Goal: Information Seeking & Learning: Compare options

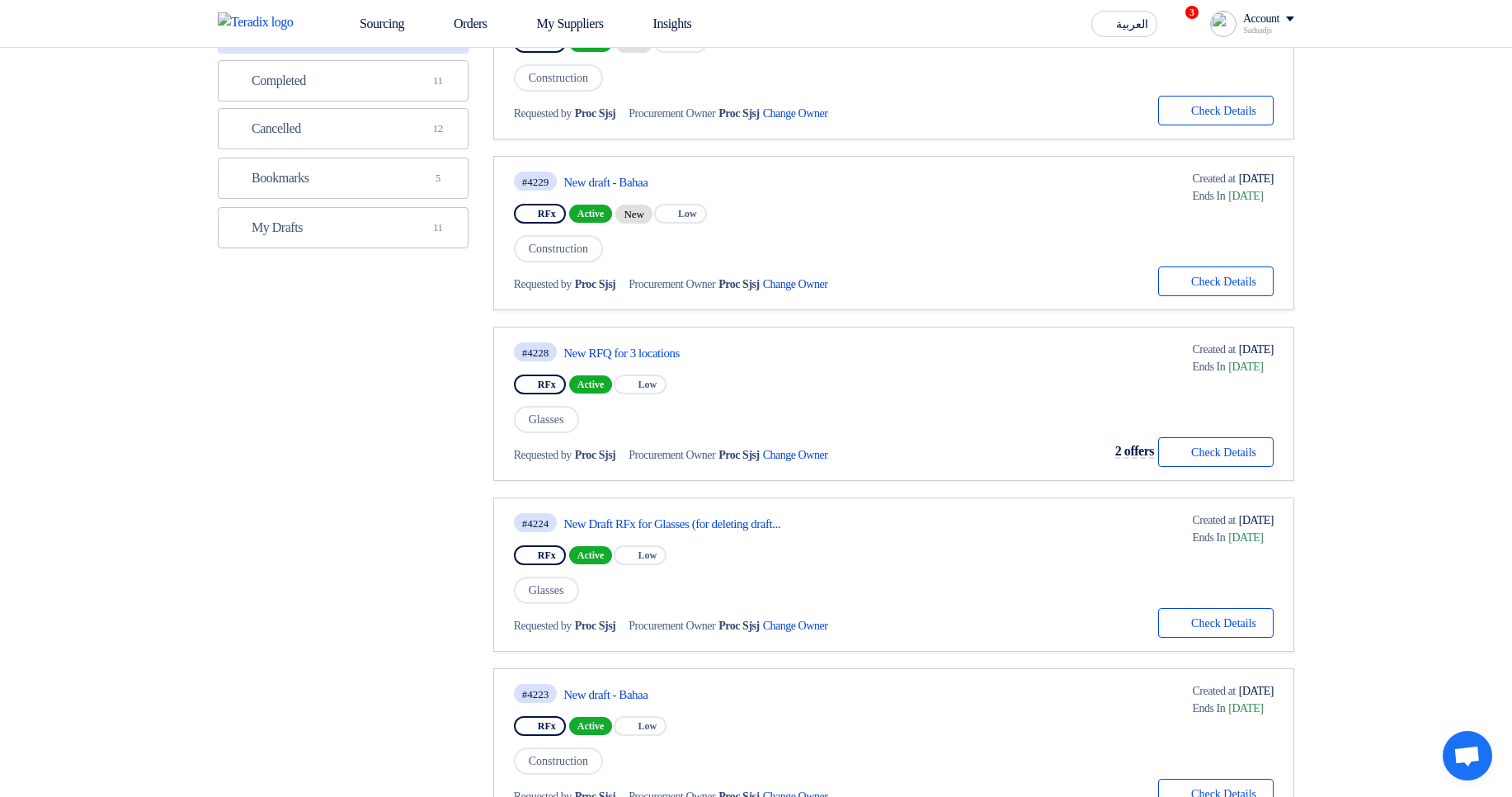
scroll to position [396, 0]
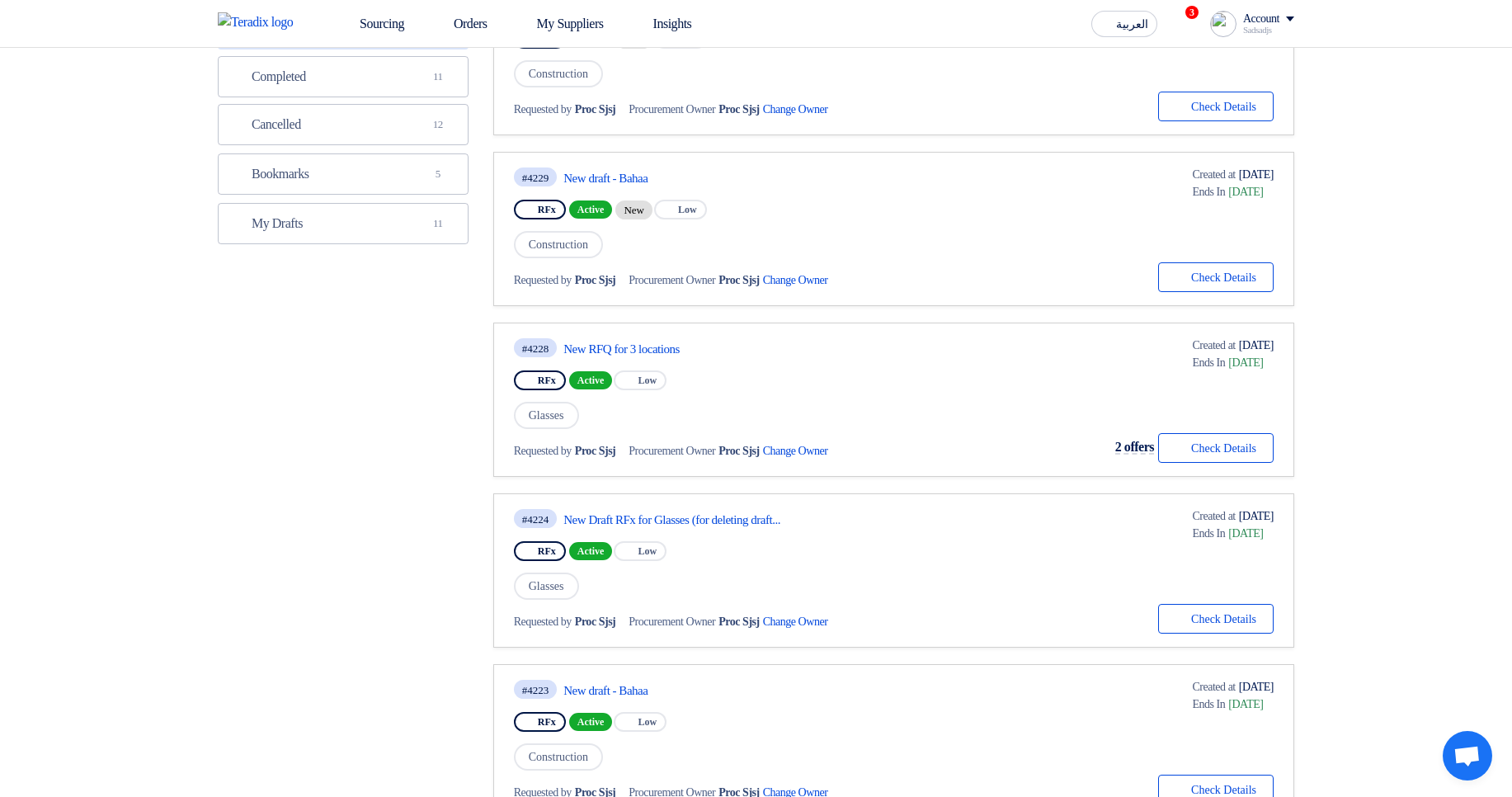
click at [645, 340] on div "#4228 New RFQ for 3 locations" at bounding box center [695, 347] width 363 height 22
click at [649, 344] on link "New RFQ for 3 locations" at bounding box center [718, 348] width 310 height 15
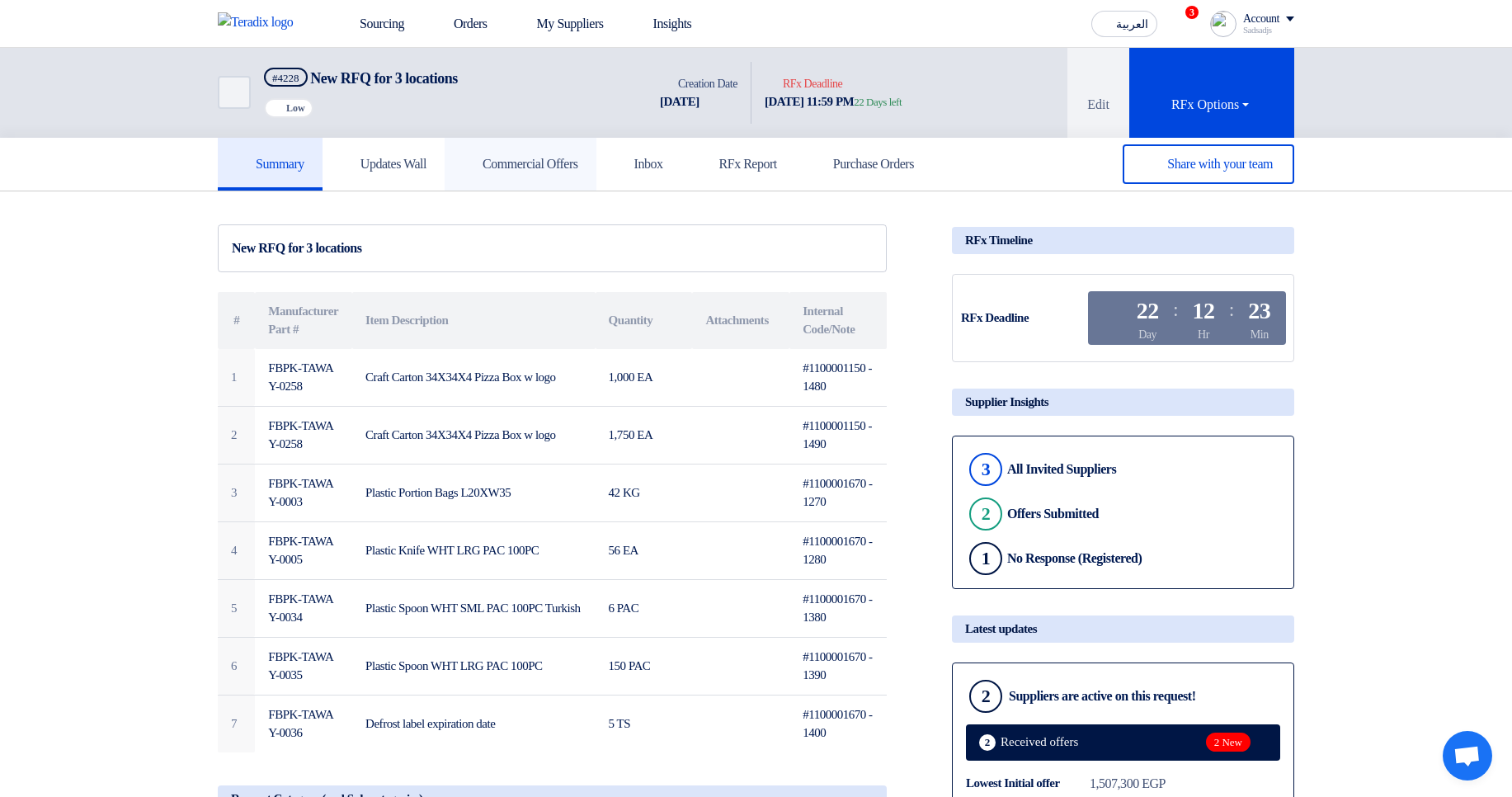
click at [578, 163] on h5 "Commercial Offers" at bounding box center [520, 164] width 115 height 17
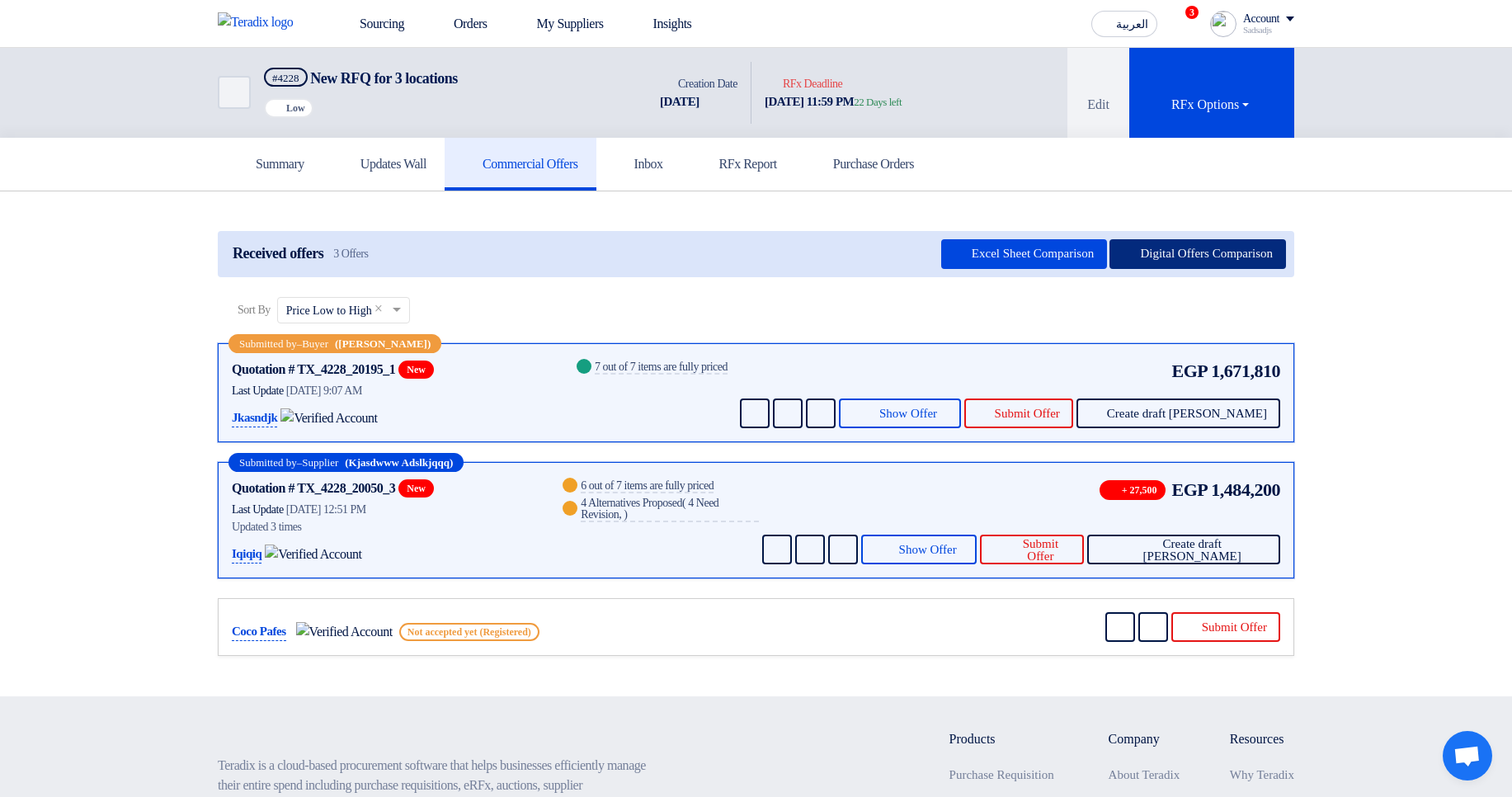
click at [1167, 255] on button "Digital Offers Comparison" at bounding box center [1198, 255] width 177 height 30
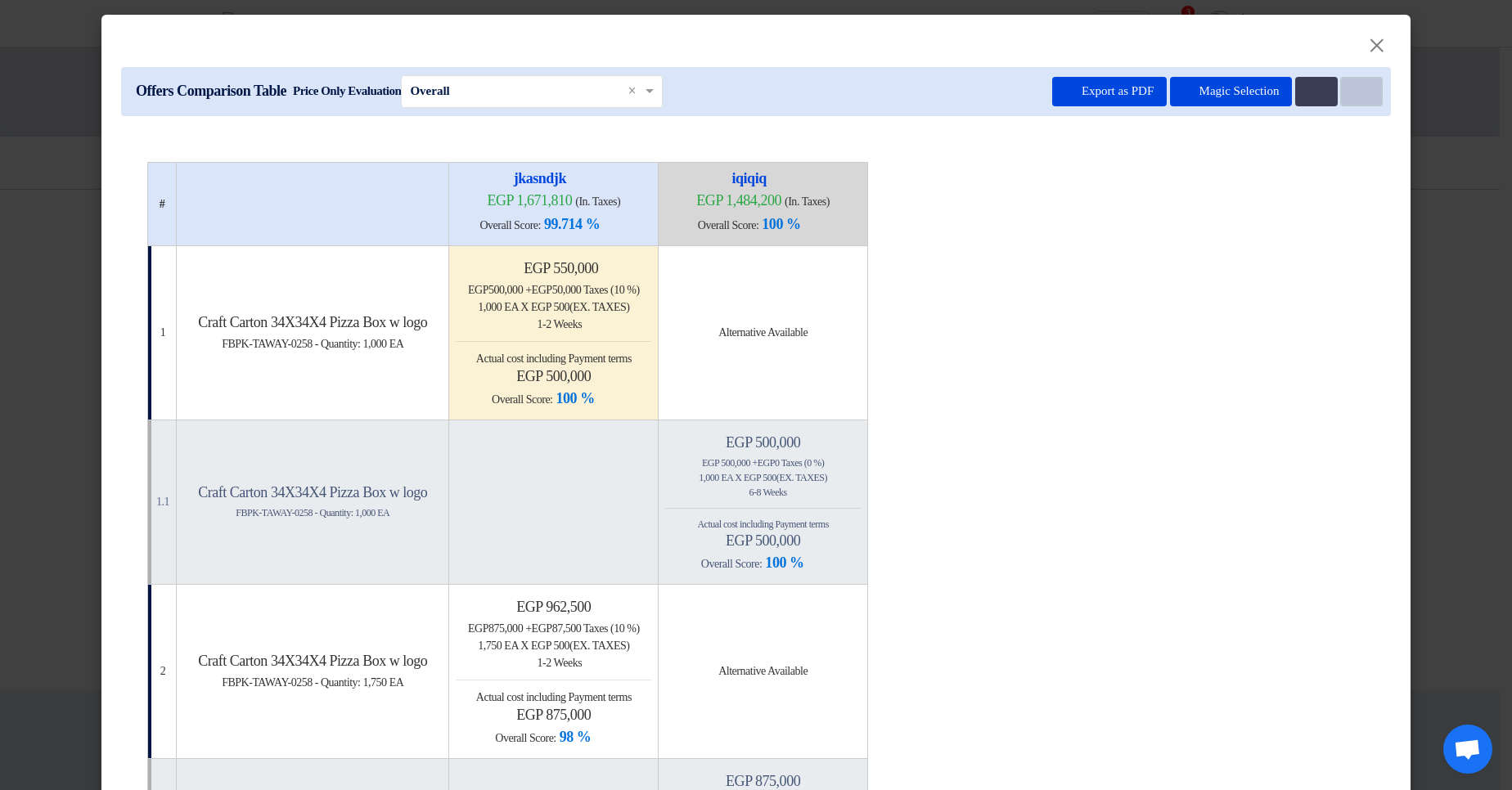
click at [1353, 86] on use at bounding box center [1353, 86] width 0 height 0
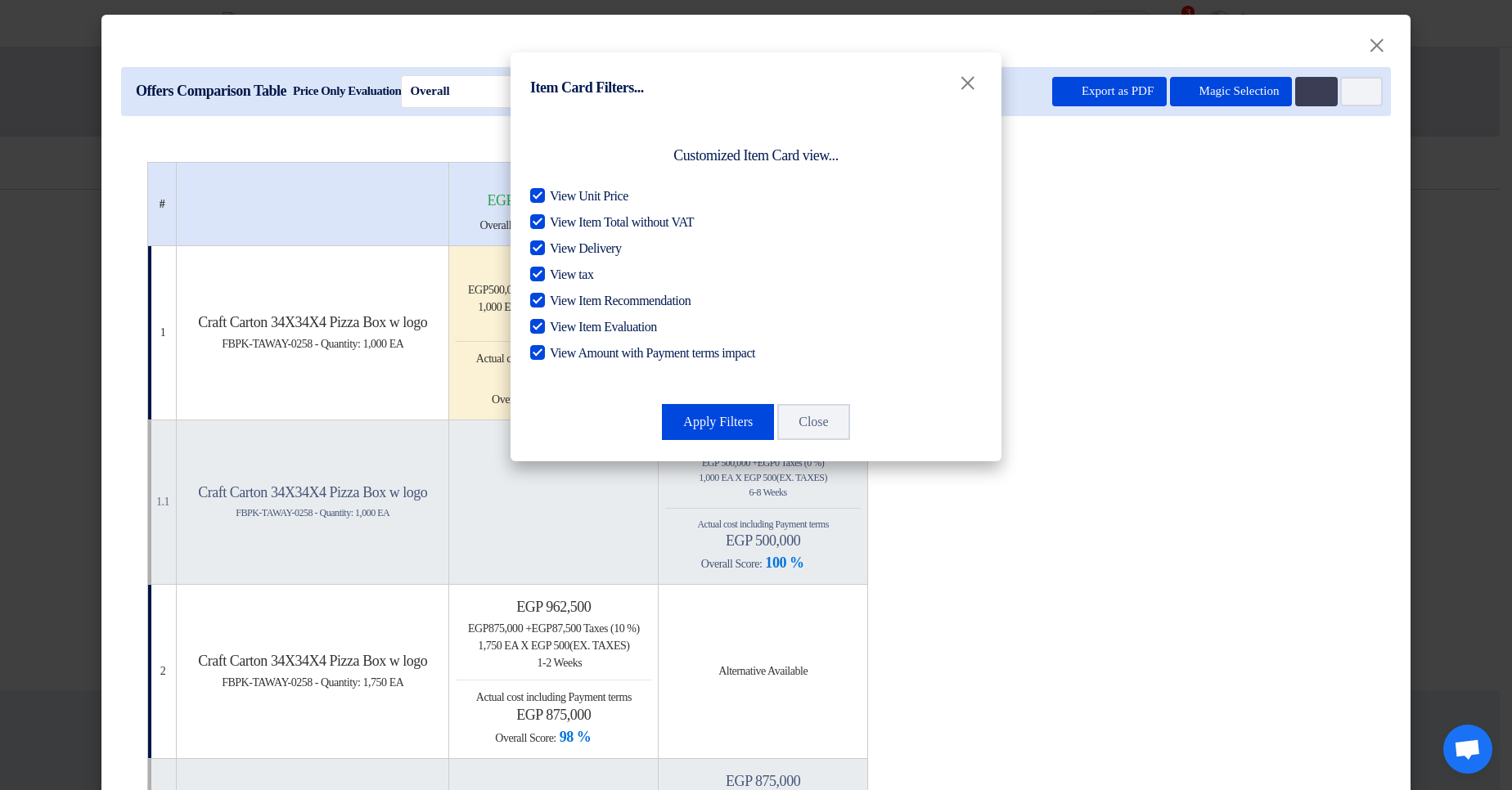
click at [644, 196] on label "View Unit Price" at bounding box center [756, 196] width 452 height 20
click at [560, 196] on input "View Unit Price" at bounding box center [555, 192] width 10 height 10
checkbox input "false"
click at [628, 219] on span "View Item Total without VAT" at bounding box center [622, 222] width 144 height 20
click at [560, 219] on input "View Item Total without VAT" at bounding box center [555, 218] width 10 height 10
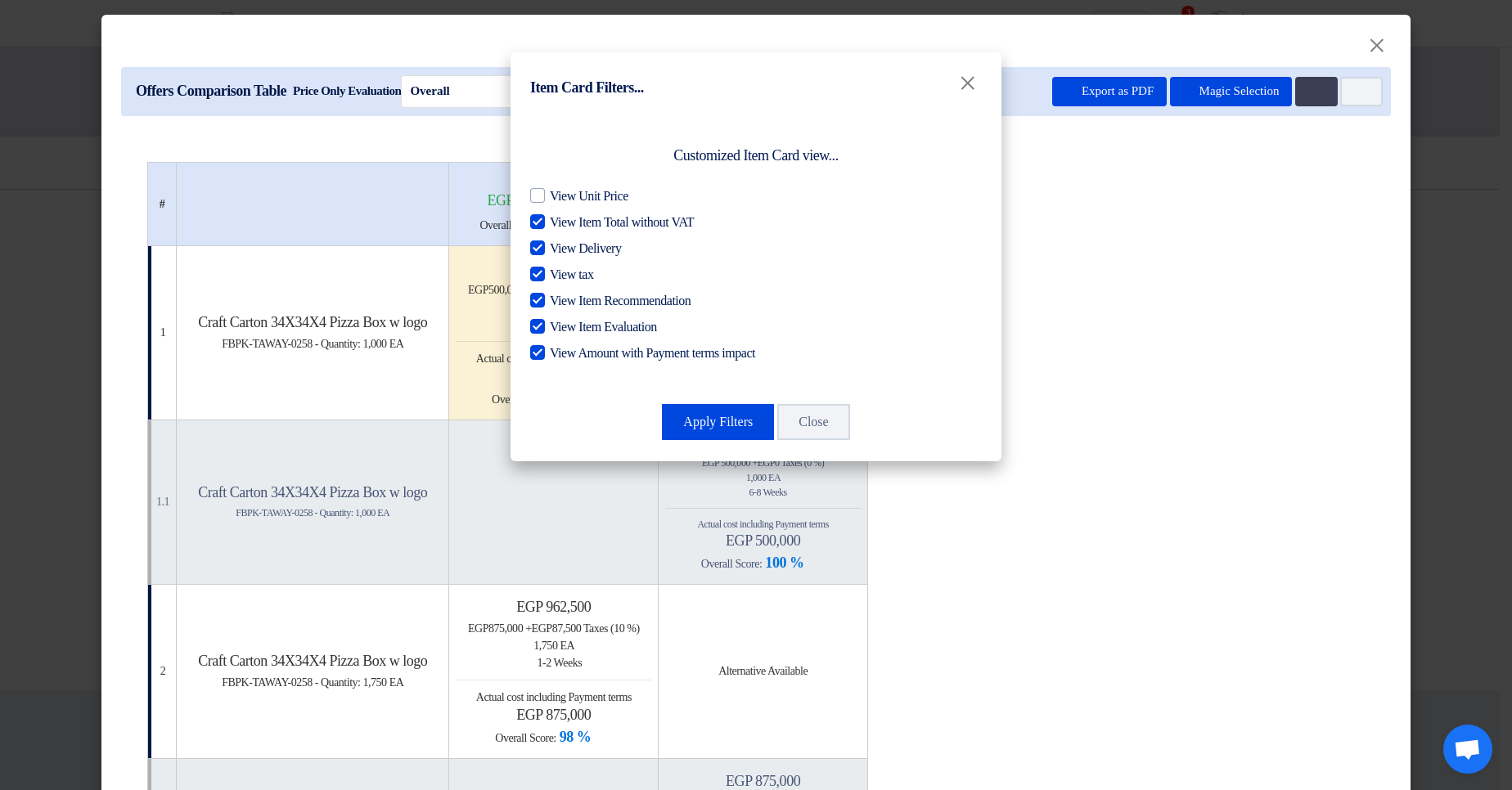
checkbox input "false"
click at [592, 244] on span "View Delivery" at bounding box center [586, 248] width 71 height 20
click at [560, 244] on input "View Delivery" at bounding box center [555, 244] width 10 height 10
checkbox input "false"
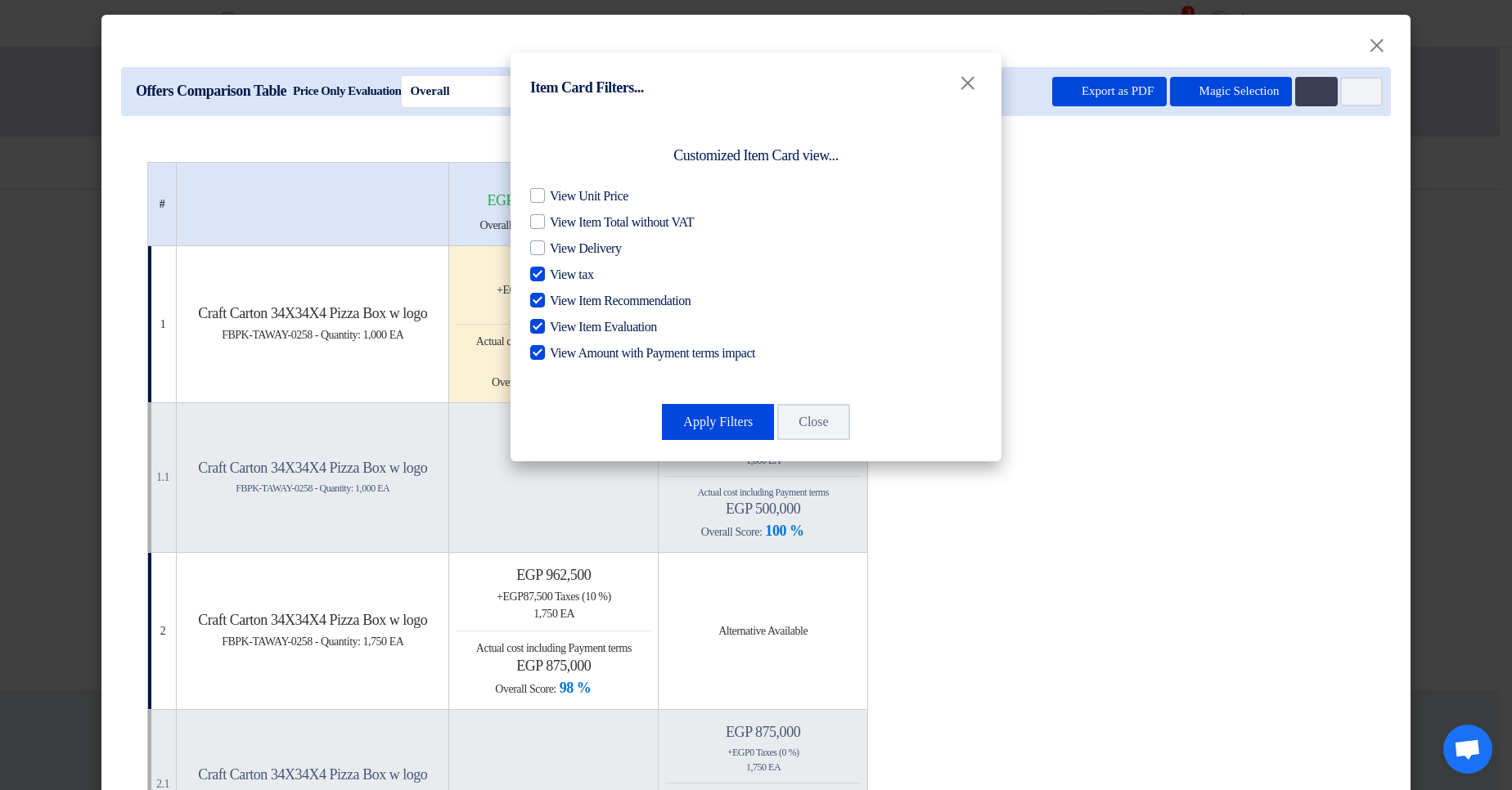
click at [572, 271] on span "View tax" at bounding box center [572, 275] width 43 height 20
click at [560, 271] on input "View tax" at bounding box center [555, 271] width 10 height 10
checkbox input "false"
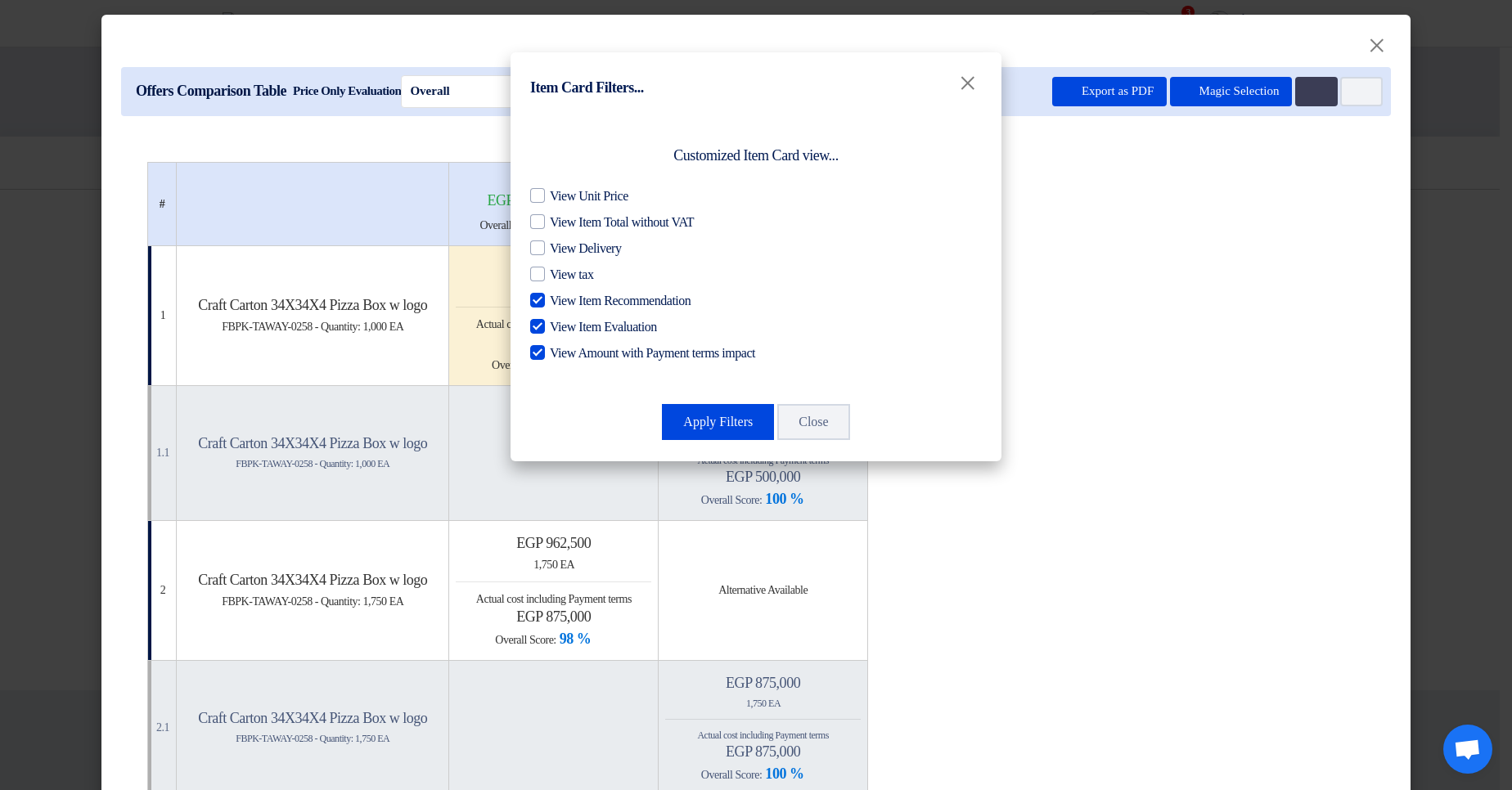
click at [568, 306] on span "View Item Recommendation" at bounding box center [620, 301] width 141 height 20
click at [560, 302] on input "View Item Recommendation" at bounding box center [555, 297] width 10 height 10
checkbox input "false"
click at [570, 331] on span "View Item Evaluation" at bounding box center [604, 327] width 108 height 20
click at [560, 328] on input "View Item Evaluation" at bounding box center [555, 323] width 10 height 10
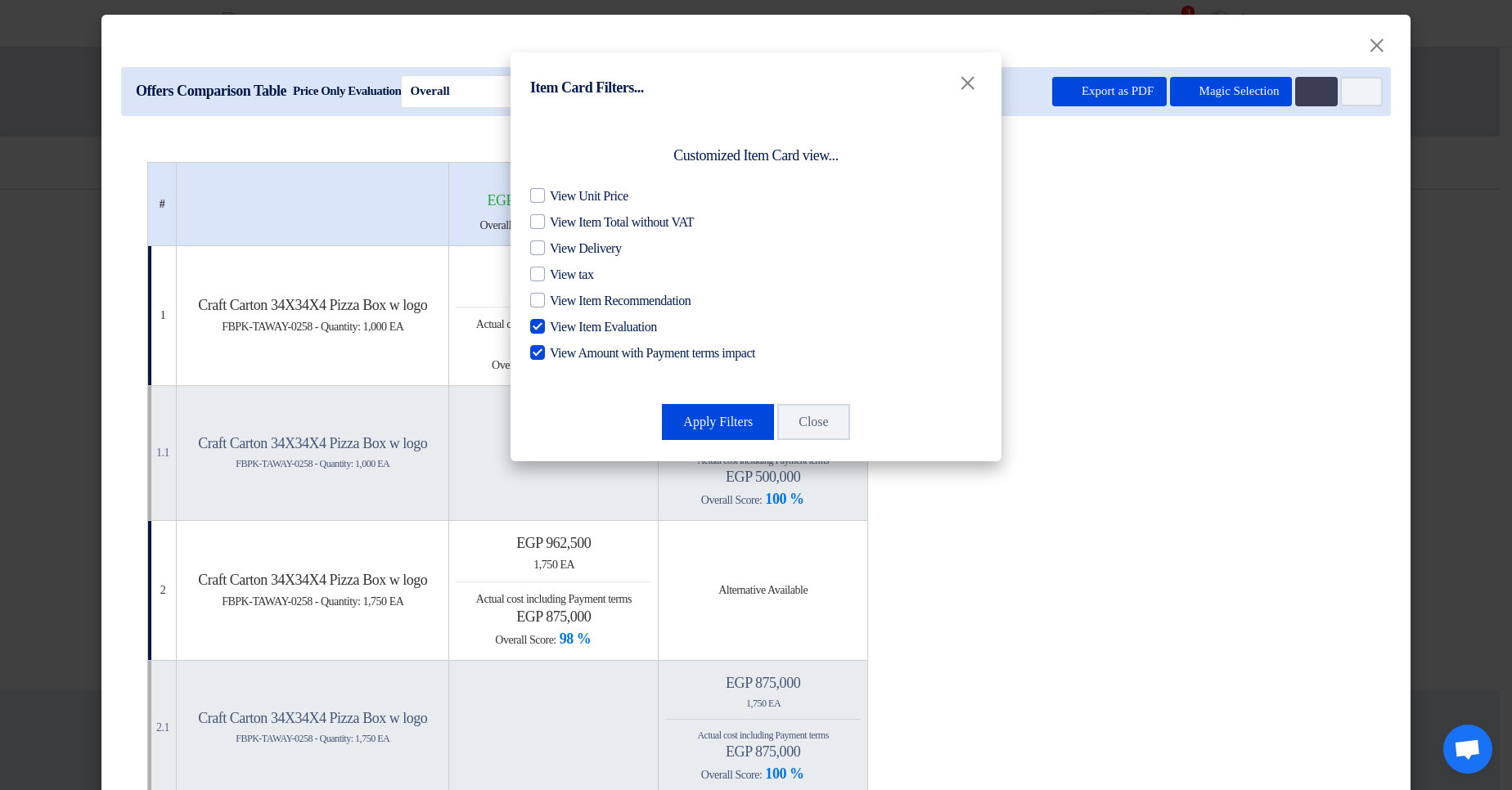
checkbox input "false"
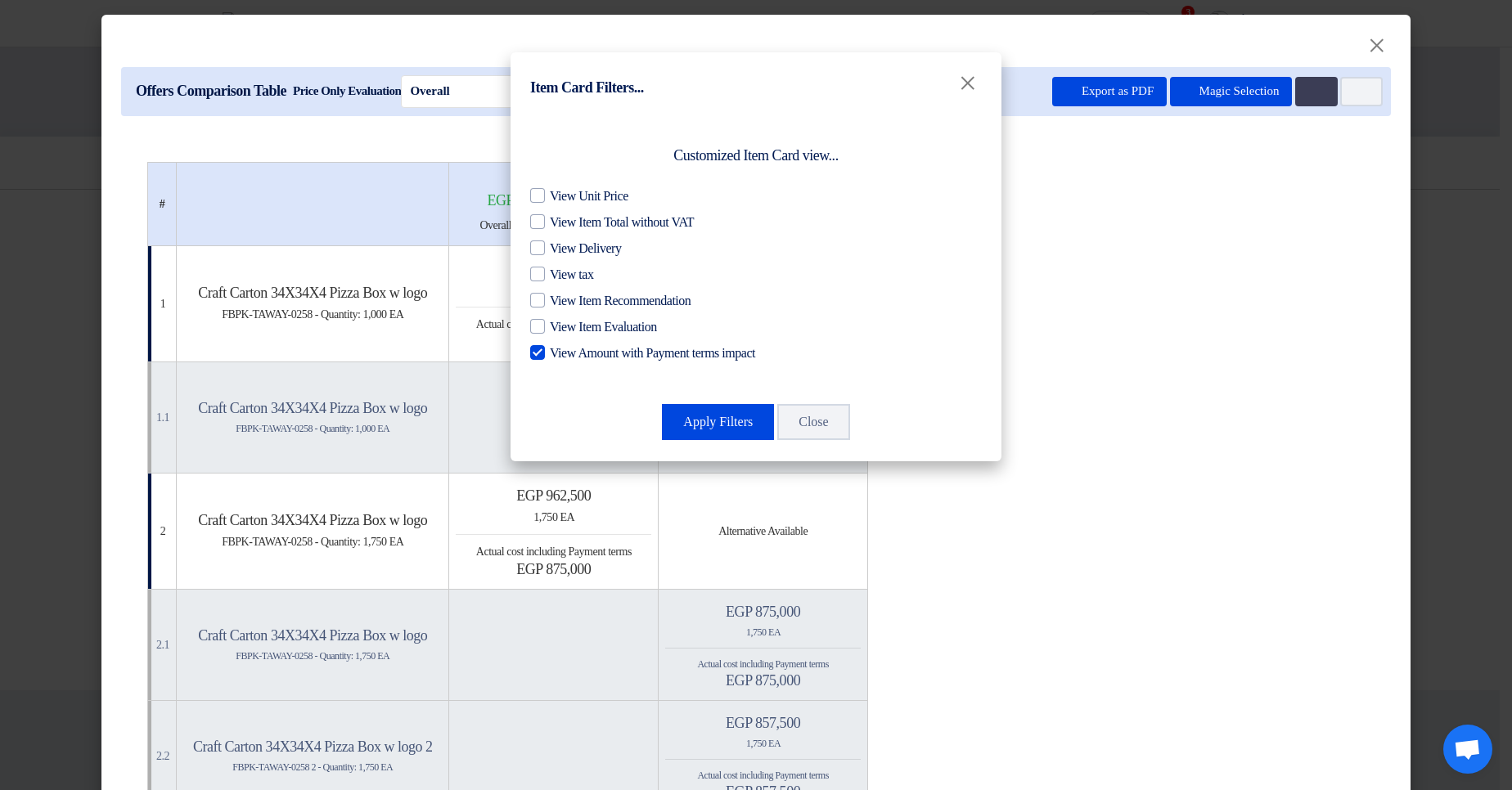
click at [586, 352] on span "View Amount with Payment terms impact" at bounding box center [652, 353] width 206 height 20
click at [560, 352] on input "View Amount with Payment terms impact" at bounding box center [555, 349] width 10 height 10
checkbox input "false"
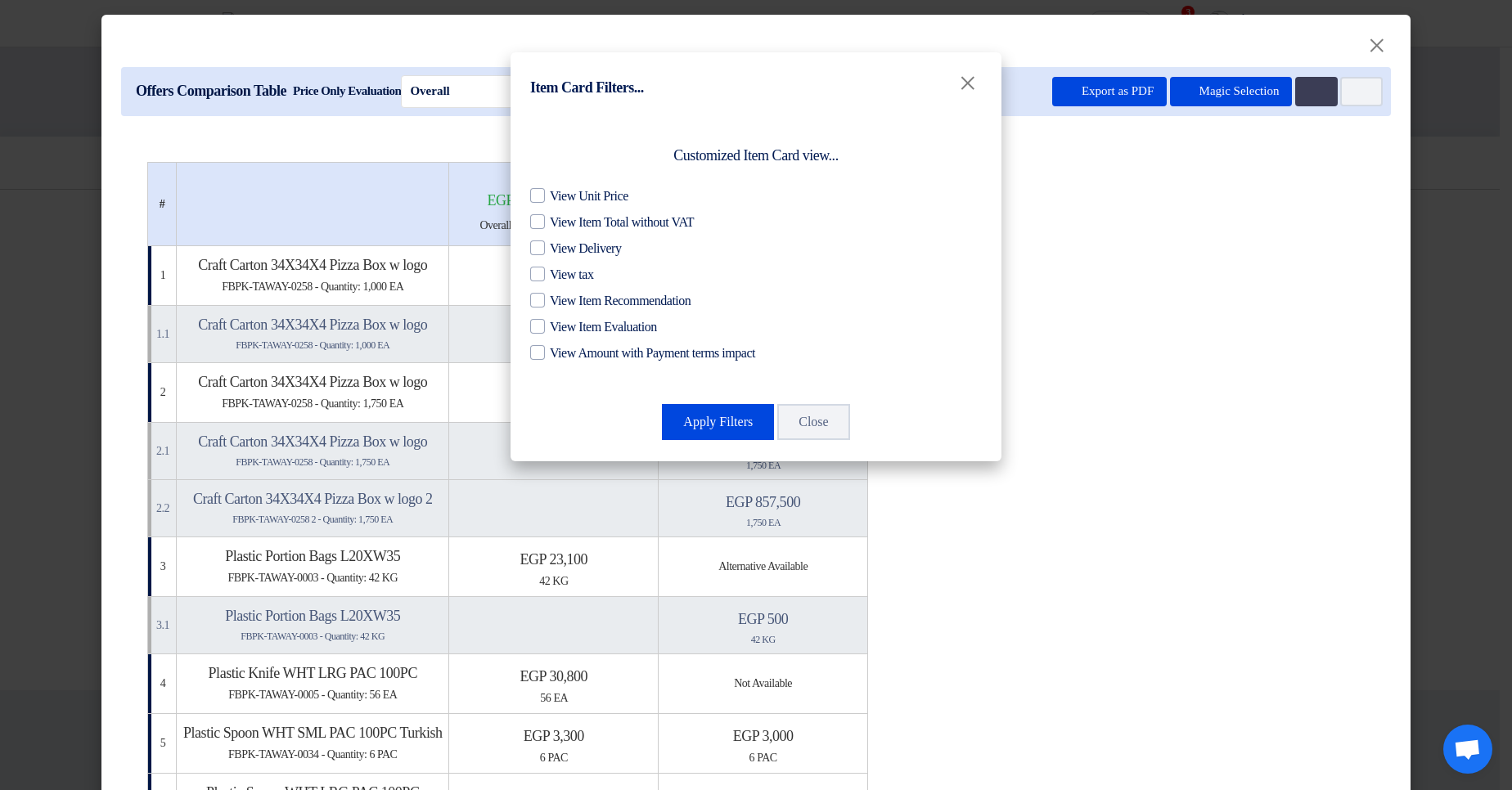
click at [701, 402] on div "Apply Filters Close" at bounding box center [756, 421] width 452 height 39
click at [717, 415] on button "Apply Filters" at bounding box center [717, 422] width 112 height 36
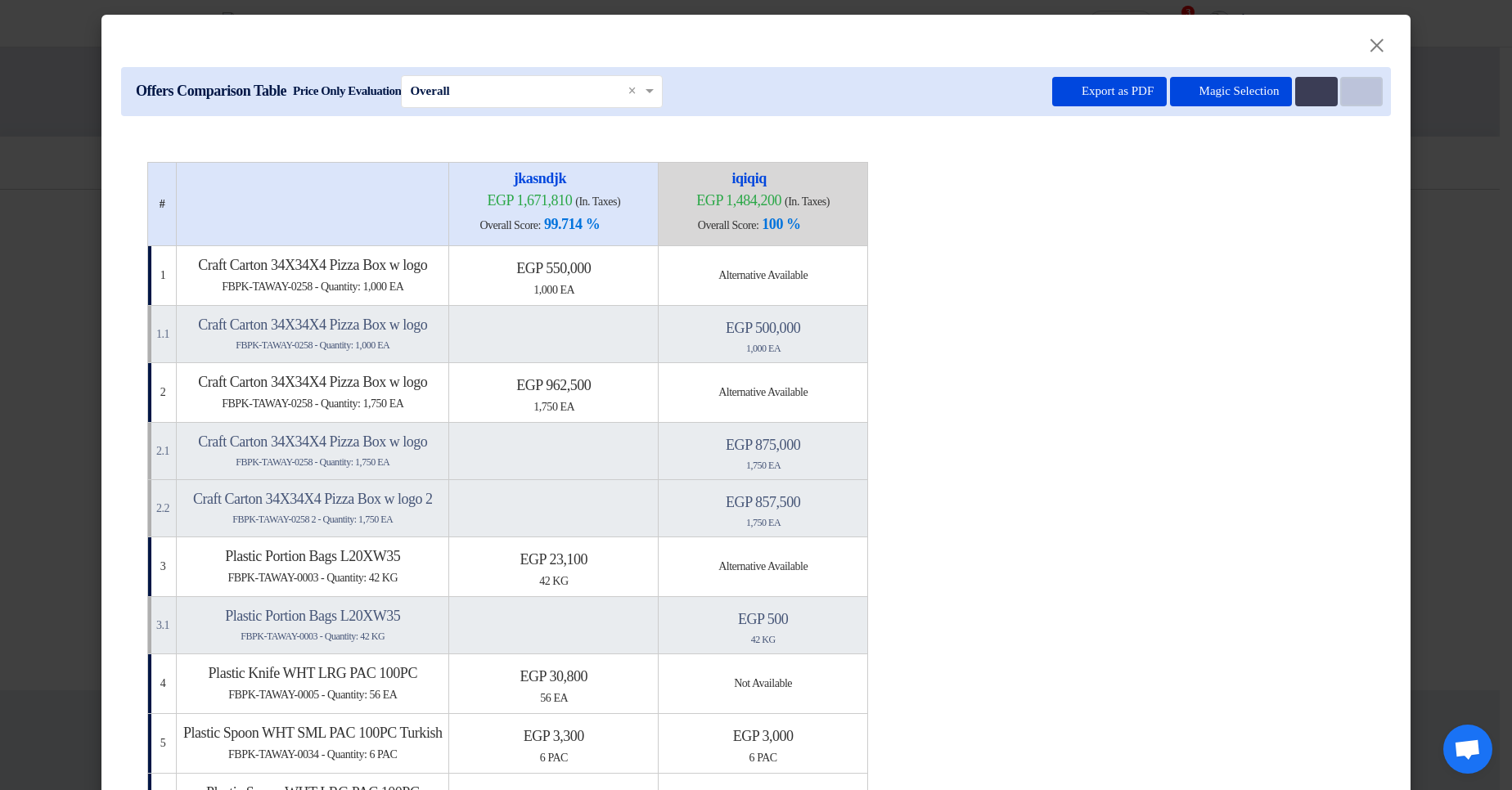
click at [1353, 88] on icon "Item Card filters" at bounding box center [1359, 92] width 12 height 12
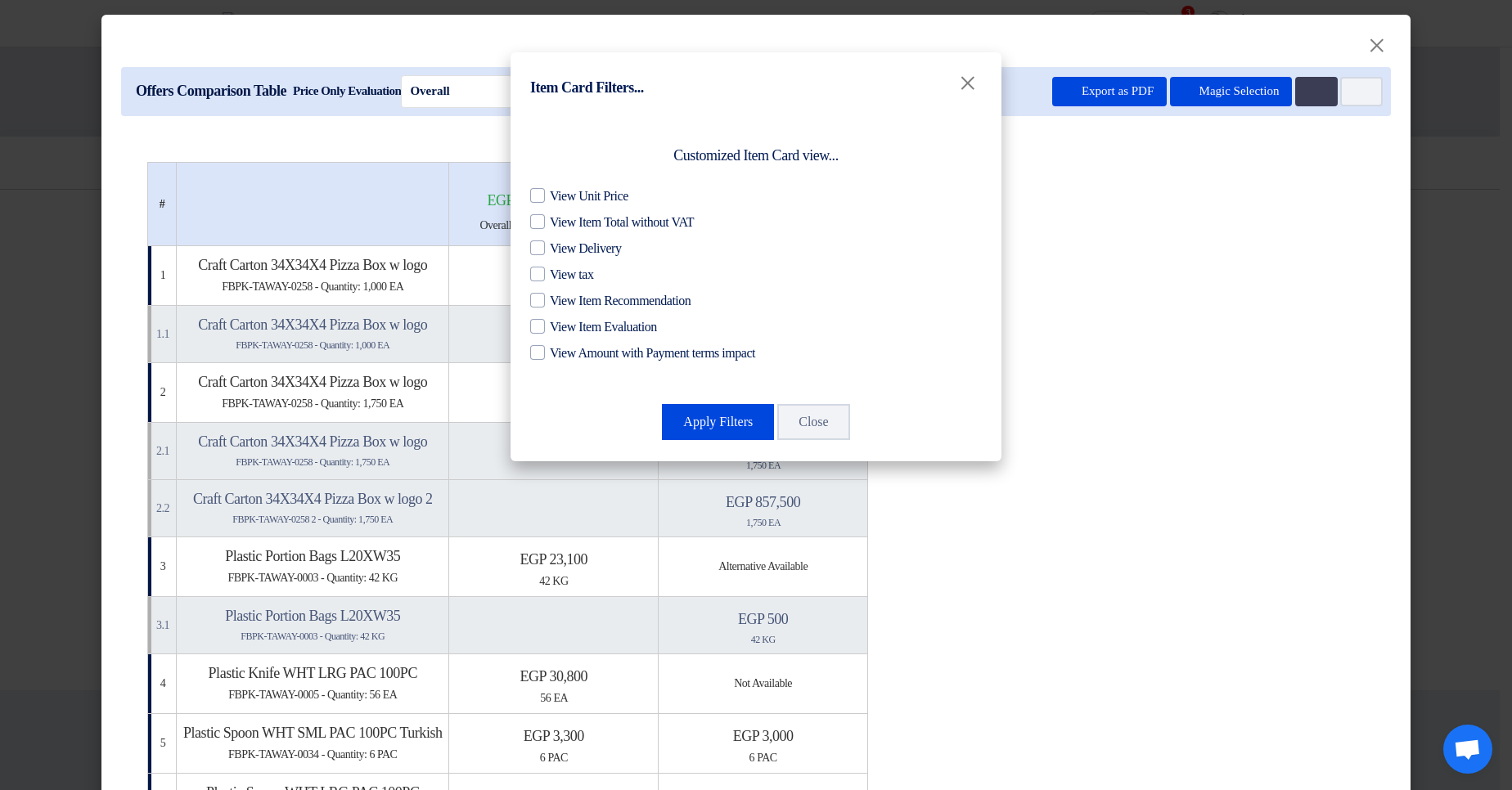
drag, startPoint x: 592, startPoint y: 299, endPoint x: 652, endPoint y: 339, distance: 72.1
click at [592, 298] on span "View Item Recommendation" at bounding box center [620, 301] width 141 height 20
click at [560, 298] on input "View Item Recommendation" at bounding box center [555, 297] width 10 height 10
checkbox input "true"
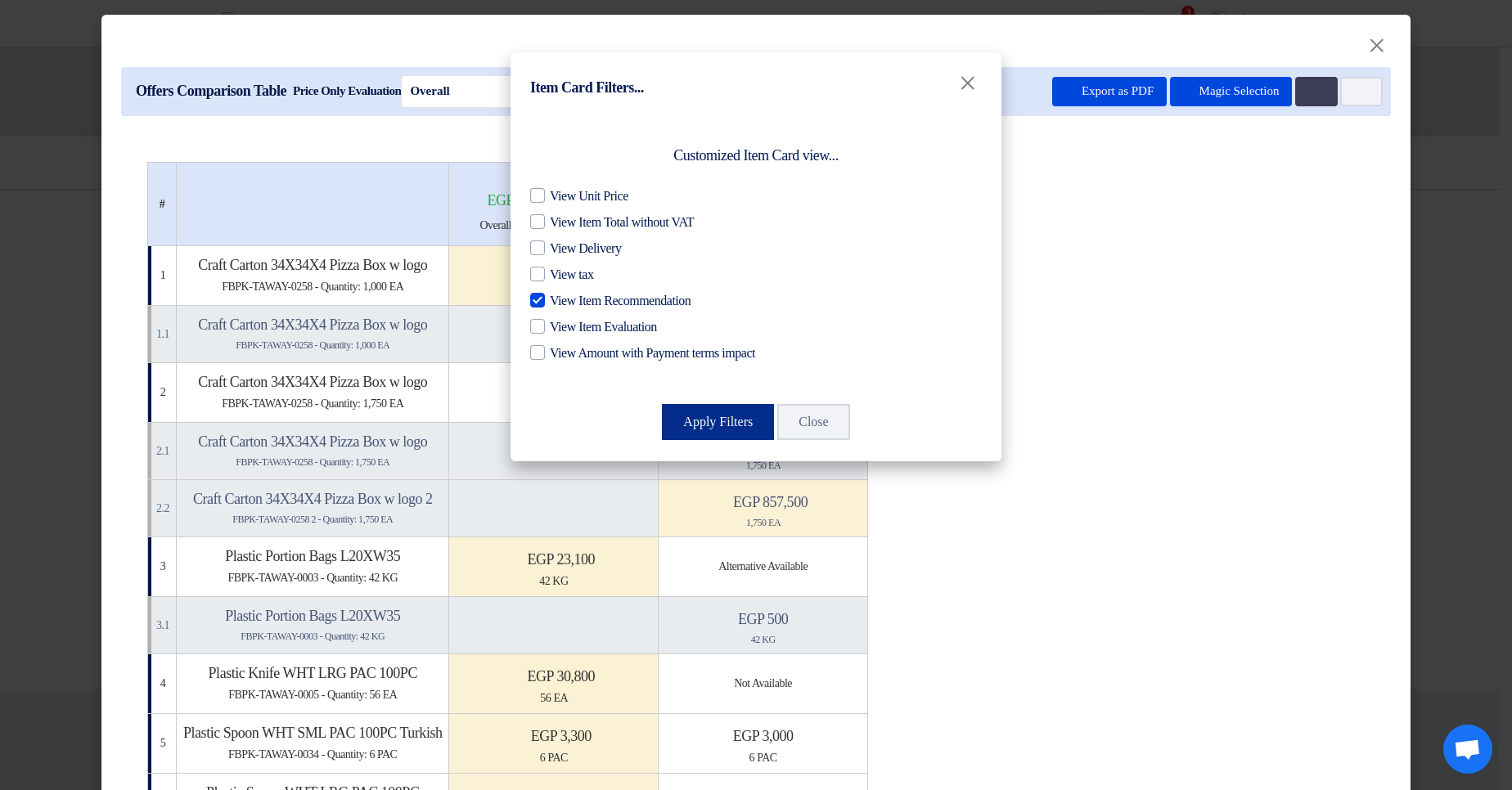
click at [705, 412] on button "Apply Filters" at bounding box center [717, 422] width 112 height 36
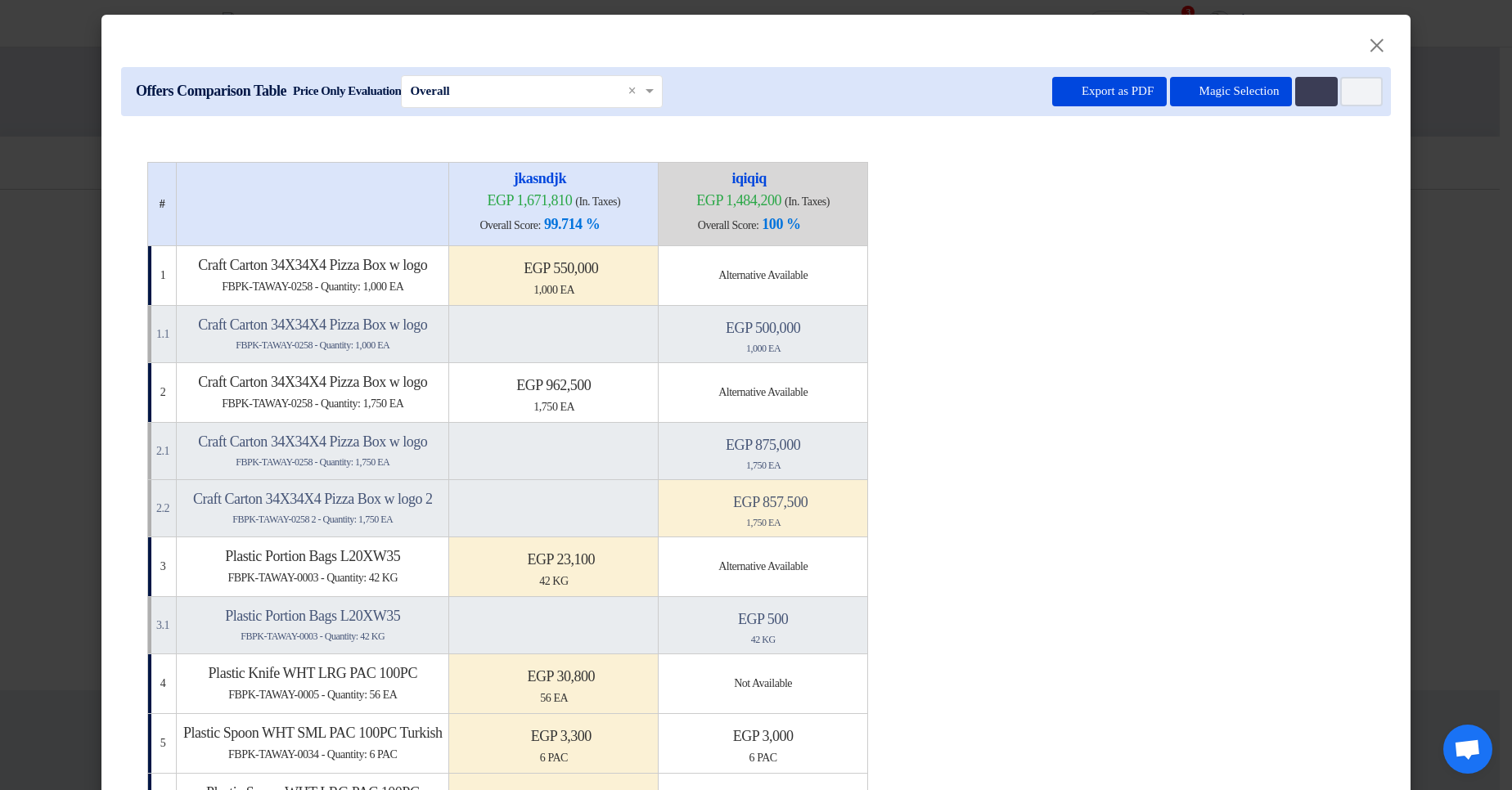
click at [1239, 391] on table "# jkasndjk egp 1,671,810 (In. Taxes) Overall Score: 99.714 % iqiqiq" at bounding box center [756, 785] width 1218 height 1246
click at [1309, 88] on icon "Multi Tenant Preferences" at bounding box center [1314, 92] width 12 height 12
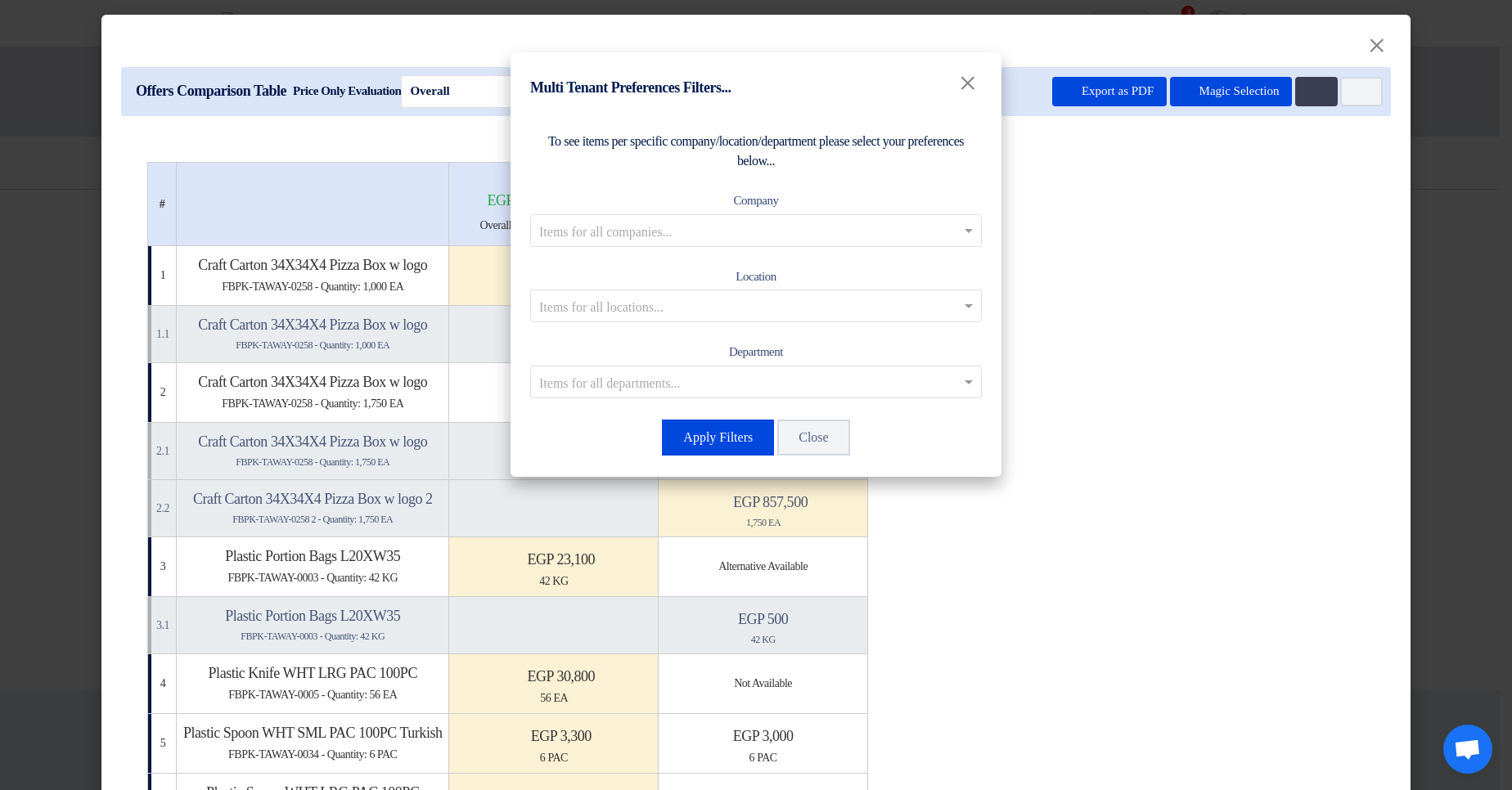
click at [728, 212] on div "Company Items for all companies..." at bounding box center [756, 219] width 452 height 56
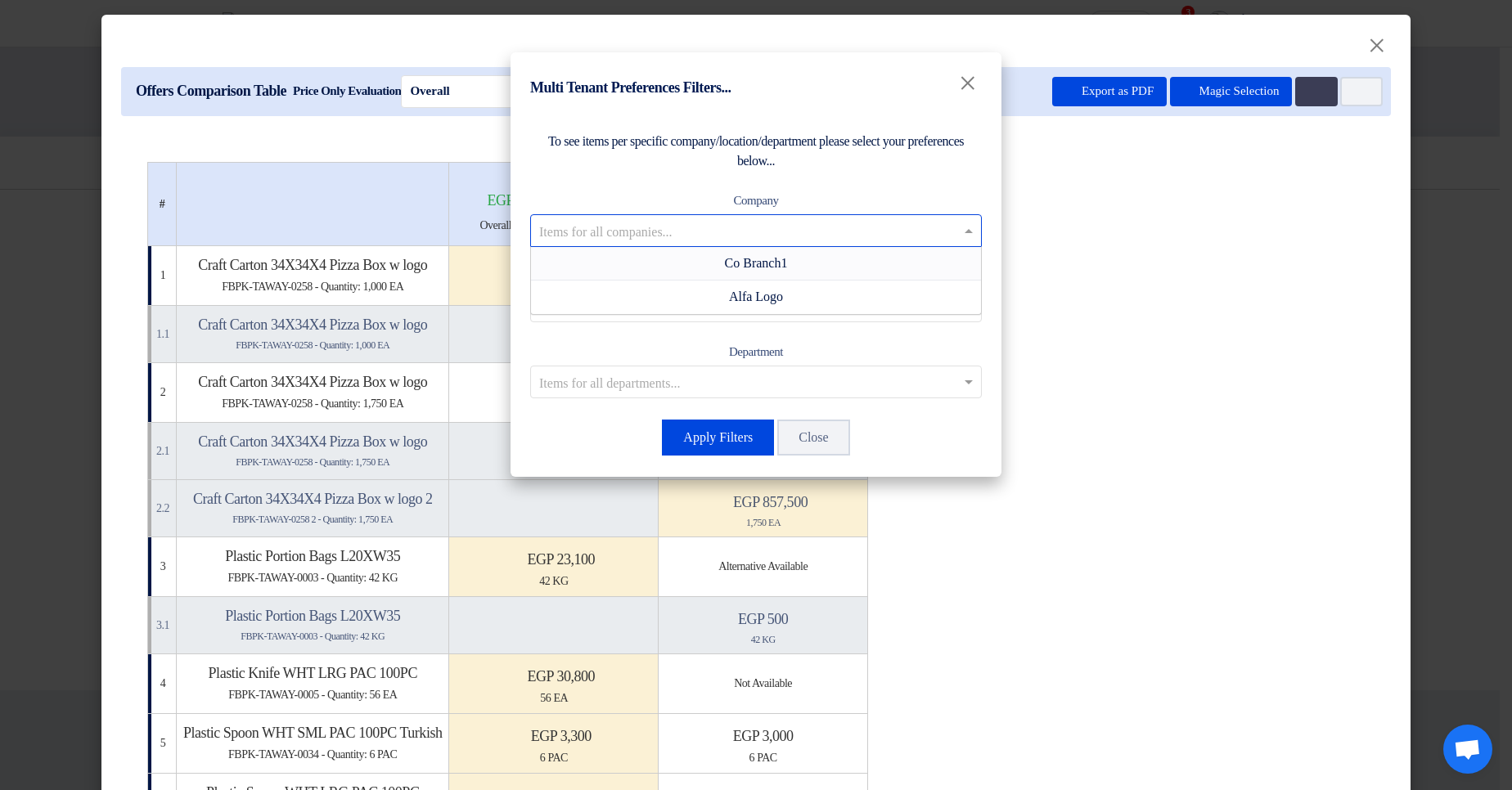
click at [730, 225] on input "text" at bounding box center [748, 230] width 417 height 27
click at [712, 250] on div "Co Branch1" at bounding box center [756, 264] width 450 height 34
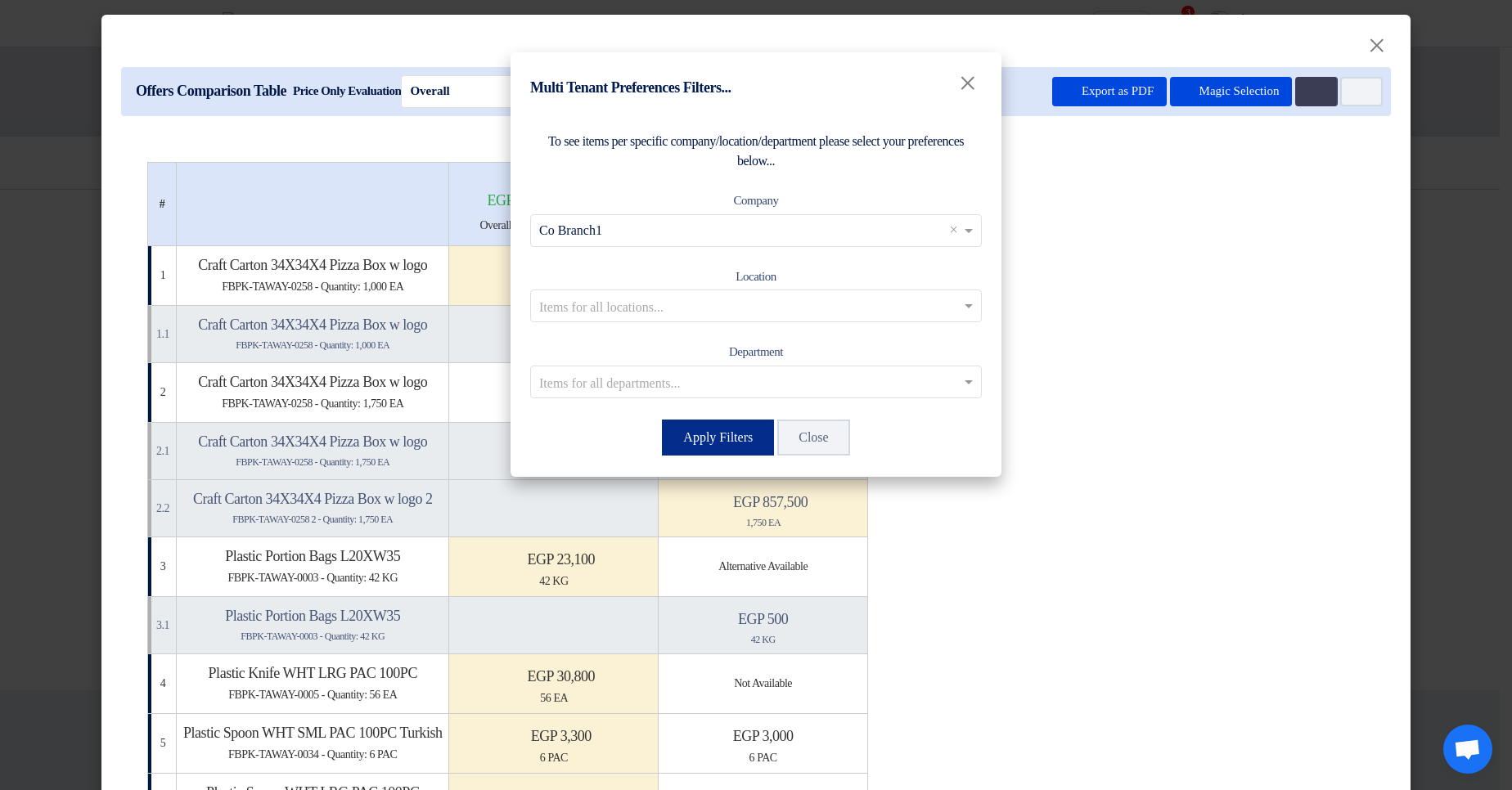
click at [731, 442] on button "Apply Filters" at bounding box center [717, 438] width 112 height 36
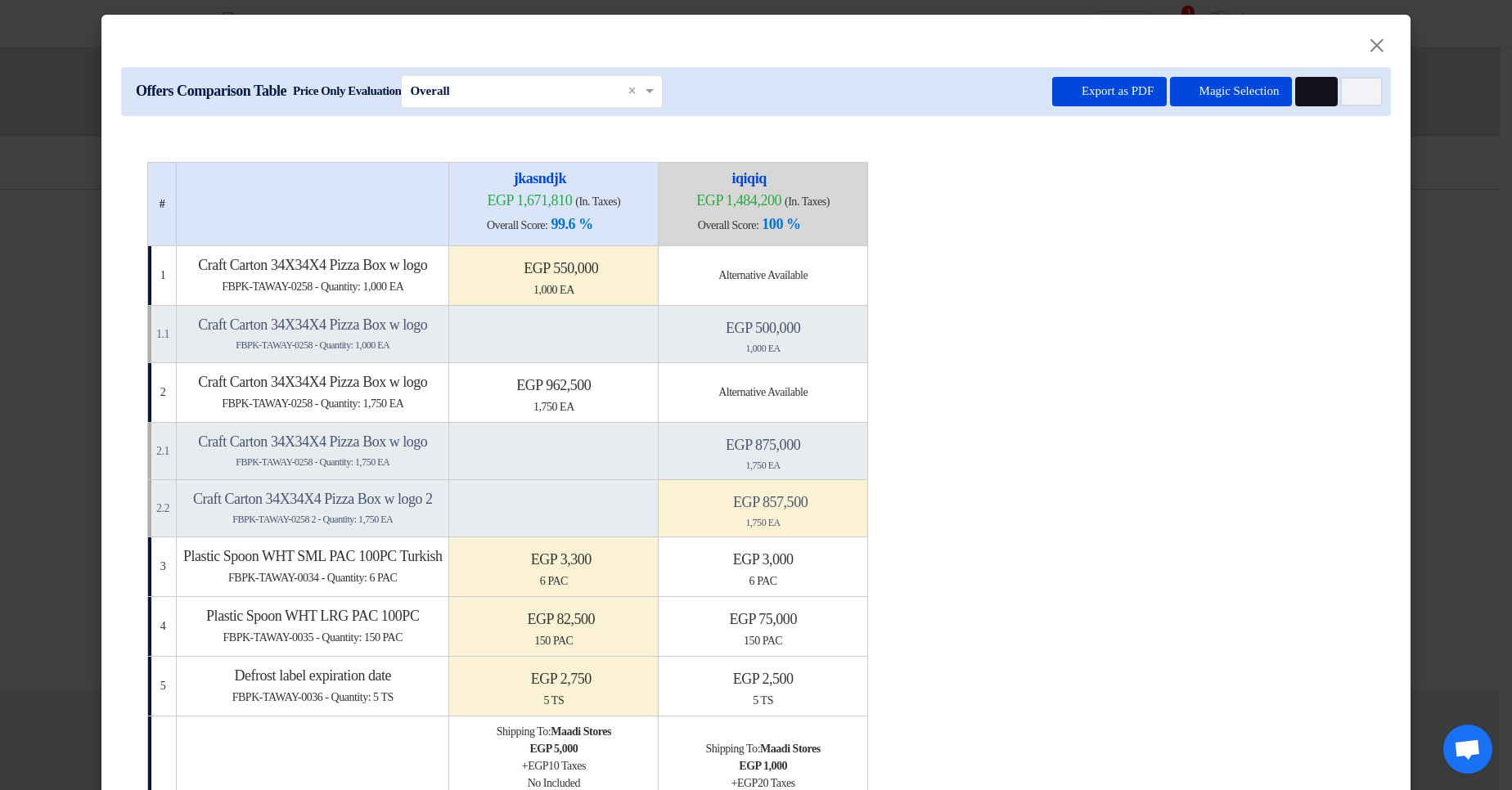
click at [1308, 86] on use at bounding box center [1308, 86] width 0 height 0
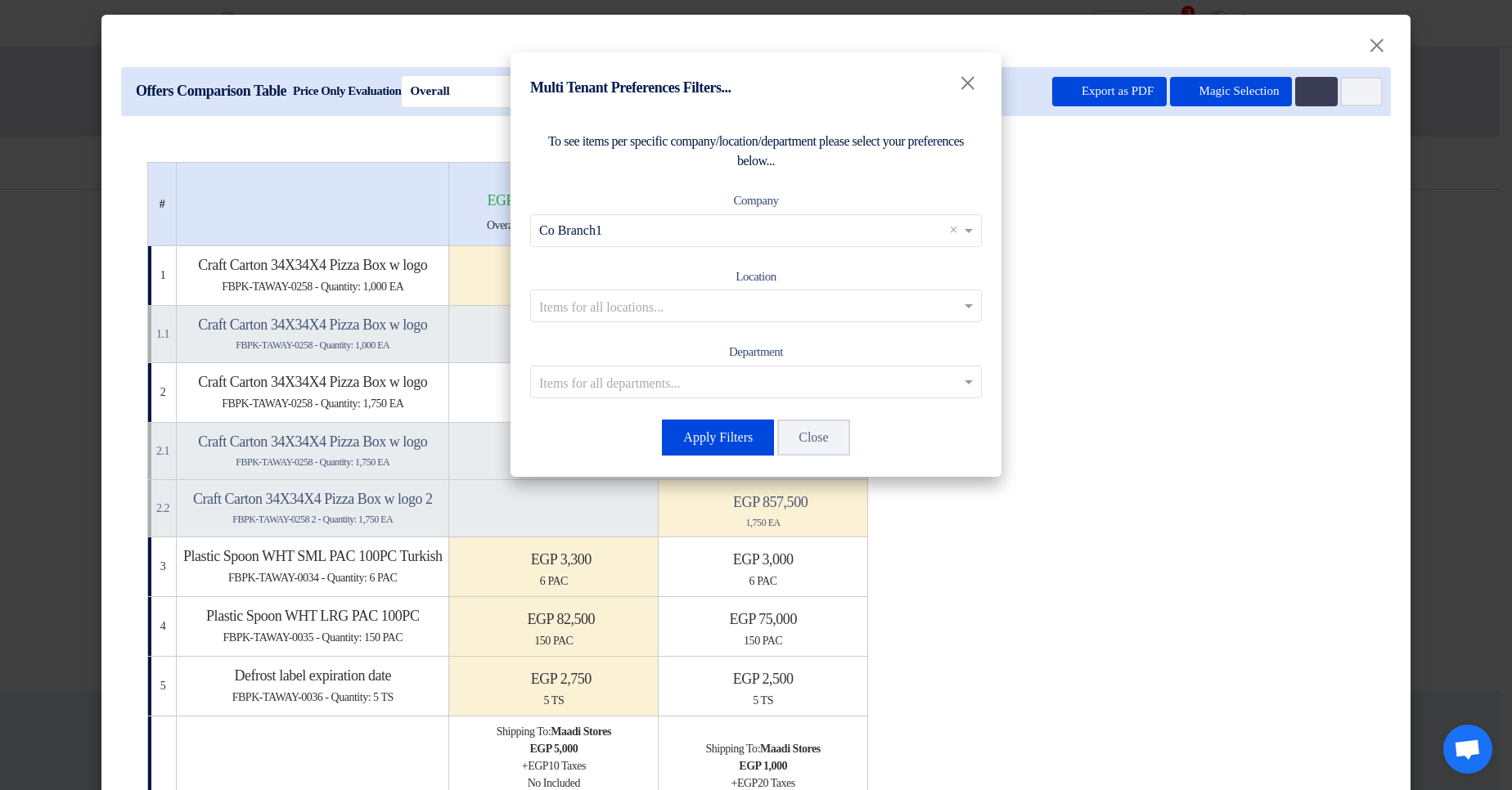
click at [660, 225] on input "text" at bounding box center [748, 230] width 417 height 27
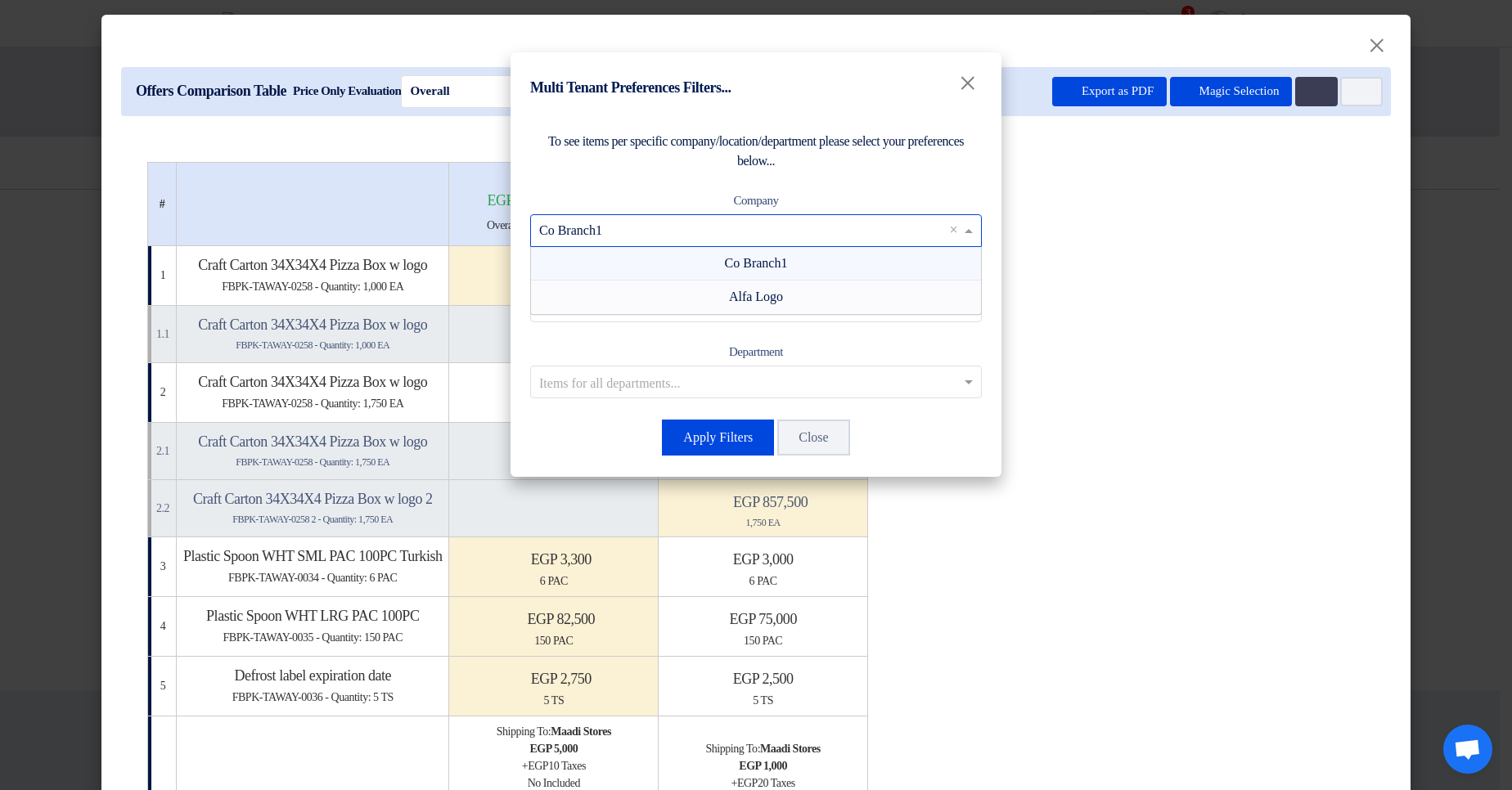
click at [659, 303] on div "Alfa Logo" at bounding box center [756, 297] width 450 height 33
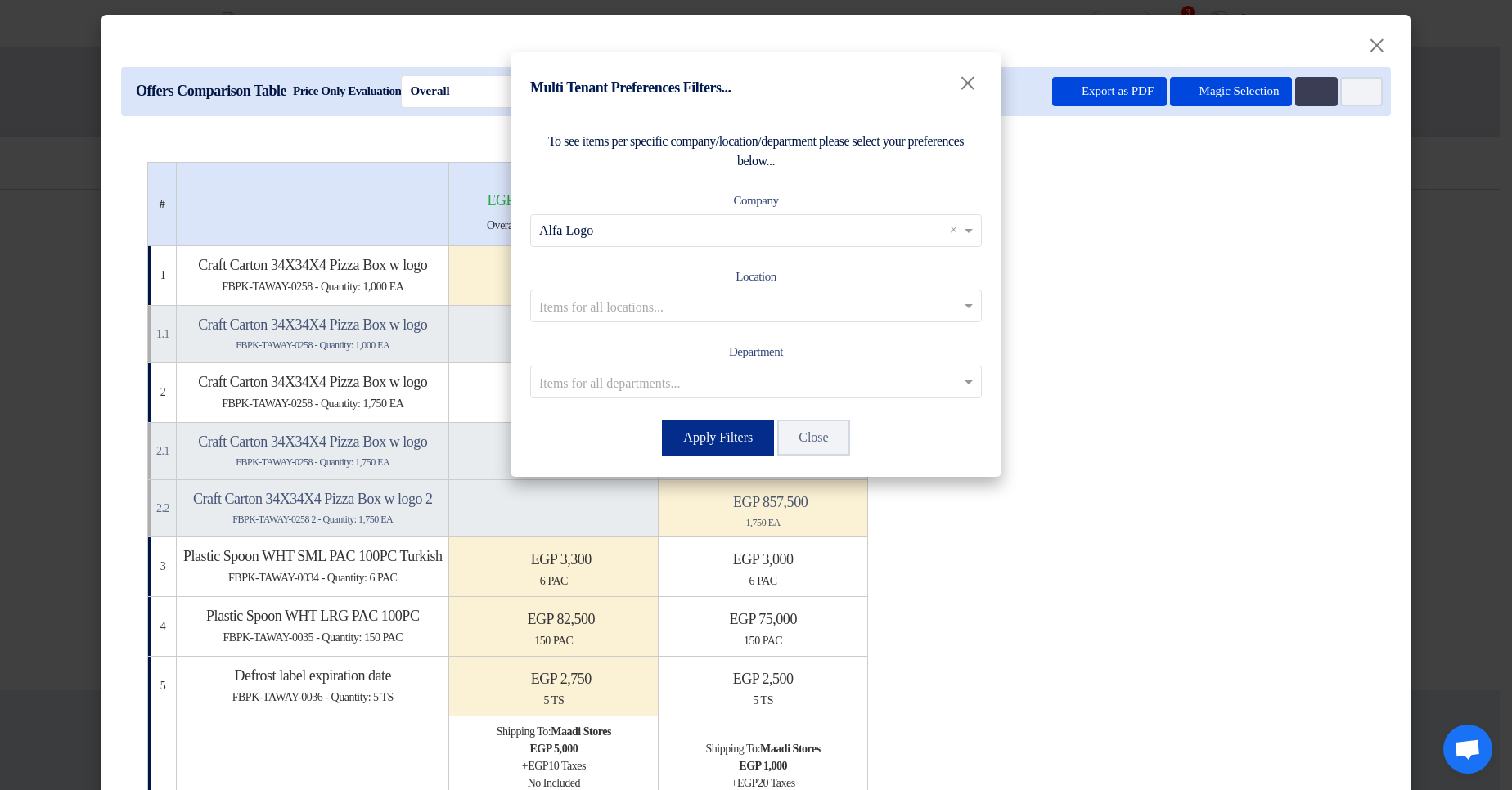
click at [672, 445] on button "Apply Filters" at bounding box center [717, 438] width 112 height 36
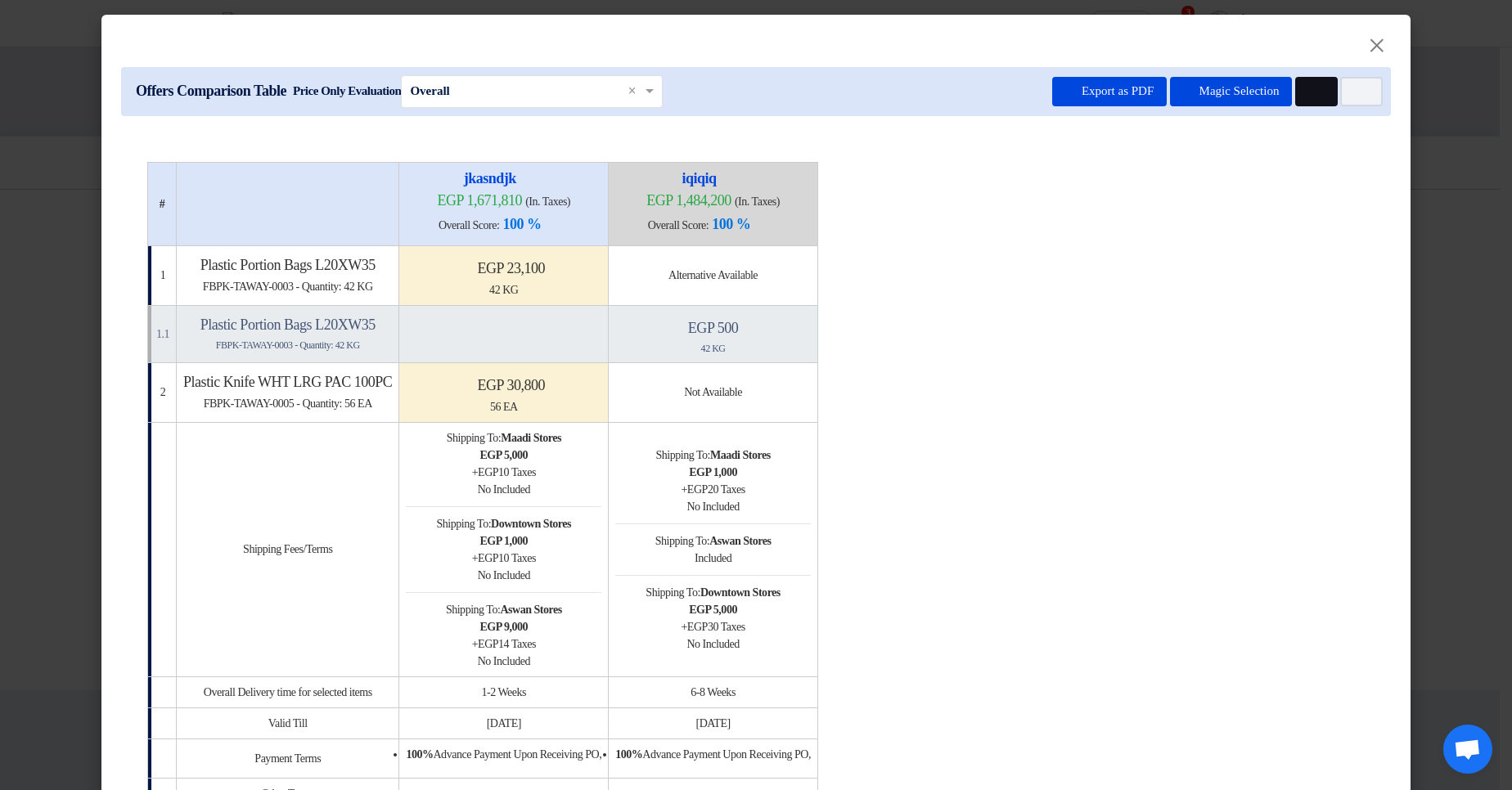
click at [1310, 88] on icon "Multi Tenant Preferences" at bounding box center [1314, 92] width 12 height 12
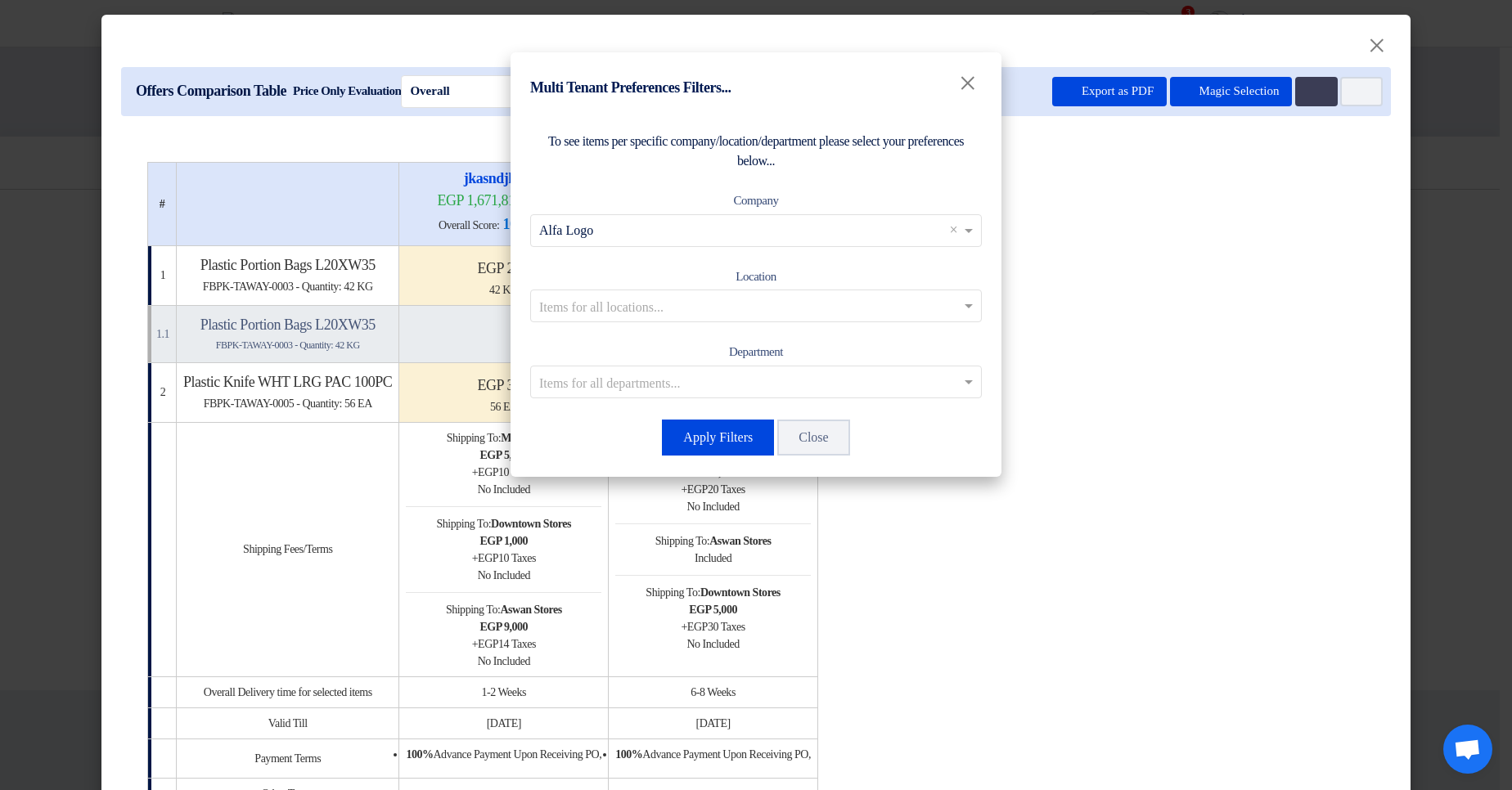
click at [704, 223] on input "text" at bounding box center [748, 230] width 417 height 27
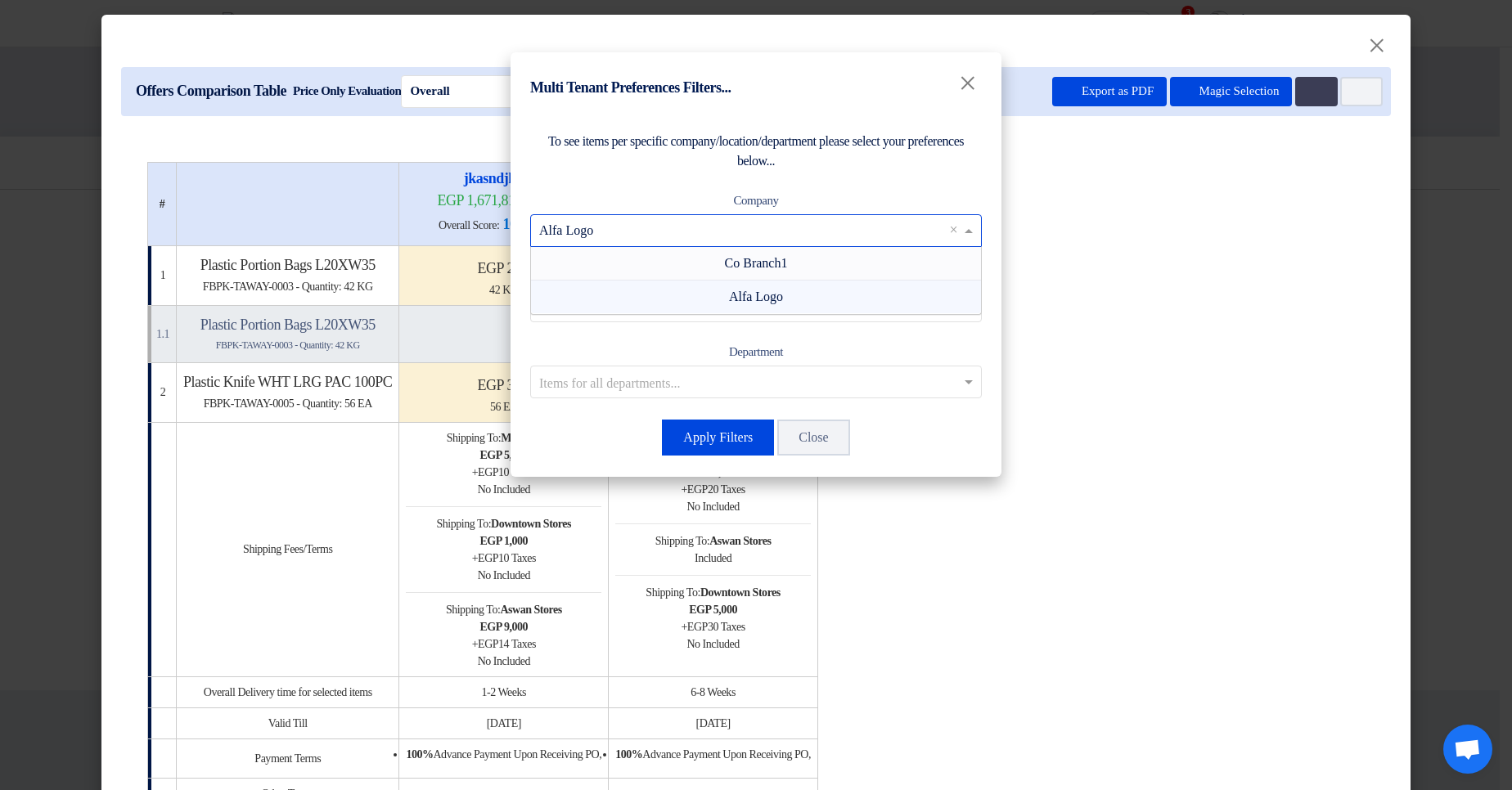
click at [677, 264] on div "Co Branch1" at bounding box center [756, 264] width 450 height 34
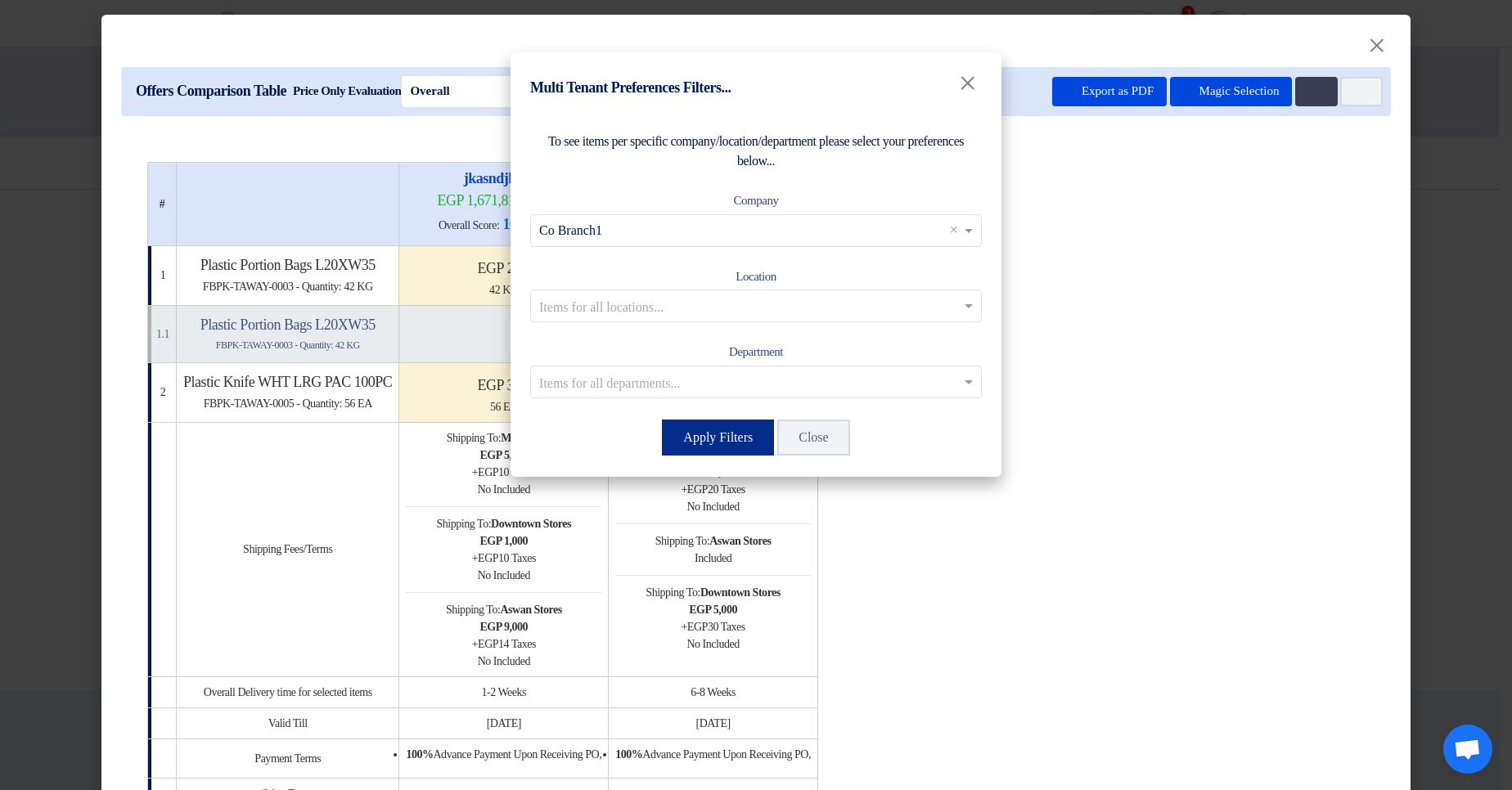
click at [677, 440] on button "Apply Filters" at bounding box center [717, 438] width 112 height 36
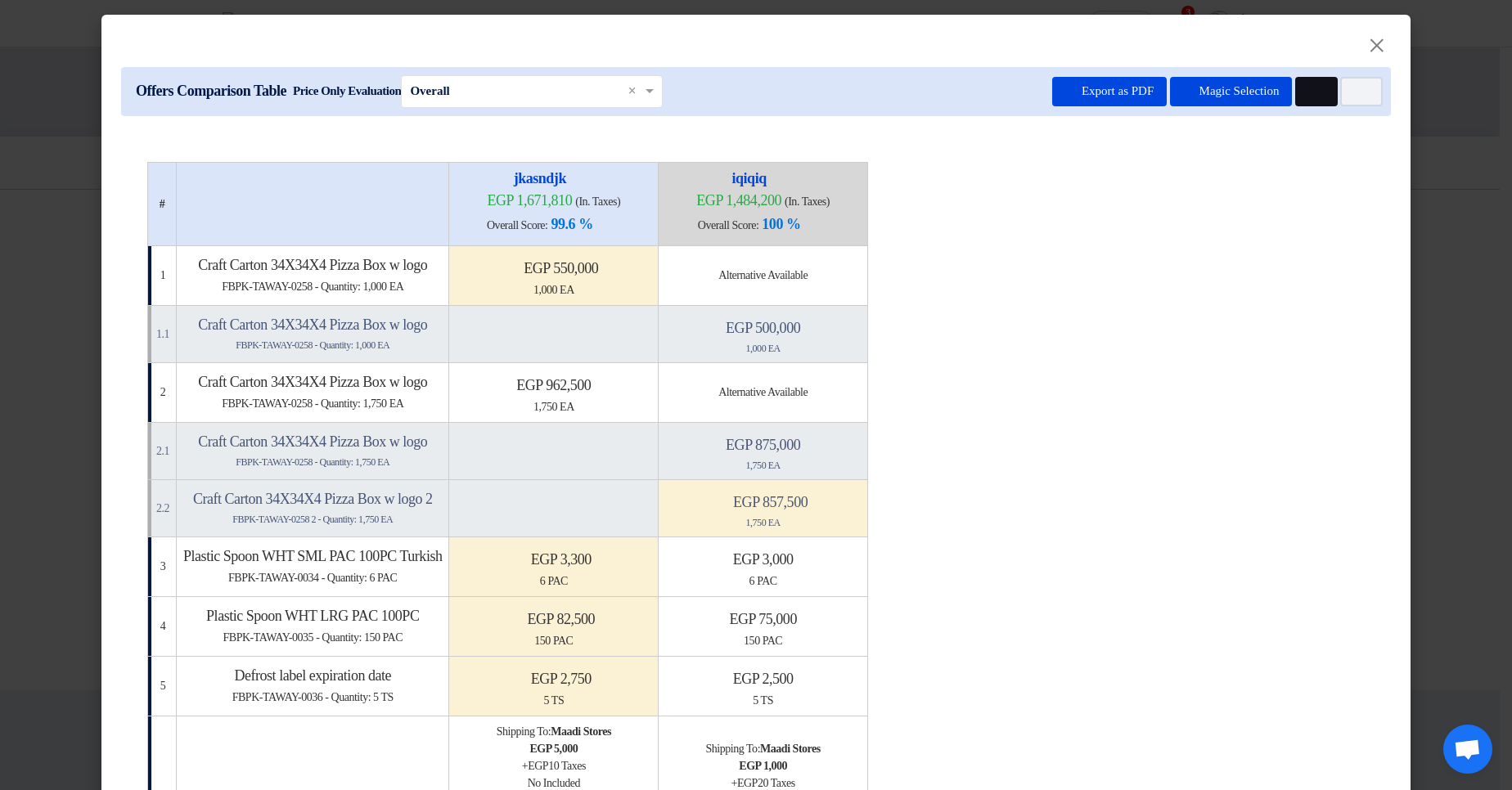
click at [1316, 95] on button "Multi Tenant Preferences" at bounding box center [1316, 92] width 43 height 29
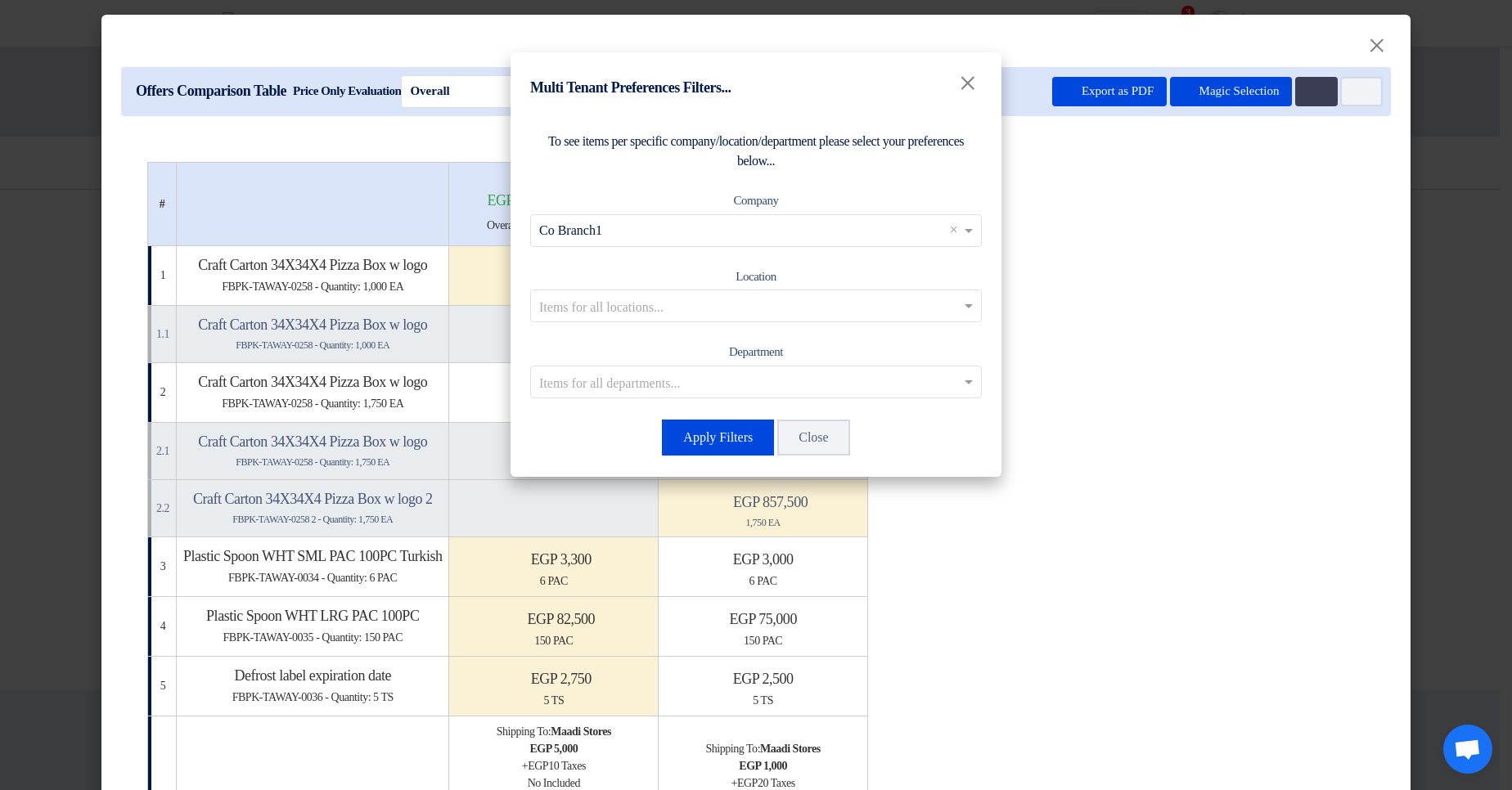
click at [639, 299] on input "text" at bounding box center [748, 306] width 417 height 27
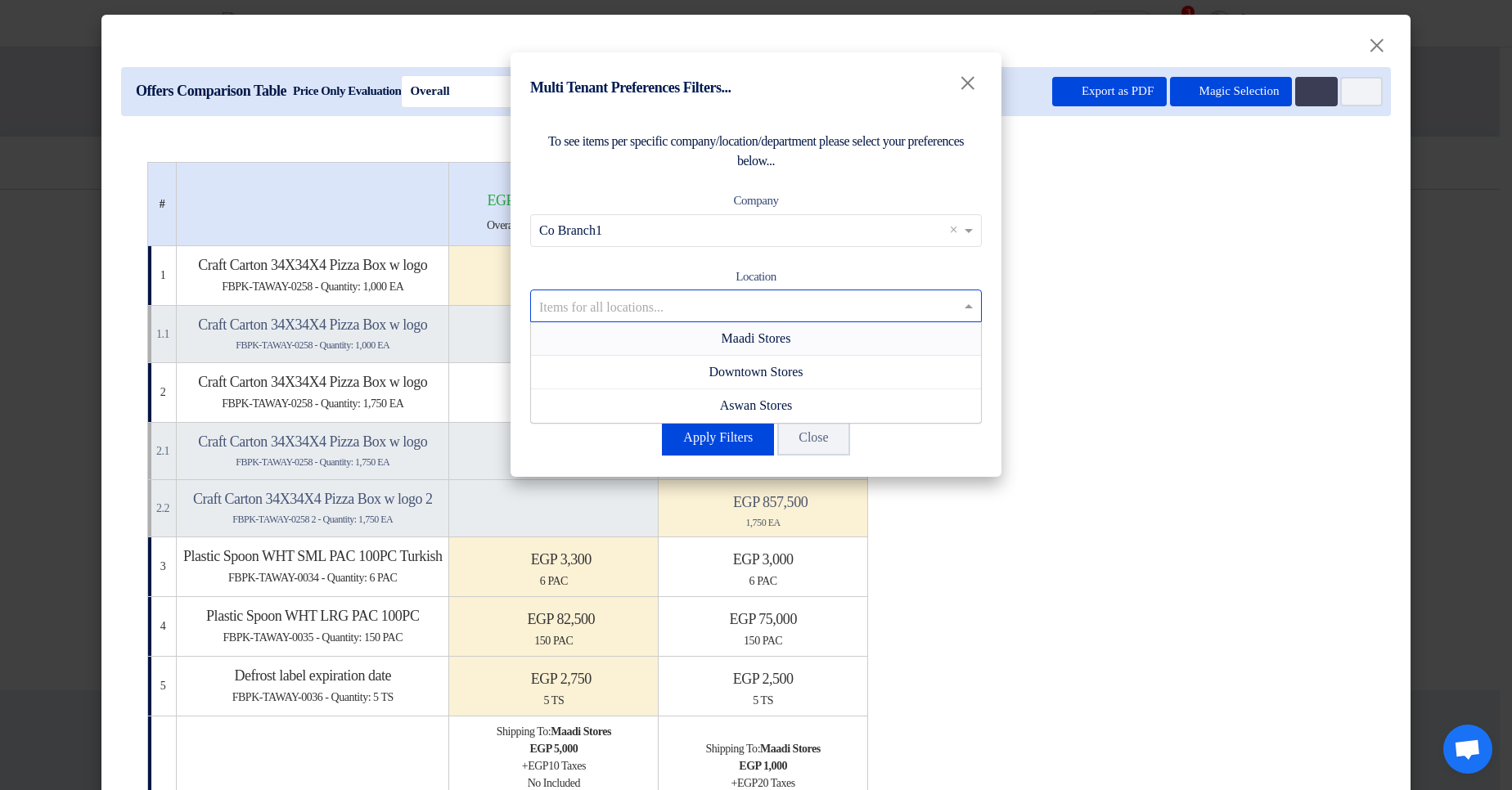
click at [632, 349] on div "Maadi Stores" at bounding box center [756, 339] width 450 height 34
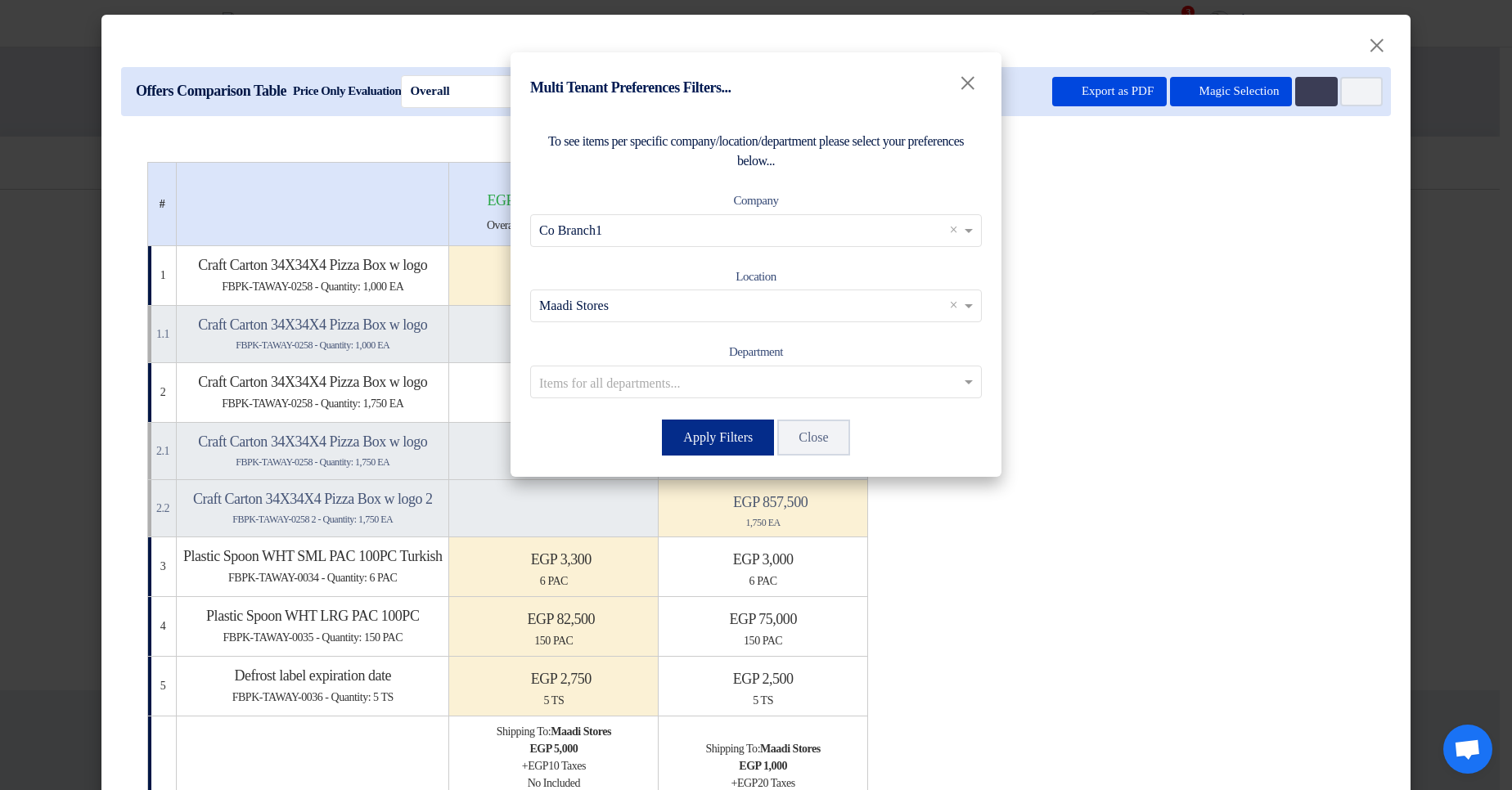
click at [692, 428] on button "Apply Filters" at bounding box center [717, 438] width 112 height 36
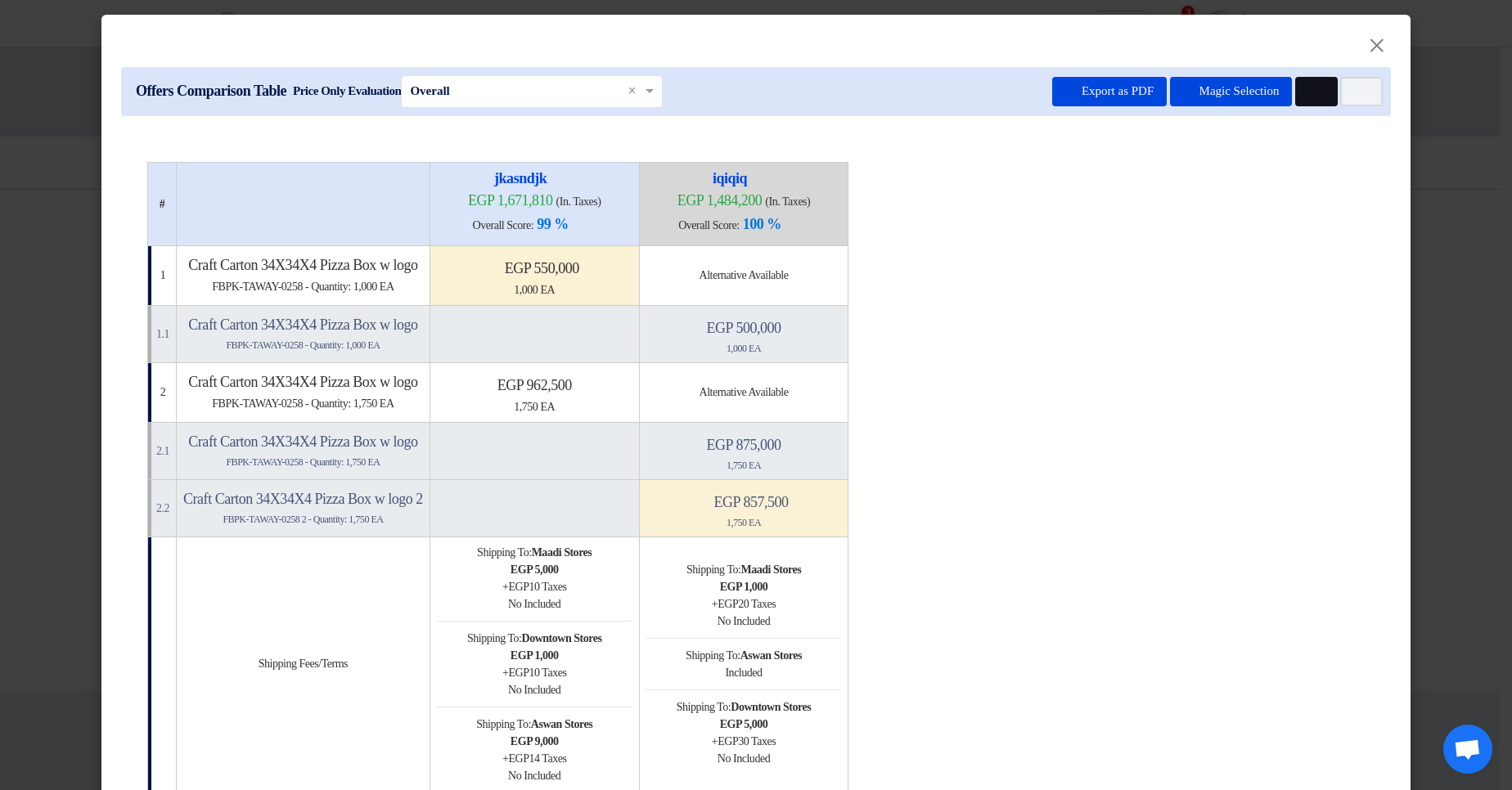
click at [1306, 101] on button "Multi Tenant Preferences" at bounding box center [1316, 92] width 43 height 29
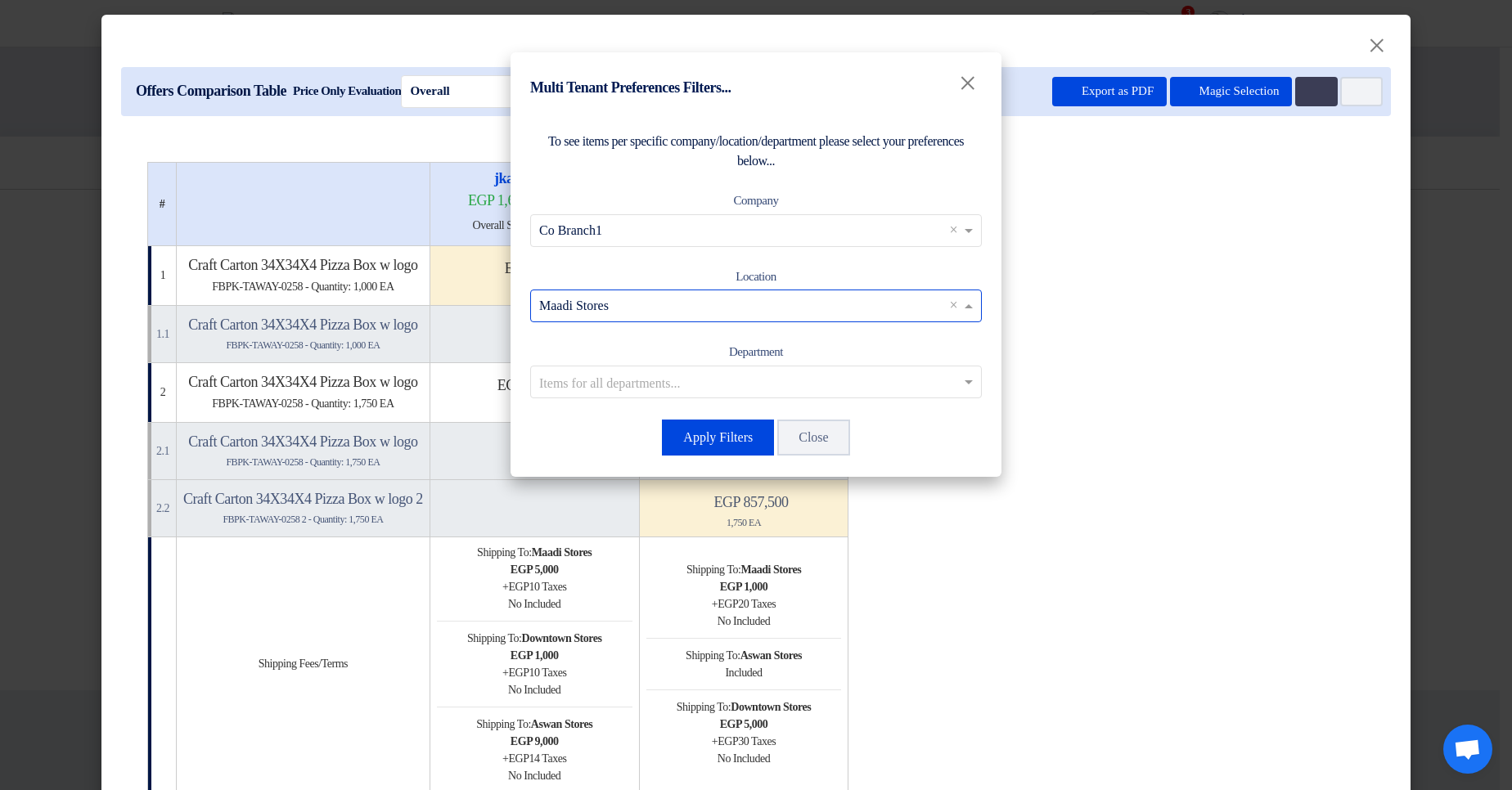
click at [635, 310] on input "text" at bounding box center [748, 306] width 417 height 27
click at [651, 377] on div "Downtown Stores" at bounding box center [756, 372] width 450 height 34
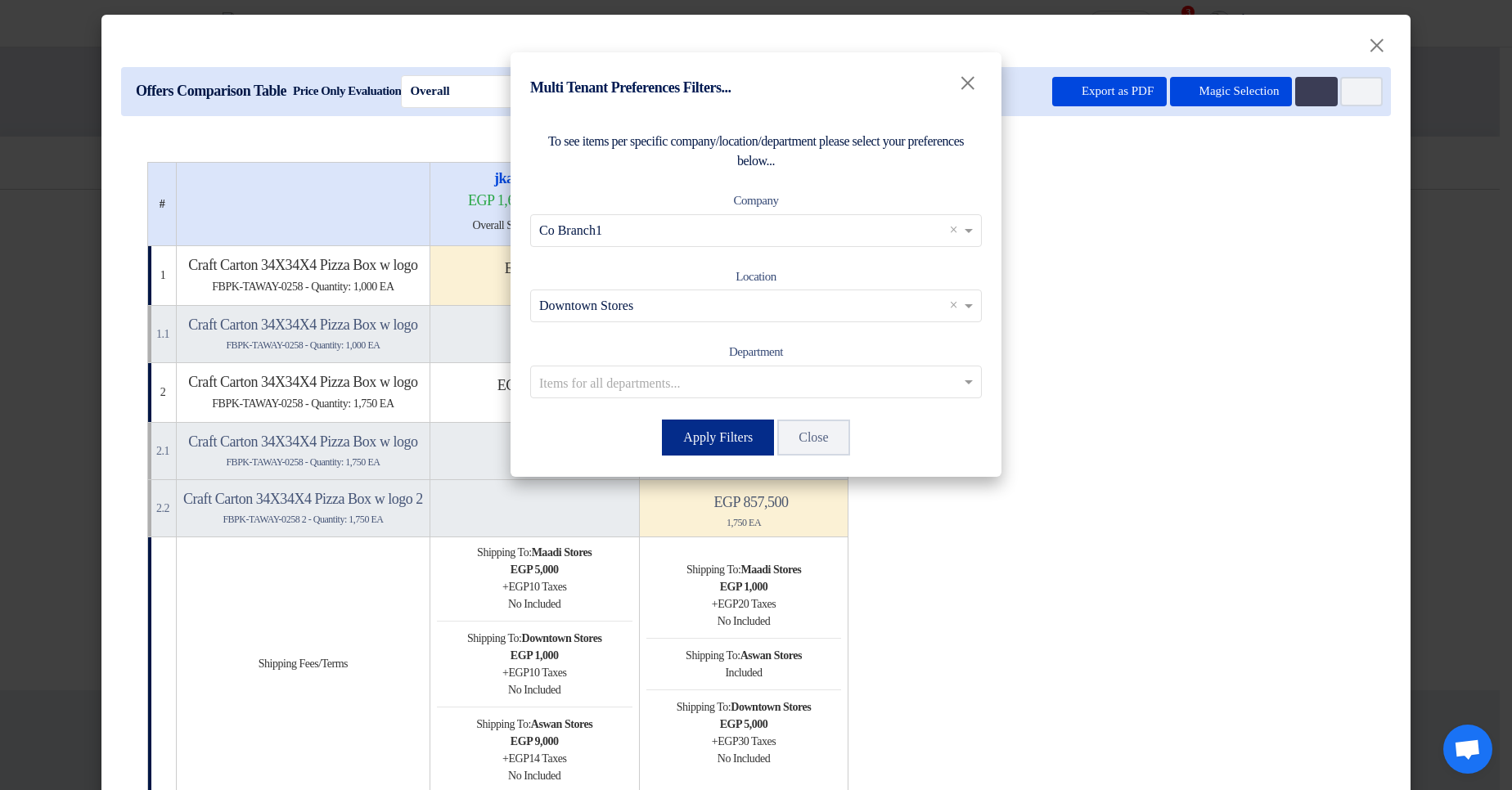
click at [704, 433] on button "Apply Filters" at bounding box center [717, 438] width 112 height 36
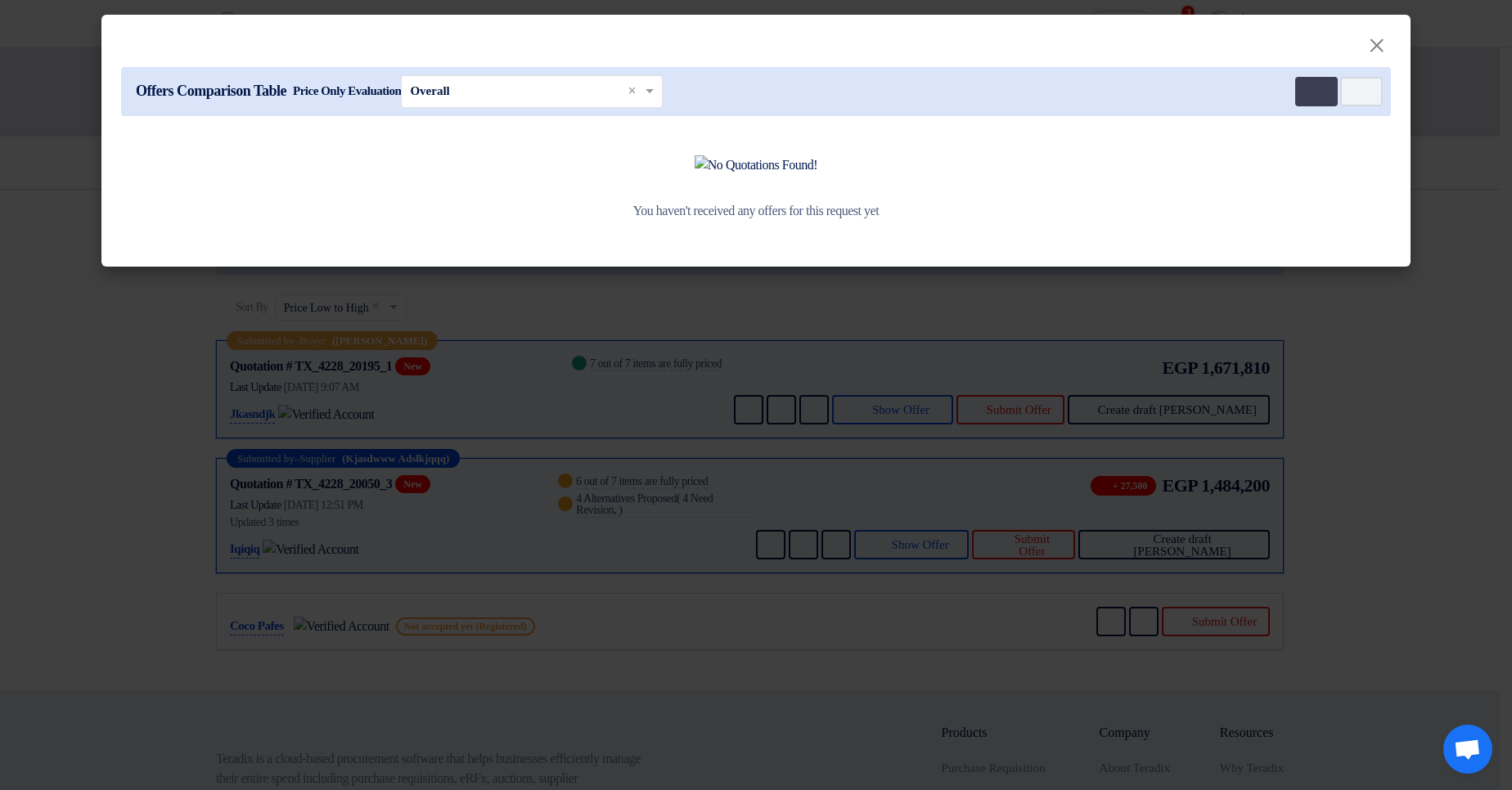
click at [1303, 112] on div "Offers Comparison Table Price Only Evaluation × Overall × Multi Tenant Preferen…" at bounding box center [756, 91] width 1270 height 49
click at [1316, 79] on button "Multi Tenant Preferences" at bounding box center [1316, 92] width 43 height 29
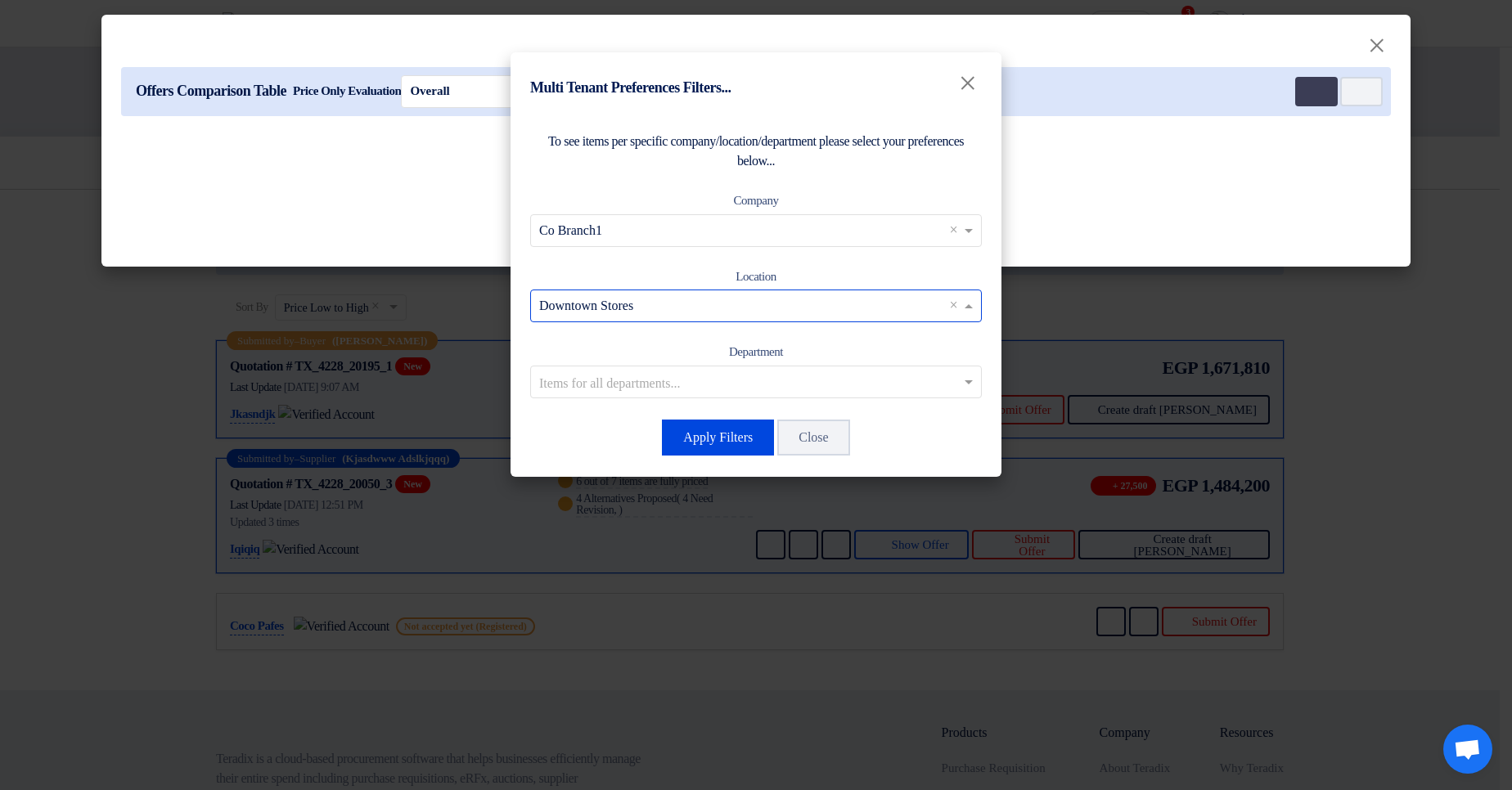
click at [713, 303] on input "text" at bounding box center [748, 306] width 417 height 27
click at [690, 402] on div "Aswan Stores" at bounding box center [756, 406] width 450 height 33
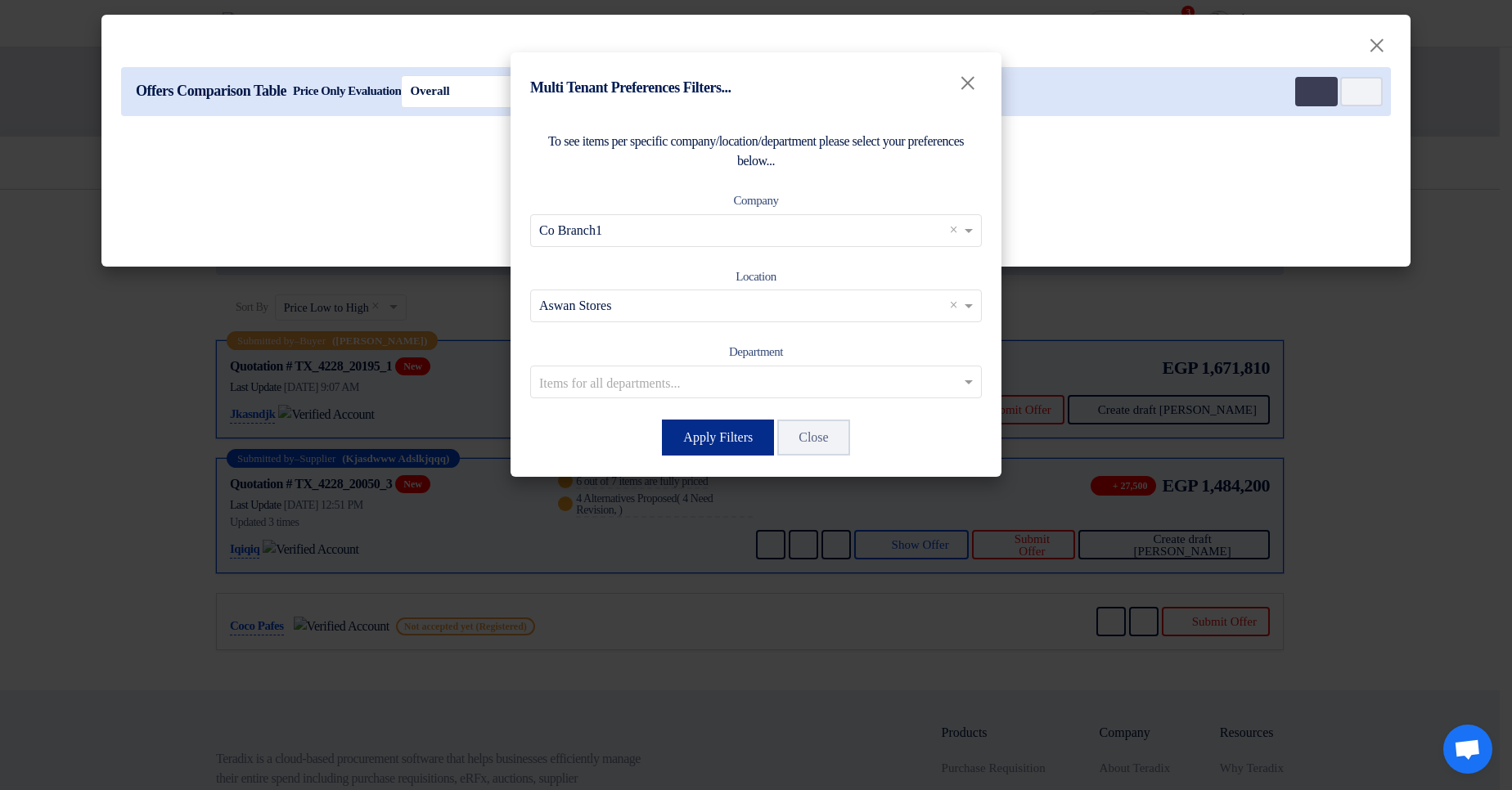
click at [704, 438] on button "Apply Filters" at bounding box center [717, 438] width 112 height 36
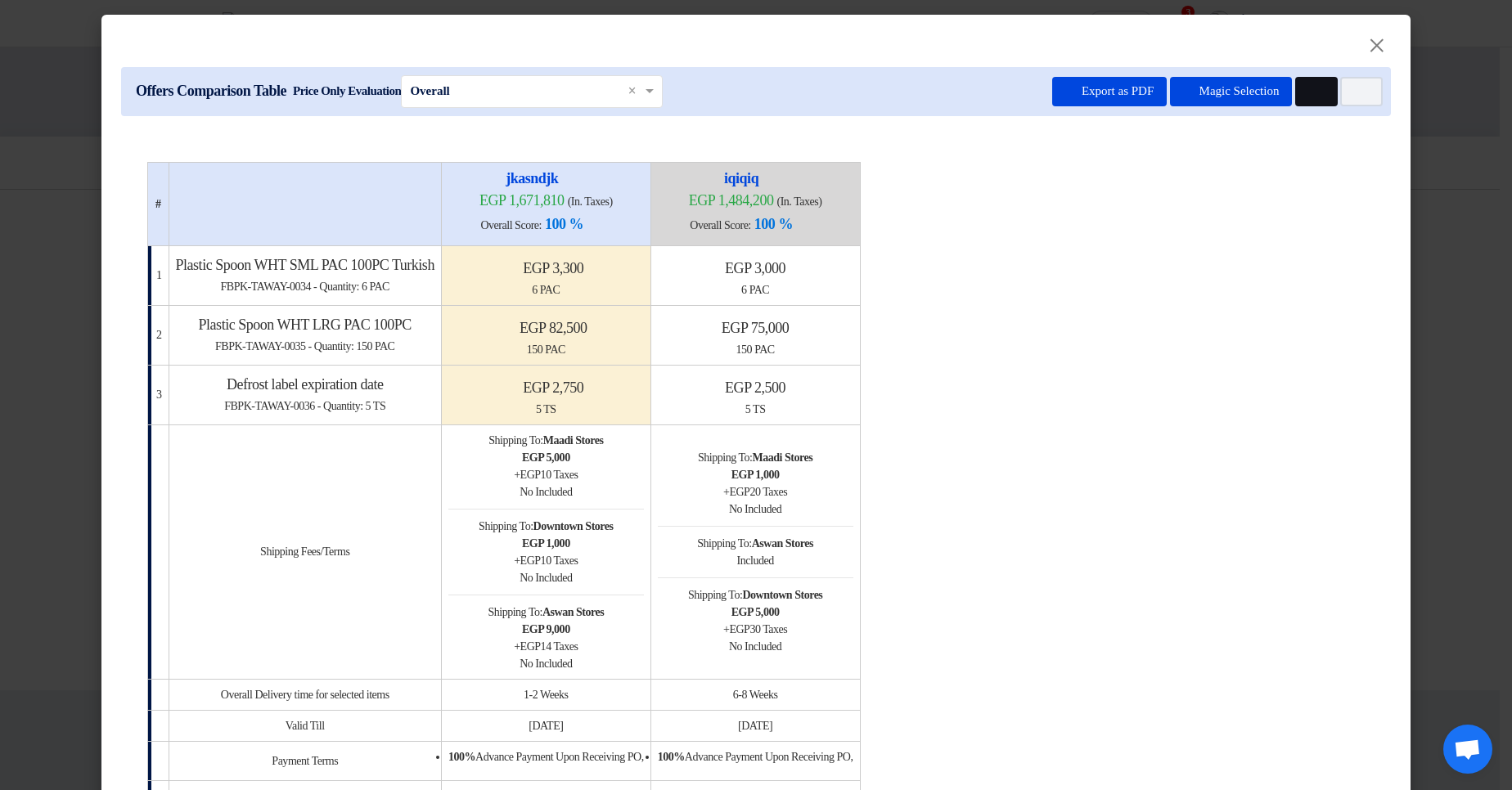
click at [1298, 93] on button "Multi Tenant Preferences" at bounding box center [1316, 92] width 43 height 29
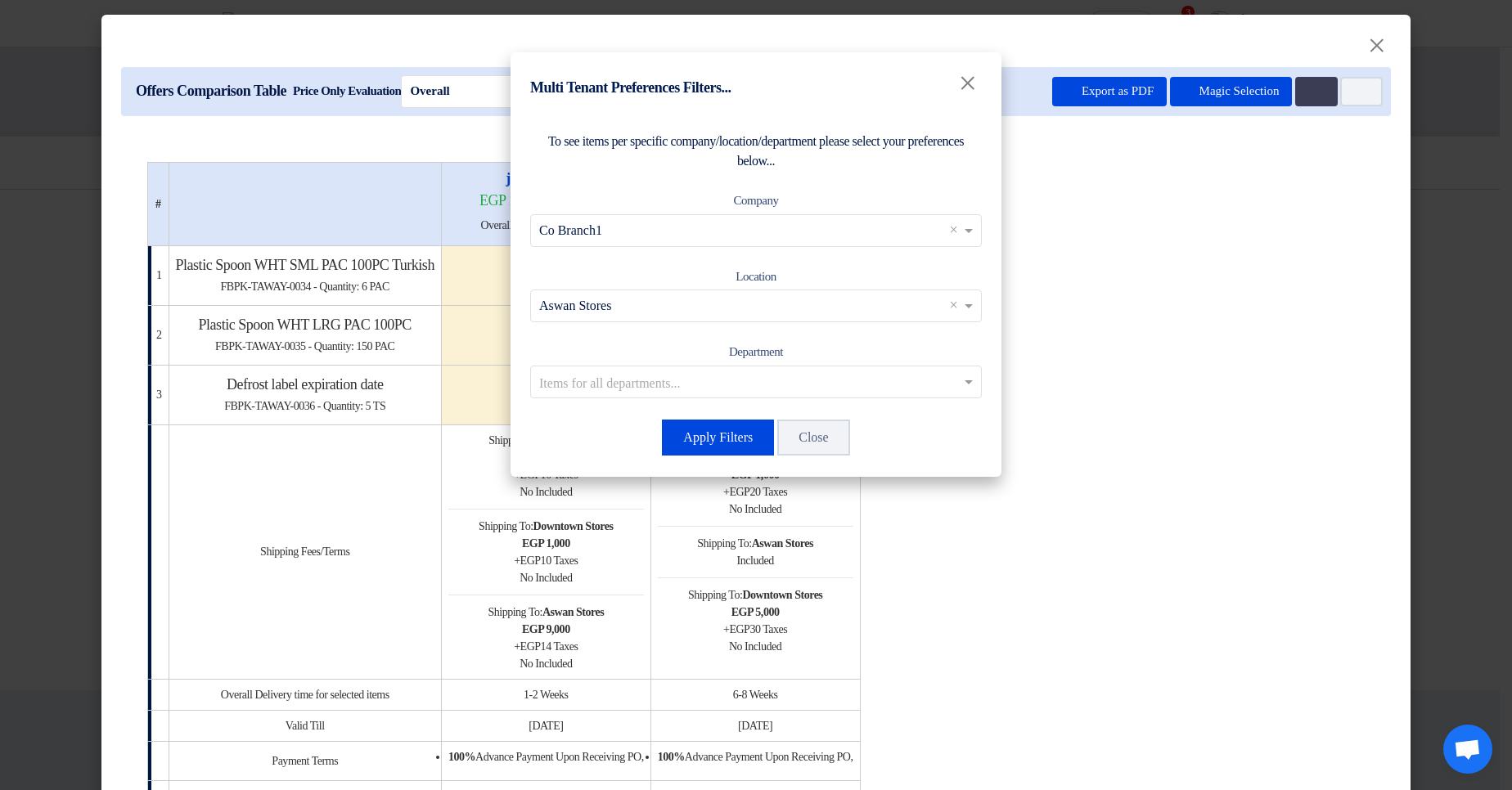
click at [808, 379] on input "text" at bounding box center [748, 381] width 417 height 27
click at [1064, 389] on modal-container "Multi Tenant Preferences Filters... × To see items per specific company/locatio…" at bounding box center [756, 395] width 1512 height 790
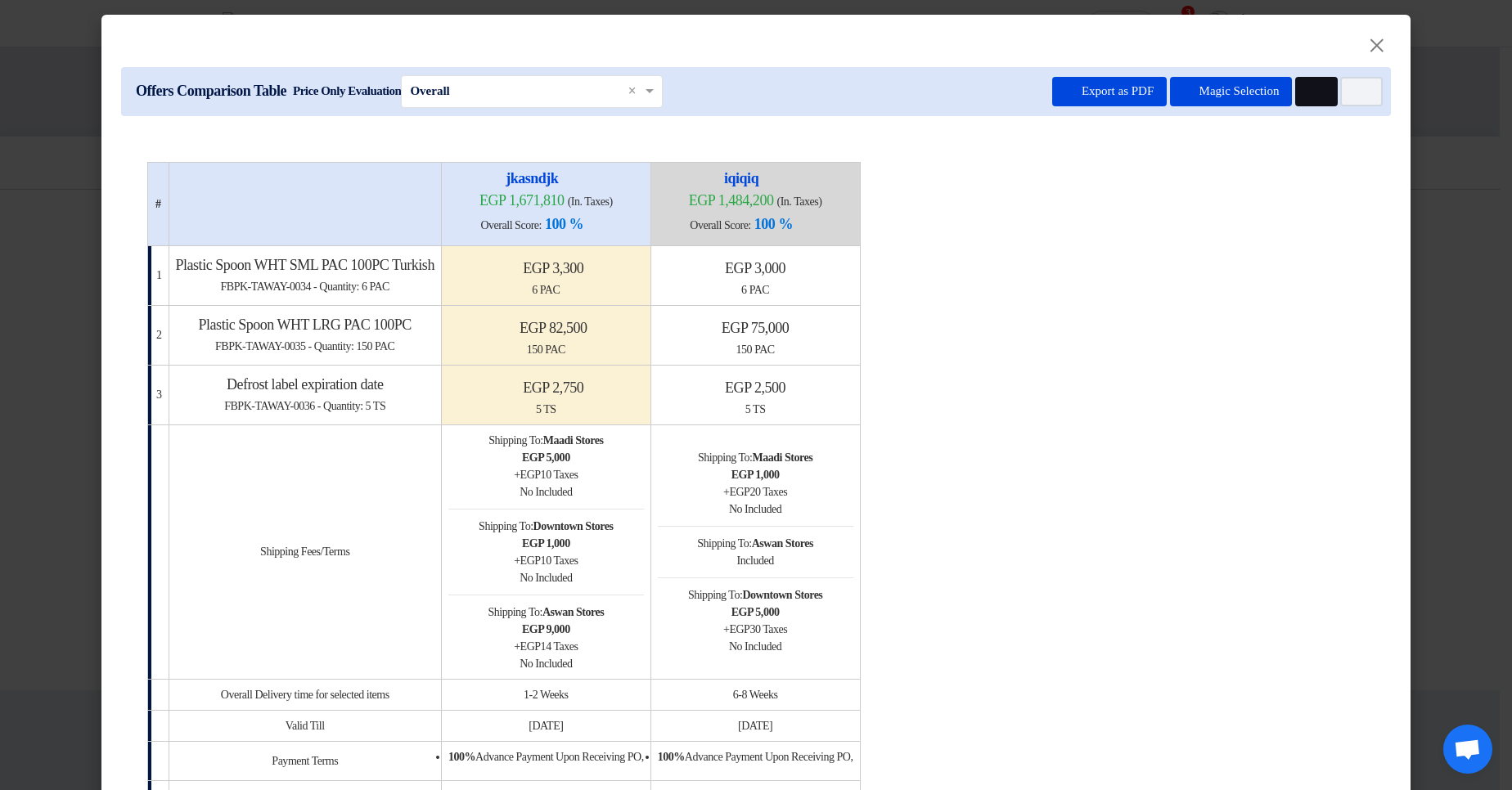
click at [1314, 86] on icon "Multi Tenant Preferences" at bounding box center [1314, 92] width 12 height 12
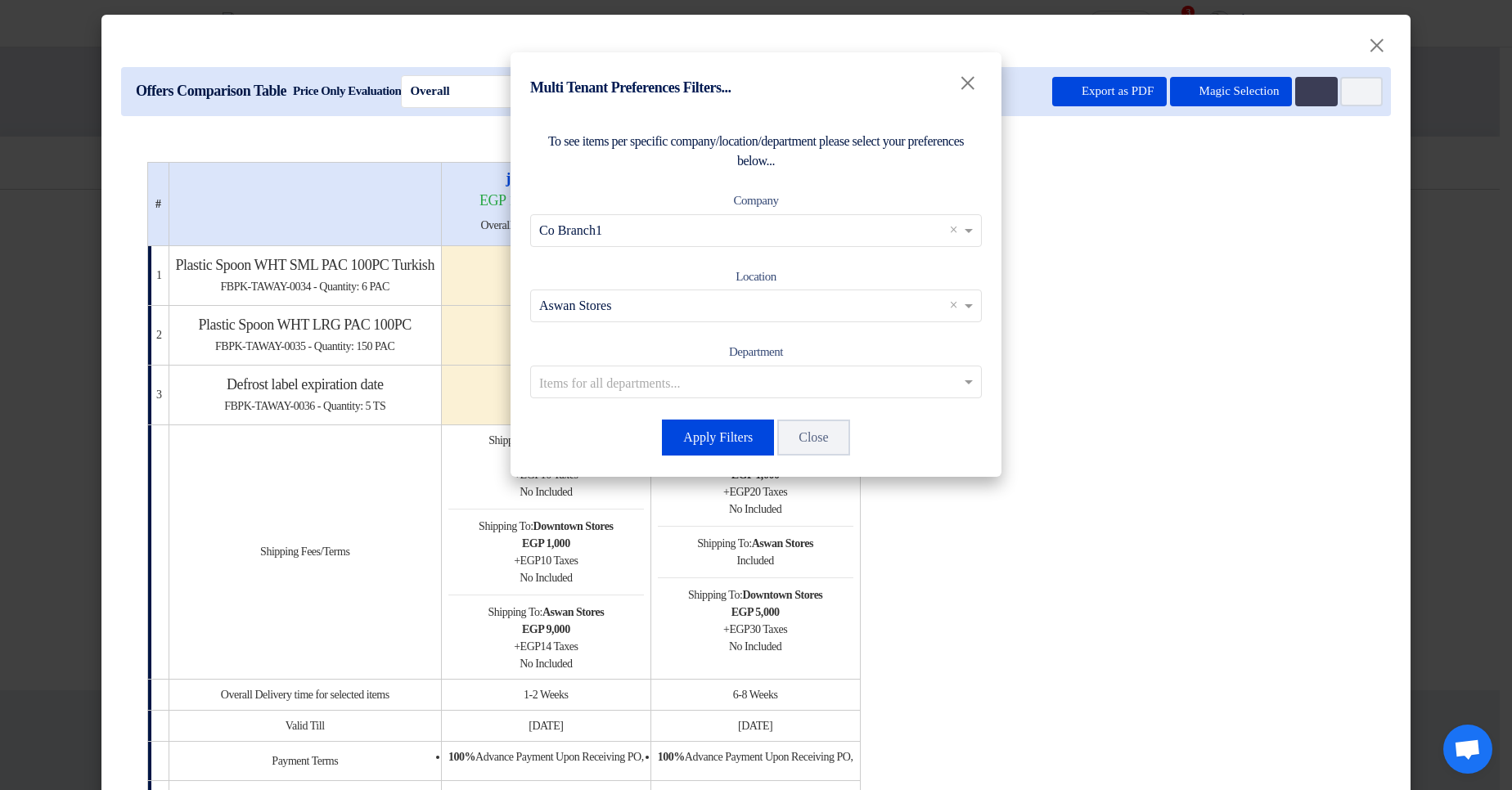
click at [756, 216] on div "Items for all companies... × Co Branch1 ×" at bounding box center [756, 231] width 452 height 33
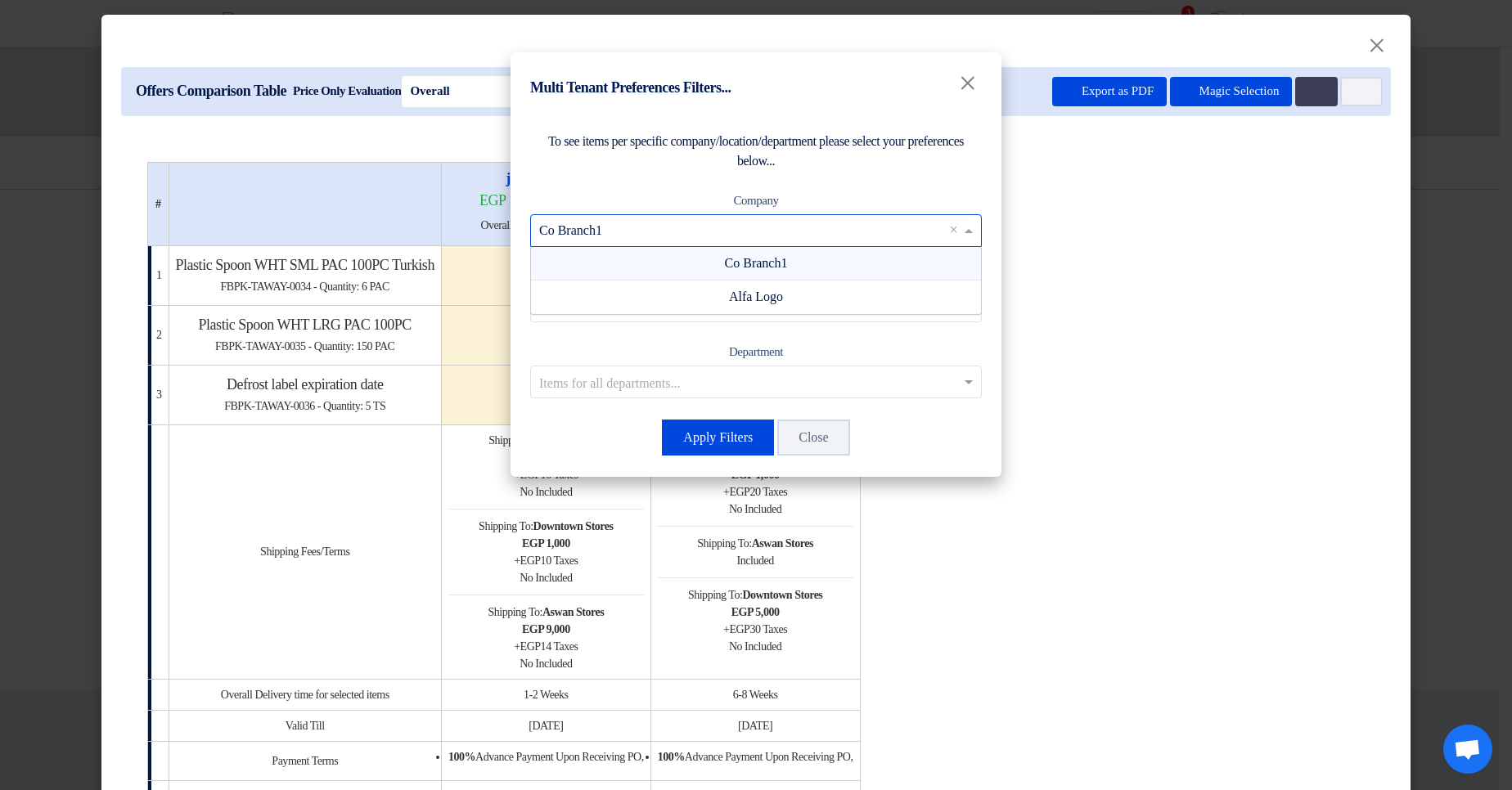
click at [948, 229] on span "×" at bounding box center [953, 231] width 14 height 20
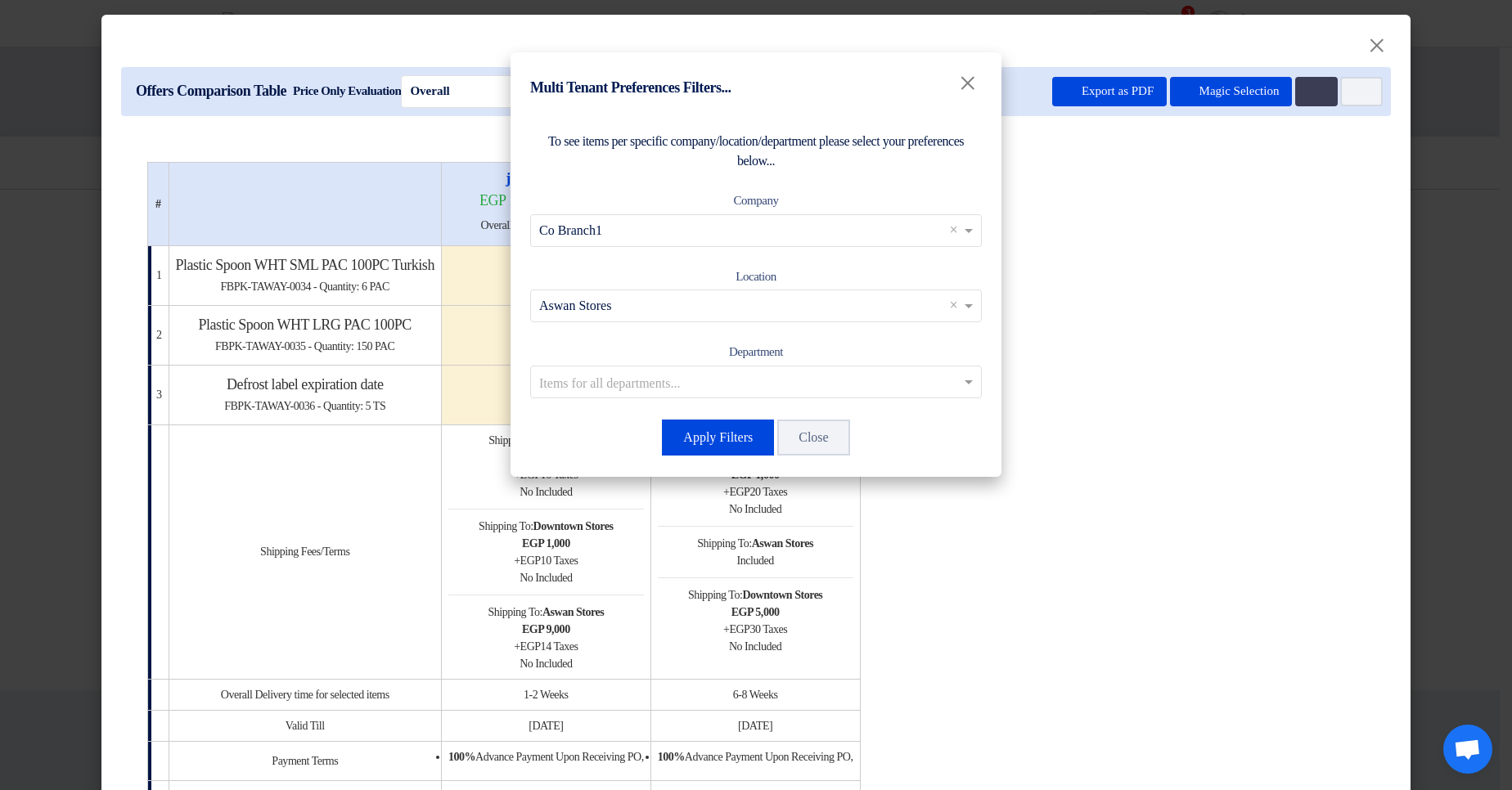
click at [954, 193] on div "Company Items for all companies... × Co Branch1 ×" at bounding box center [756, 219] width 452 height 56
click at [959, 224] on span "×" at bounding box center [953, 231] width 14 height 20
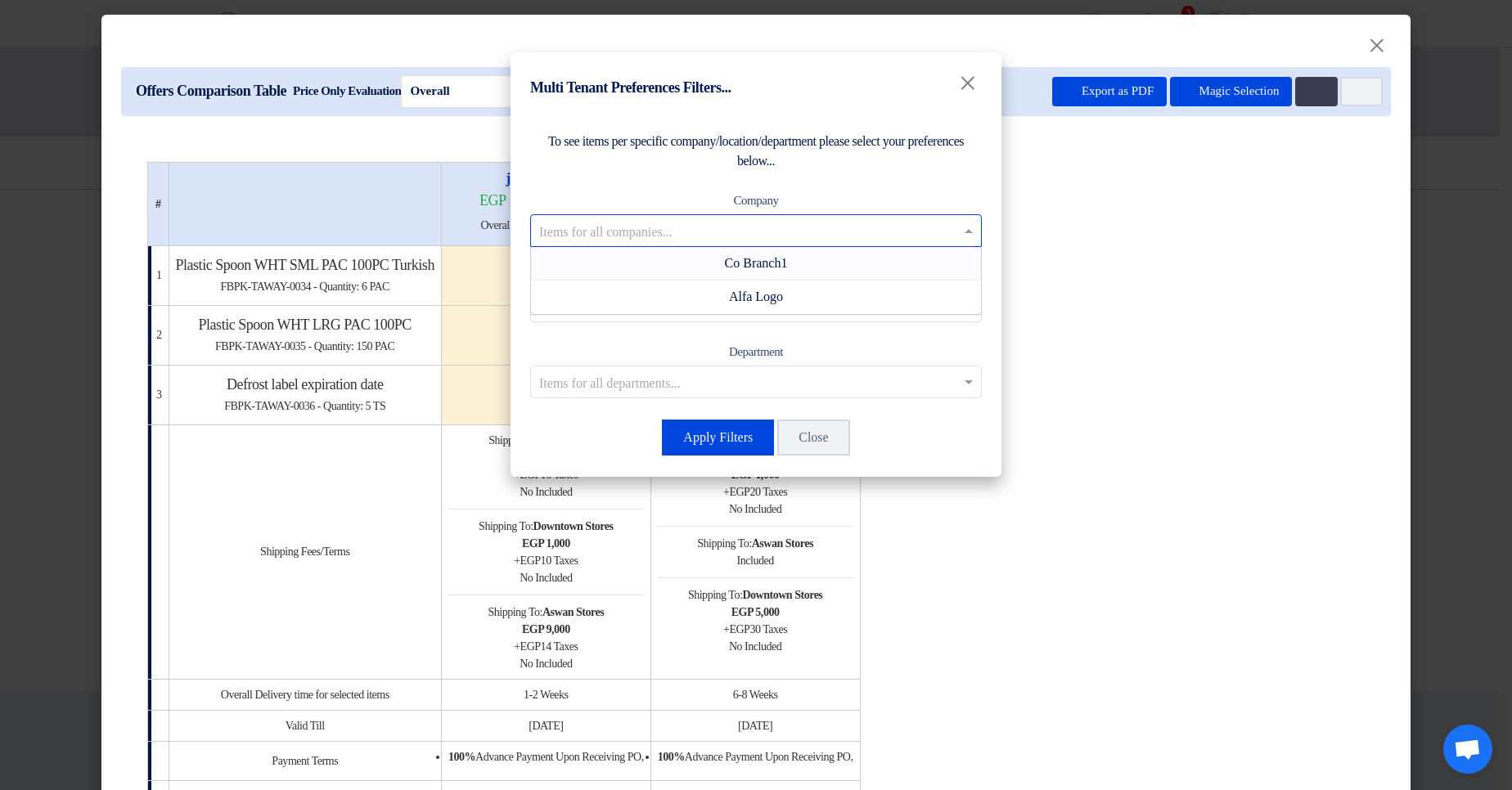
click at [973, 184] on div "To see items per specific company/location/department please select your prefer…" at bounding box center [756, 294] width 491 height 365
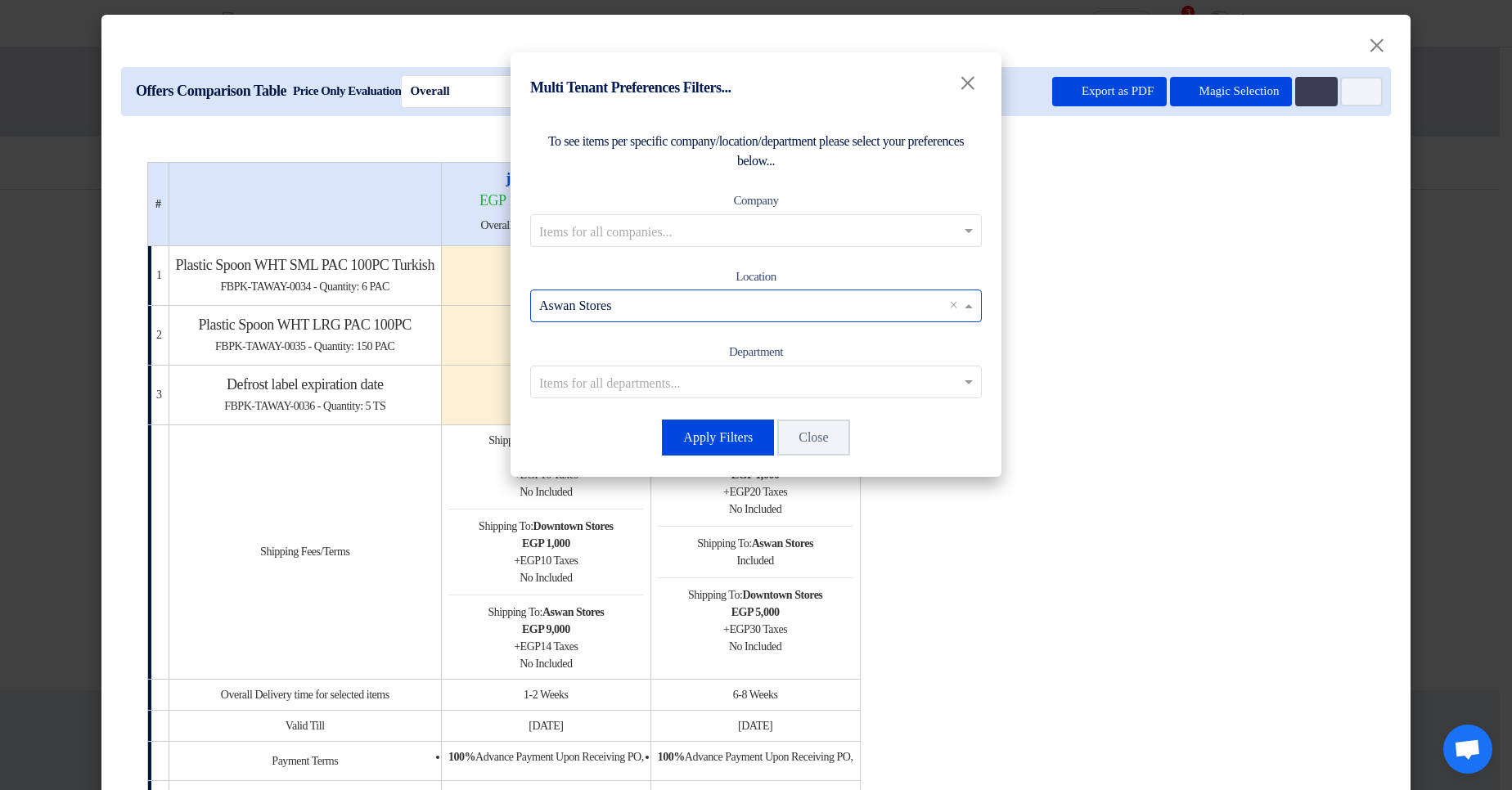
click at [946, 306] on span "×" at bounding box center [953, 305] width 14 height 20
click at [819, 280] on div "Location Items for all locations... Maadi Stores Downtown Stores Aswan Stores" at bounding box center [756, 294] width 452 height 56
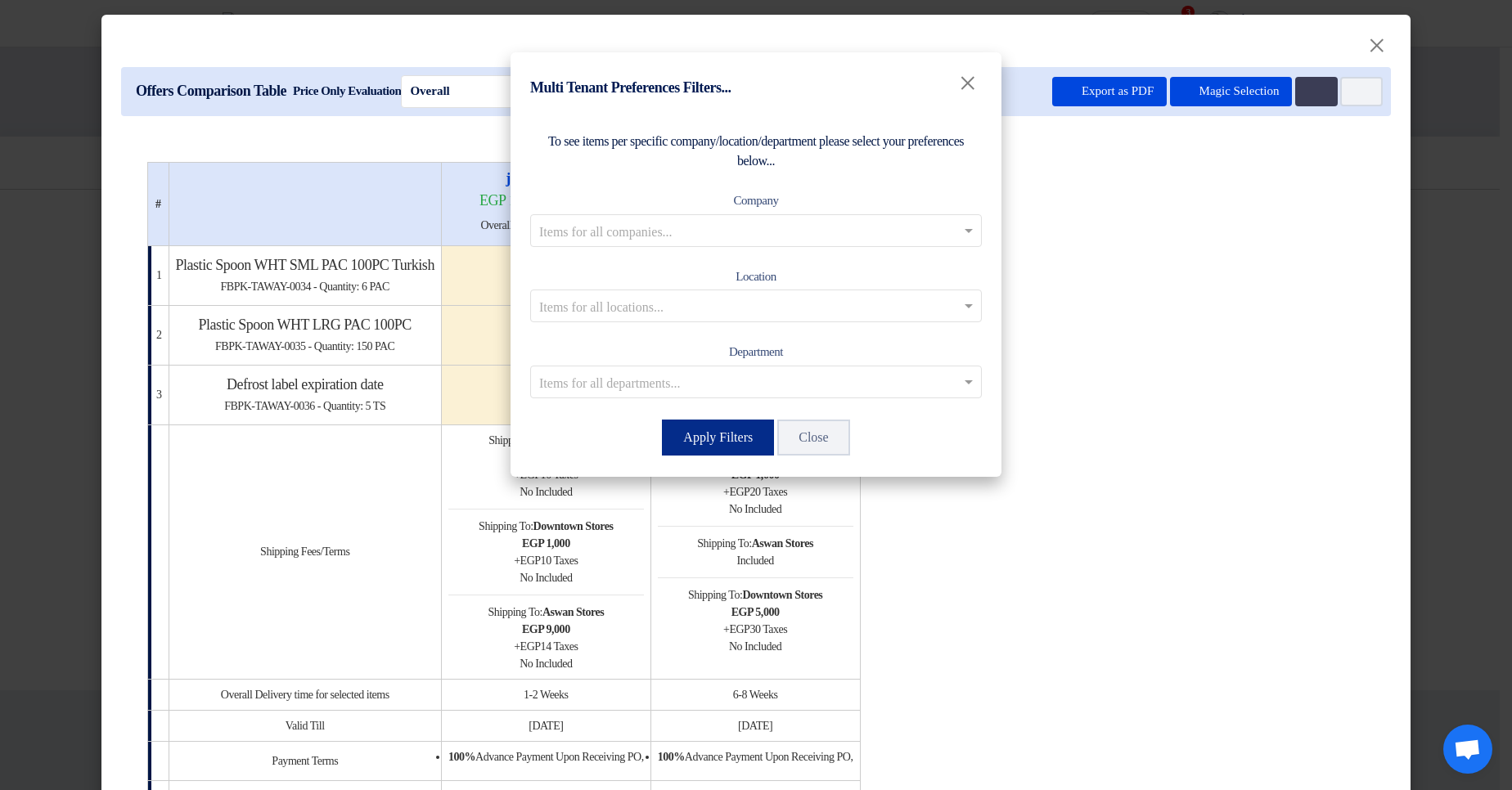
click at [715, 435] on button "Apply Filters" at bounding box center [717, 438] width 112 height 36
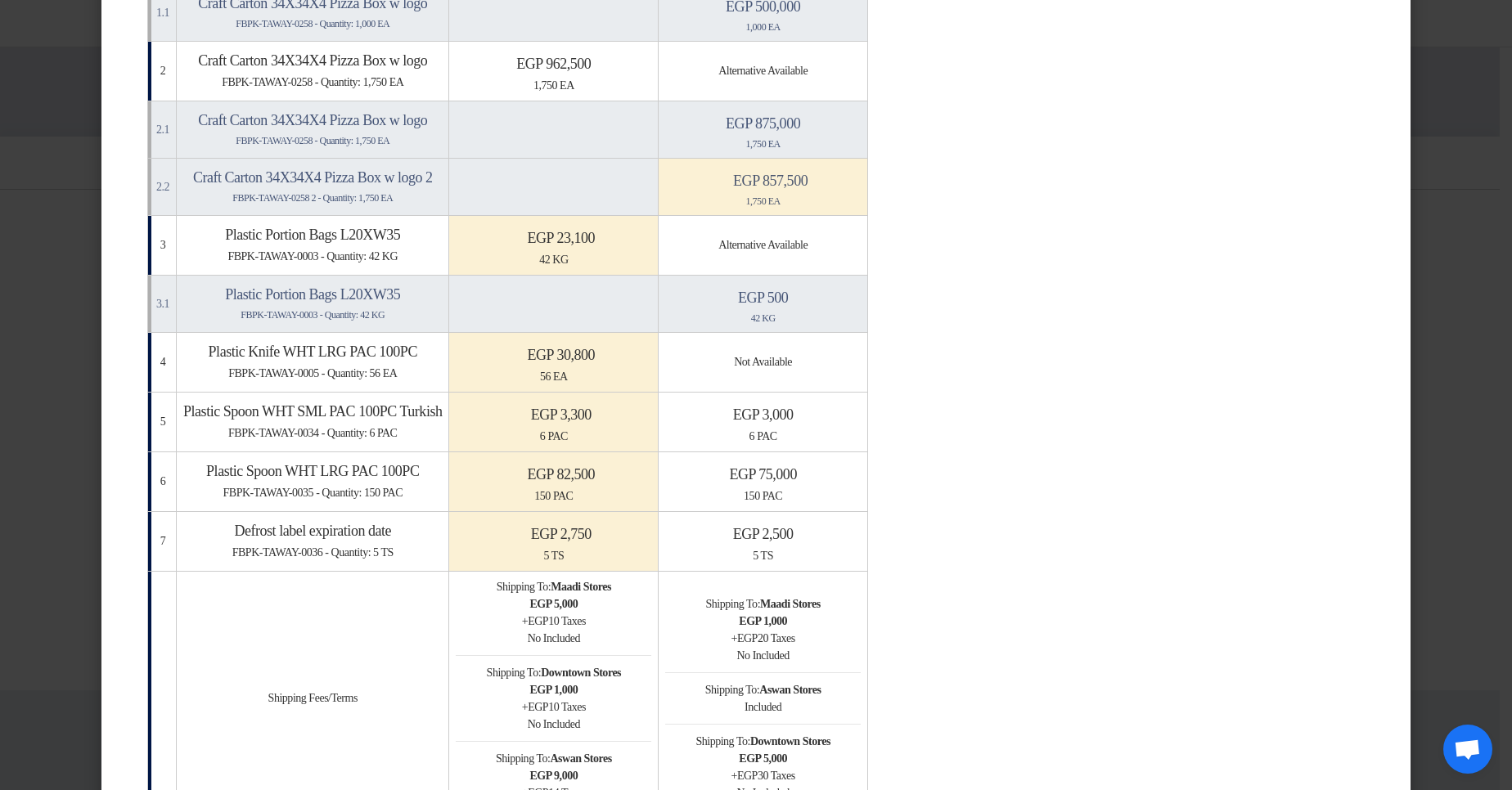
scroll to position [393, 0]
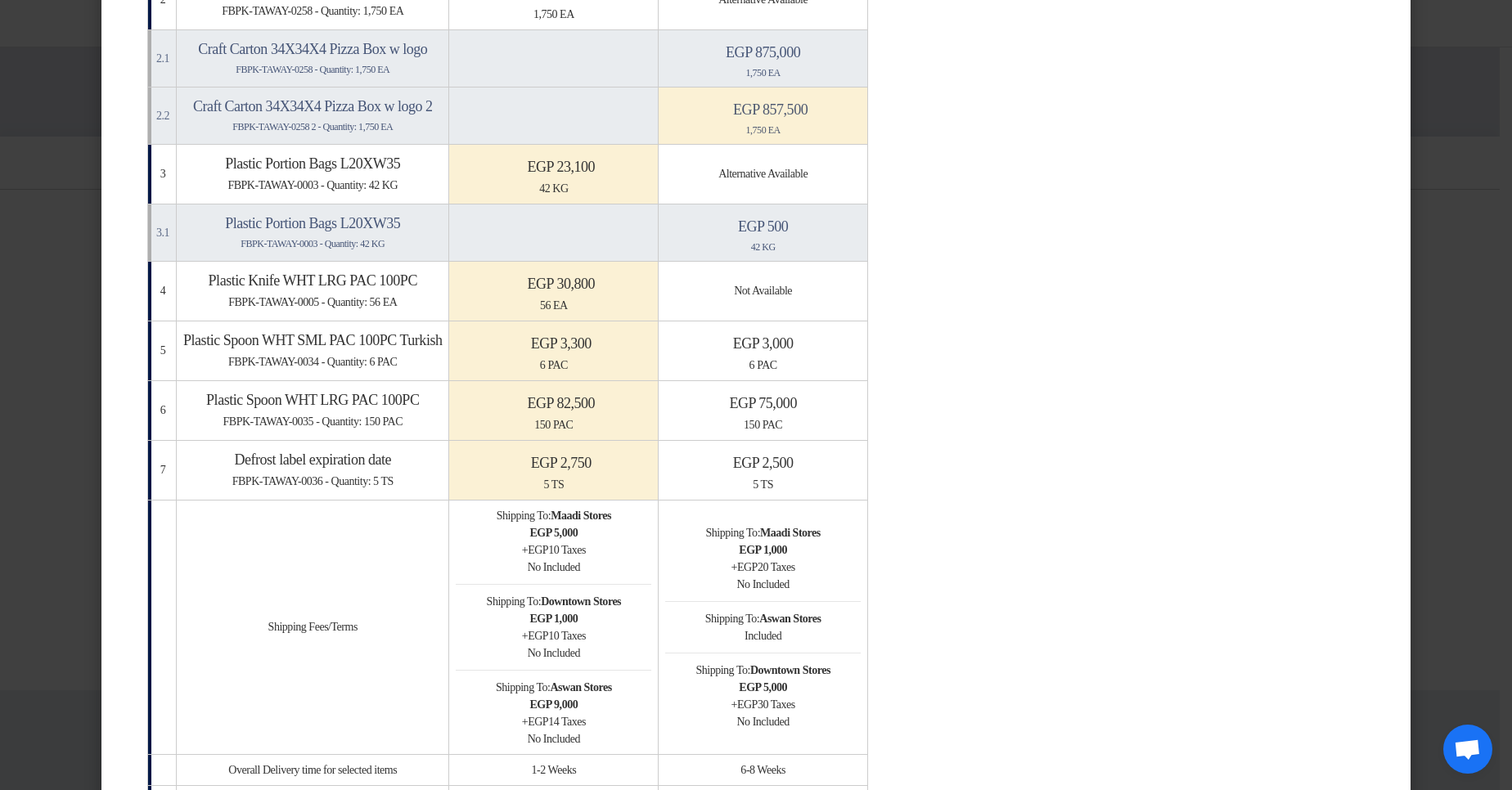
drag, startPoint x: 653, startPoint y: 276, endPoint x: 651, endPoint y: 484, distance: 208.0
click at [651, 484] on tbody "1 Craft Carton 34X34X4 Pizza Box w logo FBPK-TAWAY-0258 - Quantity: 1,000 EA Mi…" at bounding box center [508, 433] width 720 height 1161
click at [651, 484] on div "5 TS" at bounding box center [553, 485] width 195 height 17
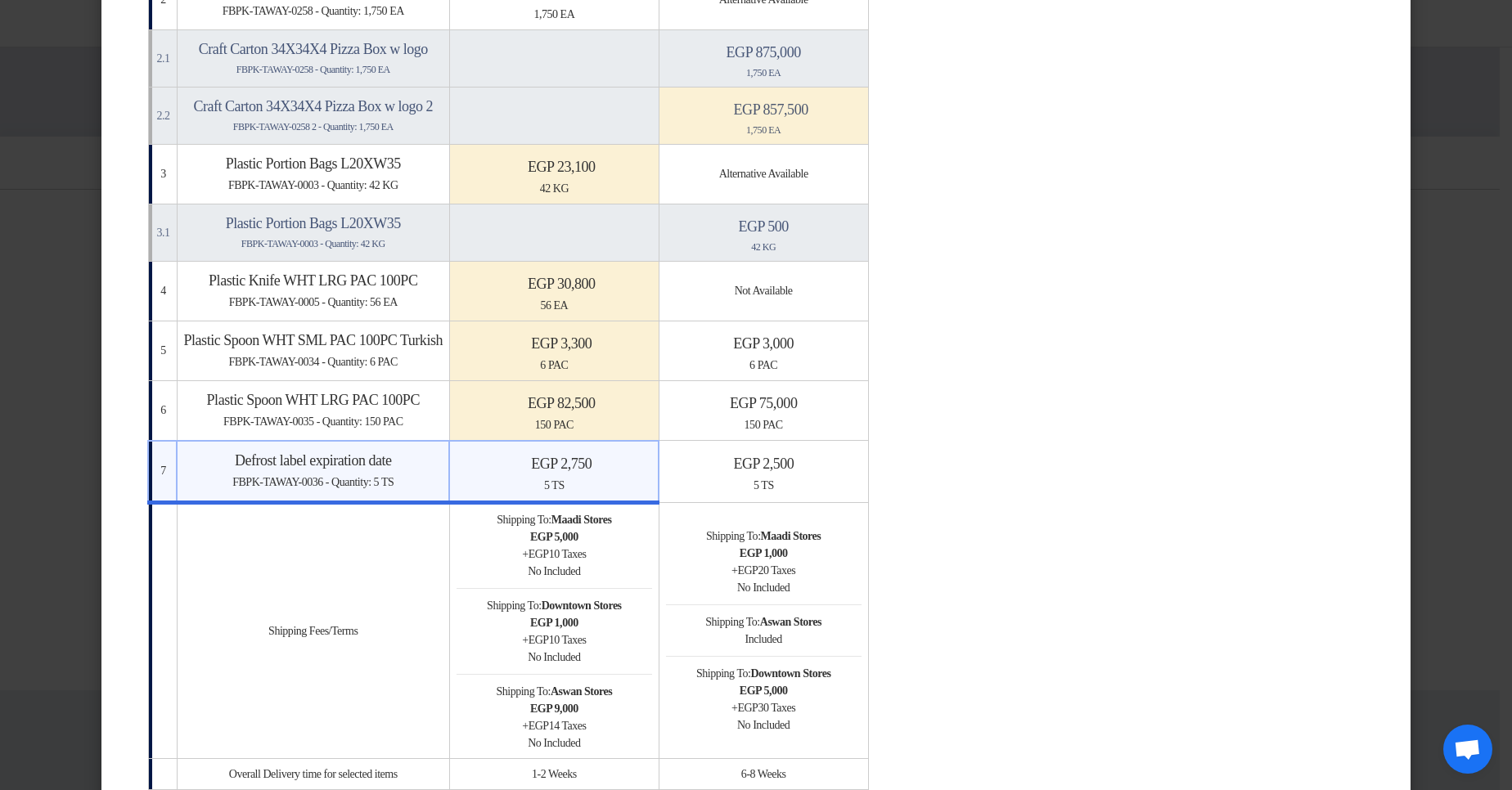
click at [1236, 441] on table "# jkasndjk egp 1,671,810 (In. Taxes) Overall Score: 99.714 % iqiqiq" at bounding box center [756, 402] width 1218 height 1267
click at [762, 467] on h4 "egp 2,500" at bounding box center [763, 463] width 194 height 18
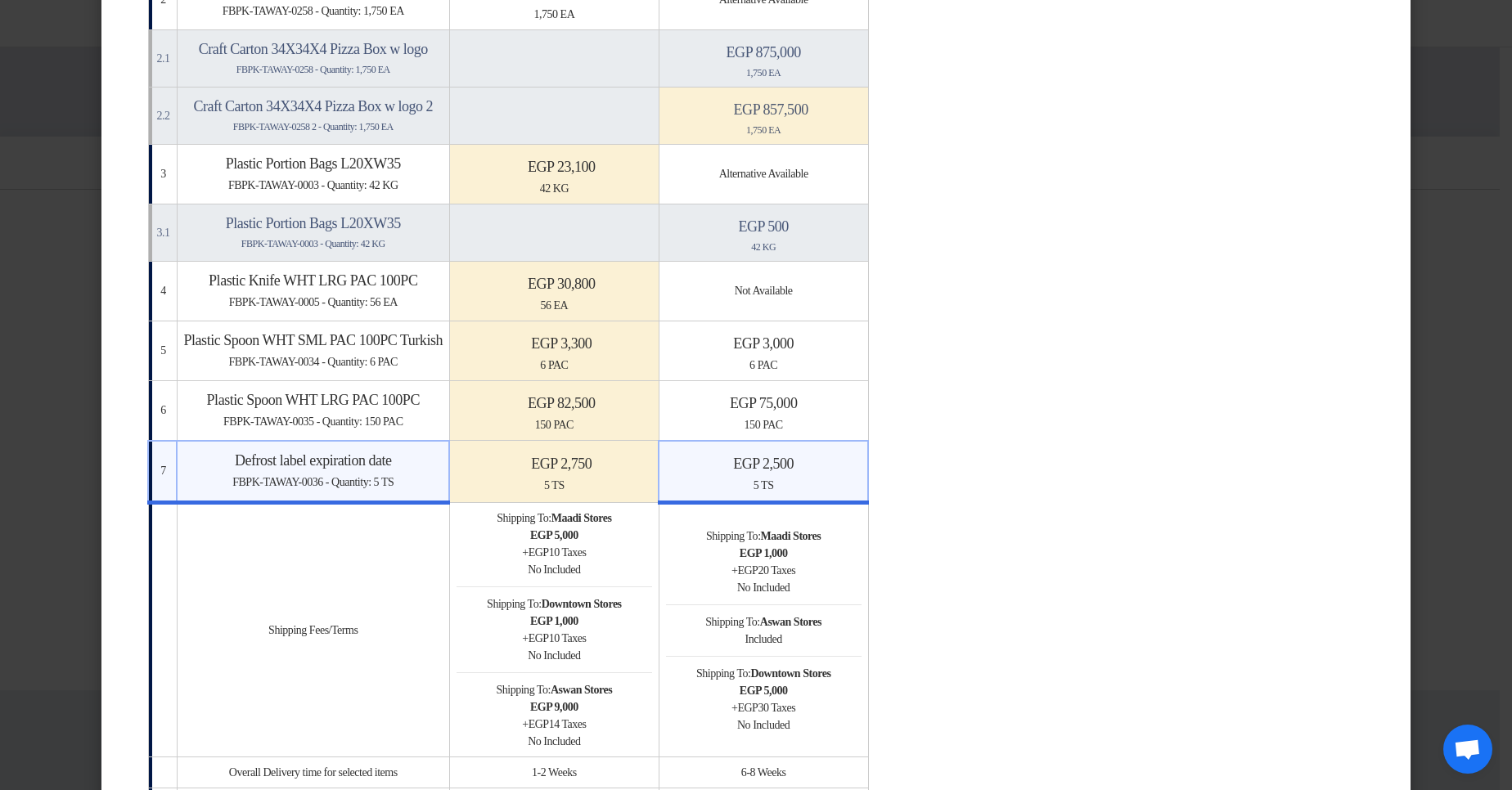
click at [652, 416] on div "150 PAC" at bounding box center [553, 425] width 195 height 17
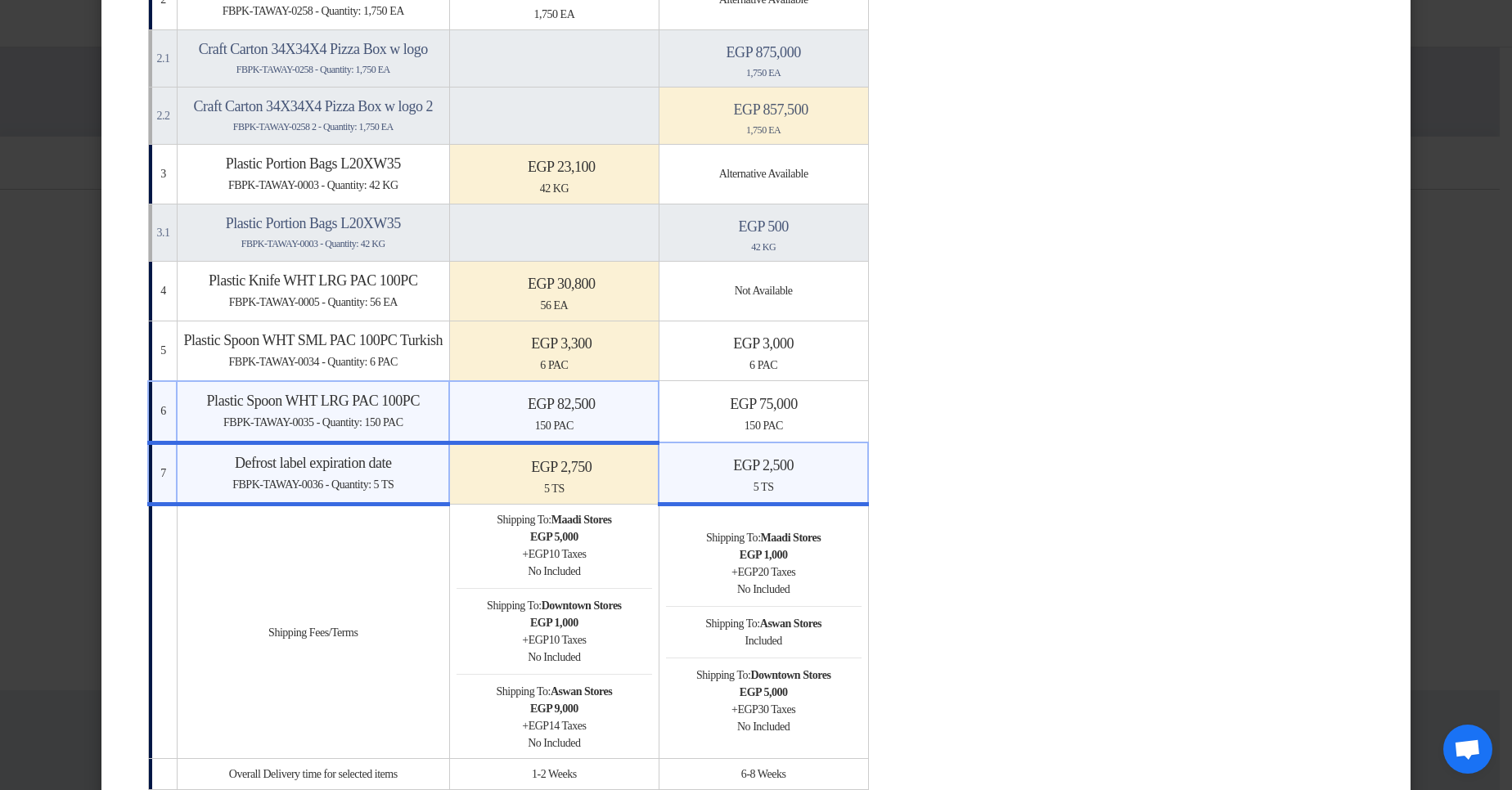
click at [771, 401] on h4 "egp 75,000" at bounding box center [763, 404] width 194 height 18
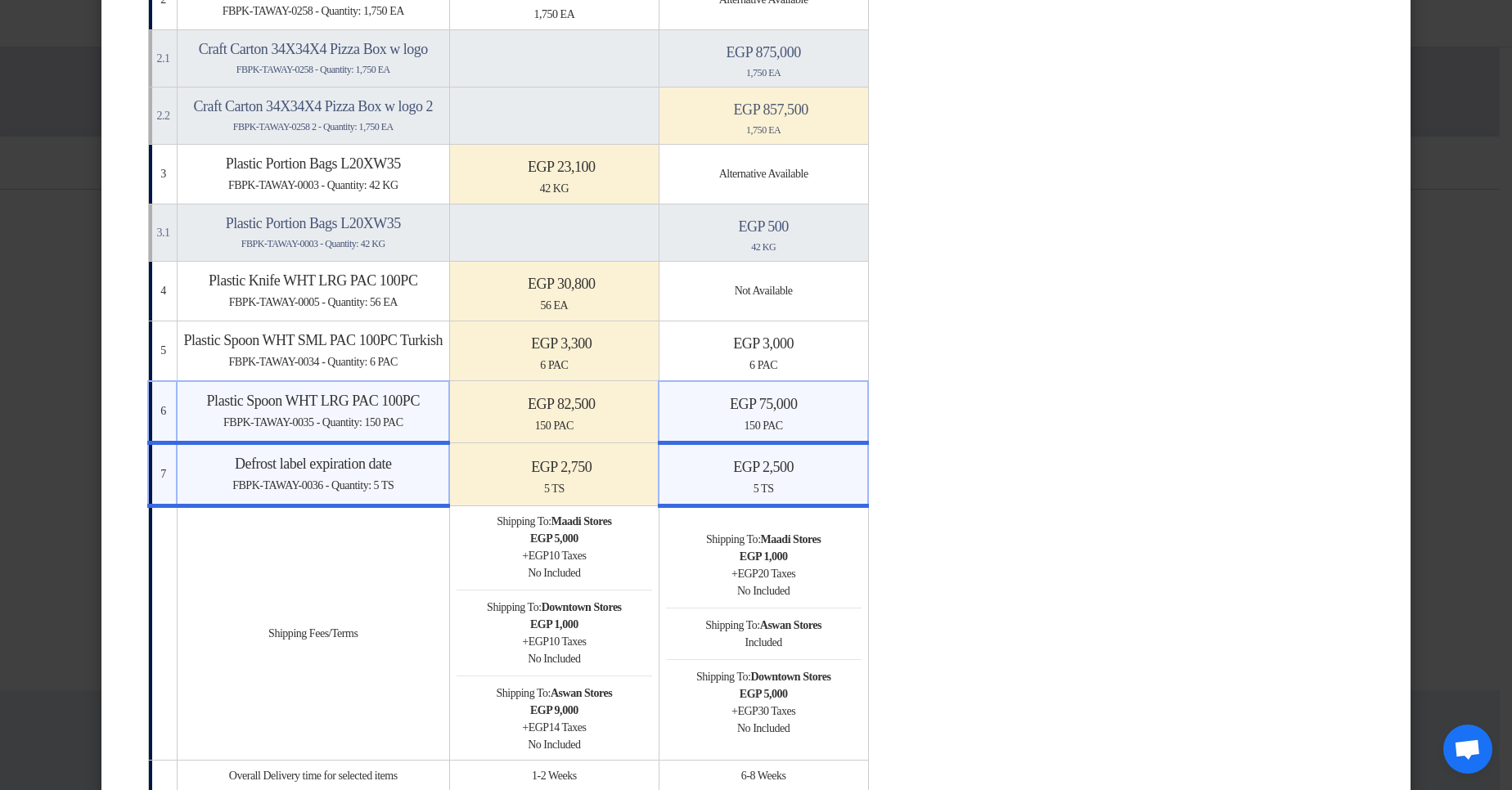
click at [868, 332] on td "egp 3,000 6 PAC" at bounding box center [763, 351] width 209 height 61
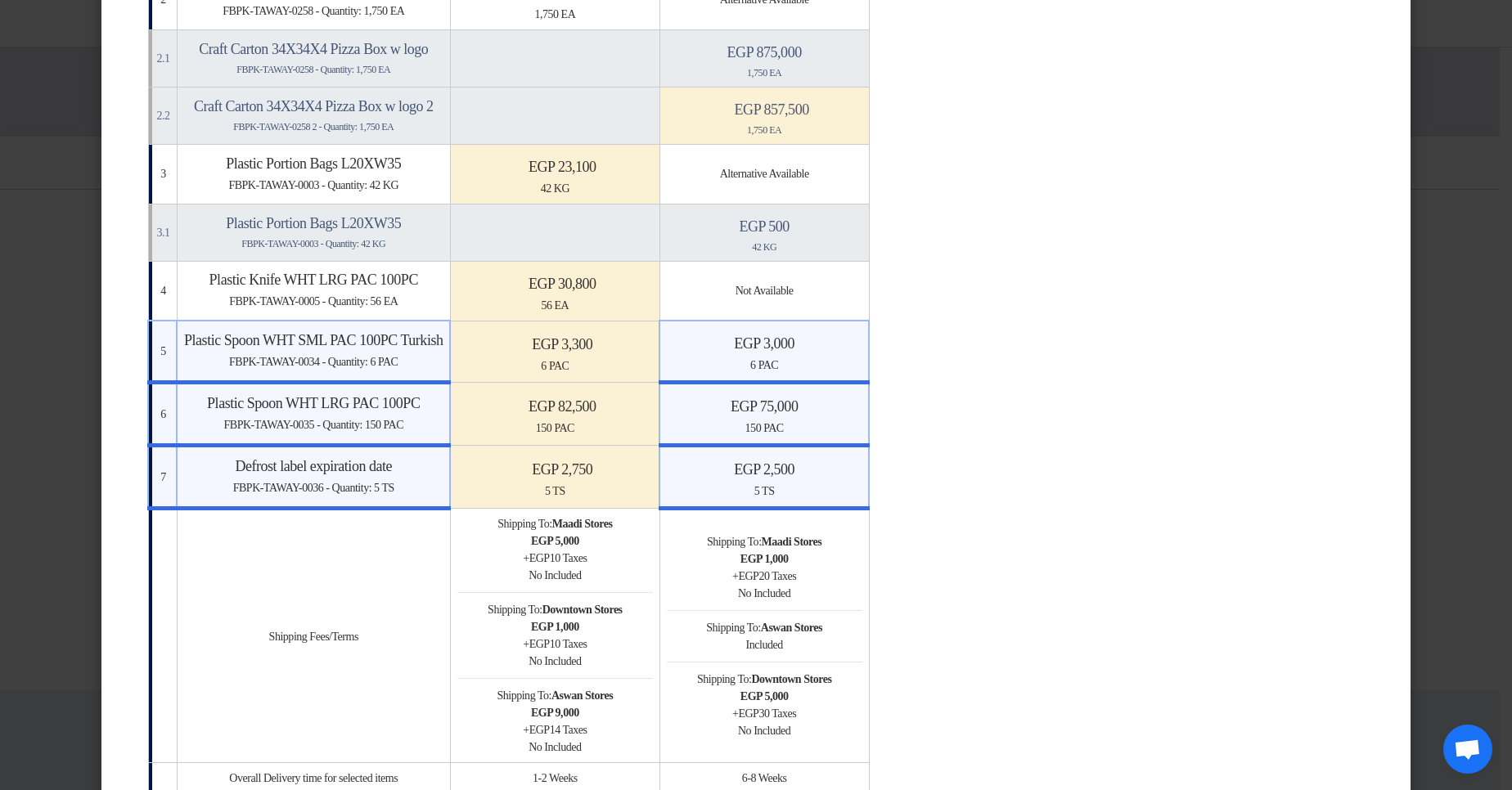
click at [635, 332] on td "Minimize/Maximize Category egp 3,300 6 PAC" at bounding box center [554, 352] width 209 height 62
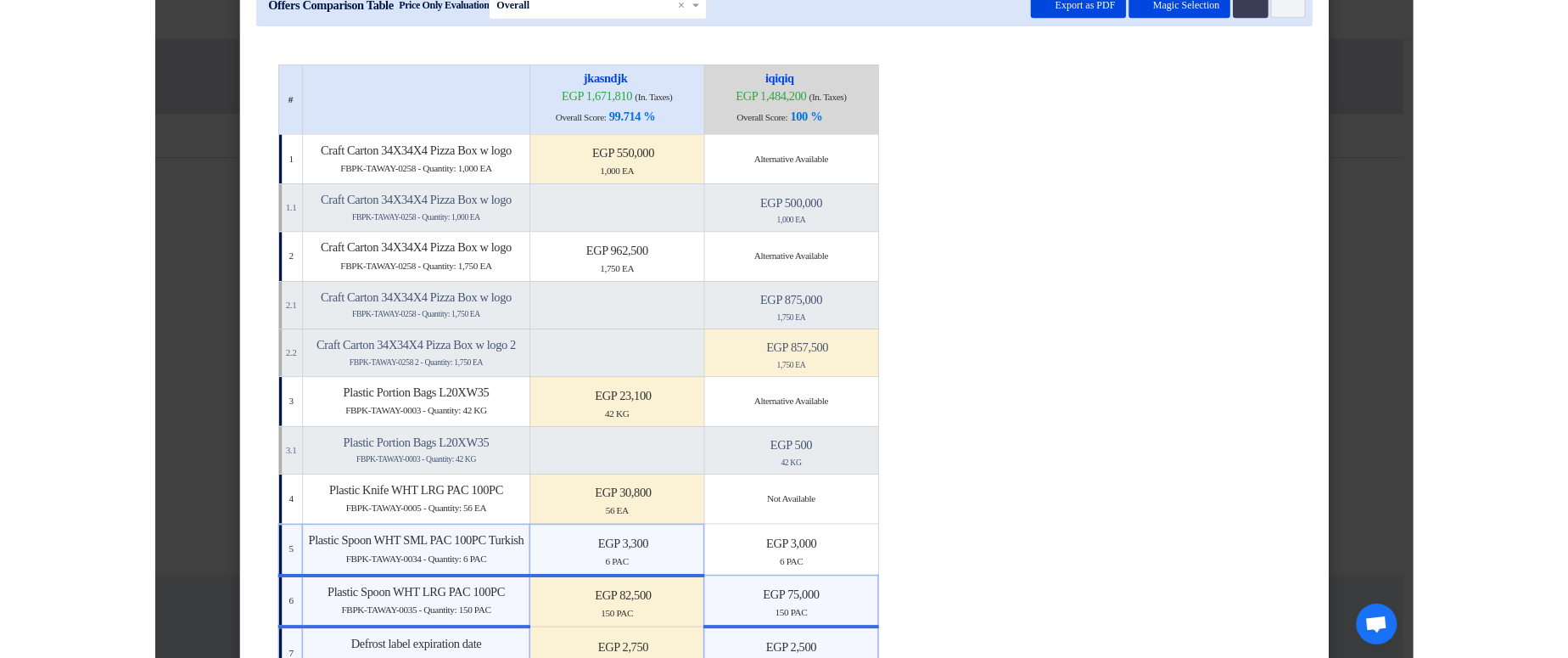
scroll to position [0, 0]
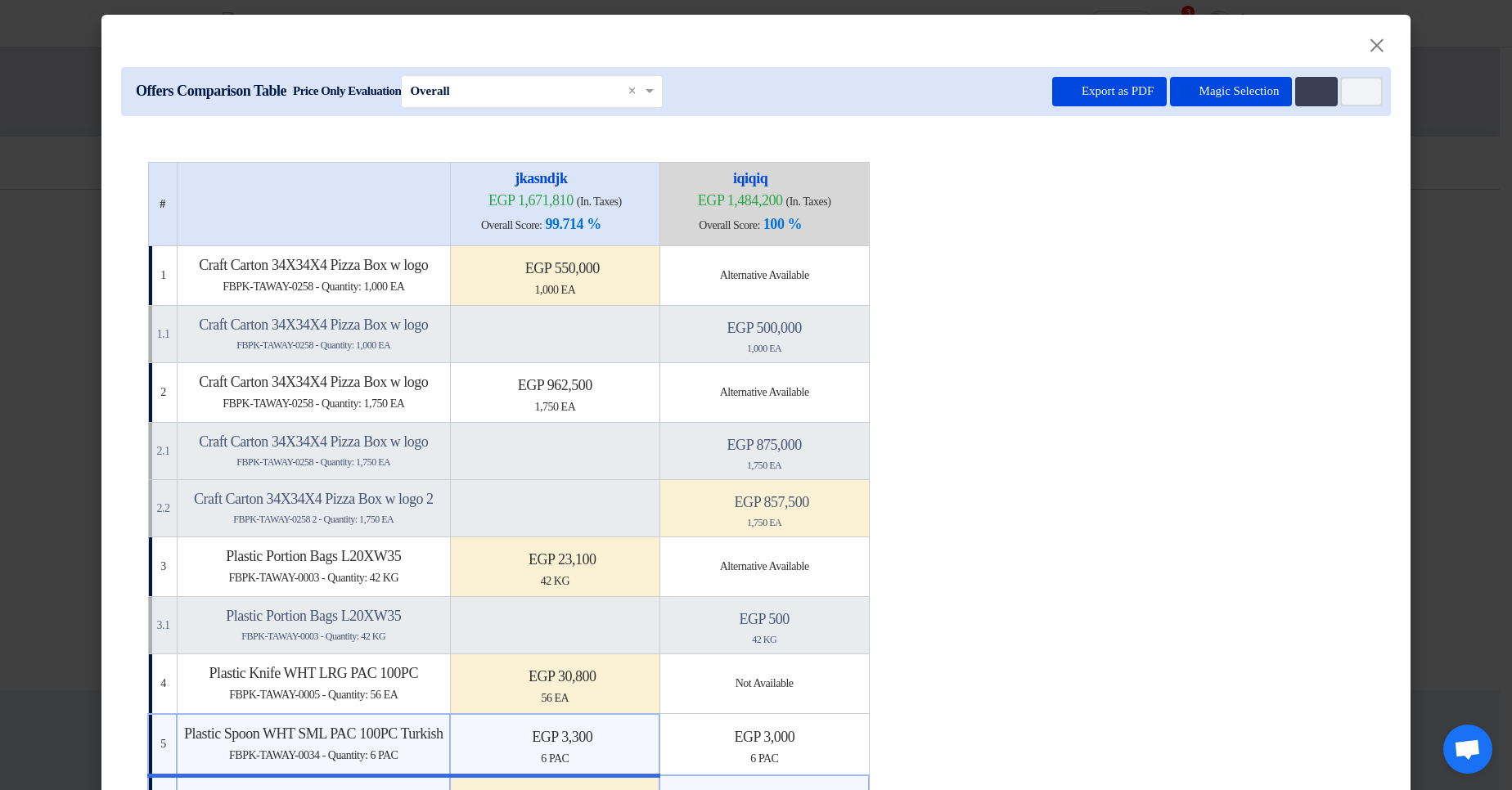
click at [1091, 266] on table "# jkasndjk egp 1,671,810 (In. Taxes) Overall Score: 99.714 % iqiqiq" at bounding box center [756, 798] width 1218 height 1271
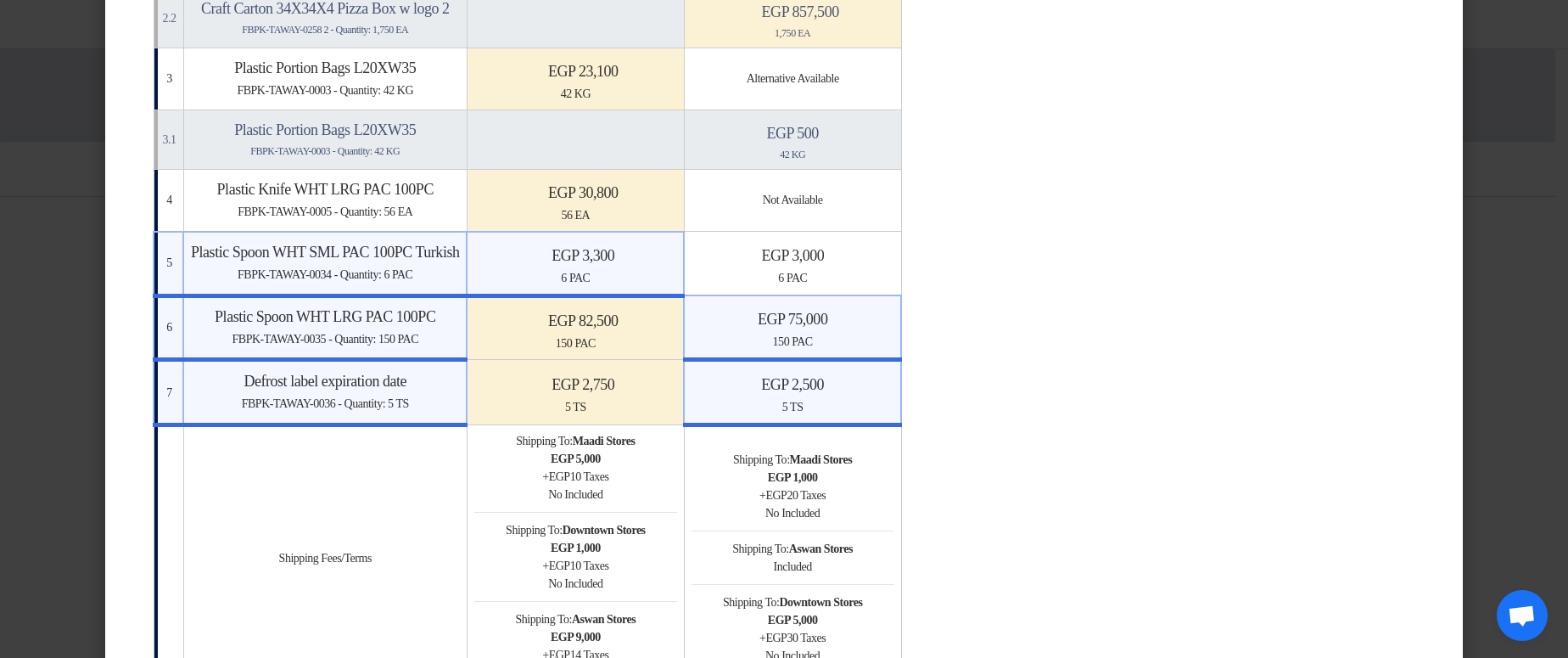
scroll to position [611, 0]
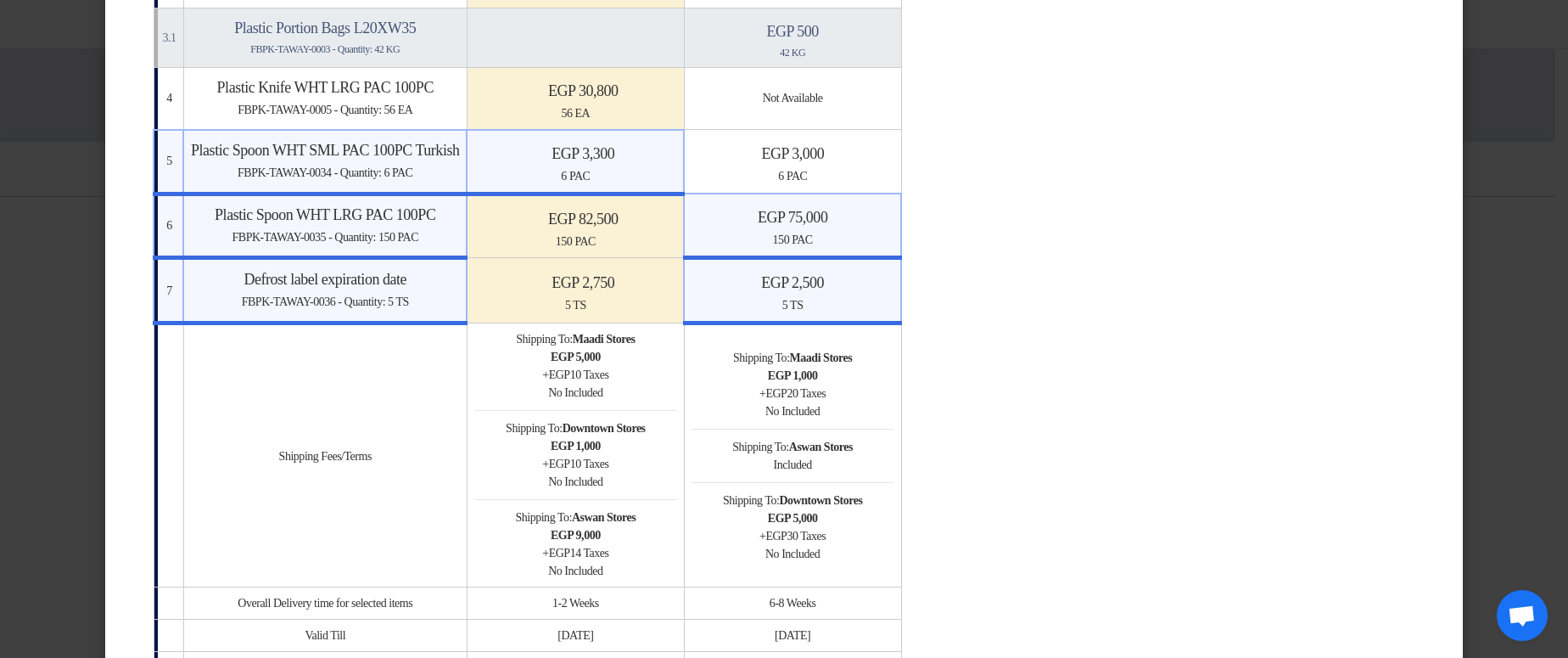
click at [1232, 336] on table "# jkasndjk egp 1,671,810 (In. Taxes) Overall Score: 99.714 % iqiqiq" at bounding box center [784, 217] width 1263 height 1320
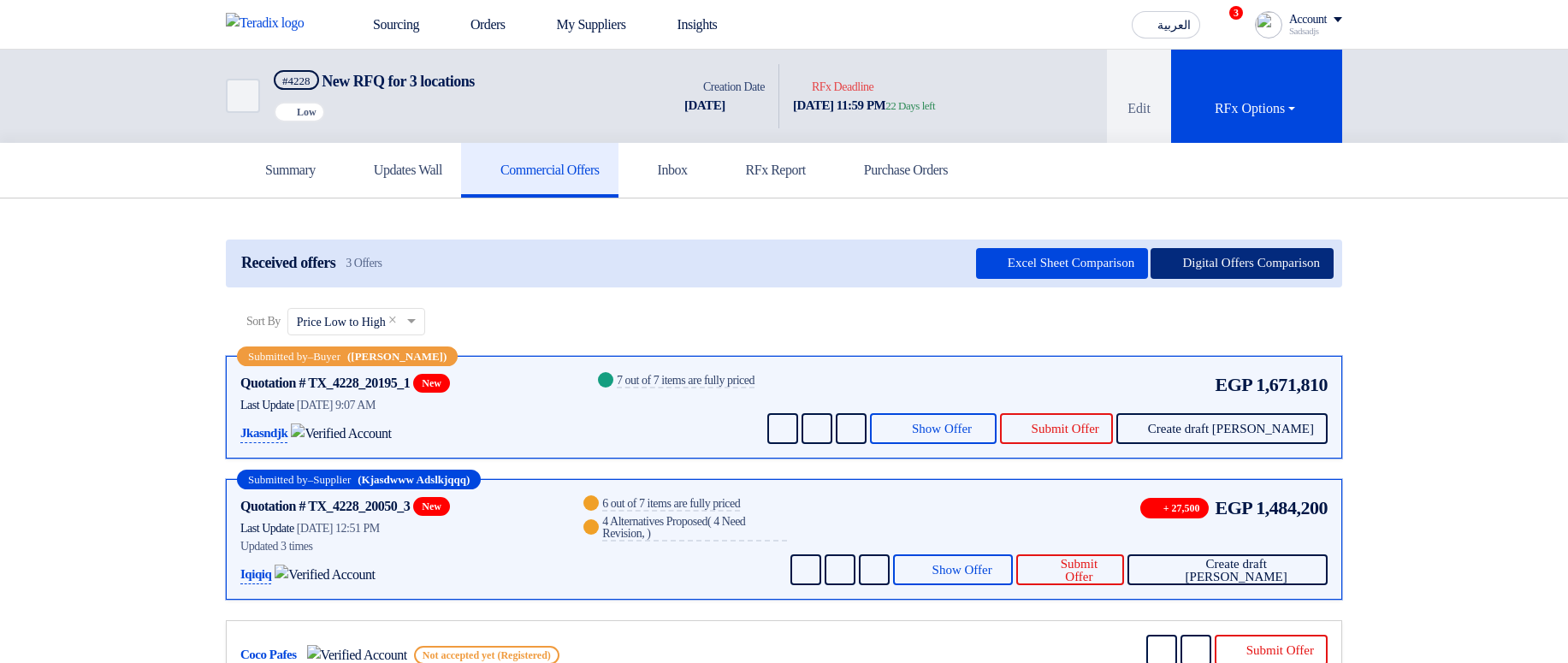
click at [1258, 258] on button "Digital Offers Comparison" at bounding box center [1242, 264] width 183 height 31
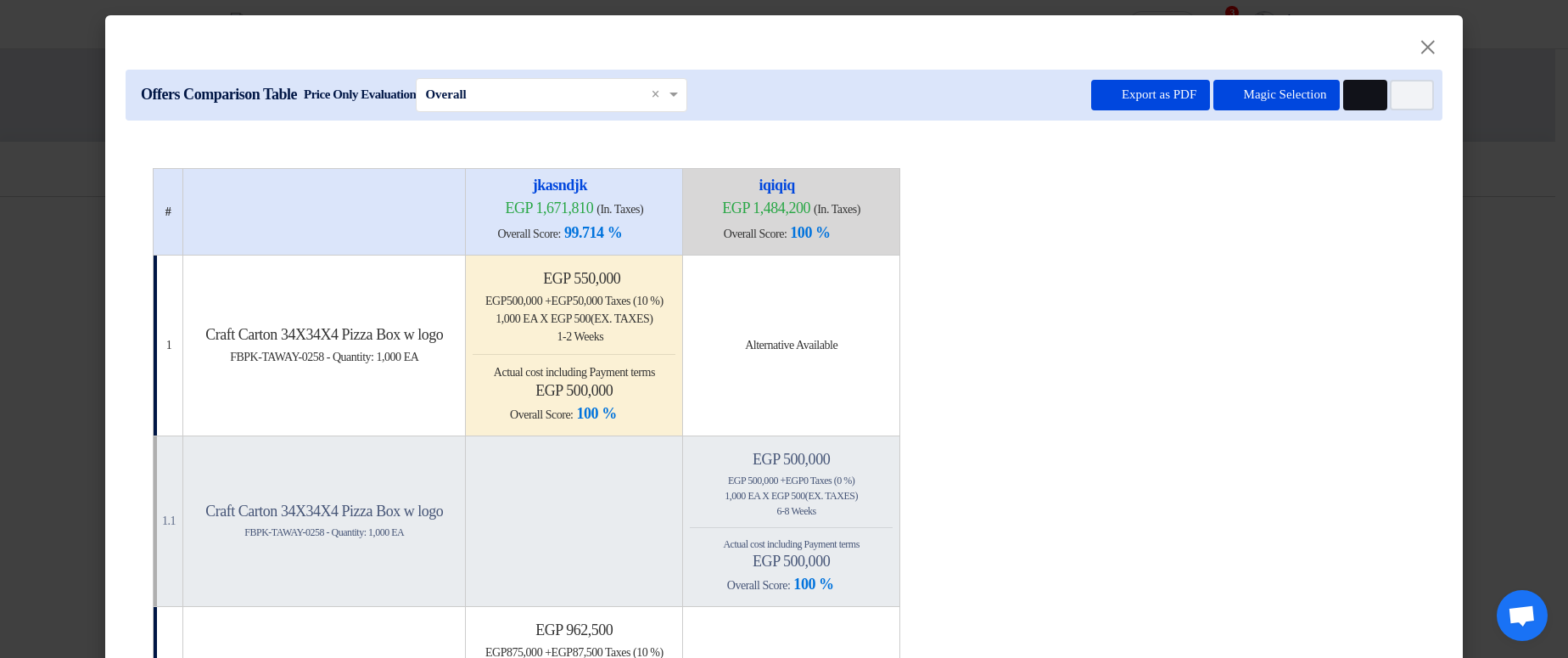
click at [1357, 89] on use at bounding box center [1357, 89] width 0 height 0
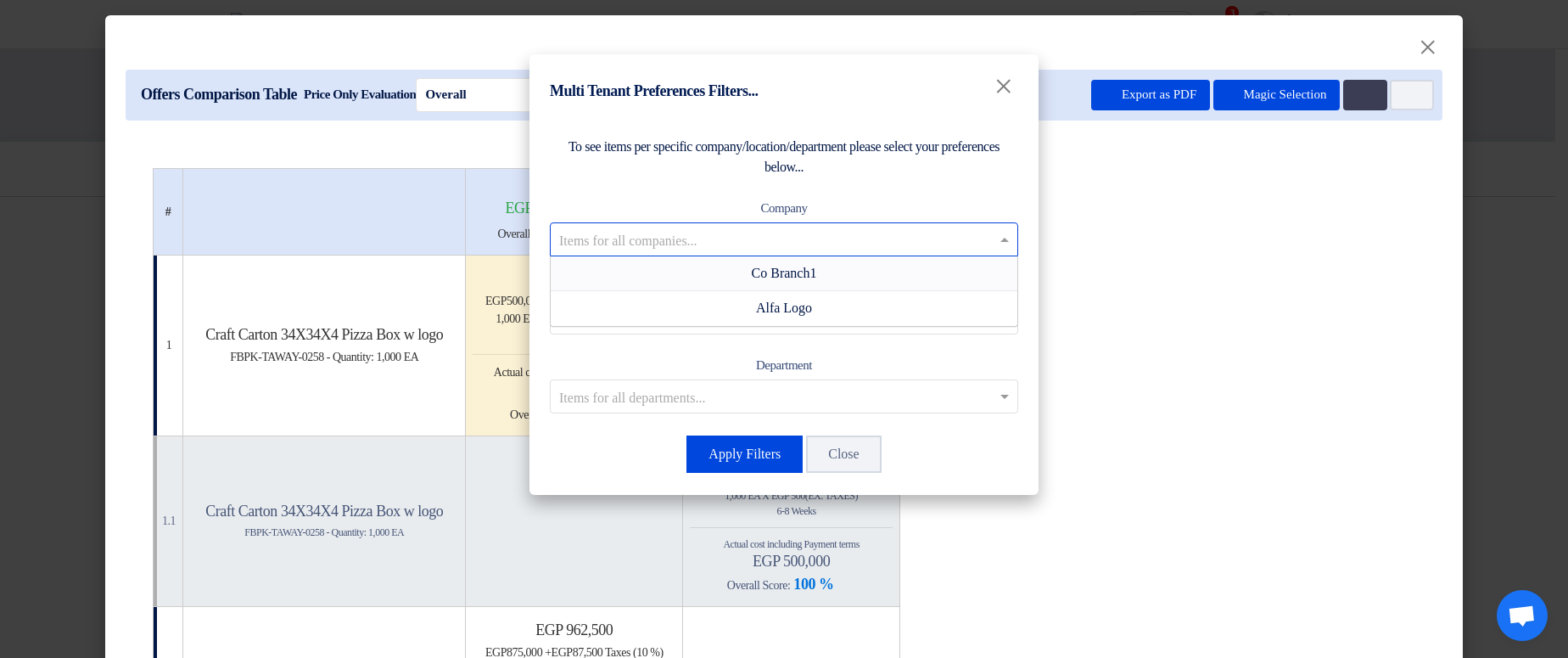
click at [883, 222] on div "Items for all companies..." at bounding box center [784, 239] width 469 height 34
click at [873, 258] on div "Co Branch1" at bounding box center [784, 274] width 467 height 35
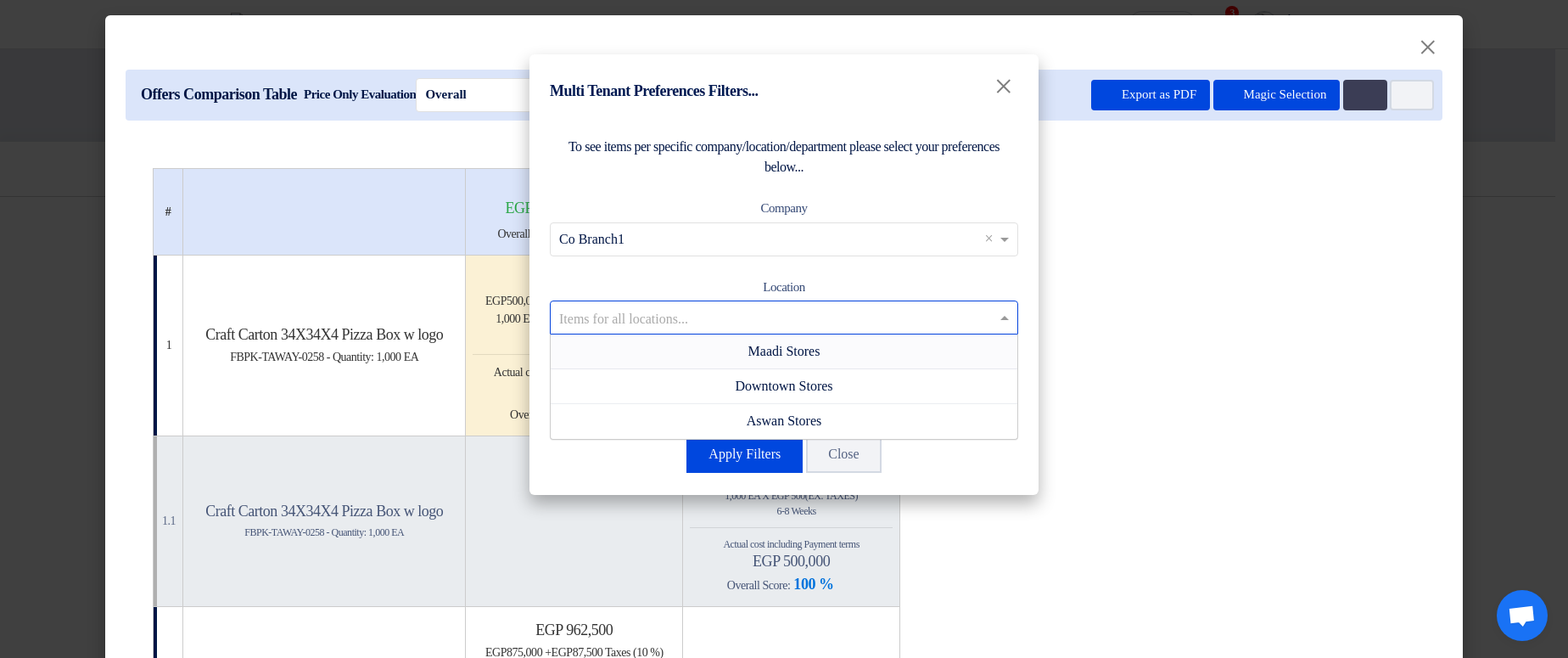
click at [912, 318] on input "text" at bounding box center [775, 318] width 433 height 28
click at [863, 382] on div "Downtown Stores" at bounding box center [784, 386] width 467 height 35
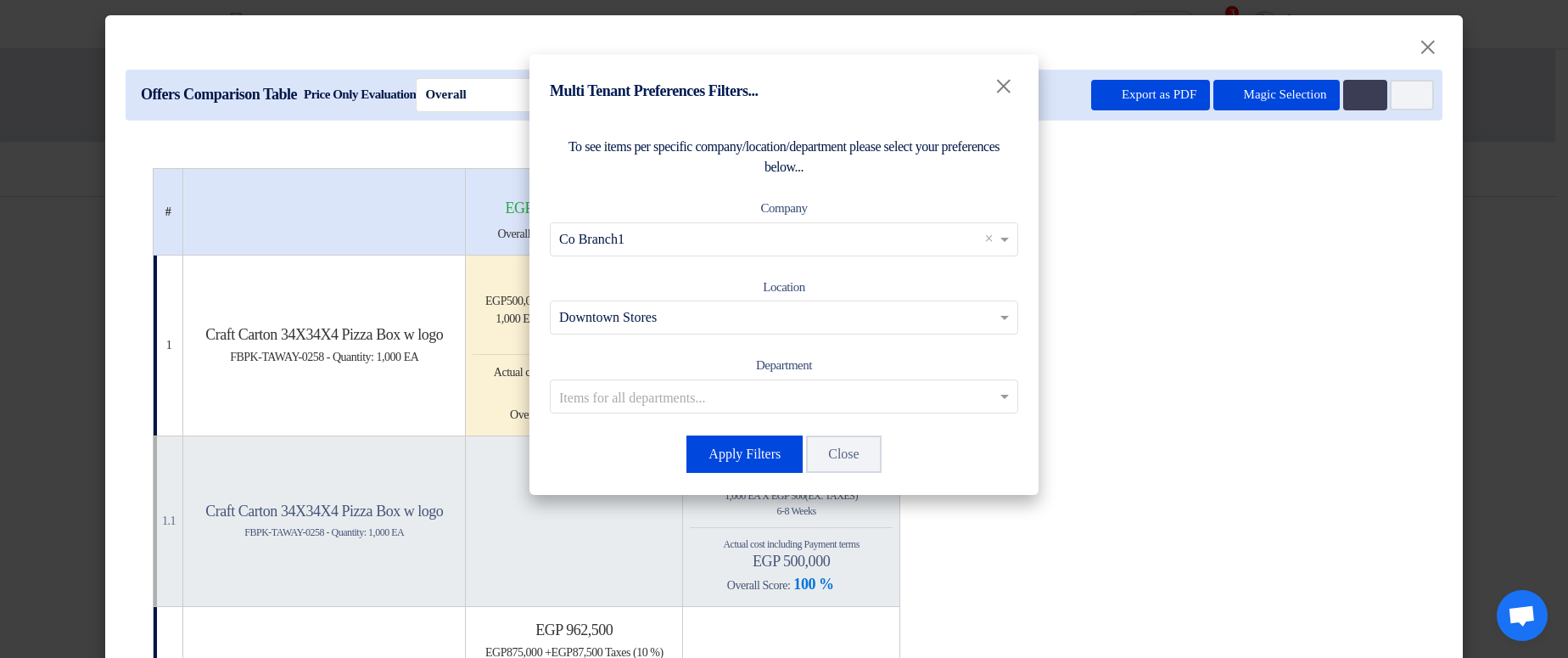
click at [863, 414] on div "To see items per specific company/location/department please select your prefer…" at bounding box center [784, 305] width 509 height 379
click at [847, 406] on input "text" at bounding box center [775, 395] width 433 height 28
click at [852, 426] on div "Department 1" at bounding box center [784, 430] width 467 height 34
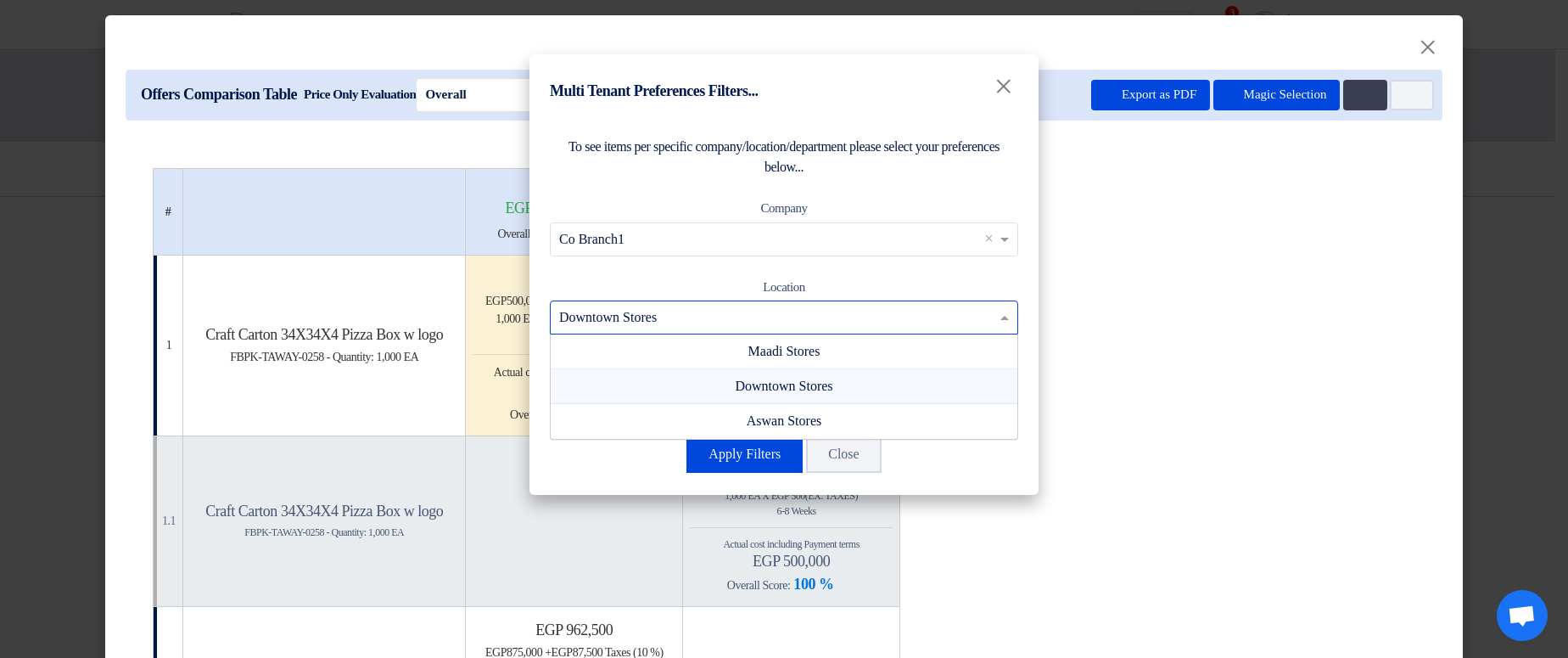
click at [989, 314] on input "text" at bounding box center [775, 318] width 433 height 28
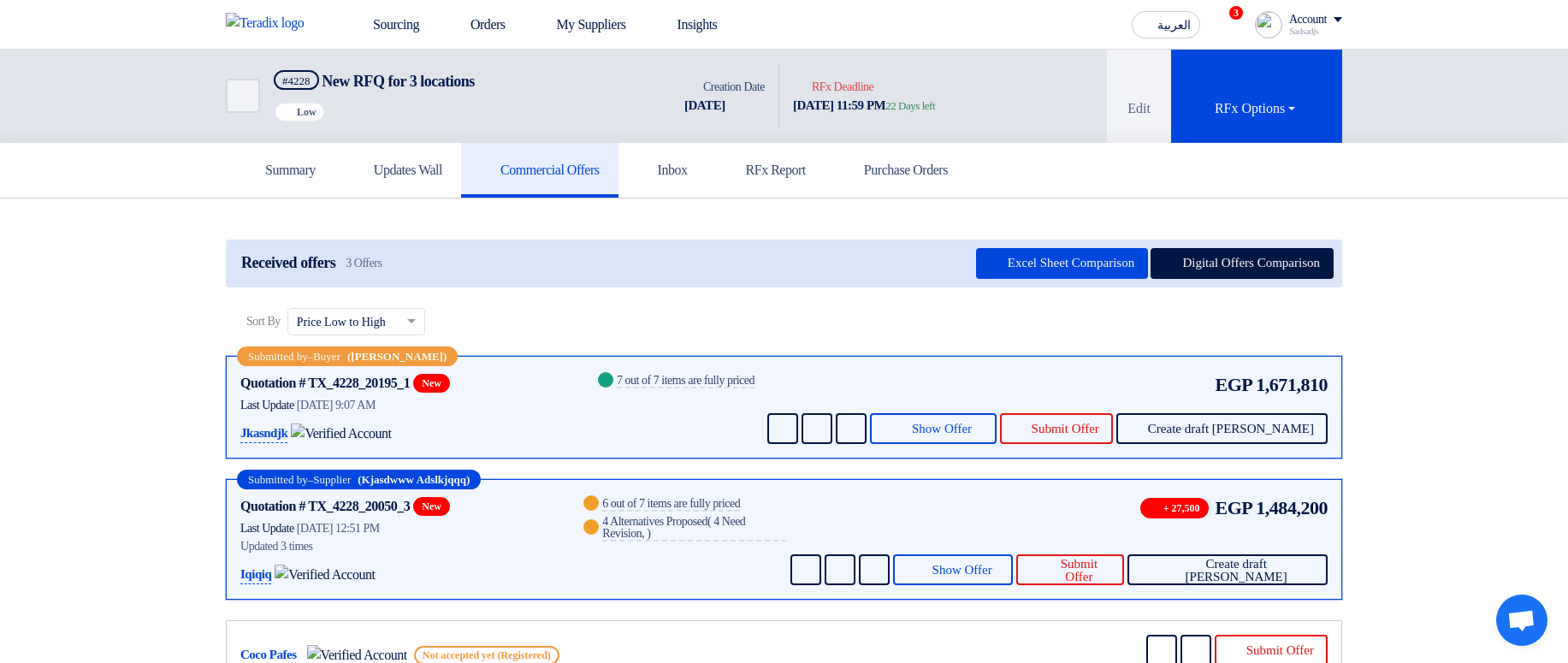
click at [1198, 239] on div "Received offers 3 Offers Excel Sheet Comparison Digital Offers Comparison" at bounding box center [784, 263] width 1116 height 48
click at [1210, 260] on button "Digital Offers Comparison" at bounding box center [1242, 264] width 183 height 31
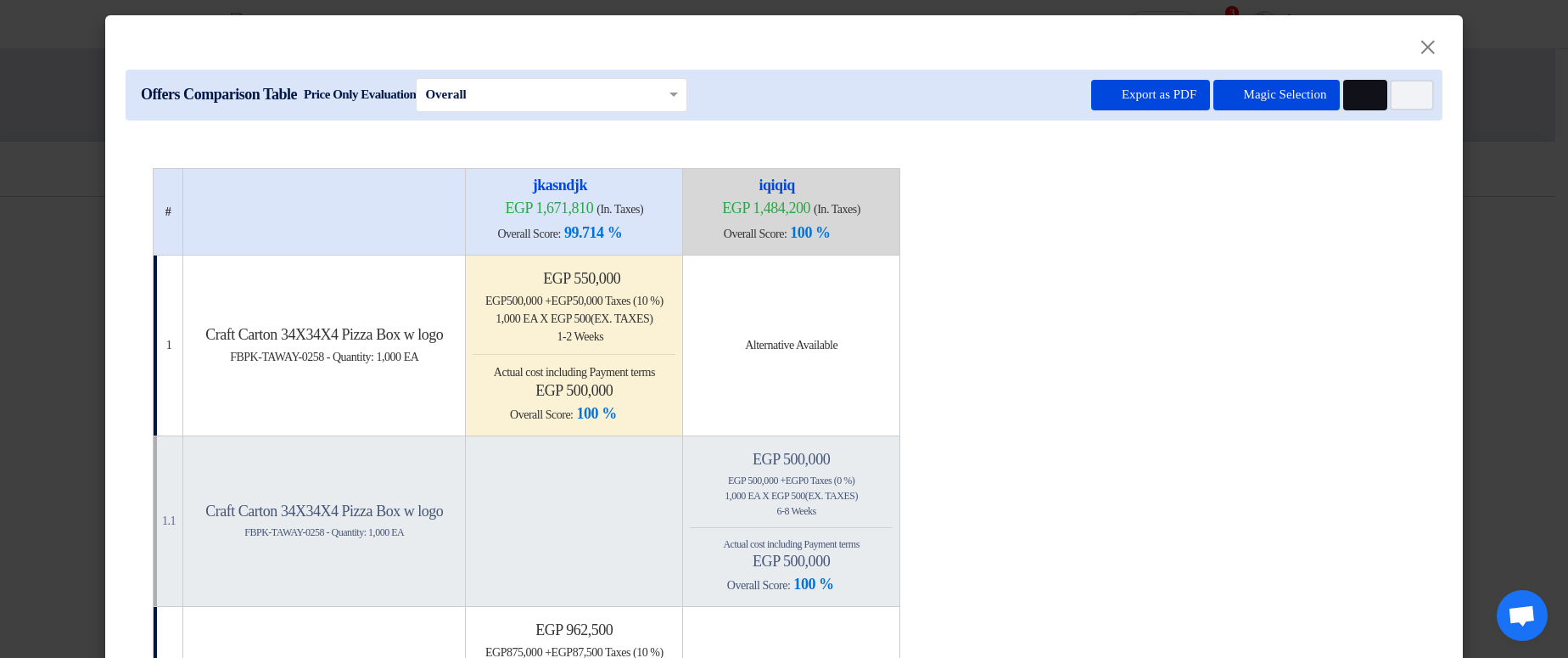
click at [1357, 89] on use at bounding box center [1357, 89] width 0 height 0
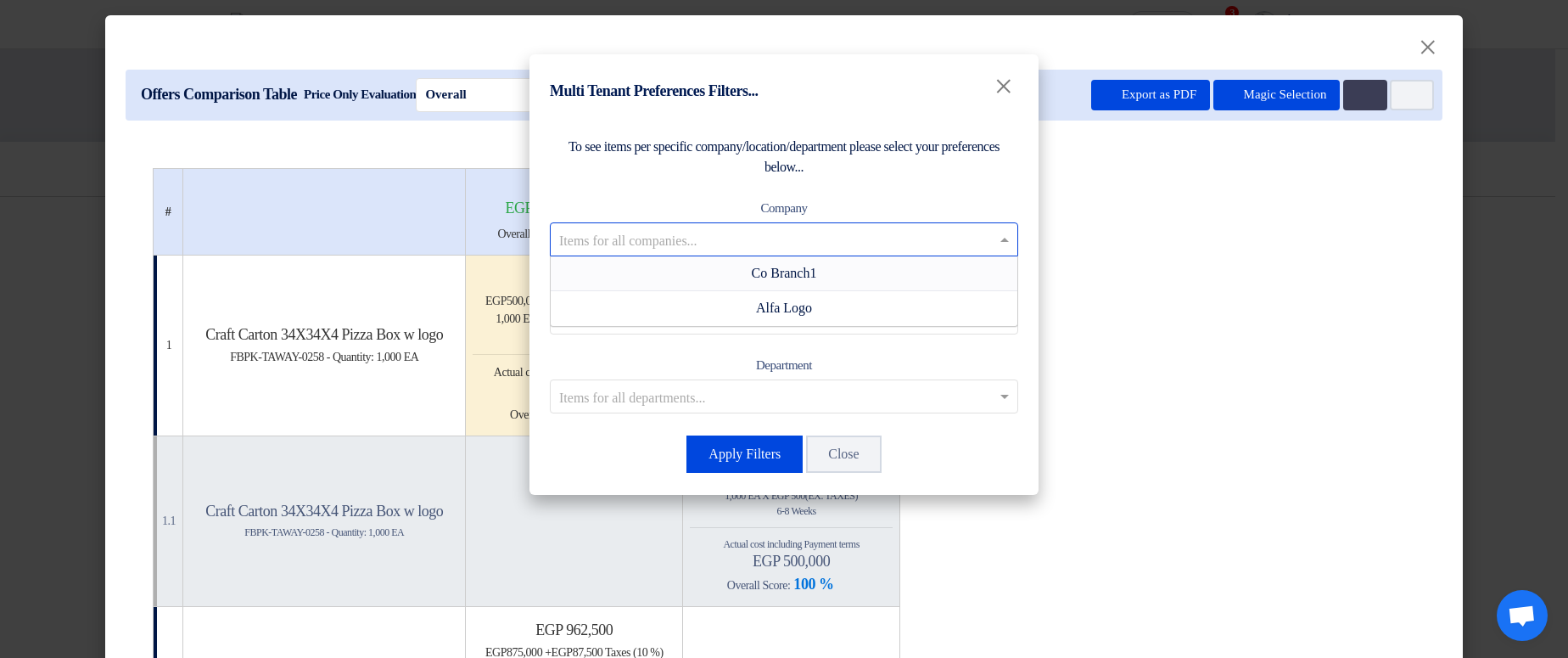
click at [954, 242] on input "text" at bounding box center [775, 239] width 433 height 28
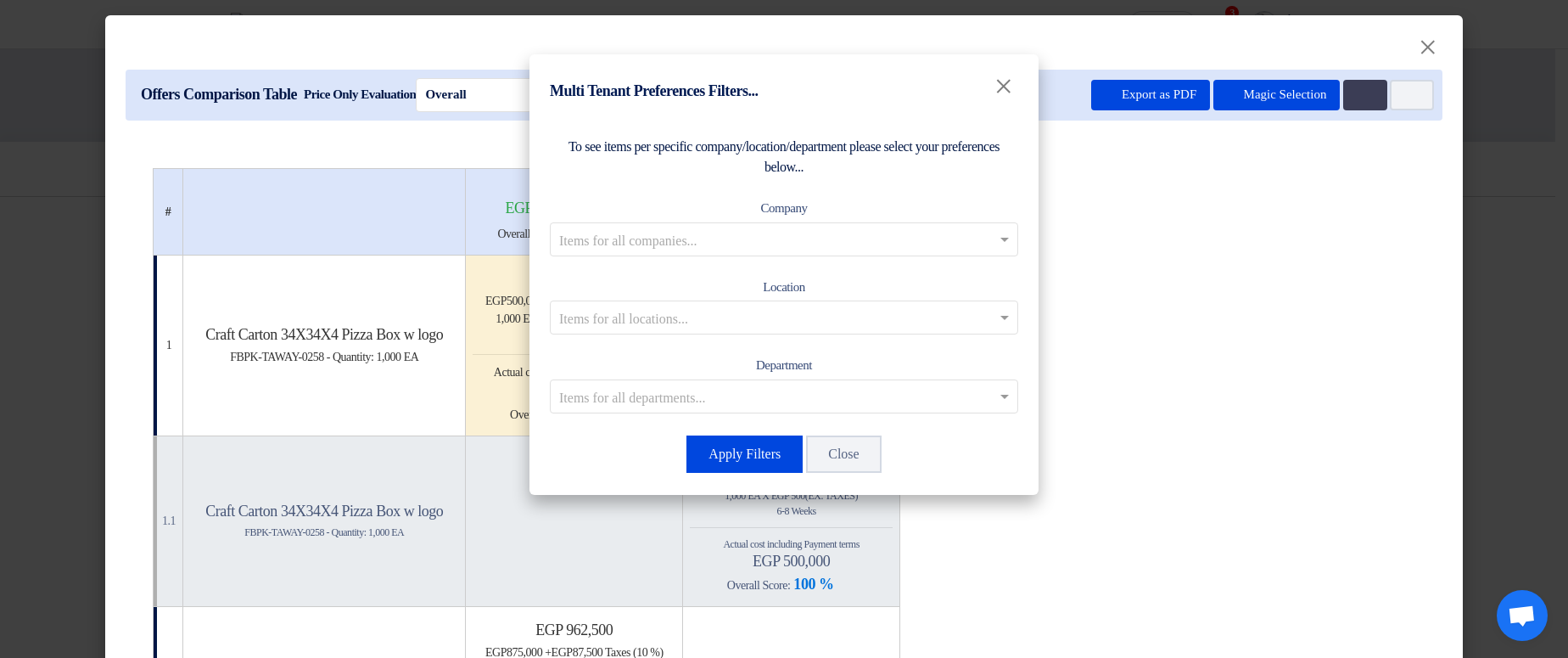
drag, startPoint x: 905, startPoint y: 191, endPoint x: 874, endPoint y: 239, distance: 57.1
click at [904, 192] on div "To see items per specific company/location/department please select your prefer…" at bounding box center [784, 305] width 509 height 379
click at [882, 317] on input "text" at bounding box center [775, 318] width 433 height 28
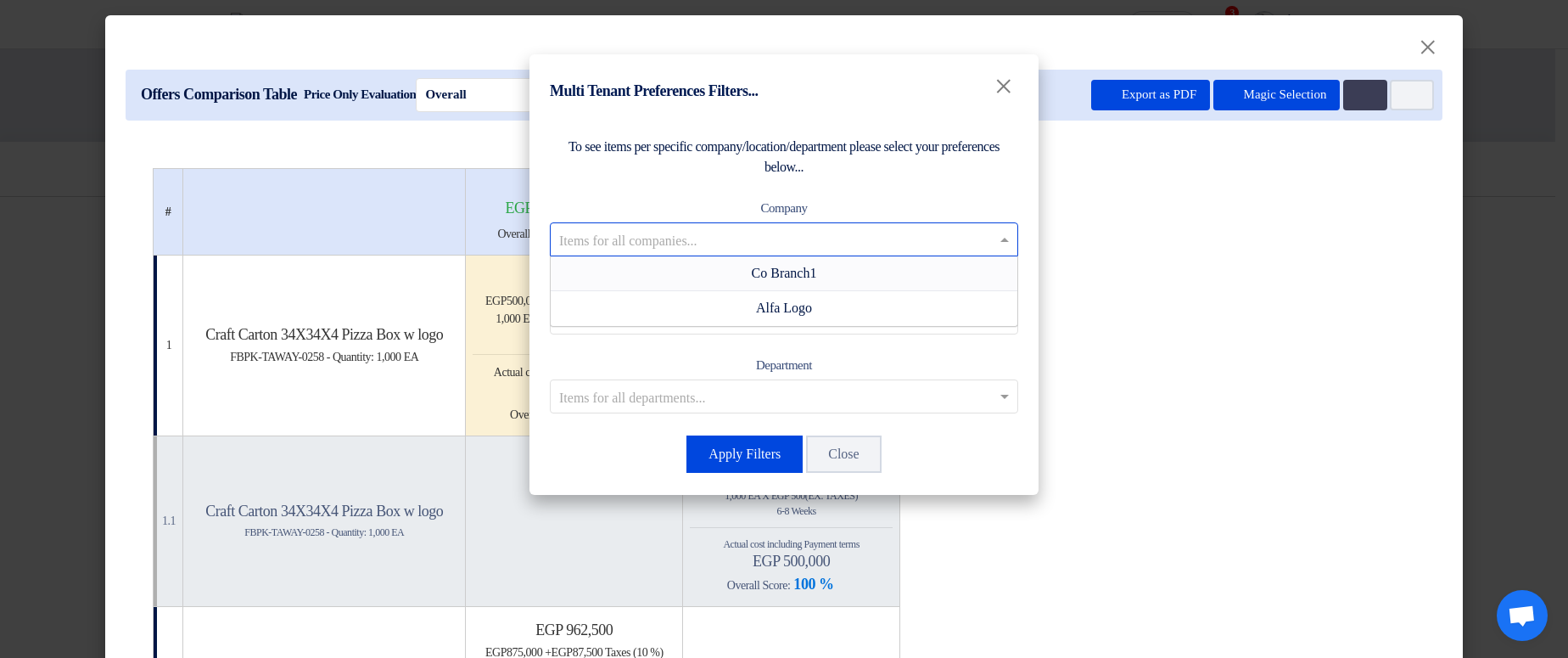
click at [891, 234] on input "text" at bounding box center [775, 239] width 433 height 28
click at [893, 237] on input "text" at bounding box center [775, 239] width 433 height 28
drag, startPoint x: 835, startPoint y: 276, endPoint x: 842, endPoint y: 302, distance: 26.9
click at [836, 276] on div "Co Branch1" at bounding box center [784, 274] width 467 height 35
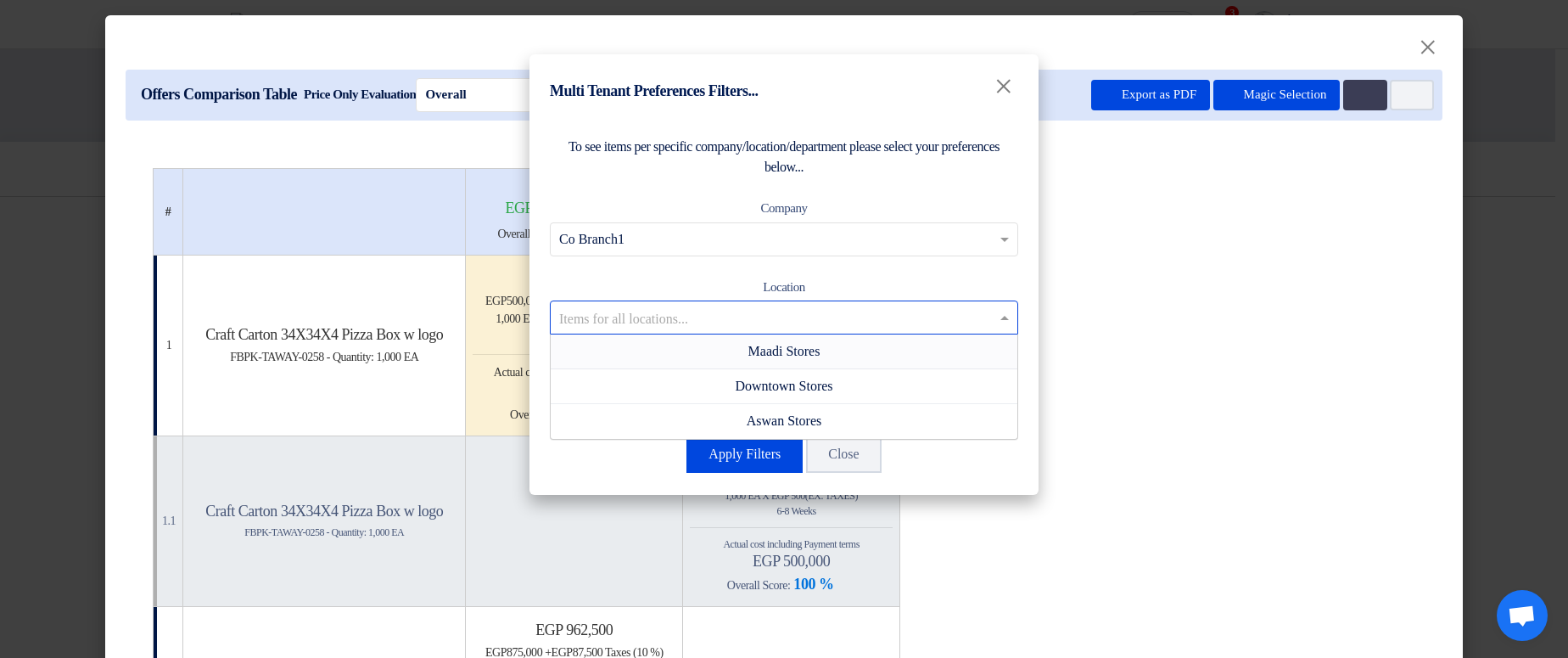
click at [823, 329] on input "text" at bounding box center [775, 318] width 433 height 28
click at [842, 357] on div "Maadi Stores" at bounding box center [784, 352] width 467 height 35
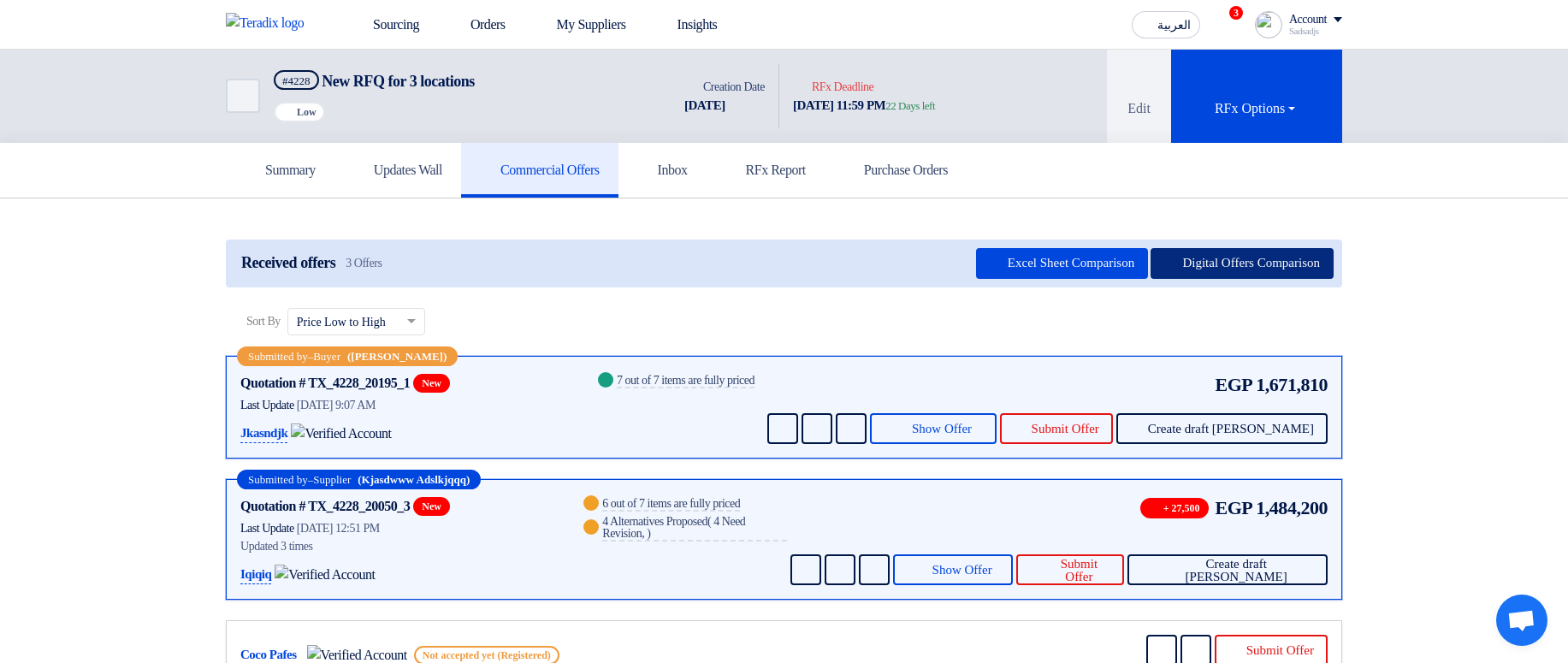
click at [1240, 278] on button "Digital Offers Comparison" at bounding box center [1242, 264] width 183 height 31
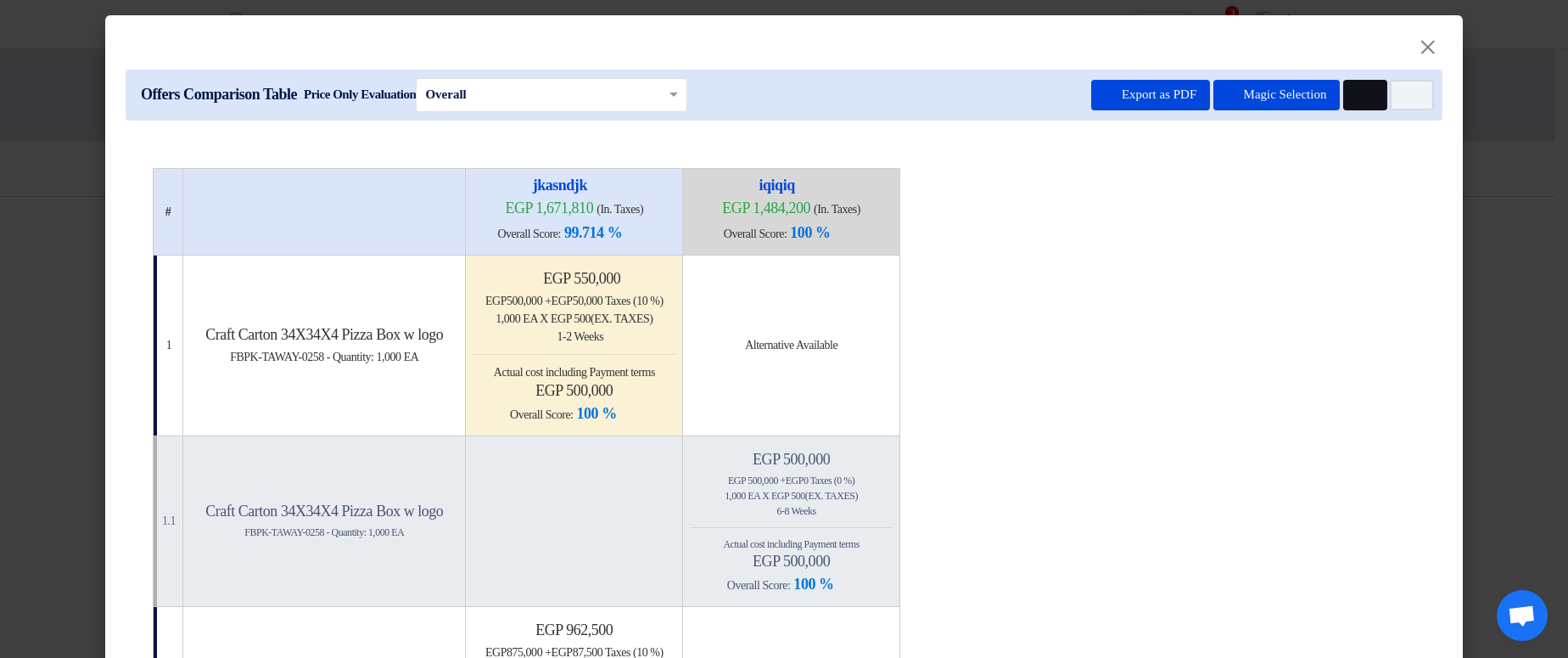
click at [1360, 90] on icon "Multi Tenant Preferences" at bounding box center [1363, 95] width 13 height 13
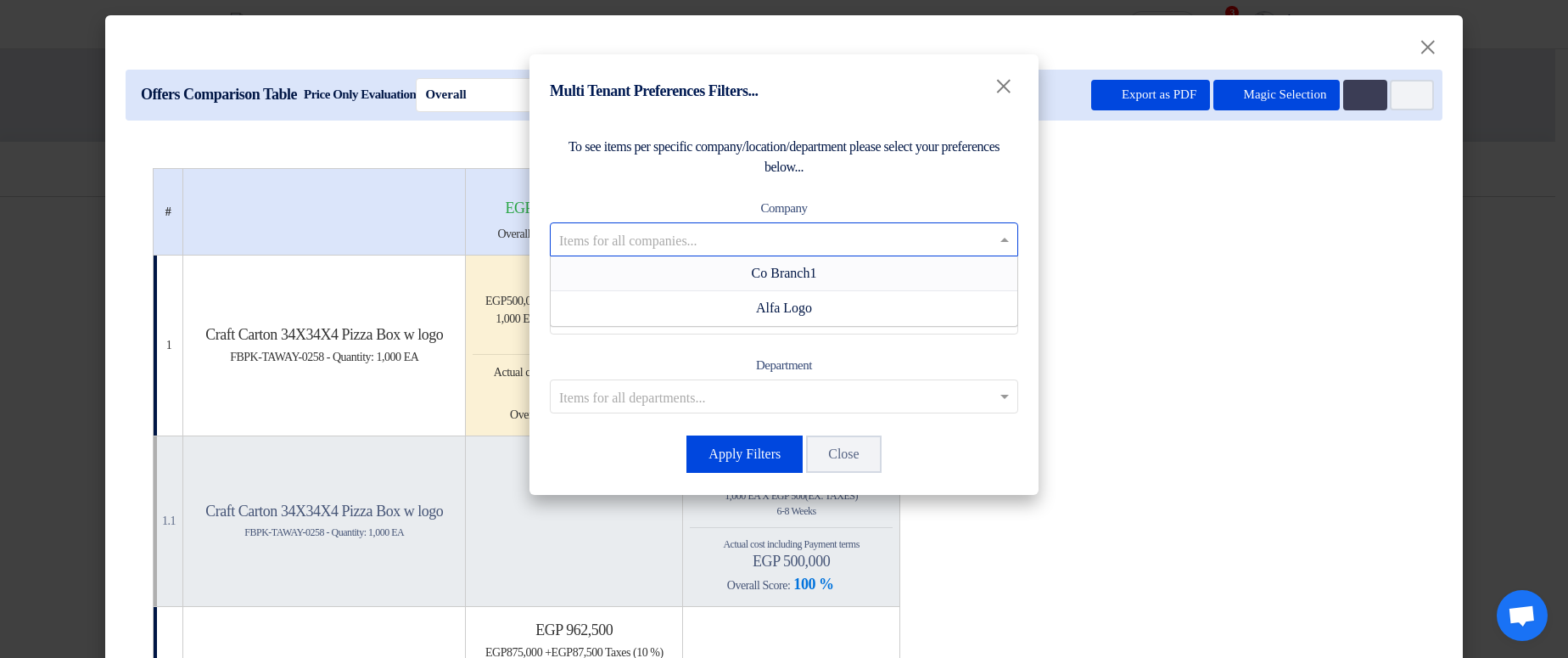
click at [862, 236] on input "text" at bounding box center [775, 239] width 433 height 28
click at [882, 280] on div "Co Branch1" at bounding box center [784, 274] width 467 height 35
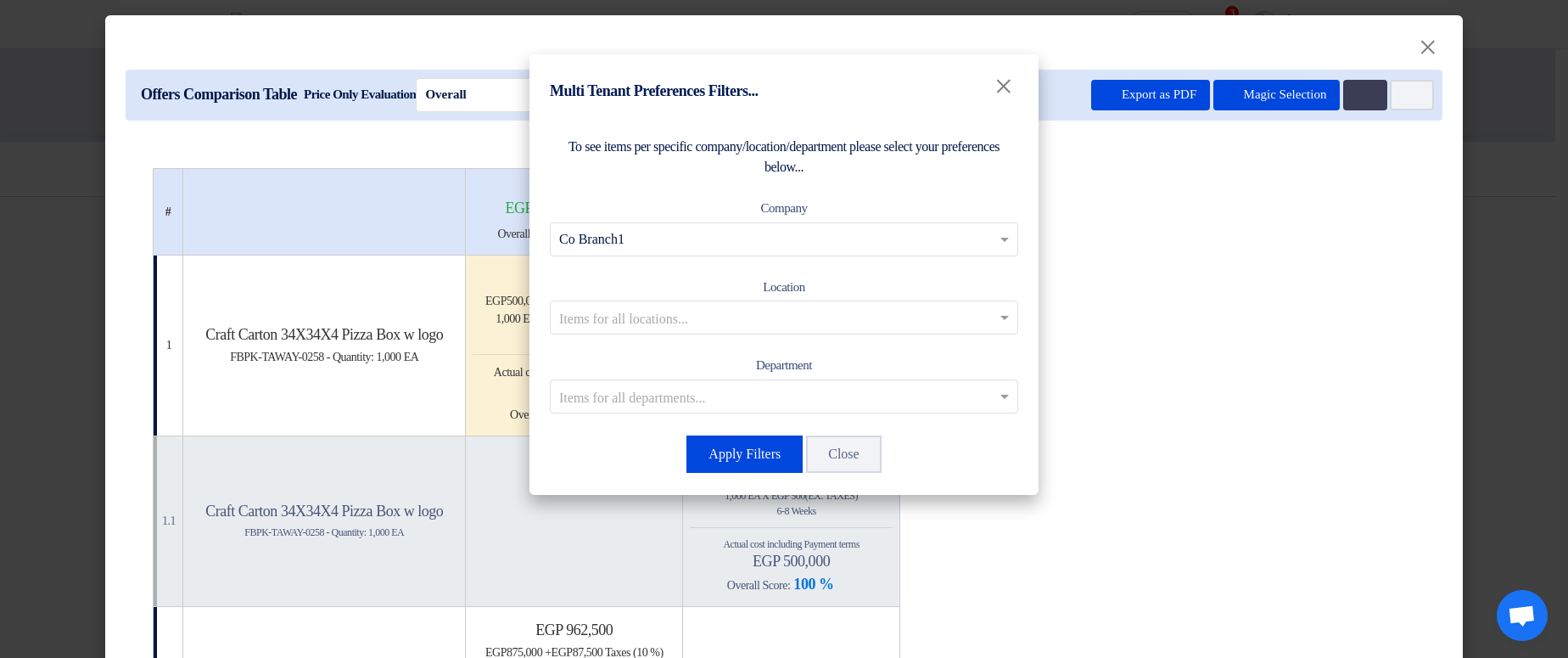
click at [935, 332] on div "Items for all locations..." at bounding box center [784, 318] width 469 height 34
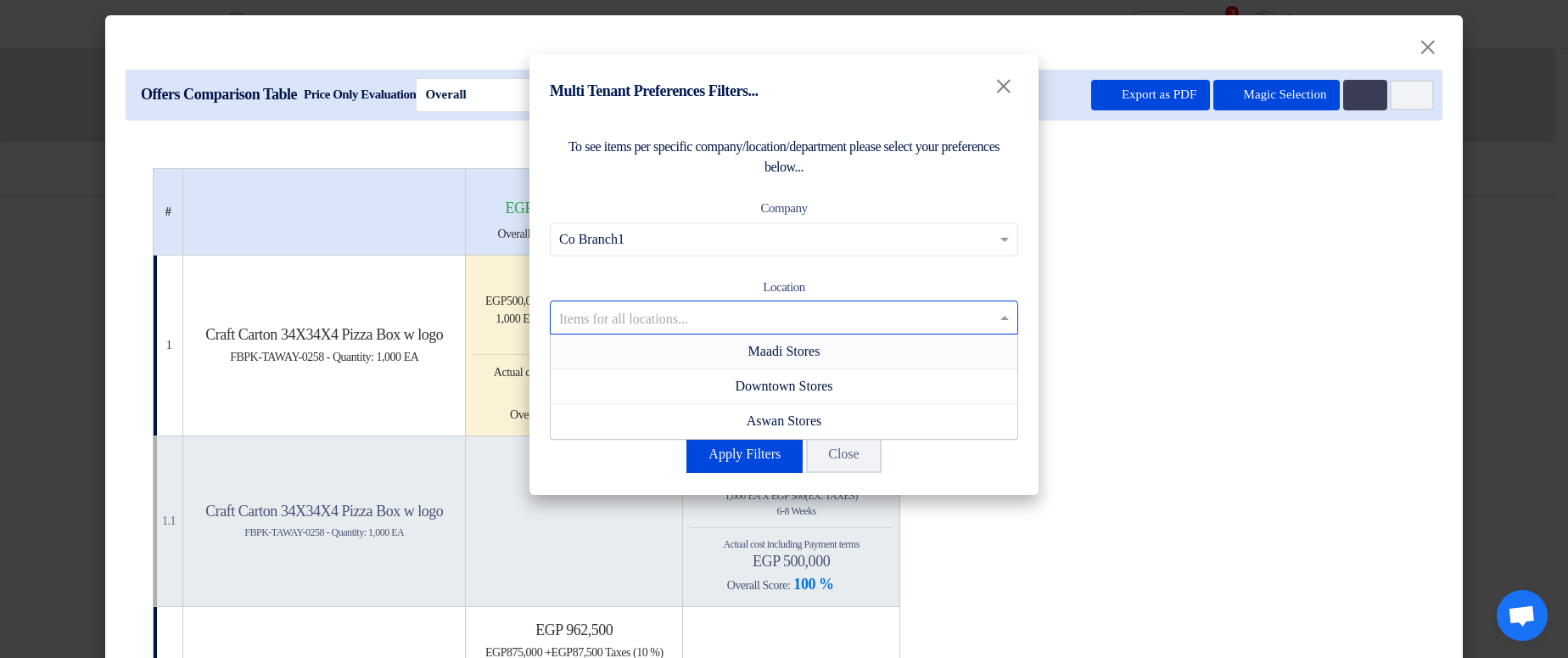
click at [865, 363] on div "Maadi Stores" at bounding box center [784, 352] width 467 height 35
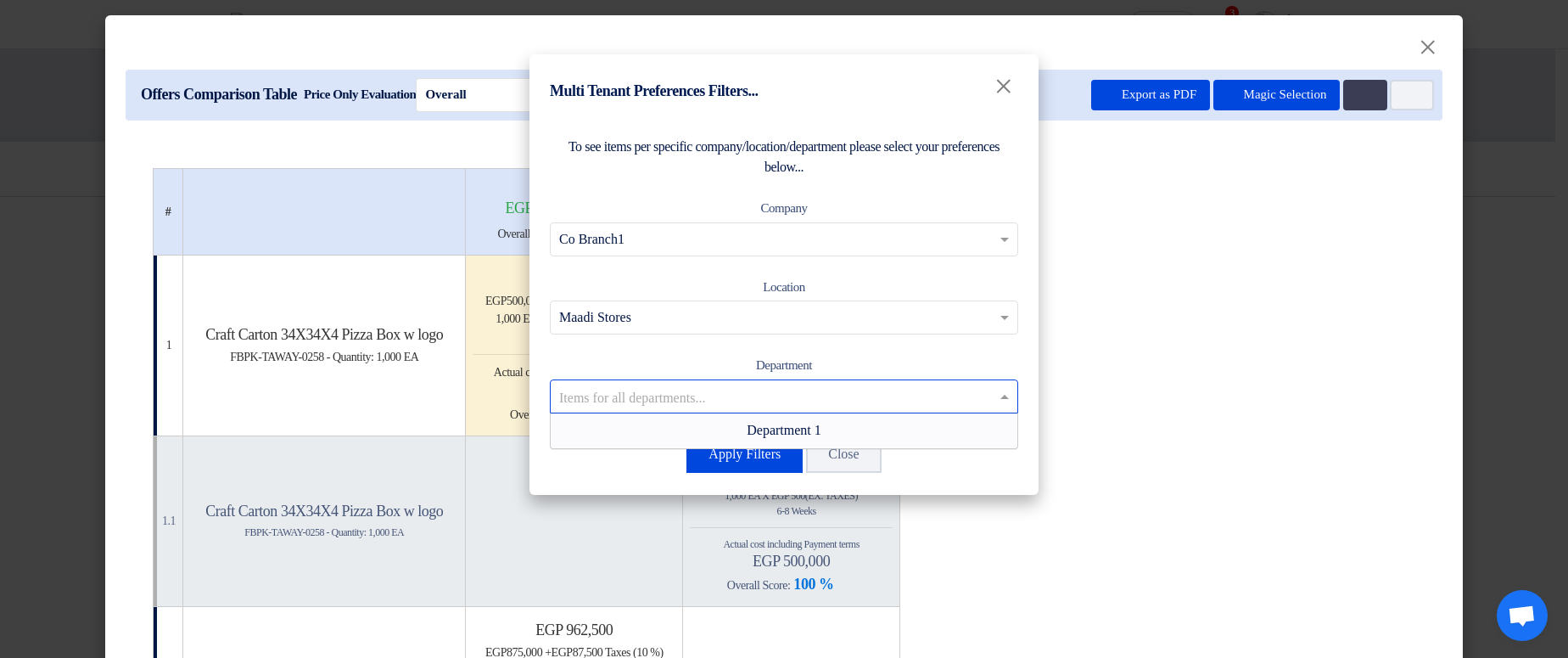
click at [937, 399] on input "text" at bounding box center [775, 395] width 433 height 28
click at [938, 426] on div "Department 1" at bounding box center [784, 430] width 467 height 34
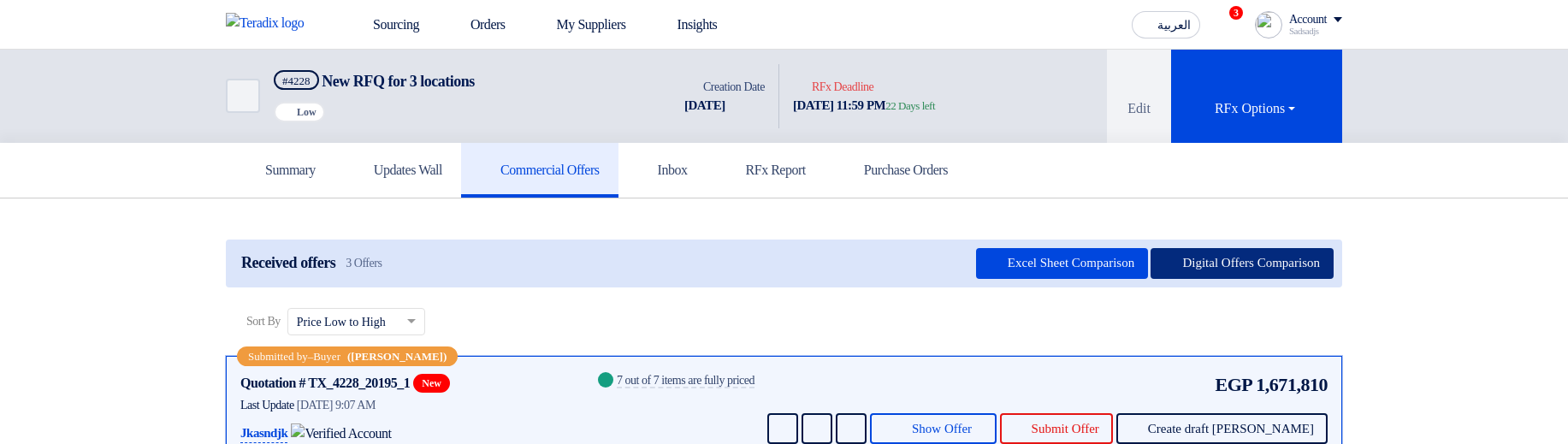
click at [1242, 264] on button "Digital Offers Comparison" at bounding box center [1242, 264] width 183 height 31
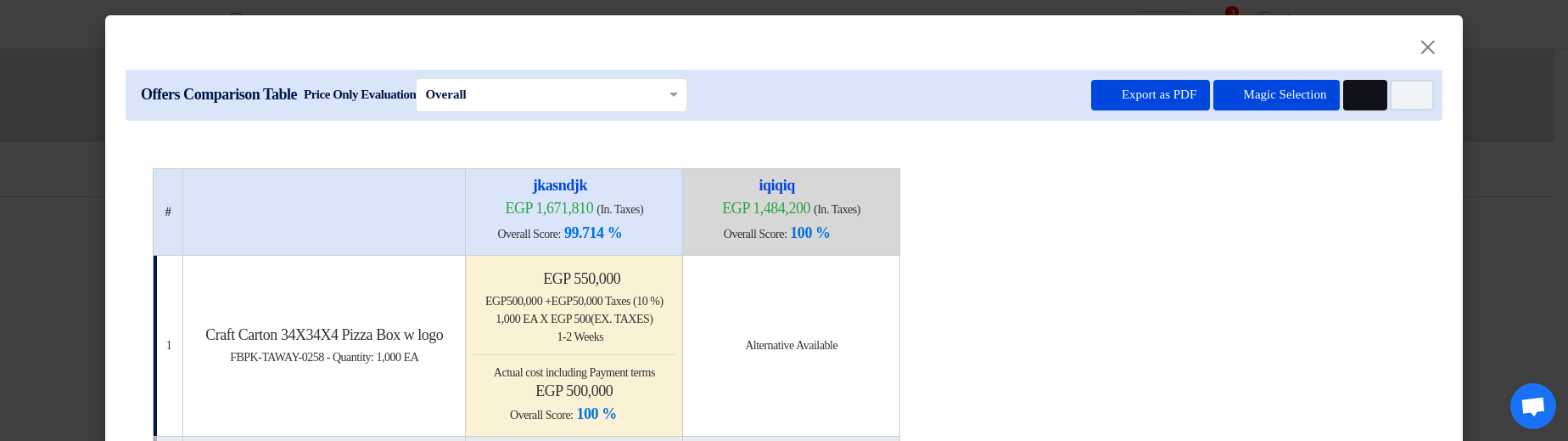
click at [1347, 97] on button "Multi Tenant Preferences" at bounding box center [1365, 95] width 44 height 31
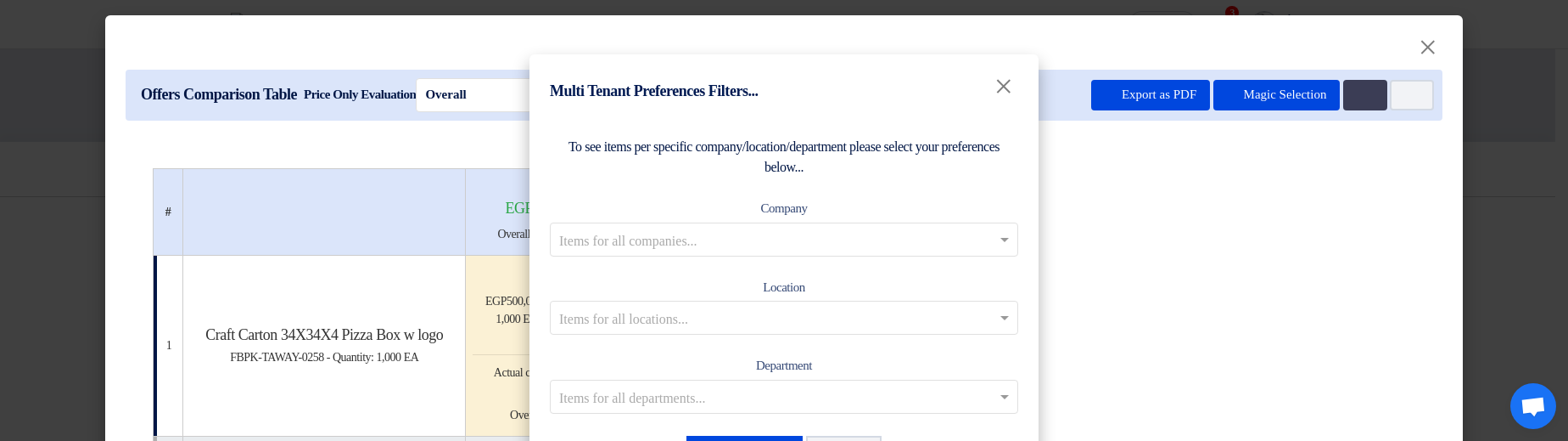
click at [873, 212] on div "Company Items for all companies..." at bounding box center [784, 227] width 469 height 58
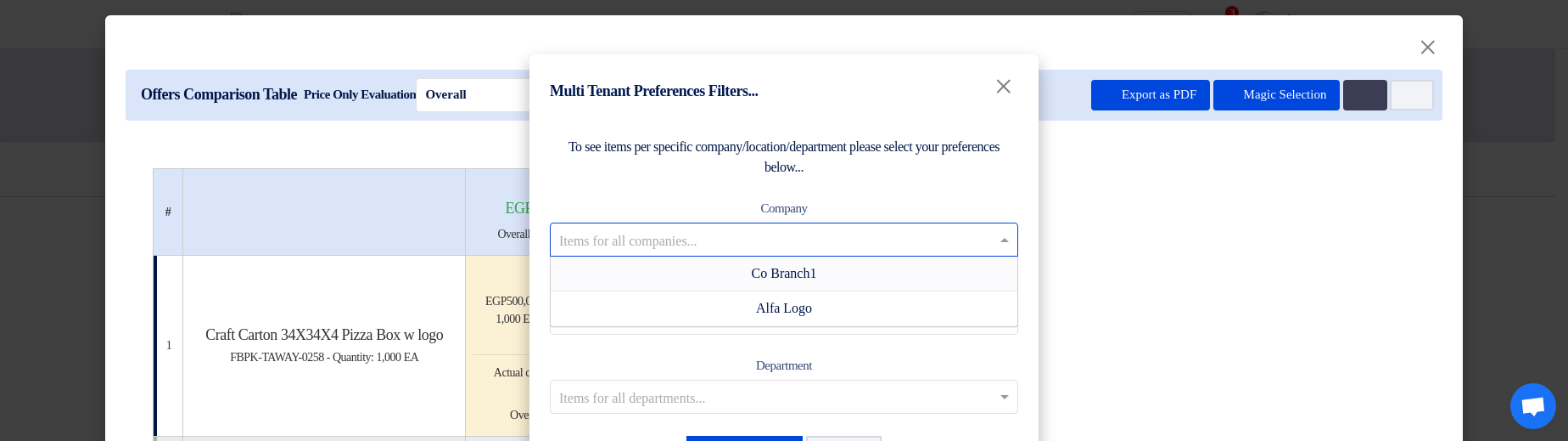
click at [825, 243] on input "text" at bounding box center [775, 238] width 433 height 28
click at [787, 266] on span "Co Branch1" at bounding box center [784, 273] width 66 height 14
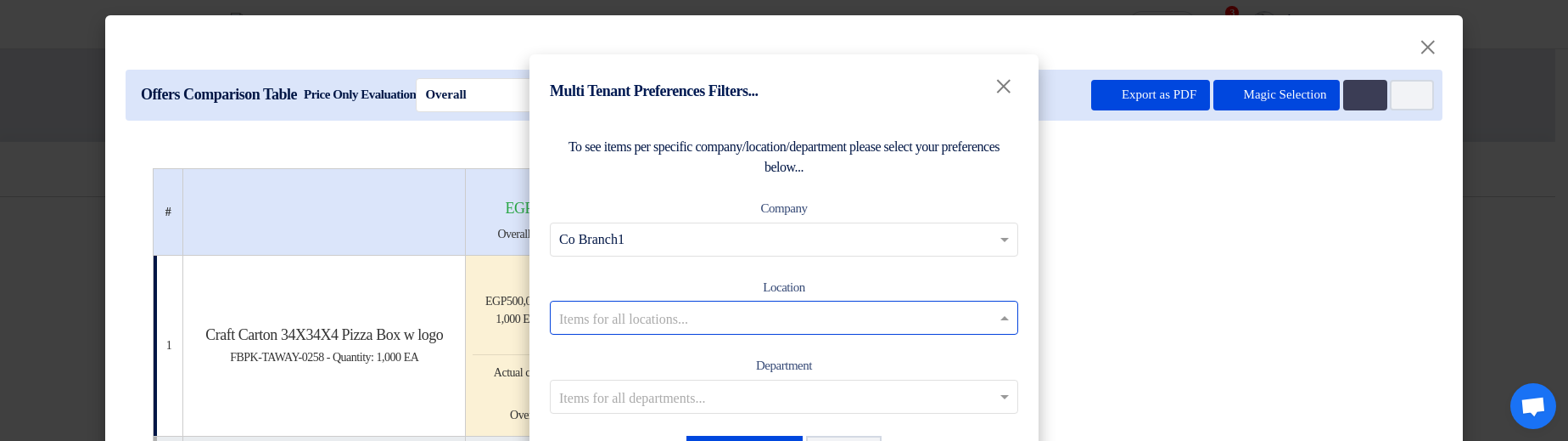
click at [856, 327] on input "text" at bounding box center [775, 318] width 433 height 28
click at [829, 351] on div "Maadi Stores" at bounding box center [784, 352] width 467 height 35
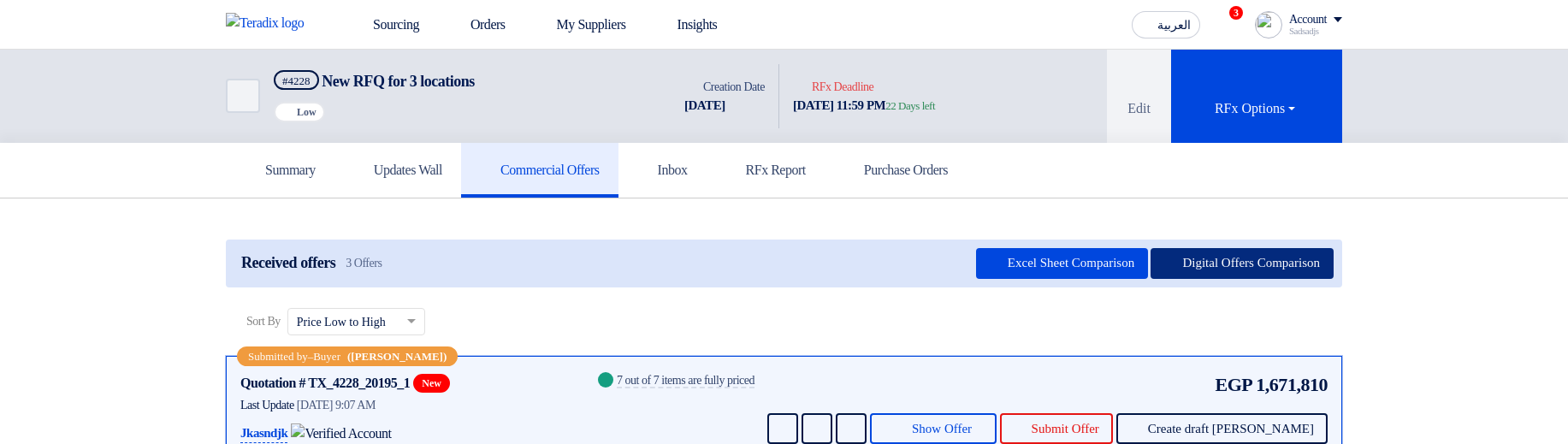
click at [1225, 257] on button "Digital Offers Comparison" at bounding box center [1242, 264] width 183 height 31
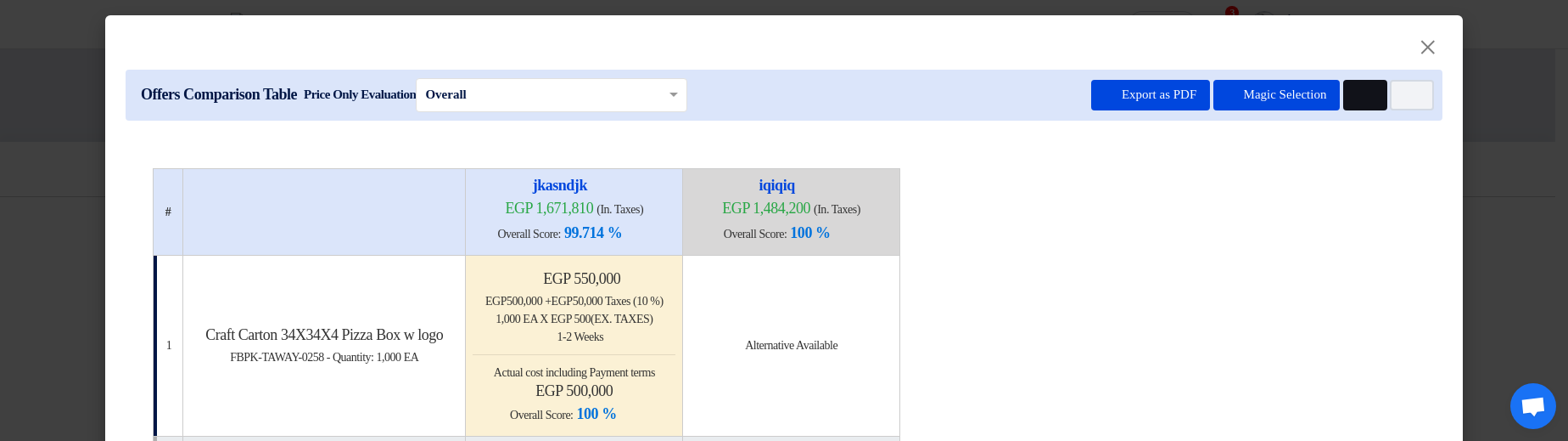
click at [1346, 94] on button "Multi Tenant Preferences" at bounding box center [1365, 95] width 44 height 31
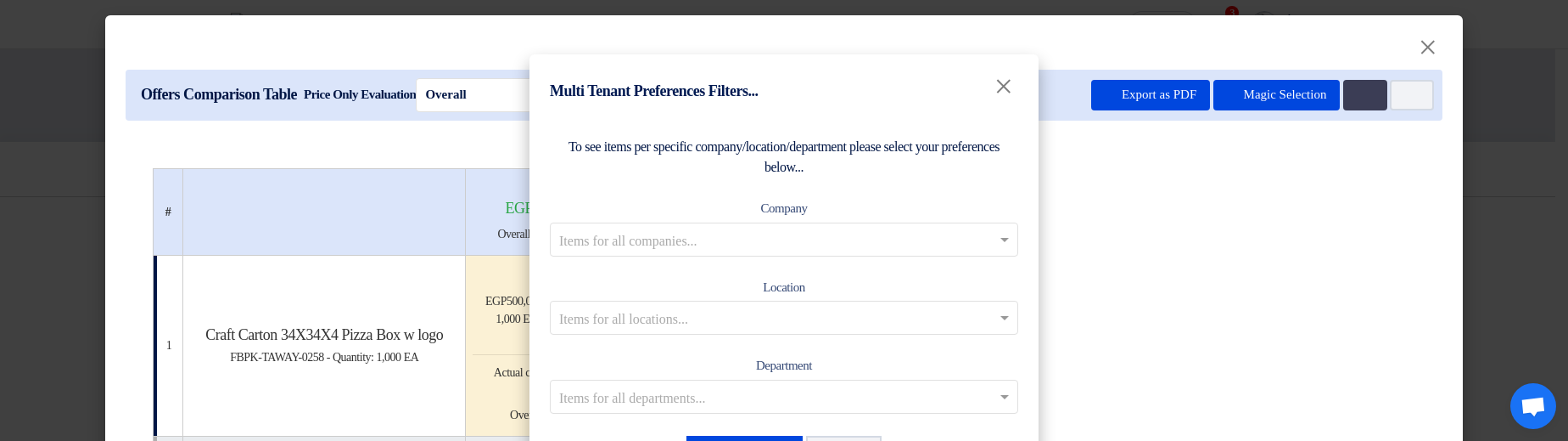
click at [788, 220] on div "Company Items for all companies..." at bounding box center [784, 227] width 469 height 58
click at [785, 244] on input "text" at bounding box center [775, 238] width 433 height 28
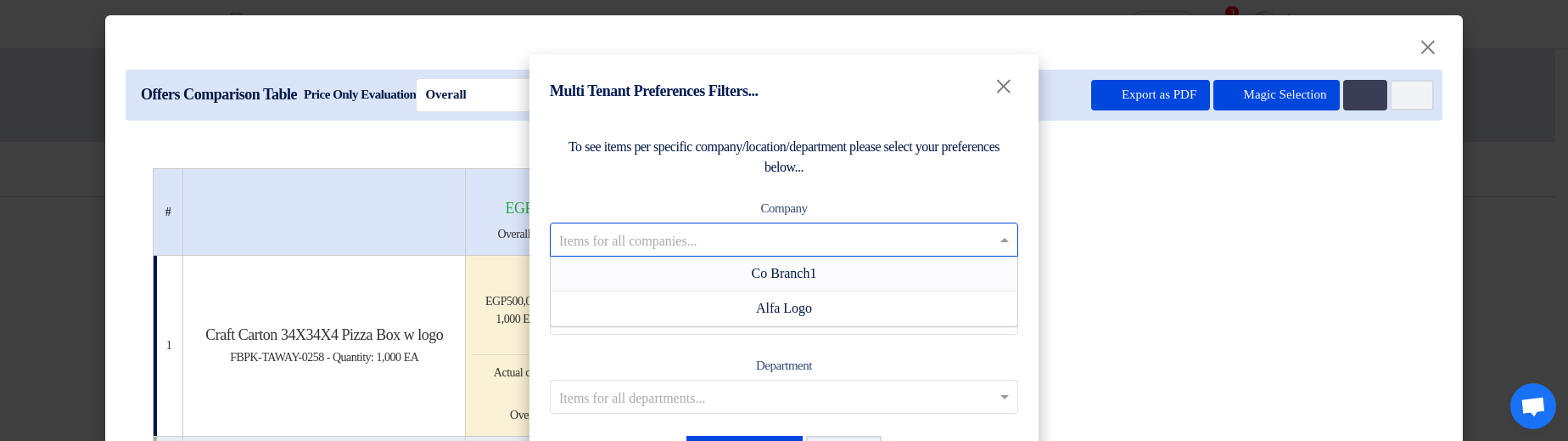
click at [773, 270] on span "Co Branch1" at bounding box center [784, 273] width 66 height 14
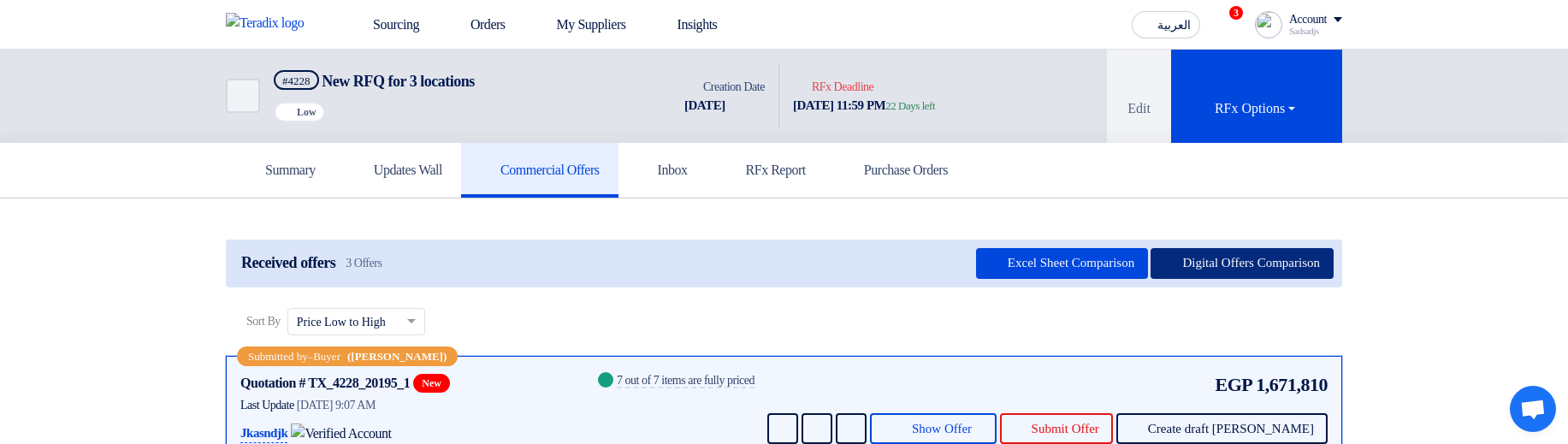
click at [1302, 265] on button "Digital Offers Comparison" at bounding box center [1242, 264] width 183 height 31
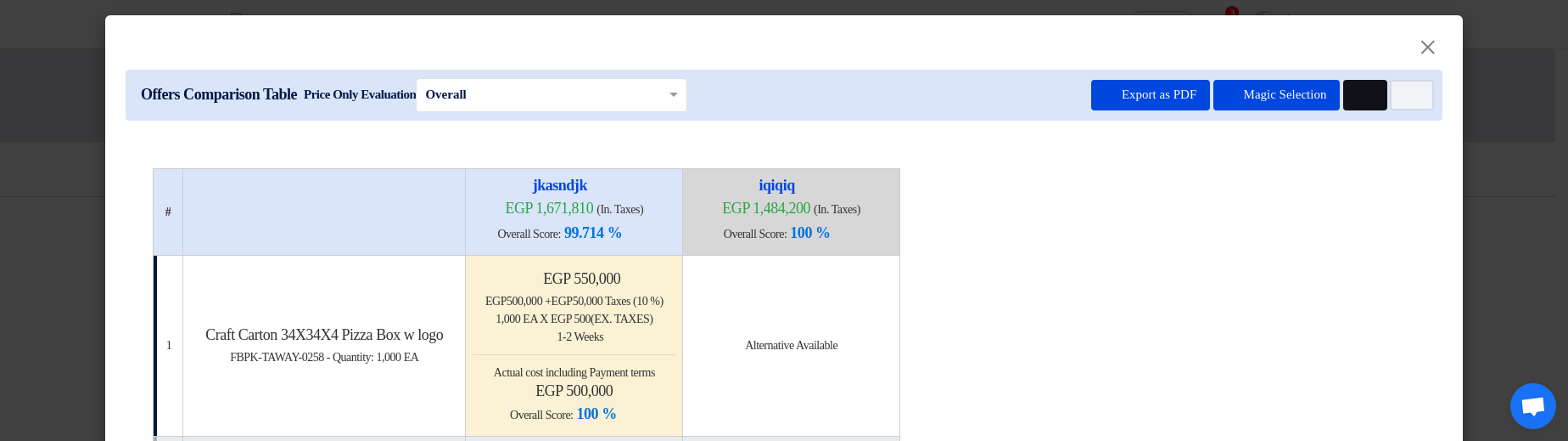
click at [1371, 91] on button "Multi Tenant Preferences" at bounding box center [1365, 95] width 44 height 31
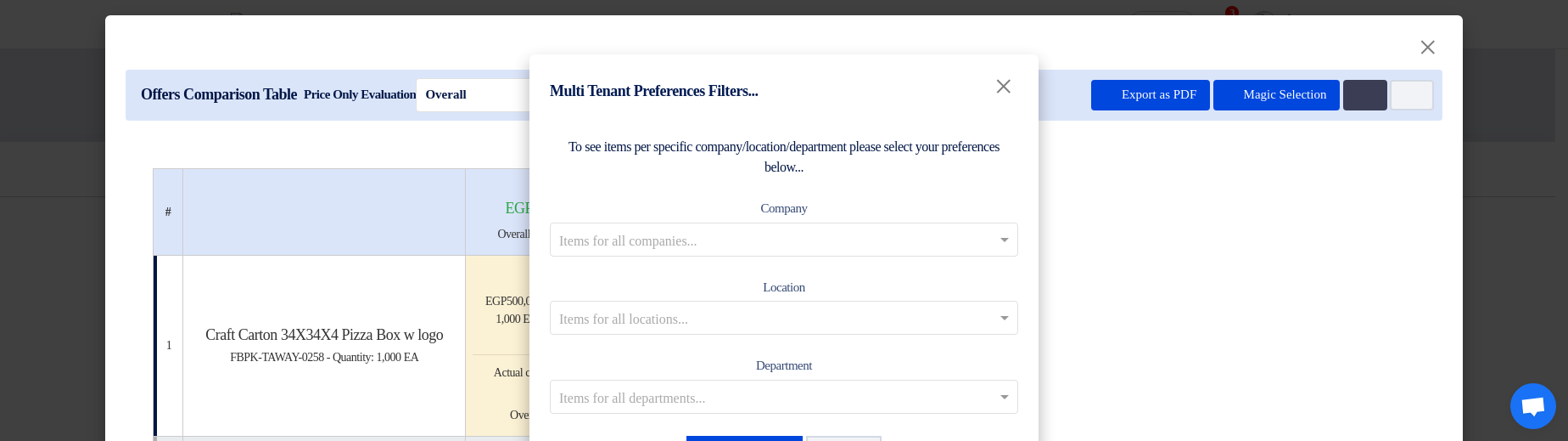
click at [887, 239] on input "text" at bounding box center [775, 238] width 433 height 28
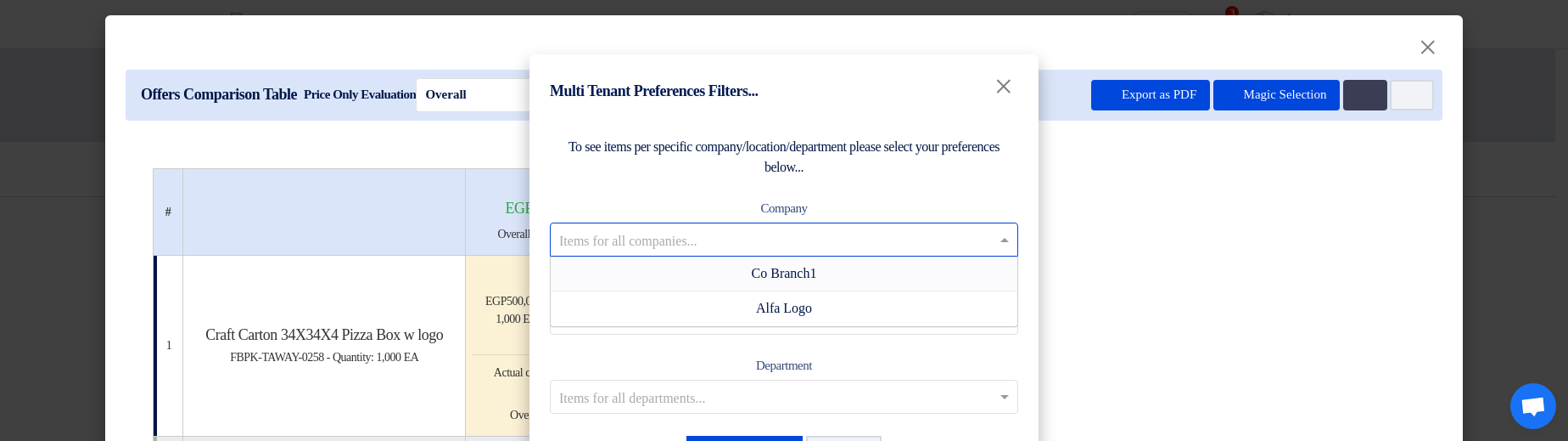
click at [900, 263] on div "Co Branch1" at bounding box center [784, 274] width 467 height 35
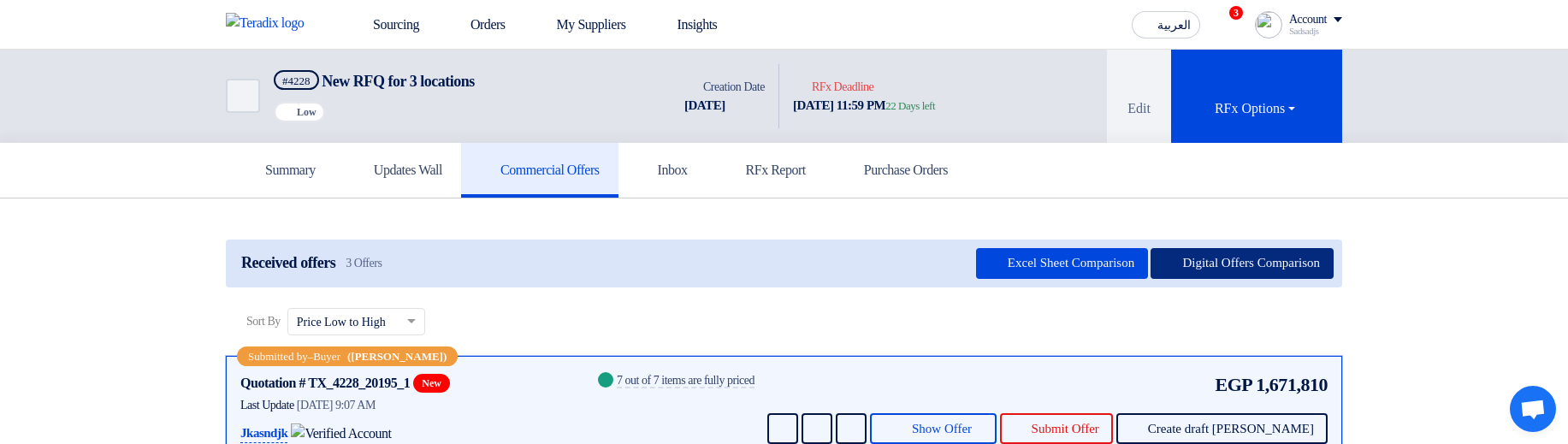
click at [1185, 258] on button "Digital Offers Comparison" at bounding box center [1242, 264] width 183 height 31
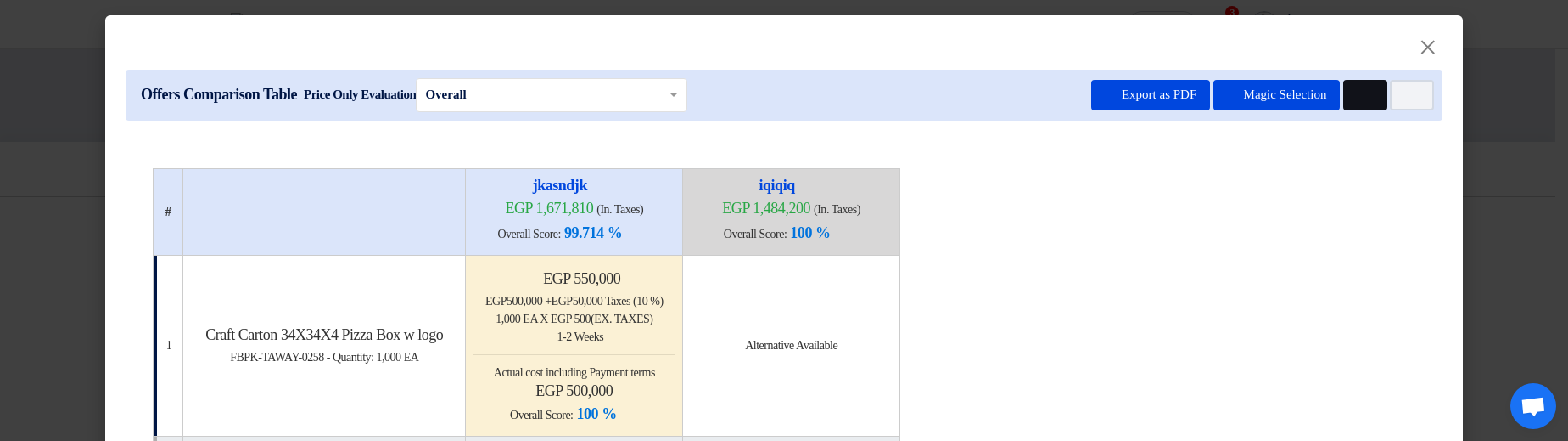
click at [1365, 98] on button "Multi Tenant Preferences" at bounding box center [1365, 95] width 44 height 31
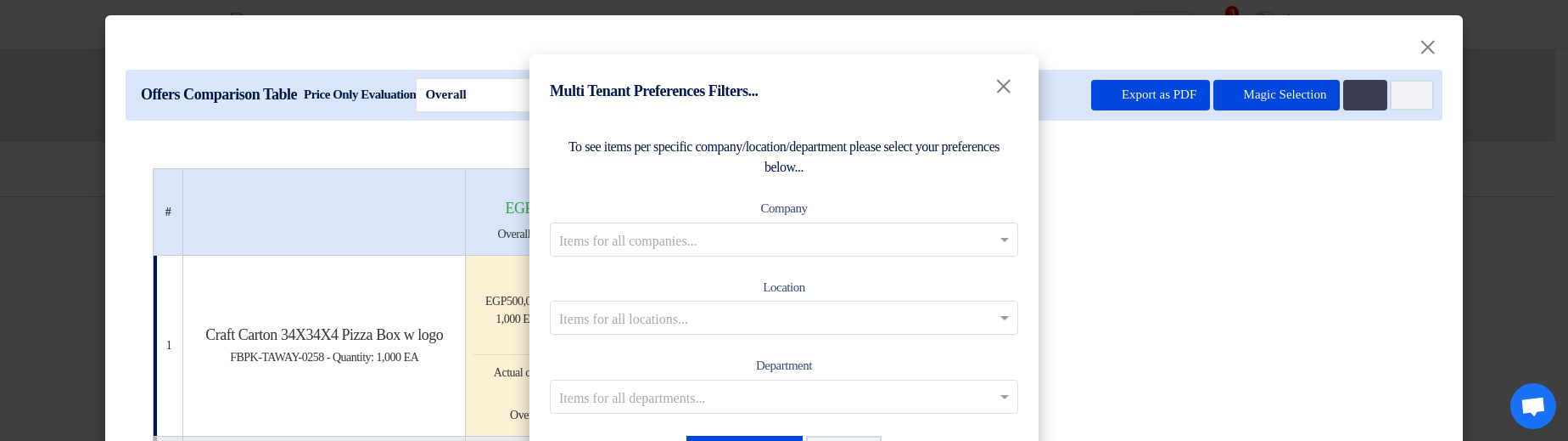
click at [846, 238] on input "text" at bounding box center [775, 238] width 433 height 28
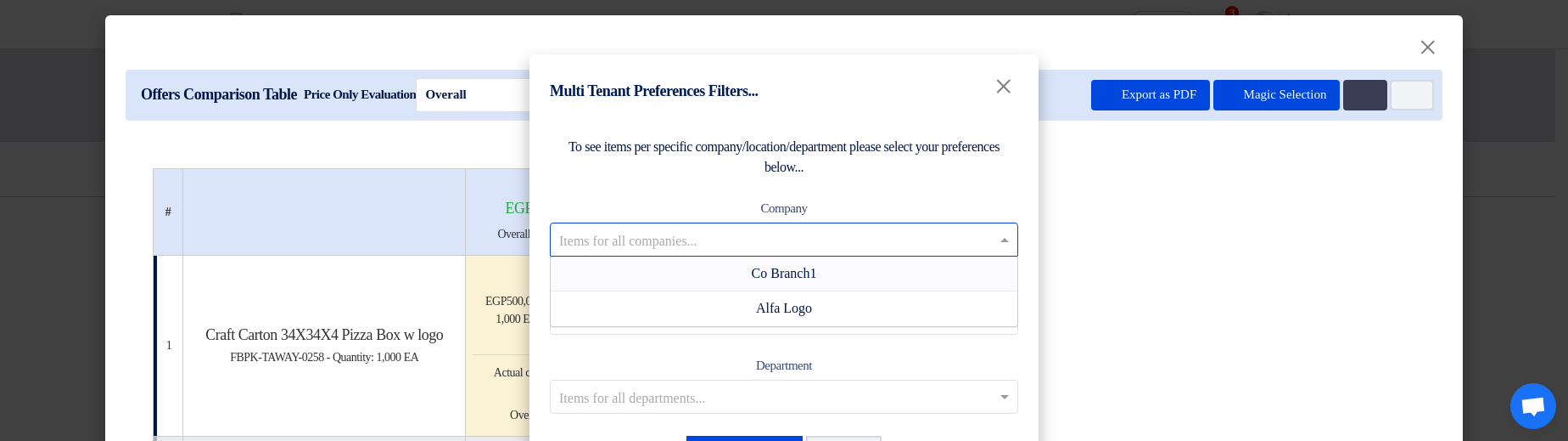
click at [847, 276] on div "Co Branch1" at bounding box center [784, 274] width 467 height 35
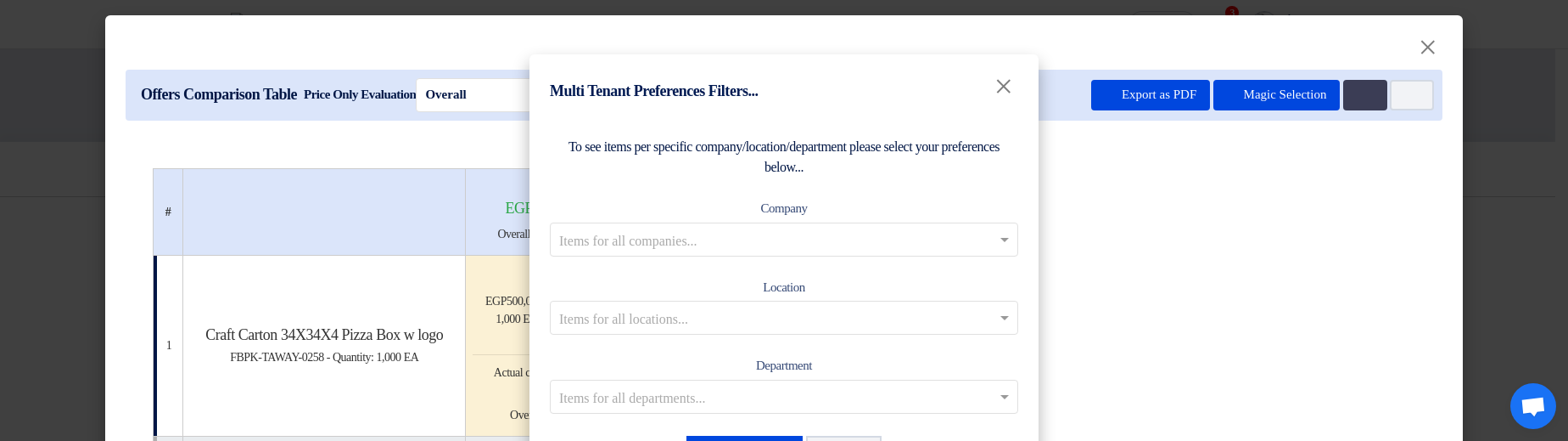
click at [958, 315] on input "text" at bounding box center [775, 318] width 433 height 28
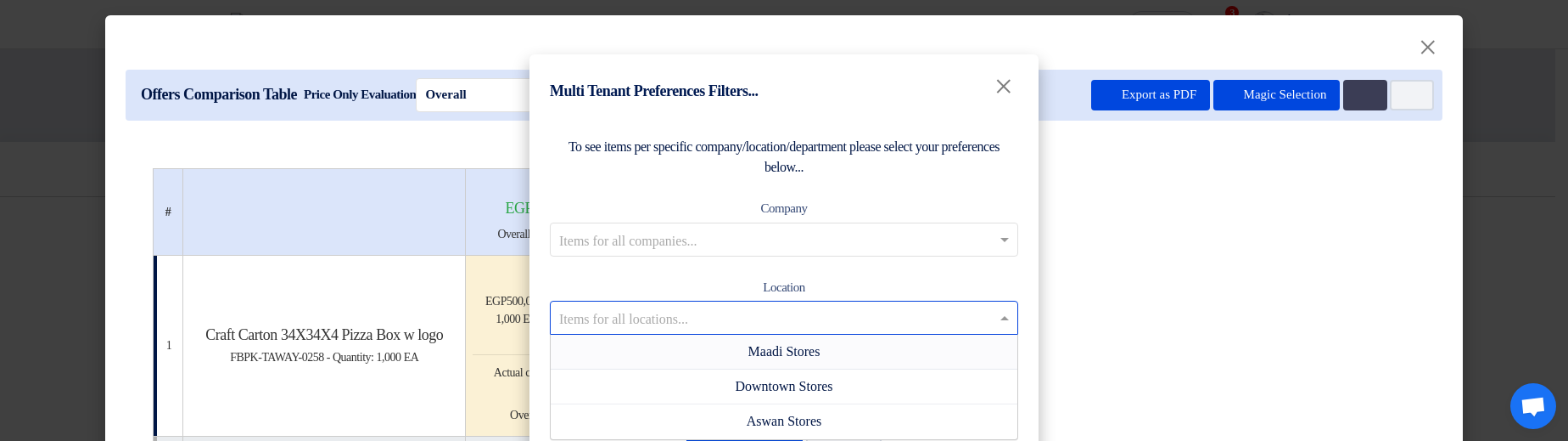
click at [900, 350] on div "Maadi Stores" at bounding box center [784, 352] width 467 height 35
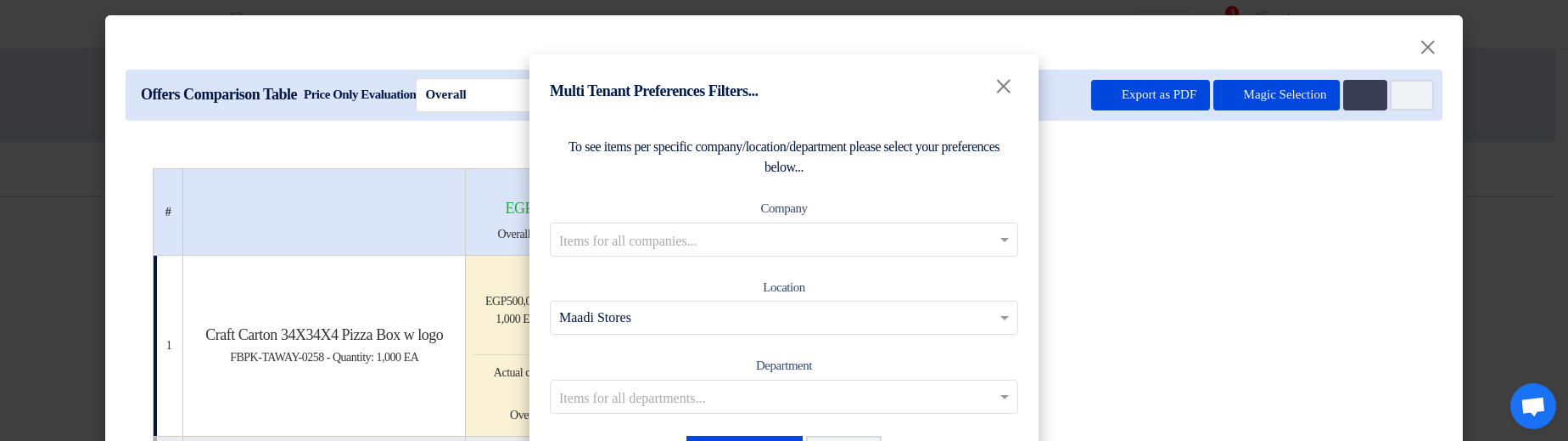
click at [974, 234] on input "text" at bounding box center [775, 238] width 433 height 28
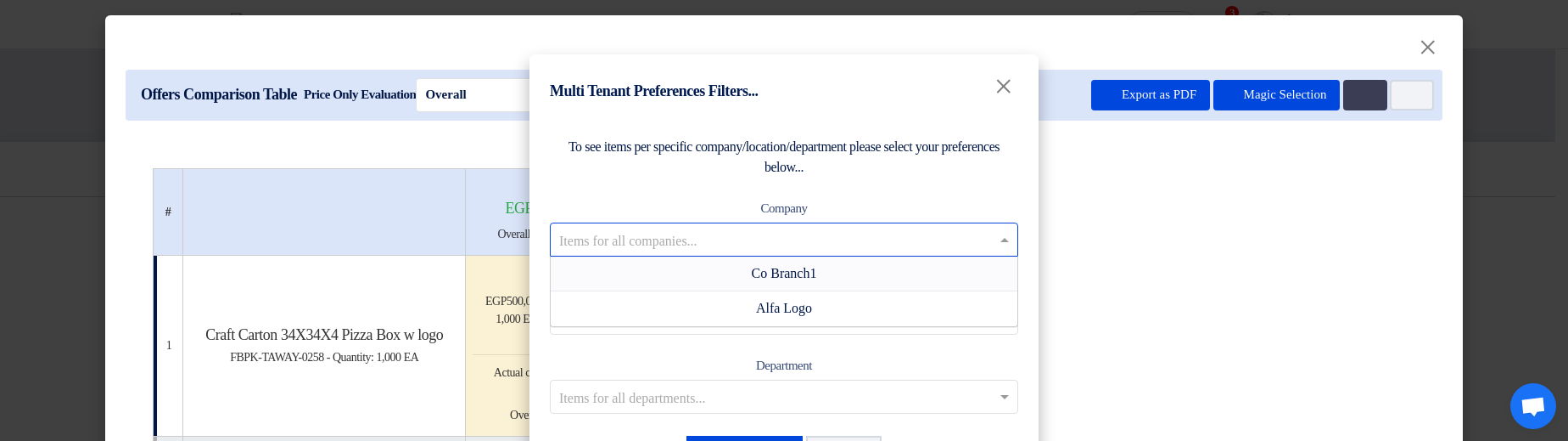
click at [954, 269] on div "Co Branch1" at bounding box center [784, 274] width 467 height 35
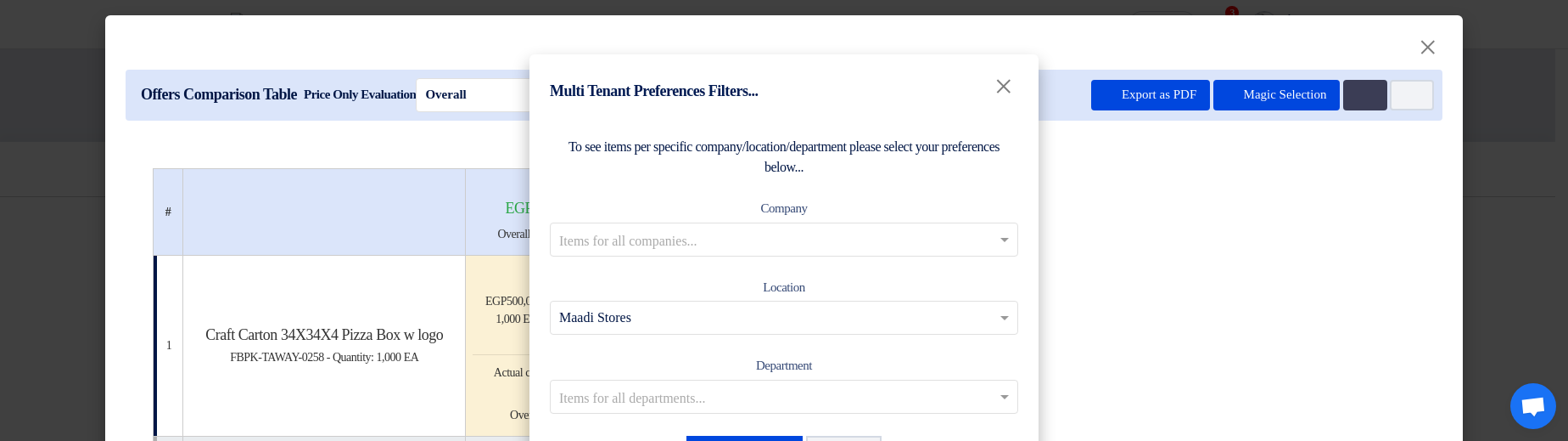
click at [938, 239] on input "text" at bounding box center [775, 238] width 433 height 28
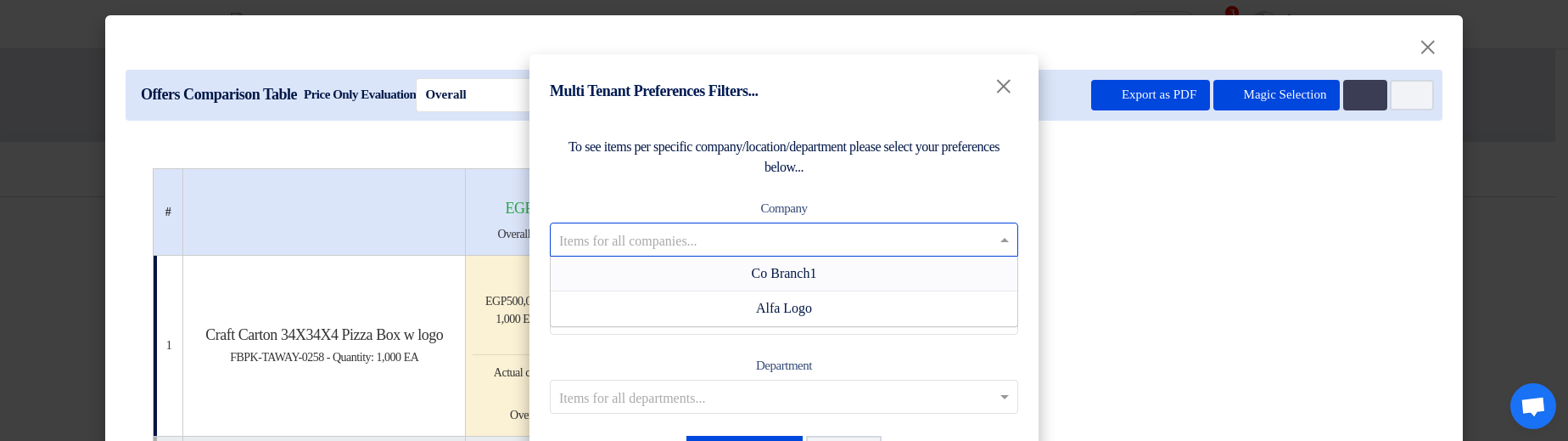
click at [886, 260] on div "Co Branch1" at bounding box center [784, 274] width 467 height 35
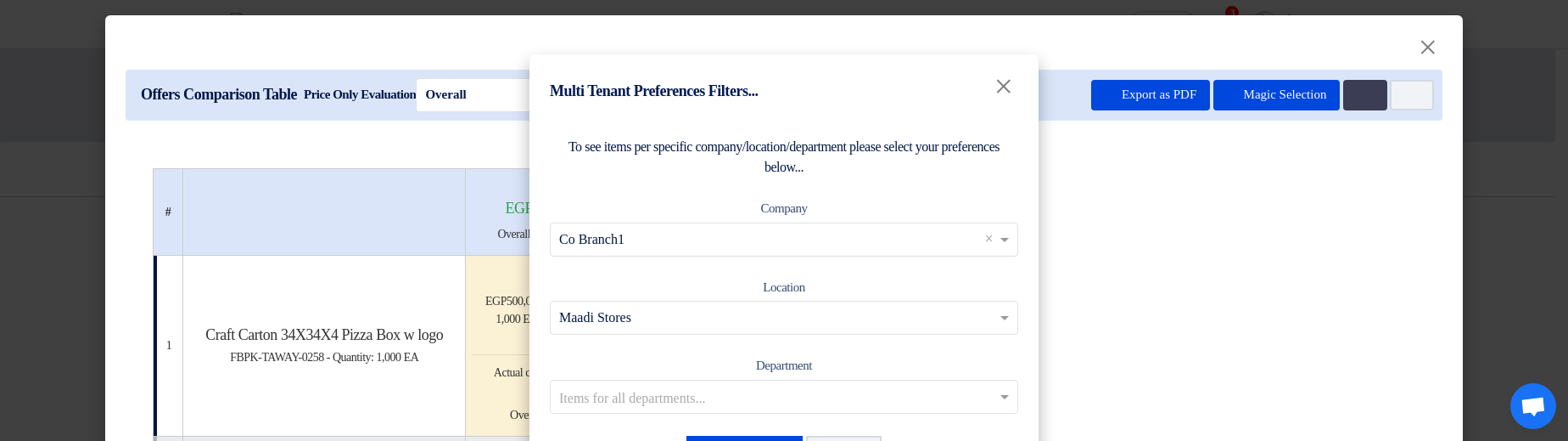
click at [865, 184] on div "To see items per specific company/location/department please select your prefer…" at bounding box center [784, 305] width 509 height 379
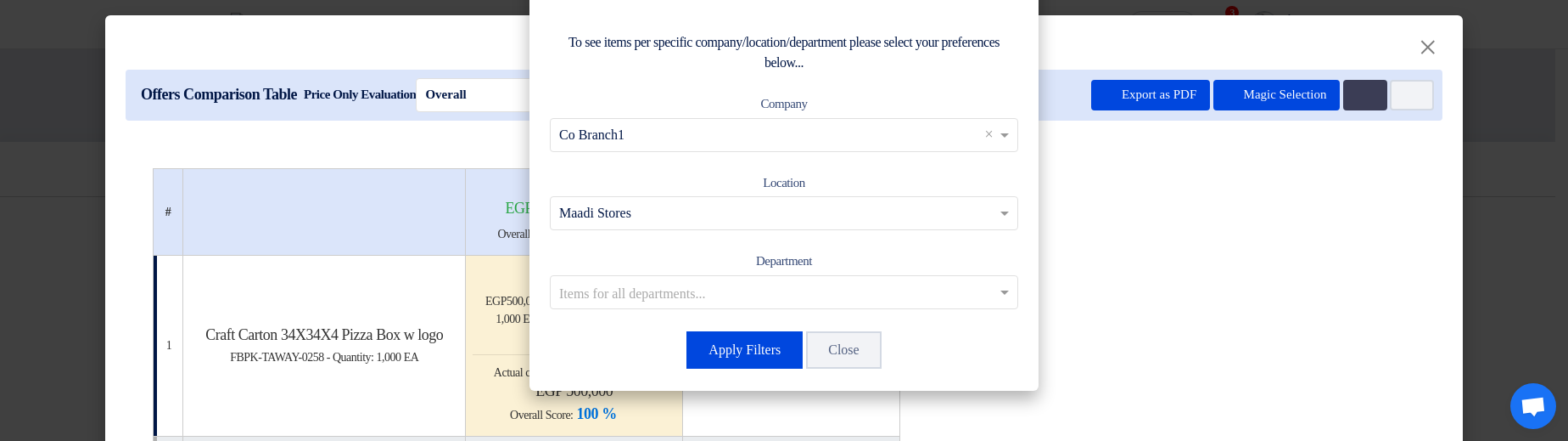
scroll to position [109, 0]
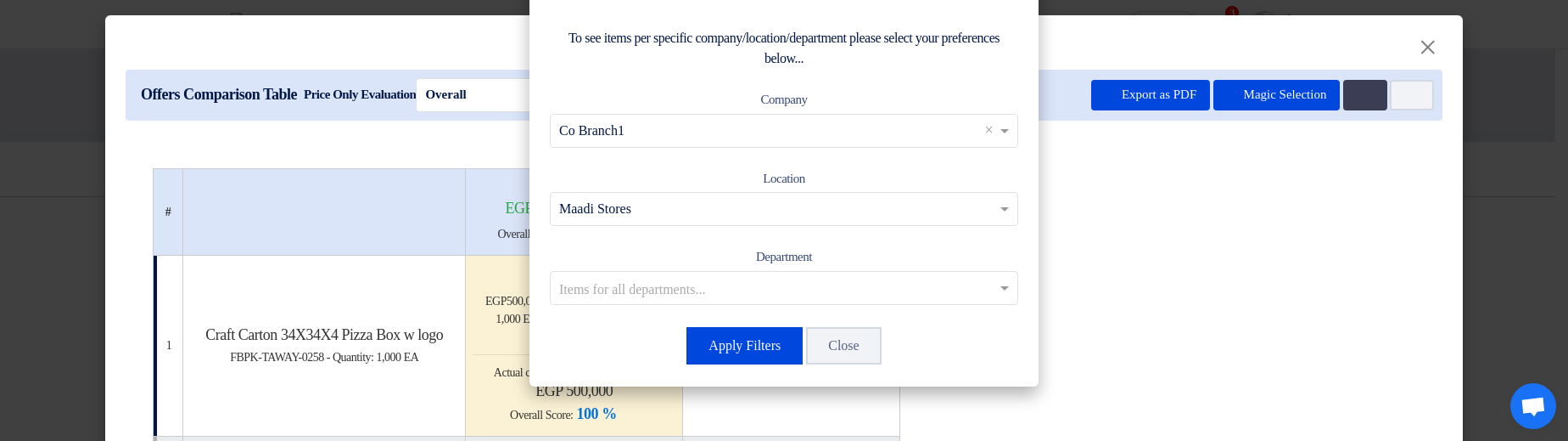
click at [779, 277] on input "text" at bounding box center [775, 287] width 433 height 28
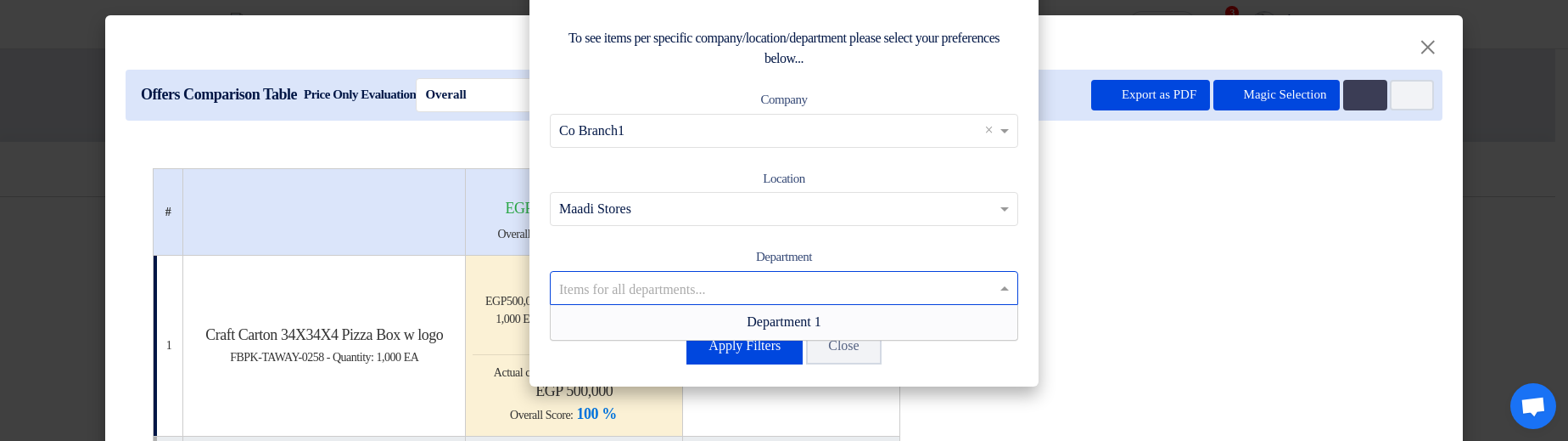
click at [794, 298] on input "text" at bounding box center [775, 287] width 433 height 28
click at [802, 319] on span "Department 1" at bounding box center [784, 321] width 75 height 14
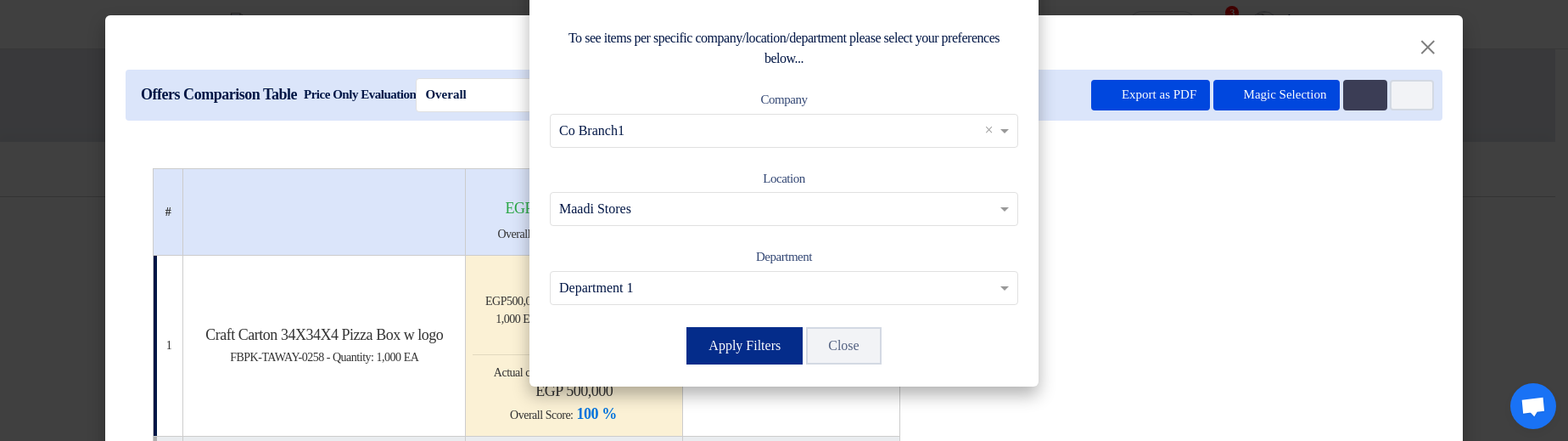
click at [737, 362] on button "Apply Filters" at bounding box center [744, 346] width 116 height 38
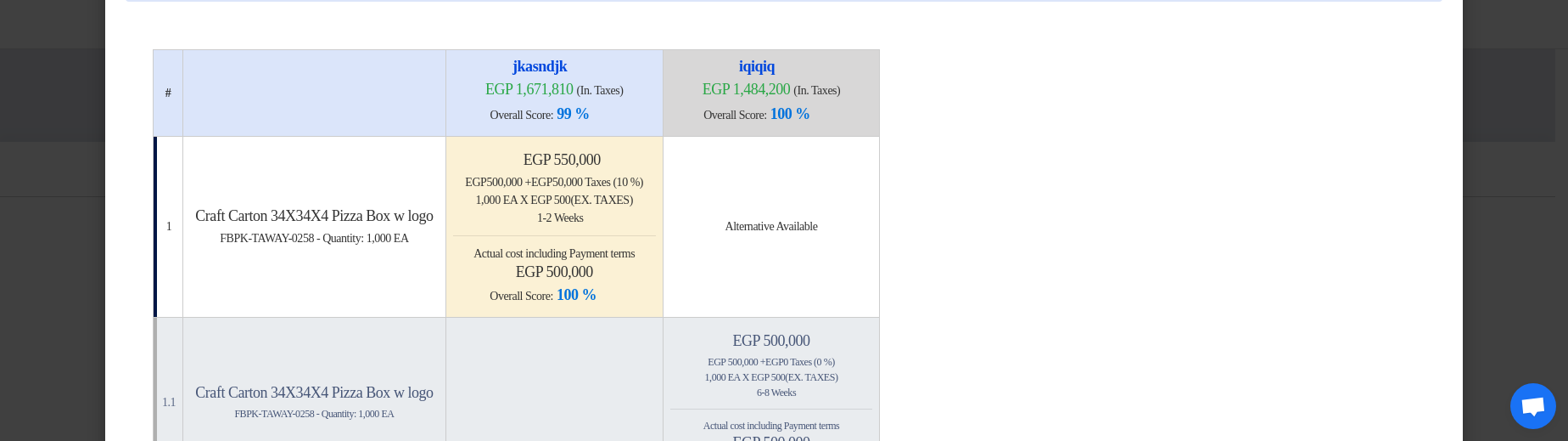
scroll to position [0, 0]
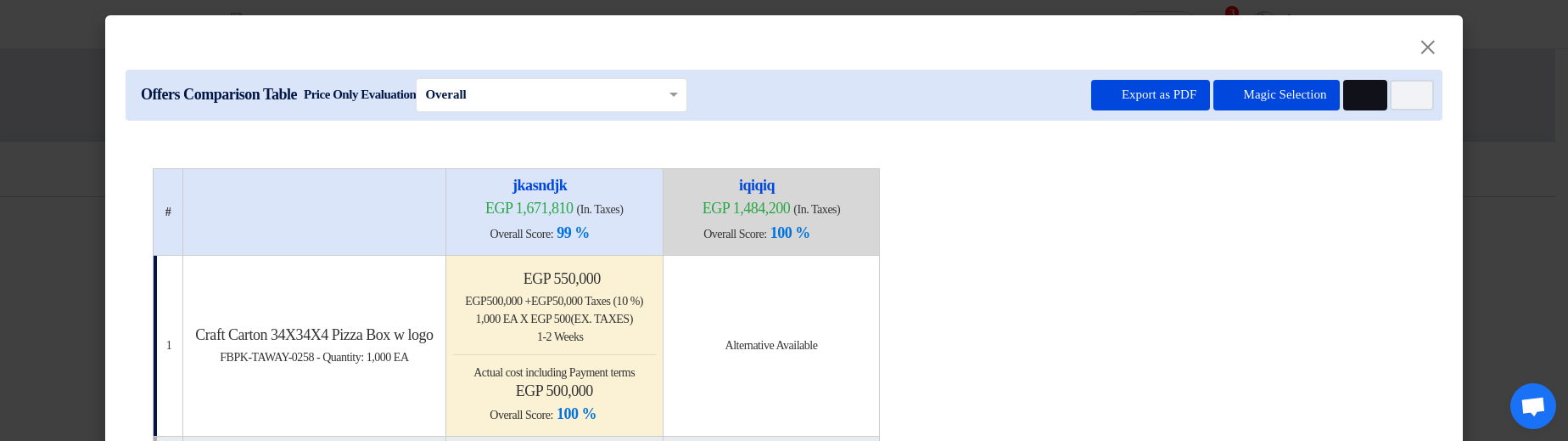
click at [1367, 88] on button "Multi Tenant Preferences" at bounding box center [1365, 95] width 44 height 31
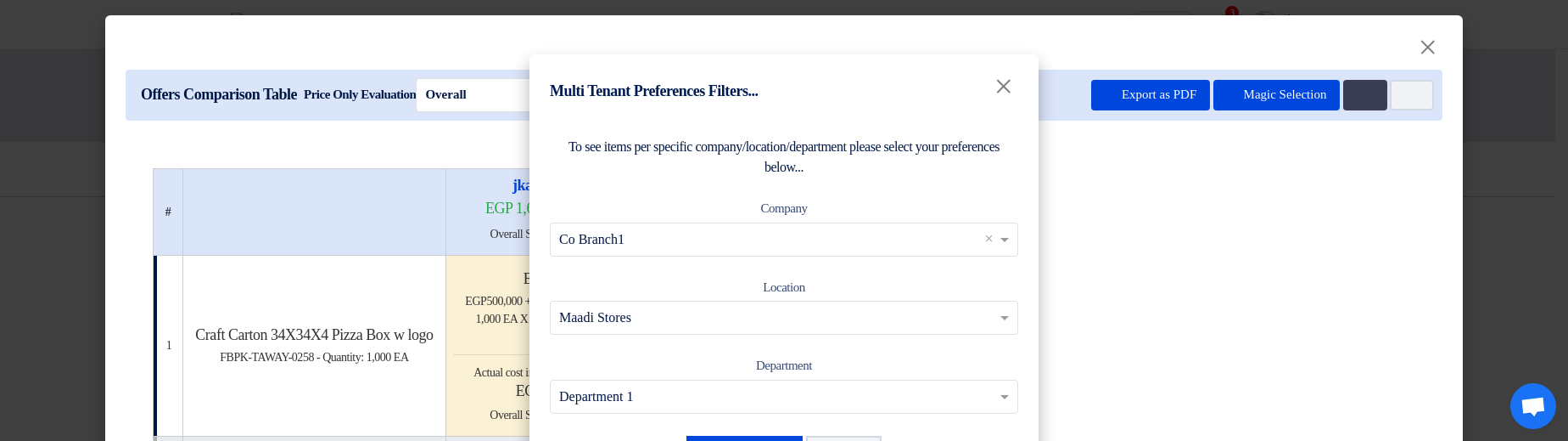
click at [909, 234] on input "text" at bounding box center [775, 238] width 433 height 28
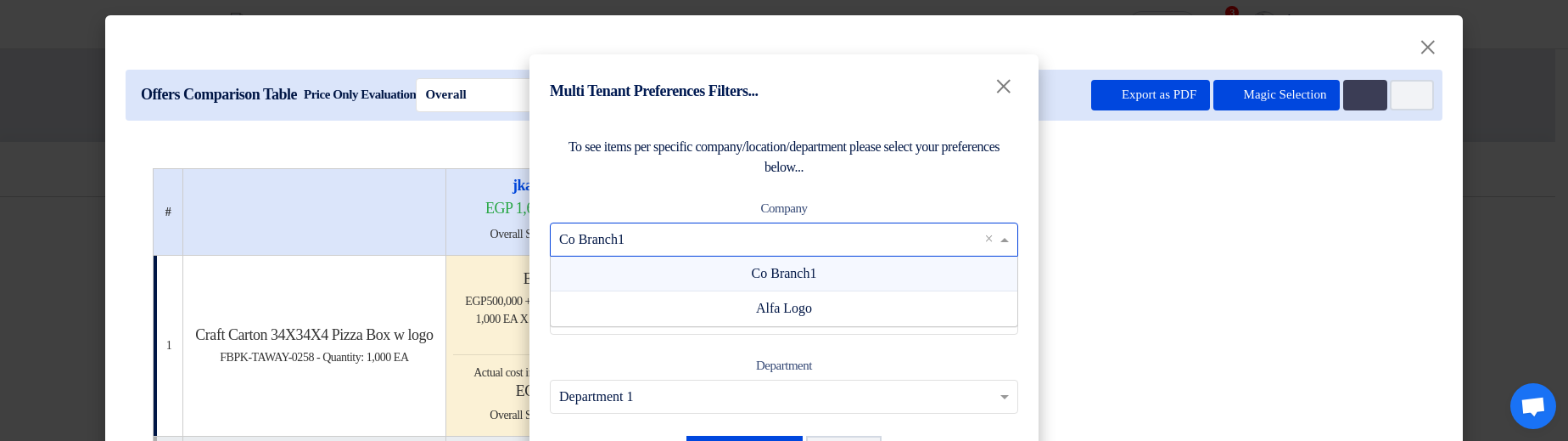
click at [932, 180] on div "To see items per specific company/location/department please select your prefer…" at bounding box center [784, 305] width 509 height 379
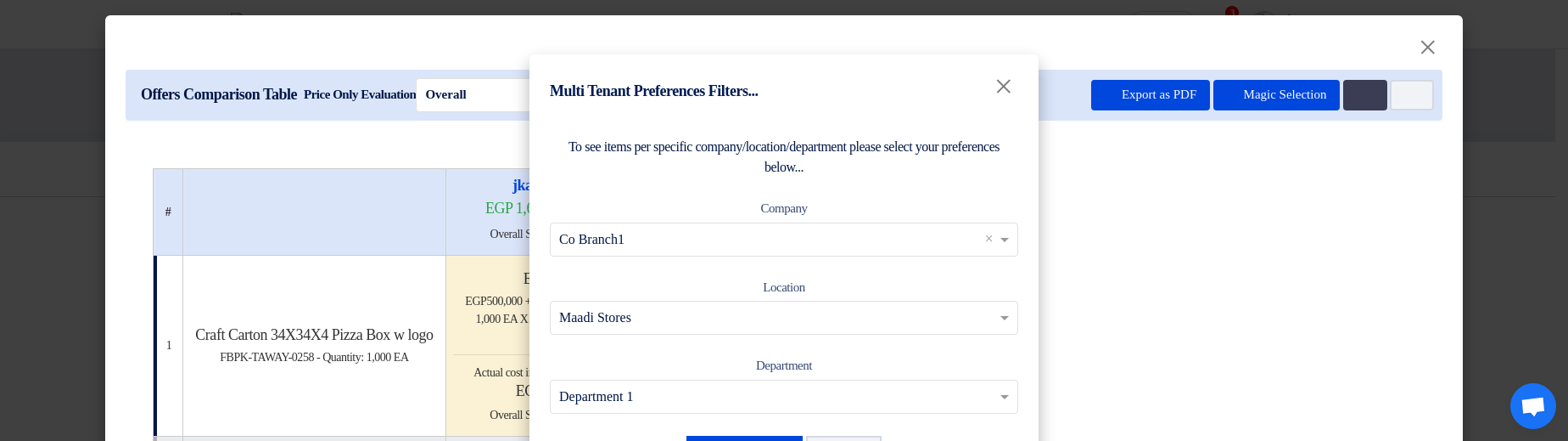
click at [855, 324] on input "text" at bounding box center [775, 318] width 433 height 28
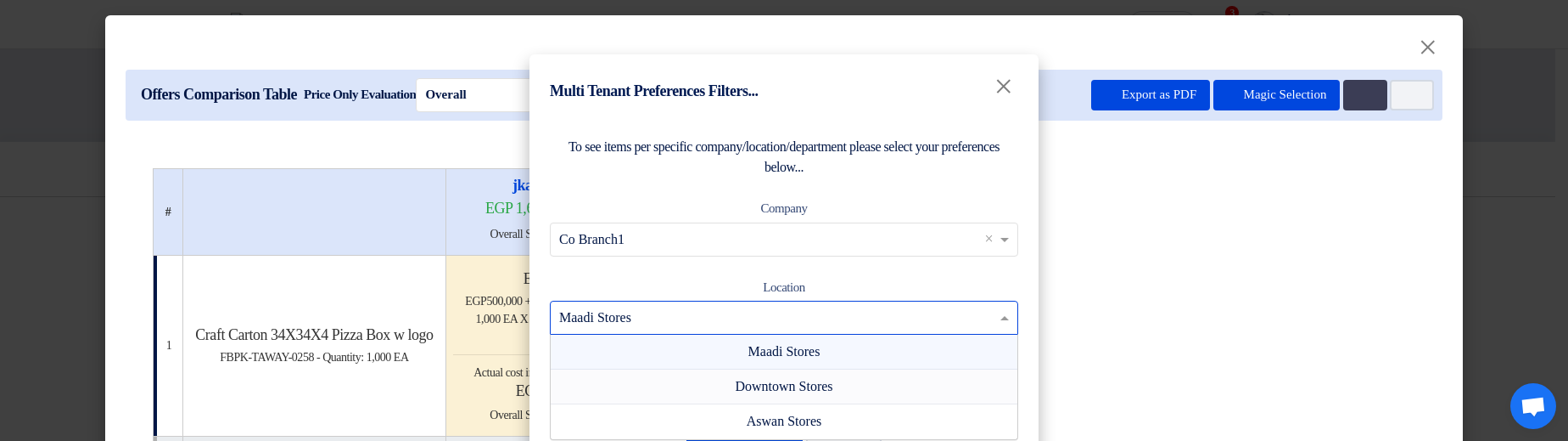
click at [814, 391] on span "Downtown Stores" at bounding box center [784, 386] width 97 height 14
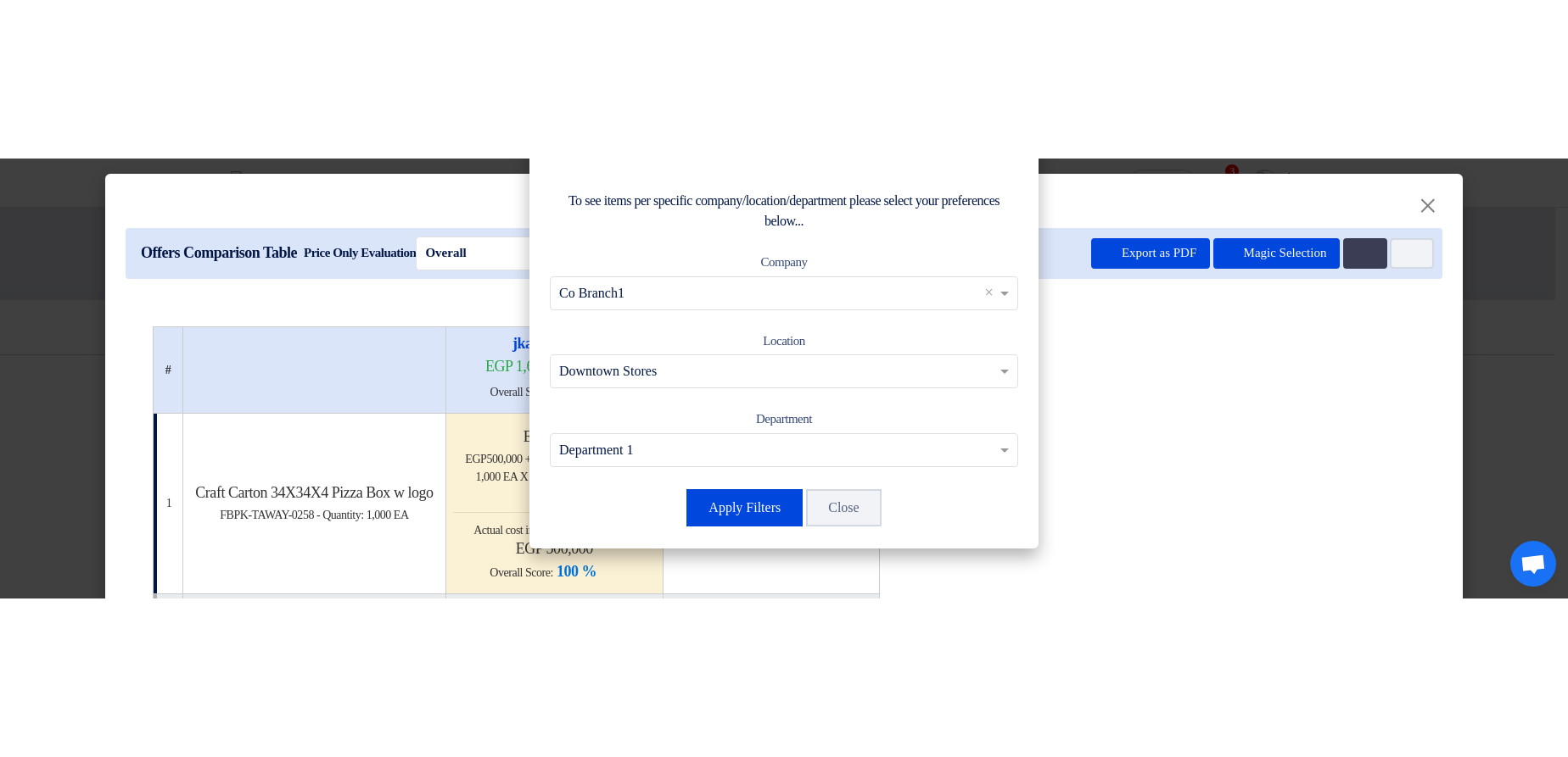
scroll to position [109, 0]
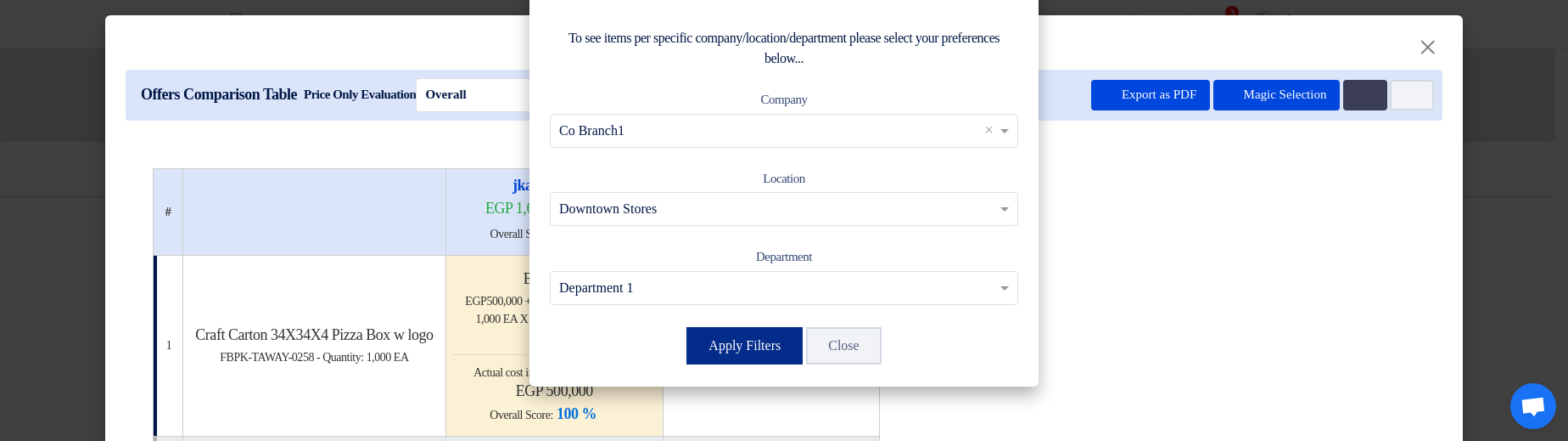
click at [729, 348] on button "Apply Filters" at bounding box center [744, 346] width 116 height 38
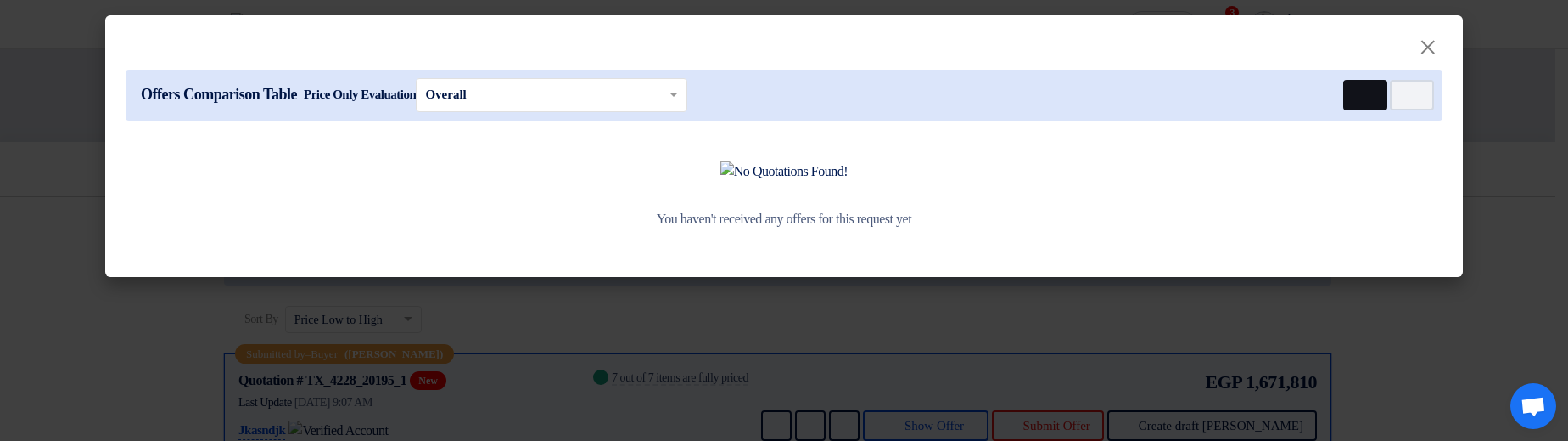
click at [1351, 103] on button "Multi Tenant Preferences" at bounding box center [1365, 95] width 44 height 31
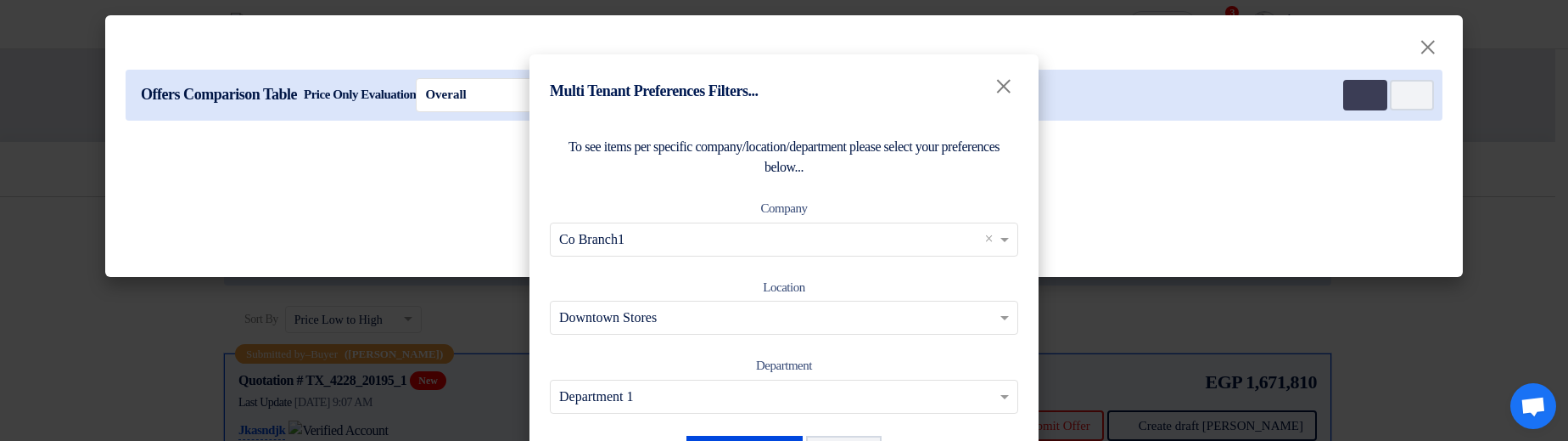
click at [808, 329] on input "text" at bounding box center [775, 318] width 433 height 28
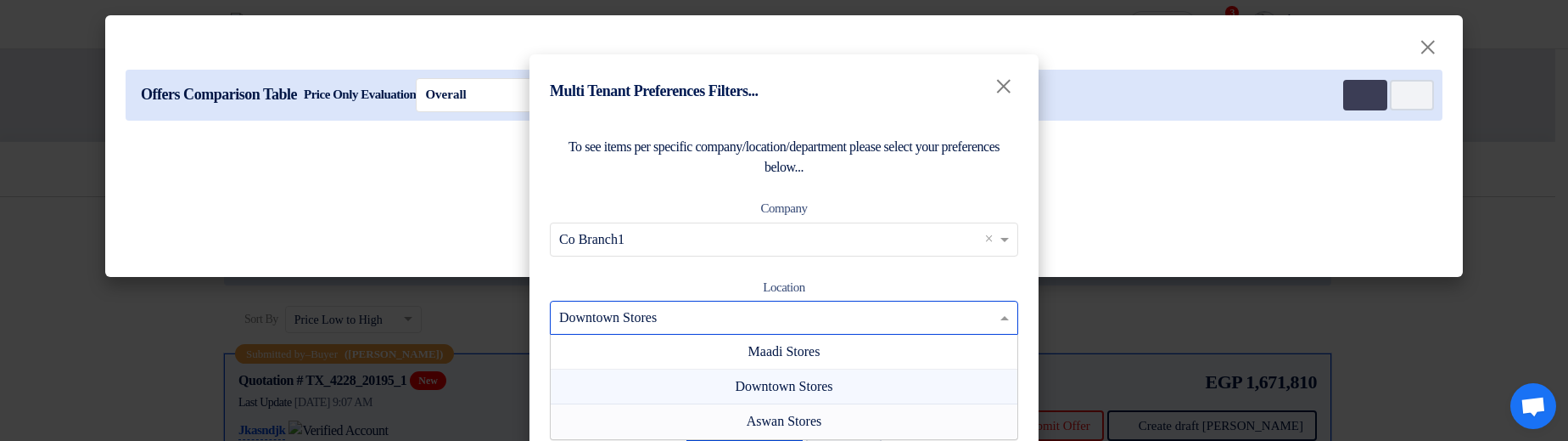
click at [791, 422] on span "Aswan Stores" at bounding box center [784, 420] width 75 height 14
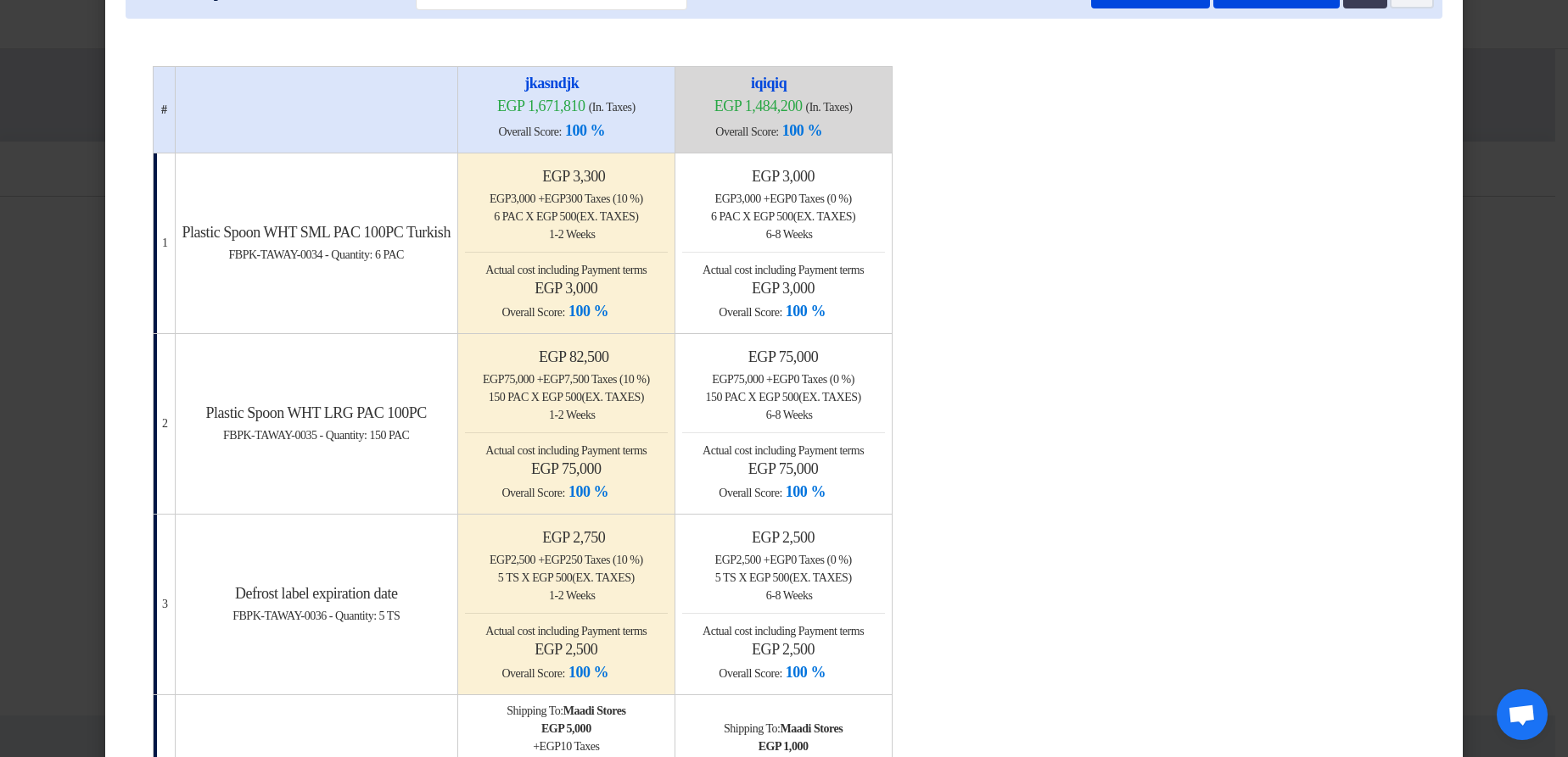
scroll to position [0, 0]
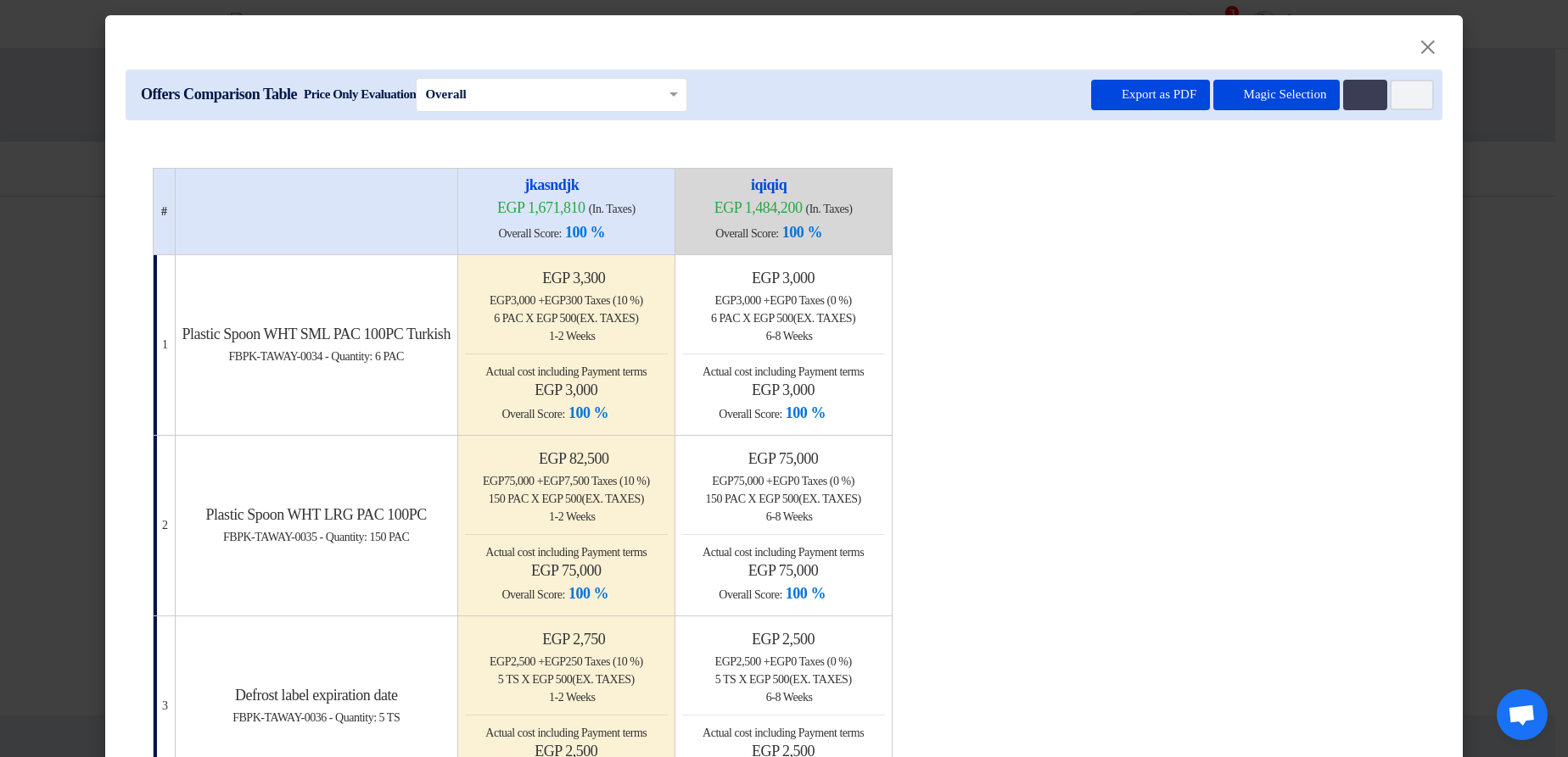
click at [1552, 176] on modal-container "× Offers Comparison Table Price Only Evaluation × Overall × Export as PDF Magic…" at bounding box center [784, 378] width 1568 height 757
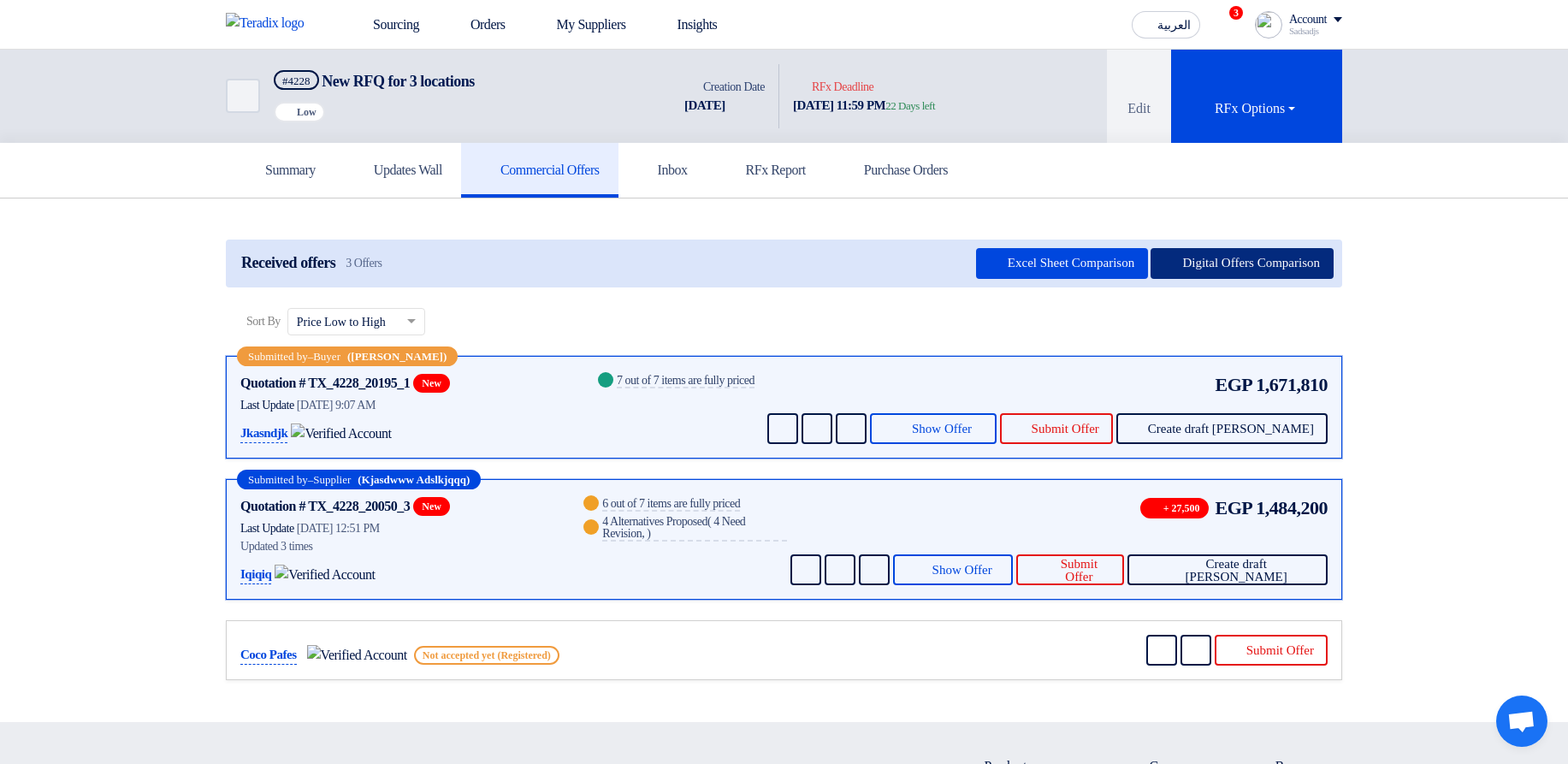
click at [1261, 264] on button "Digital Offers Comparison" at bounding box center [1242, 264] width 183 height 31
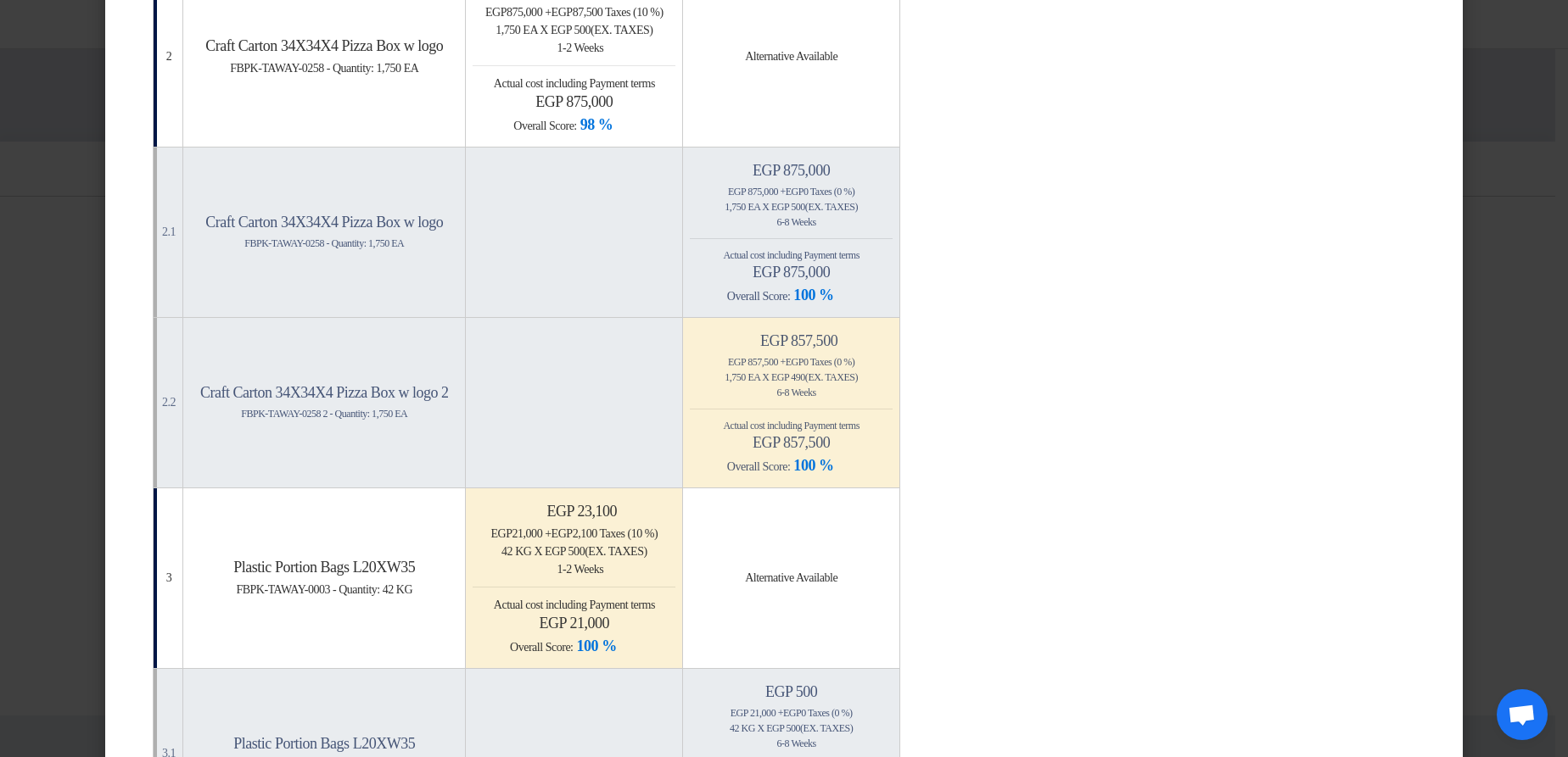
scroll to position [712, 0]
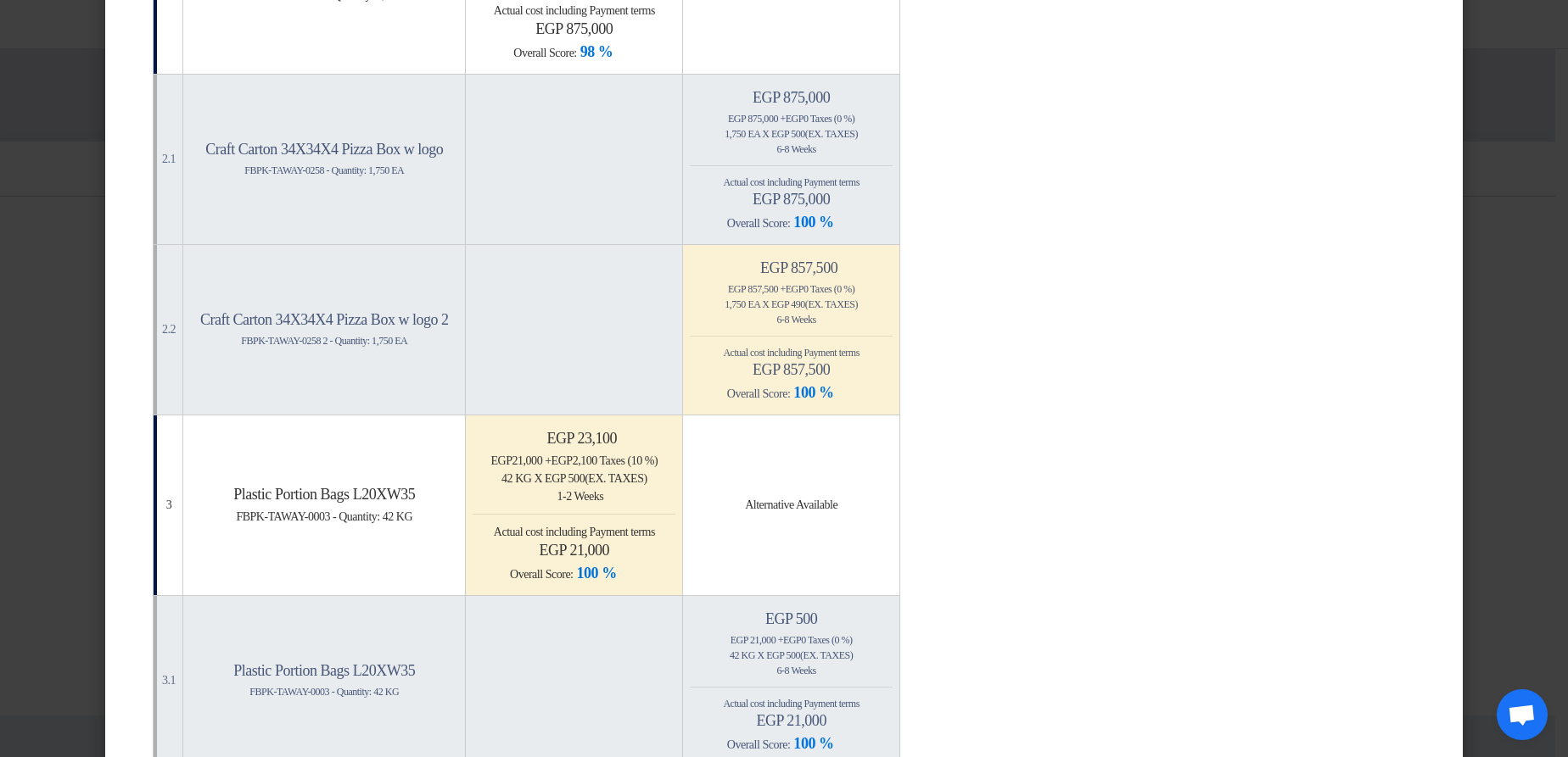
click at [1519, 234] on modal-container "× Offers Comparison Table Price Only Evaluation × Overall × Export as PDF Magic…" at bounding box center [784, 378] width 1568 height 757
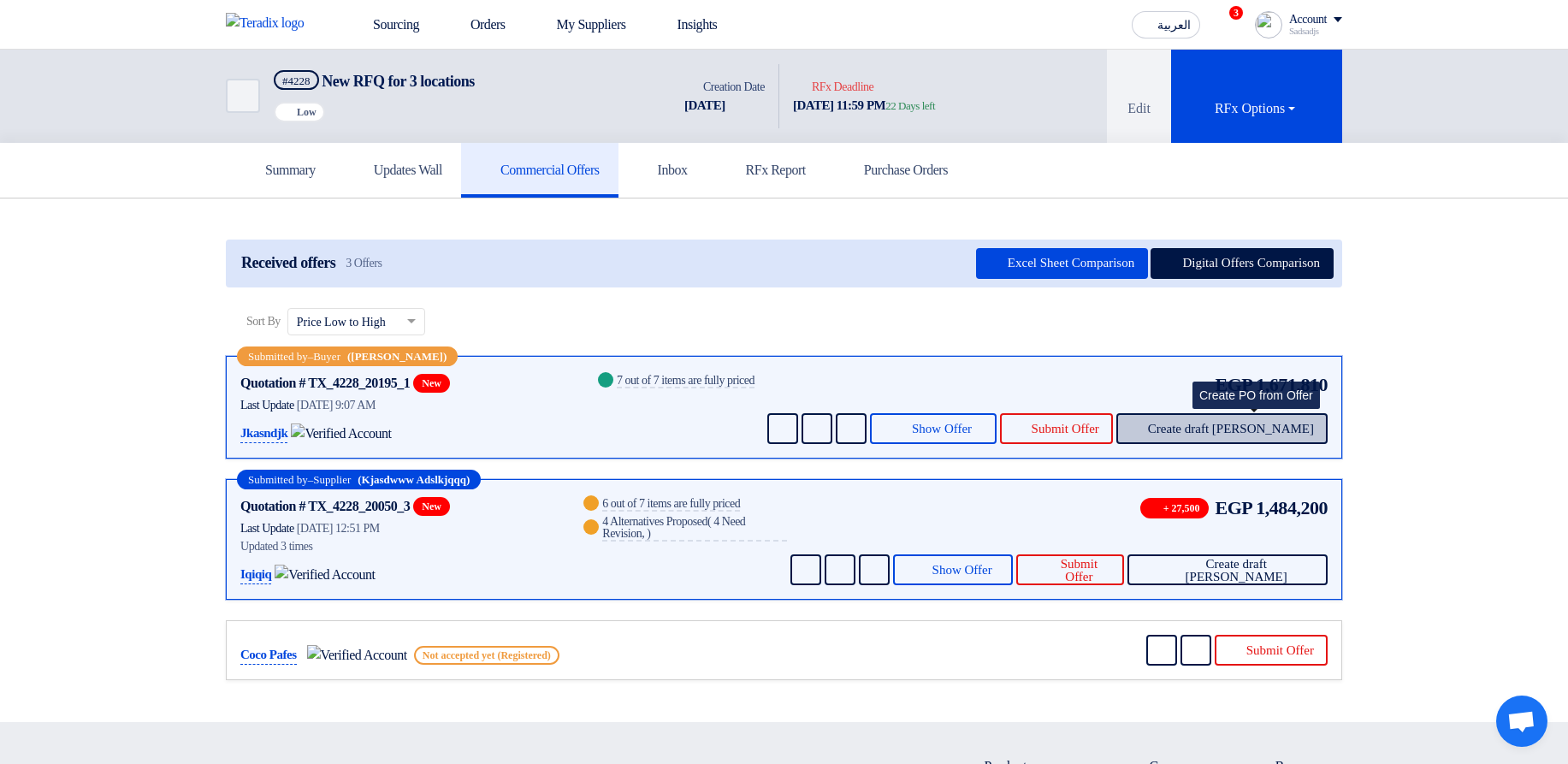
click at [1260, 418] on button "Create draft [PERSON_NAME]" at bounding box center [1222, 429] width 211 height 31
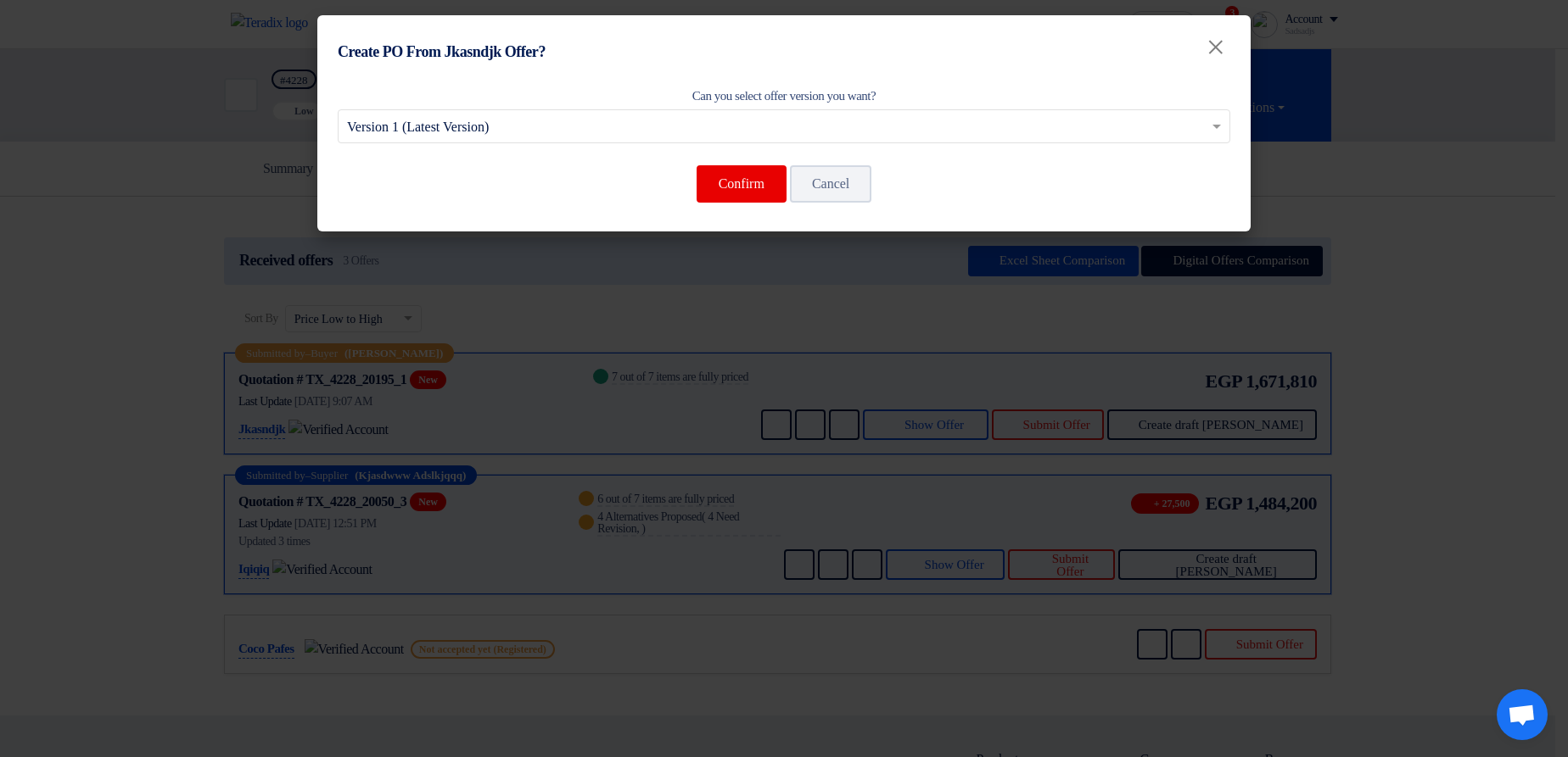
click at [997, 125] on input "text" at bounding box center [775, 128] width 857 height 28
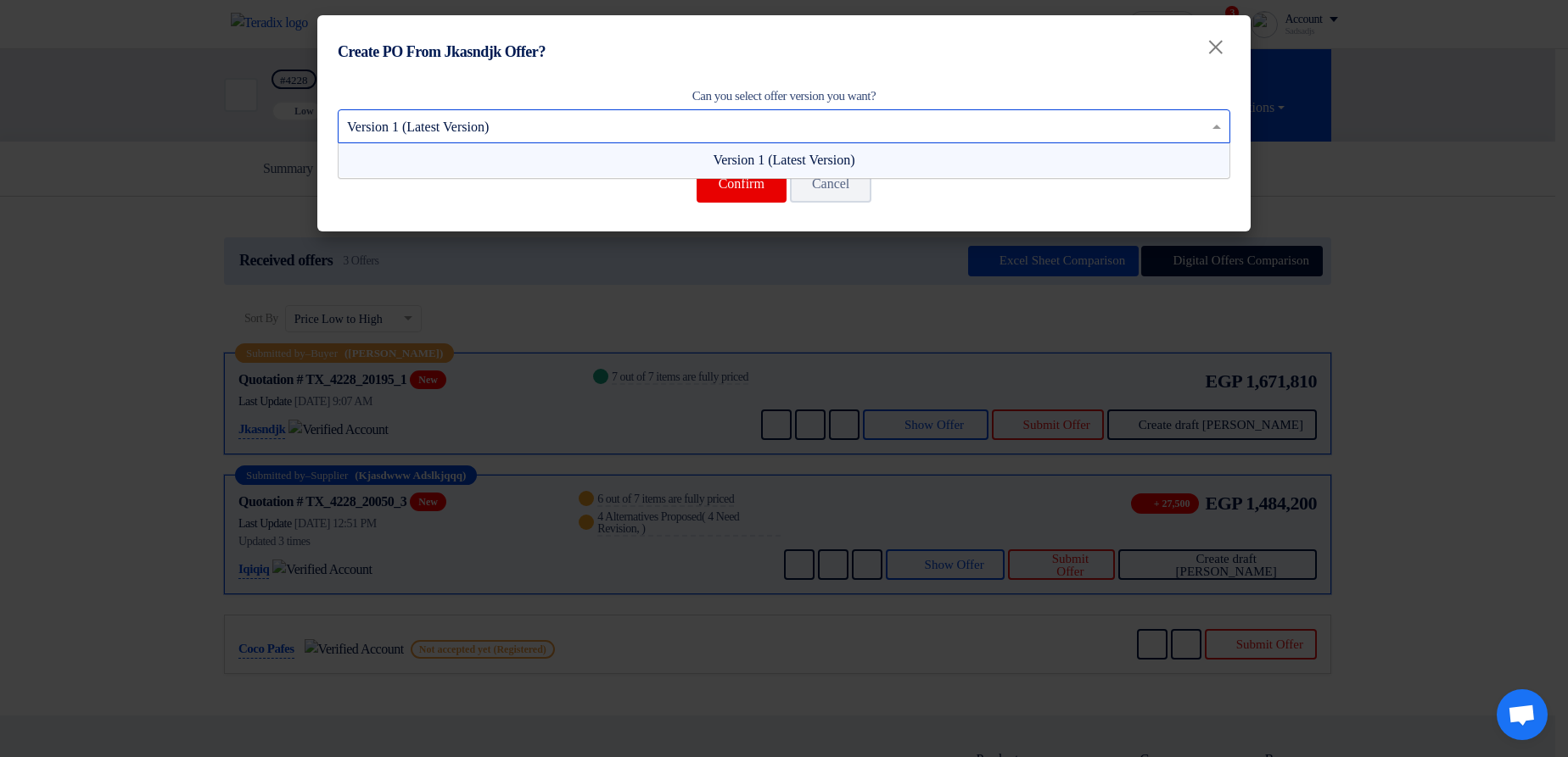
click at [1004, 77] on div "Can you select offer version you want? Select from offer versions × Version 1 (…" at bounding box center [784, 155] width 934 height 156
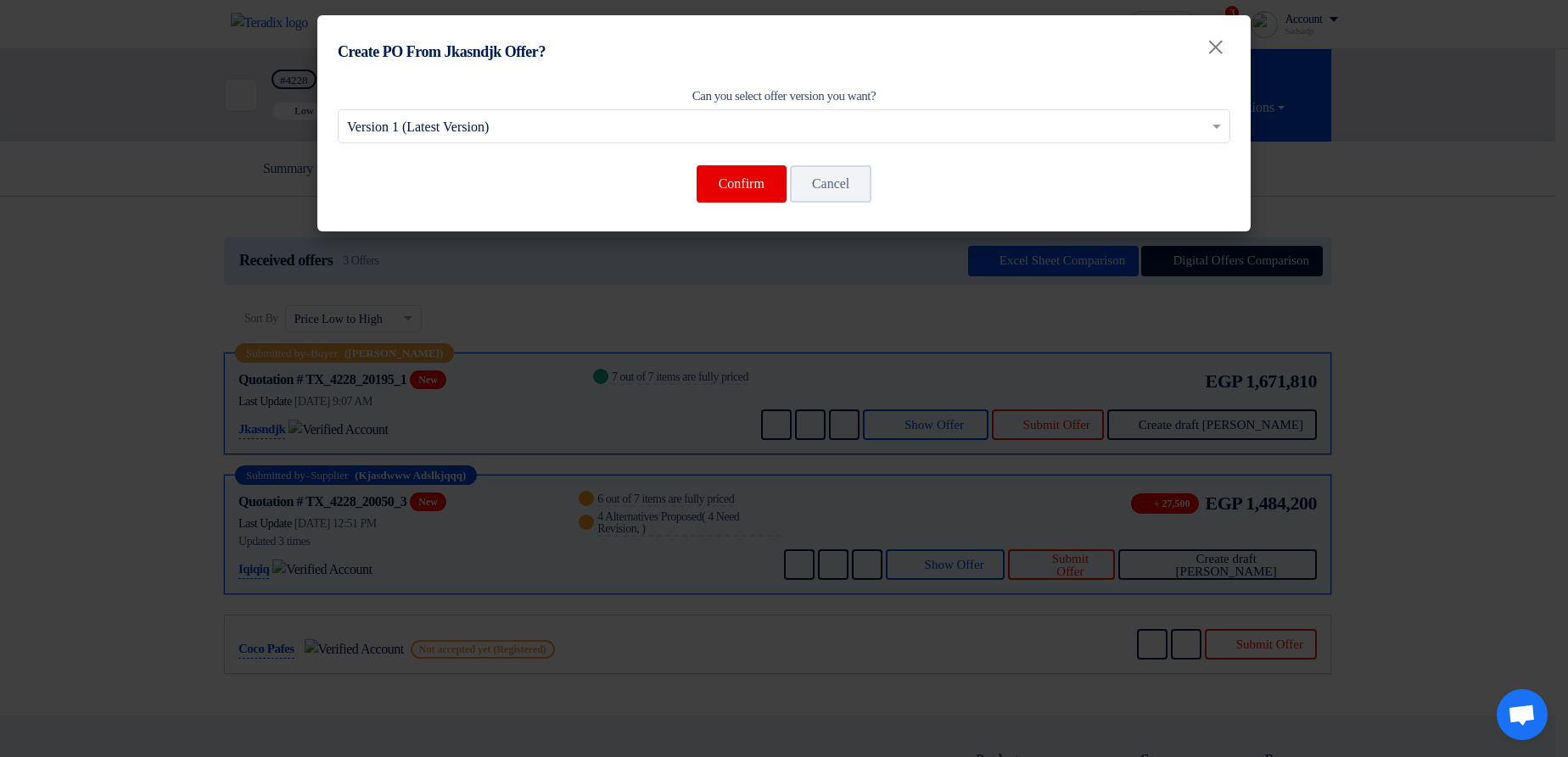
click at [1142, 217] on div "Can you select offer version you want? Select from offer versions × Version 1 (…" at bounding box center [784, 155] width 934 height 156
click at [1507, 218] on modal-container "Create PO From Jkasndjk Offer? × Can you select offer version you want? Select …" at bounding box center [784, 378] width 1568 height 757
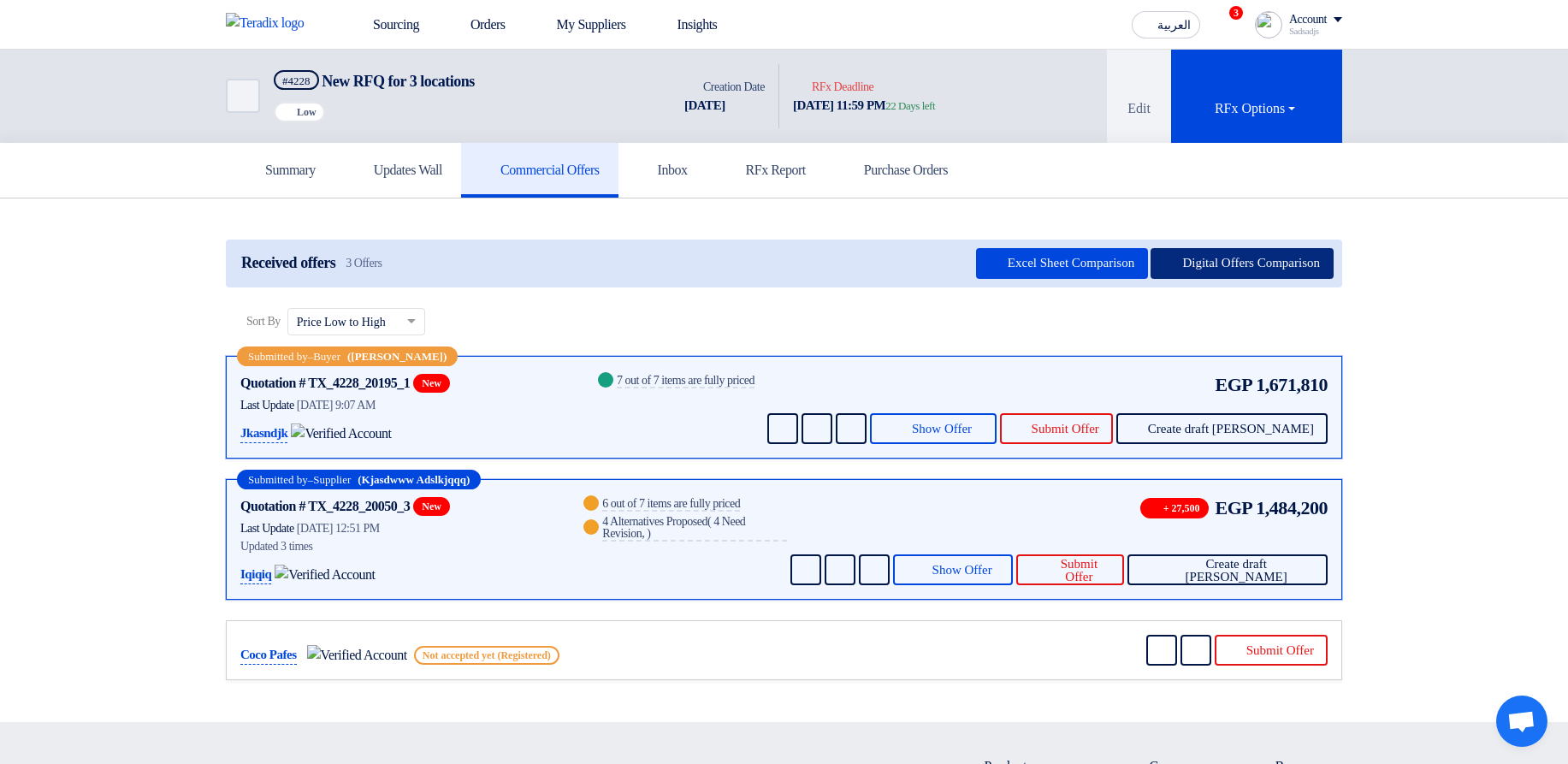
click at [1219, 271] on button "Digital Offers Comparison" at bounding box center [1242, 264] width 183 height 31
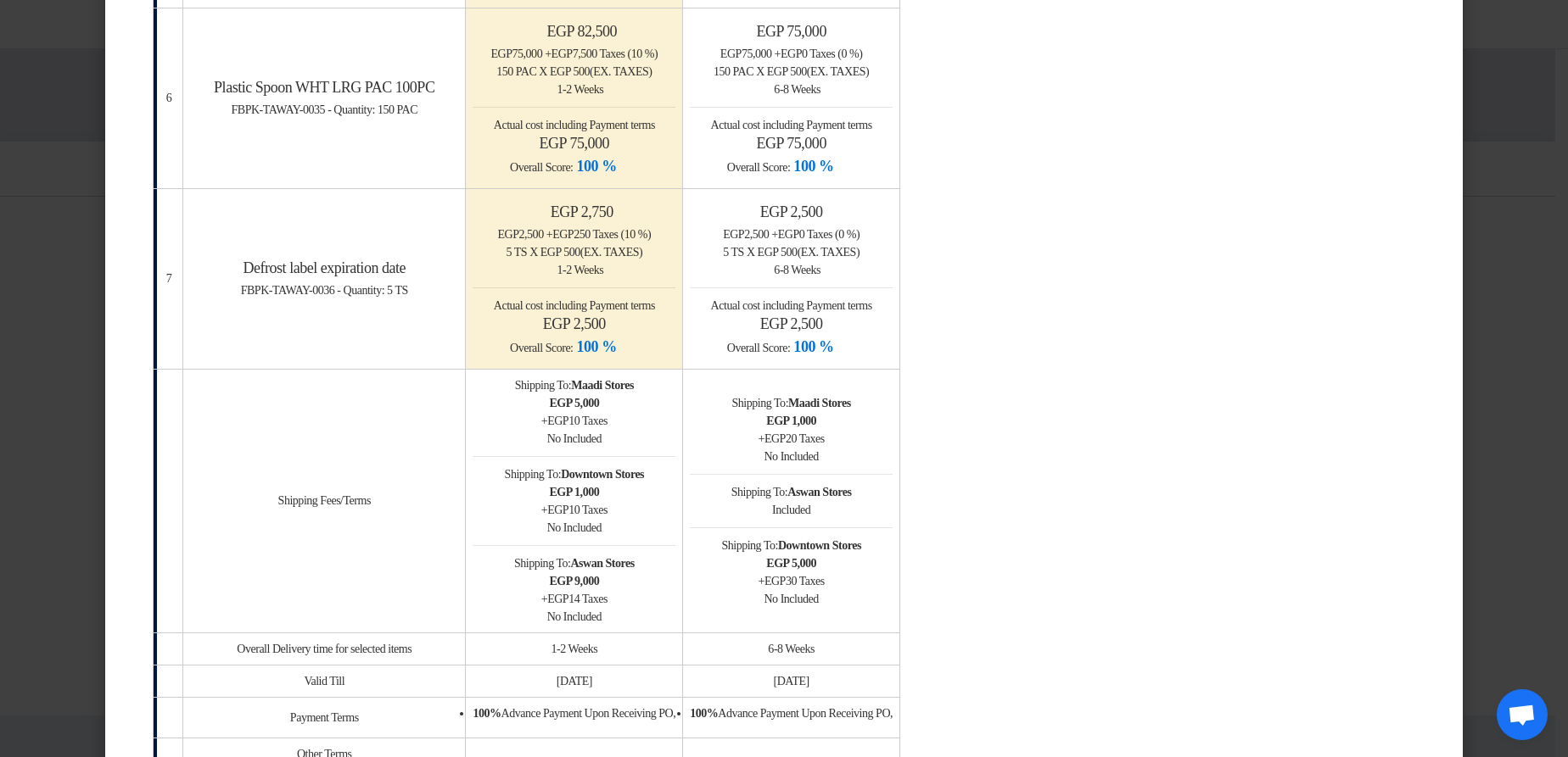
scroll to position [2318, 0]
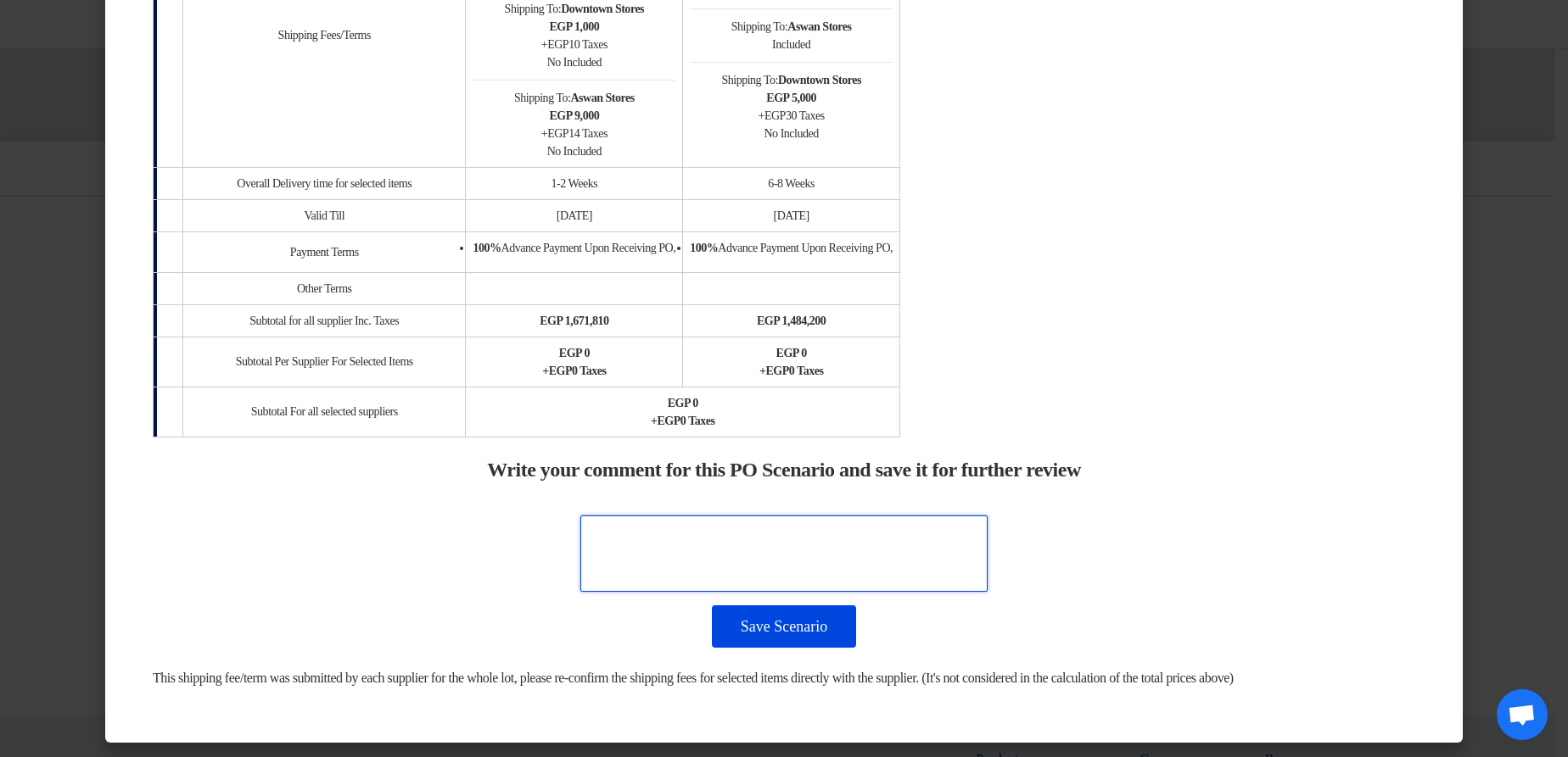
click at [746, 440] on textarea at bounding box center [784, 553] width 408 height 76
drag, startPoint x: 657, startPoint y: 530, endPoint x: 868, endPoint y: 530, distance: 211.0
click at [868, 440] on textarea at bounding box center [784, 553] width 408 height 76
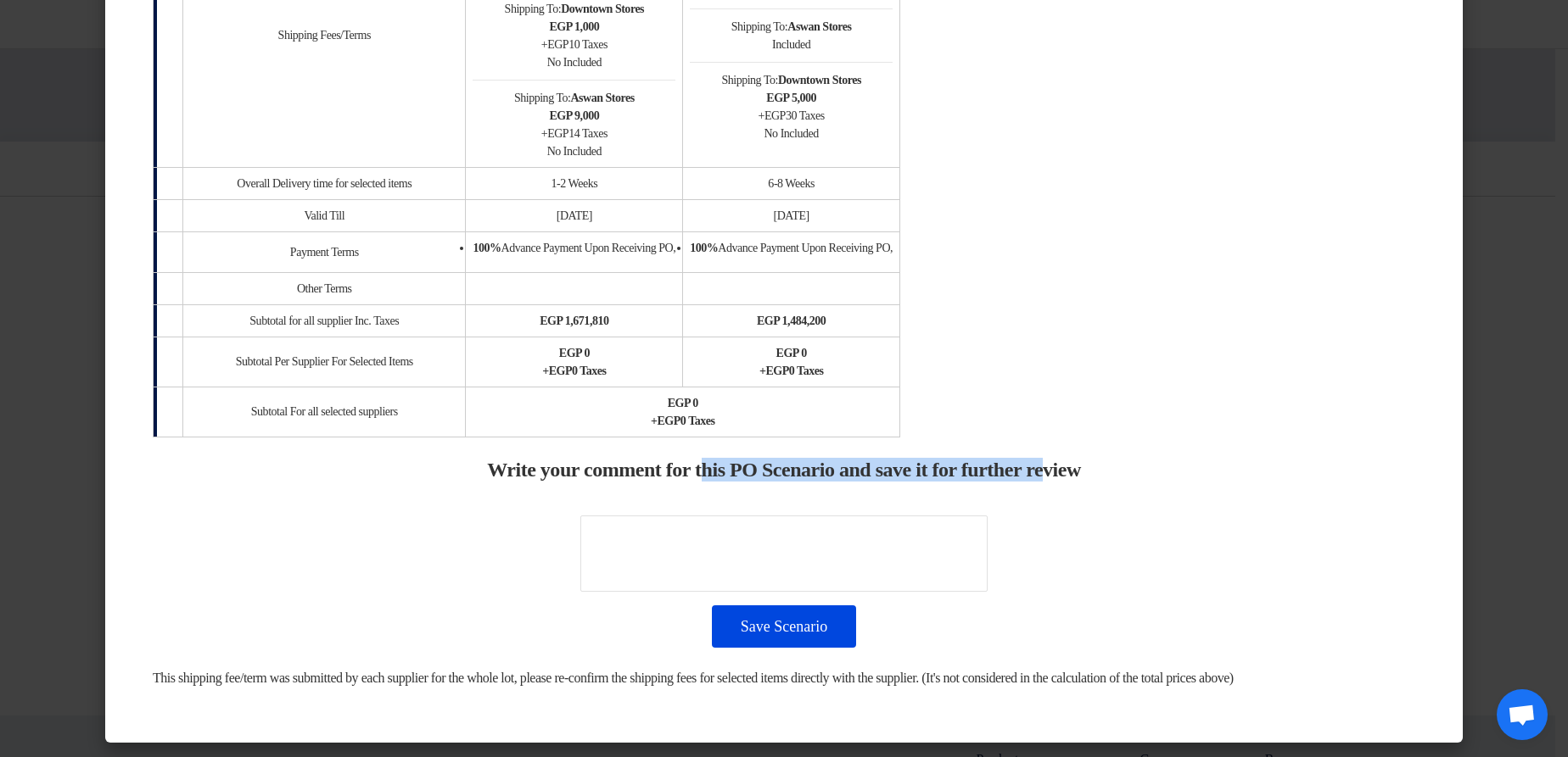
drag, startPoint x: 1016, startPoint y: 456, endPoint x: 1057, endPoint y: 456, distance: 41.0
click at [1057, 440] on h2 "Write your comment for this PO Scenario and save it for further review" at bounding box center [784, 469] width 594 height 23
click at [1055, 440] on h2 "Write your comment for this PO Scenario and save it for further review" at bounding box center [784, 469] width 594 height 23
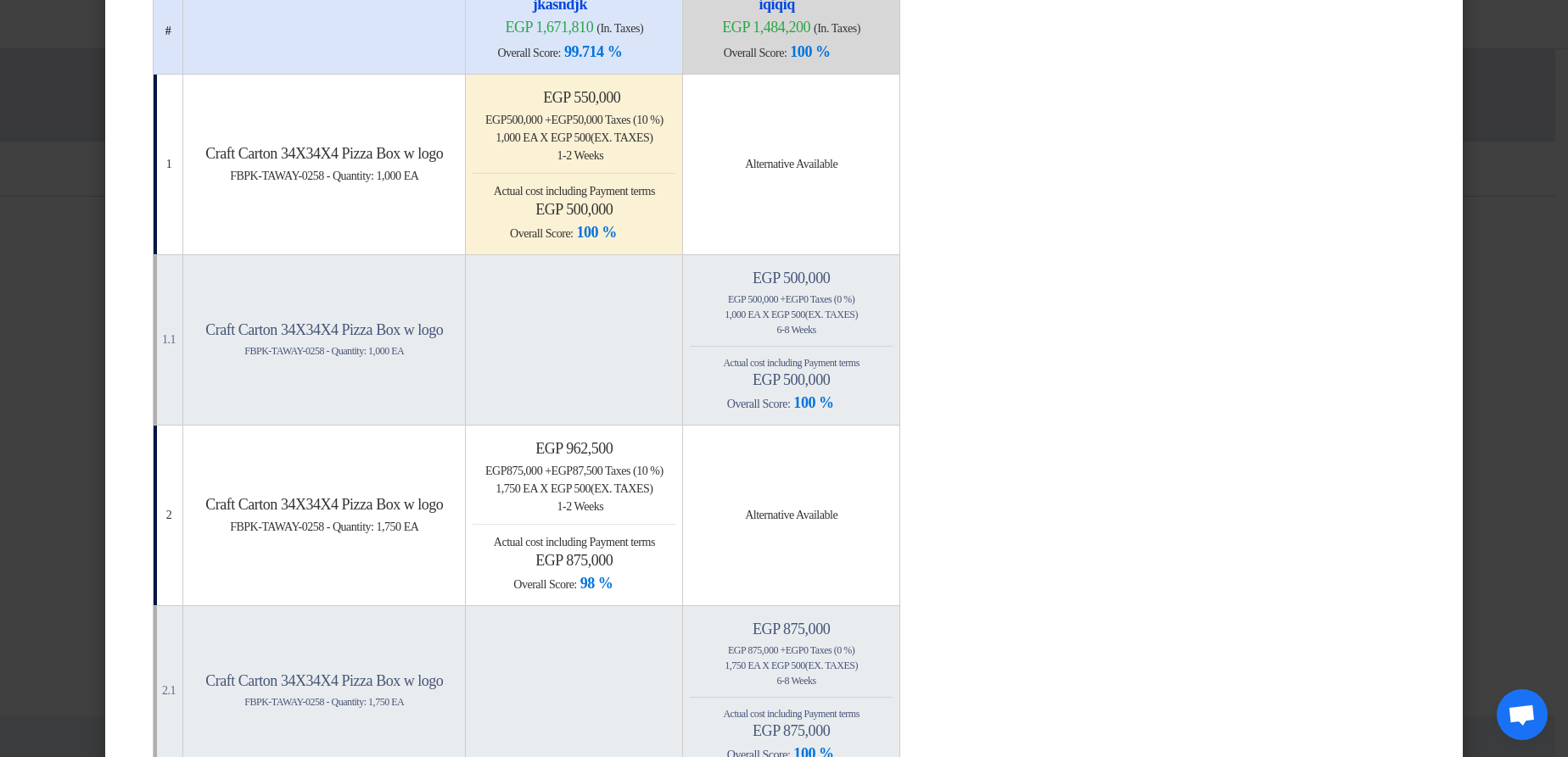
scroll to position [0, 0]
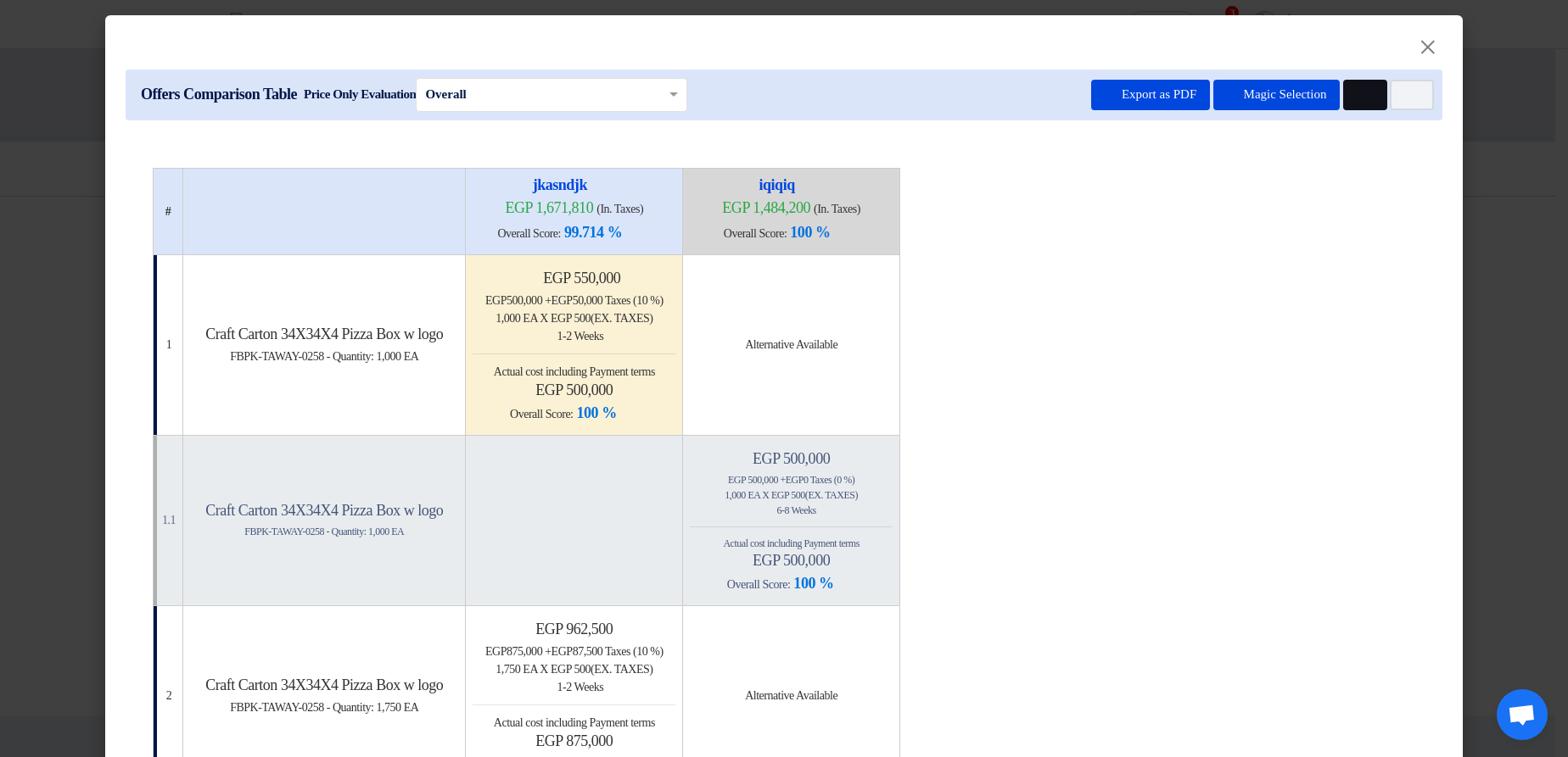
click at [1358, 97] on icon "Multi Tenant Preferences" at bounding box center [1363, 95] width 13 height 13
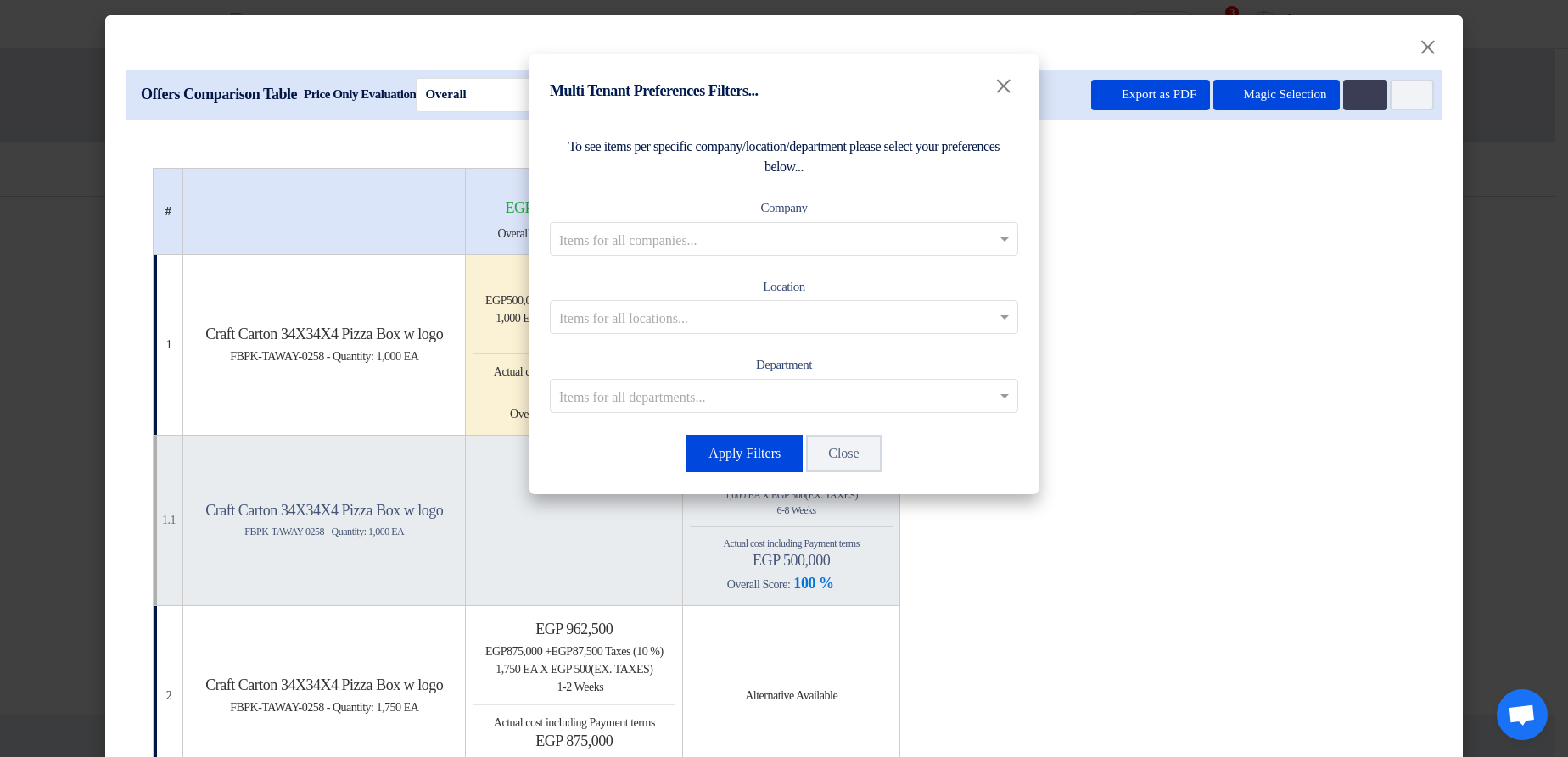
click at [886, 231] on input "text" at bounding box center [775, 238] width 433 height 28
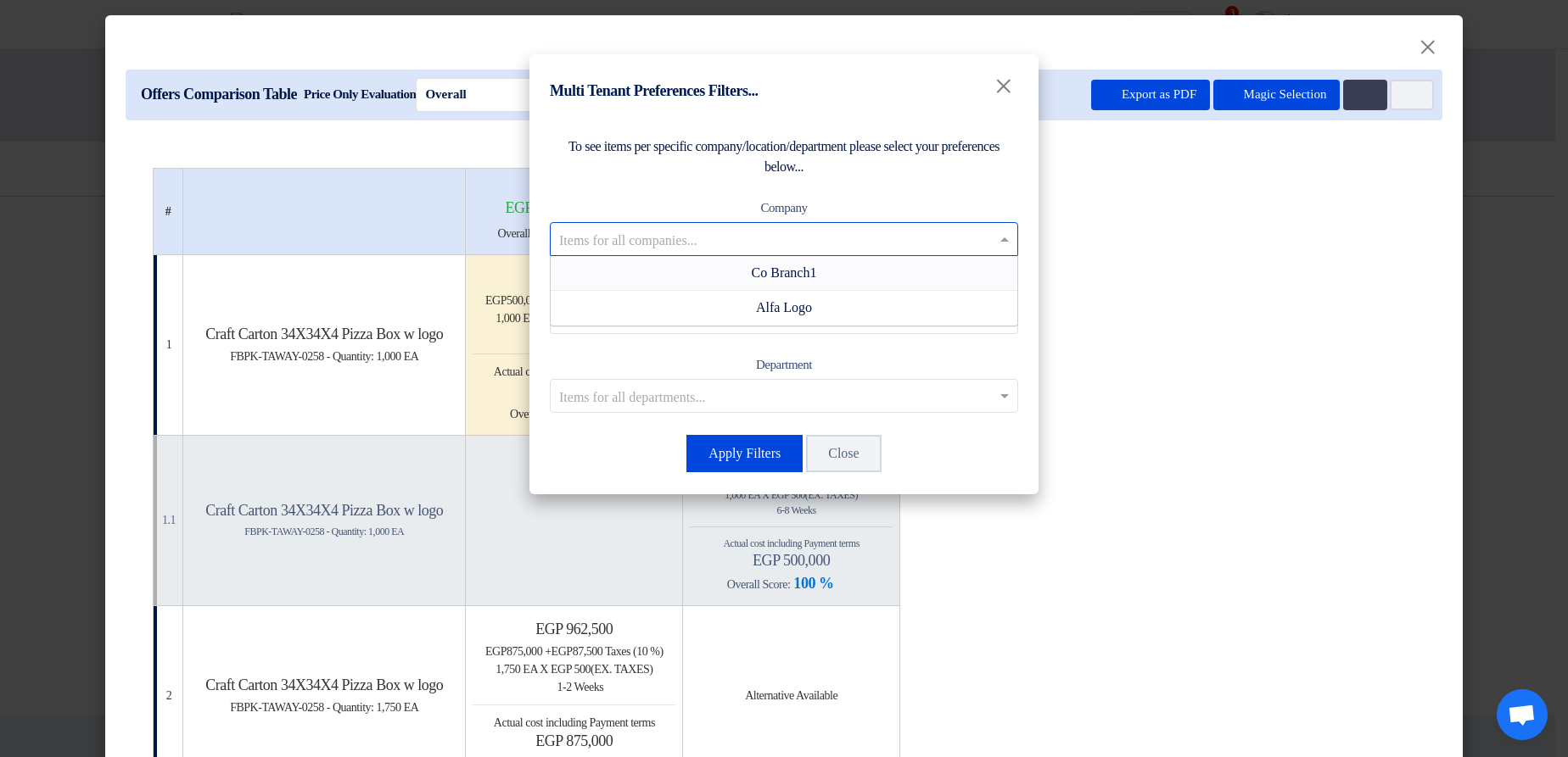
click at [775, 277] on span "Co Branch1" at bounding box center [784, 272] width 66 height 14
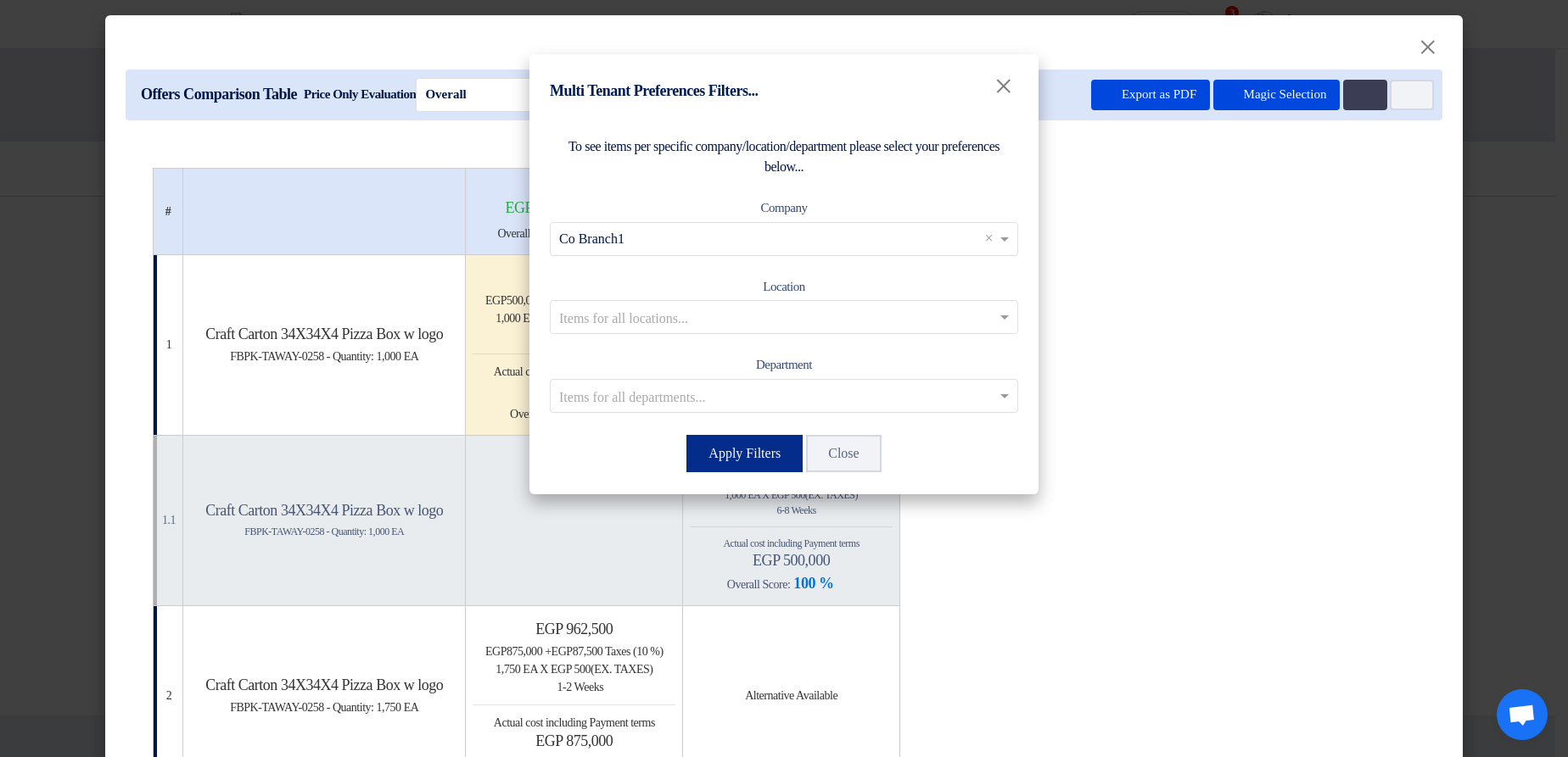
click at [730, 440] on button "Apply Filters" at bounding box center [744, 454] width 116 height 38
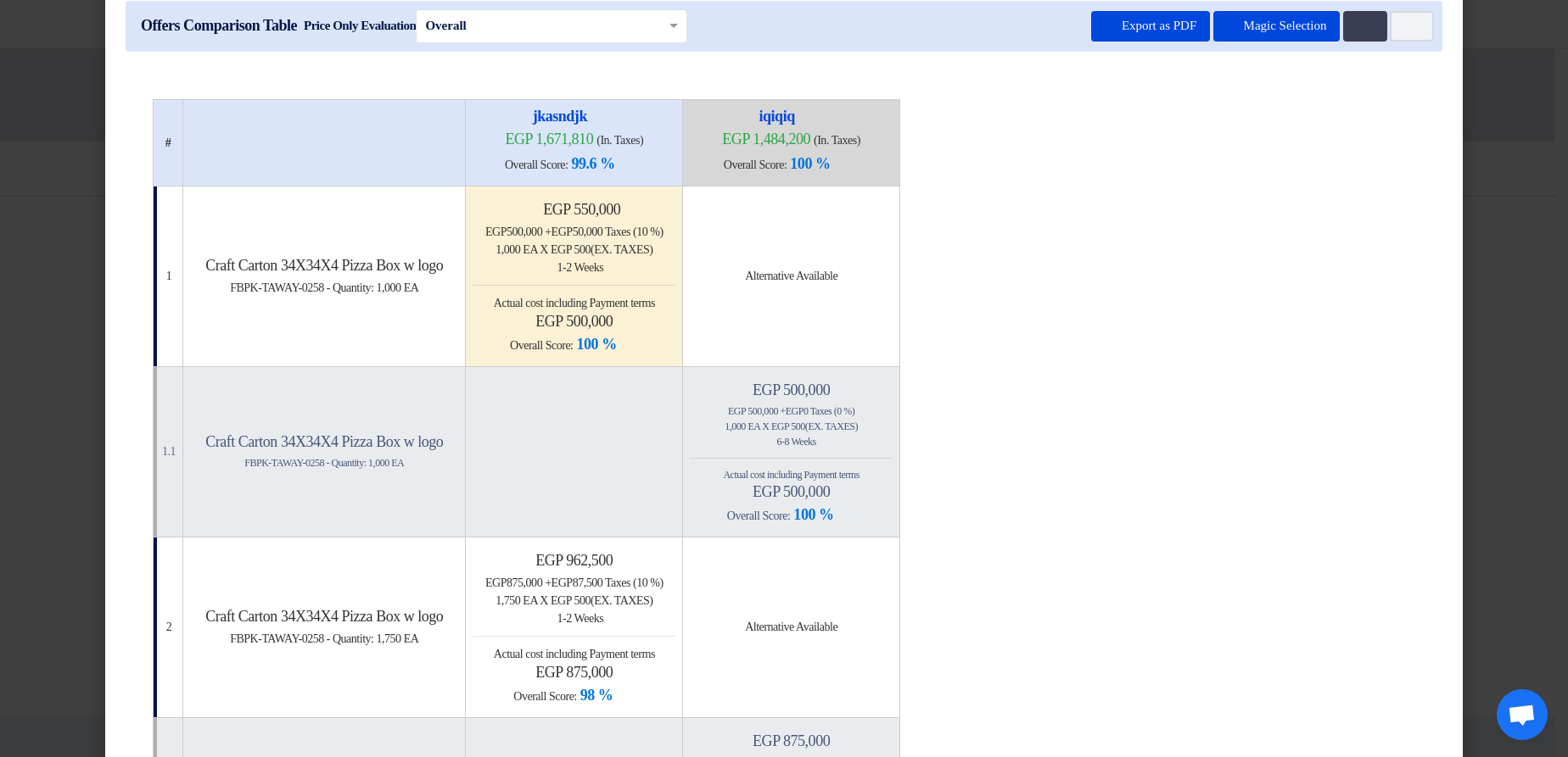
scroll to position [56, 0]
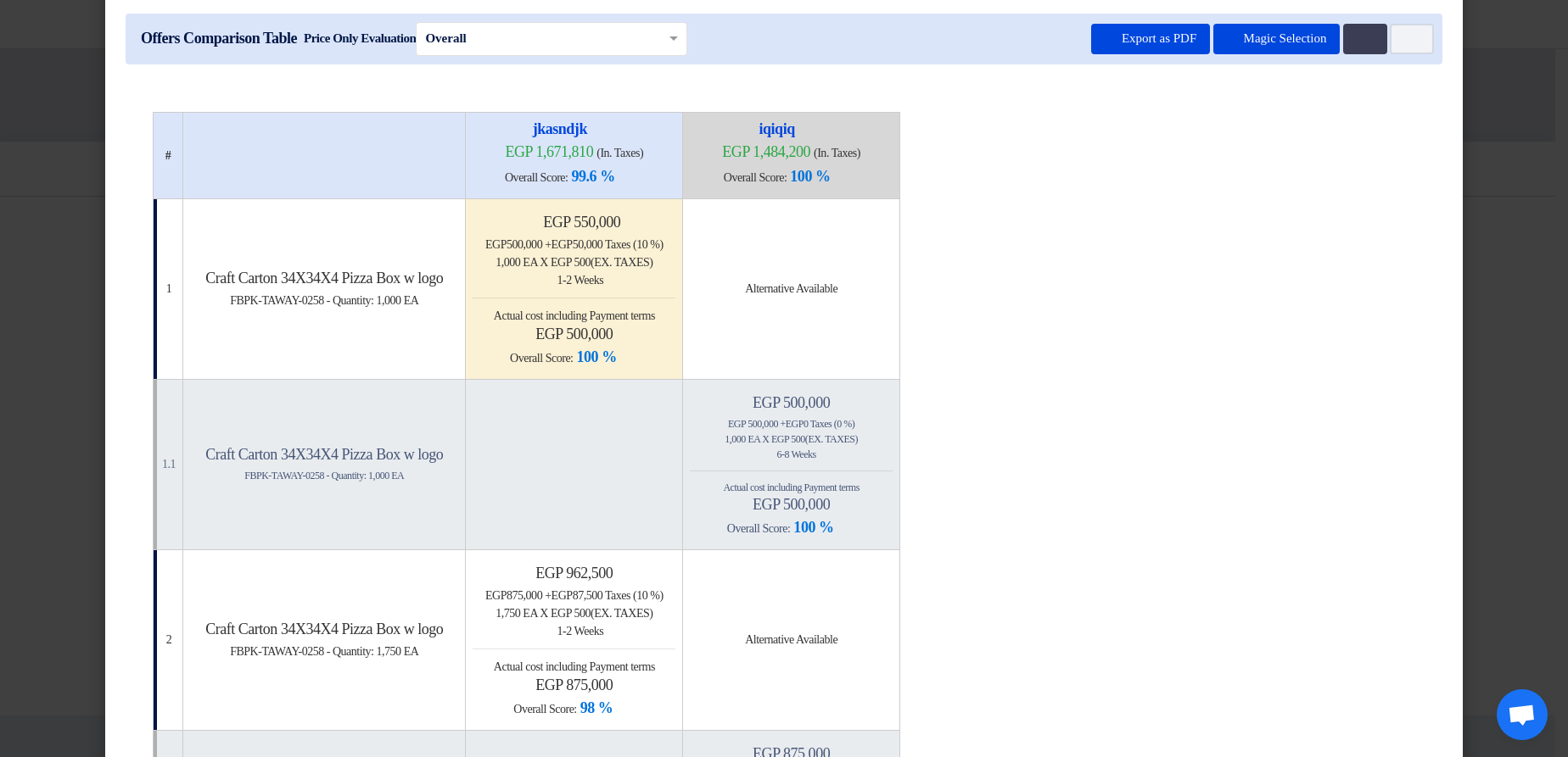
drag, startPoint x: 620, startPoint y: 336, endPoint x: 689, endPoint y: 335, distance: 69.0
click at [676, 335] on h4 "egp 500,000" at bounding box center [573, 334] width 202 height 19
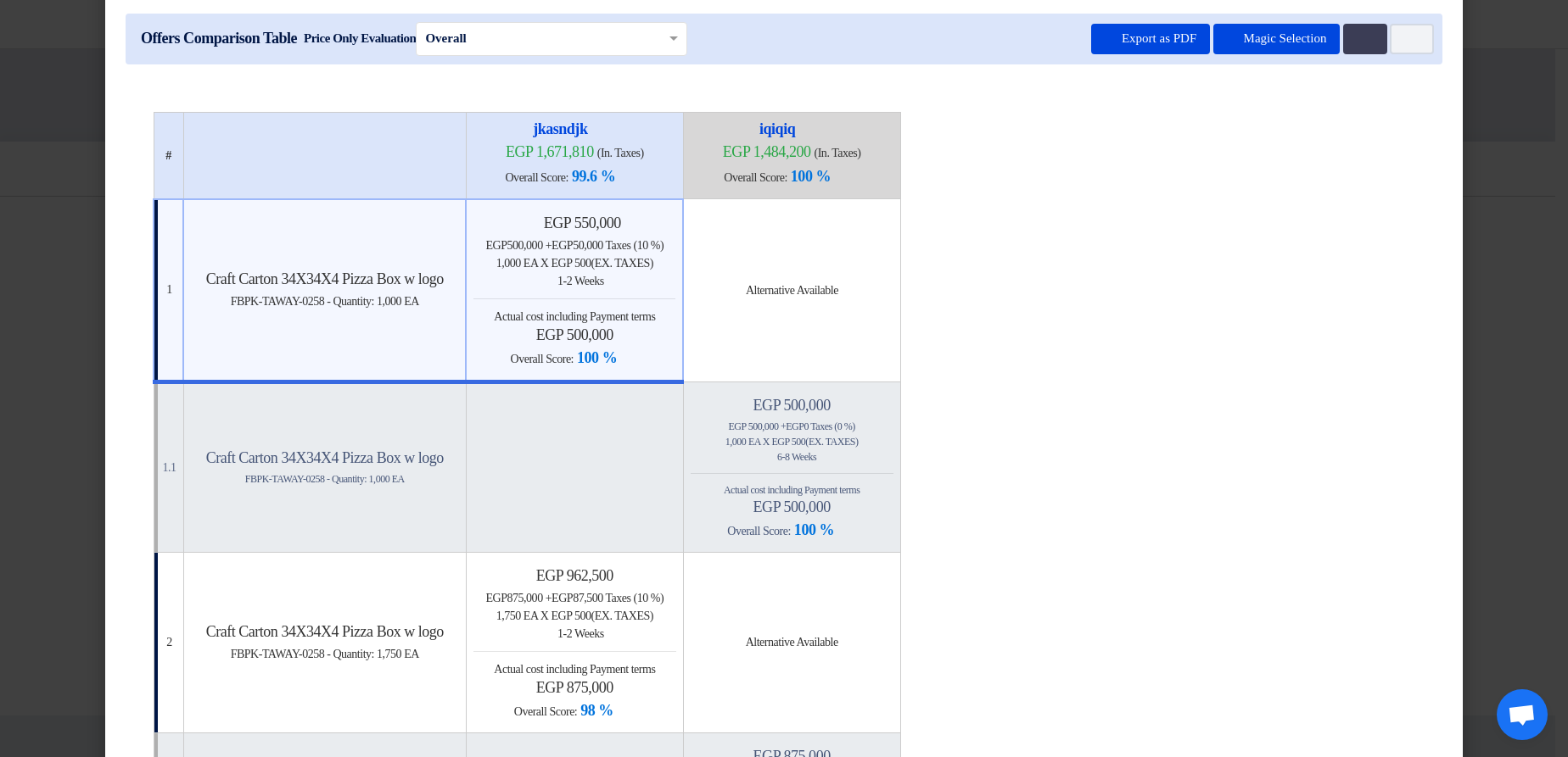
click at [676, 333] on h4 "egp 500,000" at bounding box center [574, 334] width 202 height 19
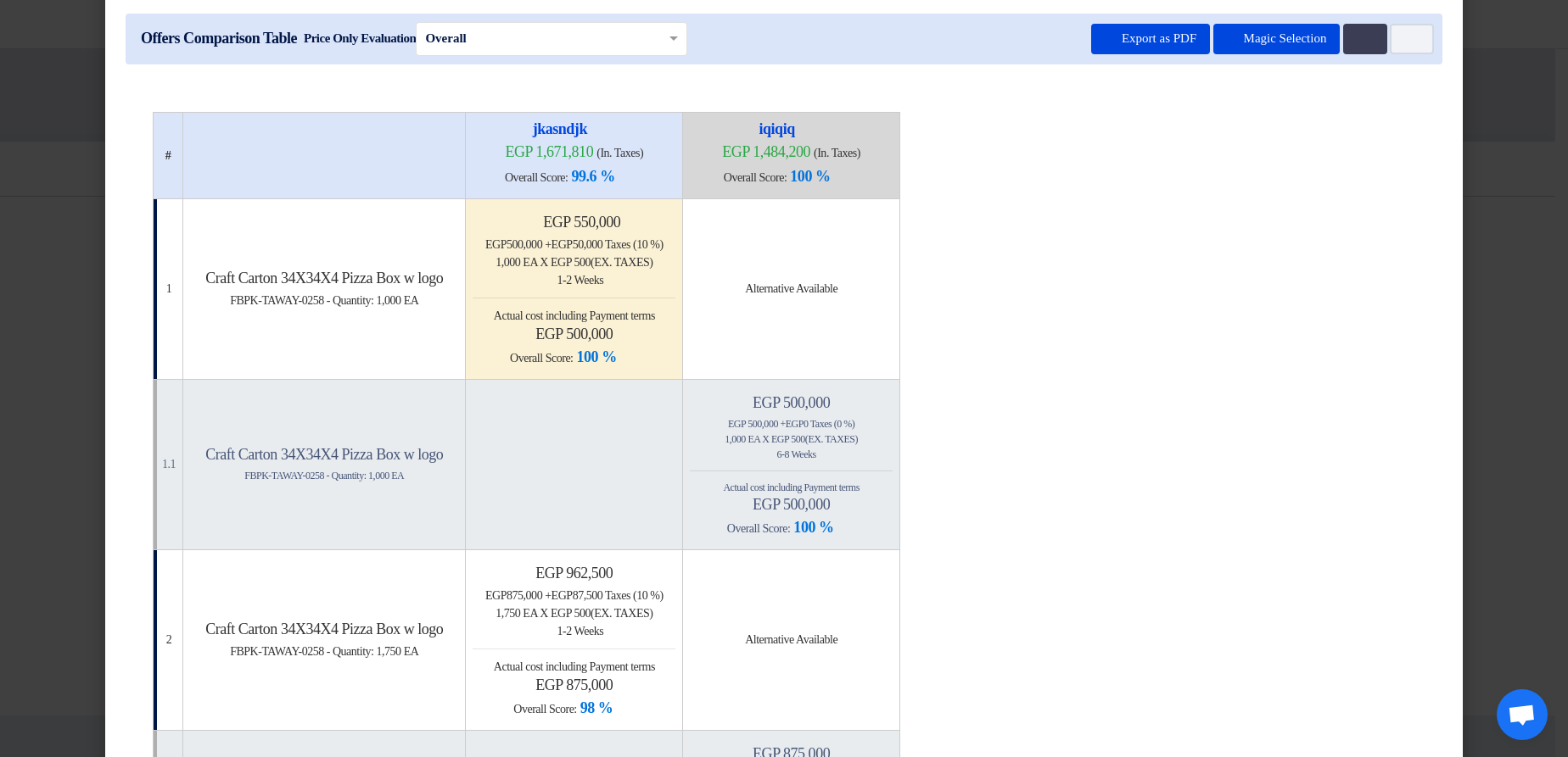
drag, startPoint x: 676, startPoint y: 333, endPoint x: 615, endPoint y: 339, distance: 61.3
click at [615, 339] on h4 "egp 500,000" at bounding box center [573, 334] width 202 height 19
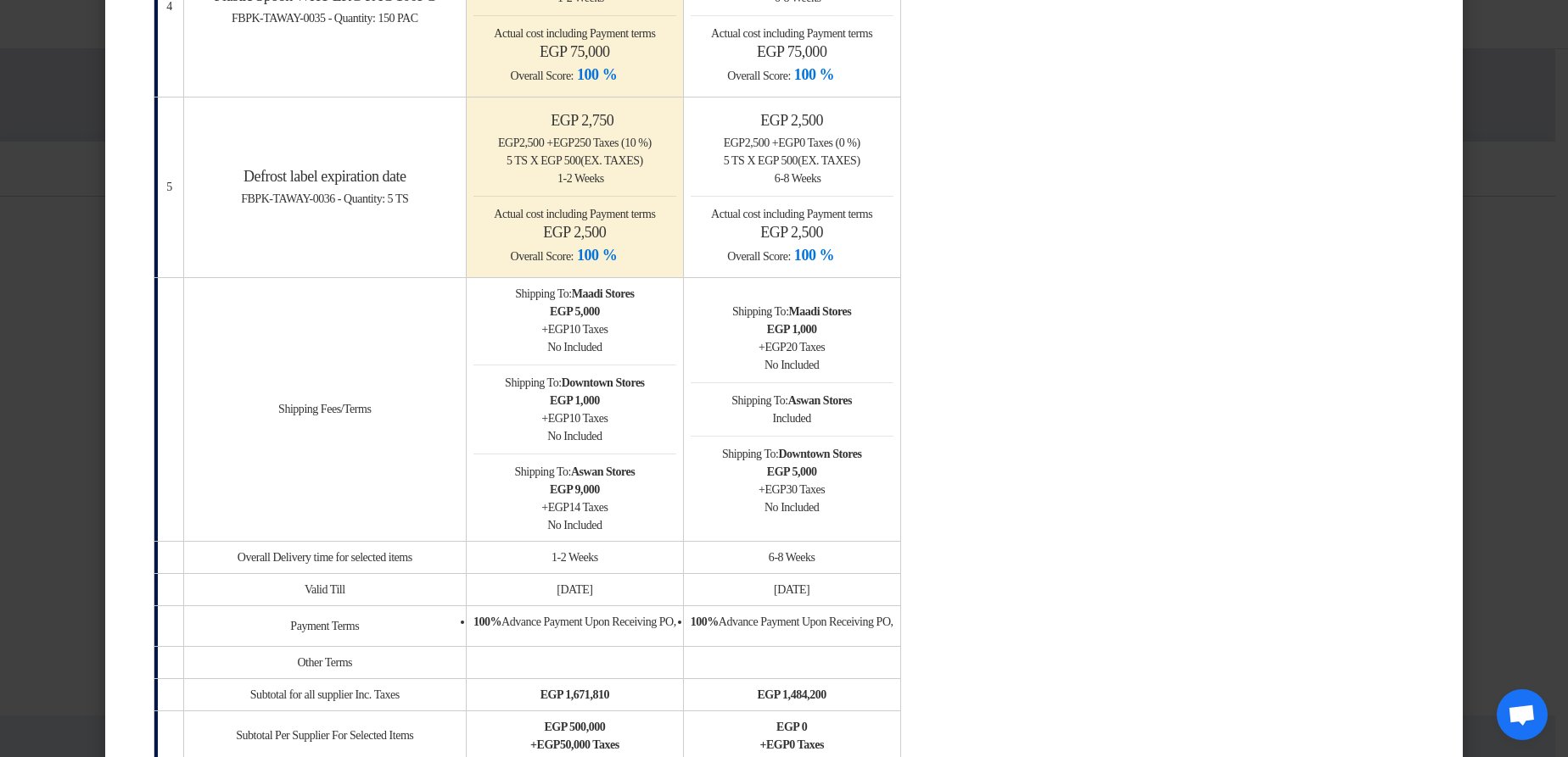
scroll to position [1684, 0]
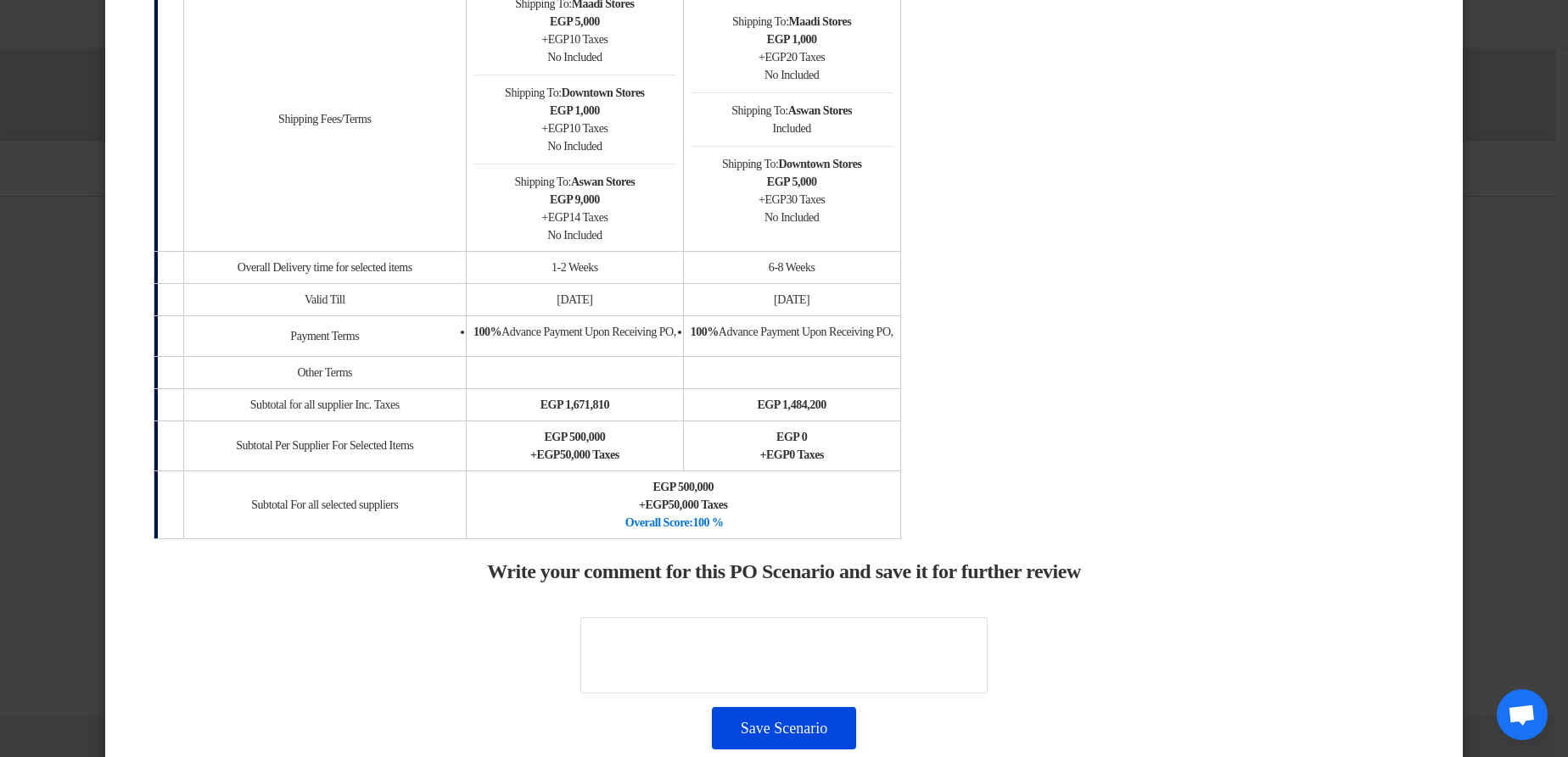
drag, startPoint x: 593, startPoint y: 325, endPoint x: 712, endPoint y: 334, distance: 119.3
click at [683, 341] on td "100% Advance Payment Upon Receiving PO," at bounding box center [574, 335] width 217 height 40
click at [676, 333] on span "100% Advance Payment Upon Receiving PO," at bounding box center [574, 332] width 202 height 13
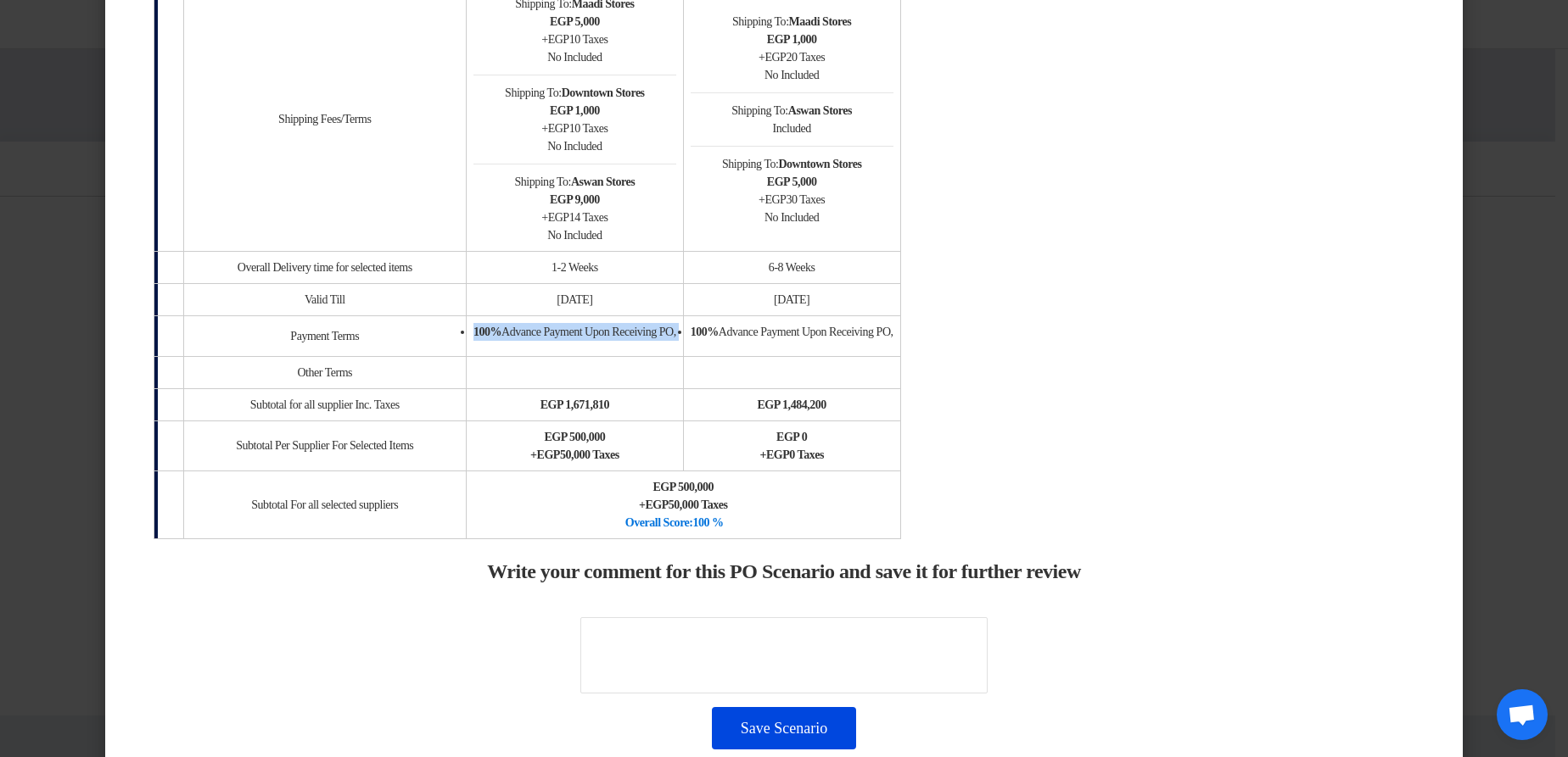
click at [663, 328] on span "100% Advance Payment Upon Receiving PO," at bounding box center [574, 332] width 202 height 13
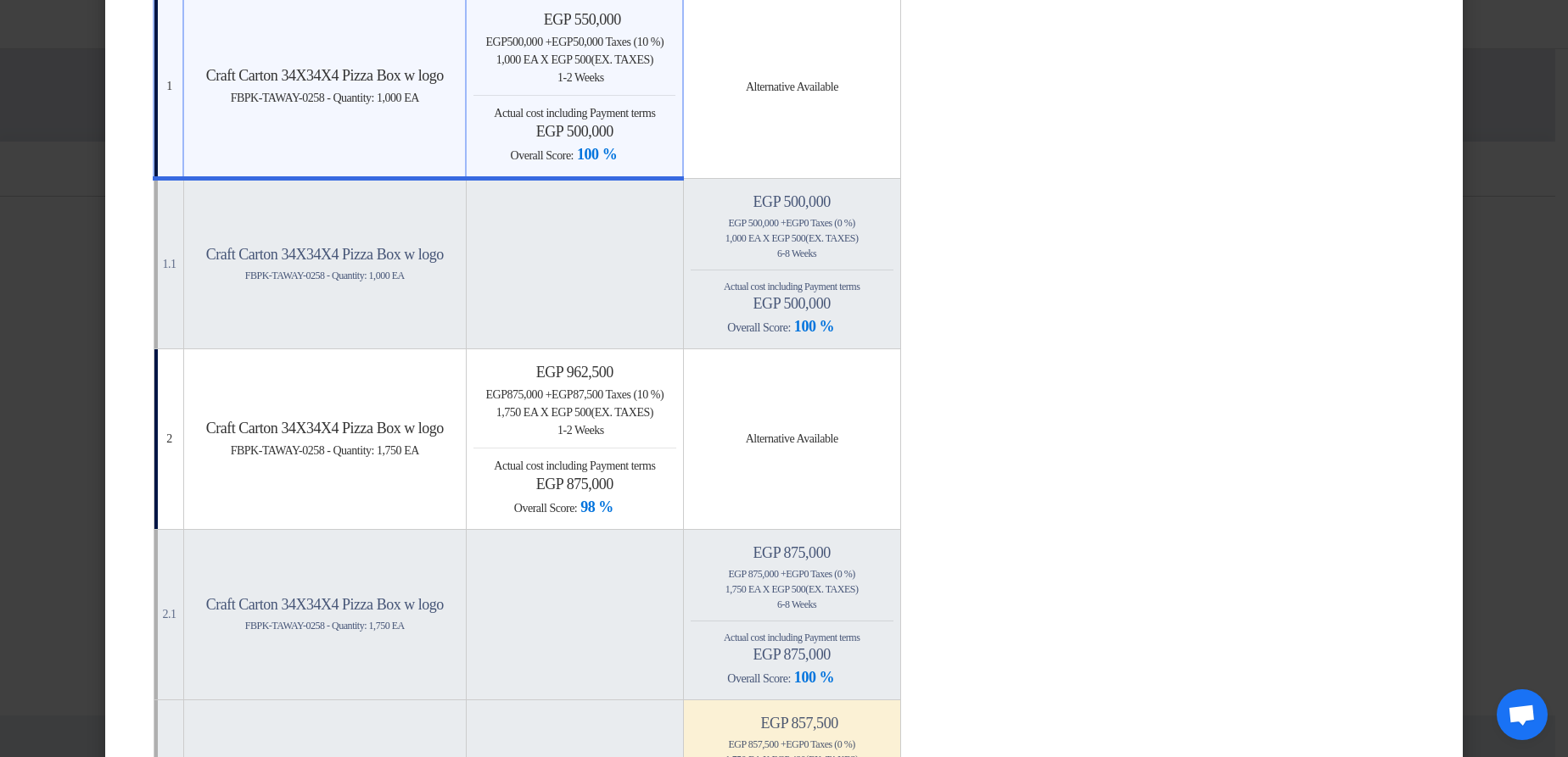
scroll to position [56, 0]
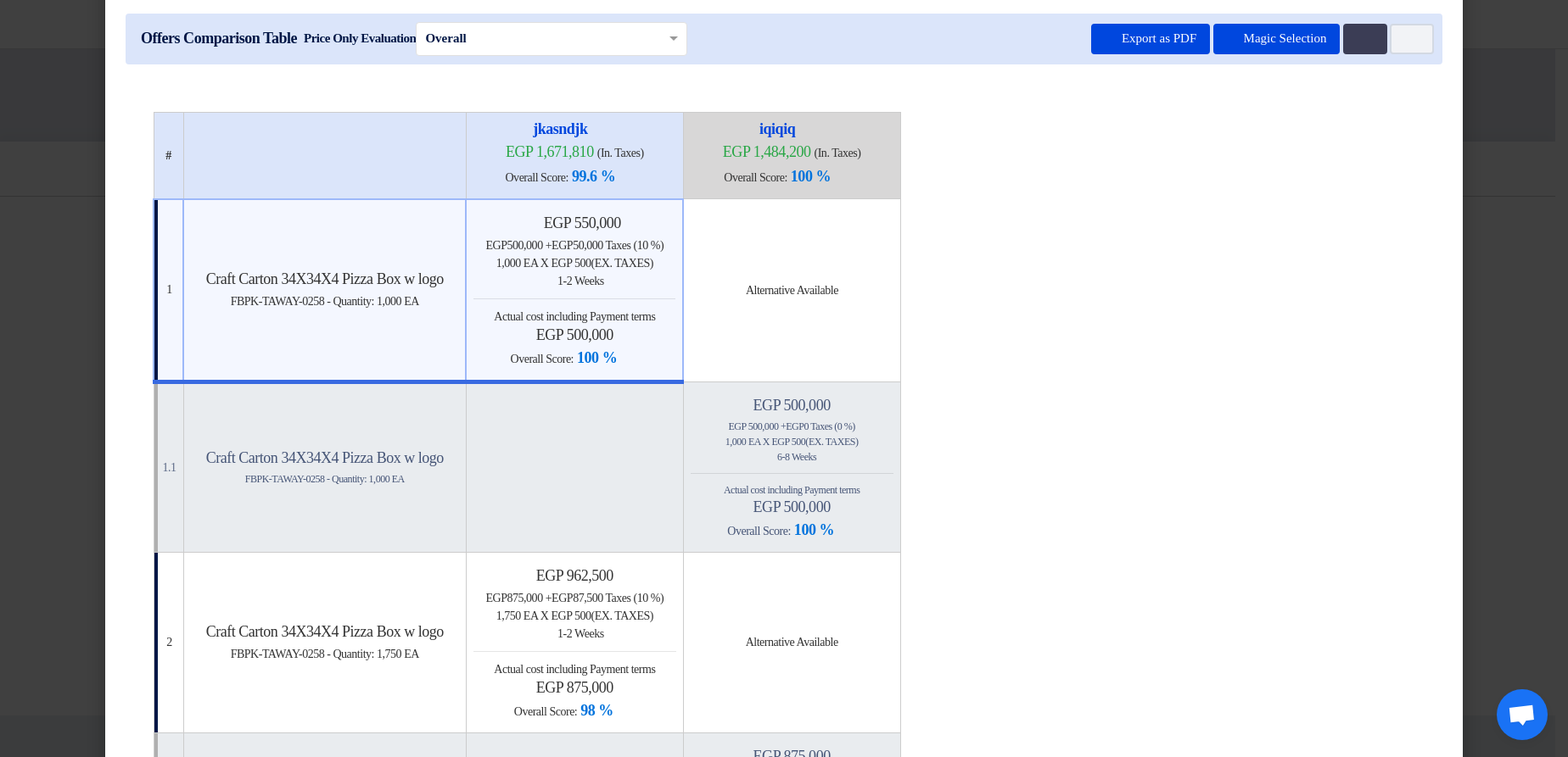
drag, startPoint x: 619, startPoint y: 218, endPoint x: 737, endPoint y: 219, distance: 118.0
click at [676, 219] on h4 "Minimize/Maximize Category egp 550,000" at bounding box center [574, 223] width 202 height 19
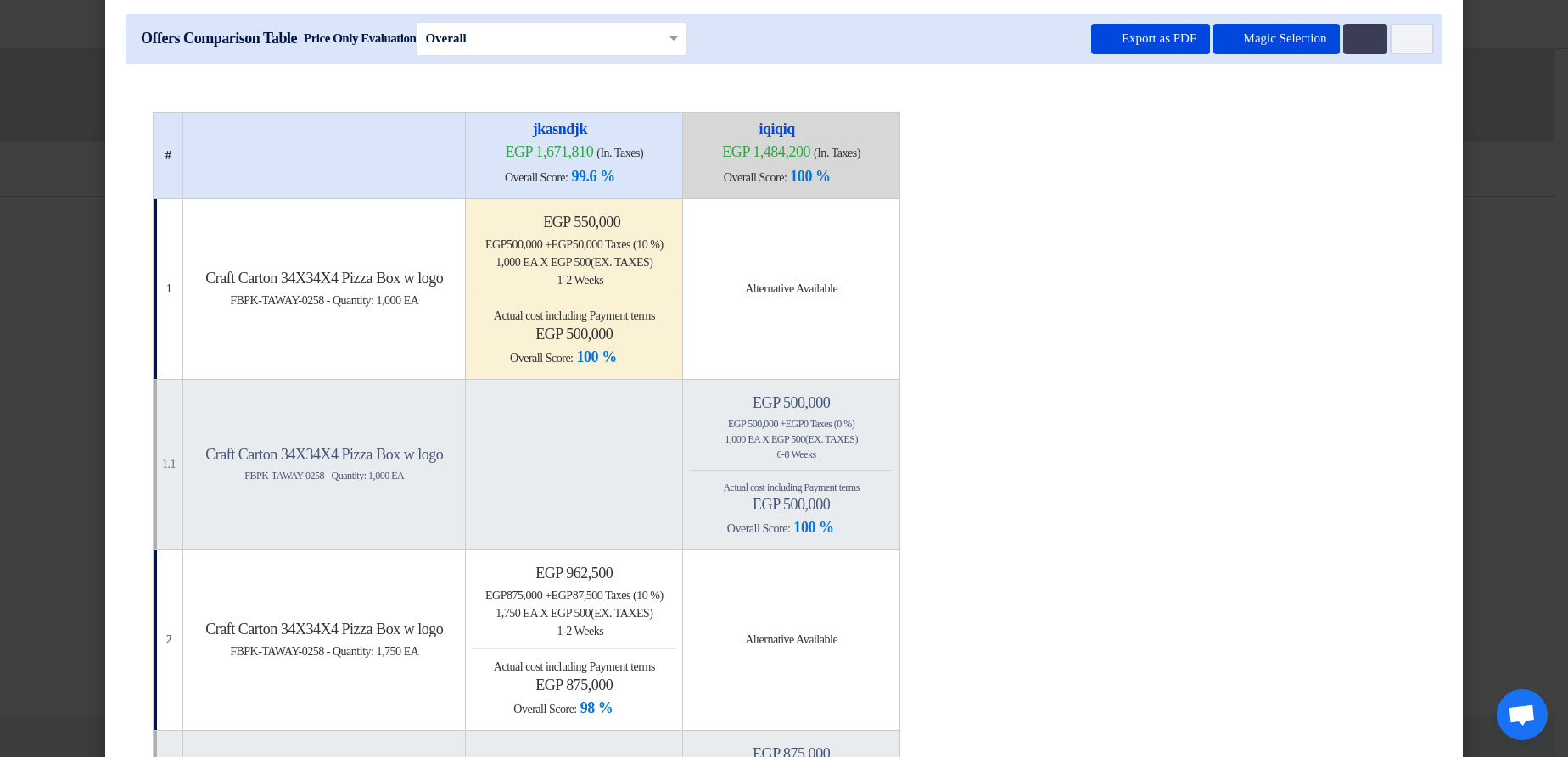
click at [655, 321] on span "Actual cost including Payment terms" at bounding box center [574, 316] width 161 height 13
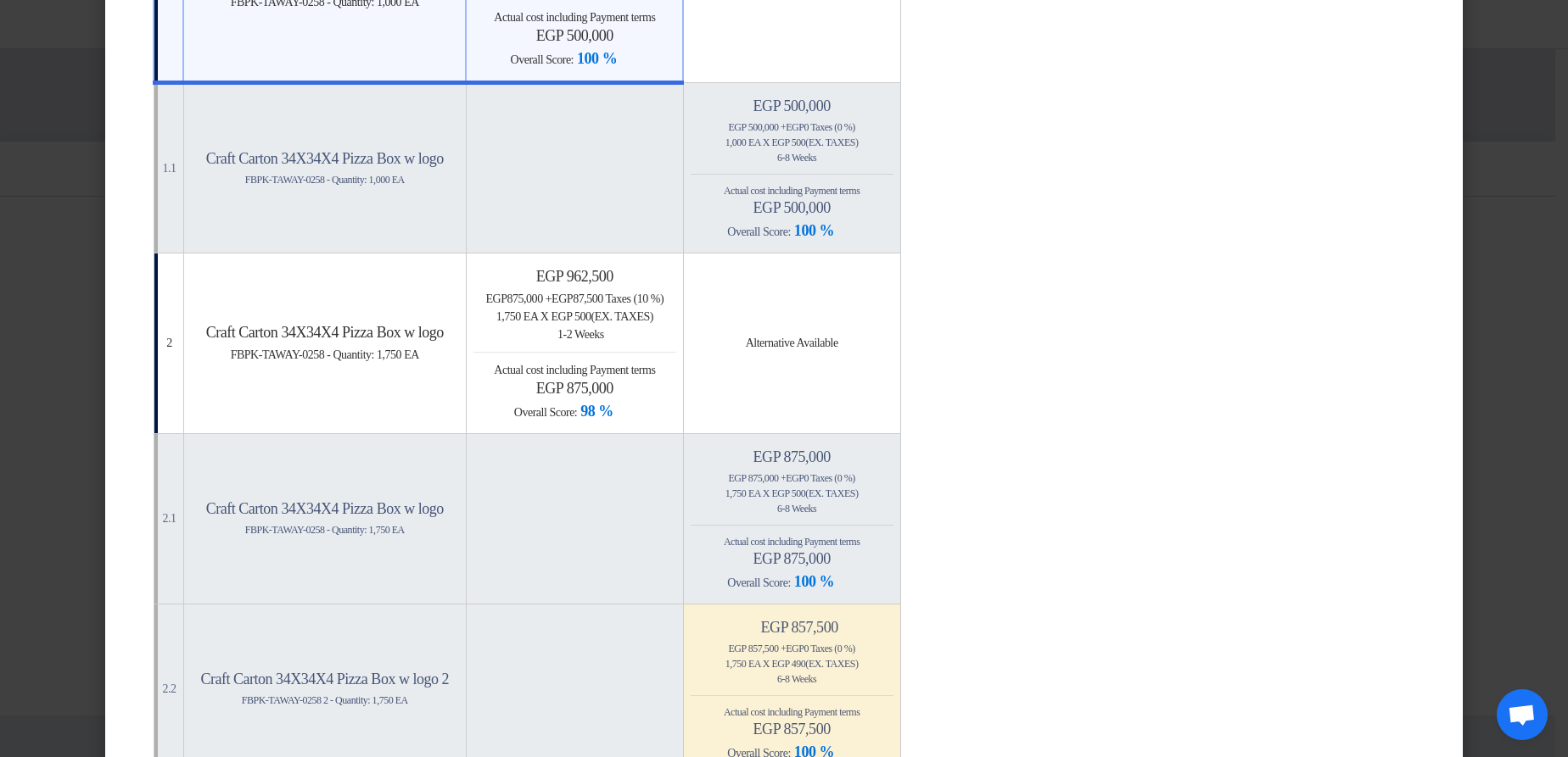
scroll to position [463, 0]
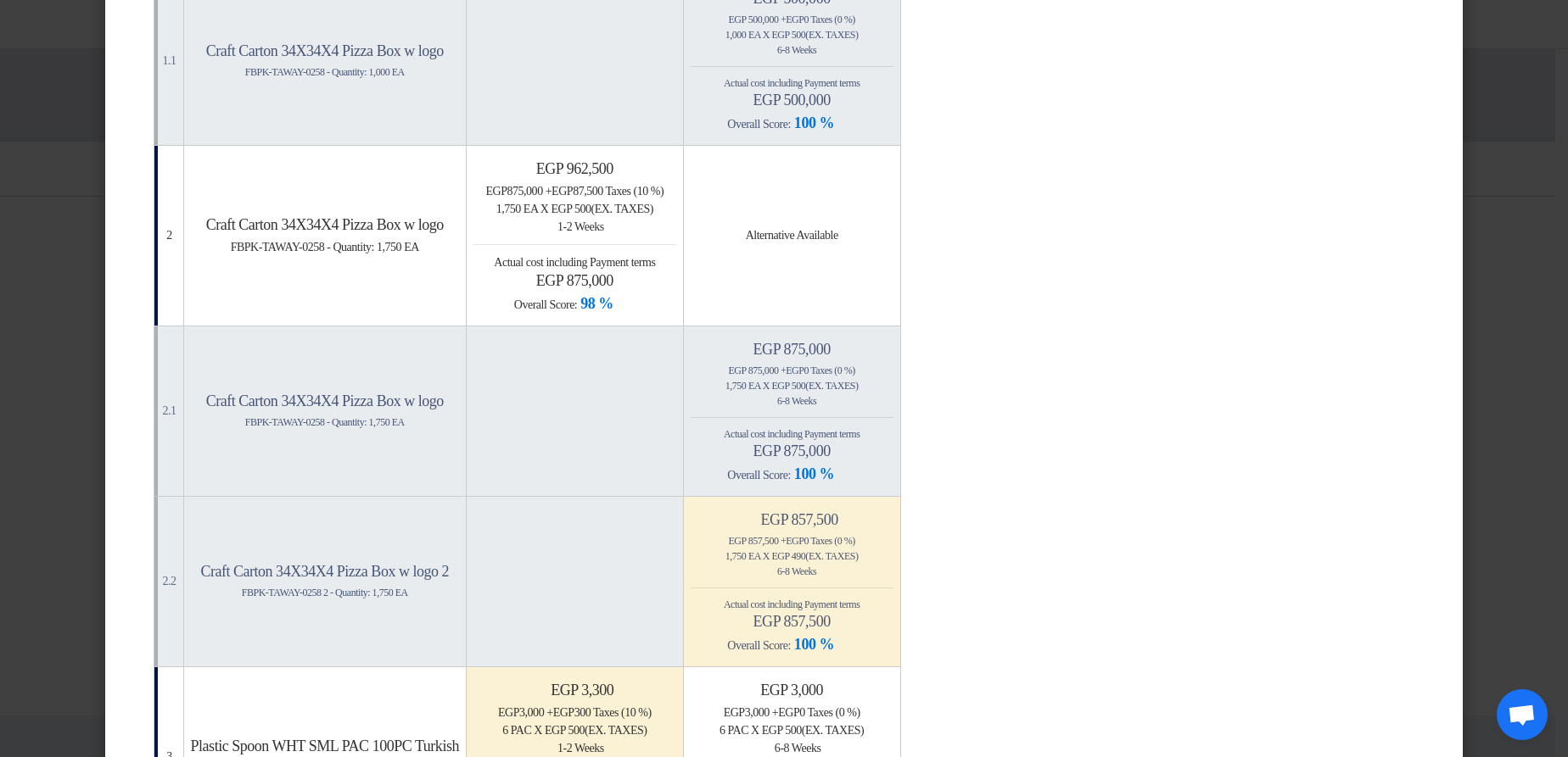
drag, startPoint x: 609, startPoint y: 263, endPoint x: 717, endPoint y: 262, distance: 108.0
click at [655, 262] on span "Actual cost including Payment terms" at bounding box center [574, 263] width 161 height 13
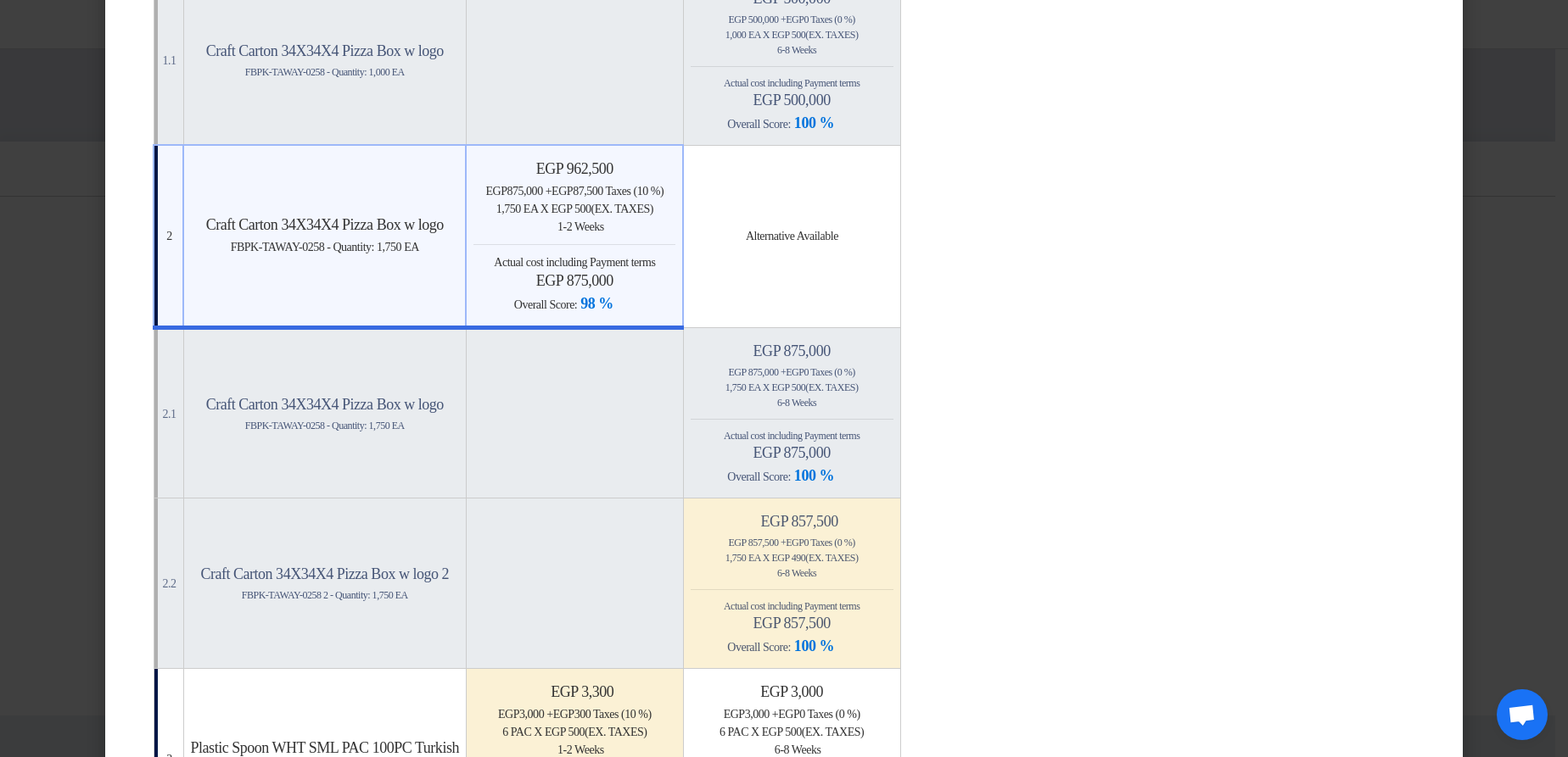
click at [655, 261] on span "Actual cost including Payment terms" at bounding box center [574, 263] width 161 height 13
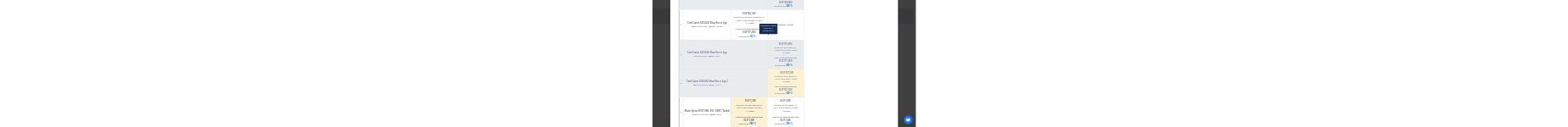
scroll to position [770, 0]
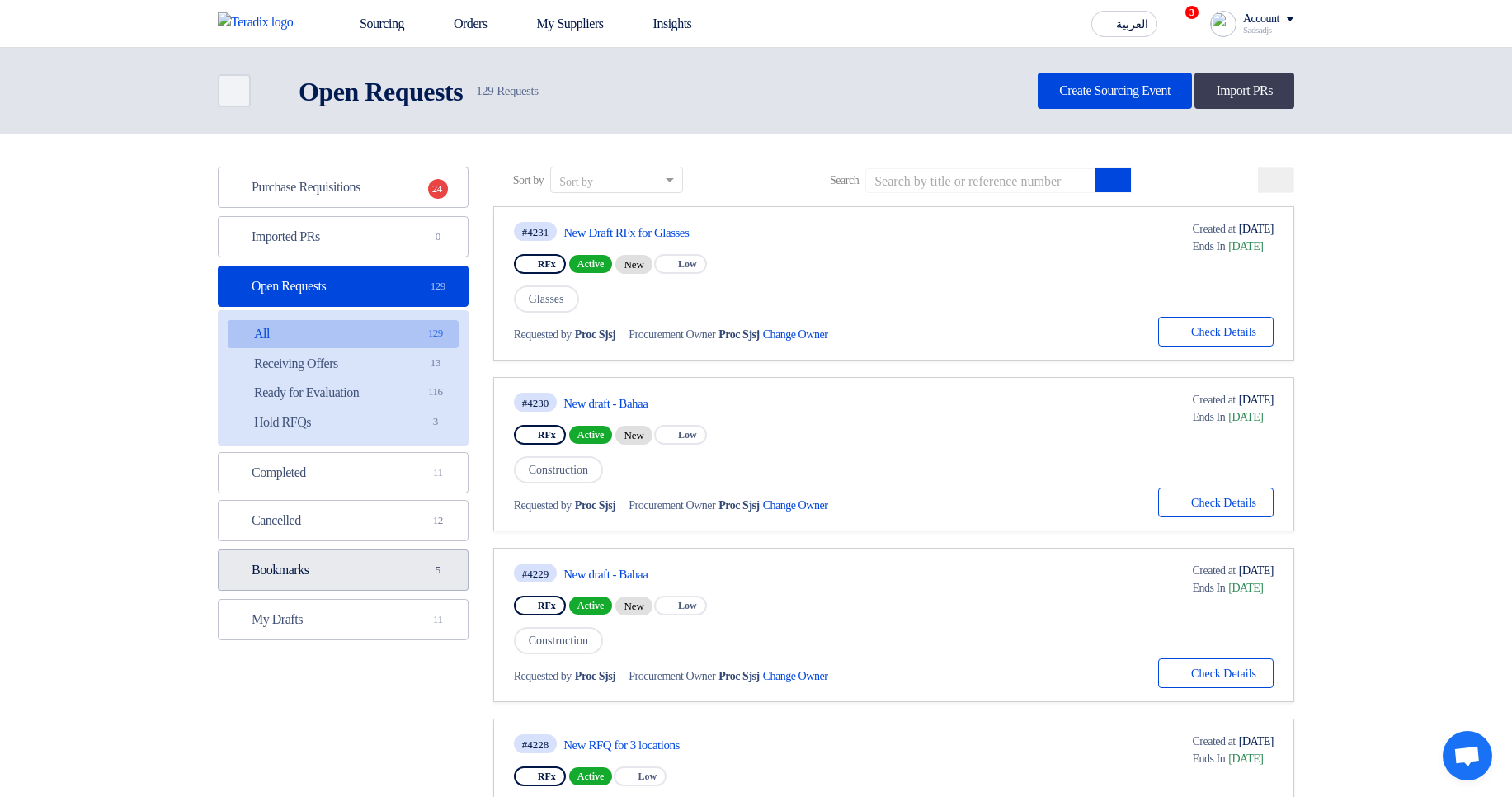
click at [359, 573] on link "Bookmarks Bookmarks 5" at bounding box center [343, 570] width 251 height 41
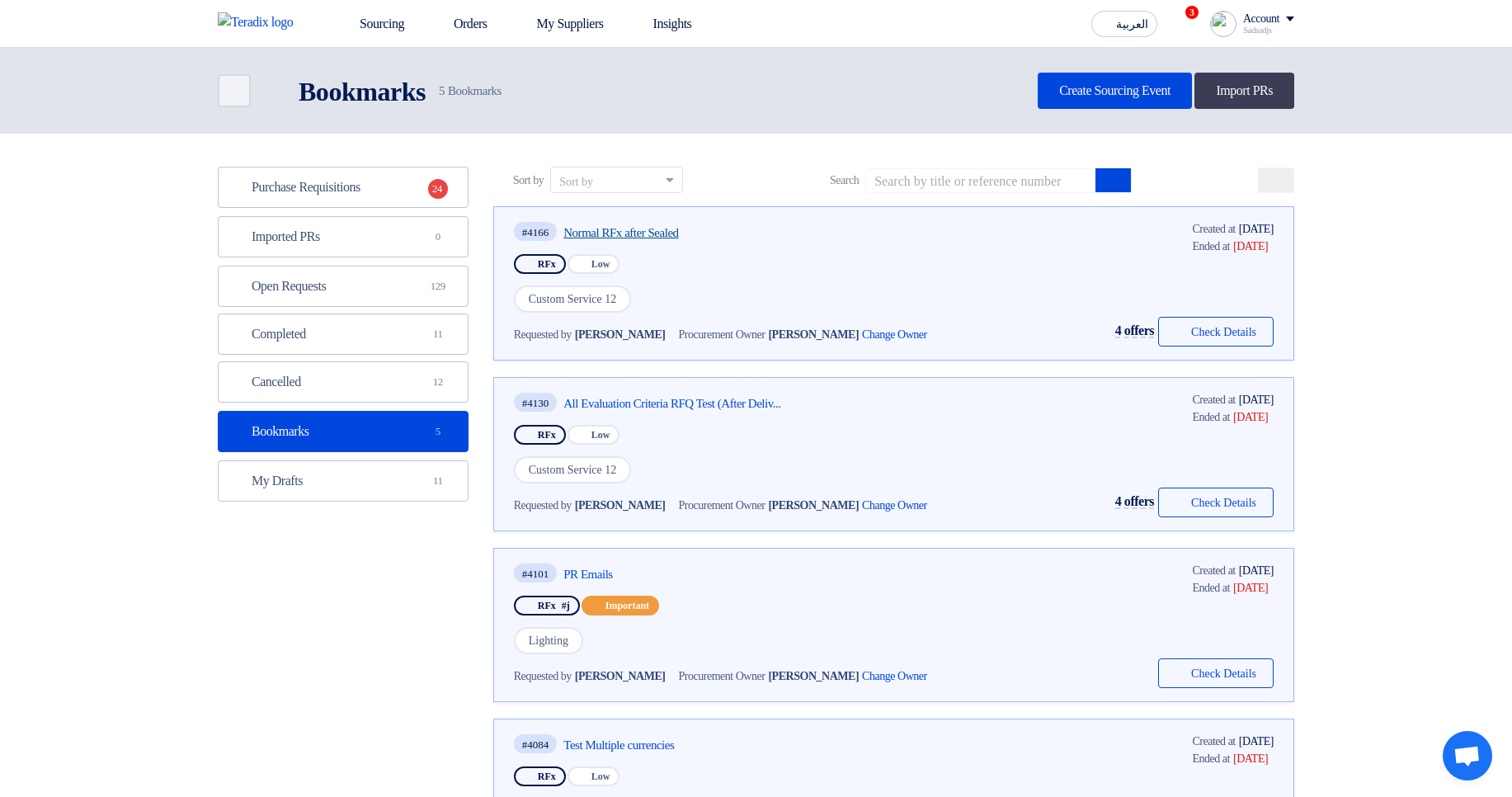
click at [611, 231] on link "Normal RFx after Sealed" at bounding box center [718, 232] width 310 height 15
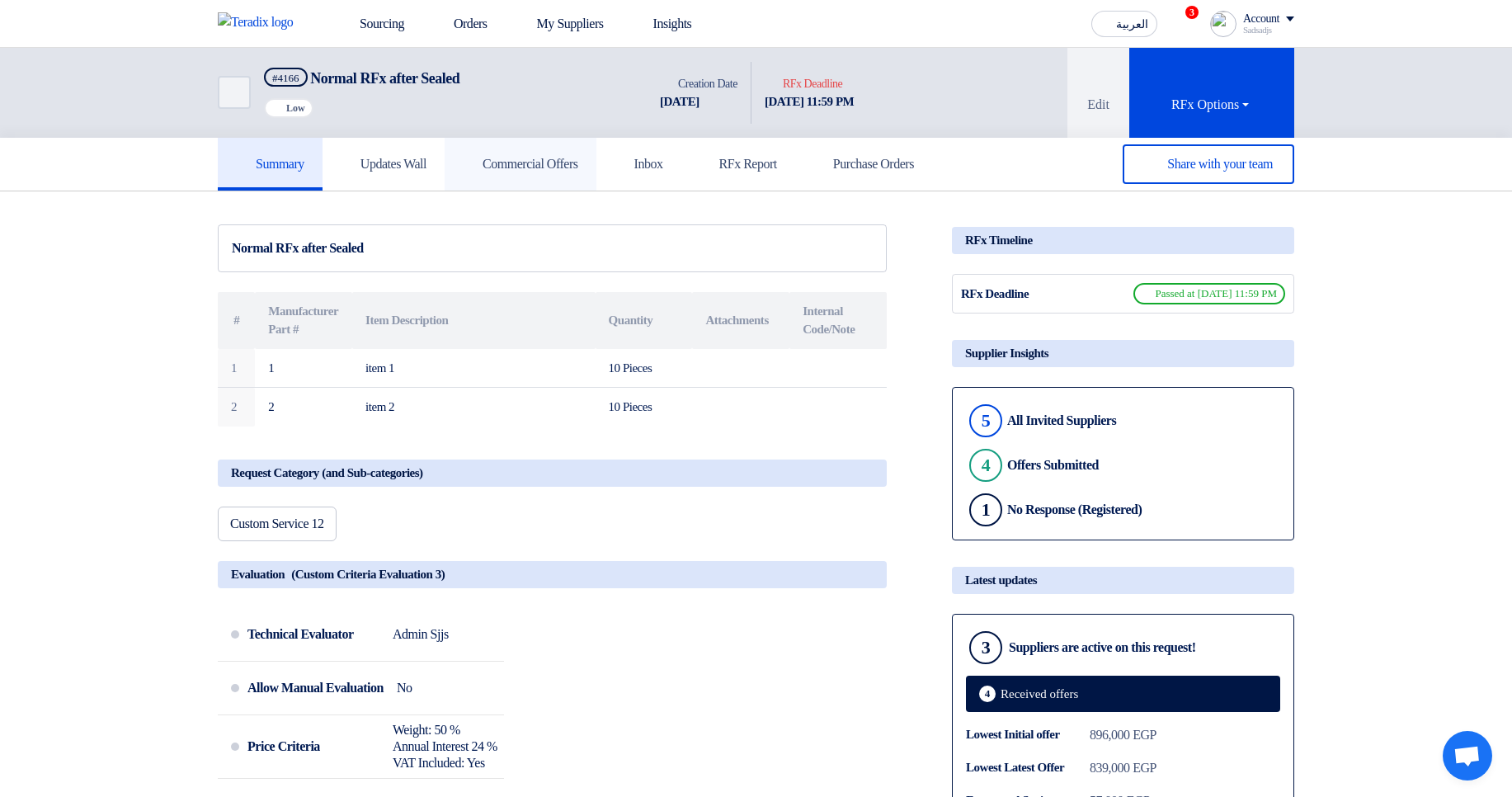
click at [561, 162] on h5 "Commercial Offers" at bounding box center [520, 164] width 115 height 17
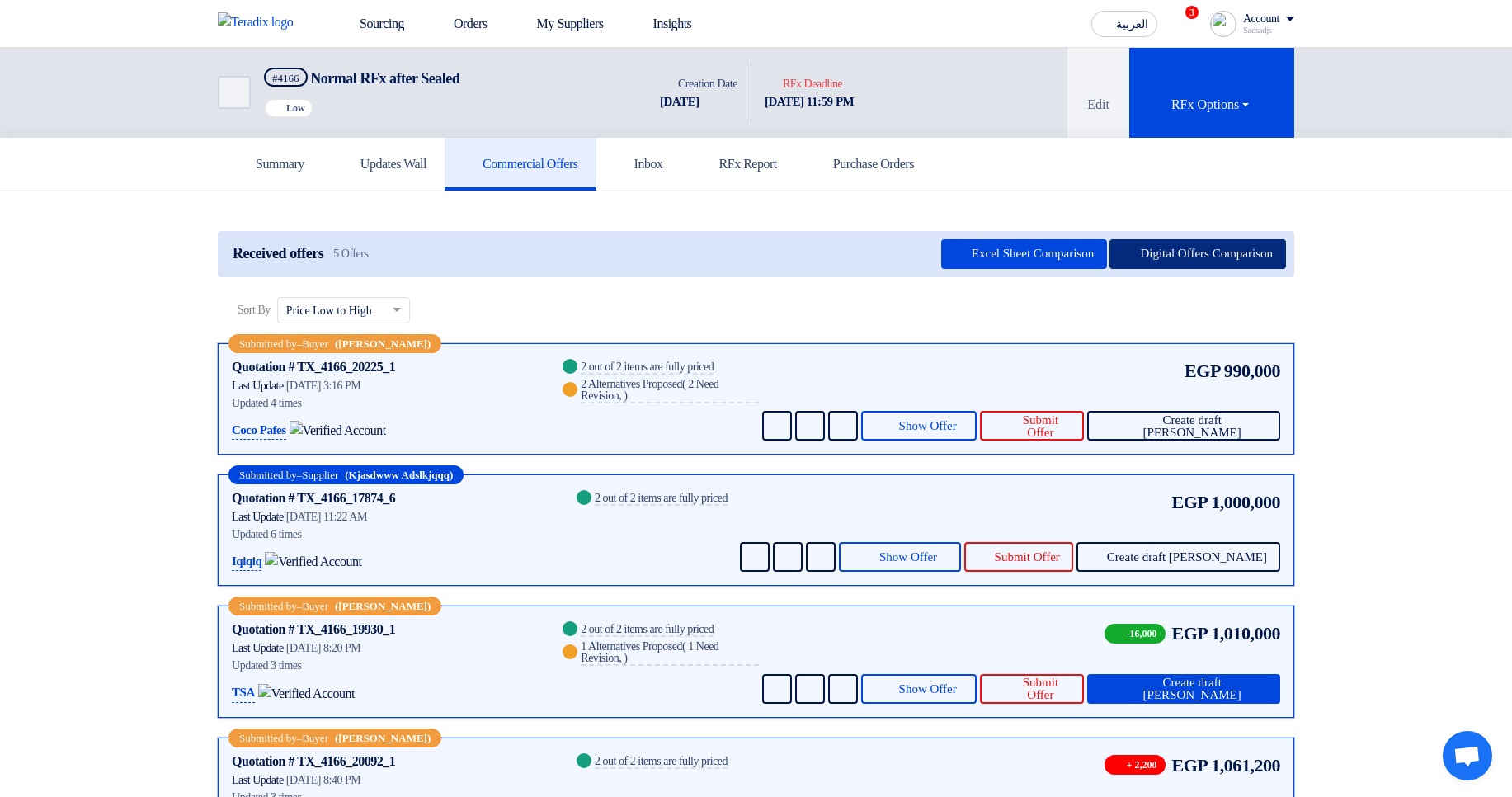
click at [1187, 246] on button "Digital Offers Comparison" at bounding box center [1198, 255] width 177 height 30
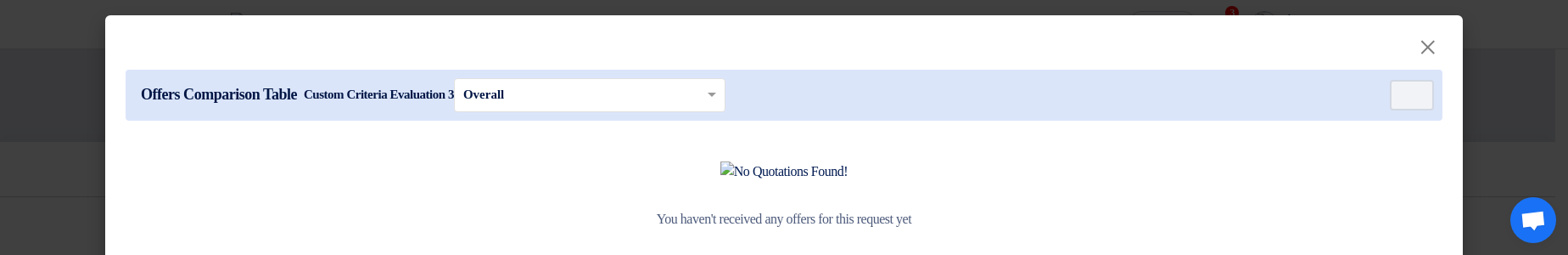
click at [59, 103] on modal-container "× Offers Comparison Table Custom Criteria Evaluation 3 × Overall × Item Card fi…" at bounding box center [784, 127] width 1568 height 255
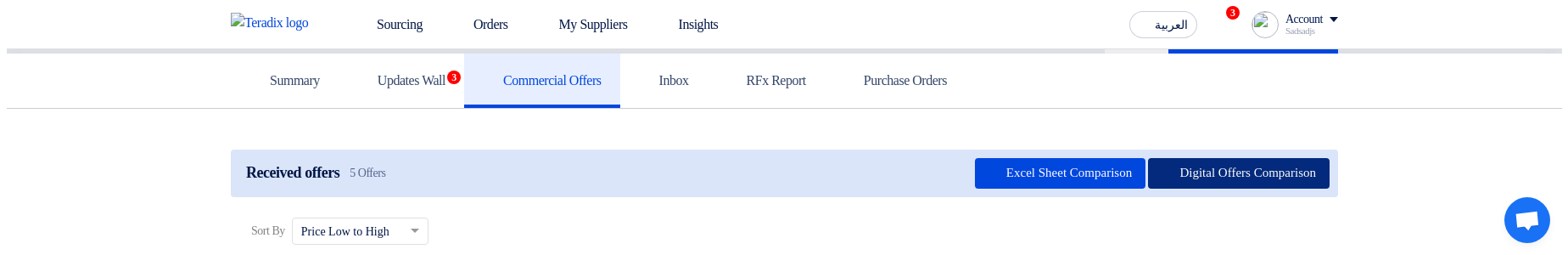
scroll to position [102, 0]
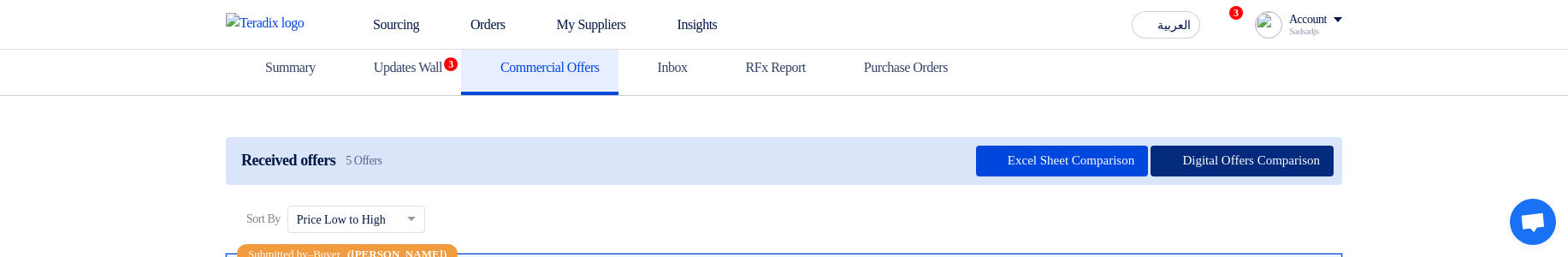
click at [1232, 151] on button "Digital Offers Comparison" at bounding box center [1242, 161] width 183 height 31
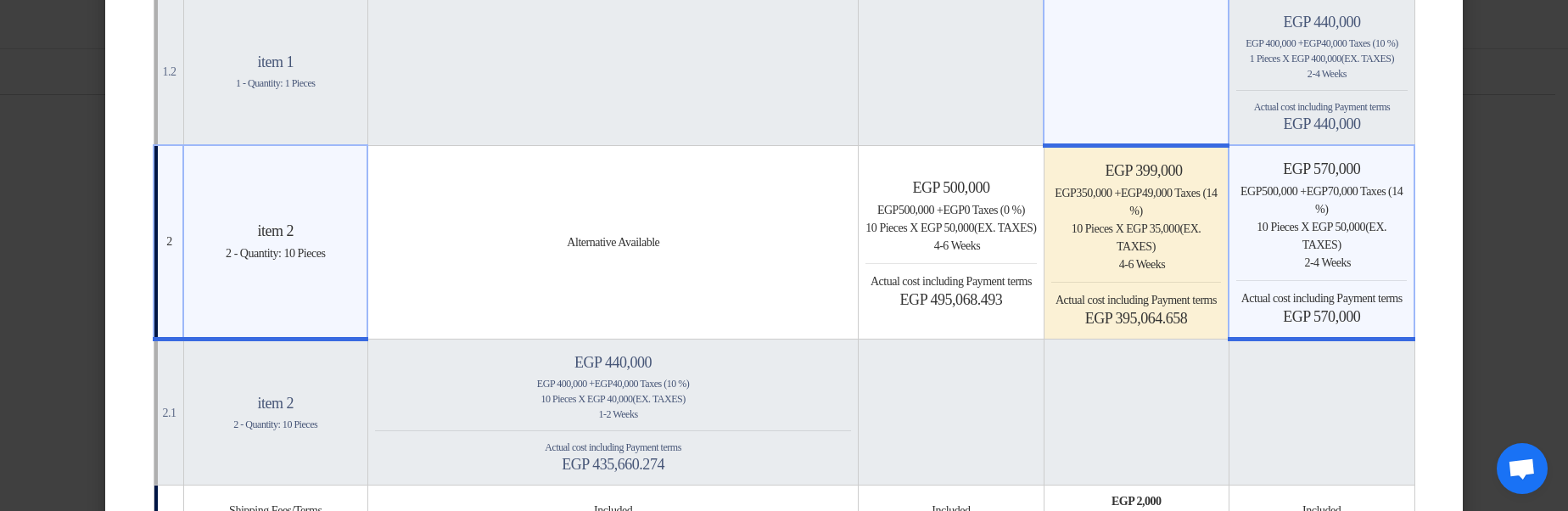
scroll to position [611, 0]
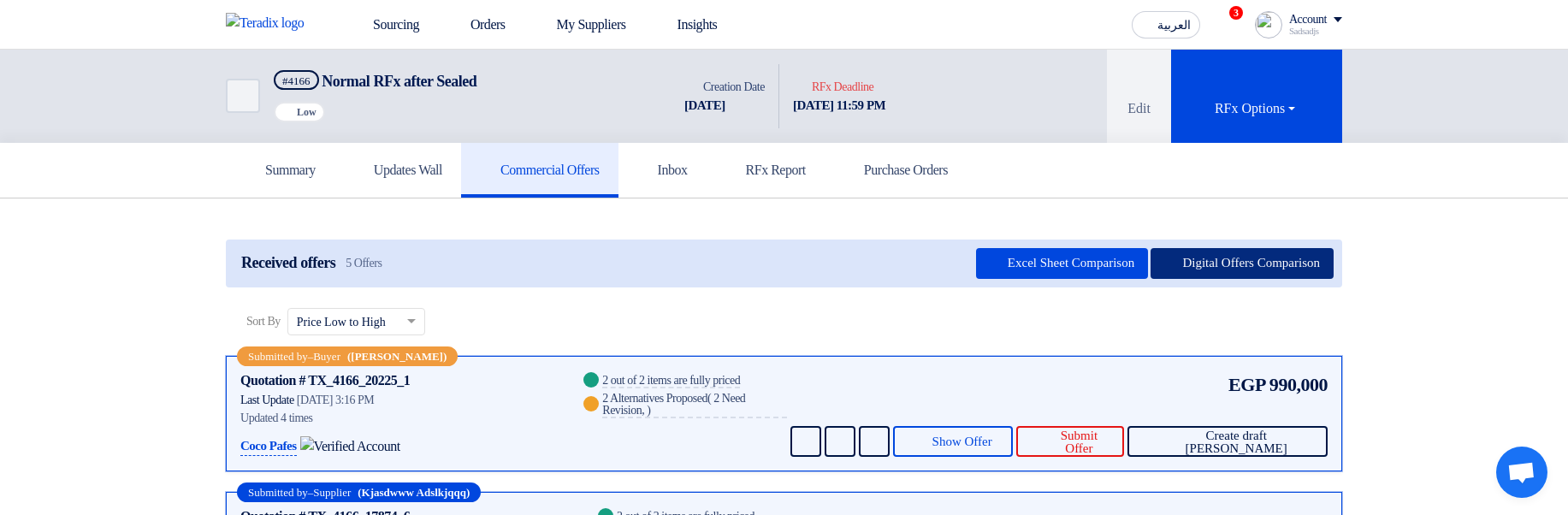
click at [1242, 264] on button "Digital Offers Comparison" at bounding box center [1242, 264] width 183 height 31
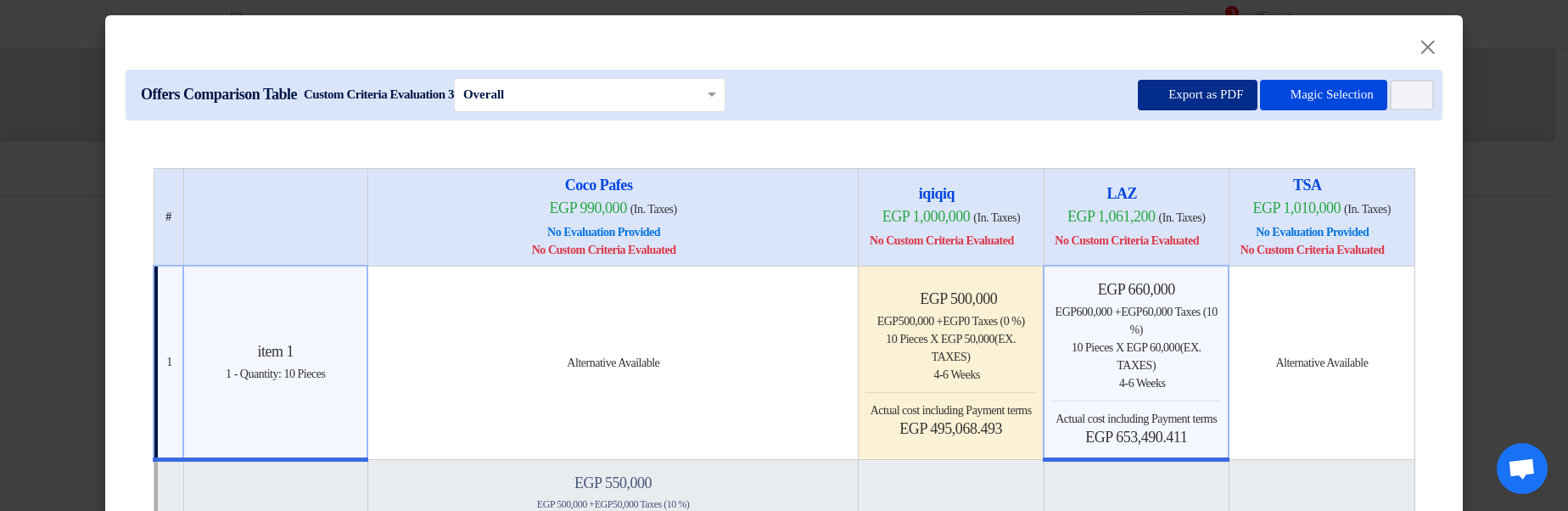
click at [1176, 94] on button "Export as PDF" at bounding box center [1197, 95] width 119 height 31
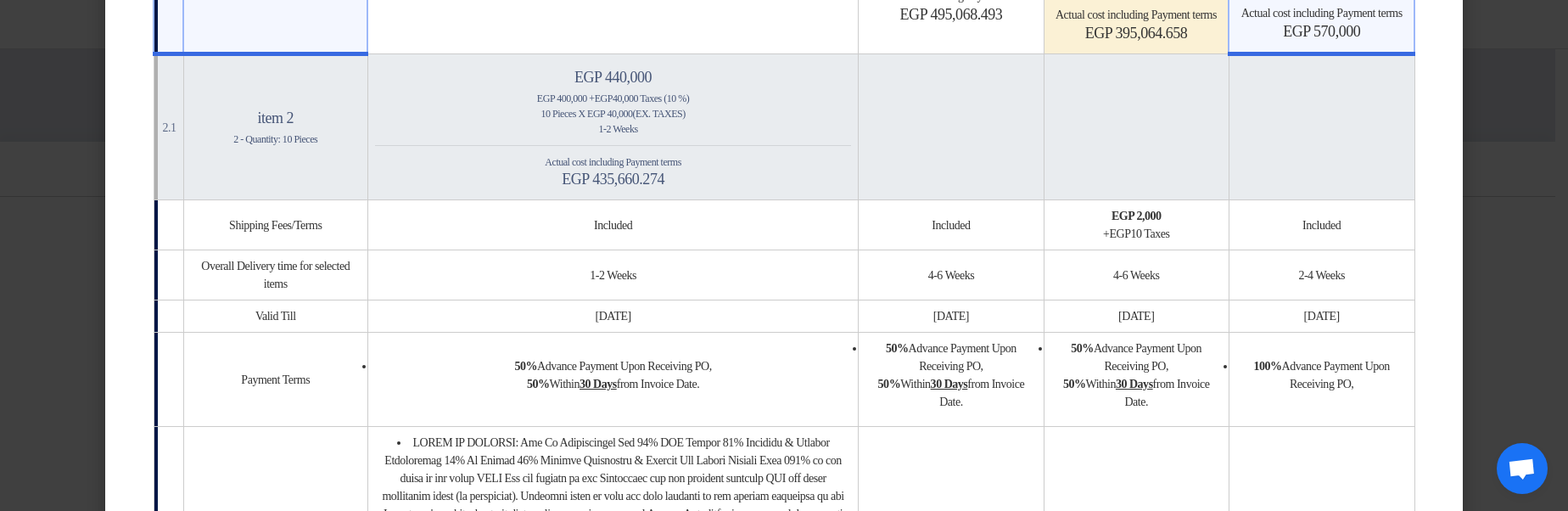
scroll to position [917, 0]
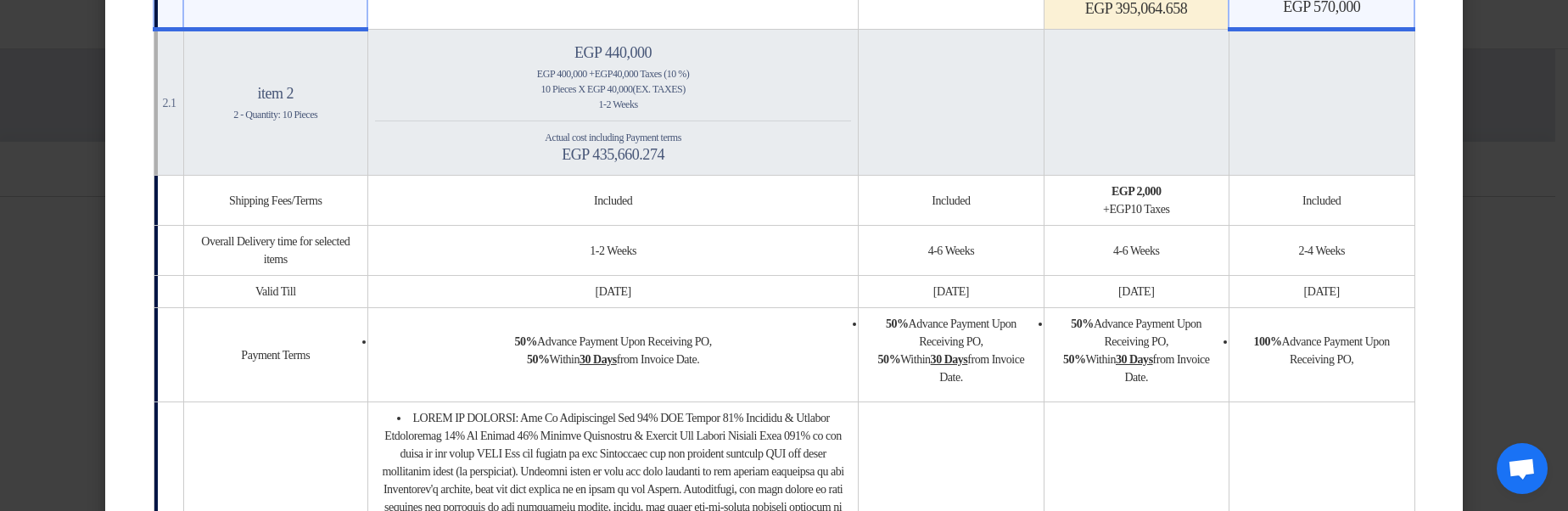
drag, startPoint x: 1090, startPoint y: 259, endPoint x: 1153, endPoint y: 291, distance: 70.7
click at [1153, 226] on td "egp 2,000 + egp 10 Taxes" at bounding box center [1136, 201] width 185 height 50
click at [1189, 218] on div "+ egp 10 Taxes" at bounding box center [1137, 210] width 171 height 18
drag, startPoint x: 1173, startPoint y: 285, endPoint x: 1066, endPoint y: 262, distance: 109.4
click at [1066, 218] on div "egp 2,000 + egp 10 Taxes" at bounding box center [1137, 201] width 171 height 36
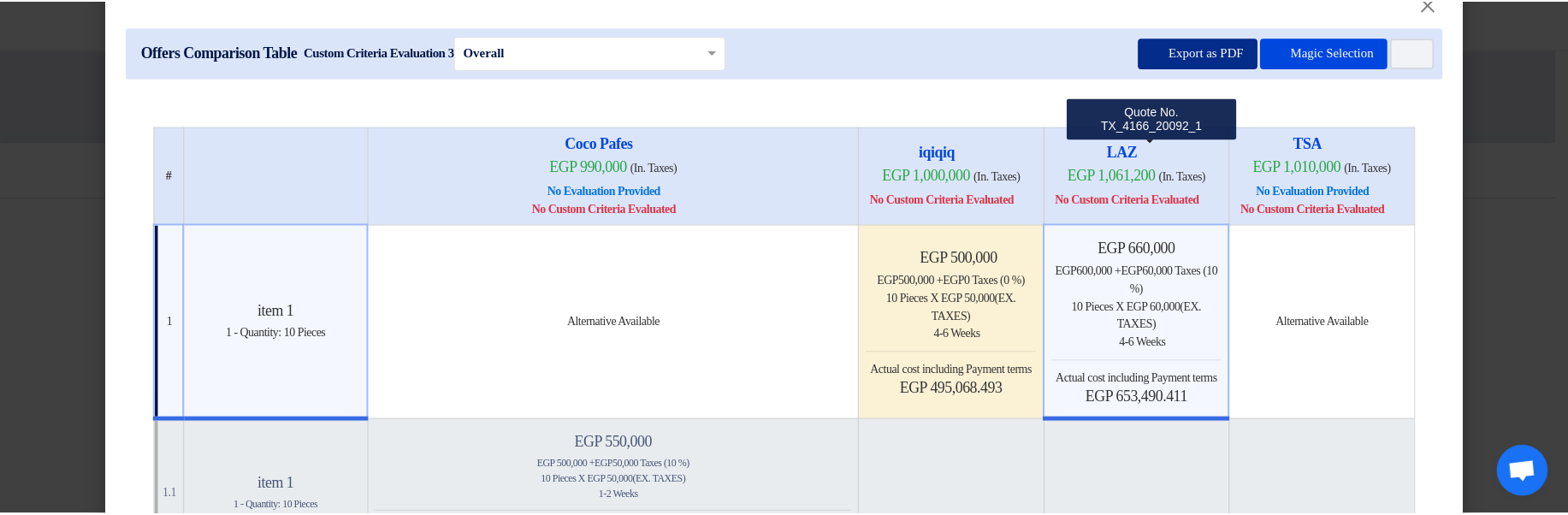
scroll to position [0, 0]
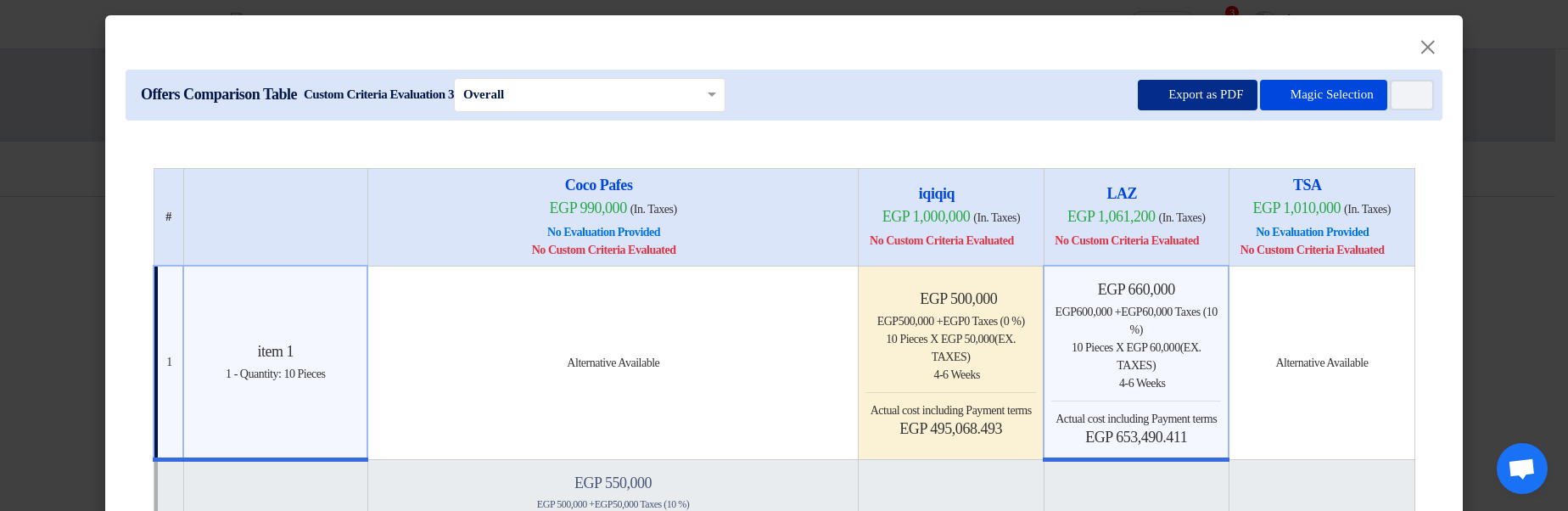
click at [1175, 95] on button "Export as PDF" at bounding box center [1197, 95] width 119 height 31
click at [1152, 73] on div "Offers Comparison Table Custom Criteria Evaluation 3 × Overall × Export as PDF …" at bounding box center [784, 94] width 1317 height 51
click at [1144, 87] on button "Export as PDF" at bounding box center [1197, 95] width 119 height 31
click at [1138, 103] on button "Export as PDF" at bounding box center [1197, 95] width 119 height 31
click at [1143, 91] on button "Export as PDF" at bounding box center [1197, 95] width 119 height 31
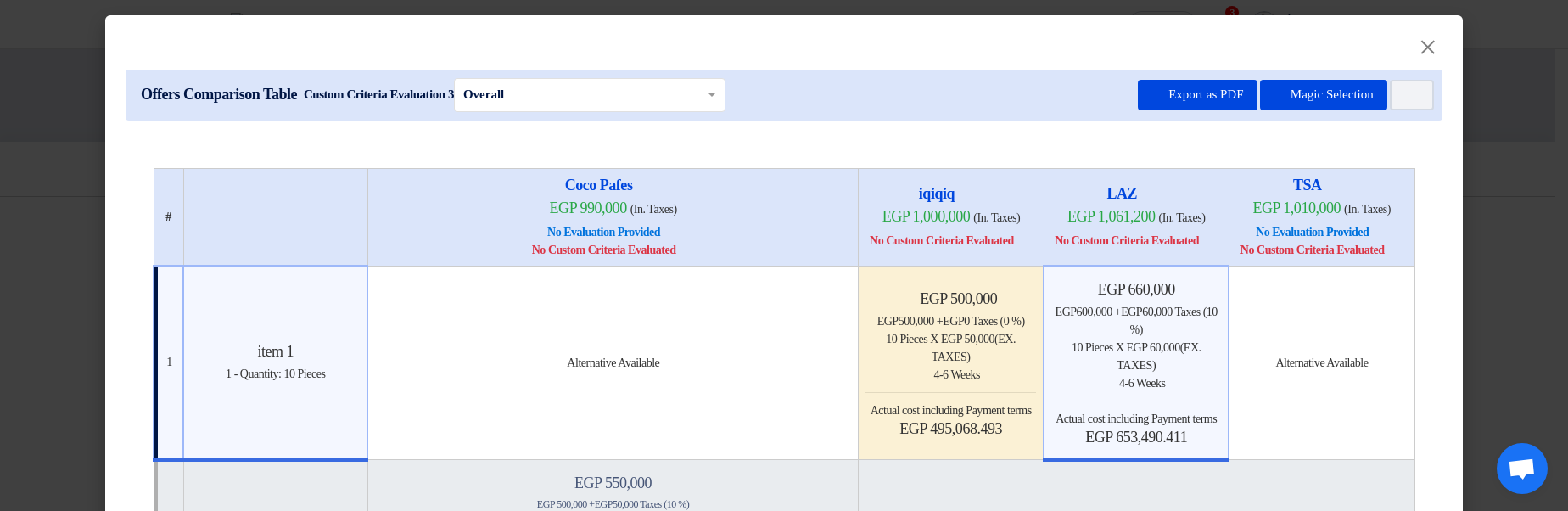
click at [1529, 175] on modal-container "× Offers Comparison Table Custom Criteria Evaluation 3 × Overall × Export as PD…" at bounding box center [784, 256] width 1568 height 511
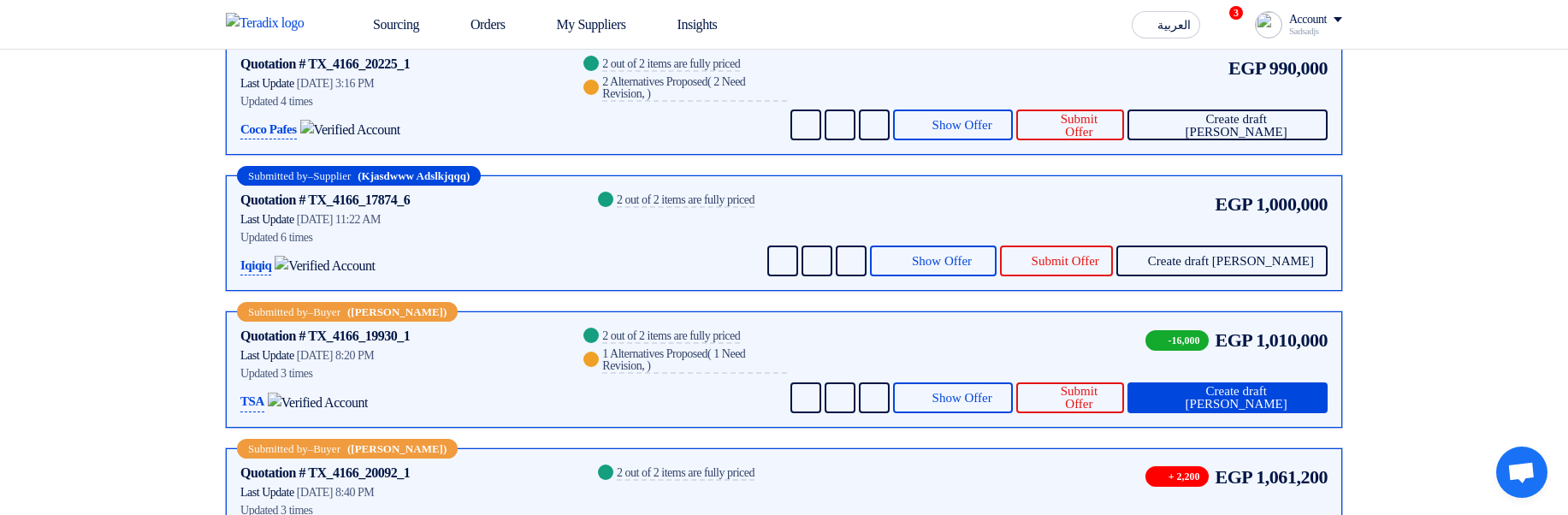
scroll to position [308, 0]
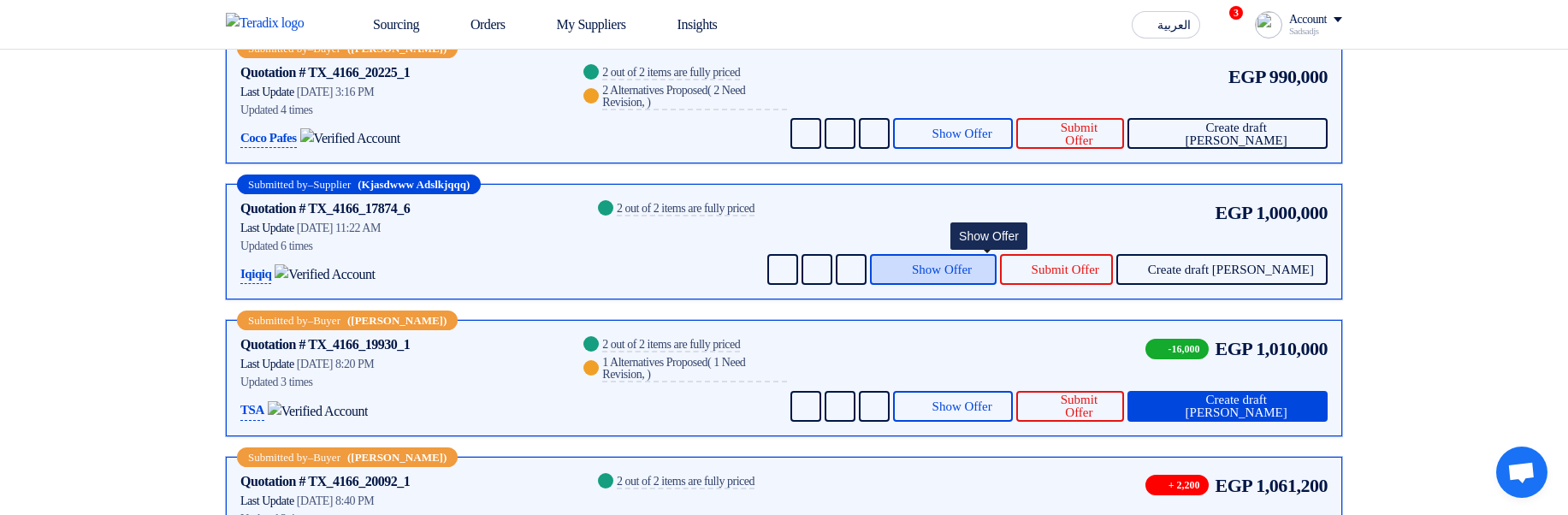
click at [971, 266] on span "Show Offer" at bounding box center [941, 270] width 60 height 13
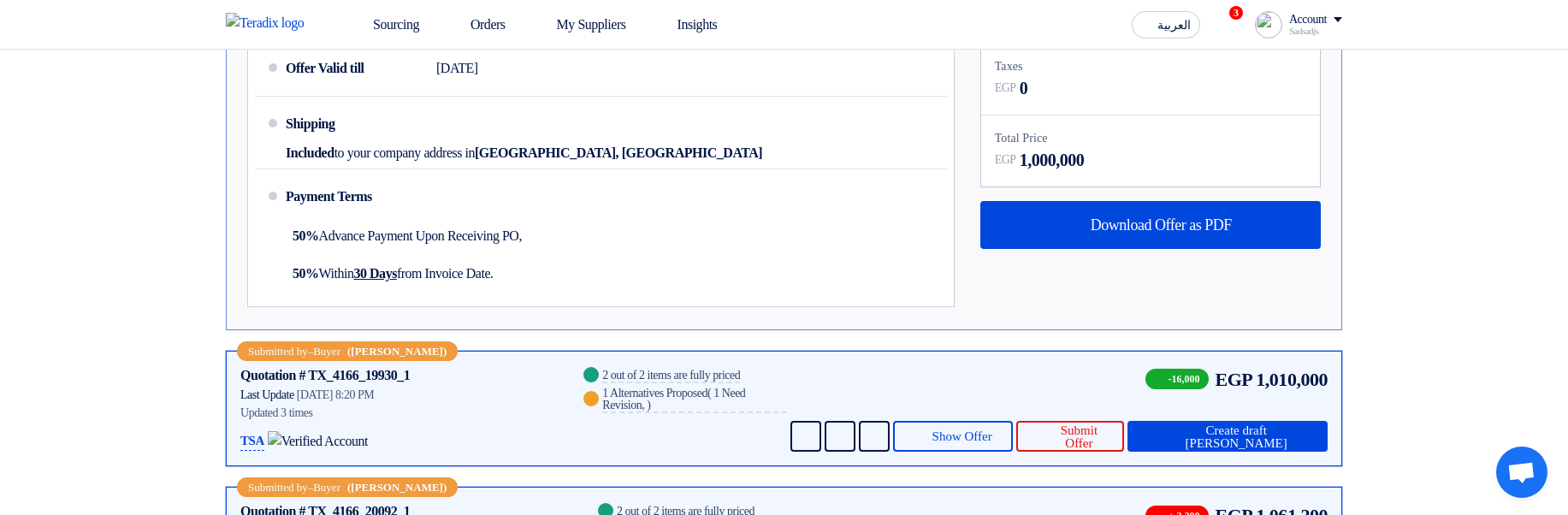
scroll to position [924, 0]
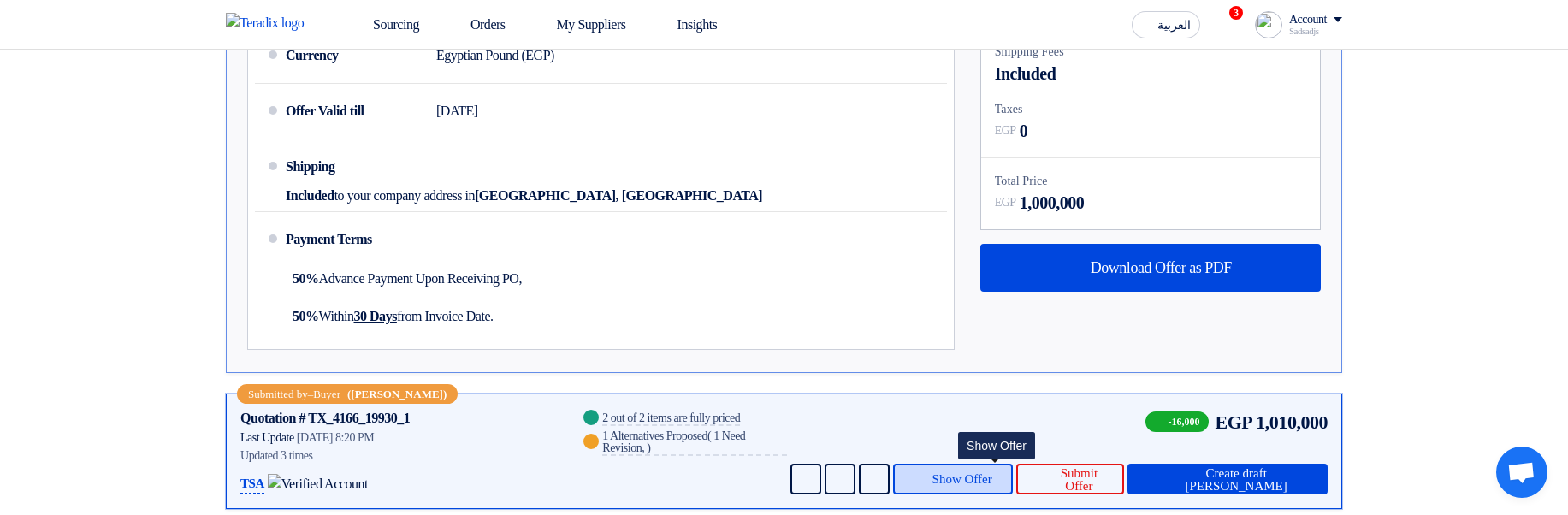
click at [992, 480] on span "Show Offer" at bounding box center [962, 480] width 60 height 13
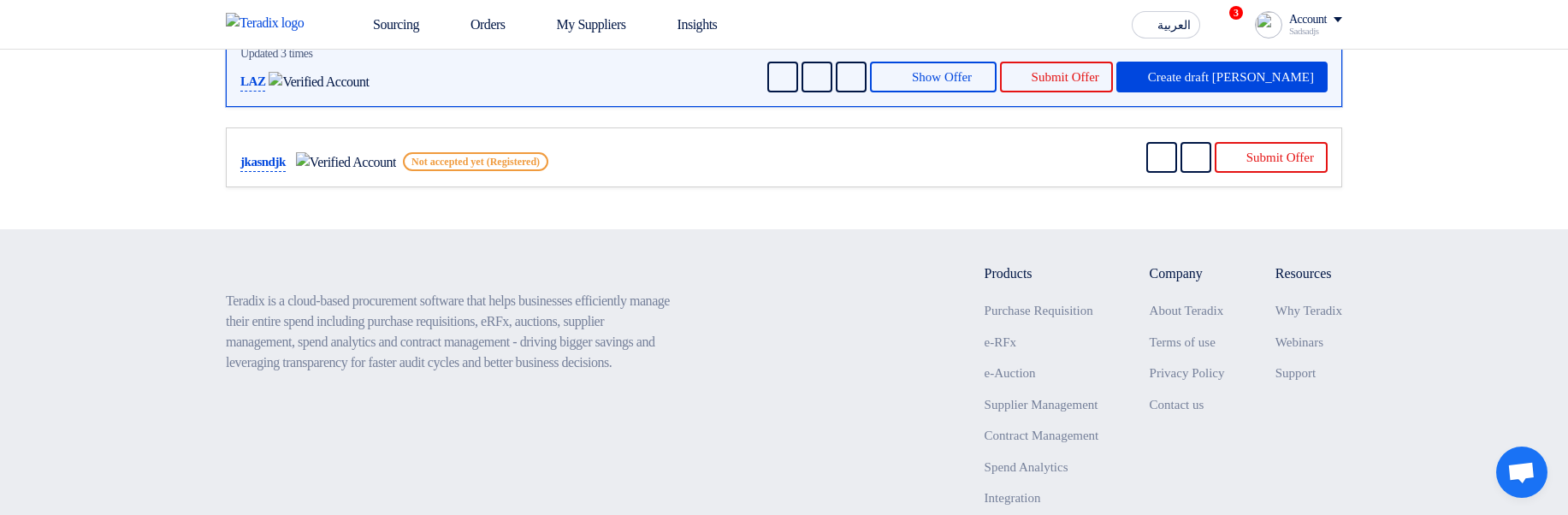
scroll to position [1026, 0]
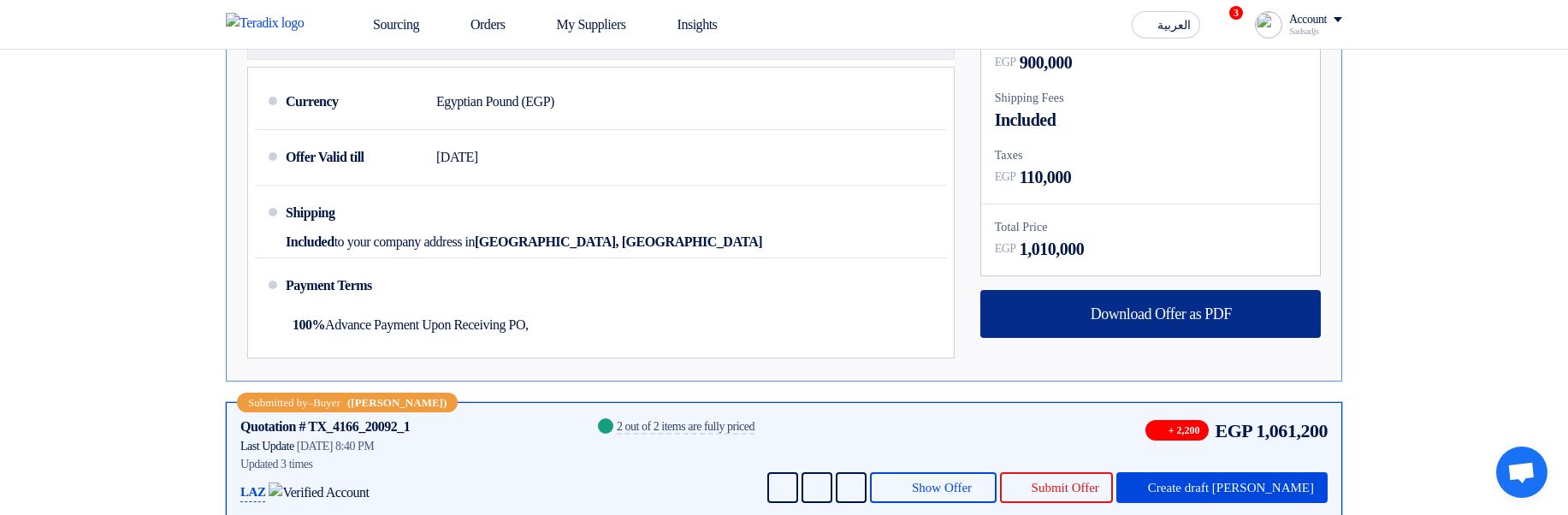
click at [1052, 318] on div "Download Offer as PDF" at bounding box center [1150, 314] width 340 height 48
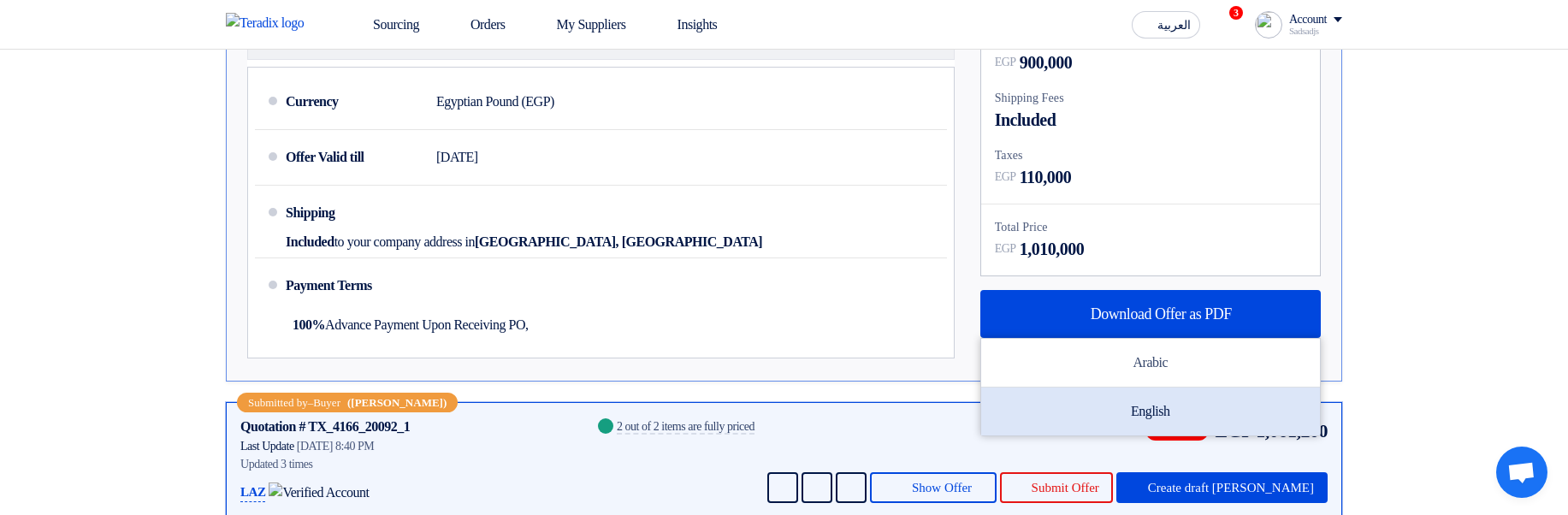
click at [1133, 409] on div "English" at bounding box center [1151, 411] width 339 height 48
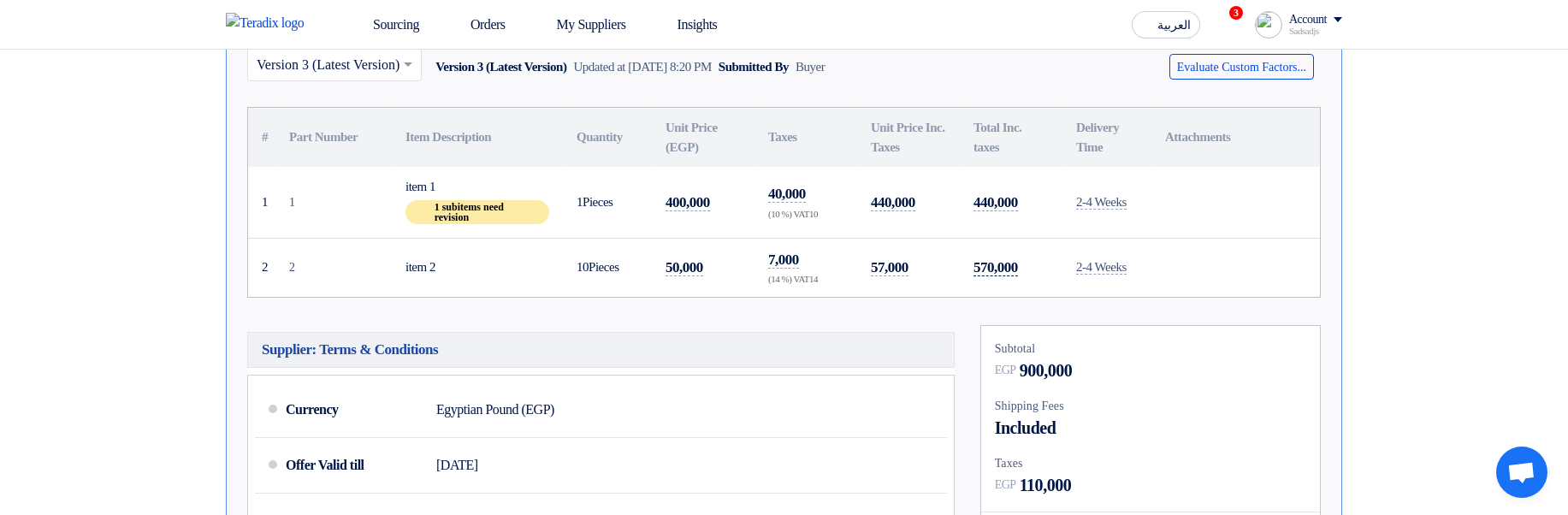
scroll to position [308, 0]
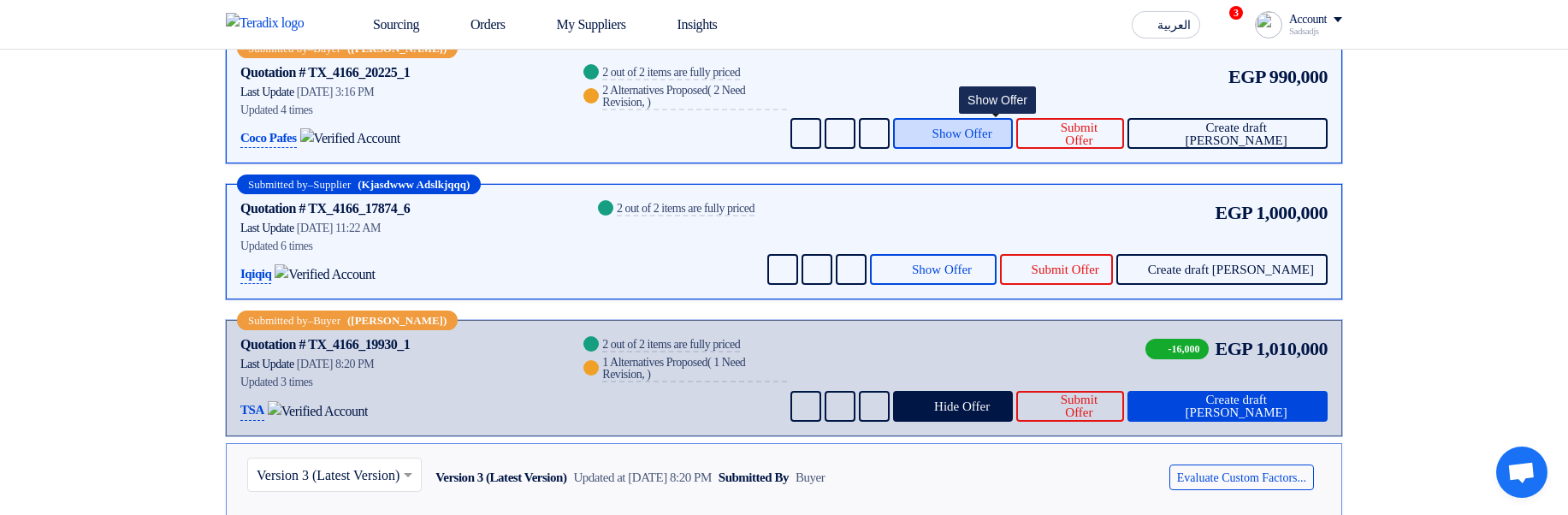
click at [1014, 141] on button "Show Offer" at bounding box center [953, 133] width 121 height 31
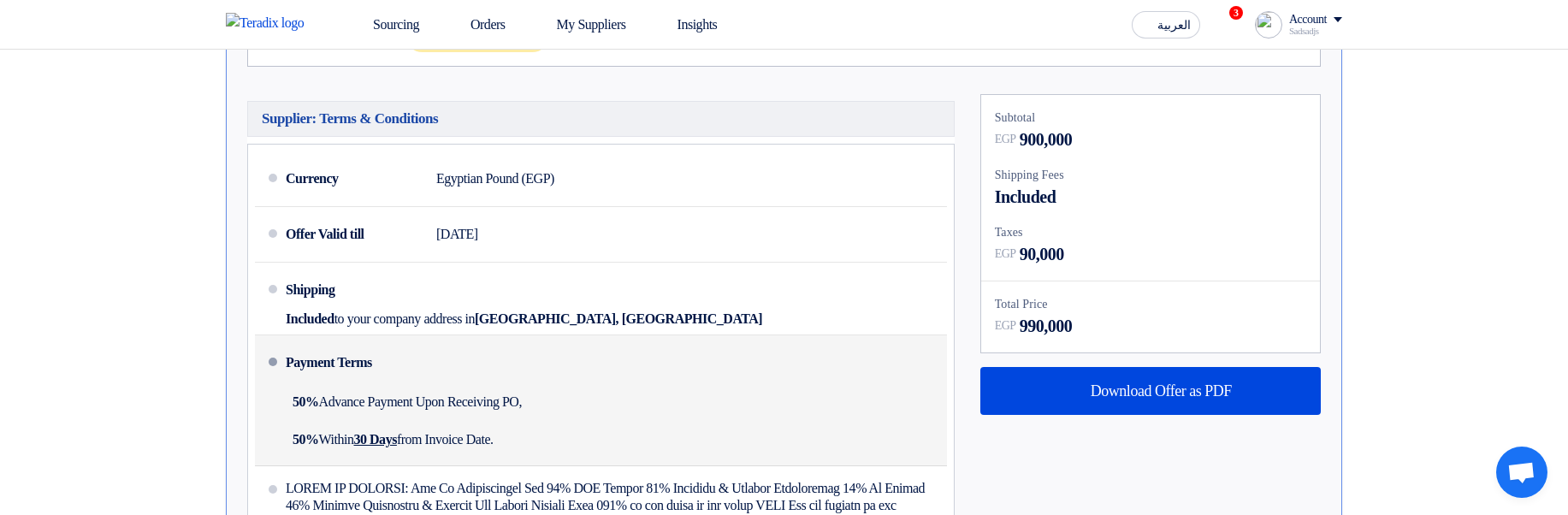
scroll to position [821, 0]
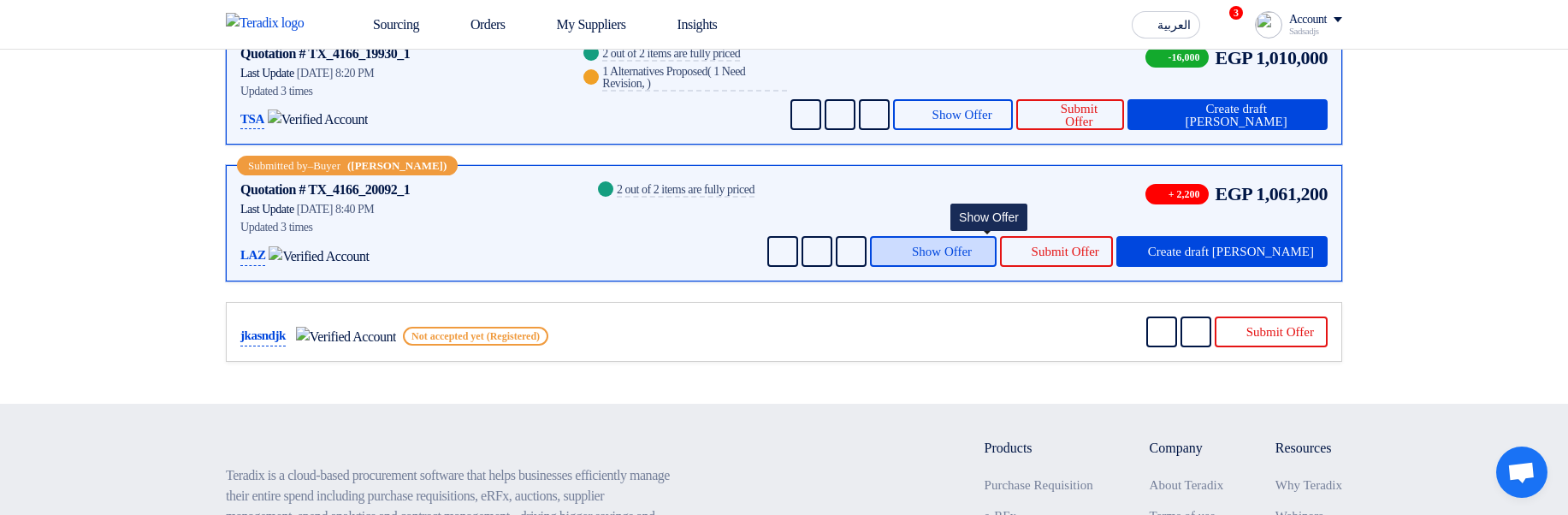
drag, startPoint x: 957, startPoint y: 284, endPoint x: 935, endPoint y: 289, distance: 22.6
click at [908, 258] on icon at bounding box center [901, 250] width 14 height 14
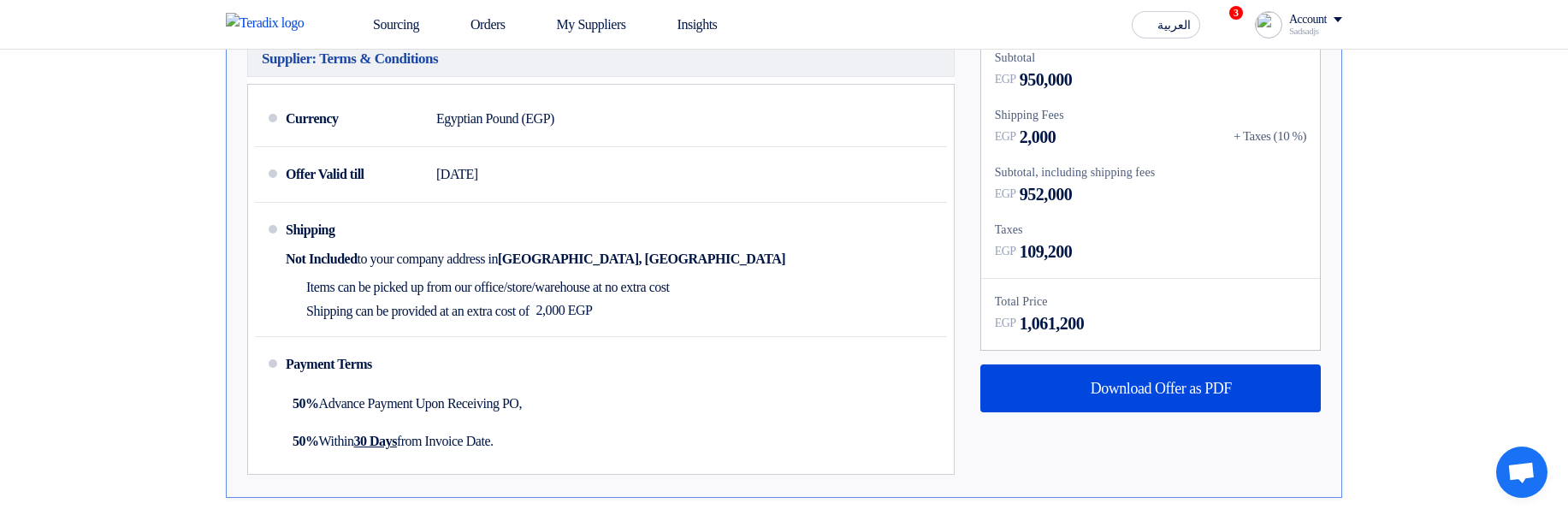
scroll to position [1177, 0]
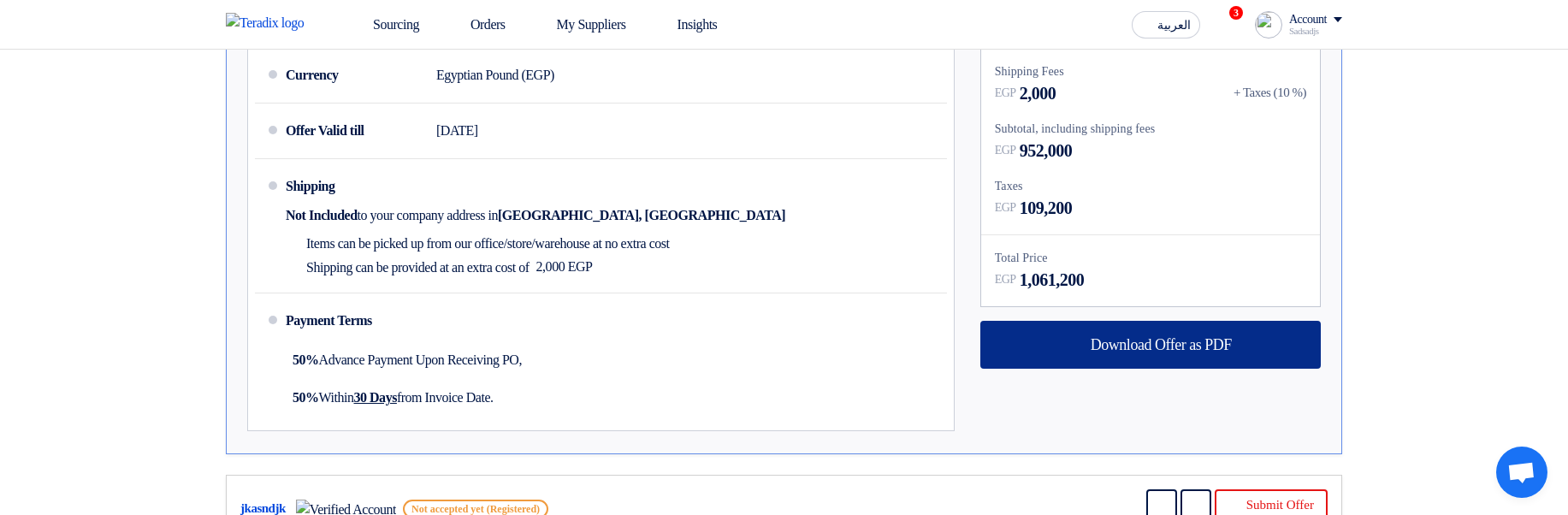
click at [1176, 348] on span "Download Offer as PDF" at bounding box center [1162, 345] width 141 height 15
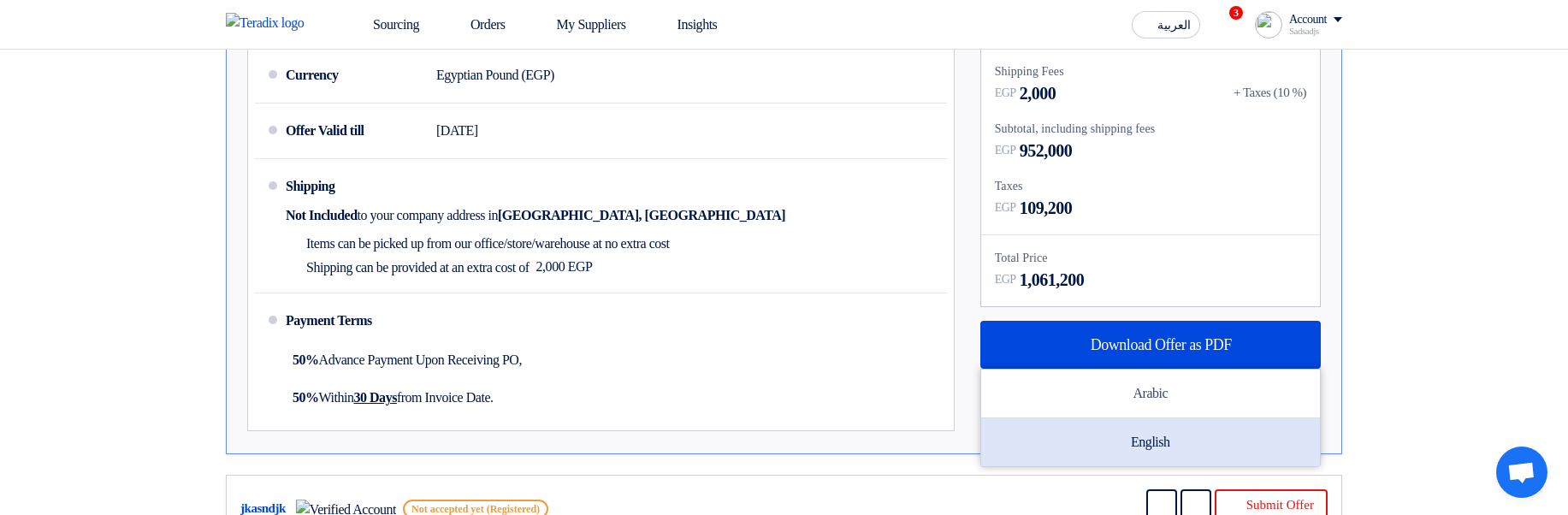
click at [1151, 432] on div "English" at bounding box center [1151, 442] width 339 height 48
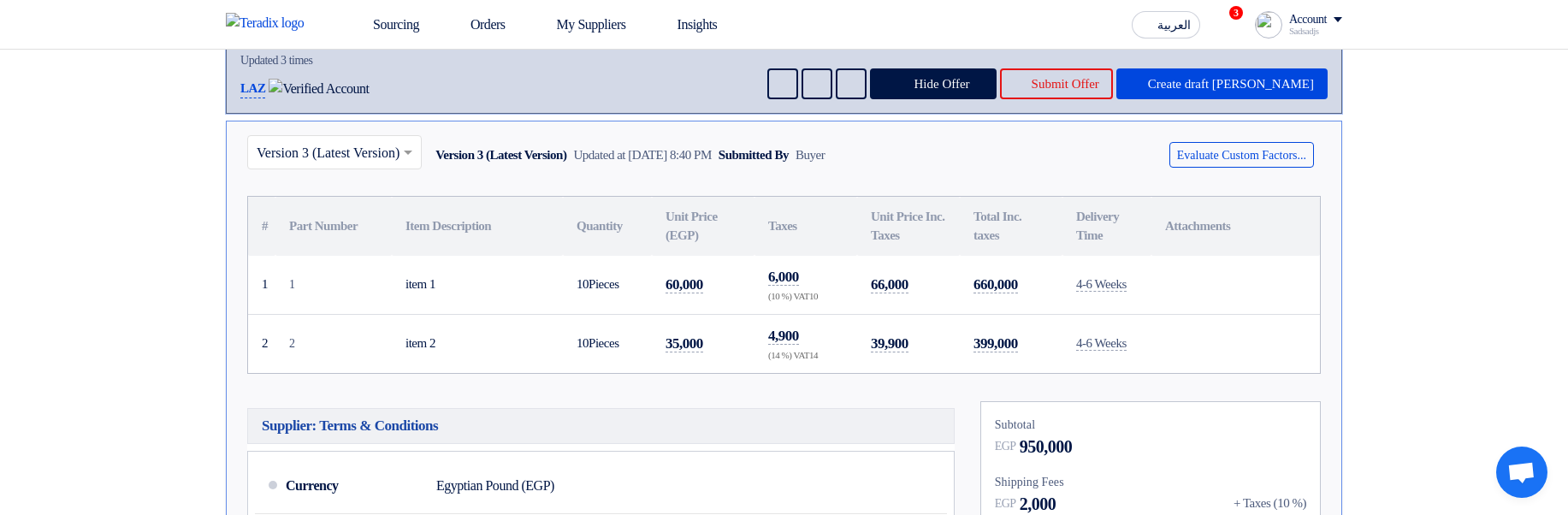
scroll to position [355, 0]
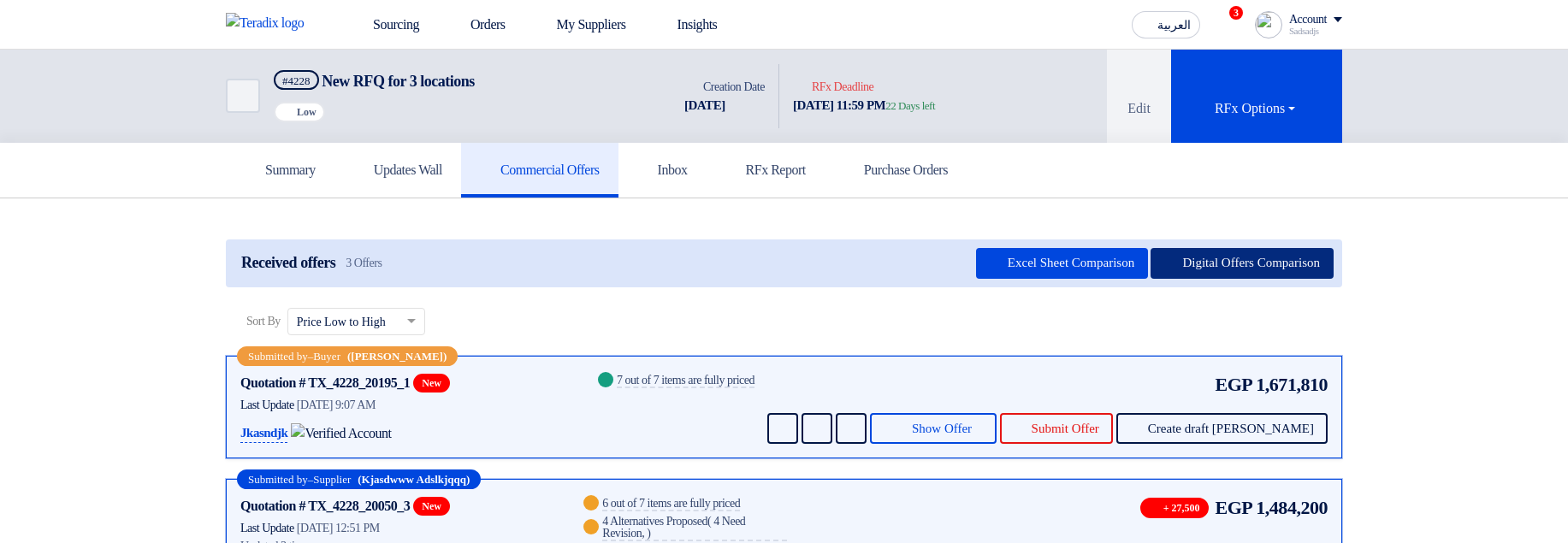
click at [1262, 270] on button "Digital Offers Comparison" at bounding box center [1242, 264] width 183 height 31
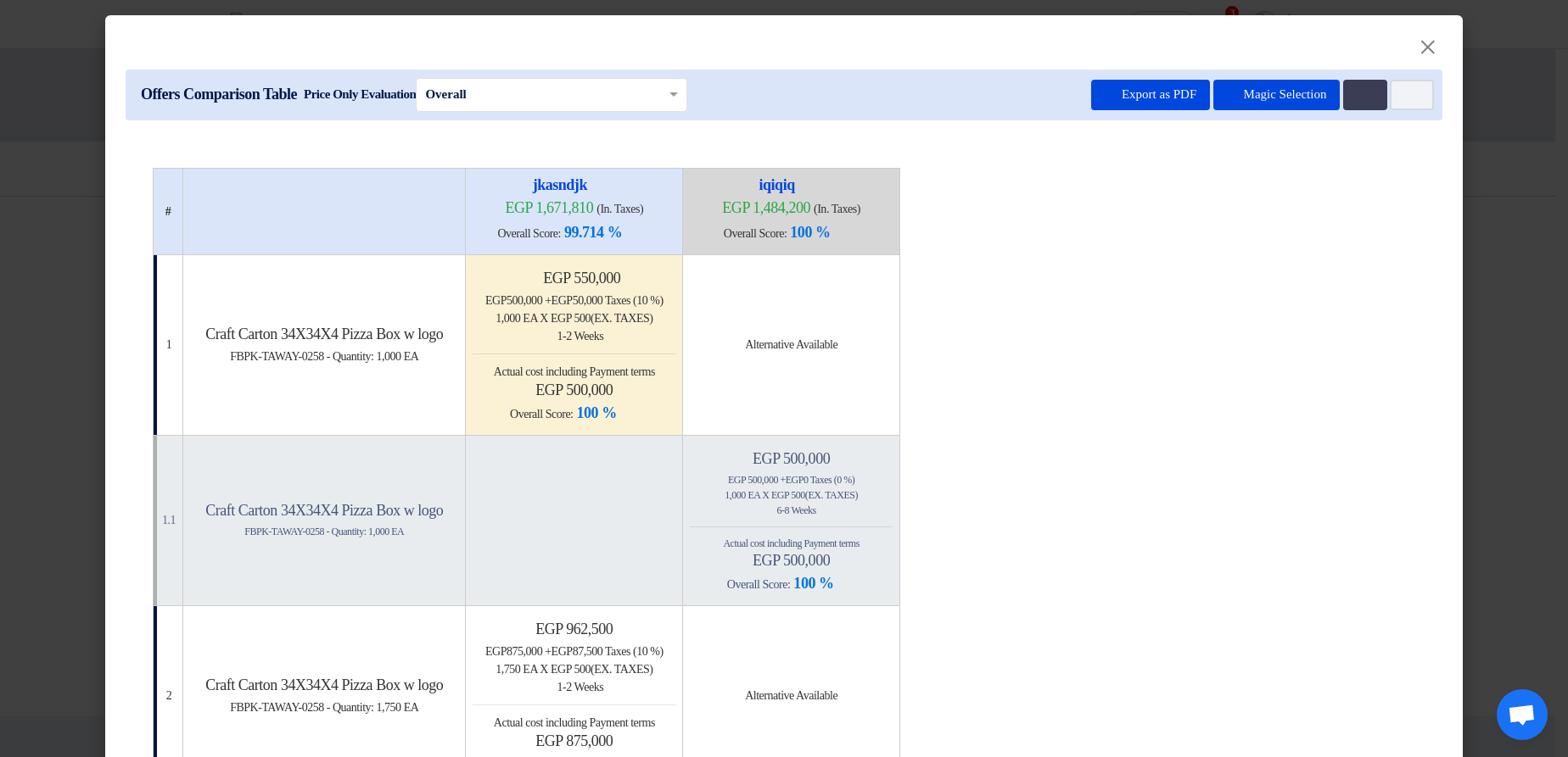
click at [1507, 292] on modal-container "× Offers Comparison Table Price Only Evaluation × Overall × Export as PDF Magic…" at bounding box center [784, 378] width 1568 height 757
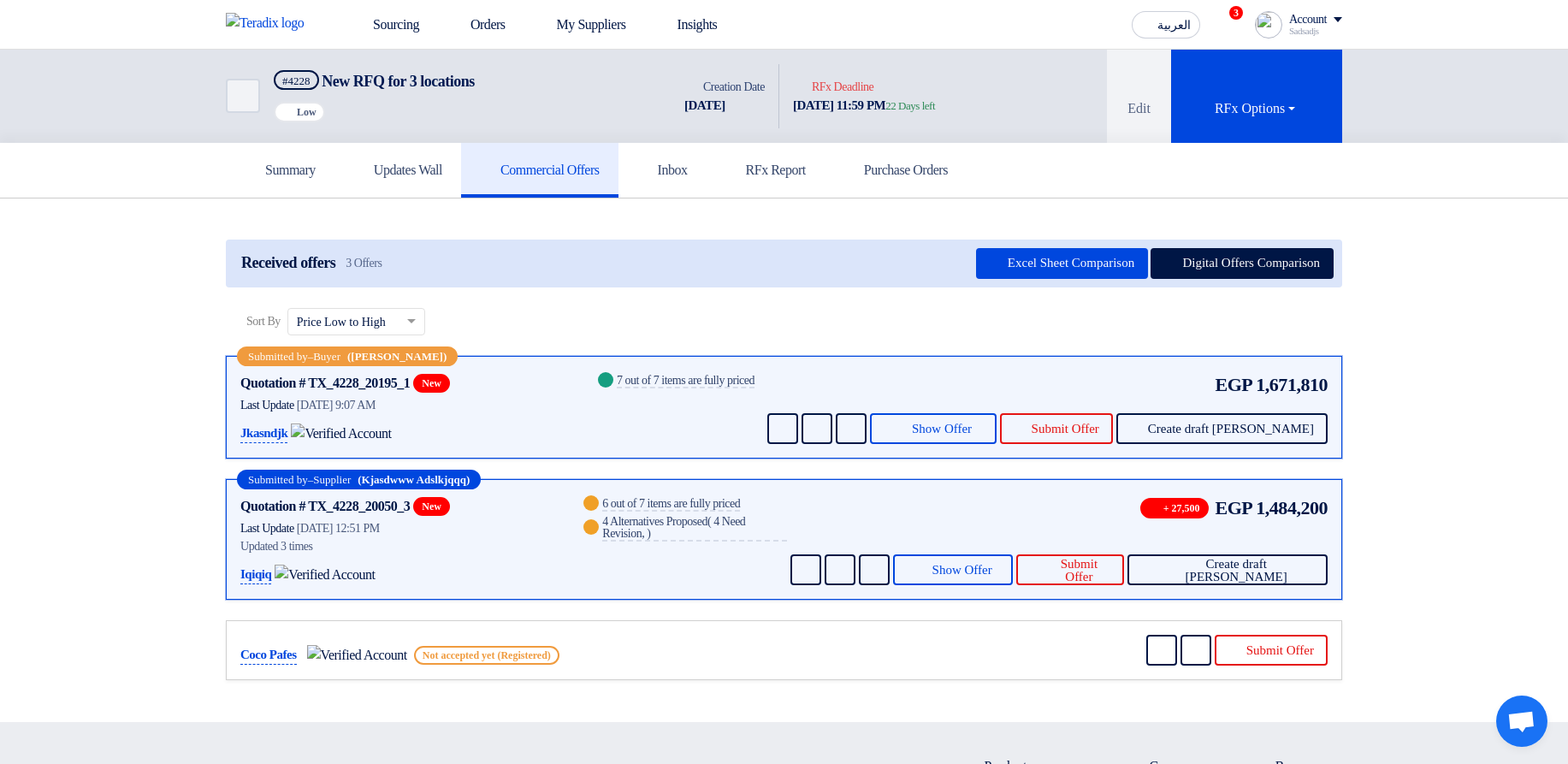
click at [1315, 33] on div "Sadsadjs" at bounding box center [1315, 31] width 53 height 9
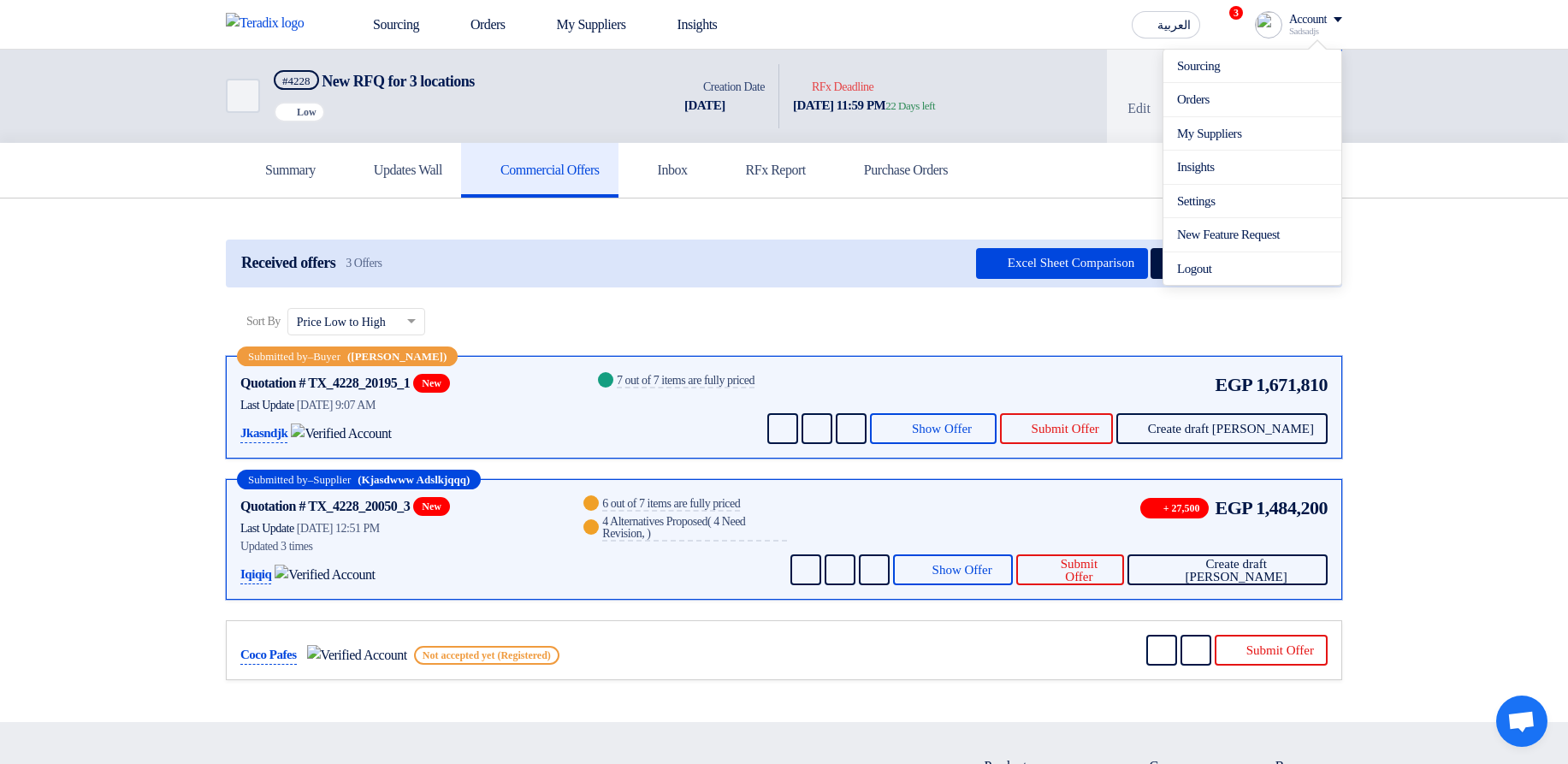
click at [1019, 309] on div "Sort By Sort by × Price Low to High ×" at bounding box center [784, 332] width 1116 height 48
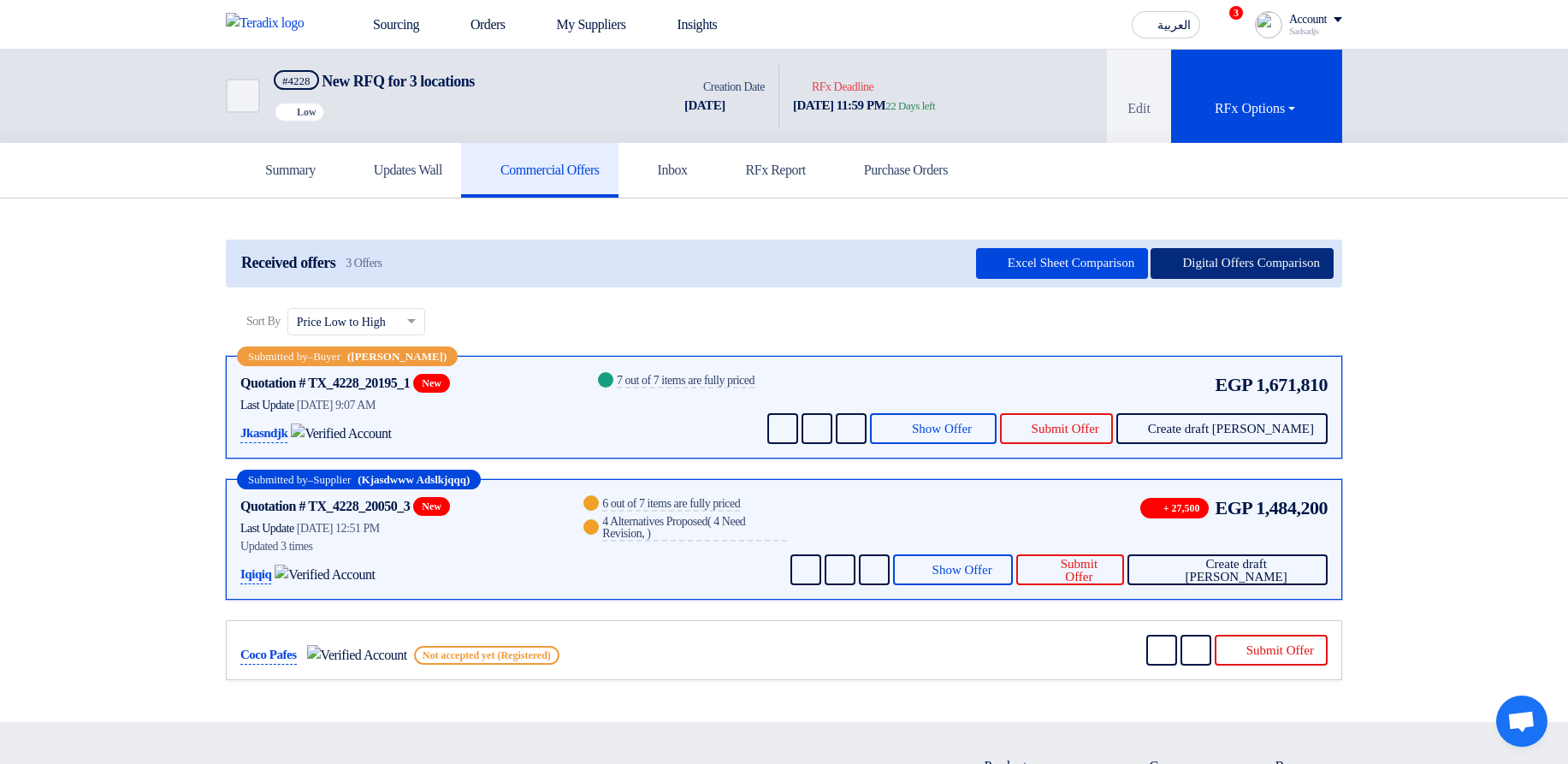
click at [1218, 255] on button "Digital Offers Comparison" at bounding box center [1242, 264] width 183 height 31
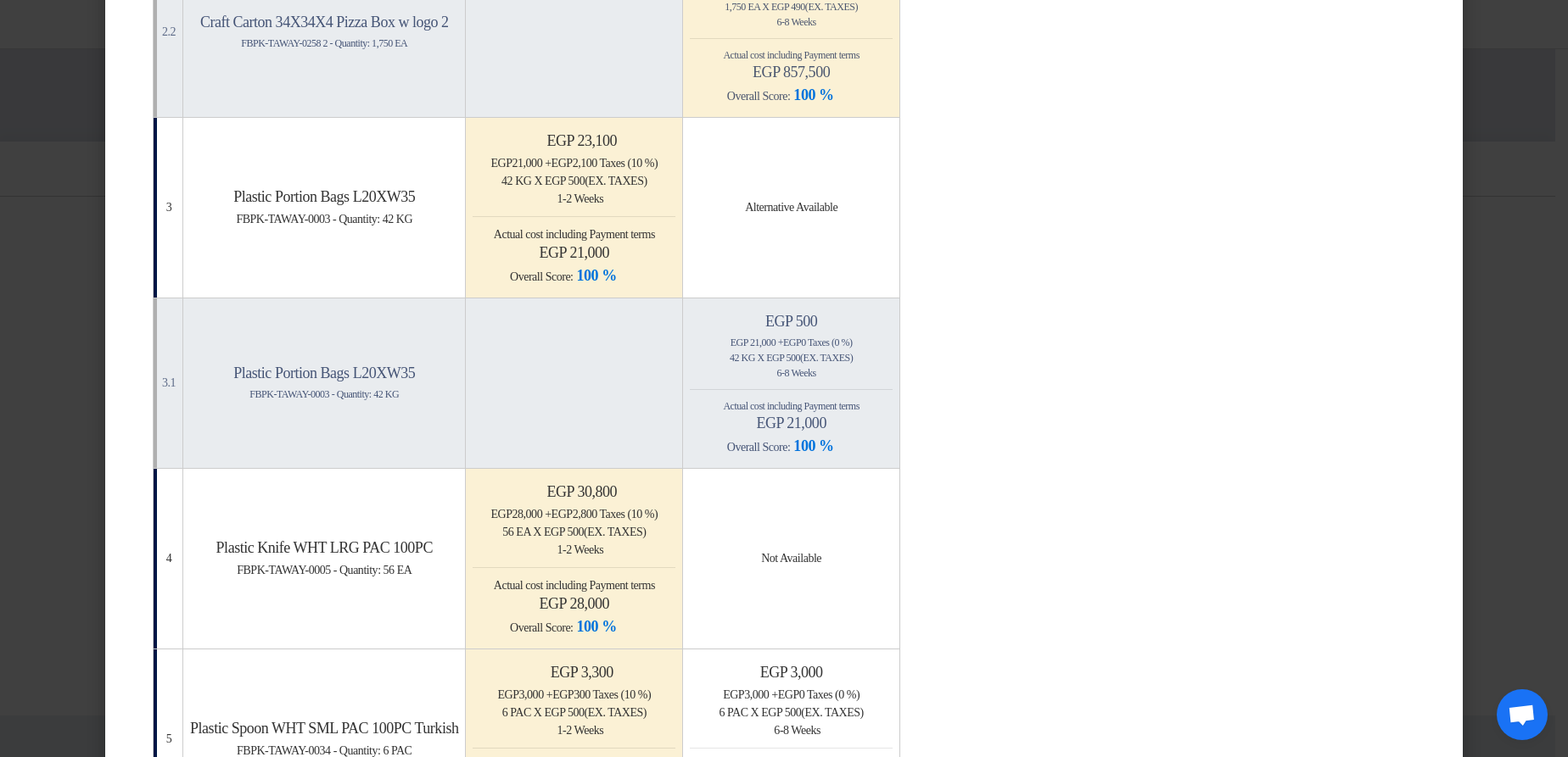
scroll to position [1018, 0]
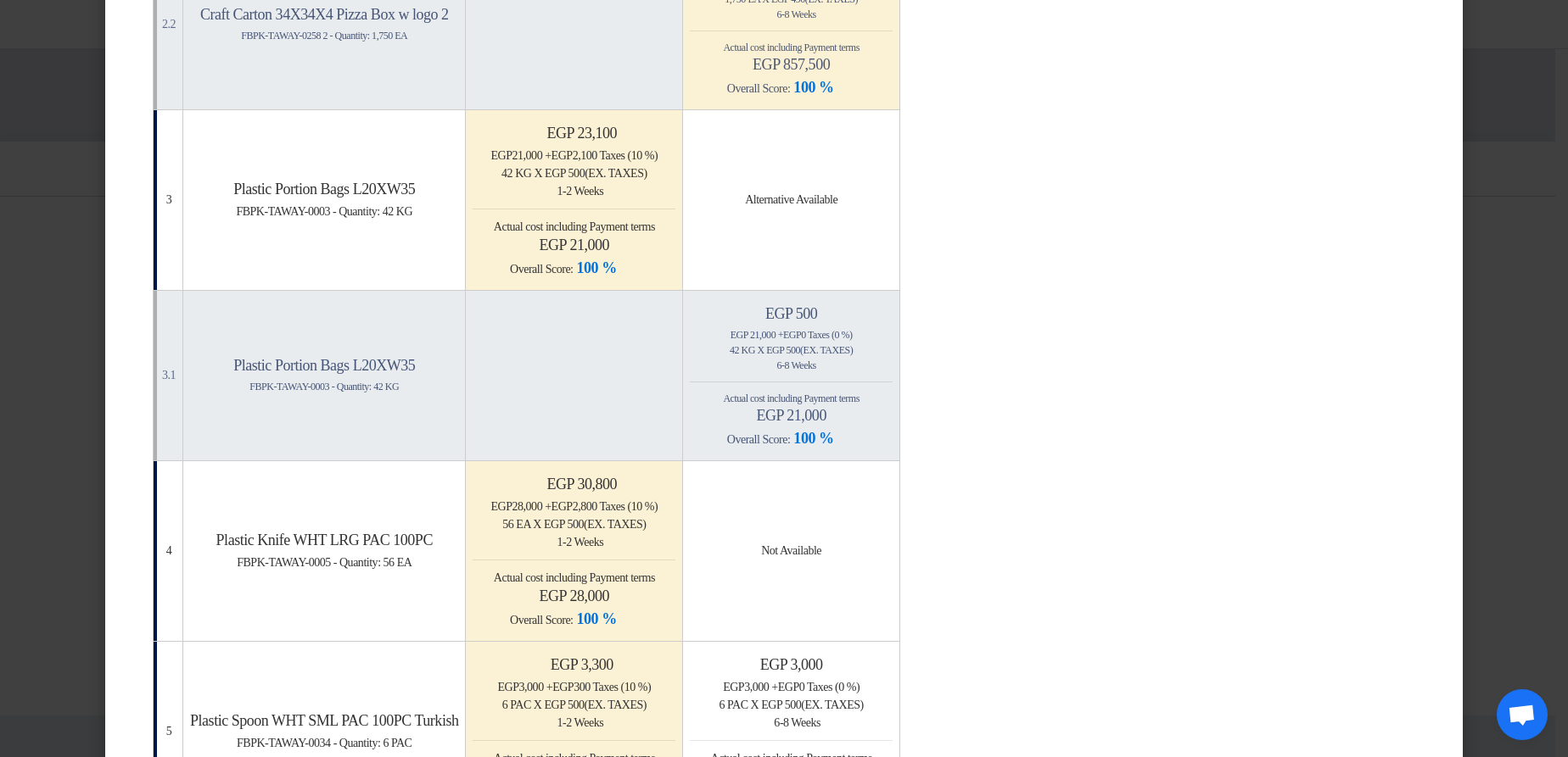
drag, startPoint x: 634, startPoint y: 132, endPoint x: 689, endPoint y: 128, distance: 55.1
click at [676, 128] on h4 "Minimize/Maximize Category egp 23,100" at bounding box center [573, 133] width 202 height 19
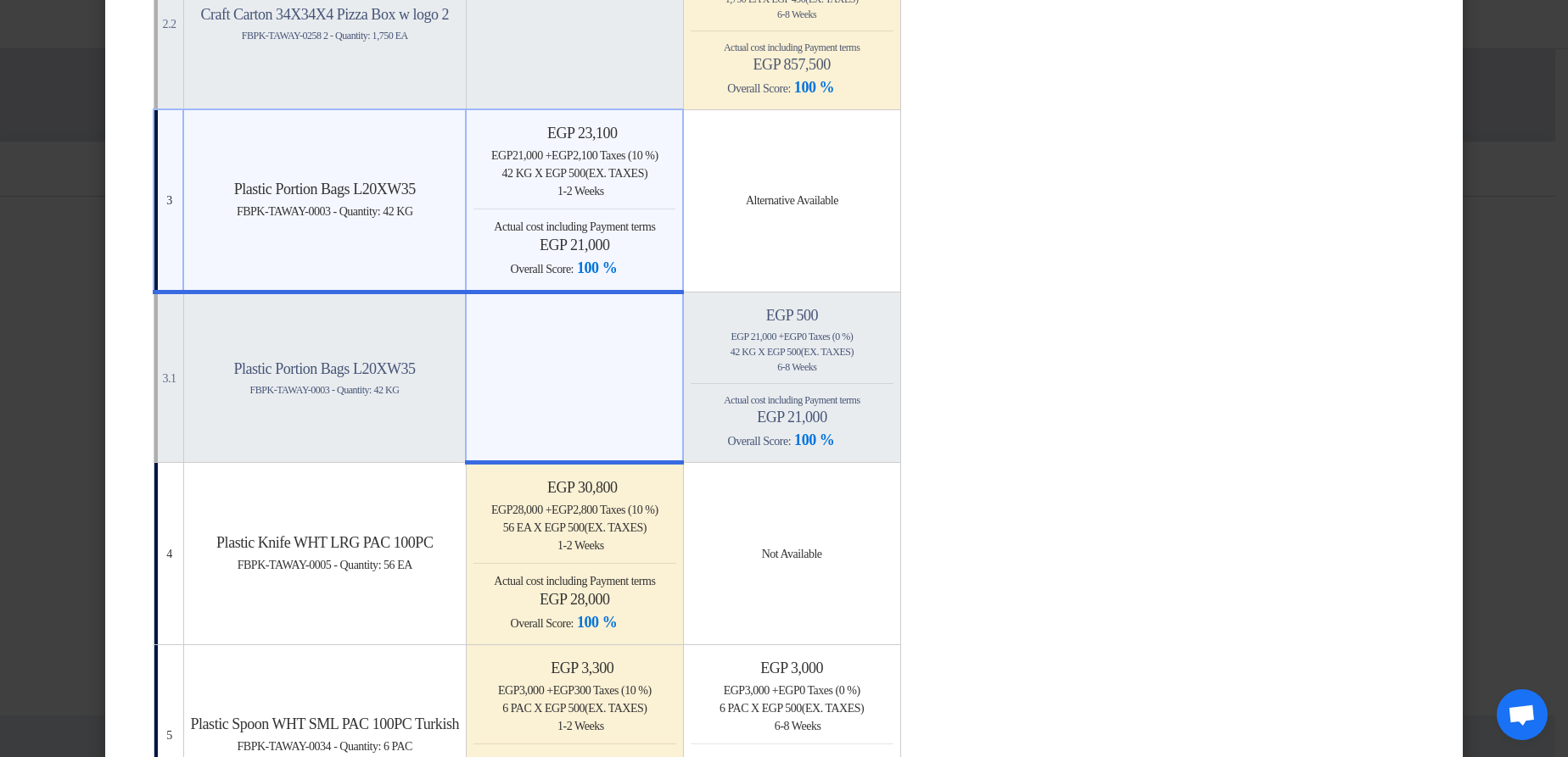
click at [676, 128] on h4 "Minimize/Maximize Category egp 23,100" at bounding box center [574, 133] width 202 height 19
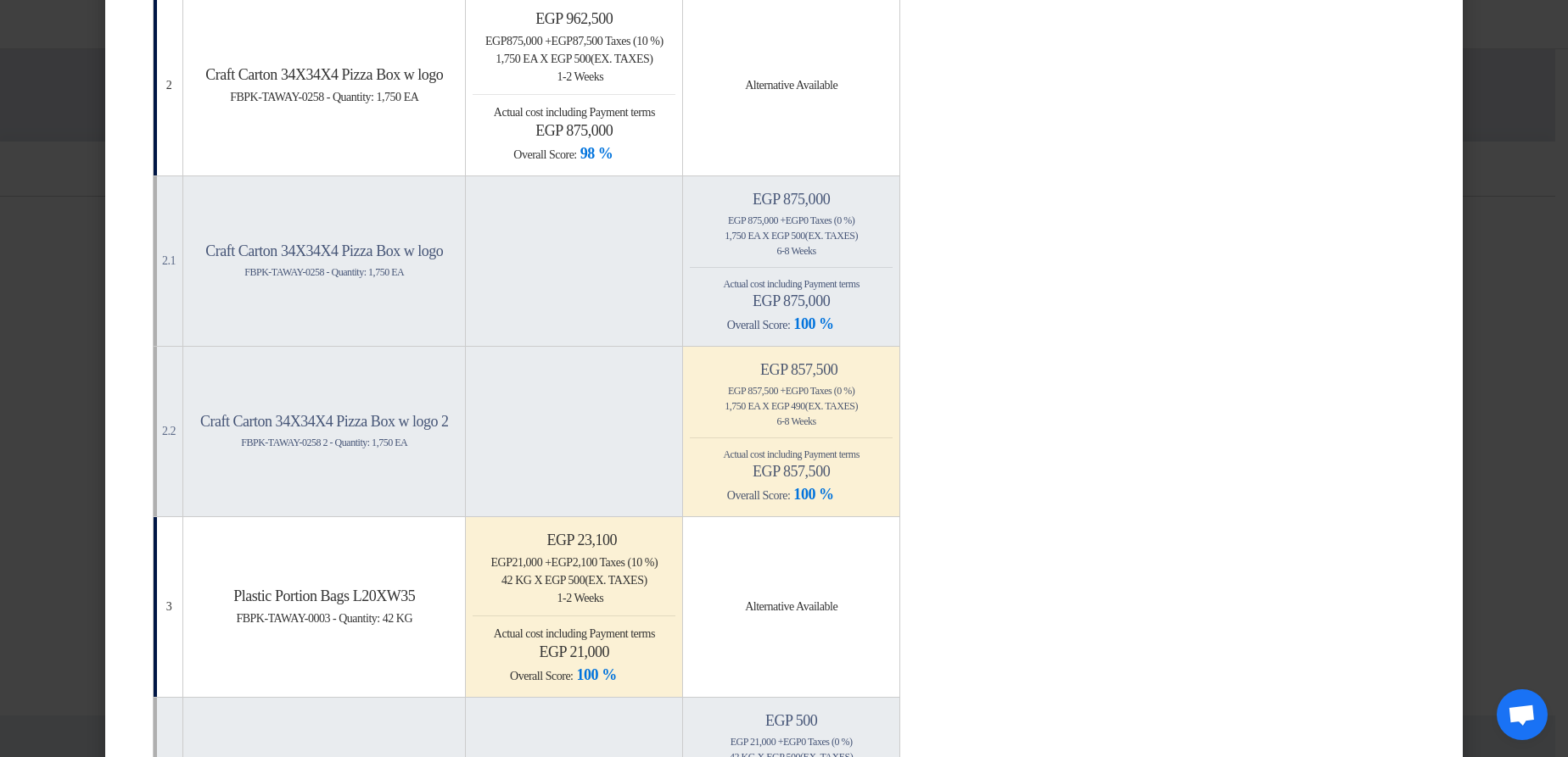
scroll to position [509, 0]
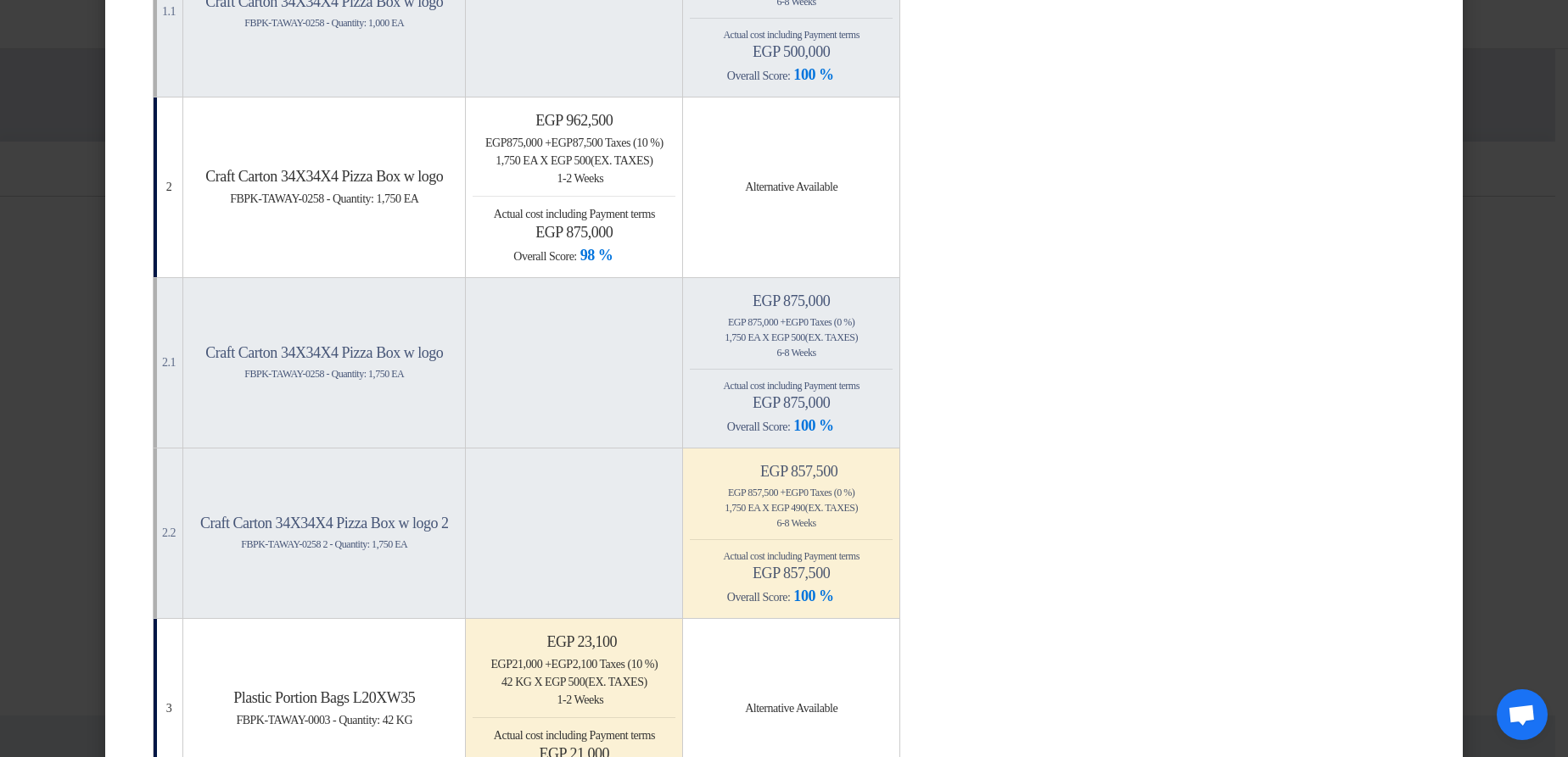
drag, startPoint x: 882, startPoint y: 504, endPoint x: 897, endPoint y: 508, distance: 15.5
click at [858, 508] on span "x egp 490 (Ex. Taxes)" at bounding box center [810, 507] width 96 height 12
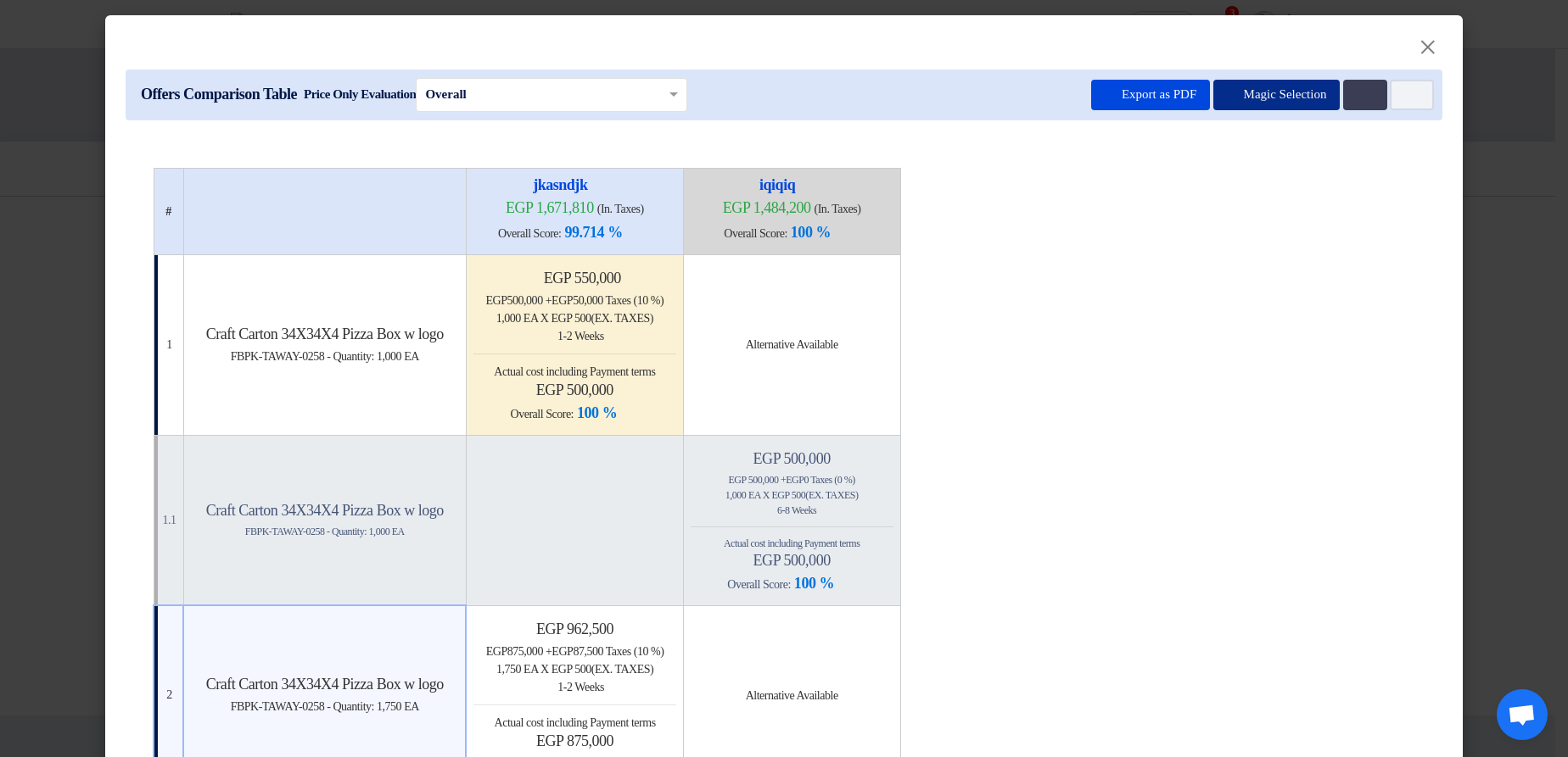
click at [1256, 99] on button "Magic Selection" at bounding box center [1277, 95] width 127 height 31
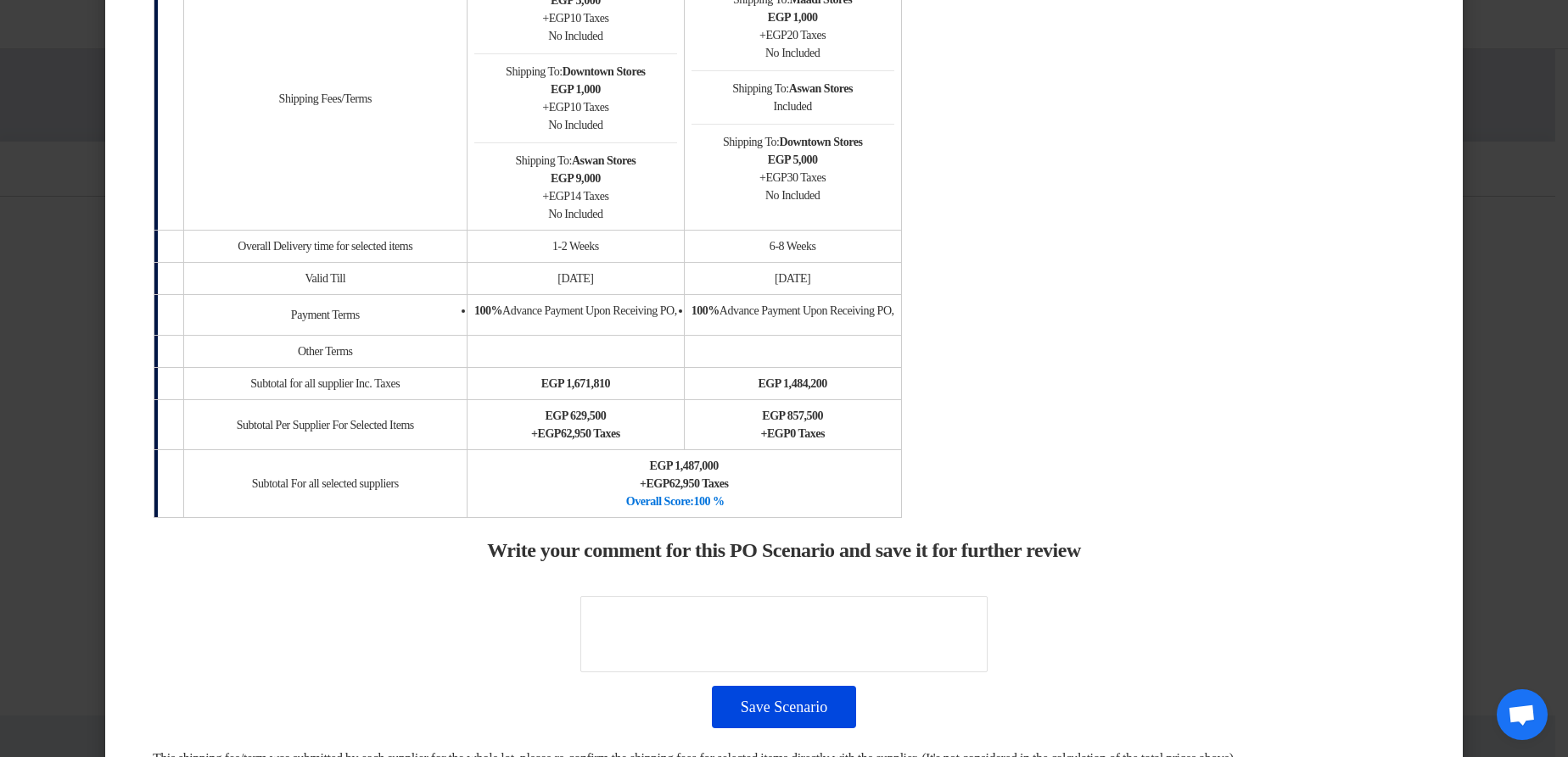
scroll to position [2358, 0]
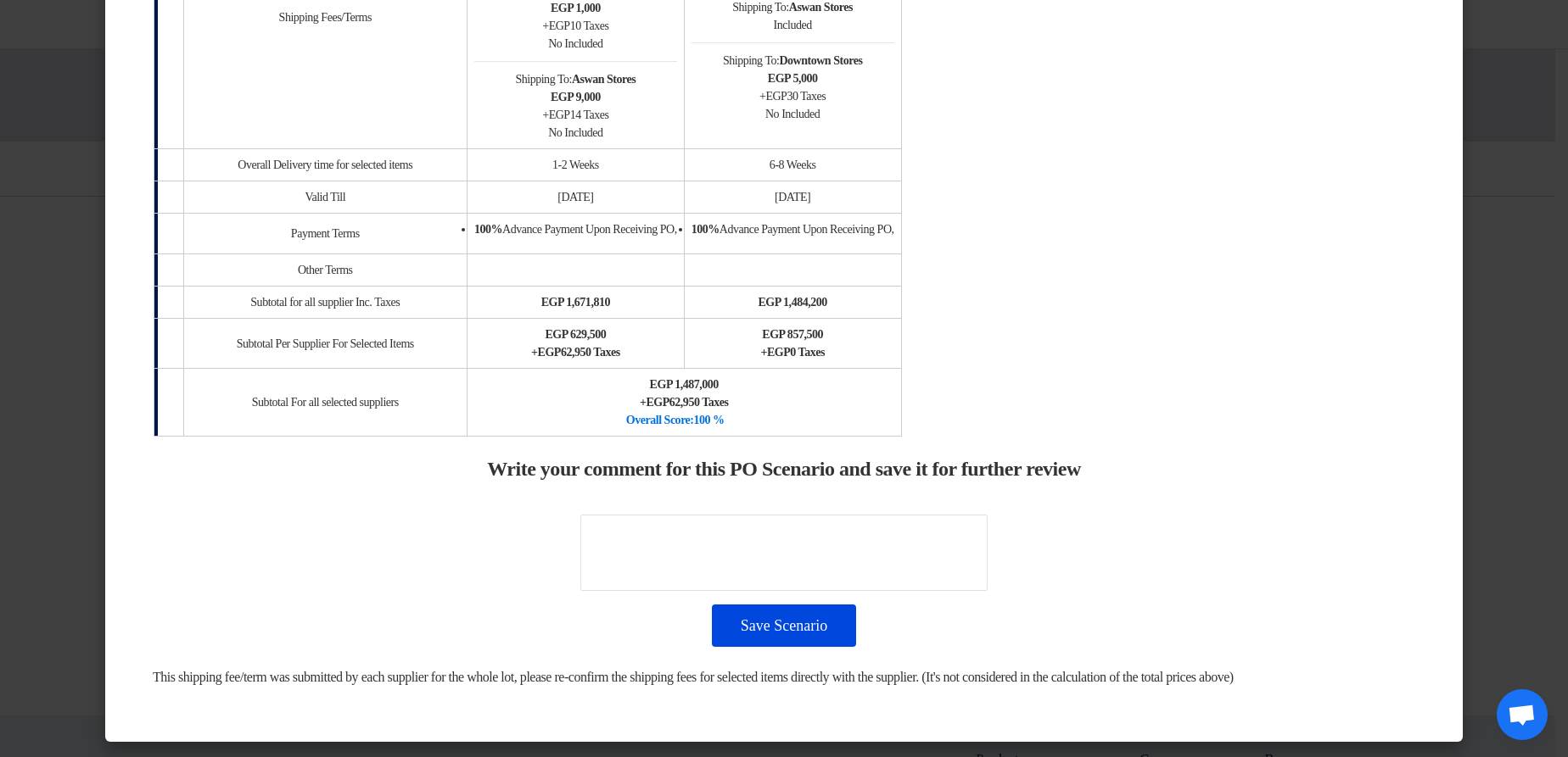
drag, startPoint x: 714, startPoint y: 366, endPoint x: 821, endPoint y: 378, distance: 107.7
click at [821, 378] on td "egp 1,487,000 + egp 62,950 Taxes Overall Score: 100 %" at bounding box center [684, 402] width 435 height 67
click at [894, 394] on div "+ egp 62,950 Taxes" at bounding box center [684, 403] width 420 height 18
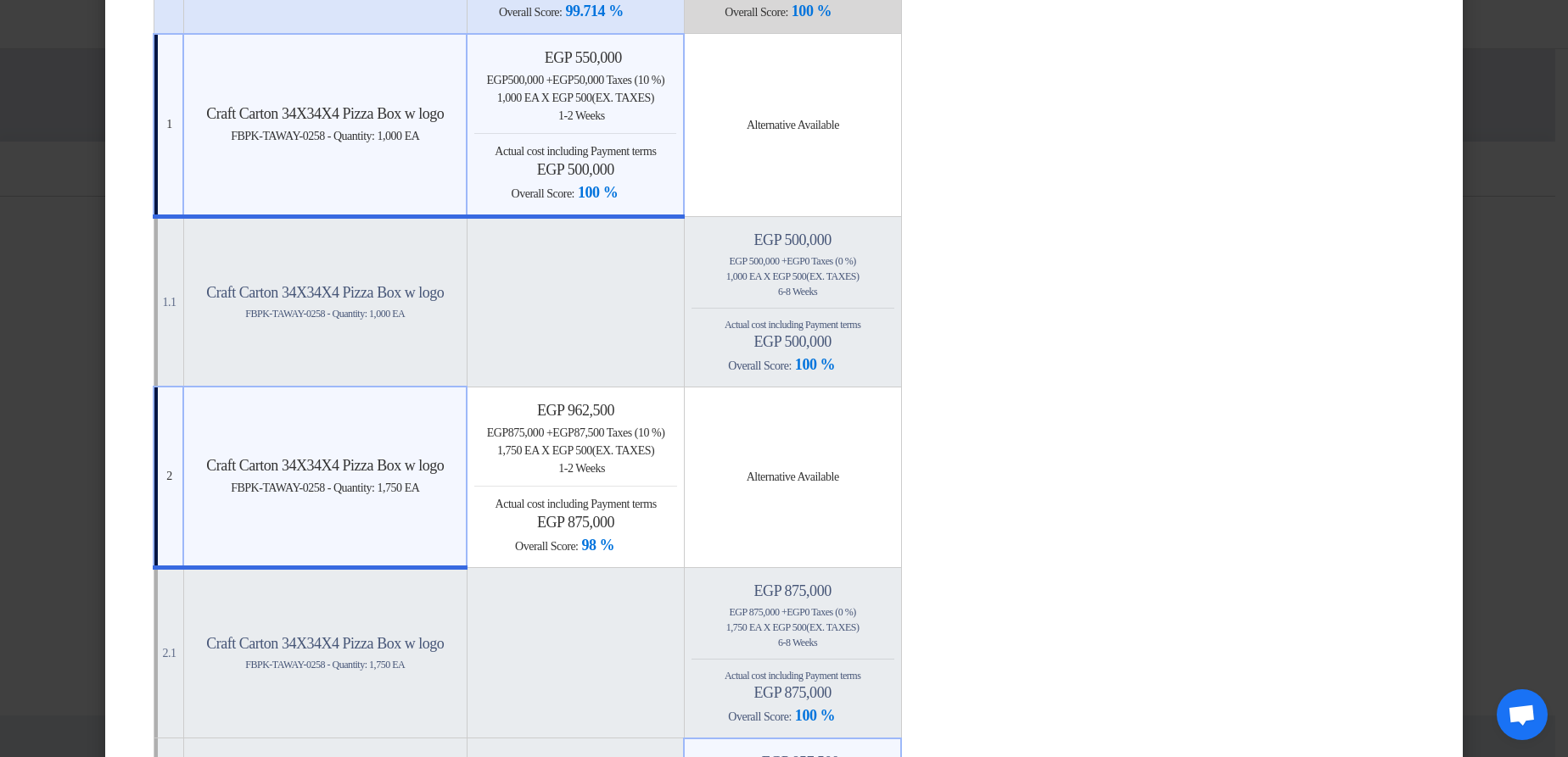
click at [676, 416] on h4 "egp 962,500" at bounding box center [575, 410] width 202 height 19
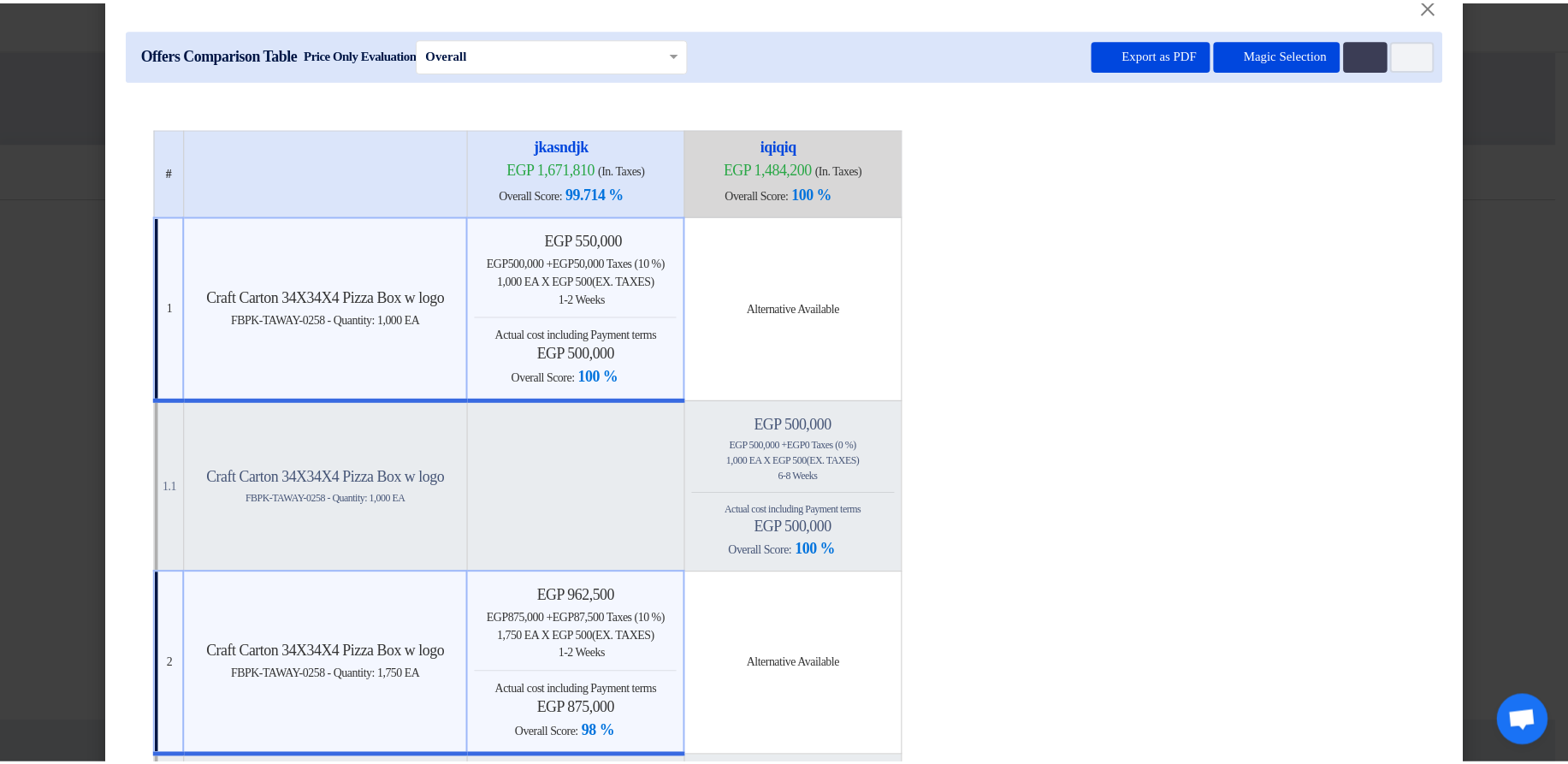
scroll to position [0, 0]
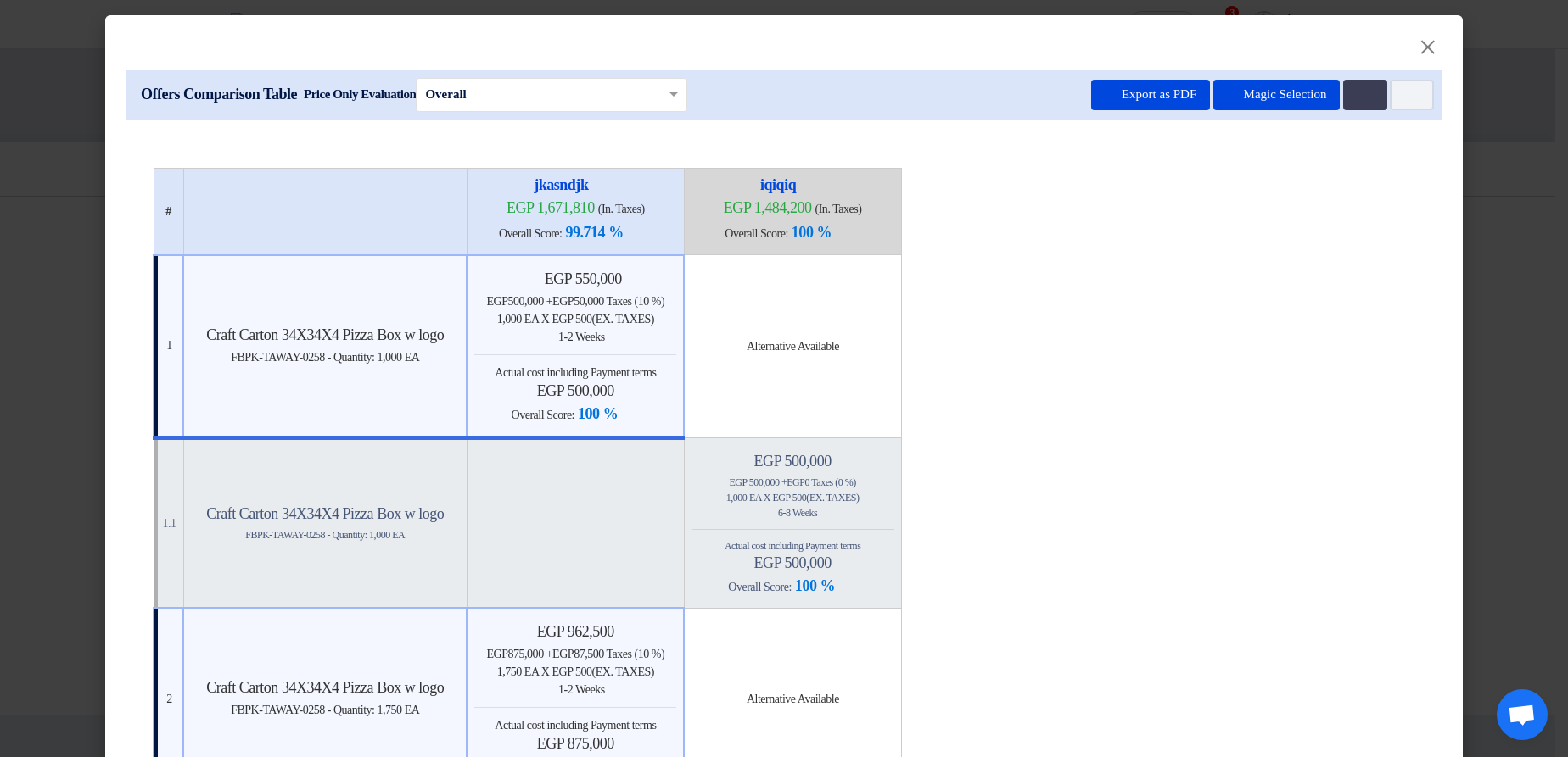
click at [1545, 155] on modal-container "× Offers Comparison Table Price Only Evaluation × Overall × Export as PDF Magic…" at bounding box center [784, 378] width 1568 height 757
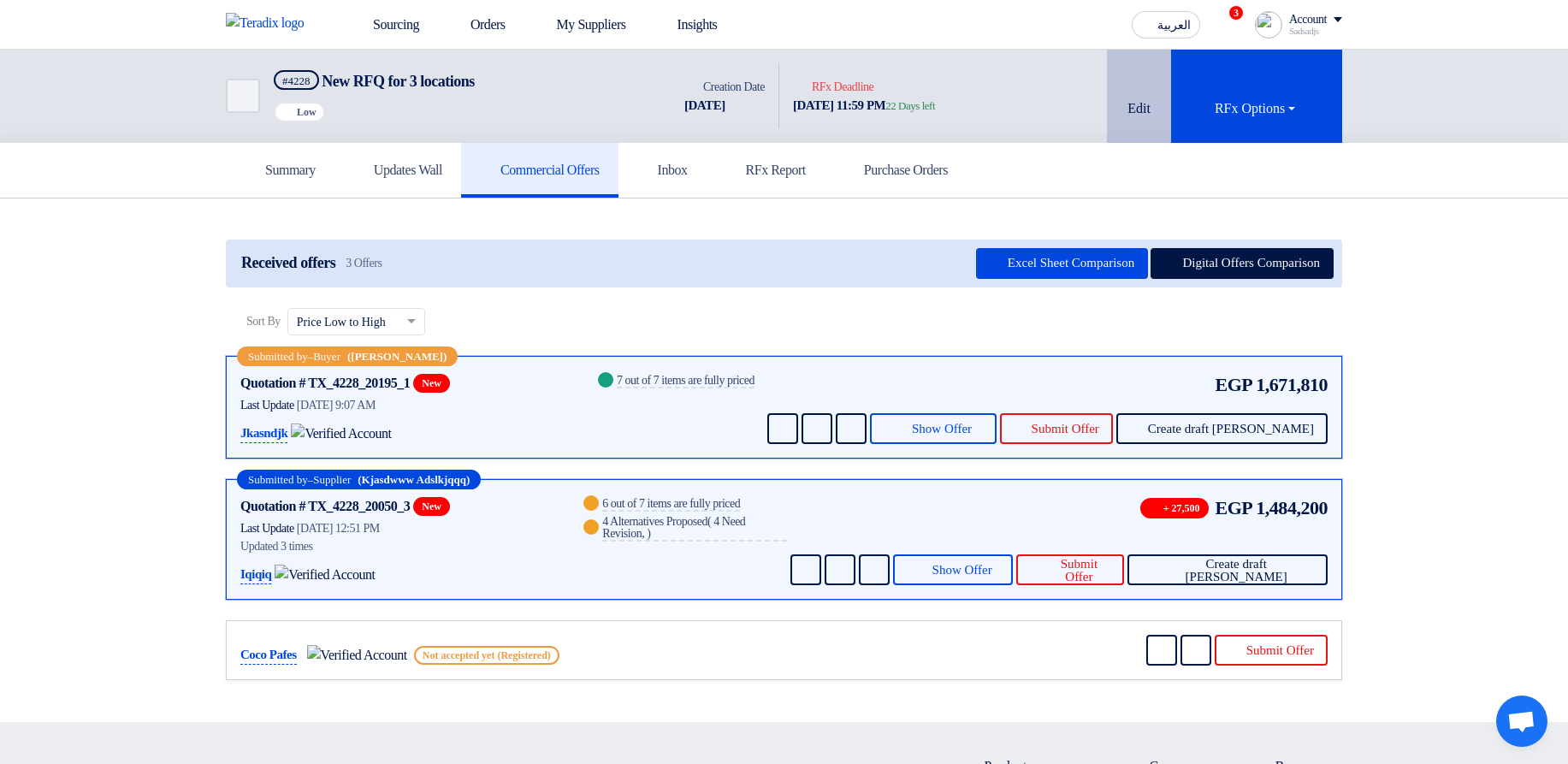
click at [1116, 76] on button "Edit" at bounding box center [1139, 96] width 64 height 93
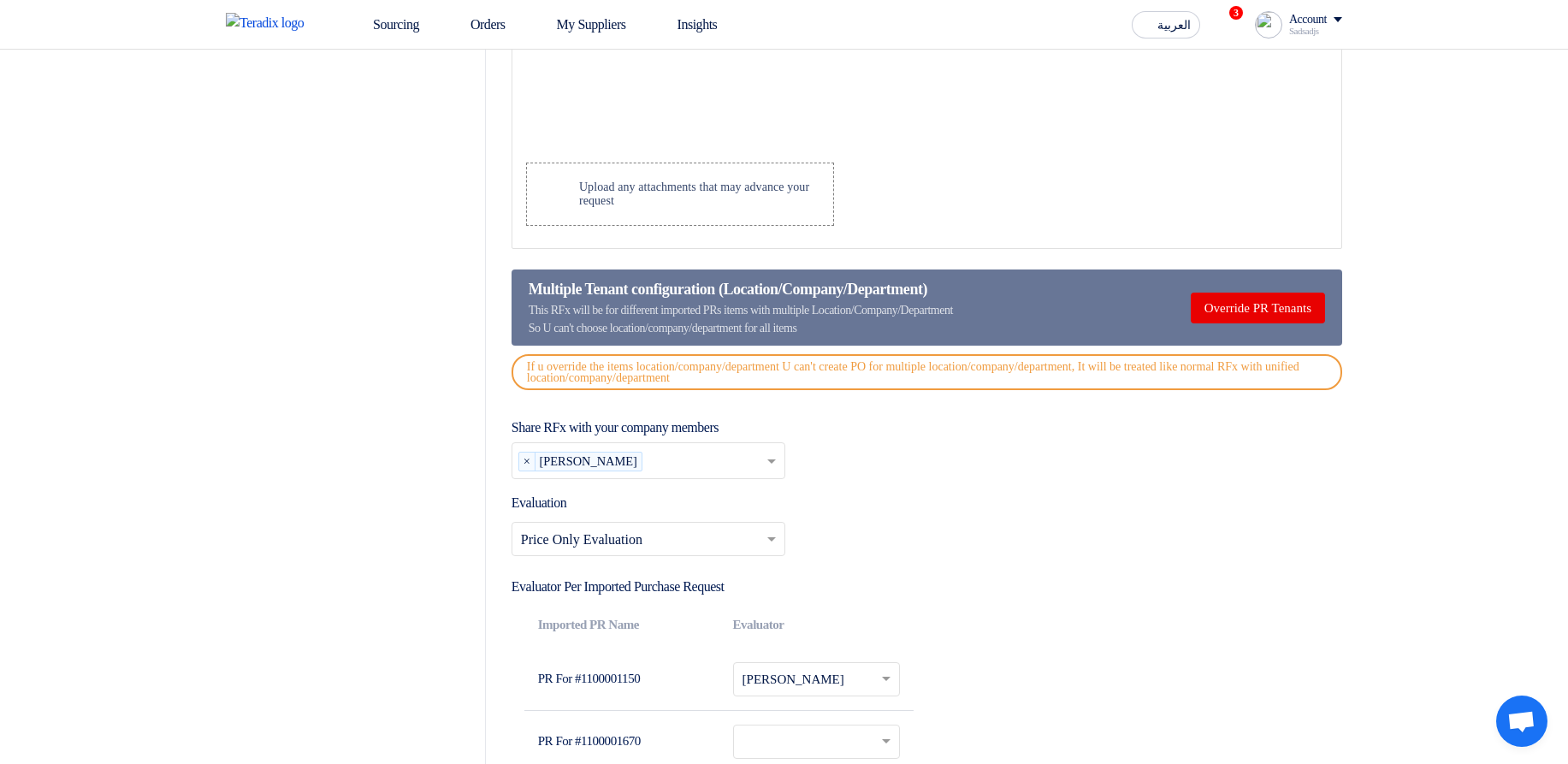
scroll to position [2464, 0]
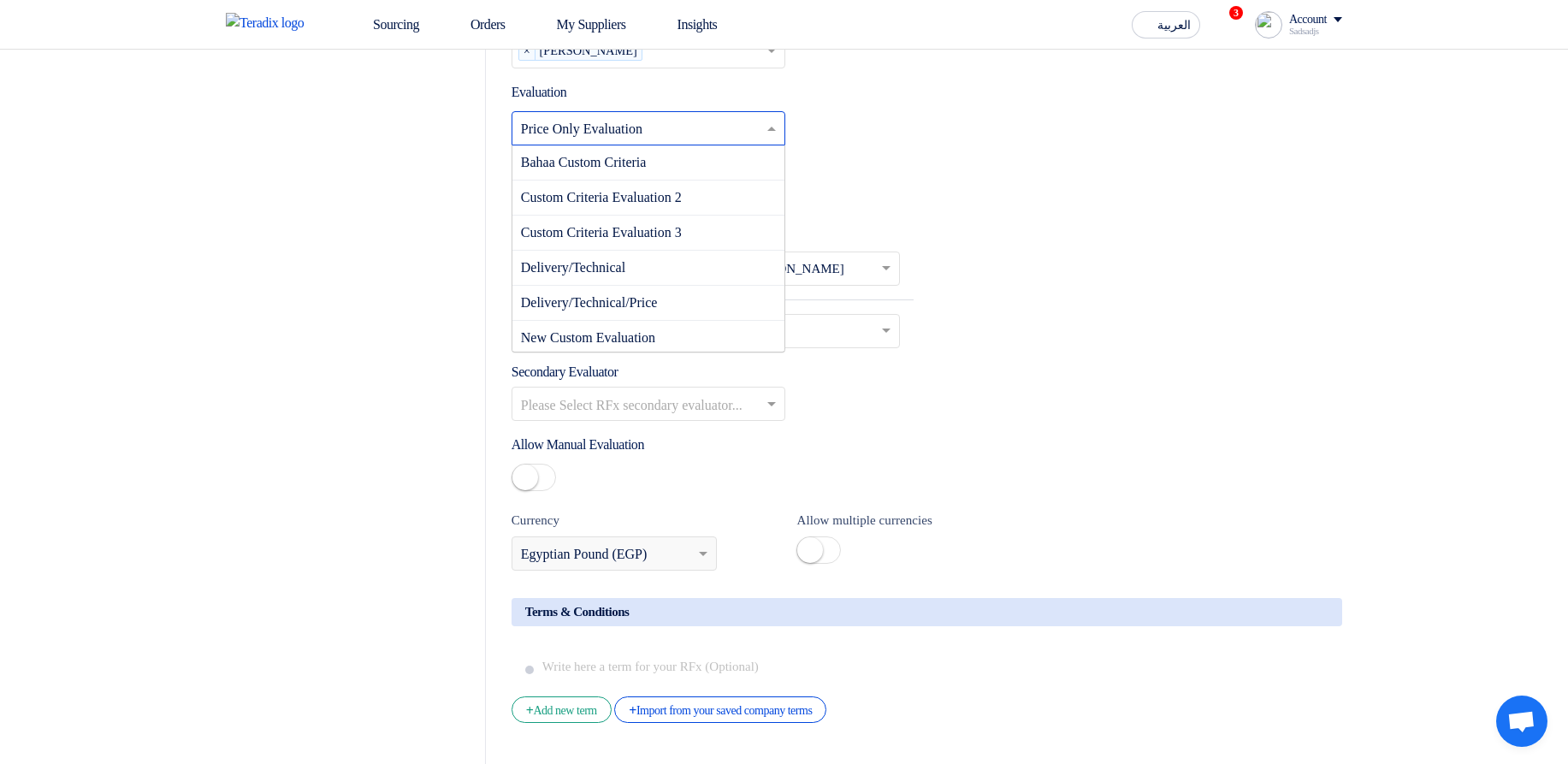
click at [694, 130] on input "text" at bounding box center [639, 130] width 238 height 28
click at [716, 173] on div "Bahaa Custom Criteria" at bounding box center [648, 162] width 272 height 35
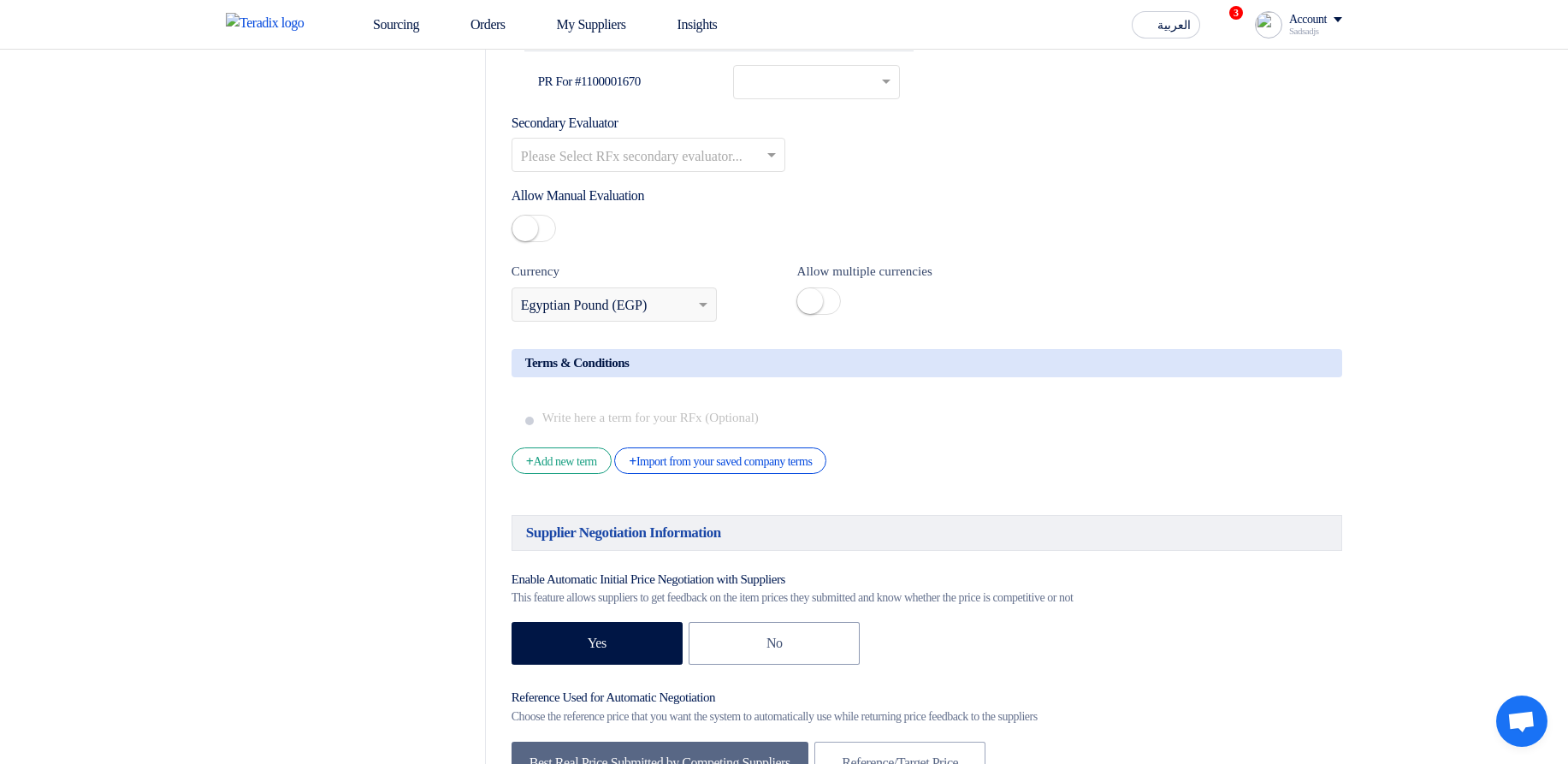
scroll to position [2412, 0]
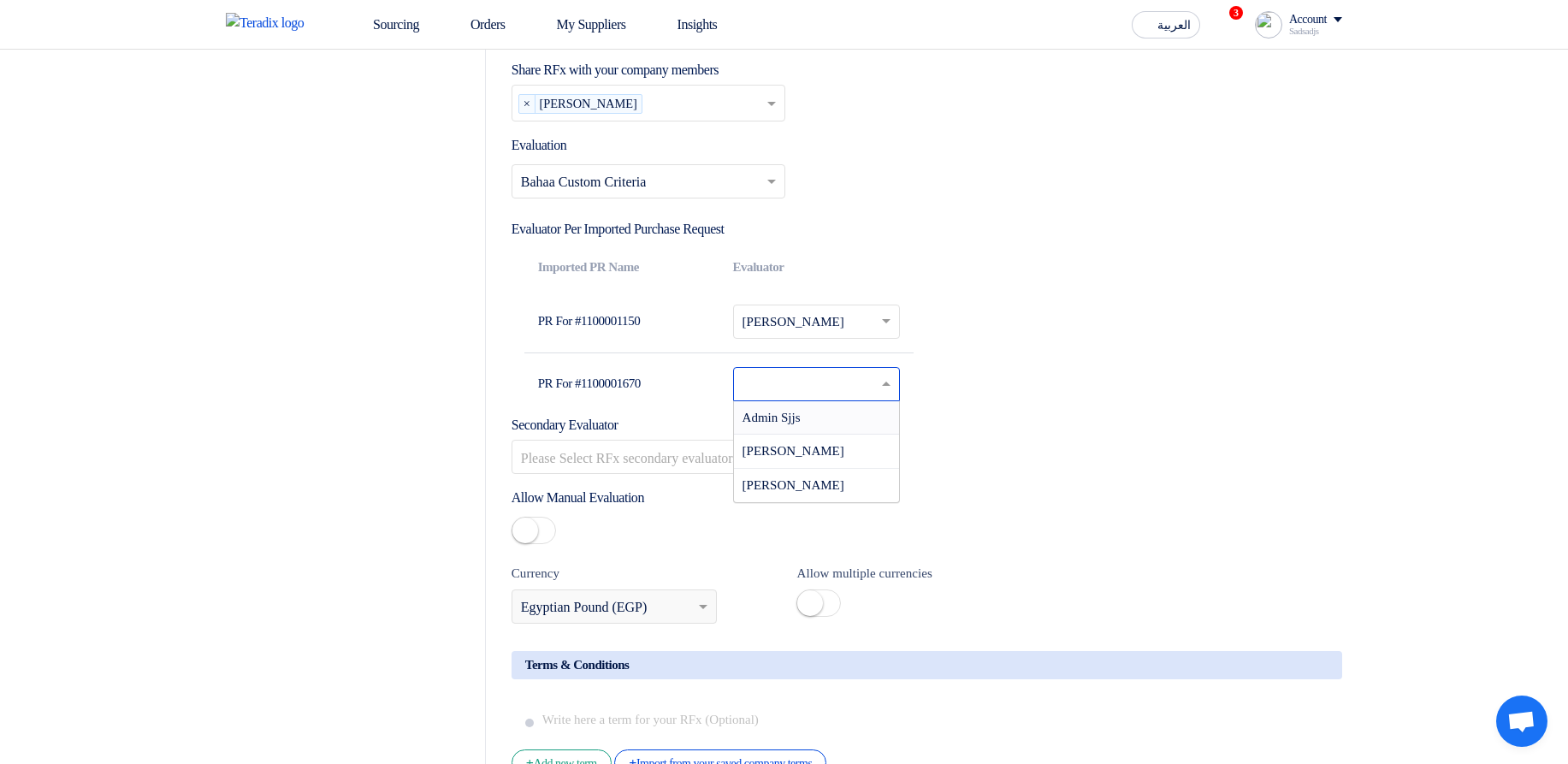
click at [877, 401] on ng-select "Please Select RFx evaluator... × × Admin Sjjs Hamda Jjjw Sadsadjs Askjd" at bounding box center [816, 385] width 168 height 34
click at [829, 397] on input "text" at bounding box center [806, 386] width 128 height 27
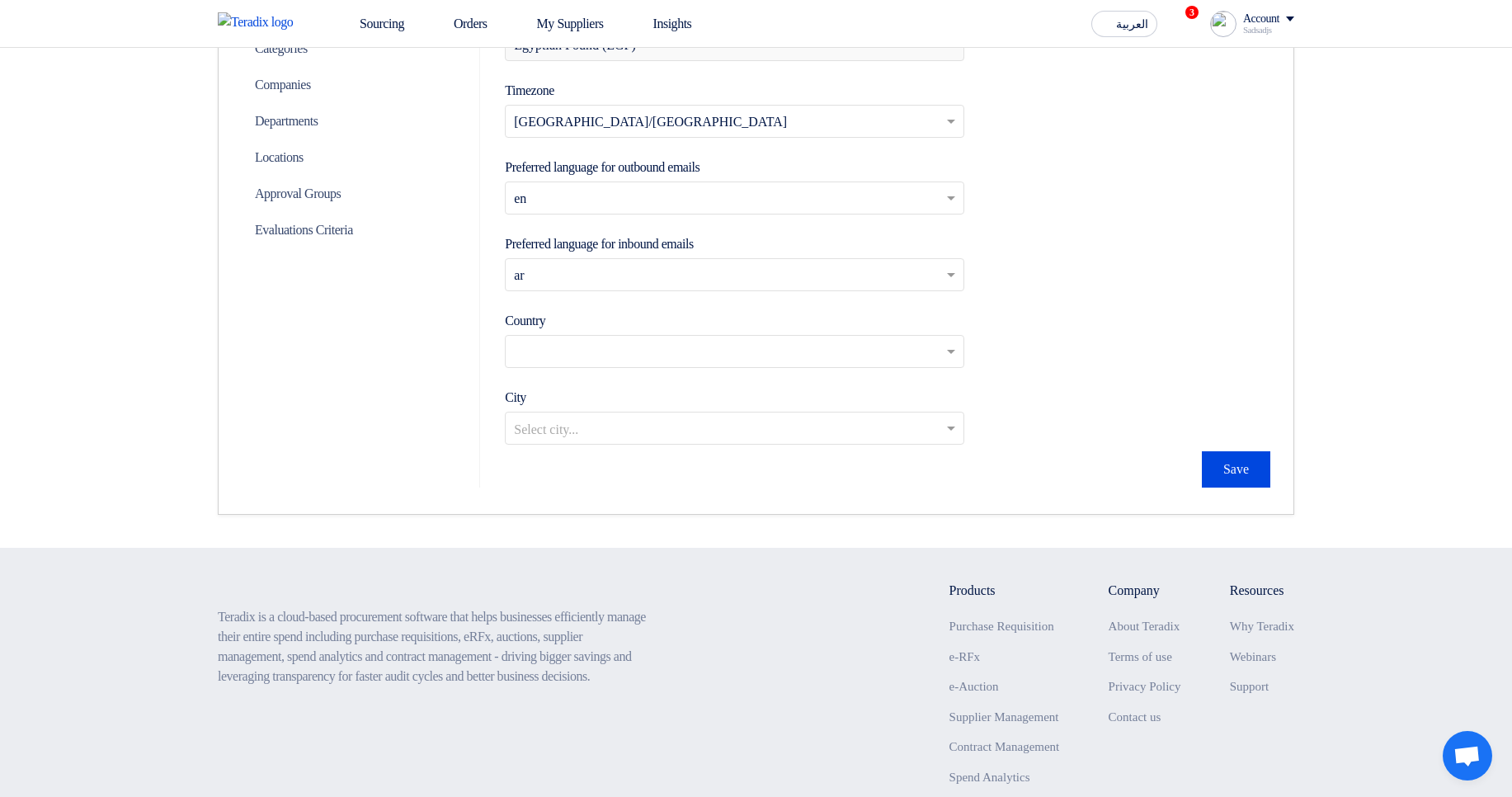
scroll to position [594, 0]
click at [329, 241] on p "Evaluations Criteria" at bounding box center [350, 227] width 218 height 37
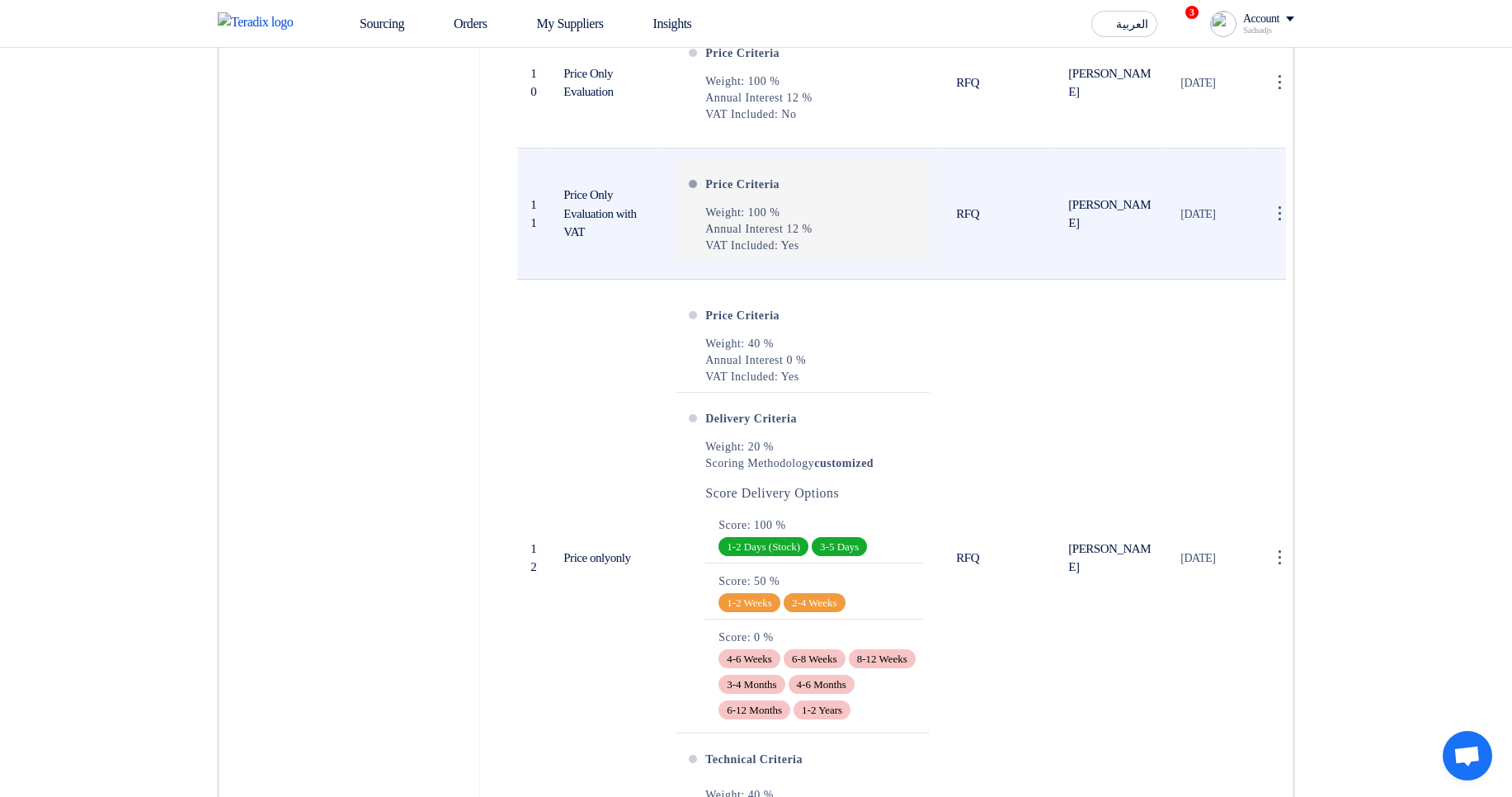
scroll to position [3565, 0]
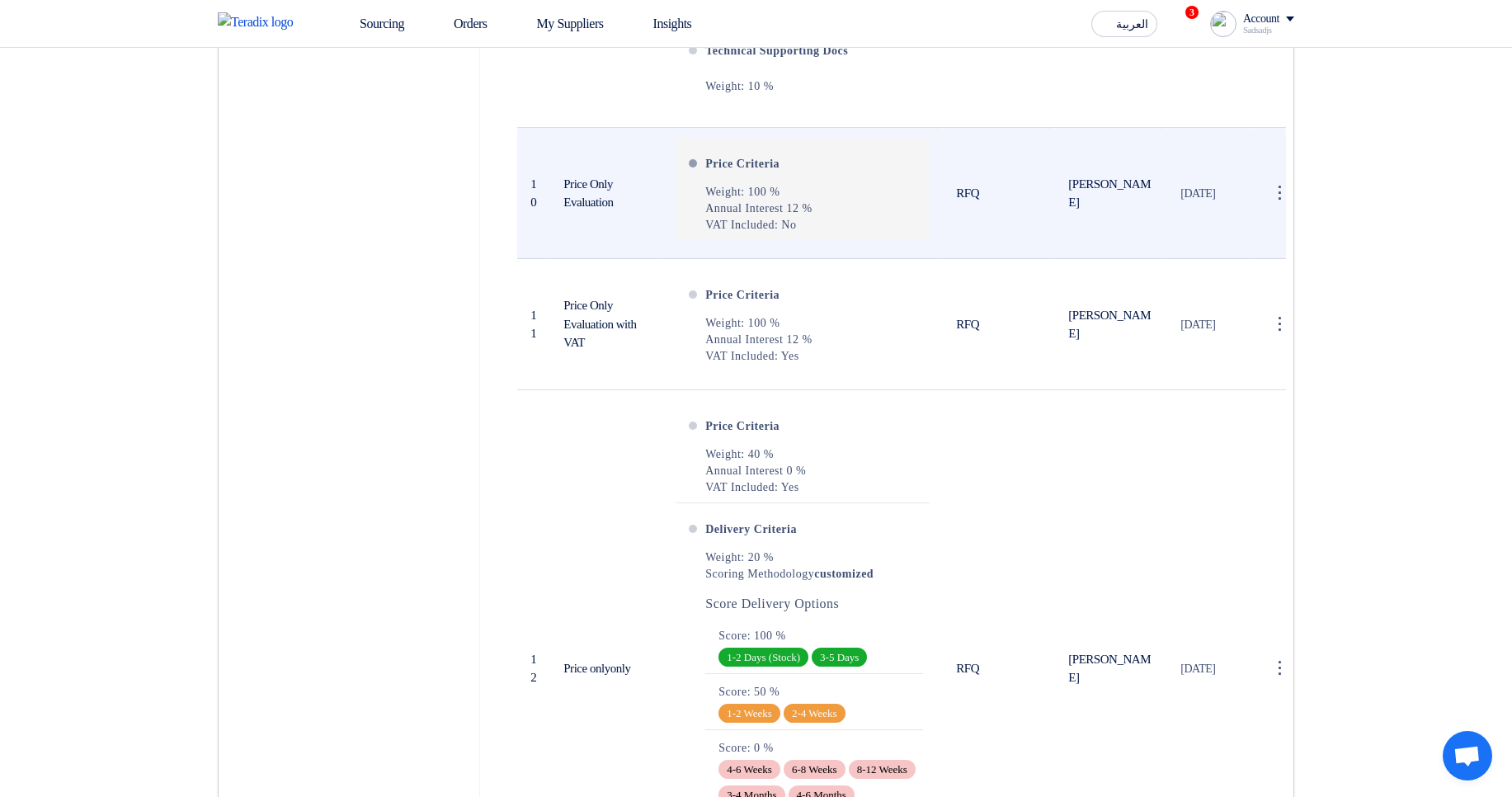
drag, startPoint x: 729, startPoint y: 237, endPoint x: 824, endPoint y: 255, distance: 96.7
click at [812, 234] on div "Weight: 100 % Annual Interest 12 % VAT Included: No" at bounding box center [758, 208] width 107 height 50
click at [825, 234] on div "Price Criteria Weight: 100 % Annual Interest 12 % VAT Included: No" at bounding box center [813, 189] width 218 height 89
drag, startPoint x: 826, startPoint y: 256, endPoint x: 709, endPoint y: 213, distance: 124.7
click at [709, 213] on div "Price Criteria Weight: 100 % Annual Interest 12 % VAT Included: No" at bounding box center [813, 189] width 218 height 89
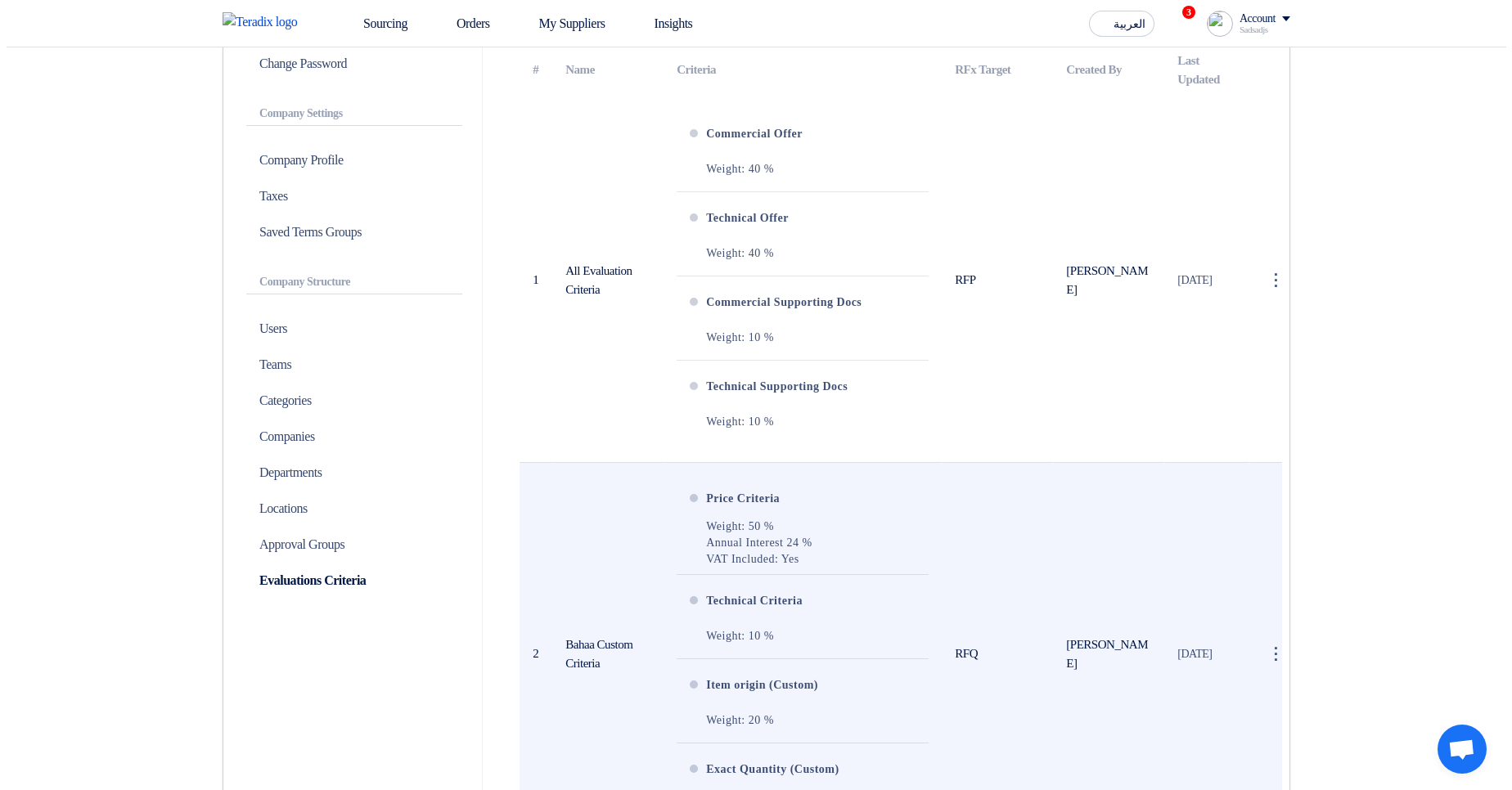
scroll to position [491, 0]
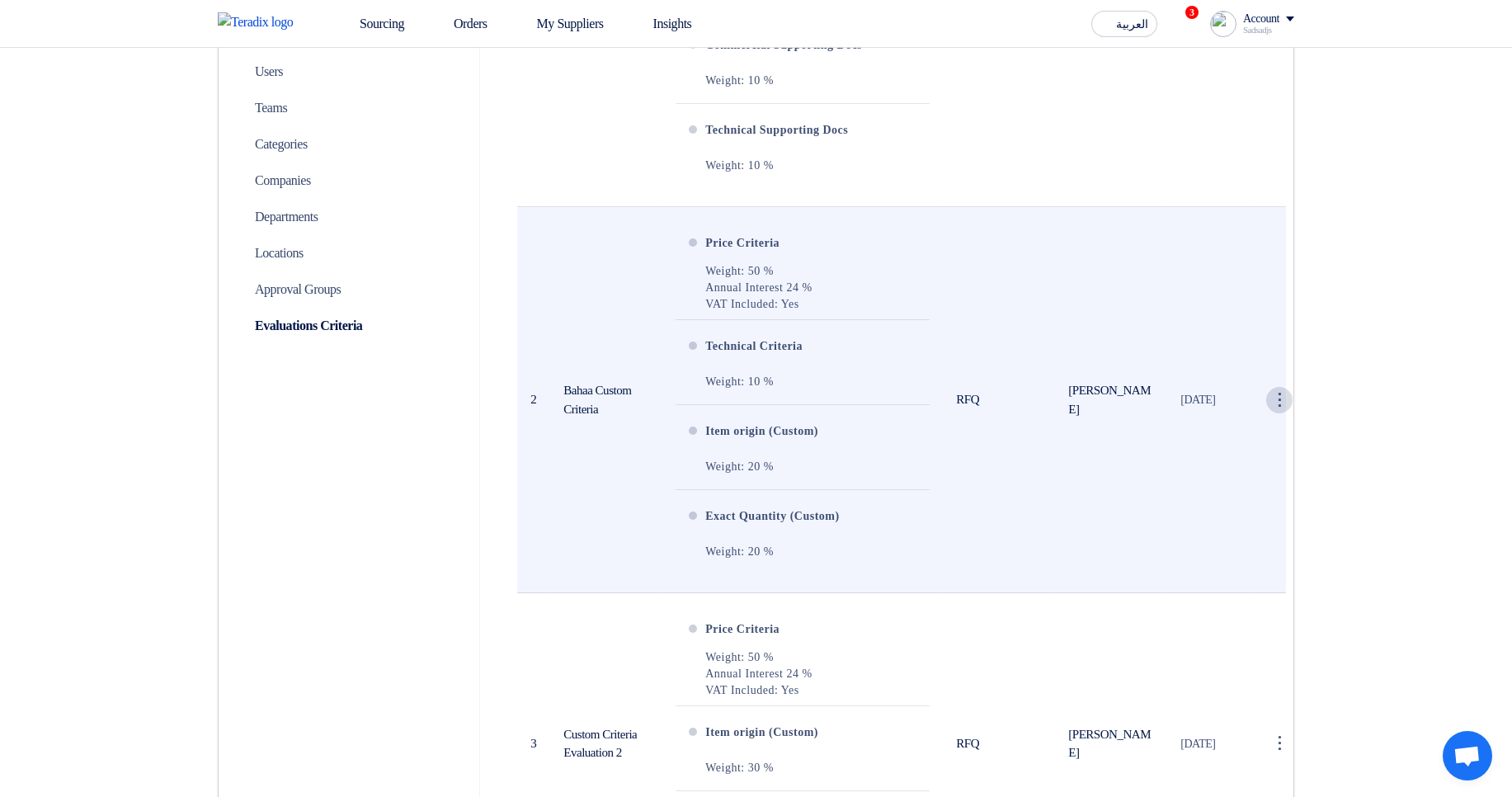
click at [1276, 37] on div "⋮" at bounding box center [1279, 23] width 26 height 26
click at [1233, 431] on link "Edit Evaluation" at bounding box center [1241, 430] width 101 height 24
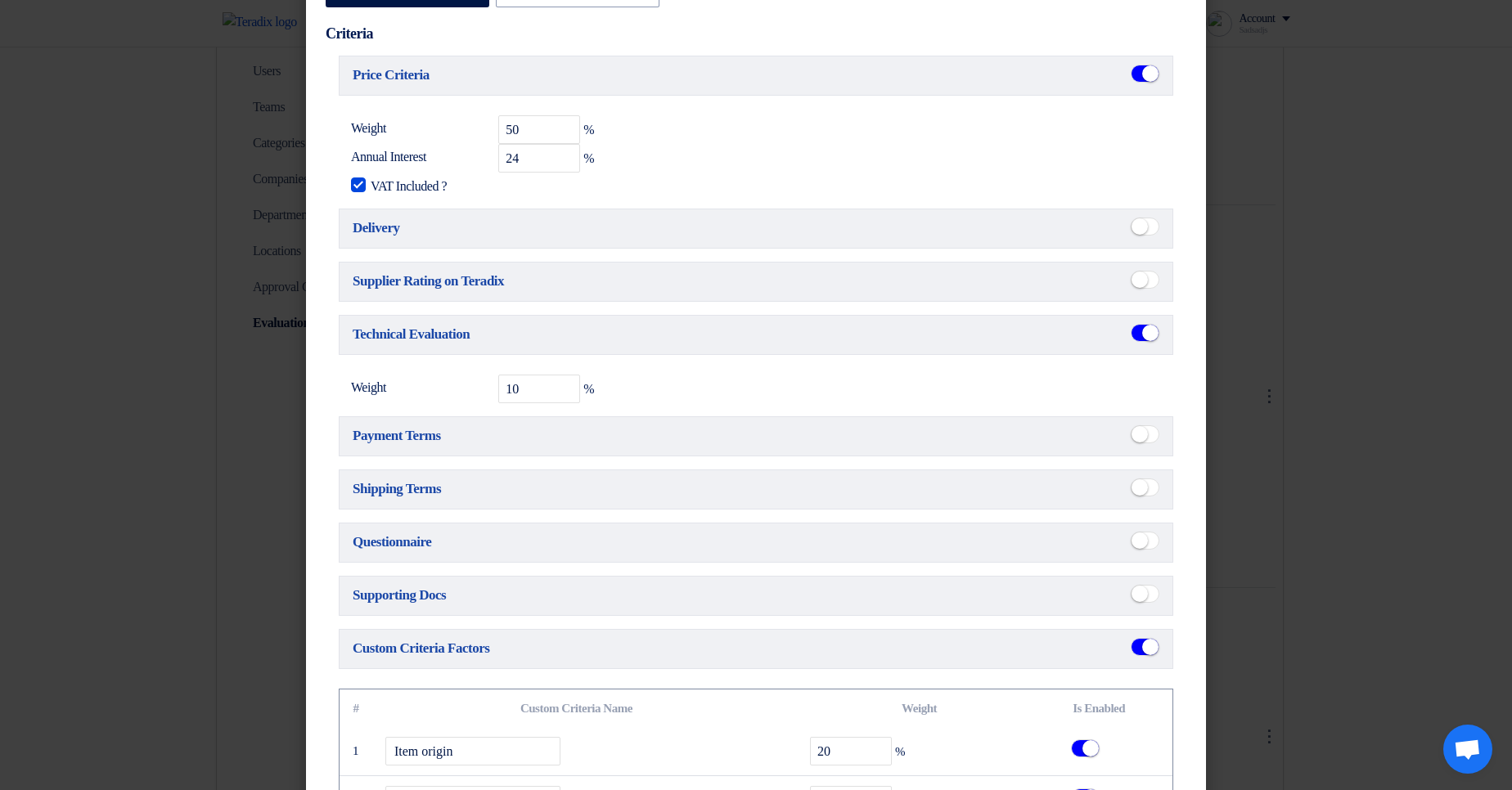
scroll to position [406, 0]
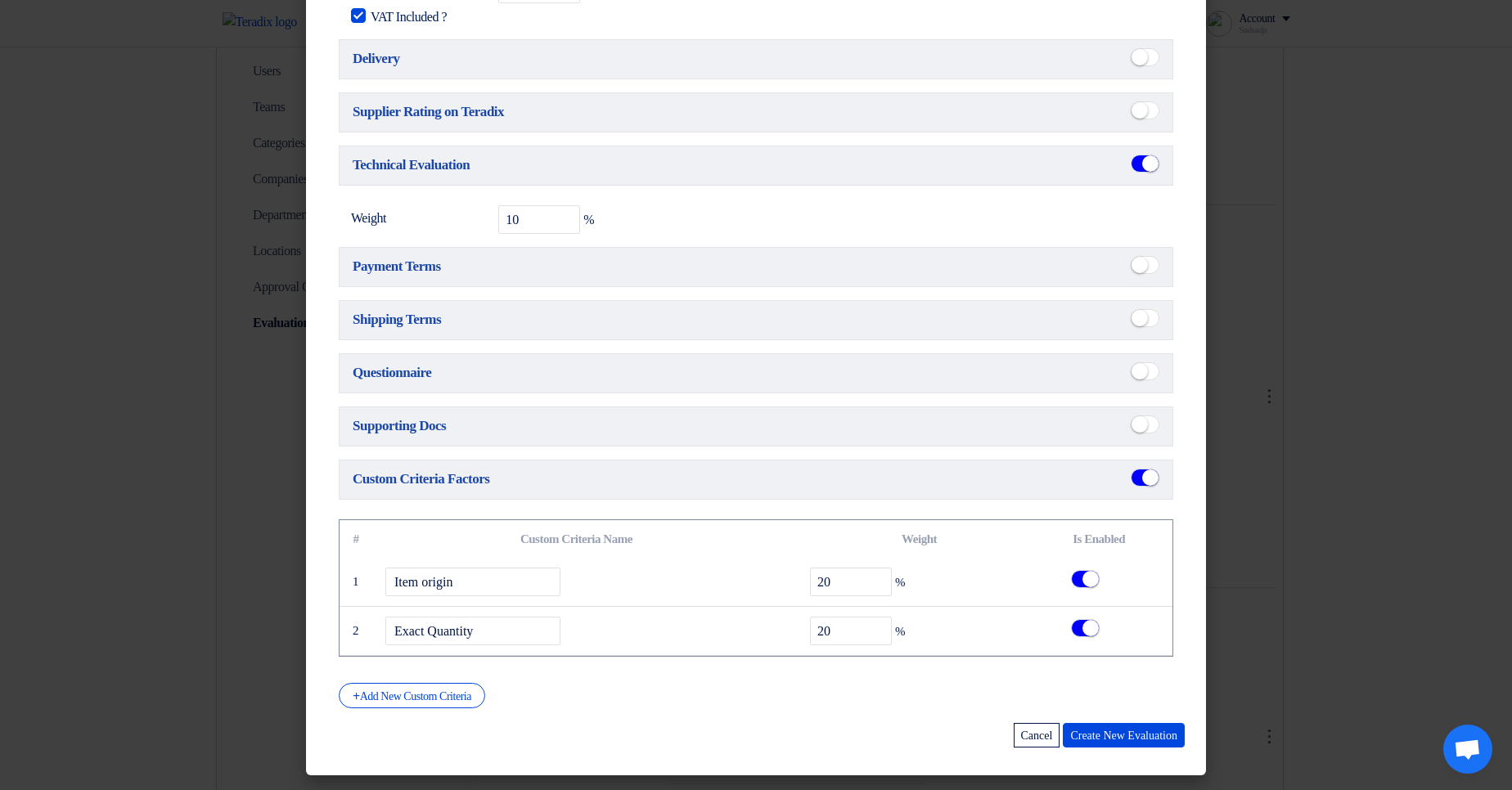
click at [1148, 317] on span at bounding box center [1145, 318] width 29 height 18
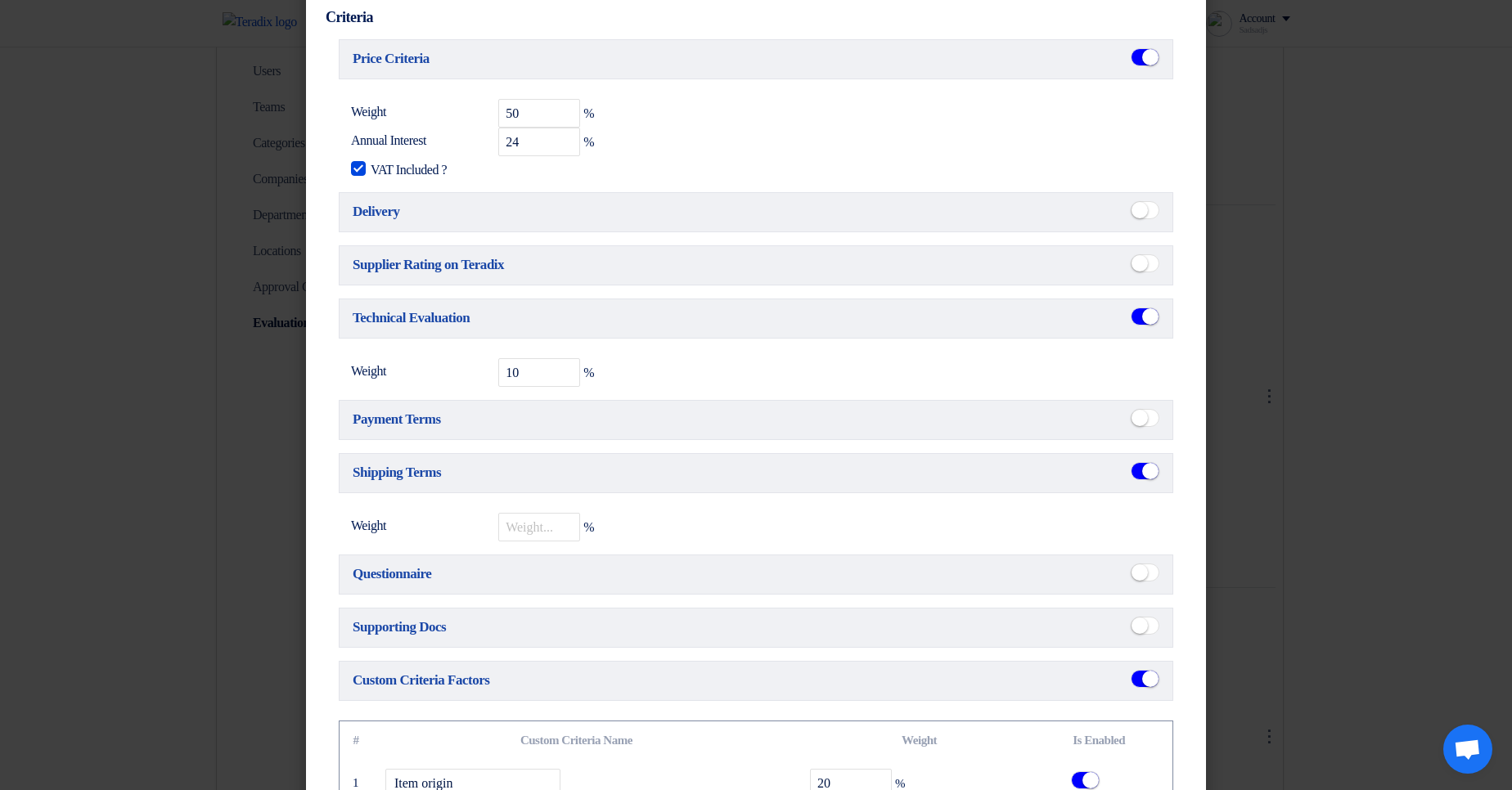
scroll to position [196, 0]
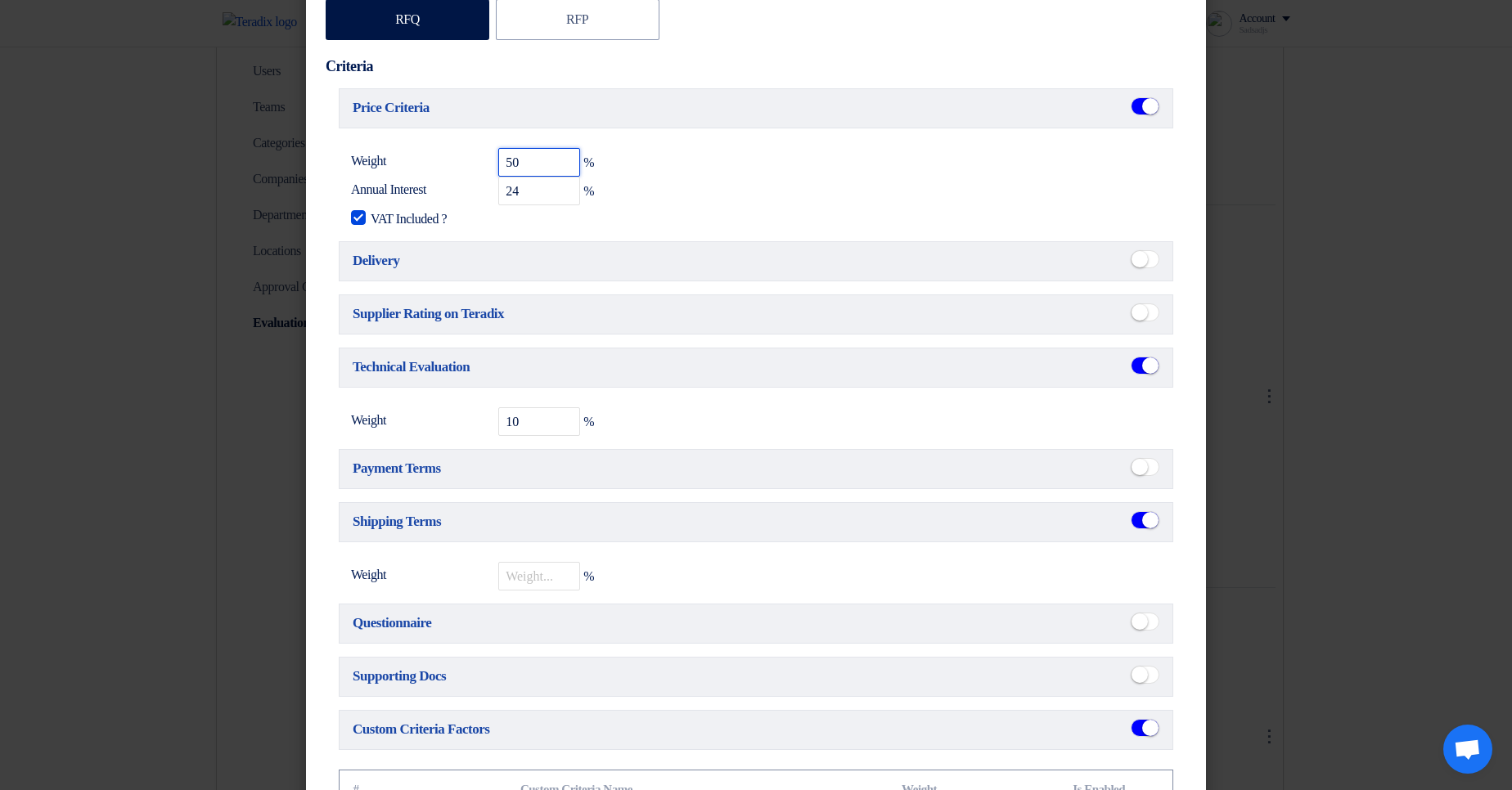
click at [513, 164] on input "50" at bounding box center [539, 162] width 82 height 29
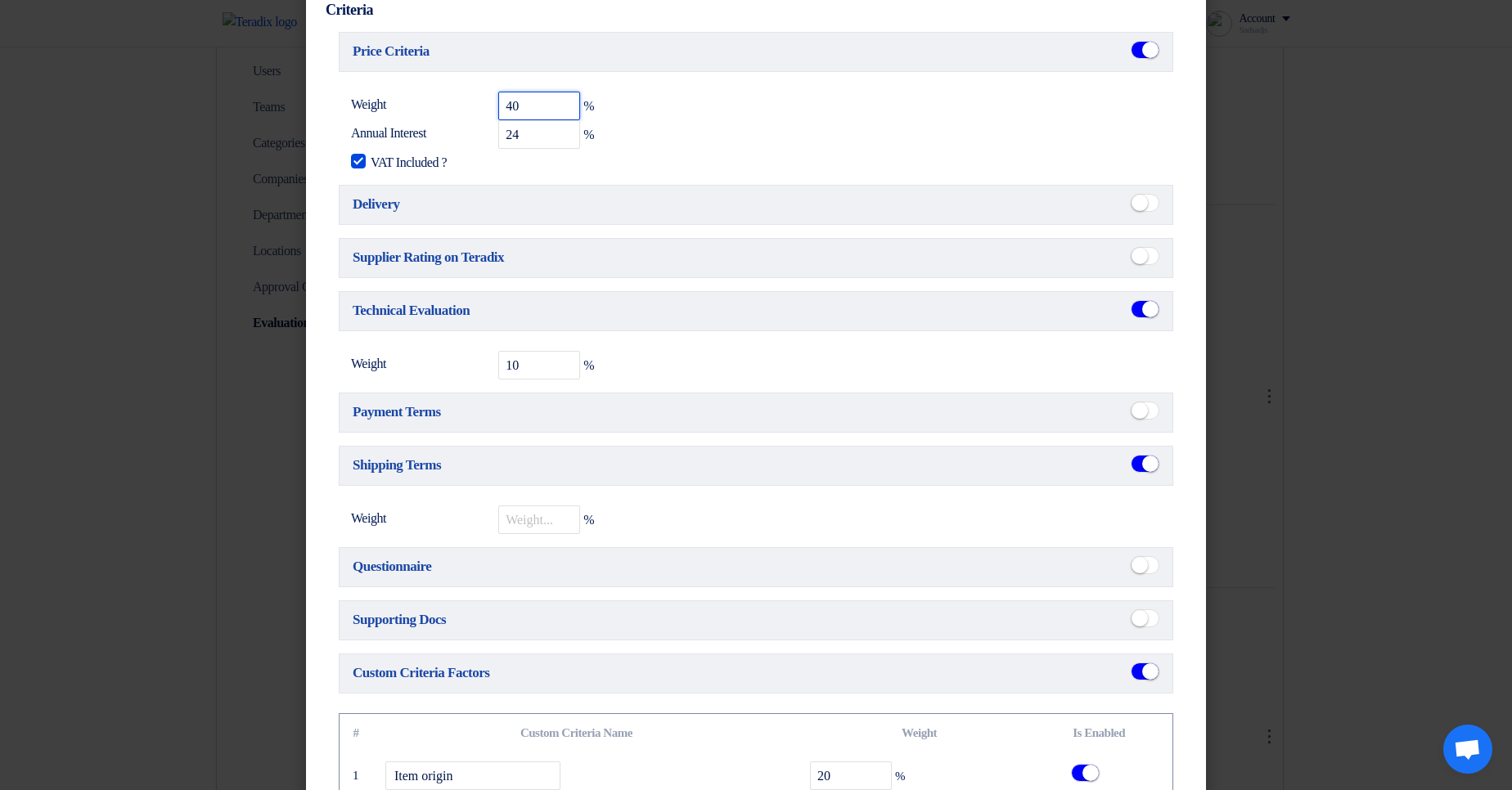
scroll to position [320, 0]
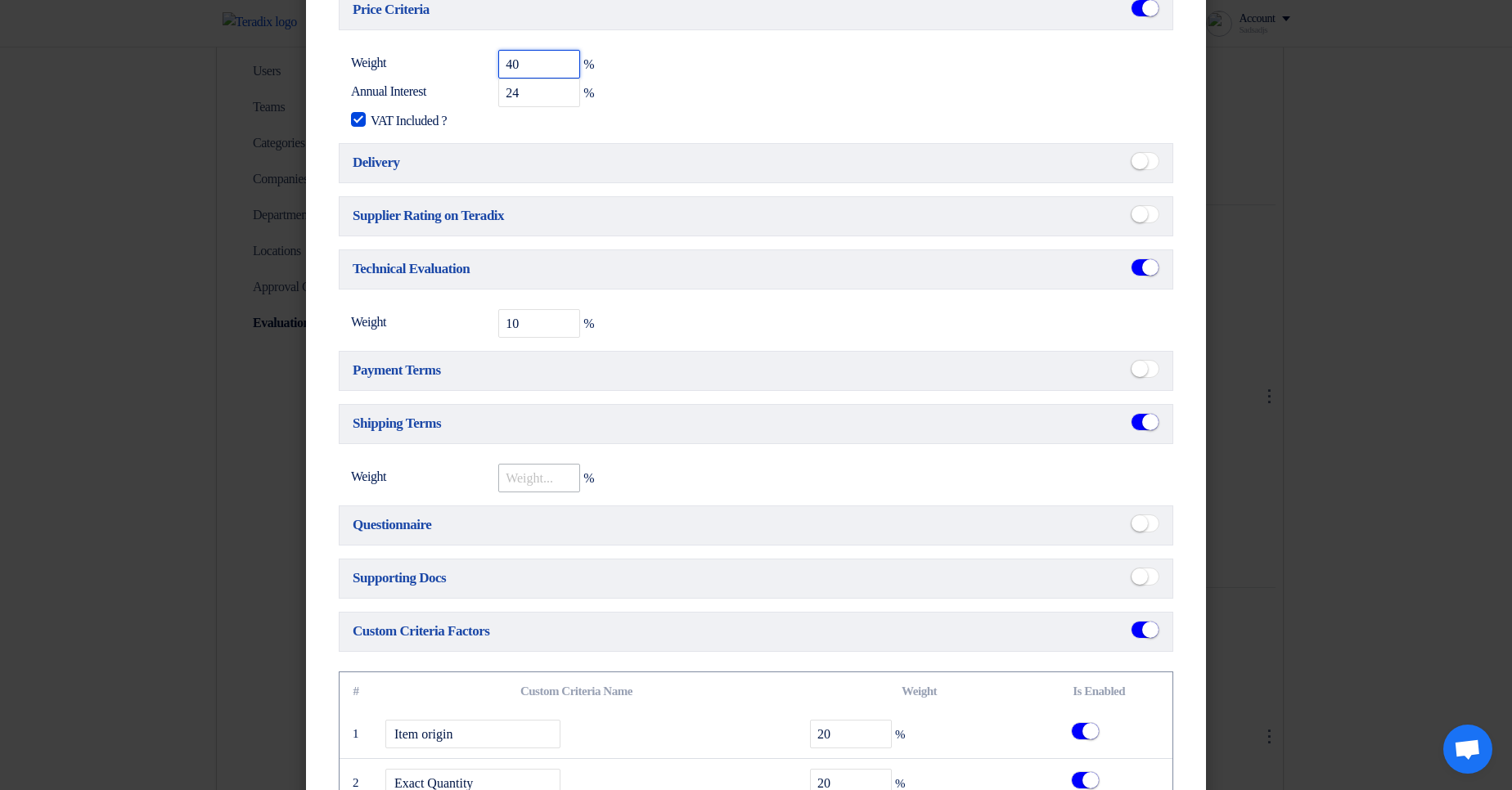
type input "40"
click at [533, 493] on input "number" at bounding box center [539, 478] width 82 height 29
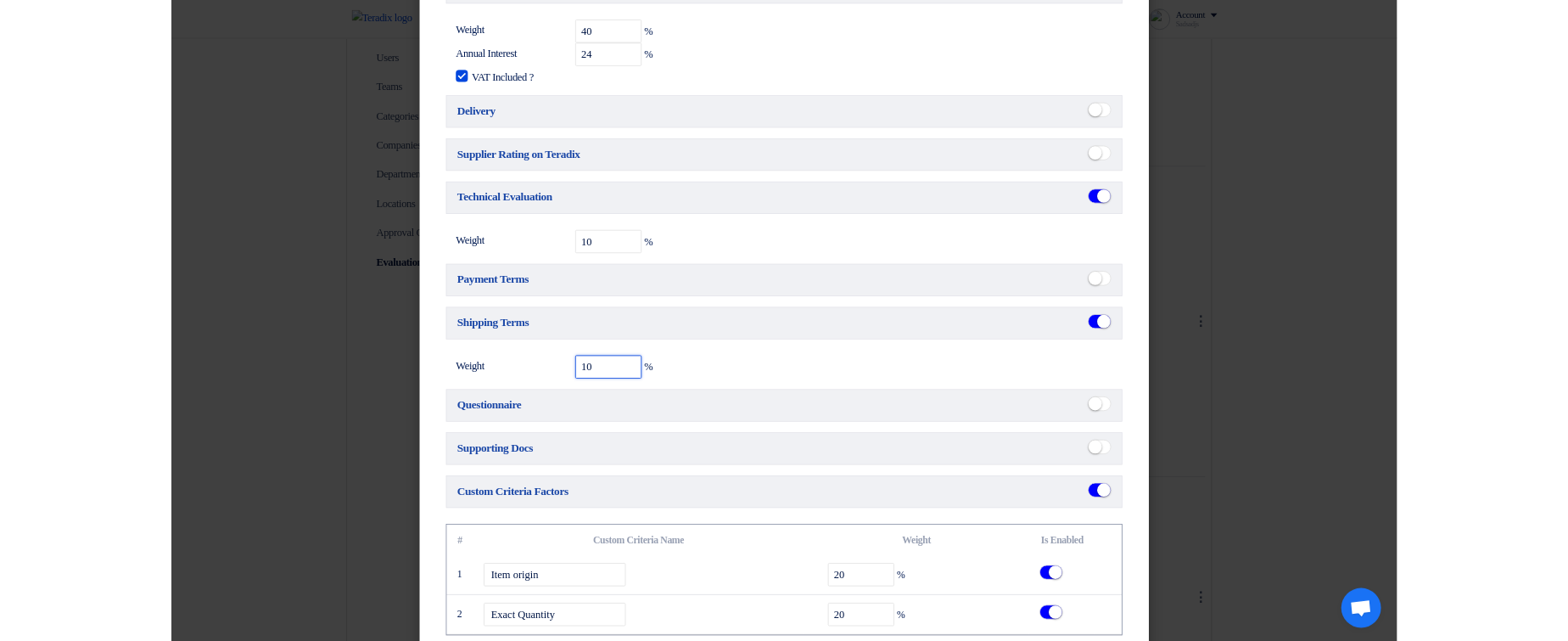
scroll to position [306, 0]
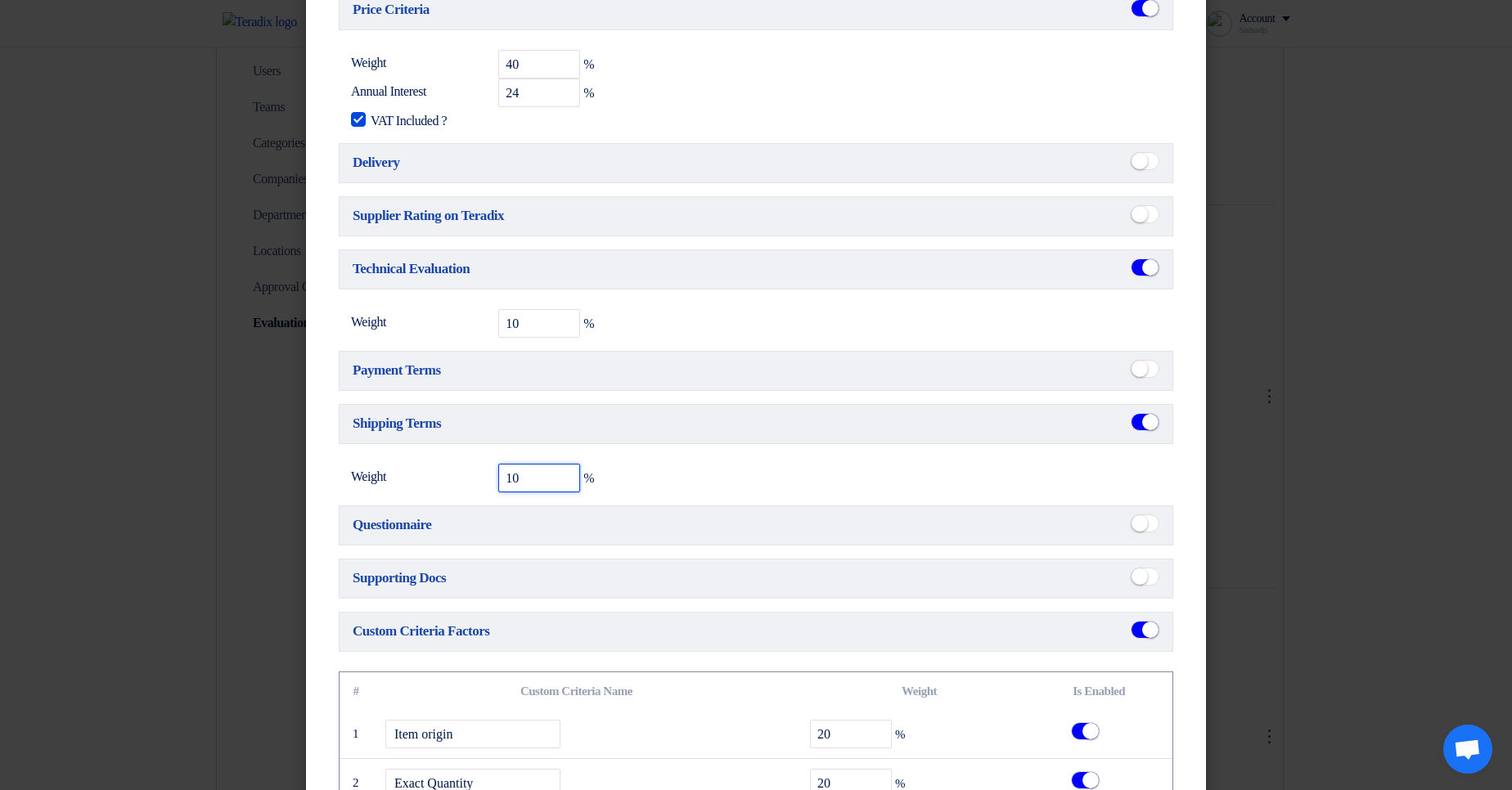
type input "10"
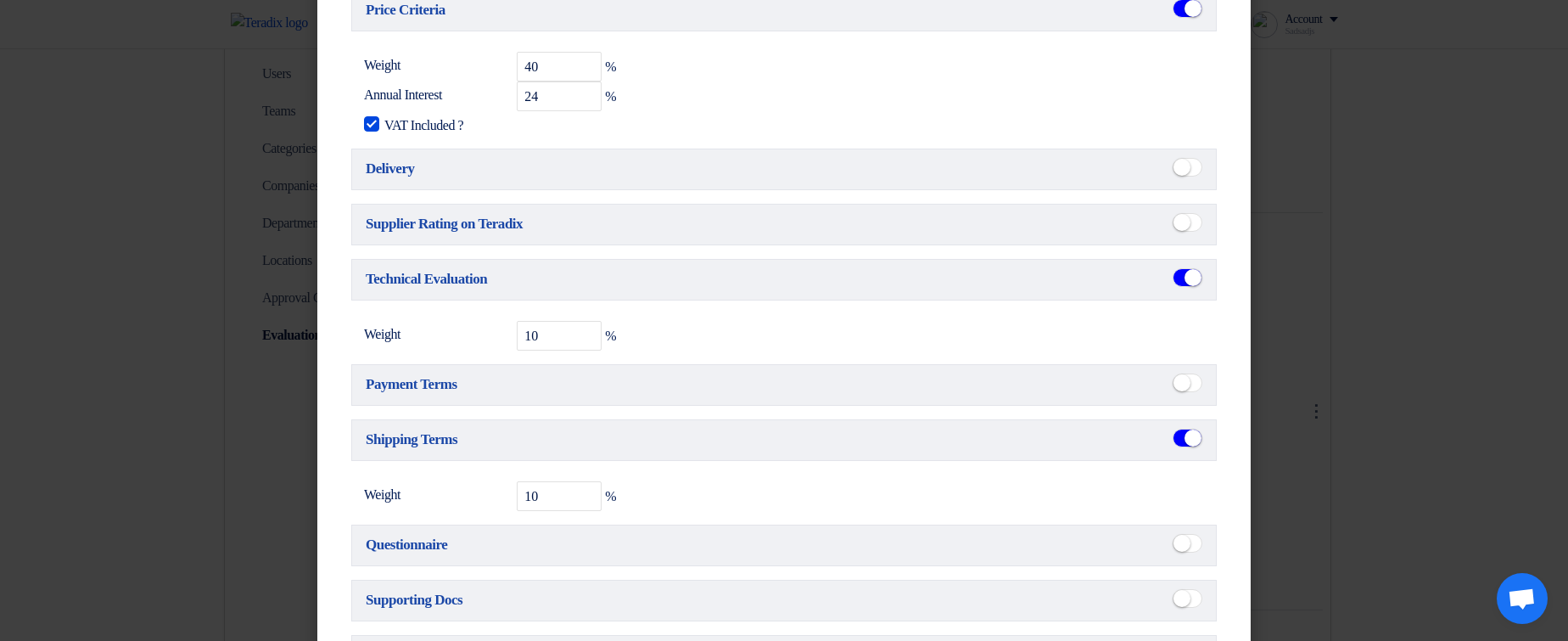
click at [1131, 576] on form "Name Bahaa Custom Criteria Evaluation RFx Target... RFQ RFP Criteria Price Crit…" at bounding box center [784, 357] width 892 height 1159
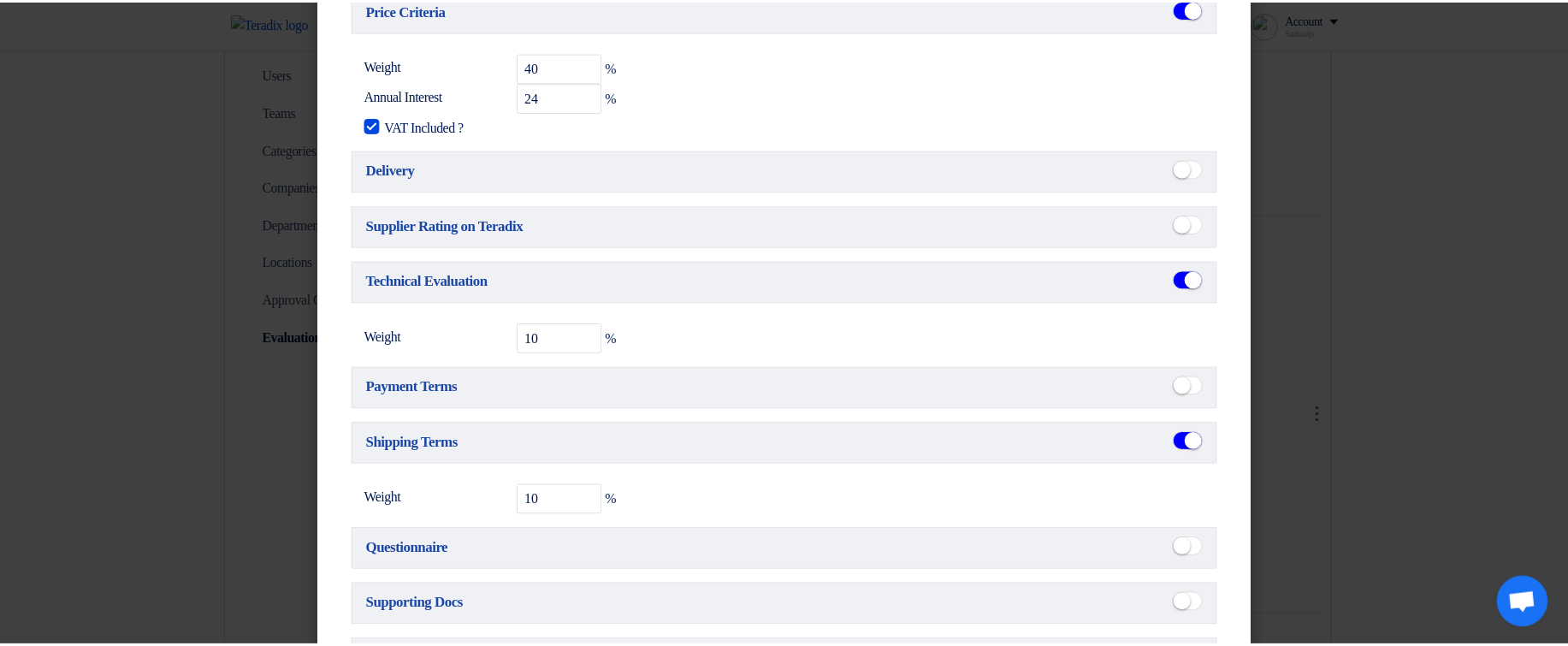
scroll to position [656, 0]
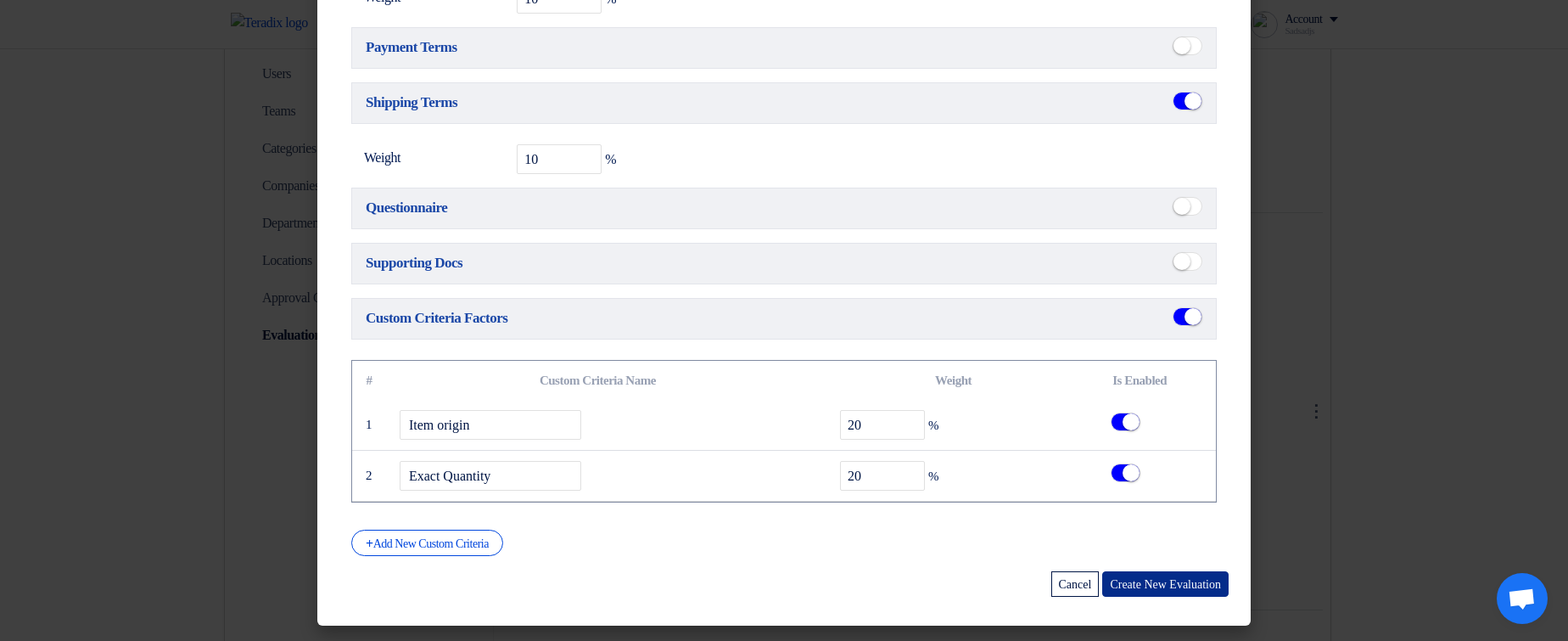
click at [1131, 576] on button "Create New Evaluation" at bounding box center [1165, 584] width 127 height 25
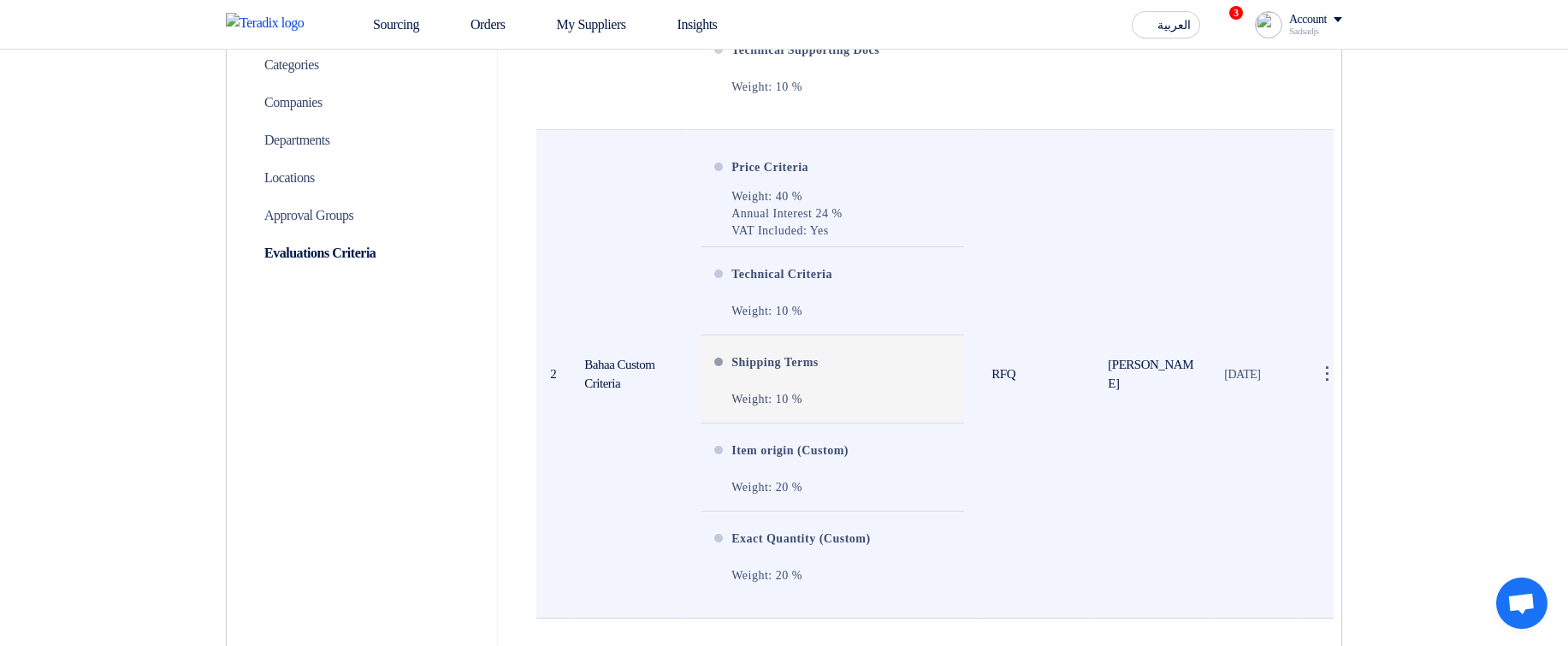
scroll to position [719, 0]
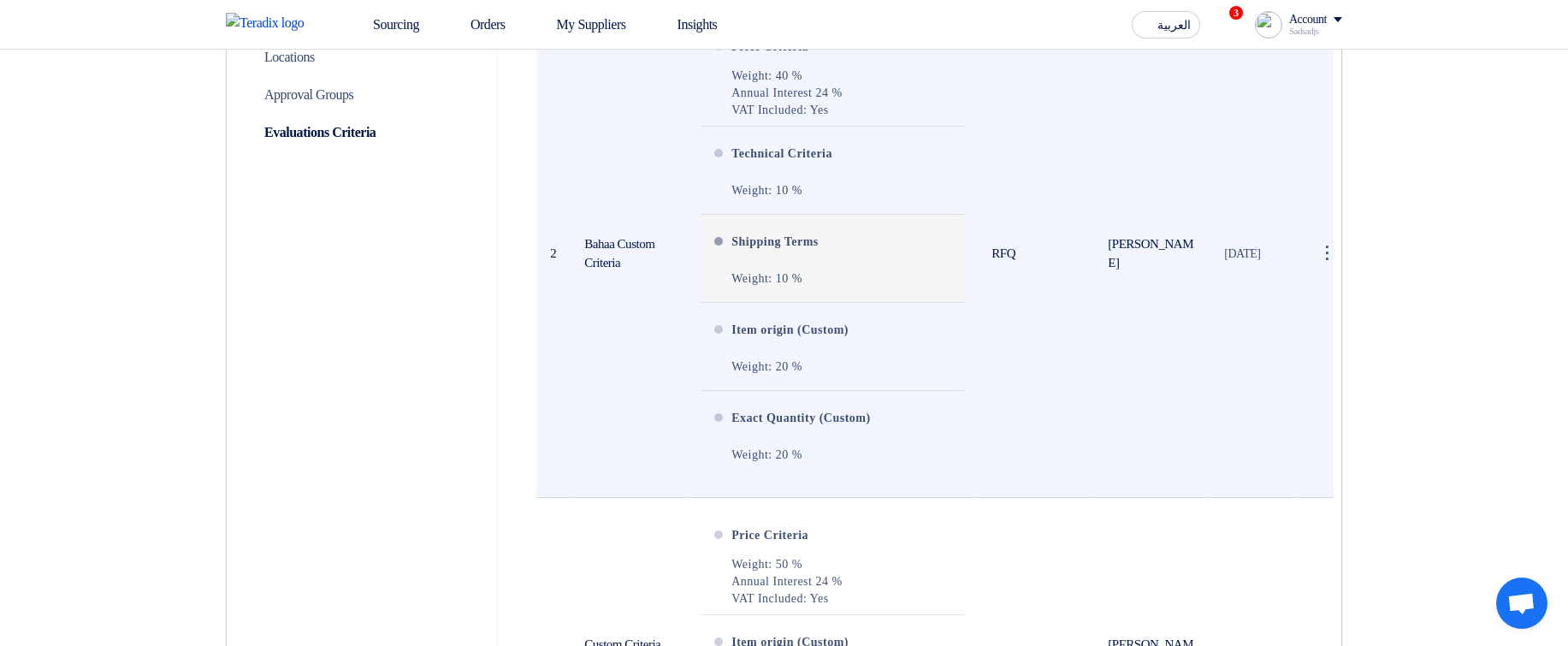
drag, startPoint x: 761, startPoint y: 233, endPoint x: 827, endPoint y: 281, distance: 81.6
click at [827, 281] on div "Shipping Terms Weight: 10 %" at bounding box center [806, 258] width 151 height 73
click at [827, 281] on div "Weight: 10 %" at bounding box center [806, 279] width 151 height 33
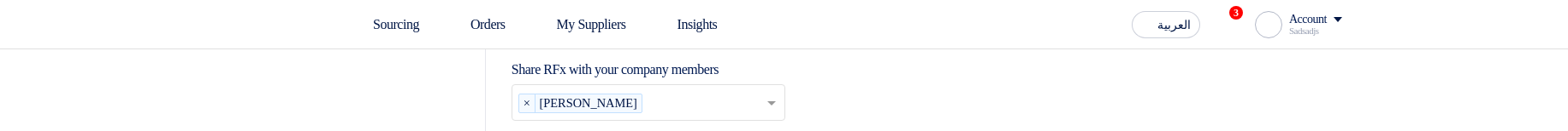
type input "[DATE]"
type input "11"
type input "59"
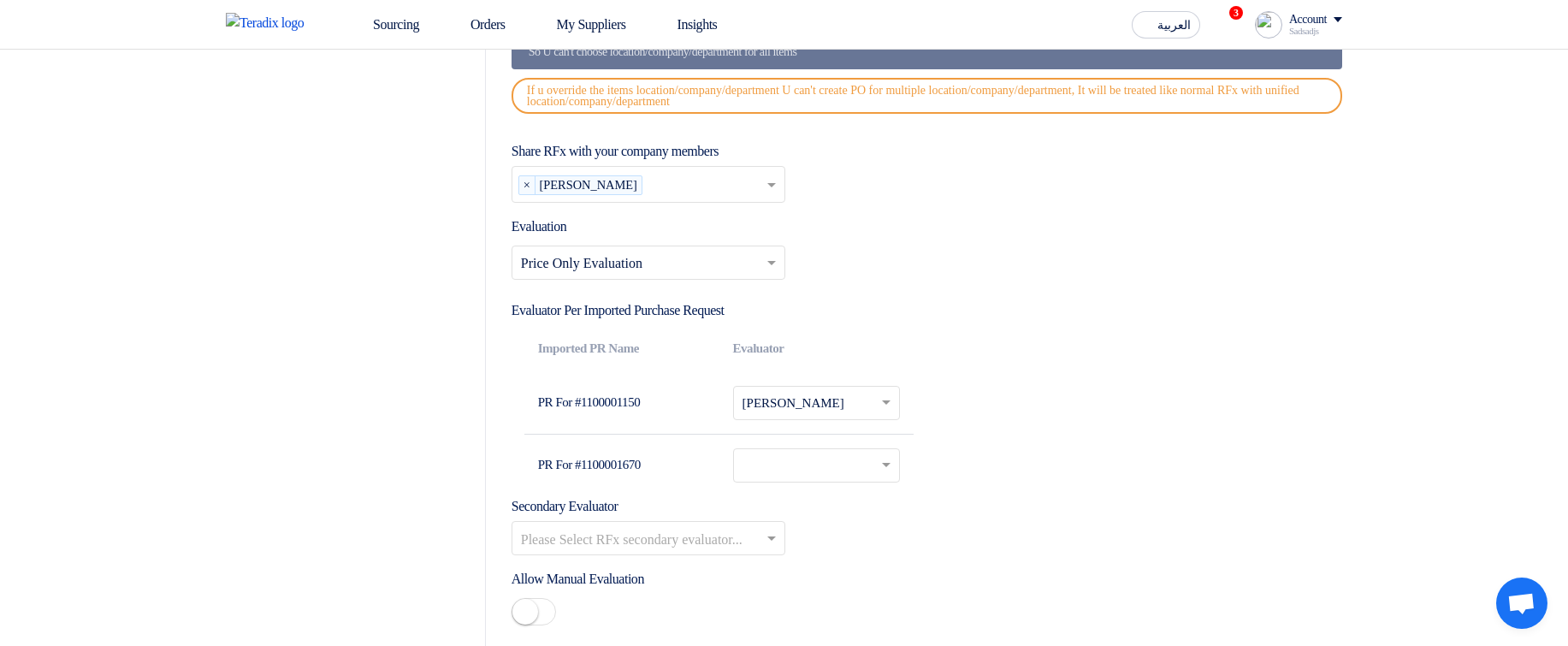
scroll to position [2103, 0]
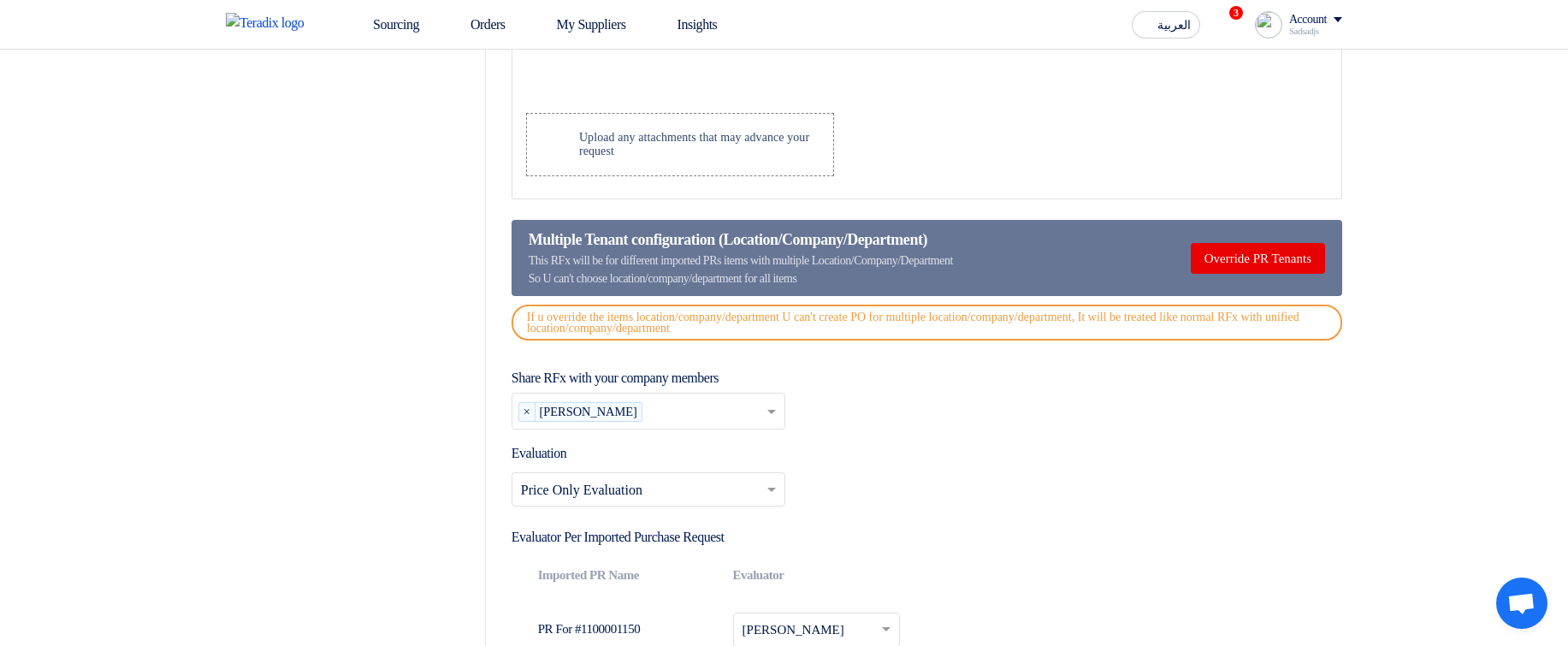
click at [657, 131] on input "text" at bounding box center [639, 491] width 238 height 28
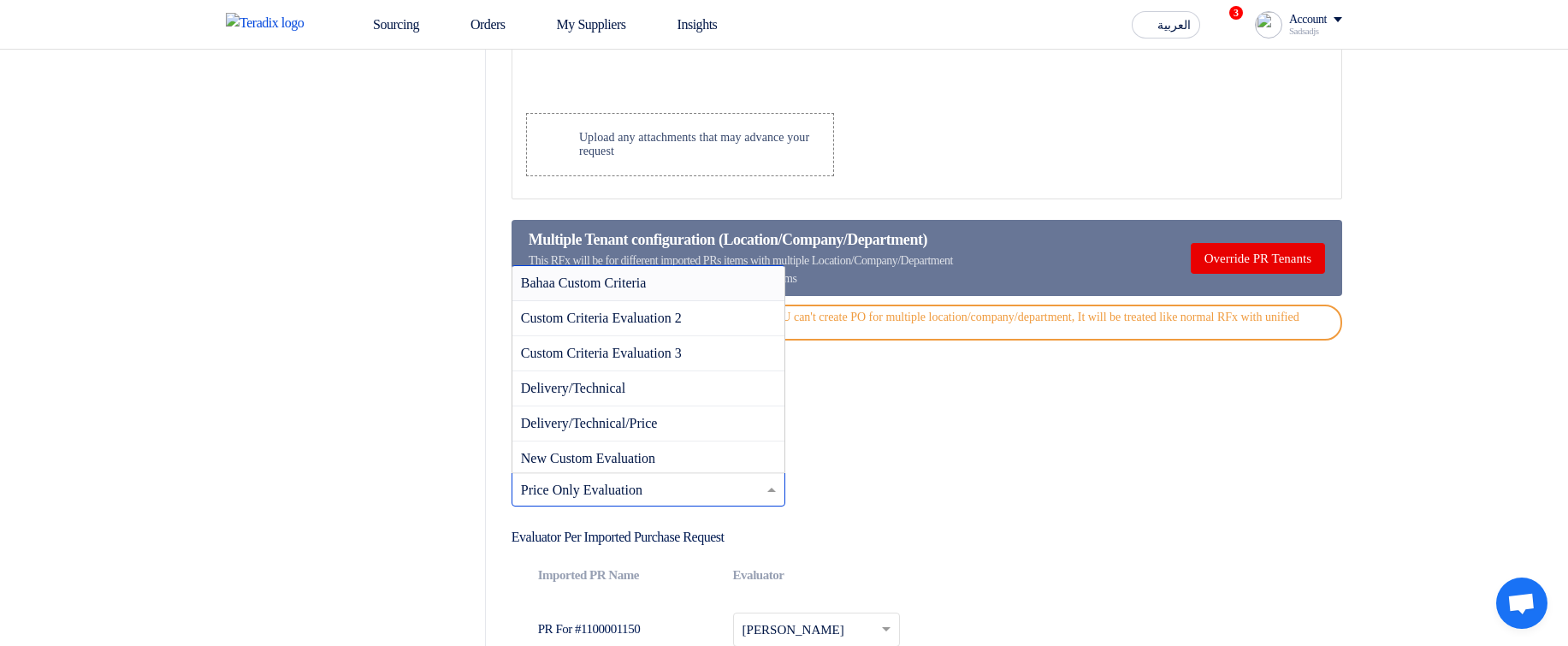
click at [647, 131] on span "Bahaa Custom Criteria" at bounding box center [583, 283] width 126 height 15
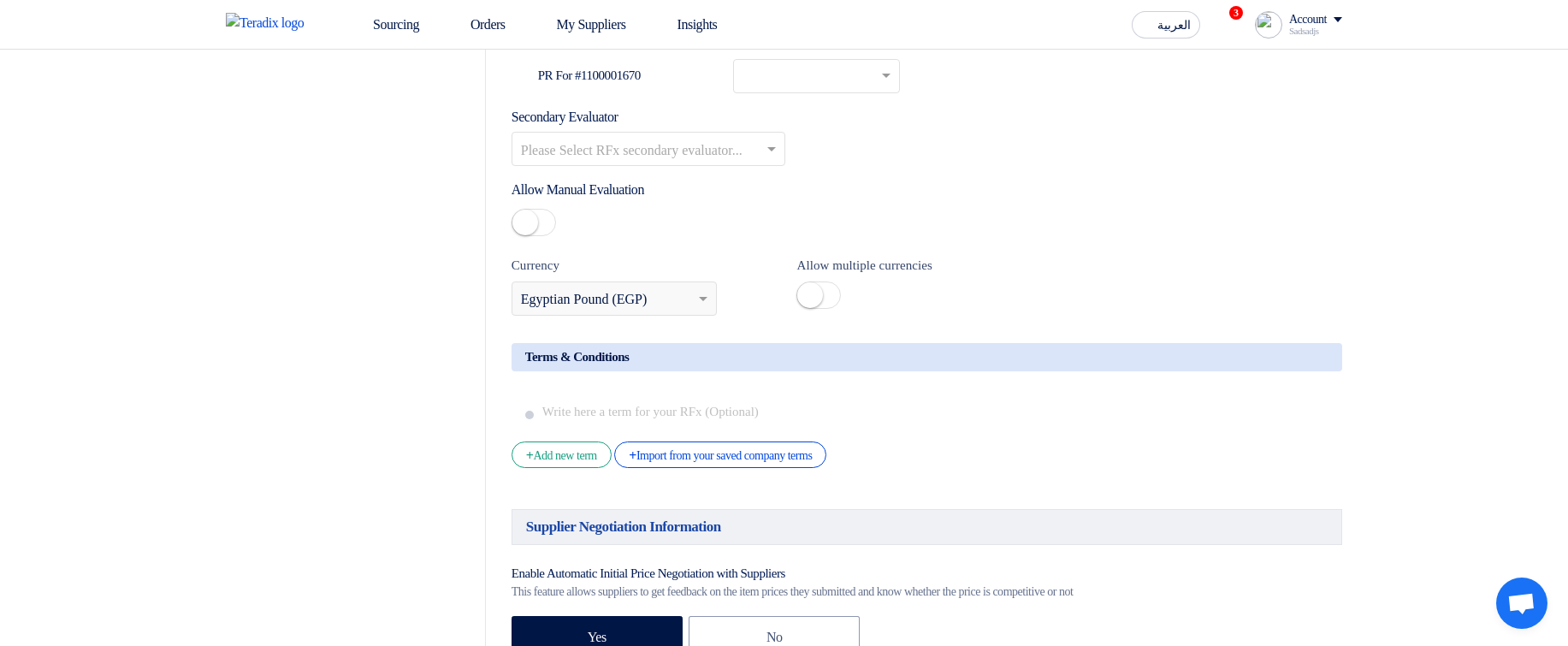
scroll to position [3233, 0]
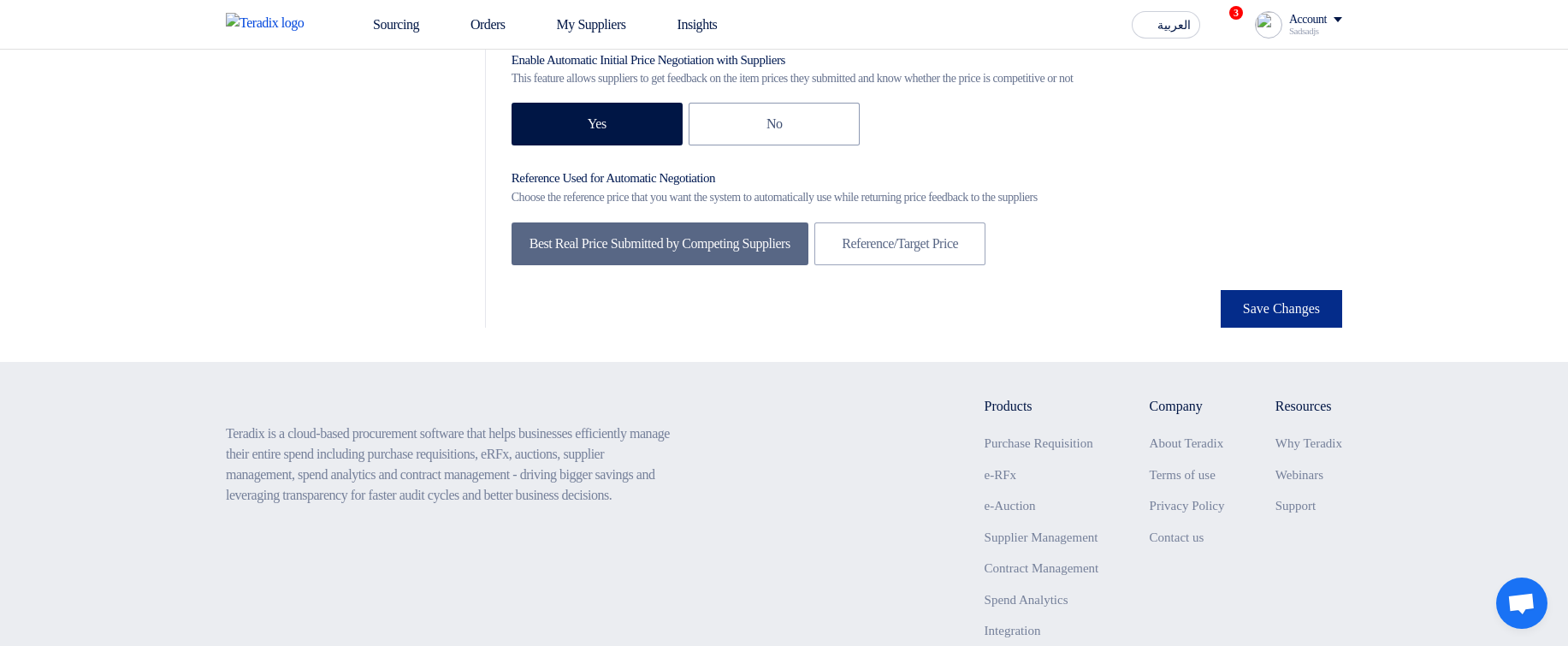
click at [1312, 131] on button "Save Changes" at bounding box center [1281, 309] width 122 height 38
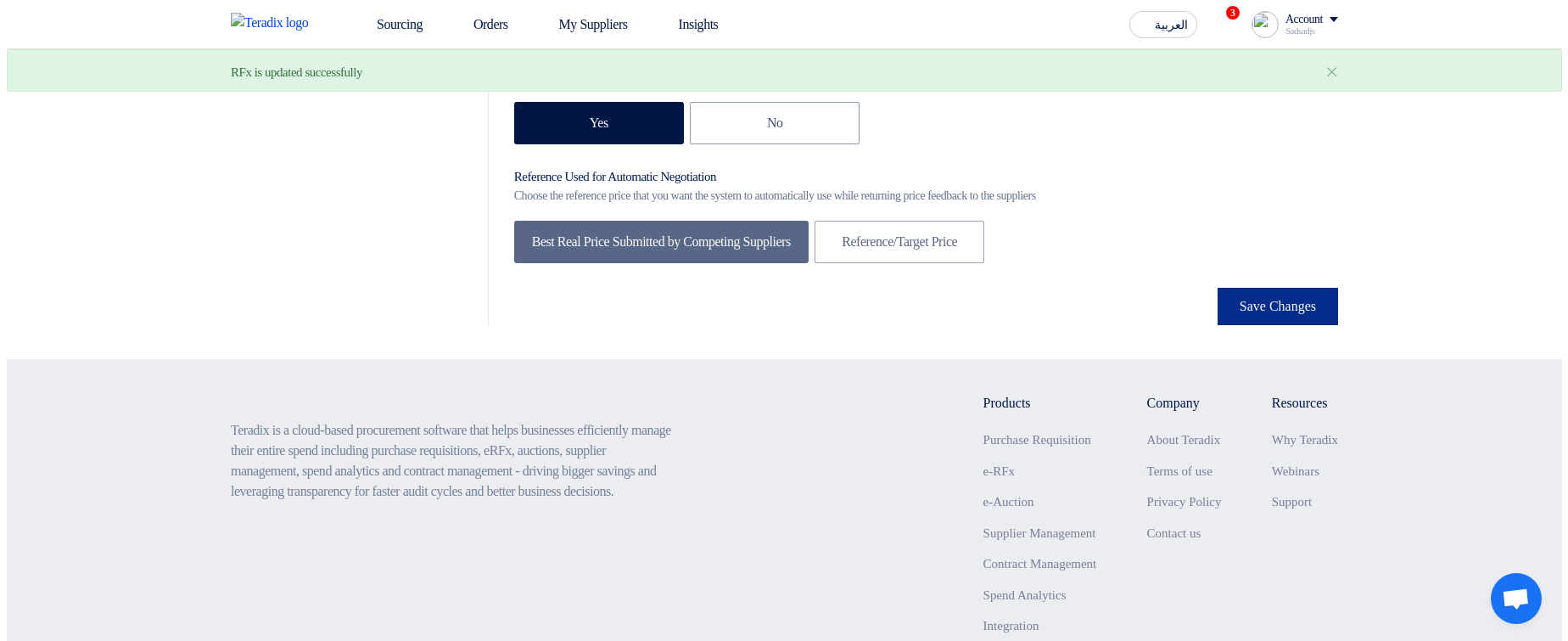
scroll to position [0, 0]
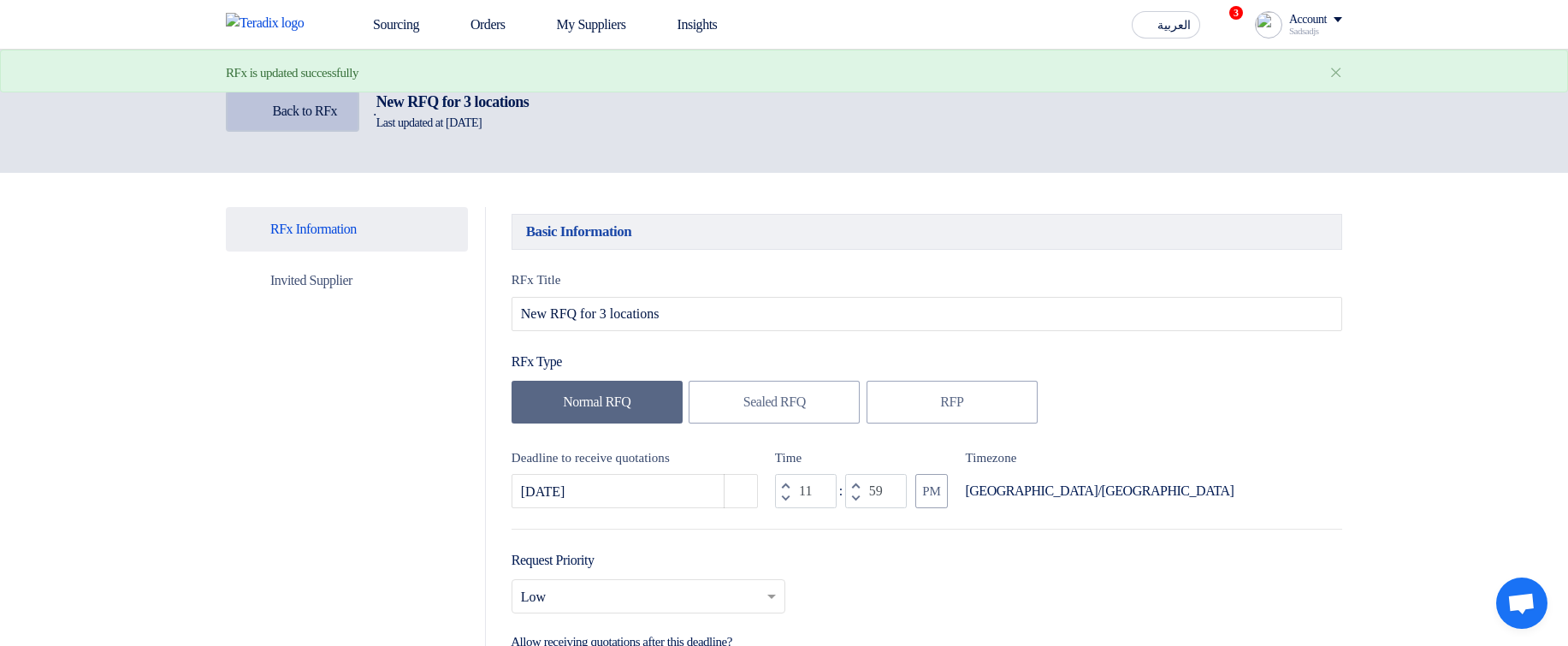
click at [325, 115] on span "Back to RFx" at bounding box center [306, 111] width 65 height 15
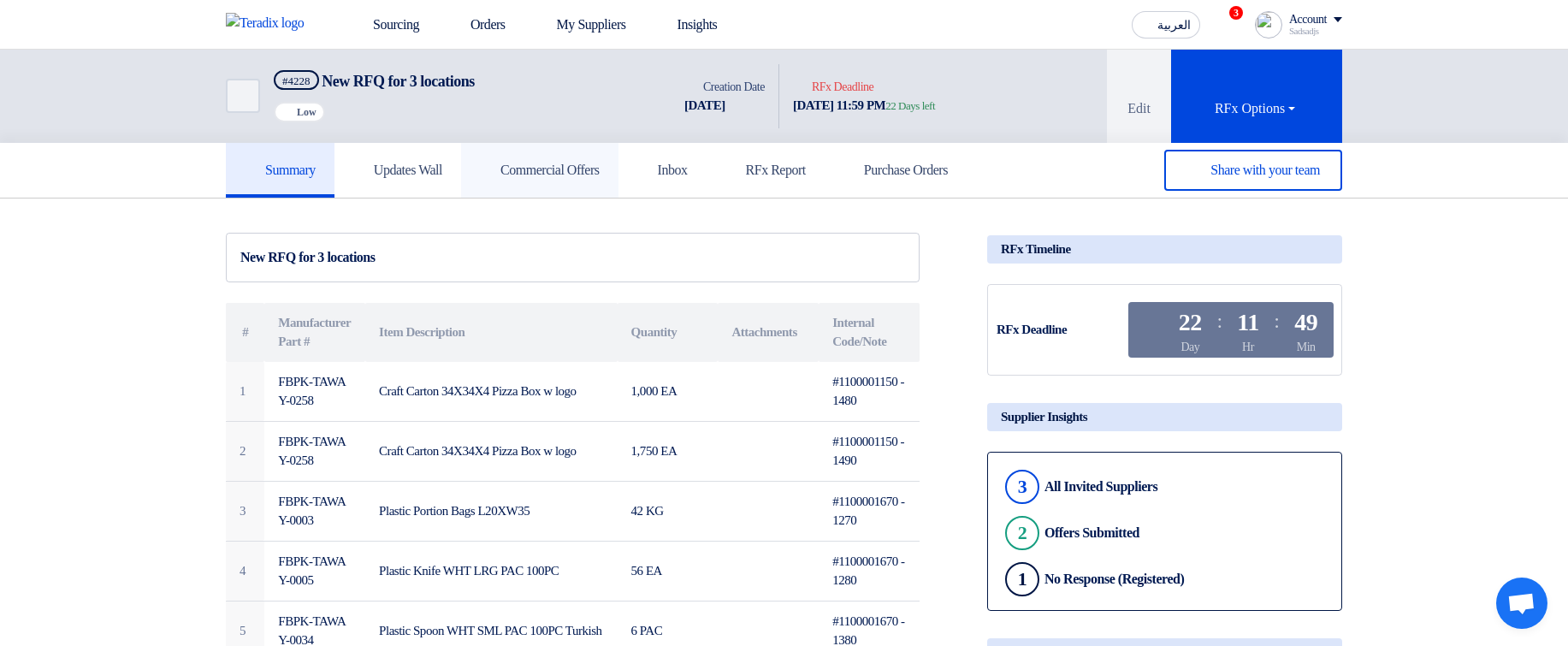
click at [548, 131] on h5 "Commercial Offers" at bounding box center [540, 170] width 120 height 17
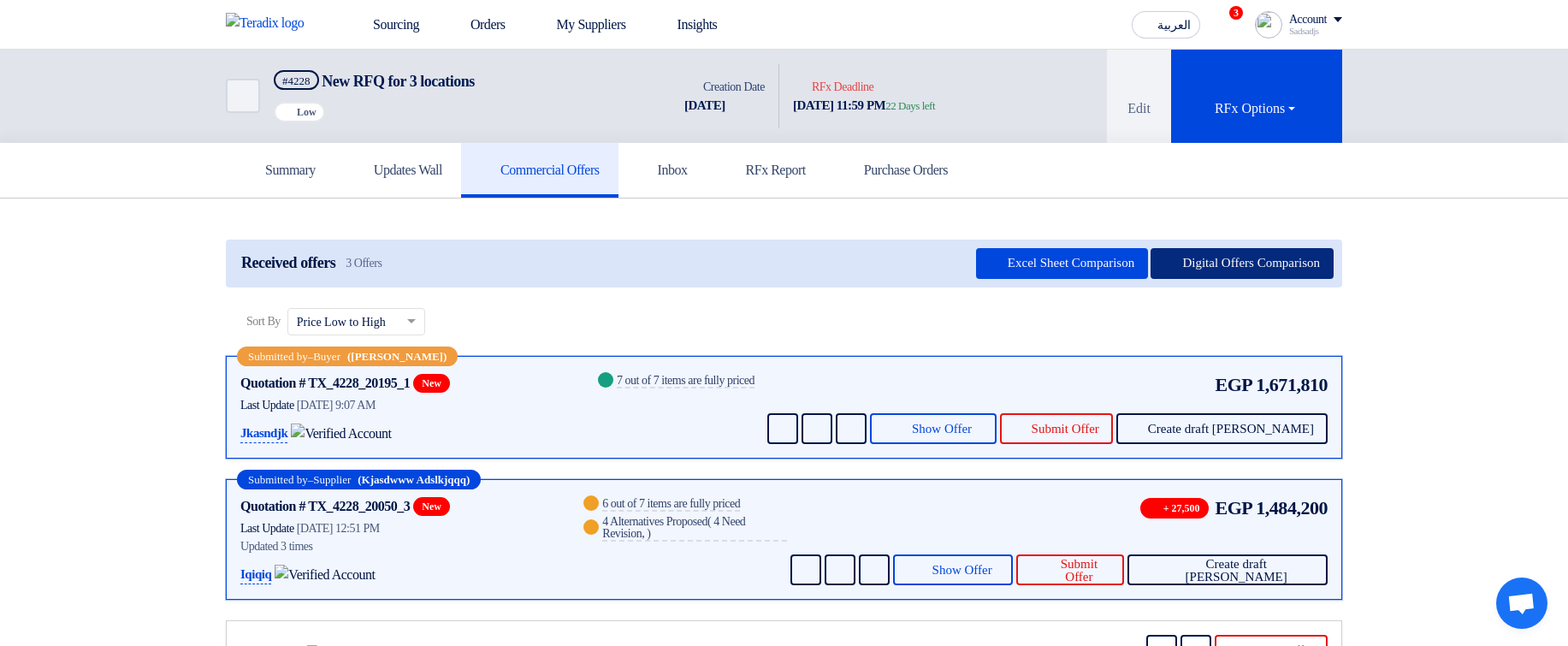
click at [1242, 131] on button "Digital Offers Comparison" at bounding box center [1242, 264] width 183 height 31
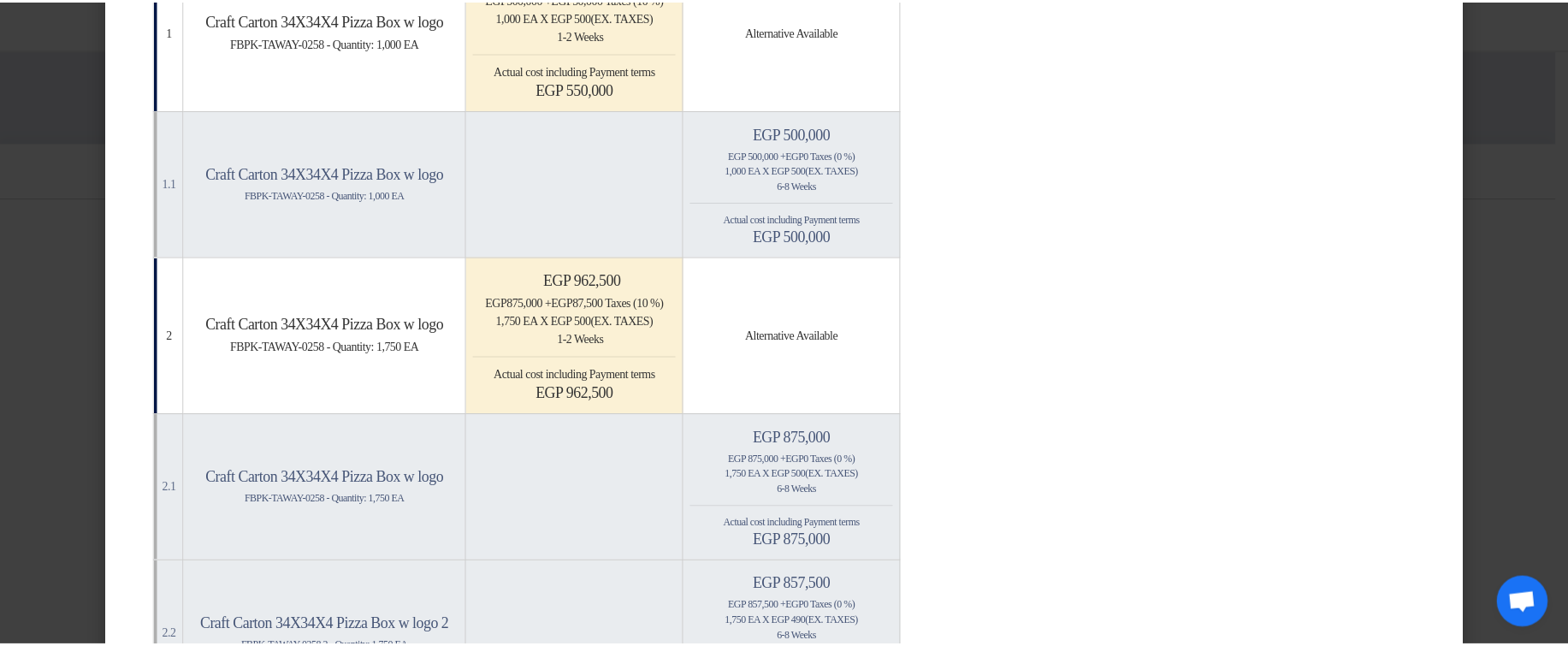
scroll to position [411, 0]
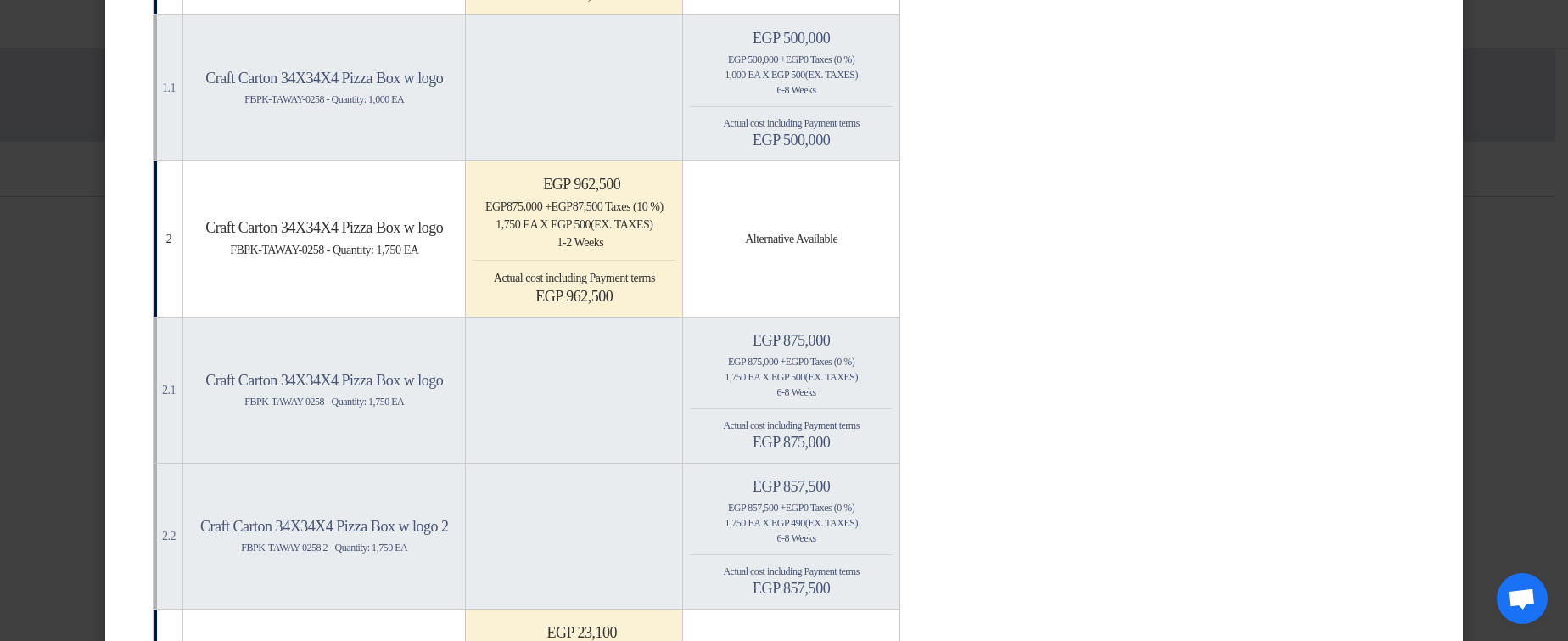
click at [1533, 130] on modal-container "× Offers Comparison Table Bahaa Custom Criteria × Overall × Export as PDF Magic…" at bounding box center [784, 320] width 1568 height 641
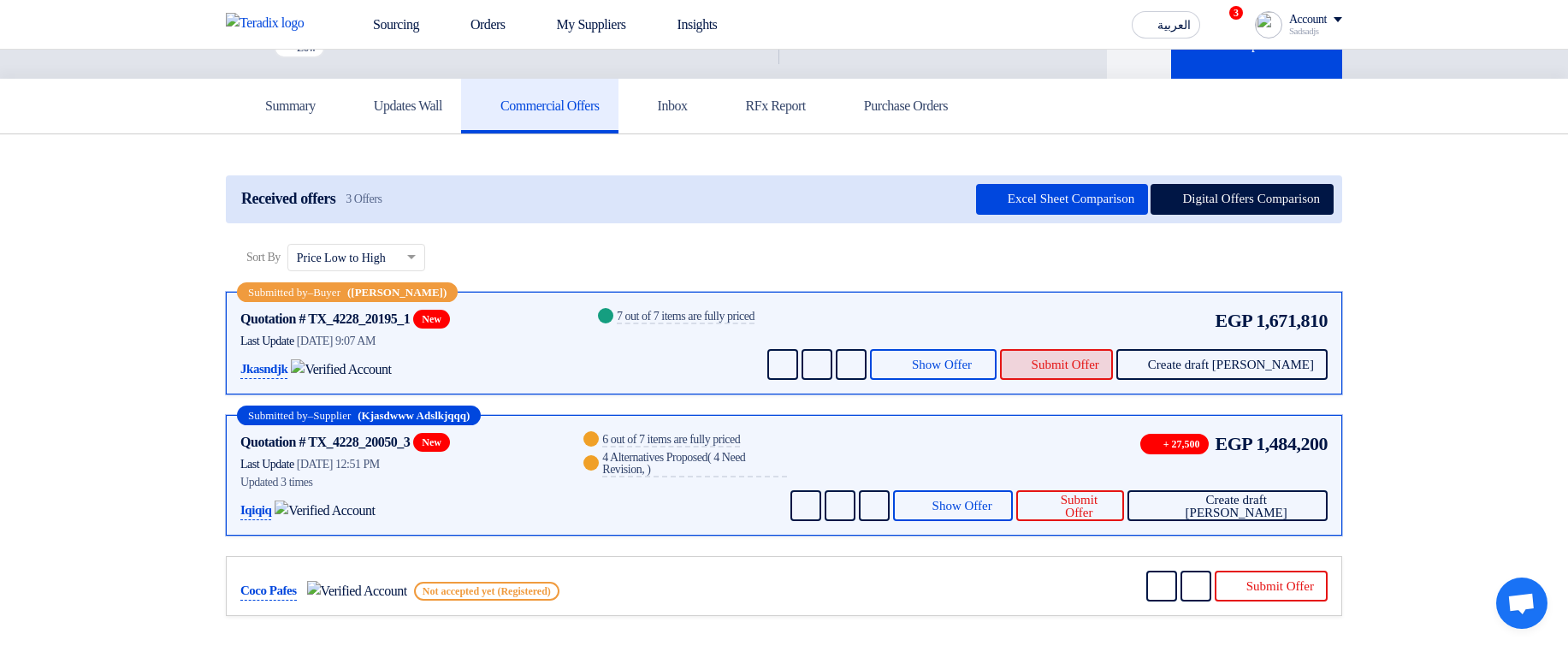
scroll to position [103, 0]
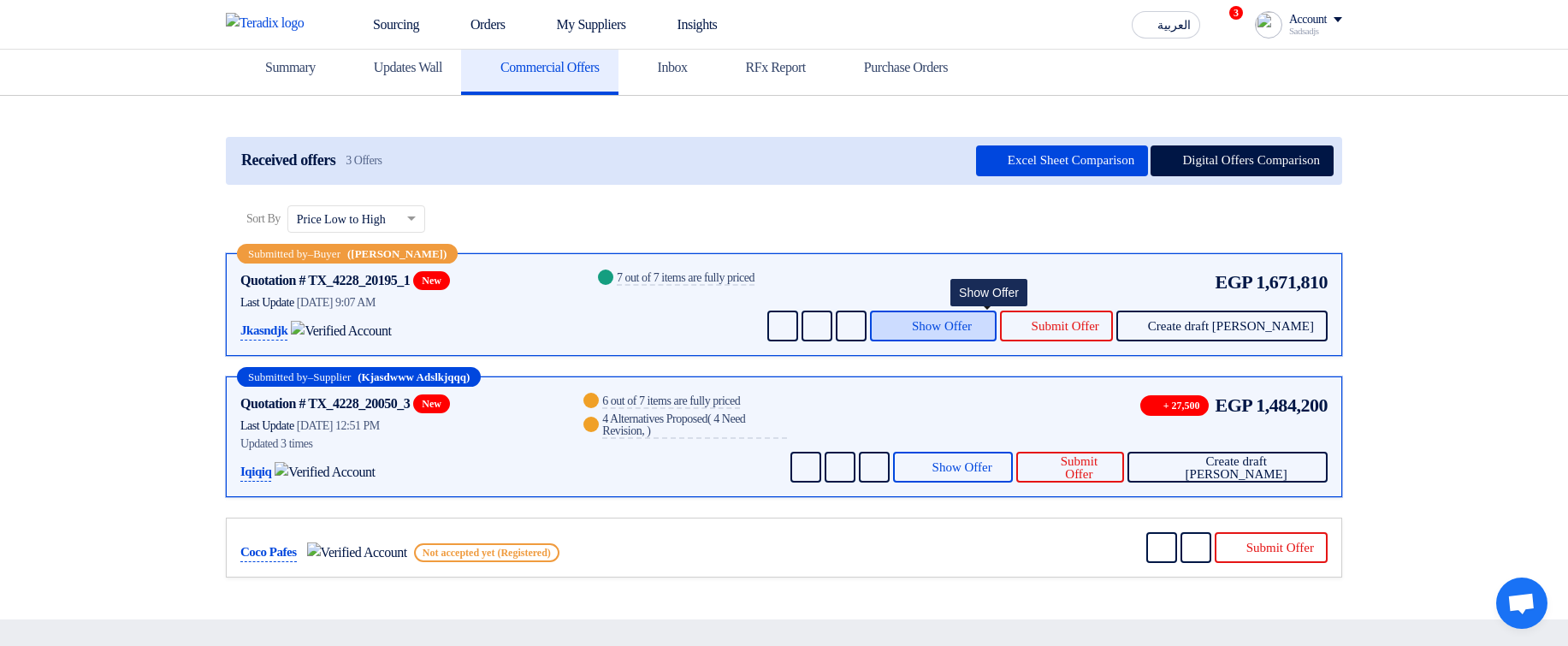
click at [997, 131] on button "Show Offer" at bounding box center [933, 326] width 127 height 31
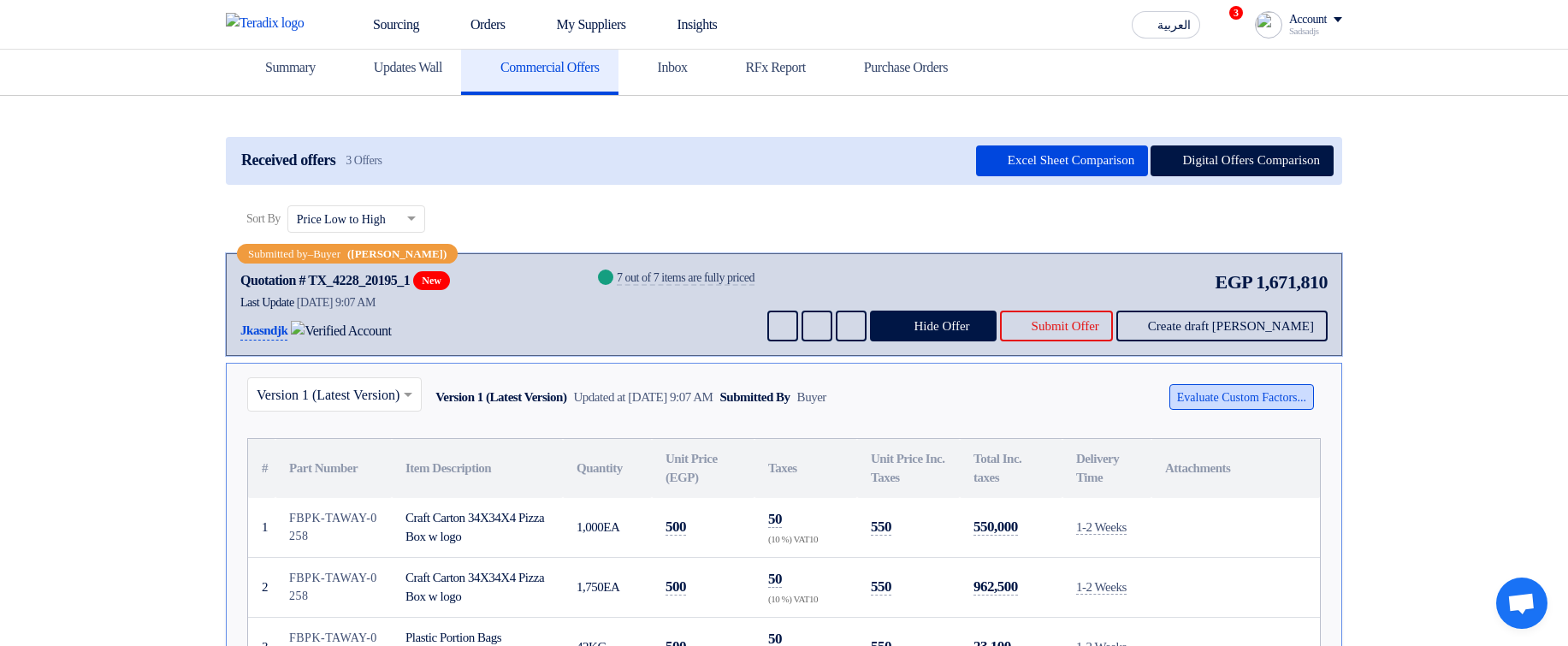
click at [1288, 131] on button "Evaluate Custom Factors..." at bounding box center [1241, 397] width 144 height 25
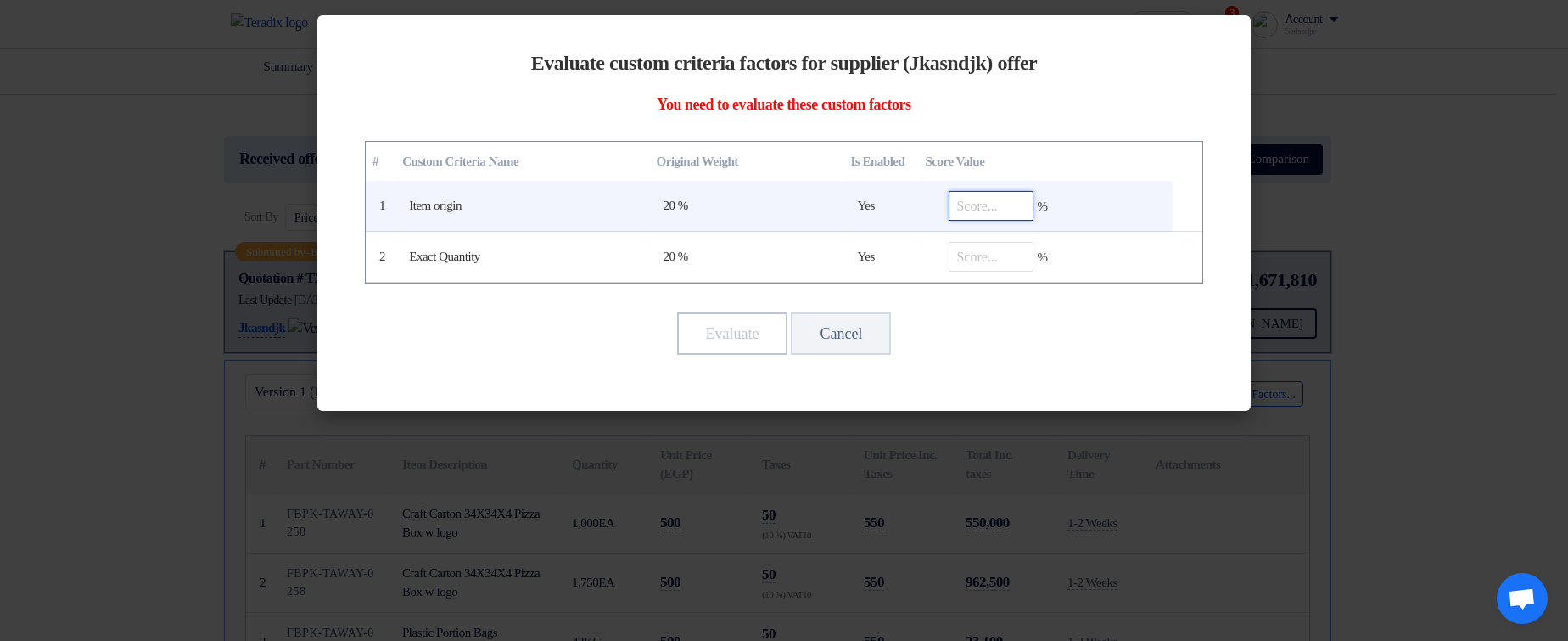
click at [1004, 130] on input "number" at bounding box center [991, 205] width 85 height 30
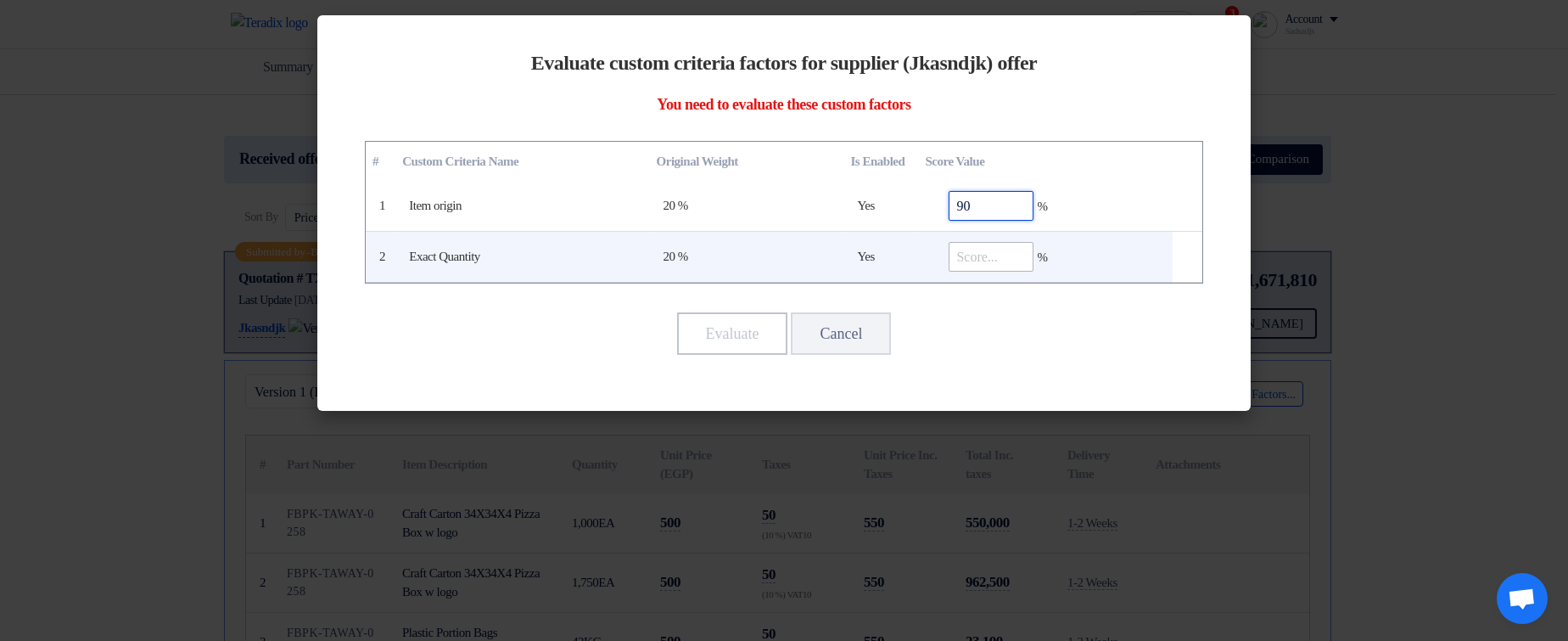
type input "90"
click at [987, 130] on input "number" at bounding box center [991, 257] width 85 height 30
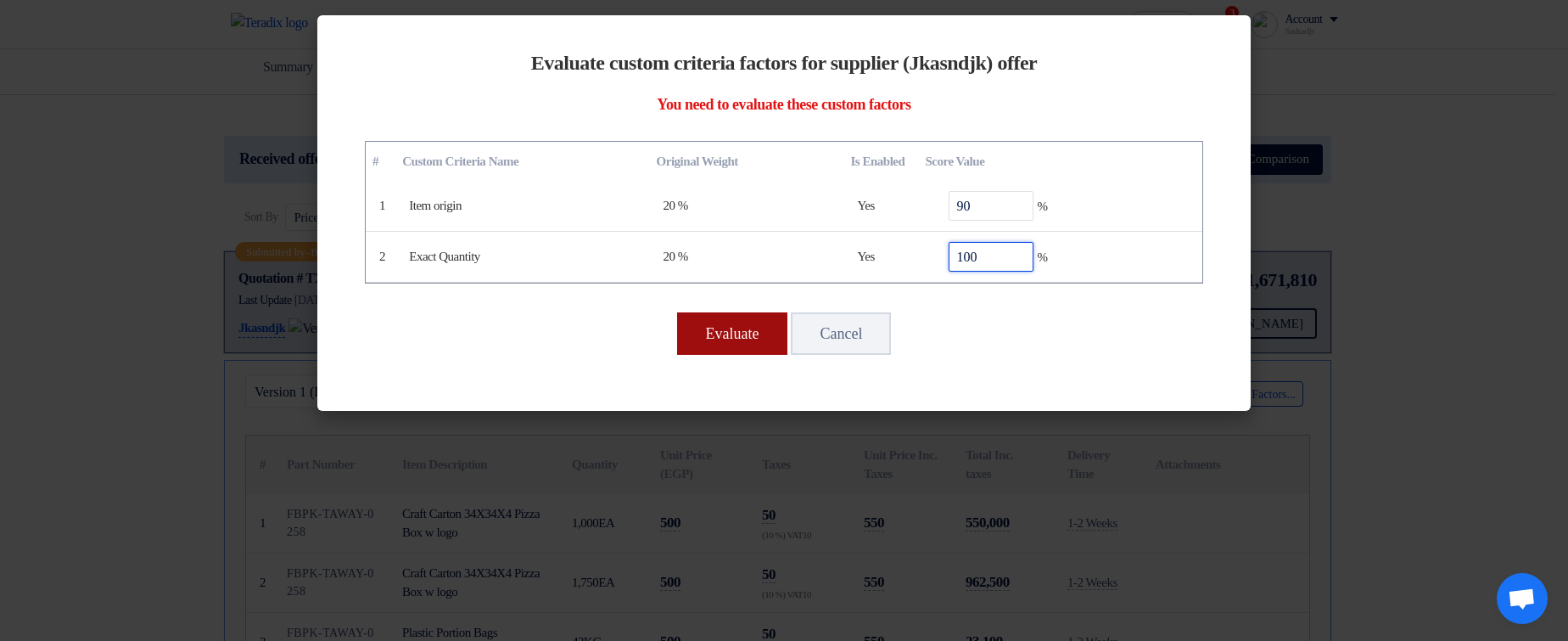
type input "100"
click at [730, 130] on button "Evaluate" at bounding box center [733, 333] width 112 height 42
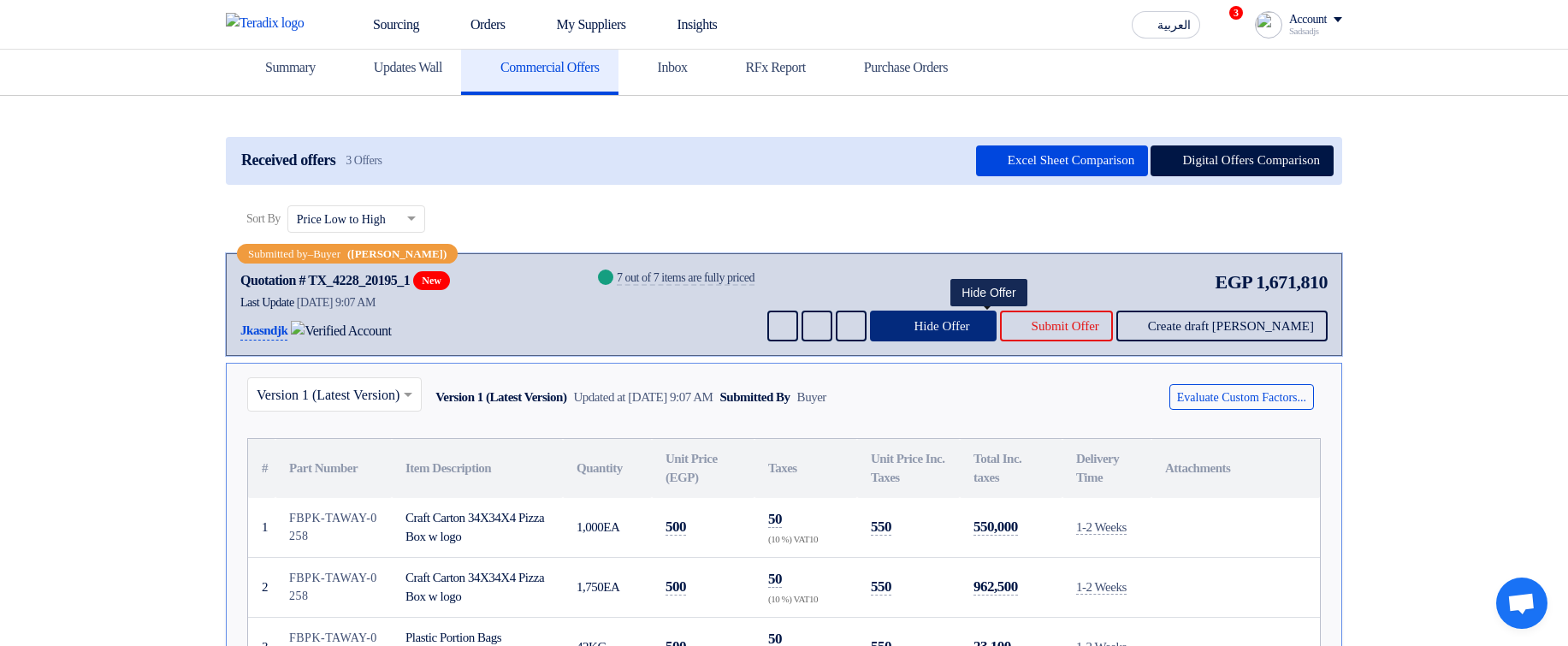
click at [969, 131] on span "Hide Offer" at bounding box center [940, 327] width 55 height 13
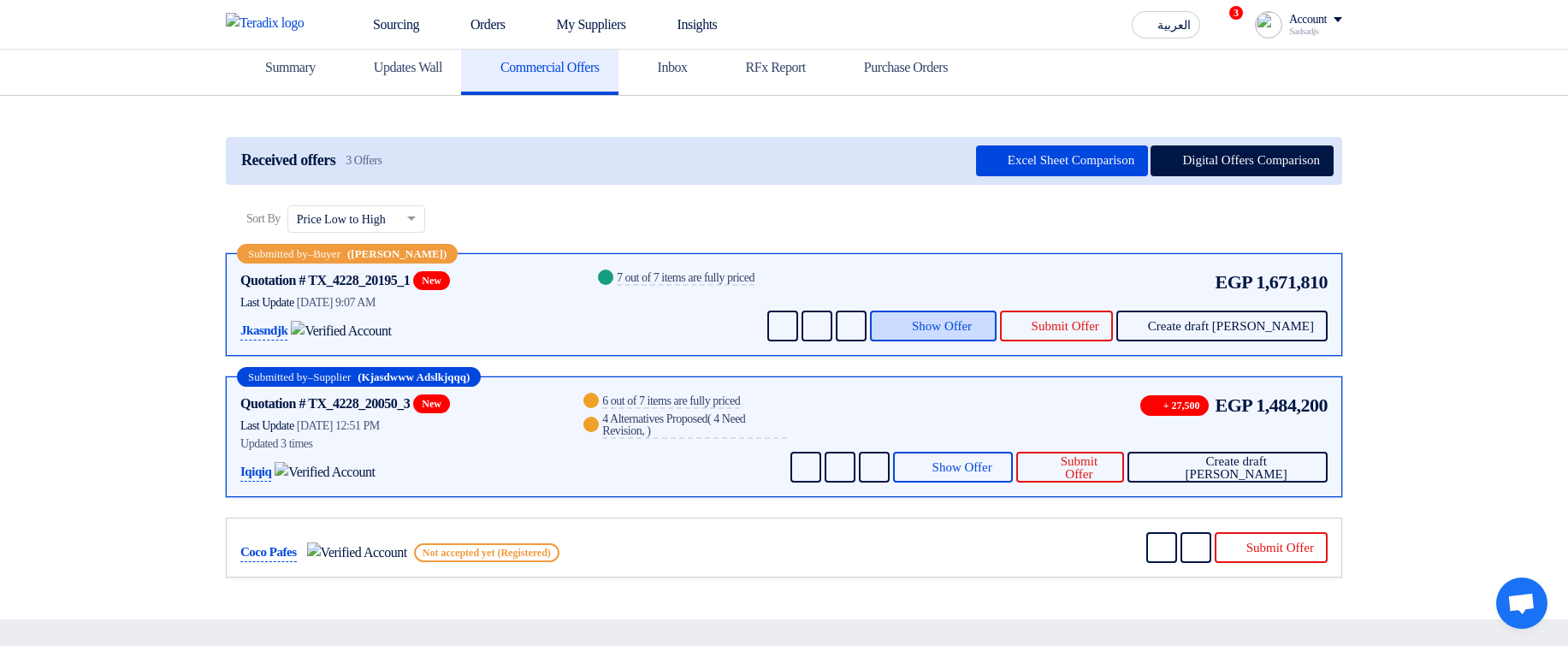
scroll to position [411, 0]
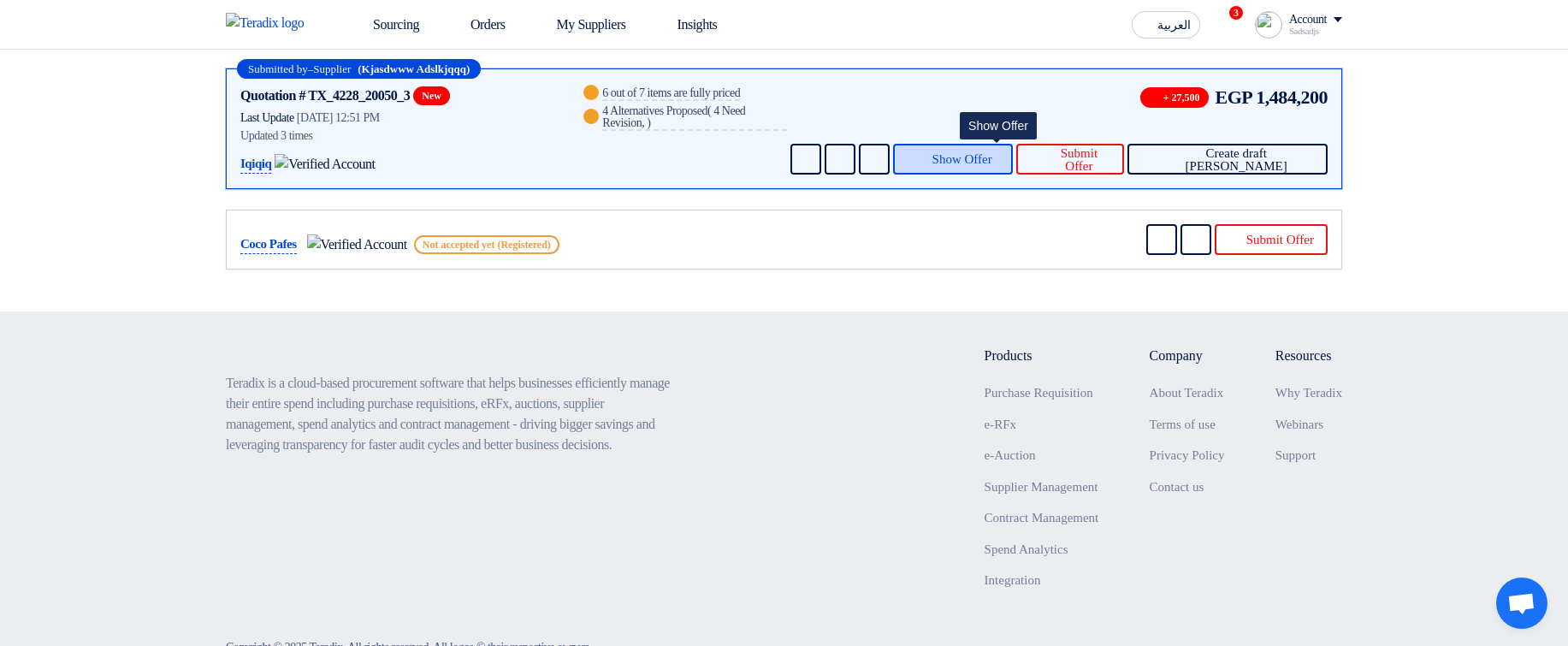
click at [992, 131] on span "Show Offer" at bounding box center [962, 160] width 60 height 13
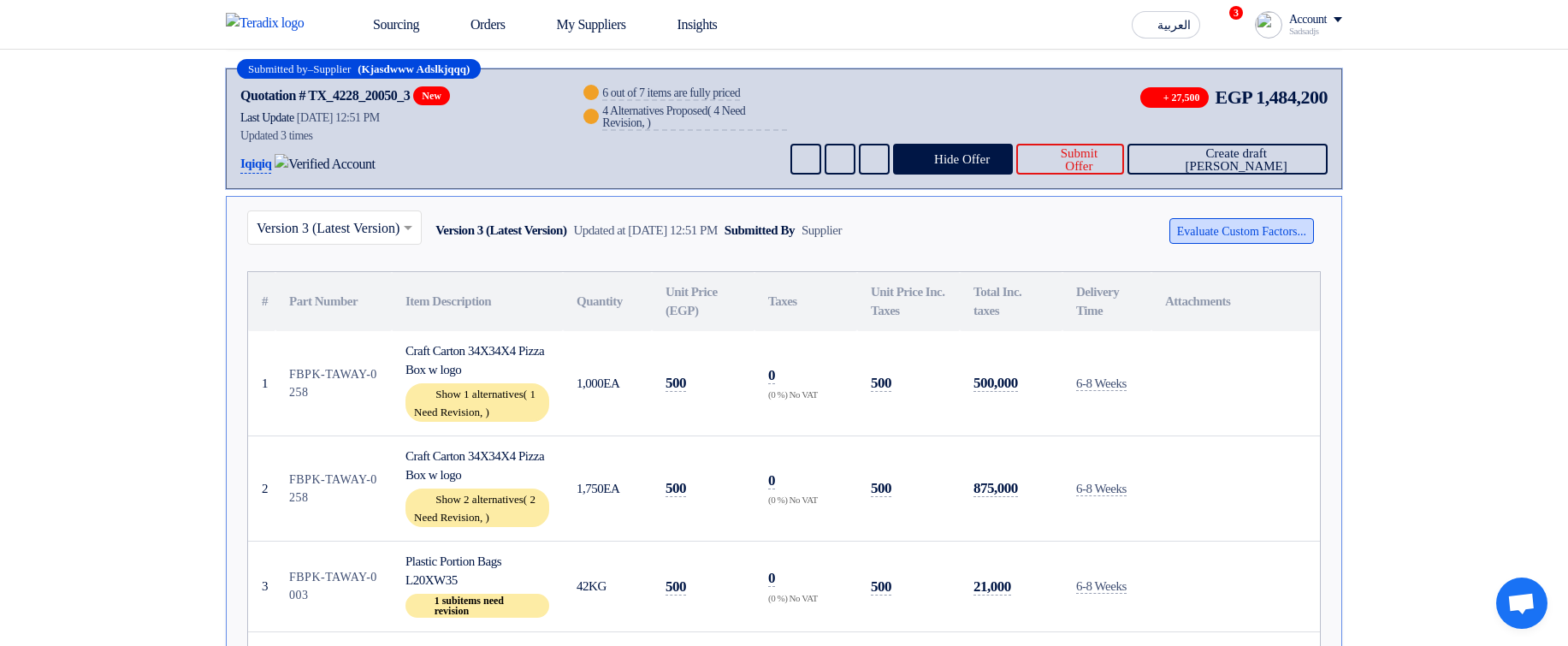
click at [1229, 131] on button "Evaluate Custom Factors..." at bounding box center [1241, 231] width 144 height 25
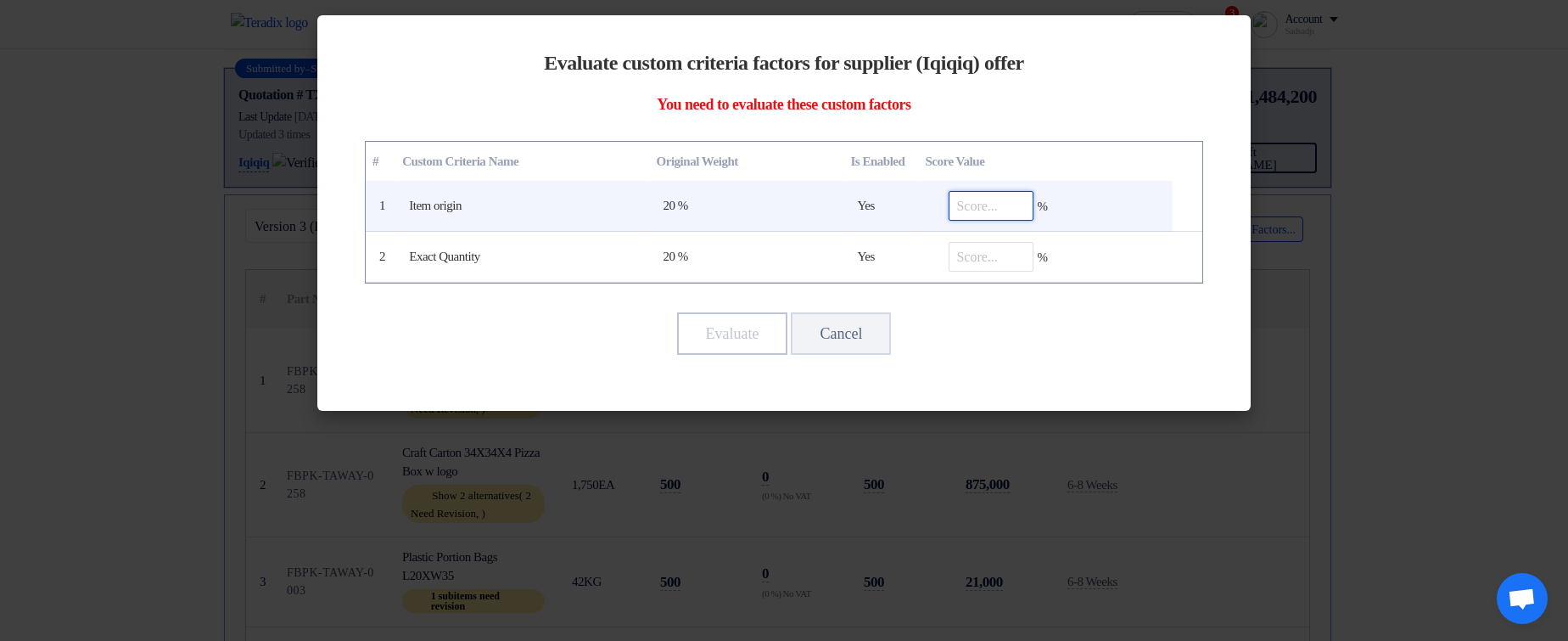
click at [999, 130] on input "number" at bounding box center [991, 205] width 85 height 30
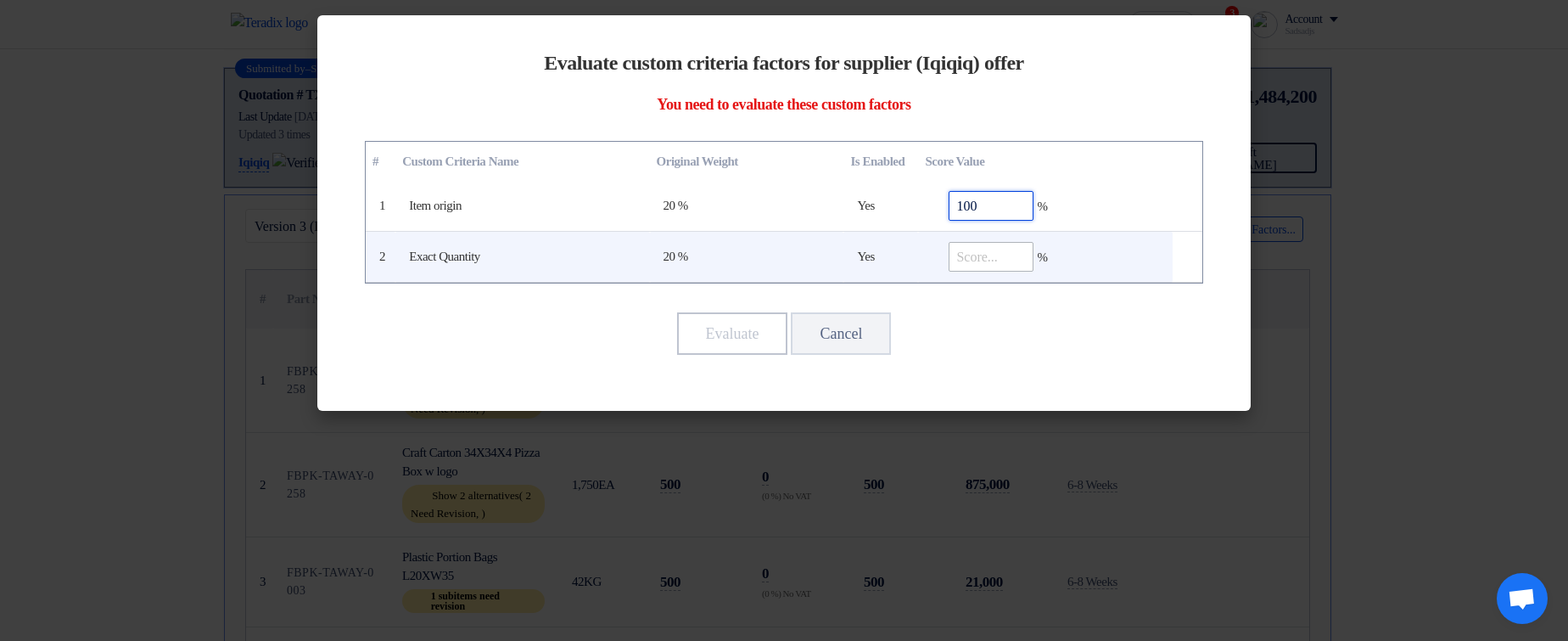
type input "100"
click at [972, 130] on input "number" at bounding box center [991, 257] width 85 height 30
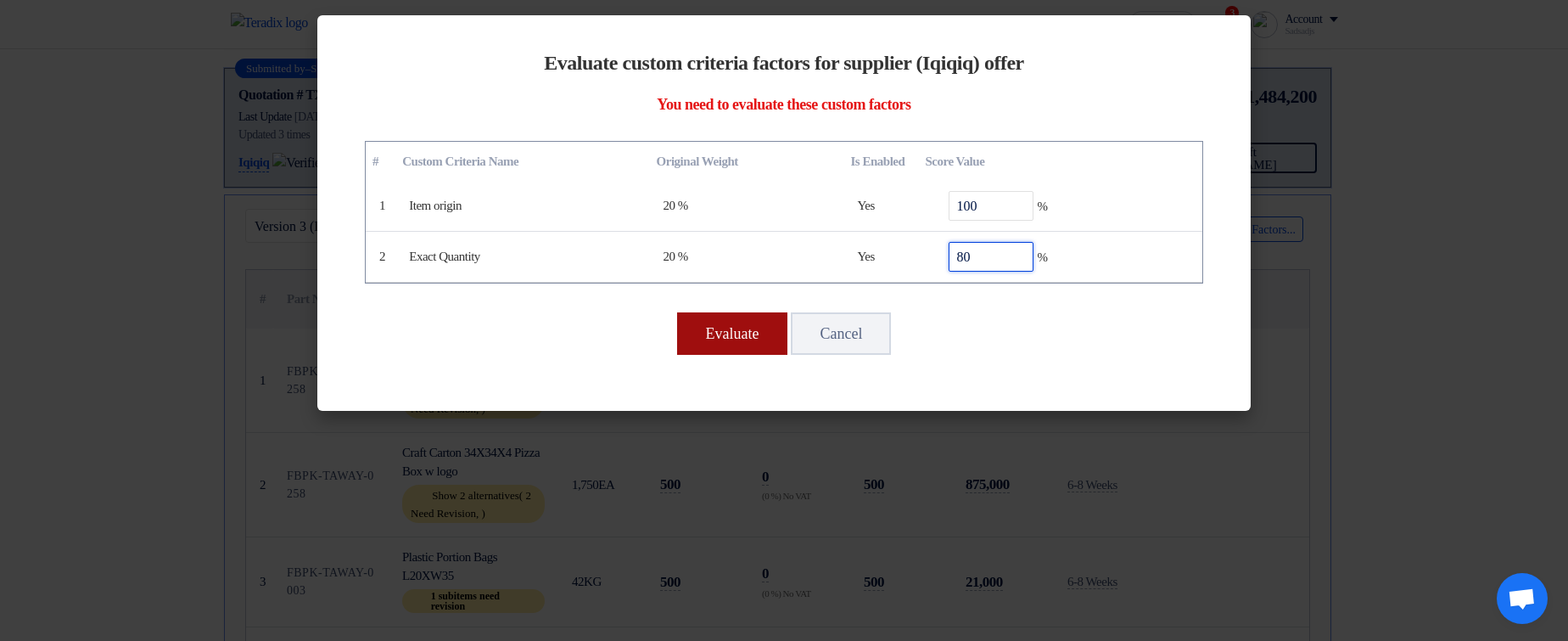
type input "80"
click at [703, 130] on button "Evaluate" at bounding box center [733, 333] width 112 height 42
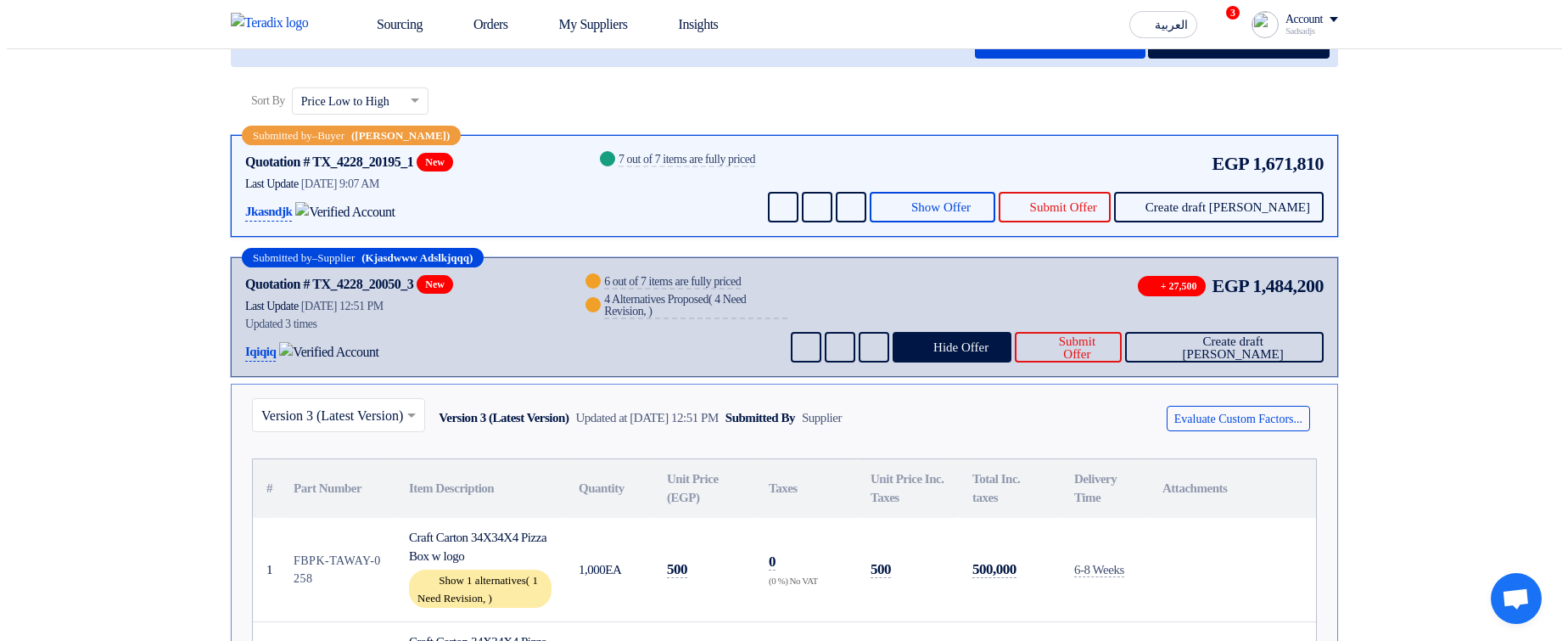
scroll to position [0, 0]
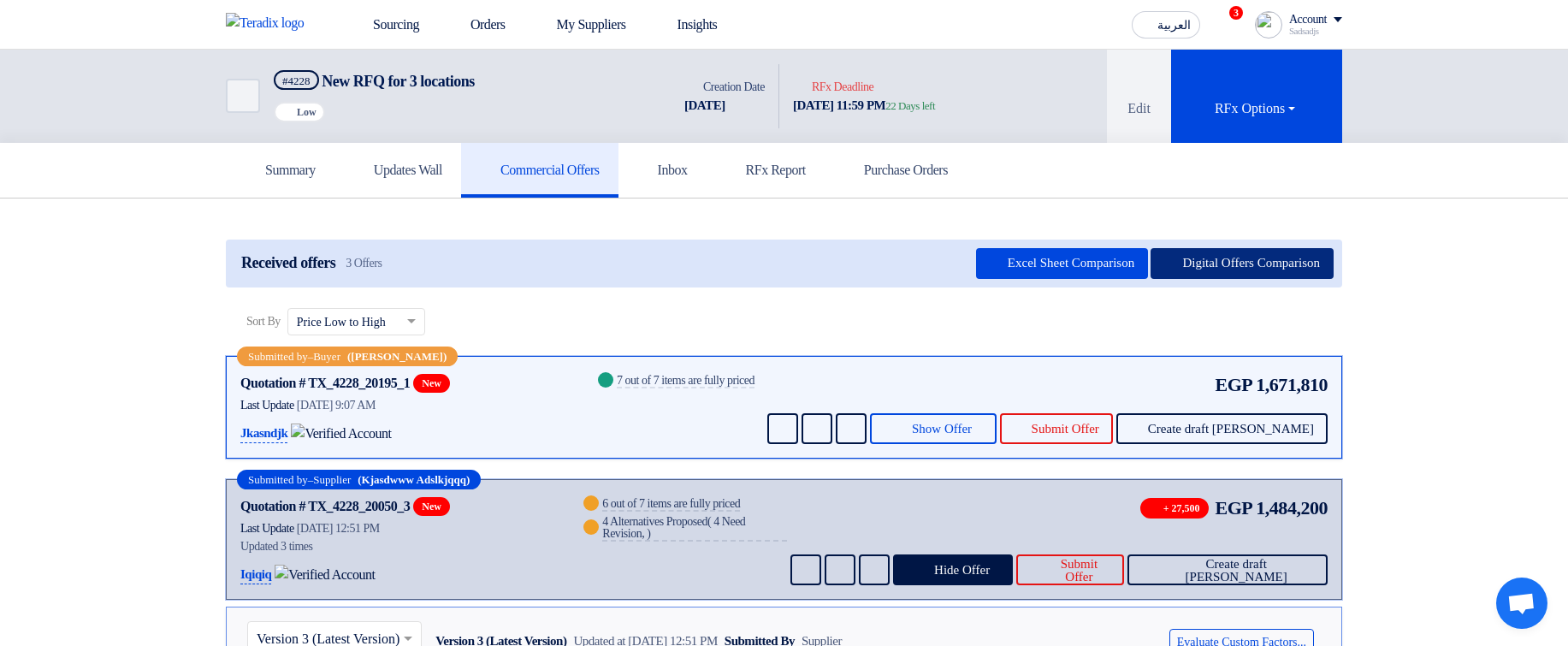
click at [1251, 131] on button "Digital Offers Comparison" at bounding box center [1242, 264] width 183 height 31
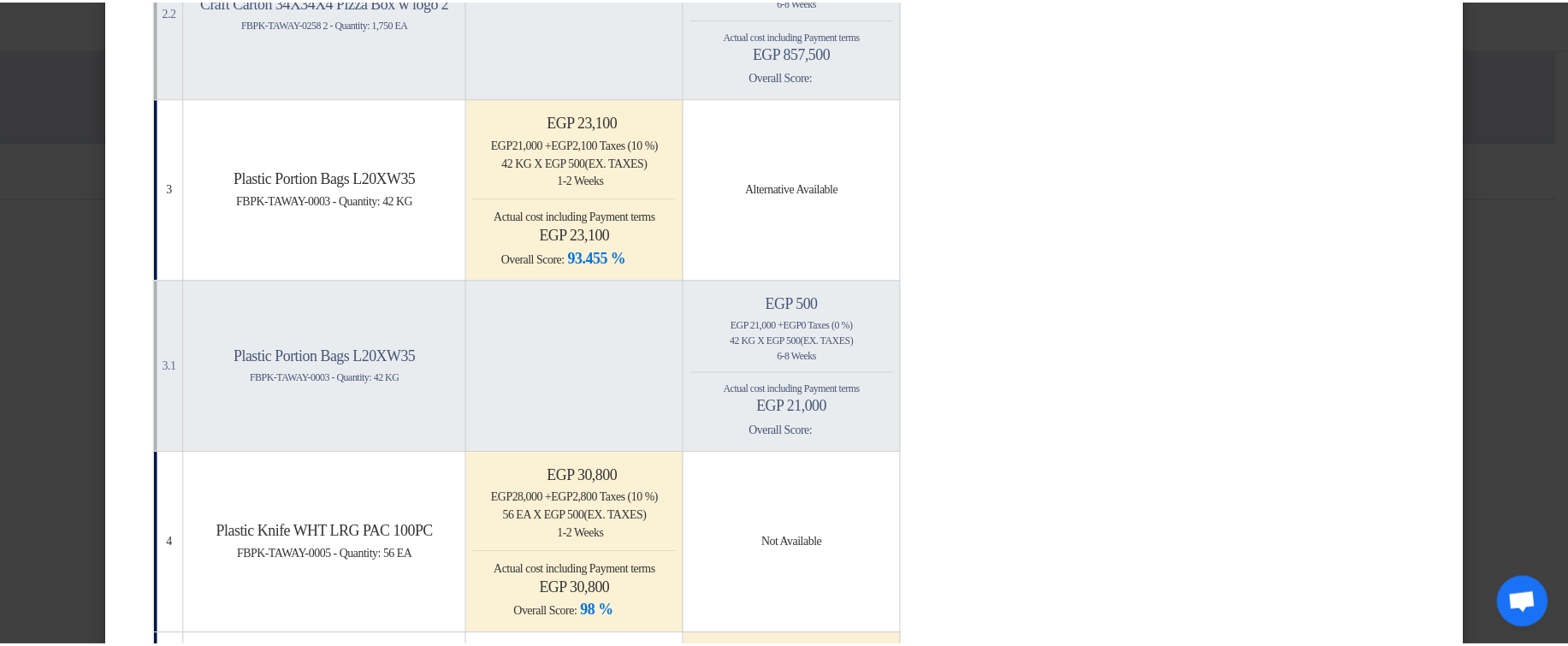
scroll to position [1027, 0]
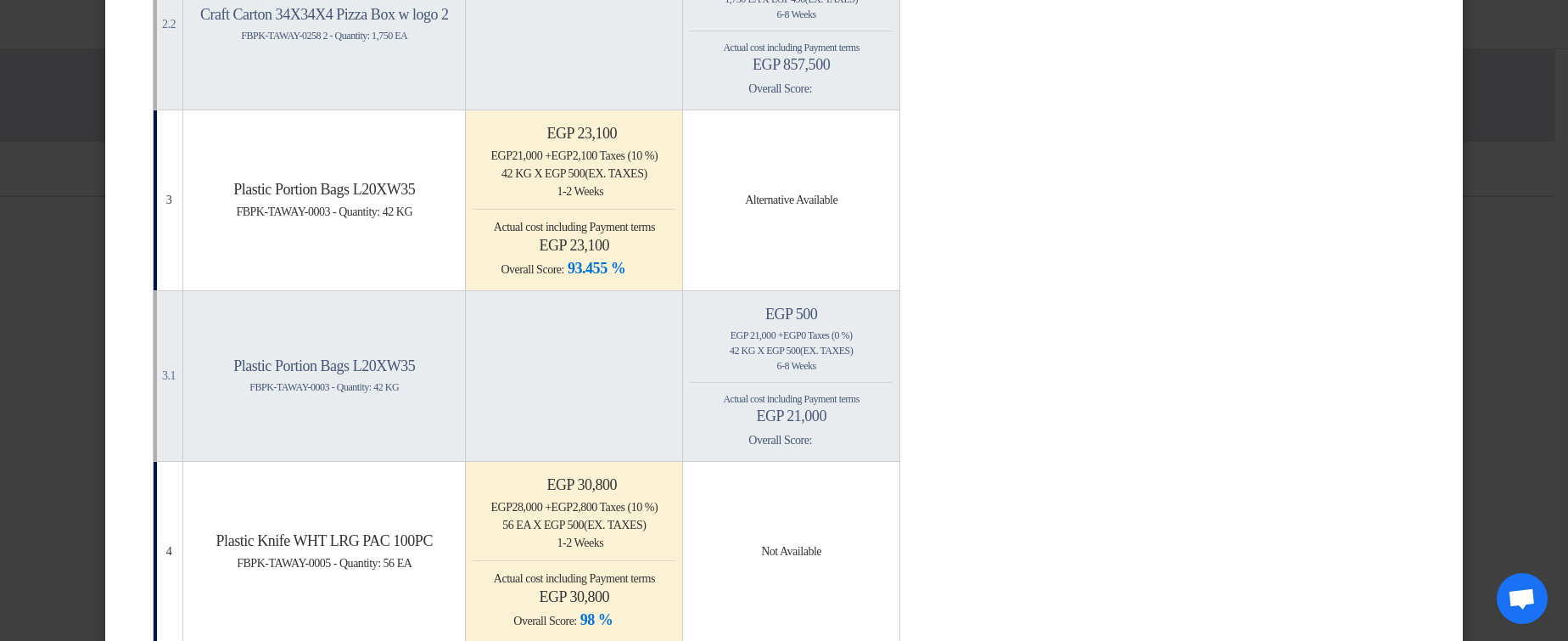
click at [1522, 130] on modal-container "× Offers Comparison Table Bahaa Custom Criteria × Overall × Export as PDF Magic…" at bounding box center [784, 320] width 1568 height 641
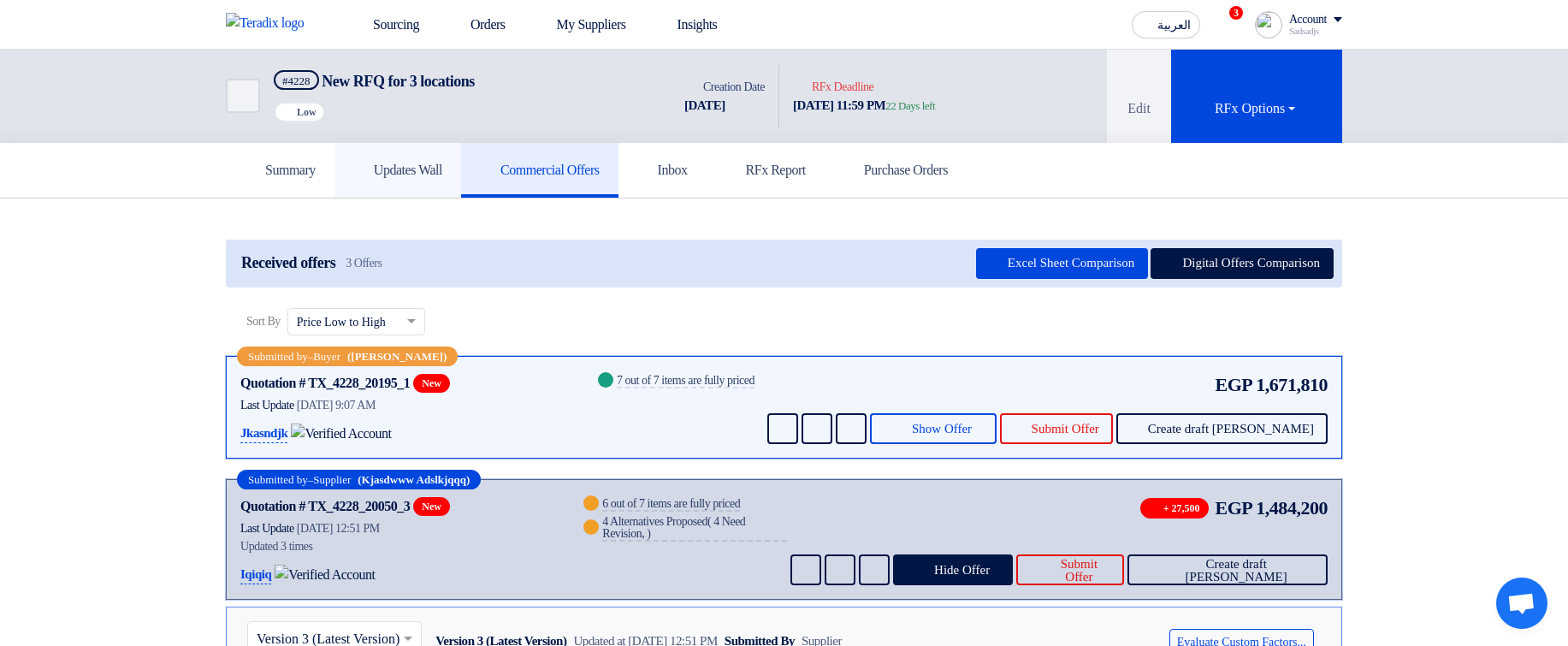
click at [417, 131] on h5 "Updates Wall" at bounding box center [398, 170] width 89 height 17
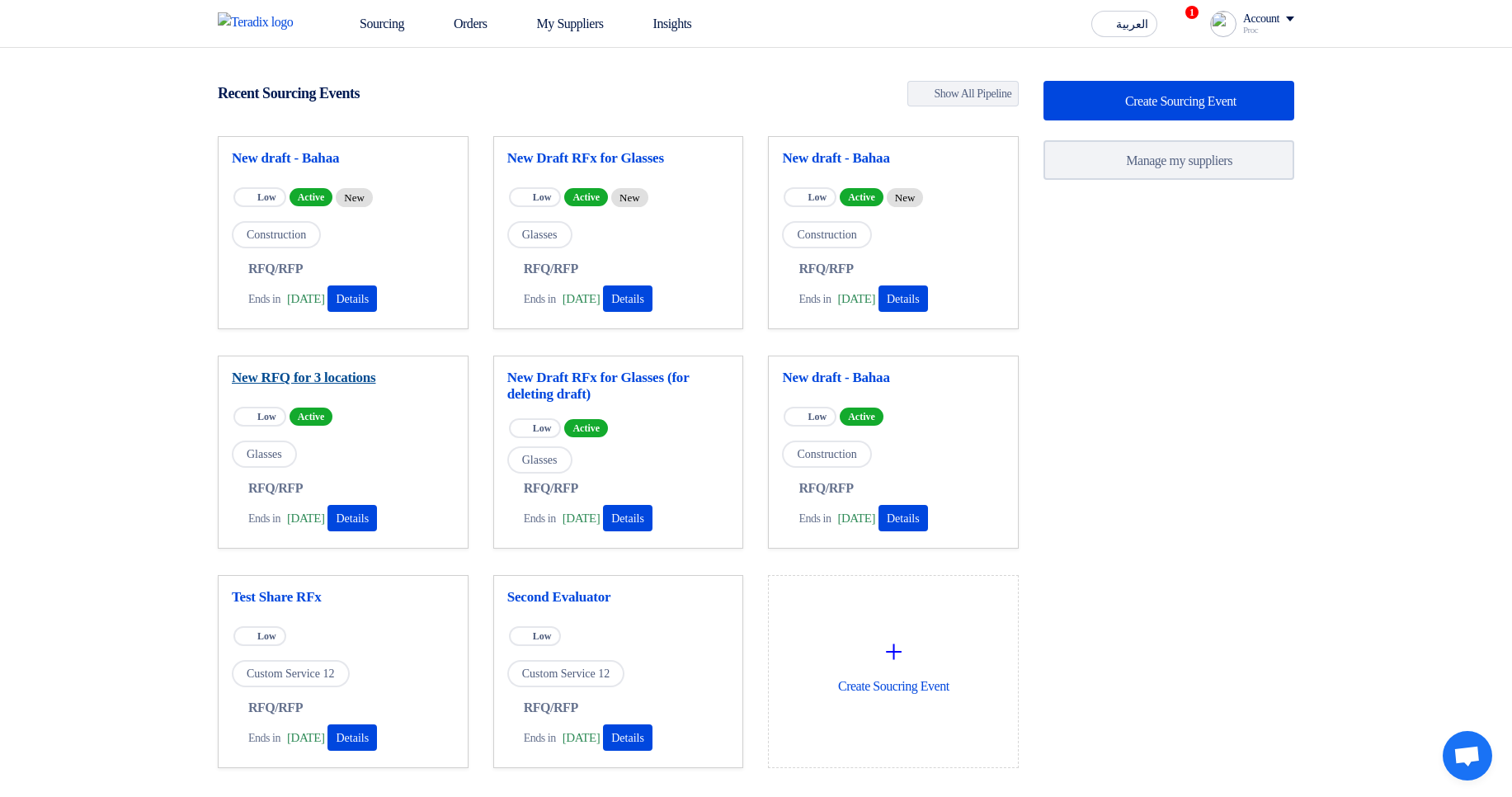
click at [342, 371] on link "New RFQ for 3 locations" at bounding box center [343, 378] width 223 height 17
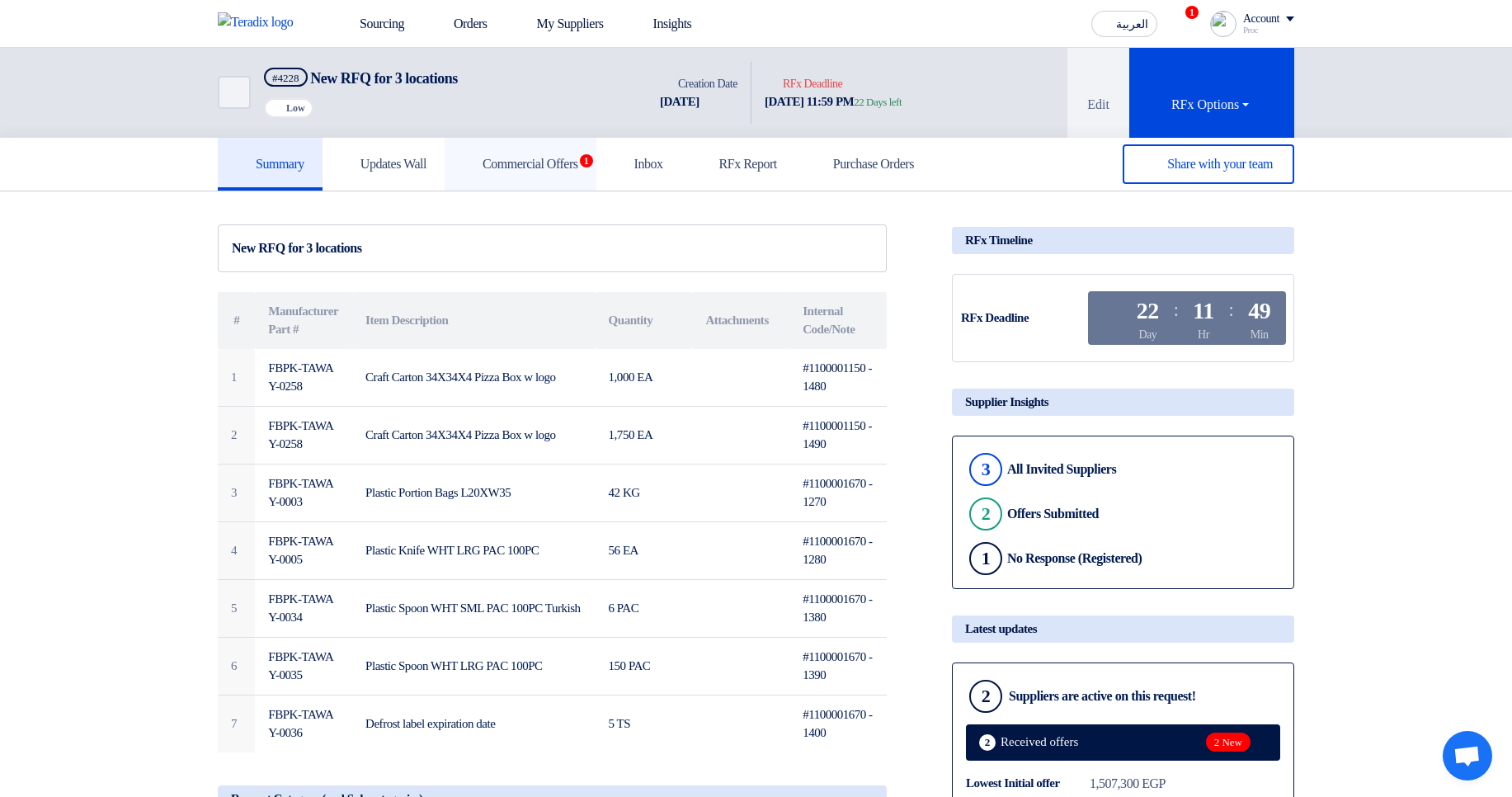
click at [570, 182] on link "Commercial Offers 1" at bounding box center [520, 164] width 152 height 52
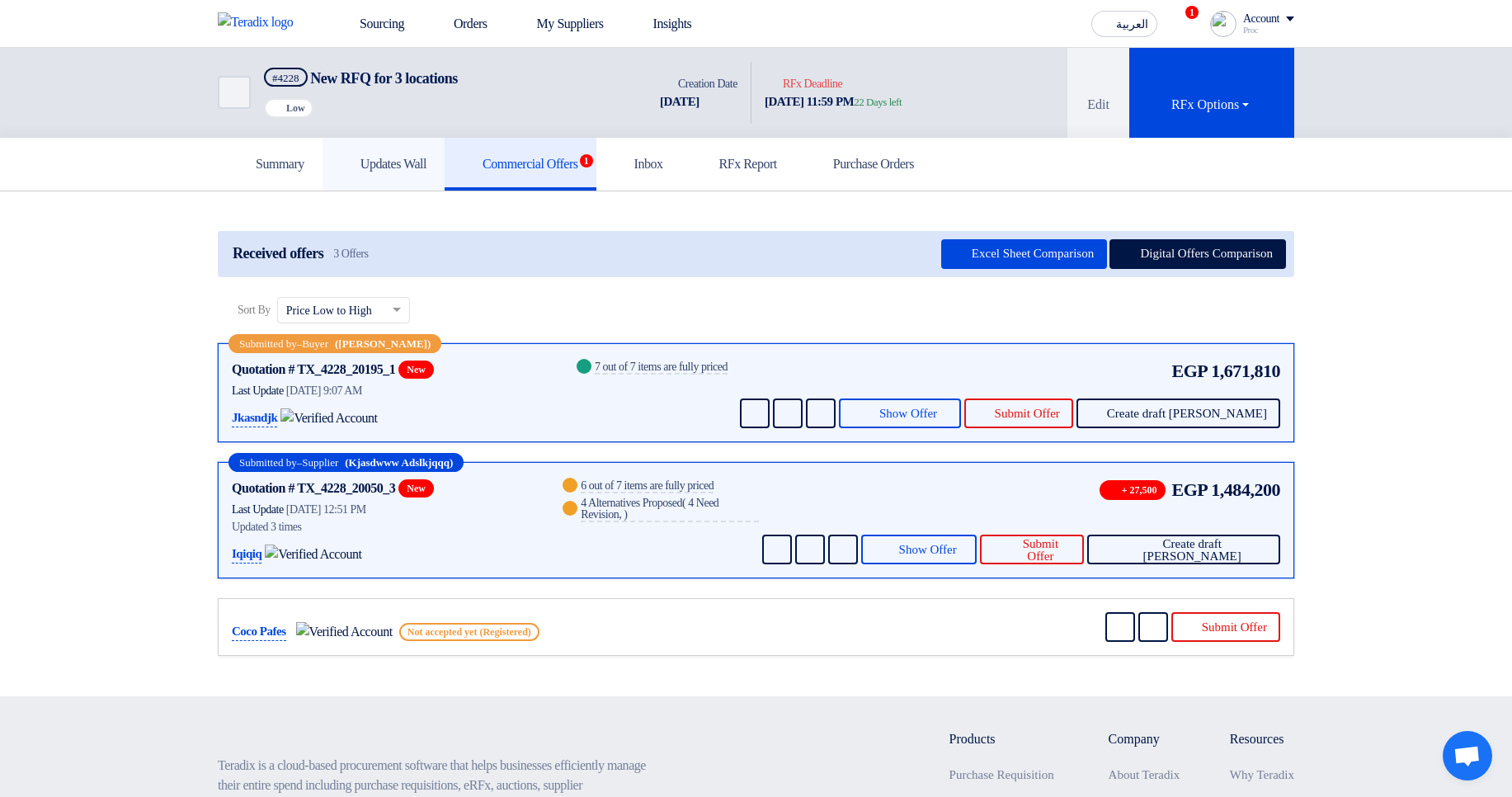
click at [380, 172] on link "Updates Wall" at bounding box center [384, 164] width 122 height 52
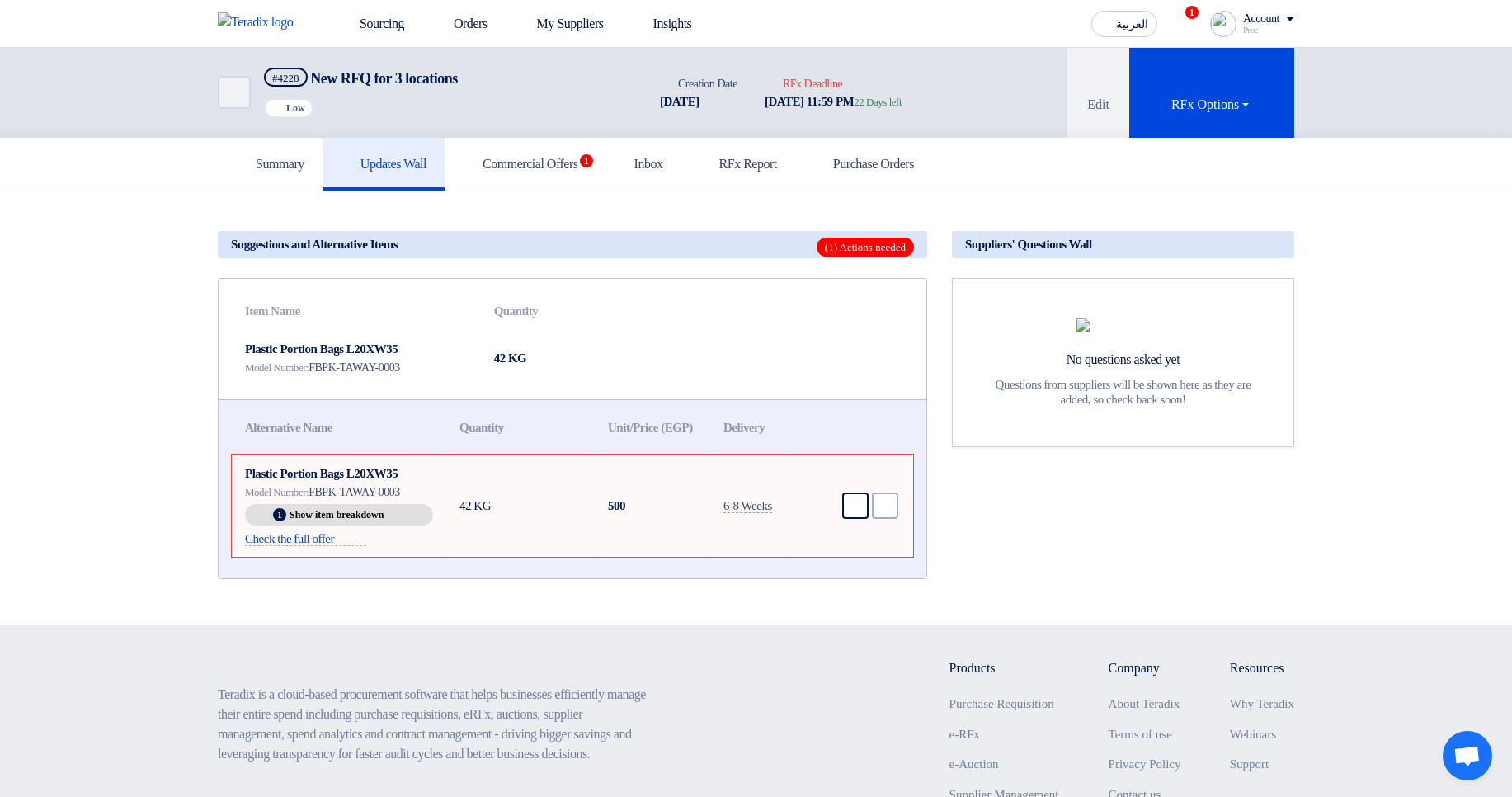
click at [858, 516] on div "Accept" at bounding box center [855, 506] width 26 height 26
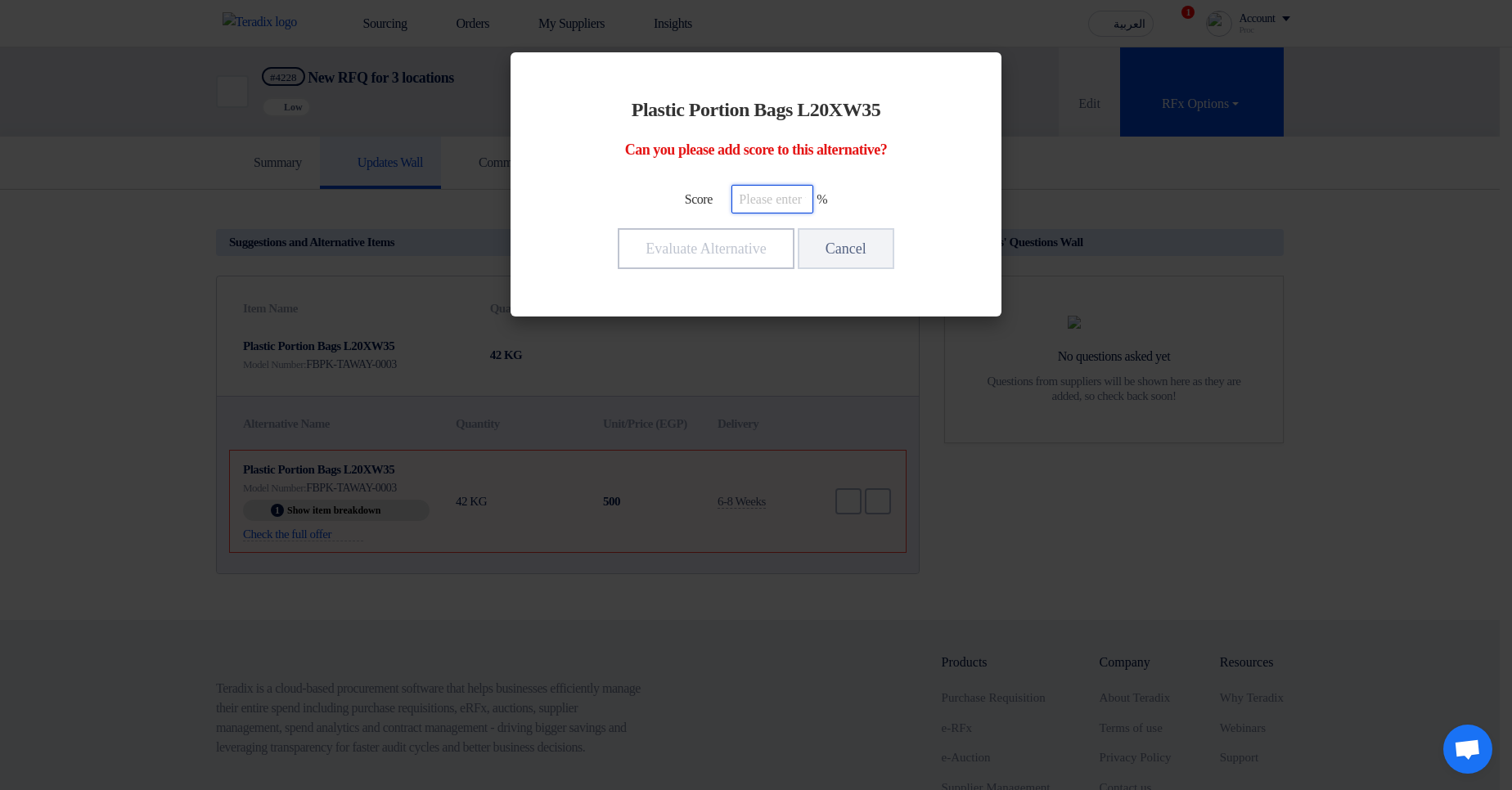
click at [812, 206] on input "number" at bounding box center [772, 199] width 82 height 29
type input "100"
click at [763, 241] on button "Evaluate Alternative" at bounding box center [705, 248] width 176 height 41
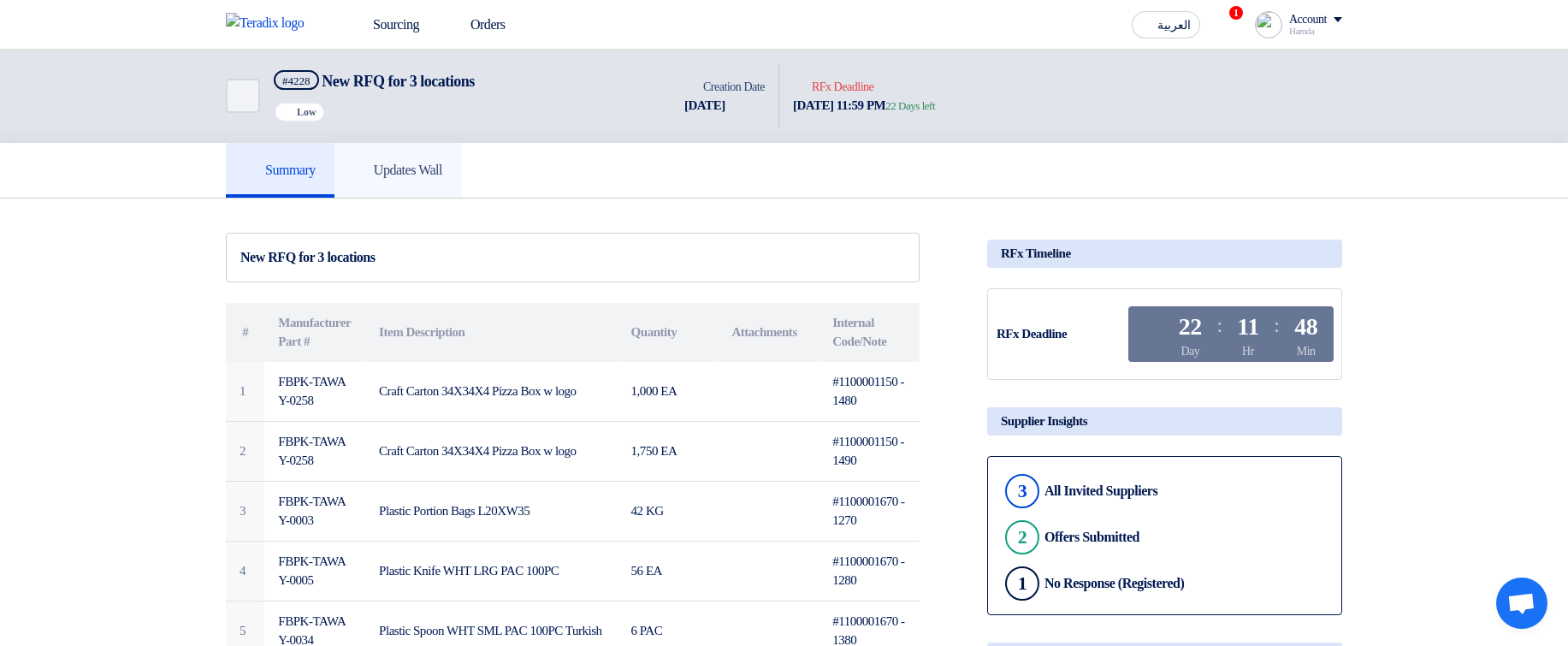
click at [418, 163] on h5 "Updates Wall" at bounding box center [398, 170] width 89 height 17
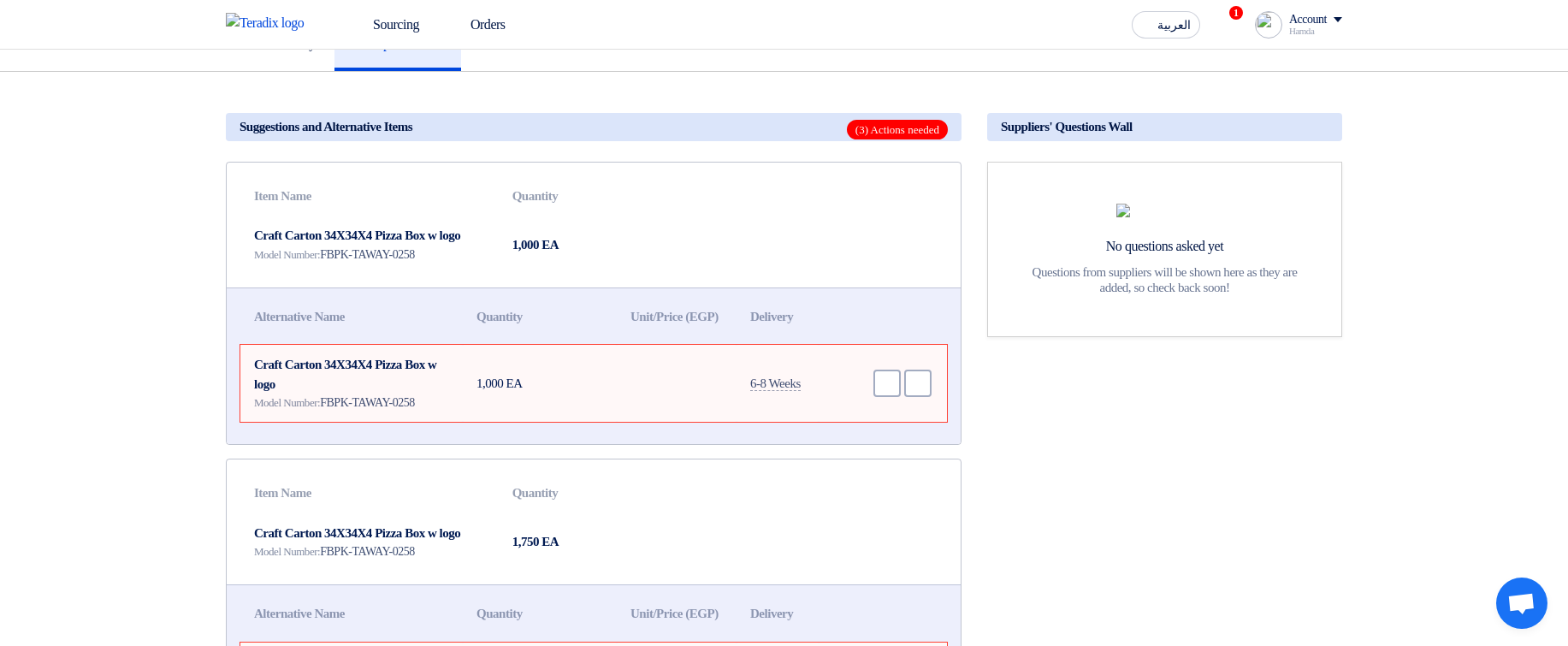
scroll to position [308, 0]
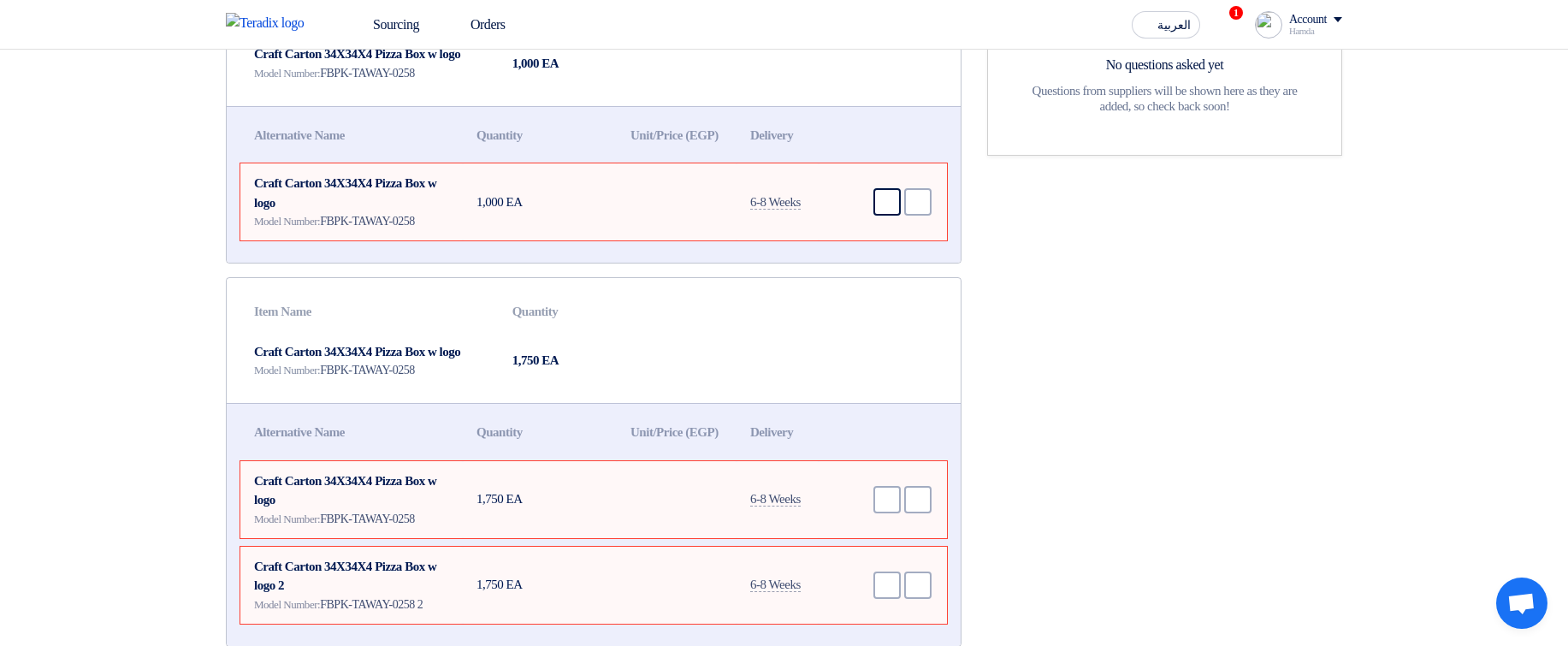
click at [882, 210] on icon "Accept" at bounding box center [887, 201] width 15 height 15
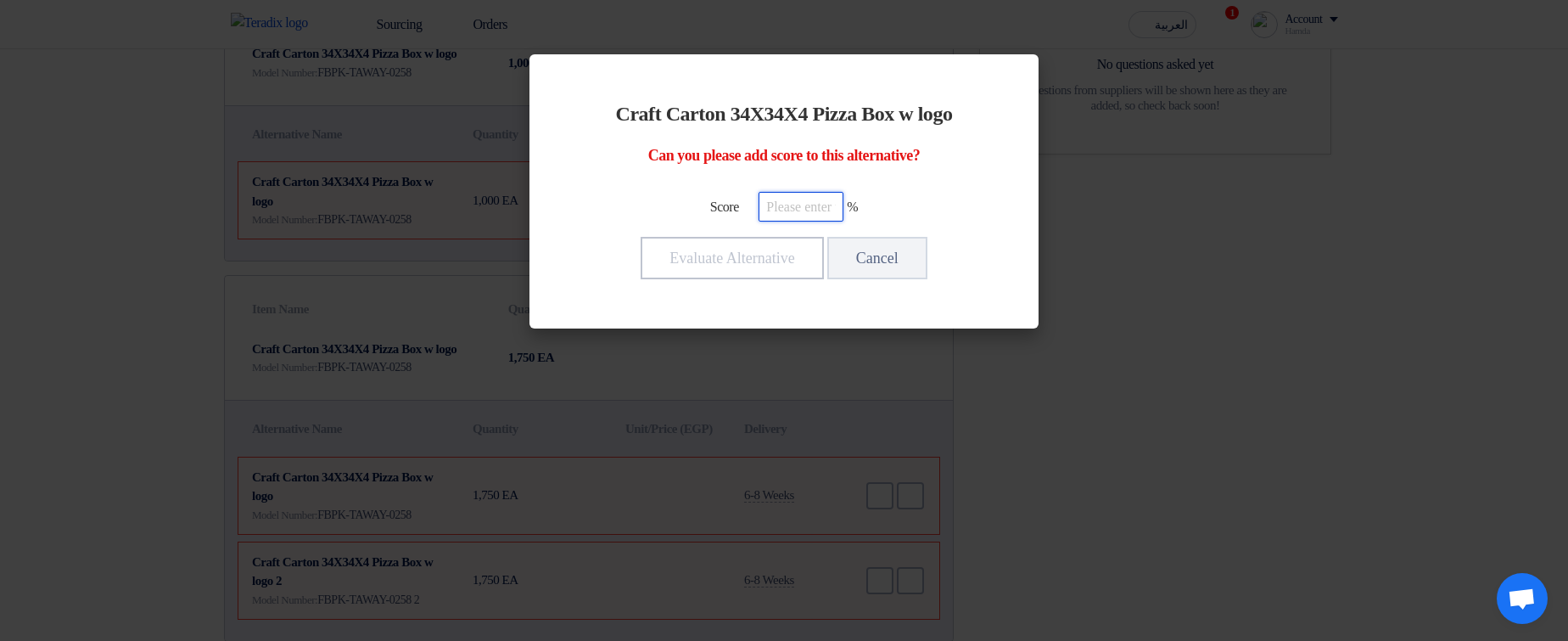
click at [814, 213] on input "number" at bounding box center [801, 206] width 85 height 30
type input "100"
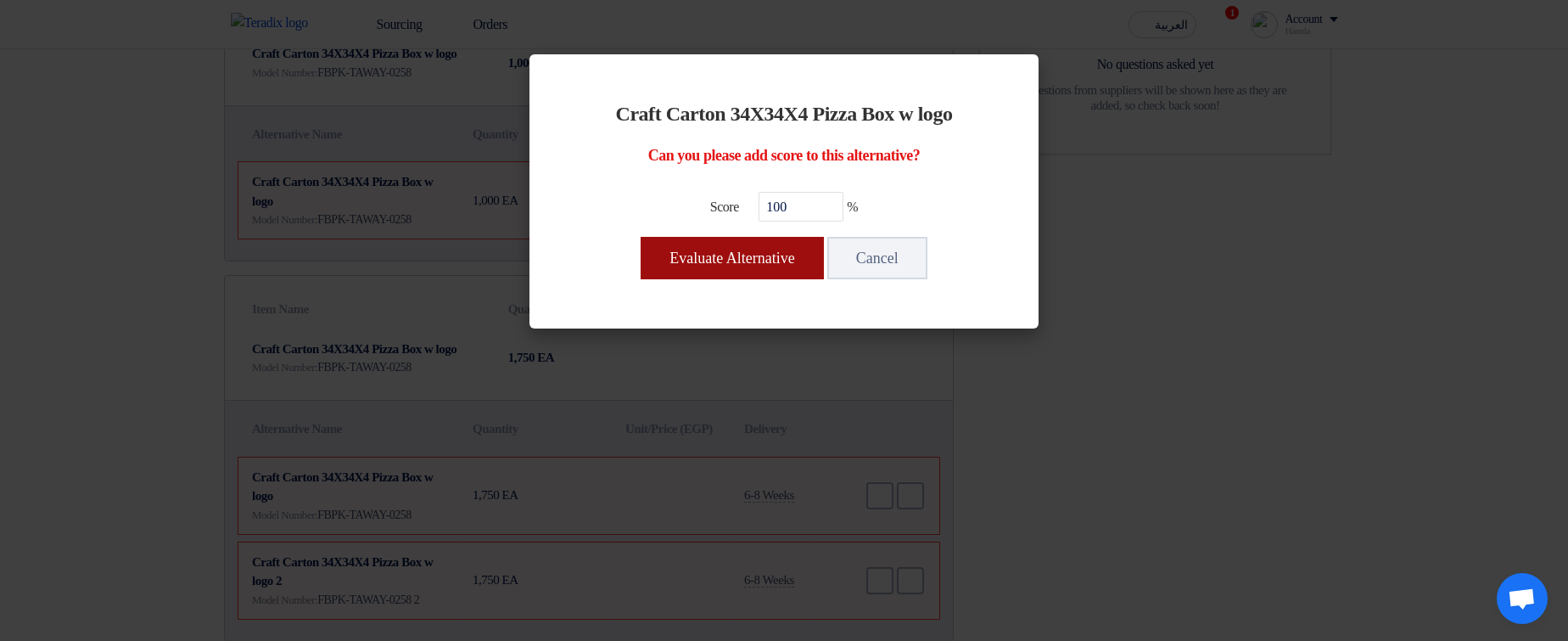
click at [752, 257] on button "Evaluate Alternative" at bounding box center [731, 257] width 183 height 42
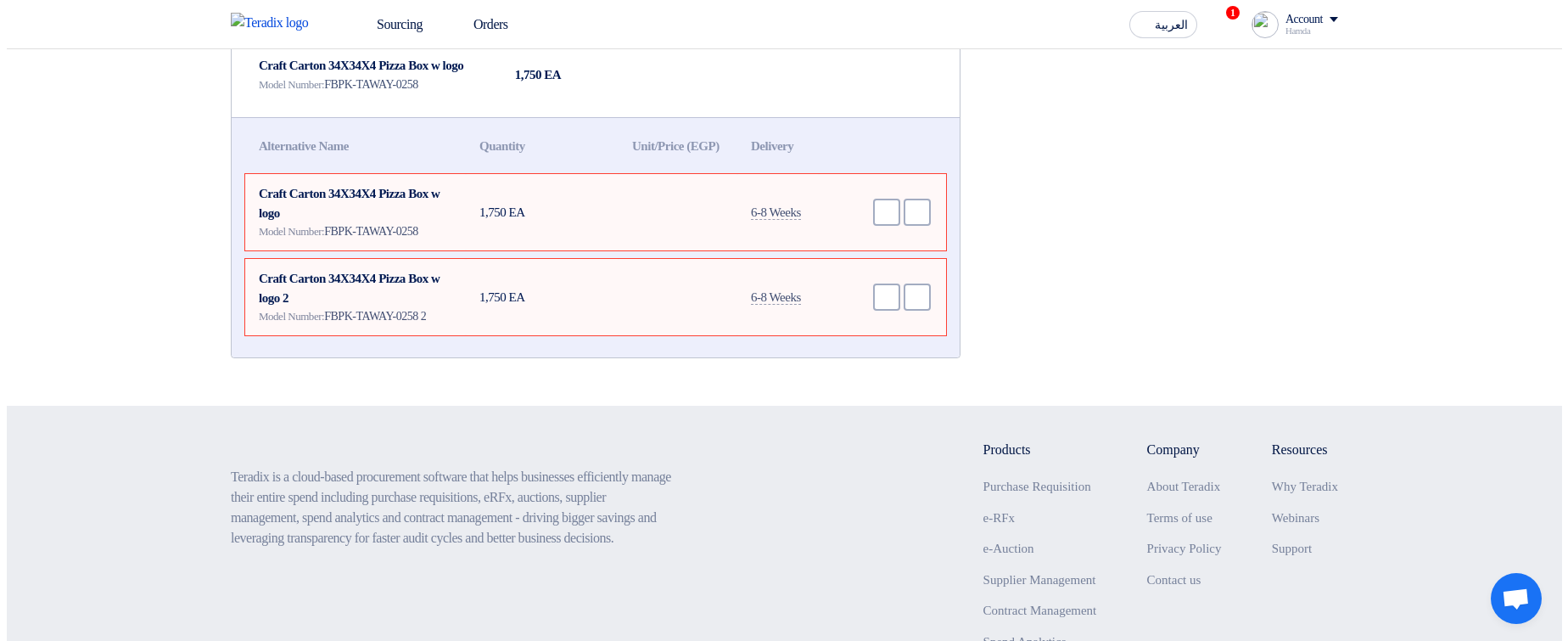
scroll to position [510, 0]
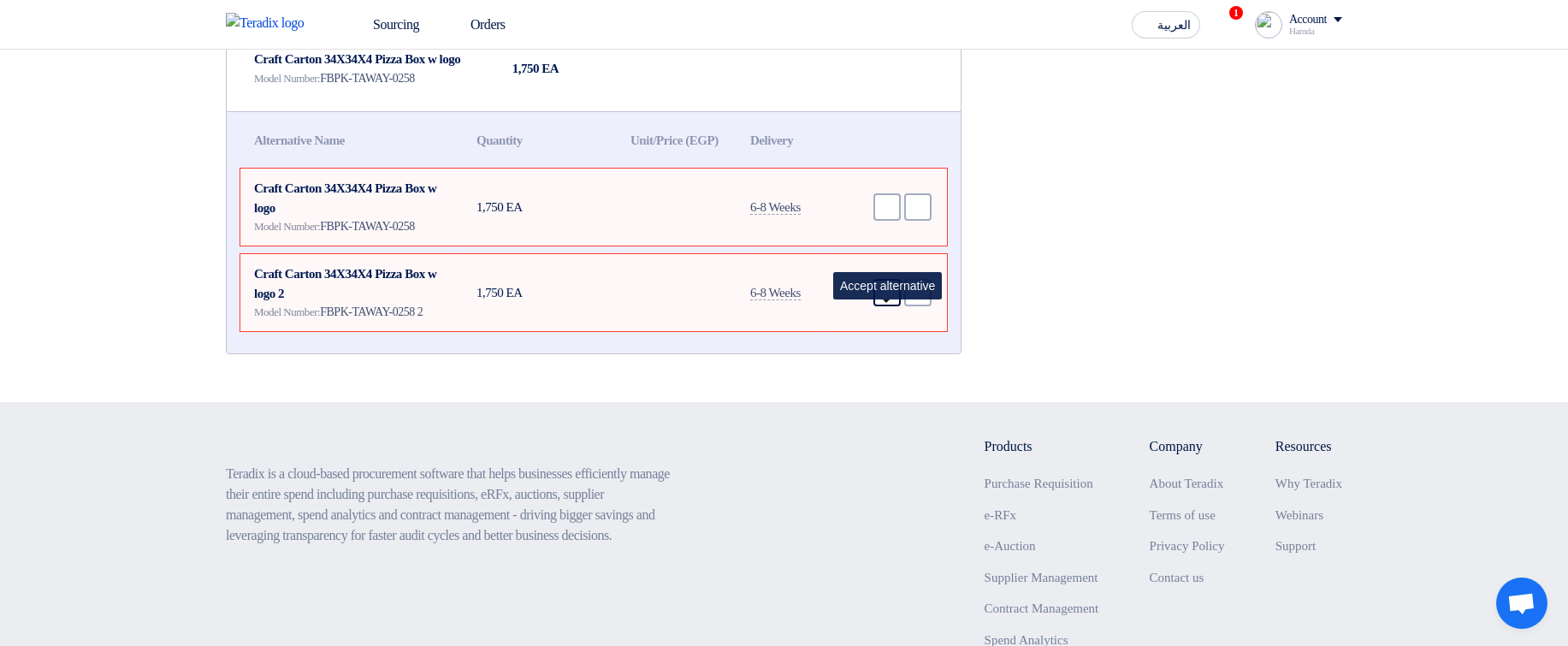
click at [880, 285] on use at bounding box center [880, 285] width 0 height 0
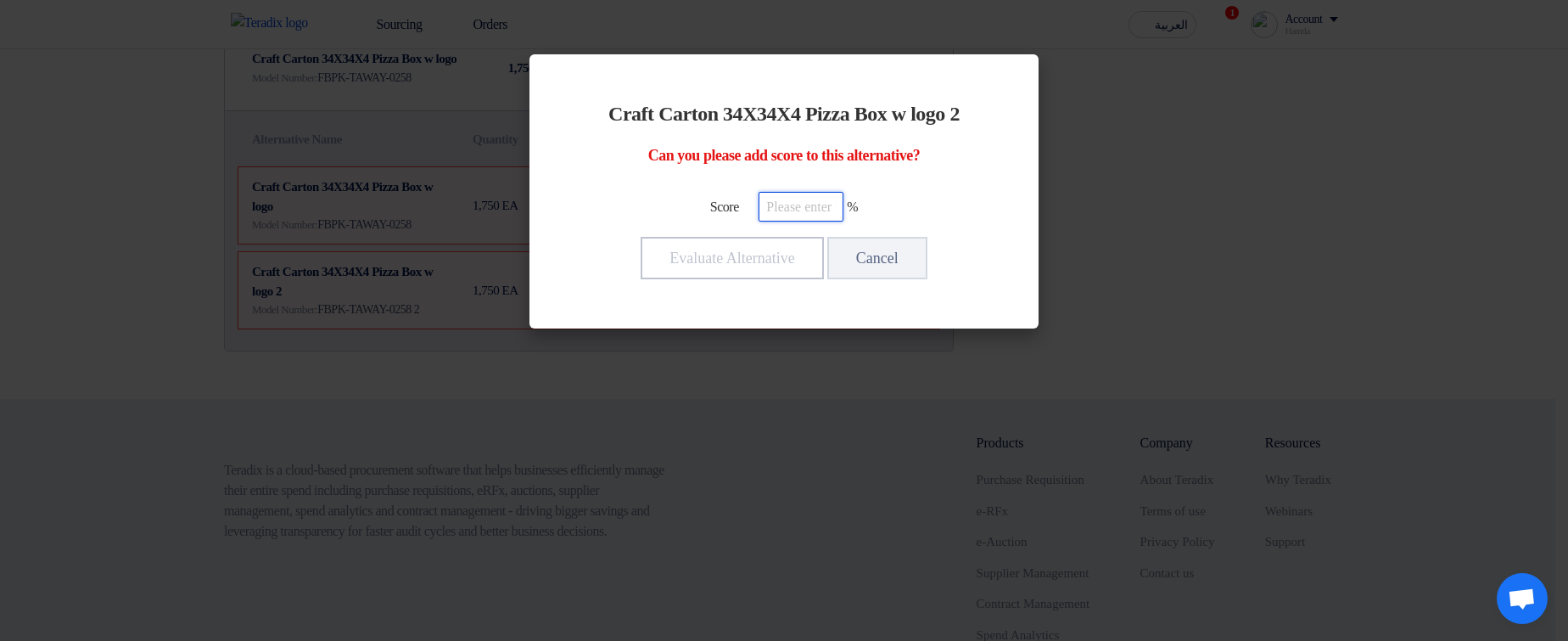
click at [793, 205] on input "number" at bounding box center [801, 206] width 85 height 30
type input "100"
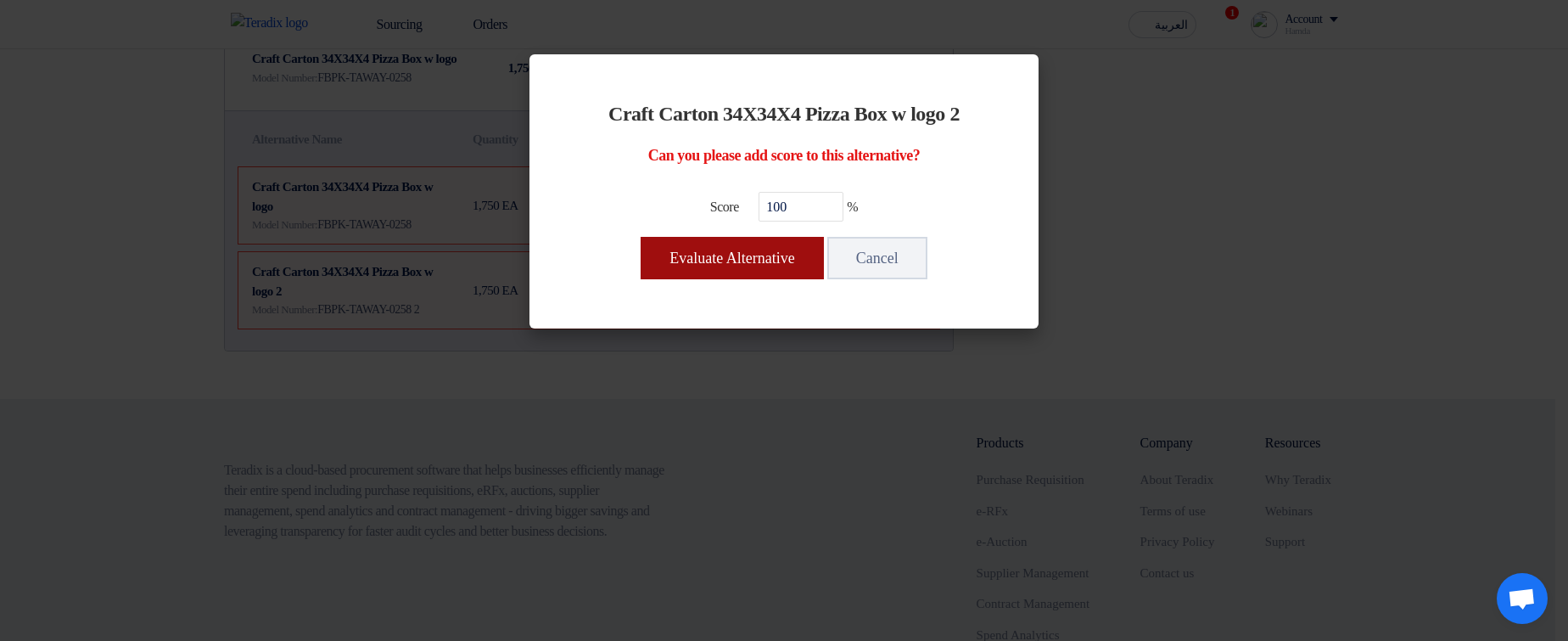
click at [748, 255] on button "Evaluate Alternative" at bounding box center [731, 257] width 183 height 42
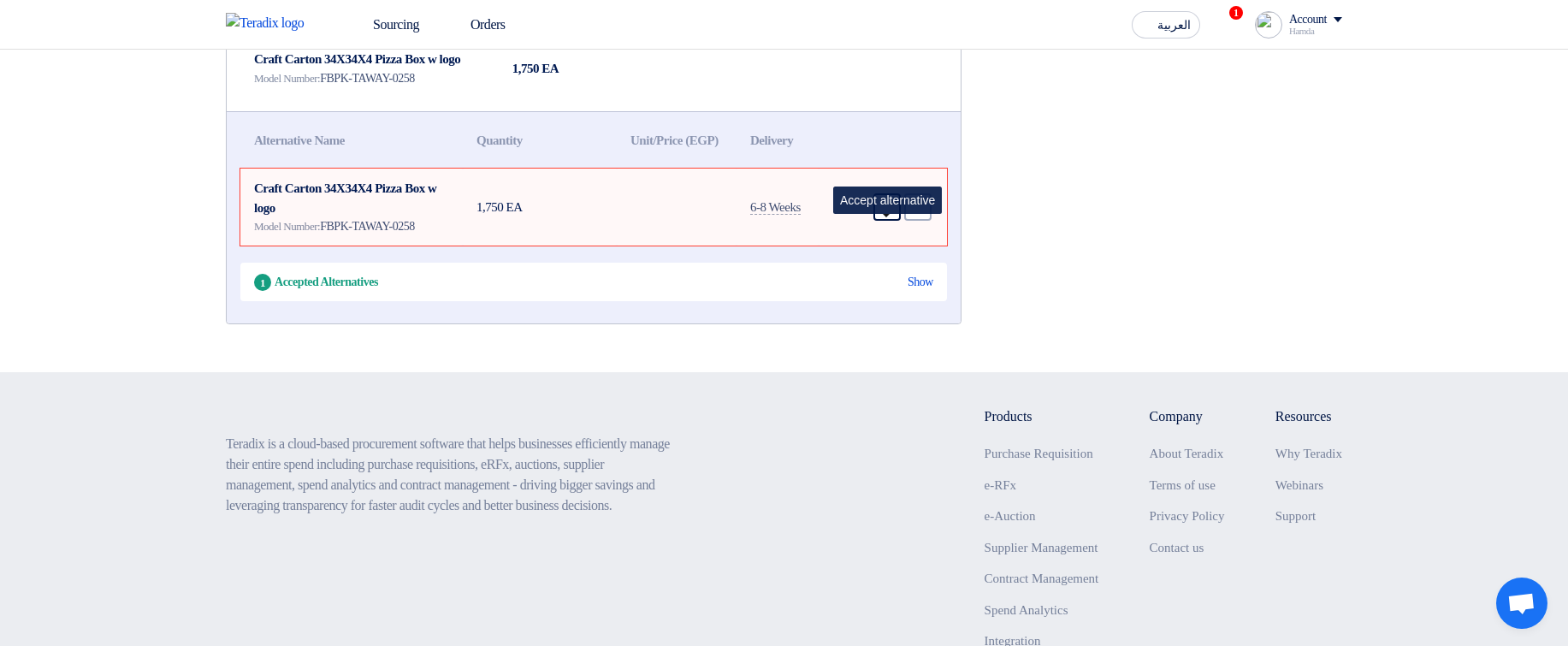
click at [881, 215] on icon "Accept" at bounding box center [887, 207] width 15 height 15
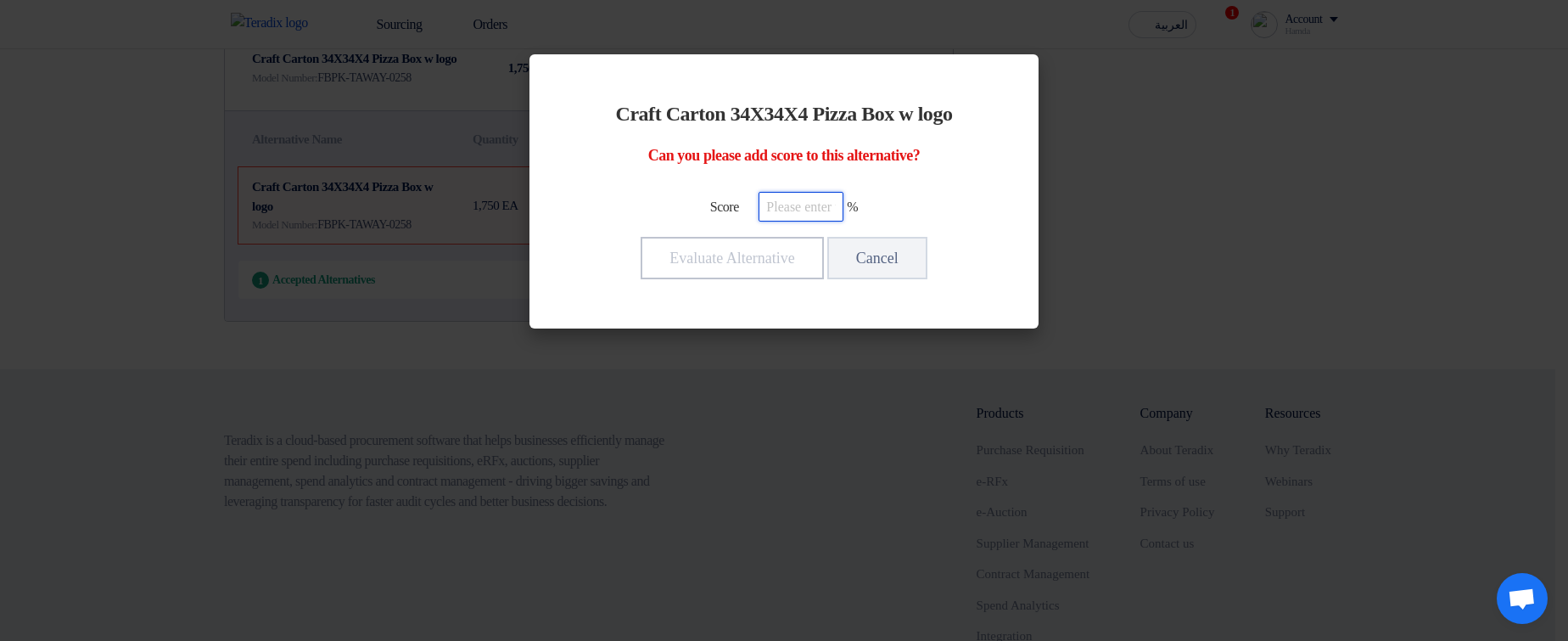
click at [793, 207] on input "number" at bounding box center [801, 206] width 85 height 30
type input "100"
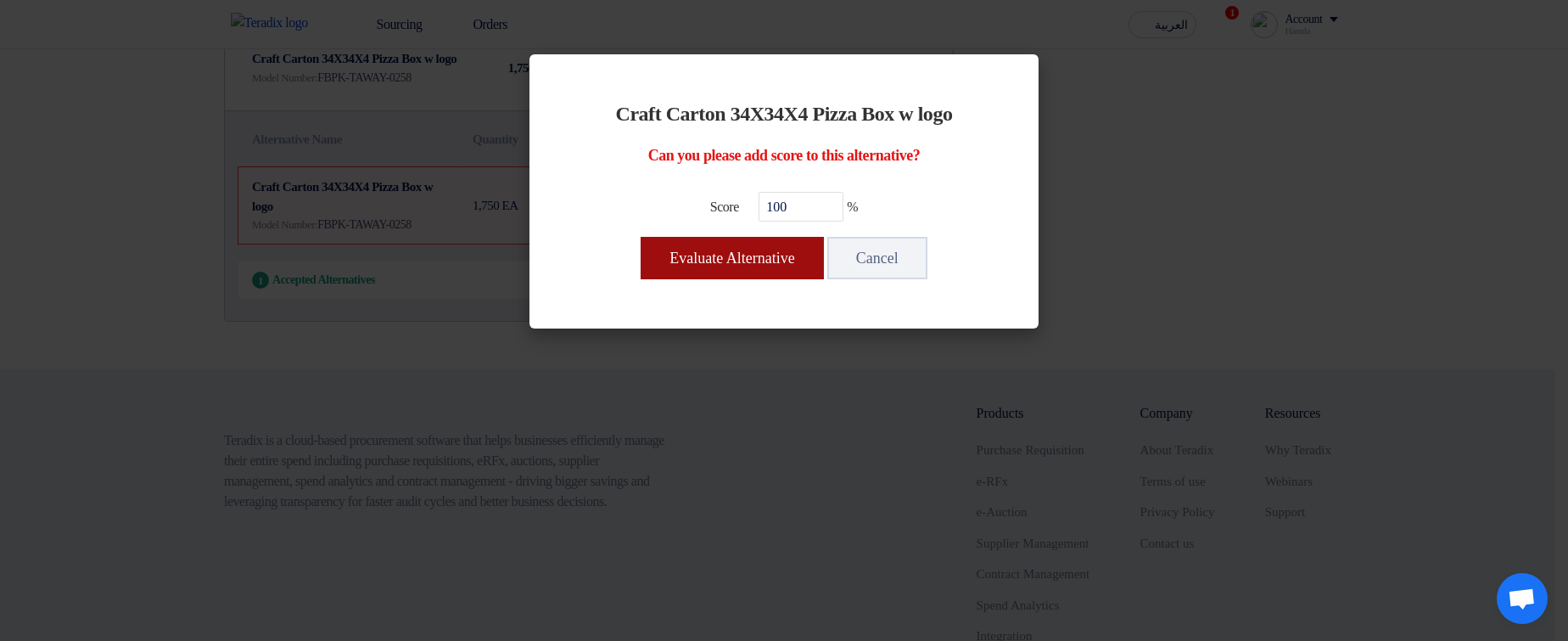
click at [688, 262] on button "Evaluate Alternative" at bounding box center [731, 257] width 183 height 42
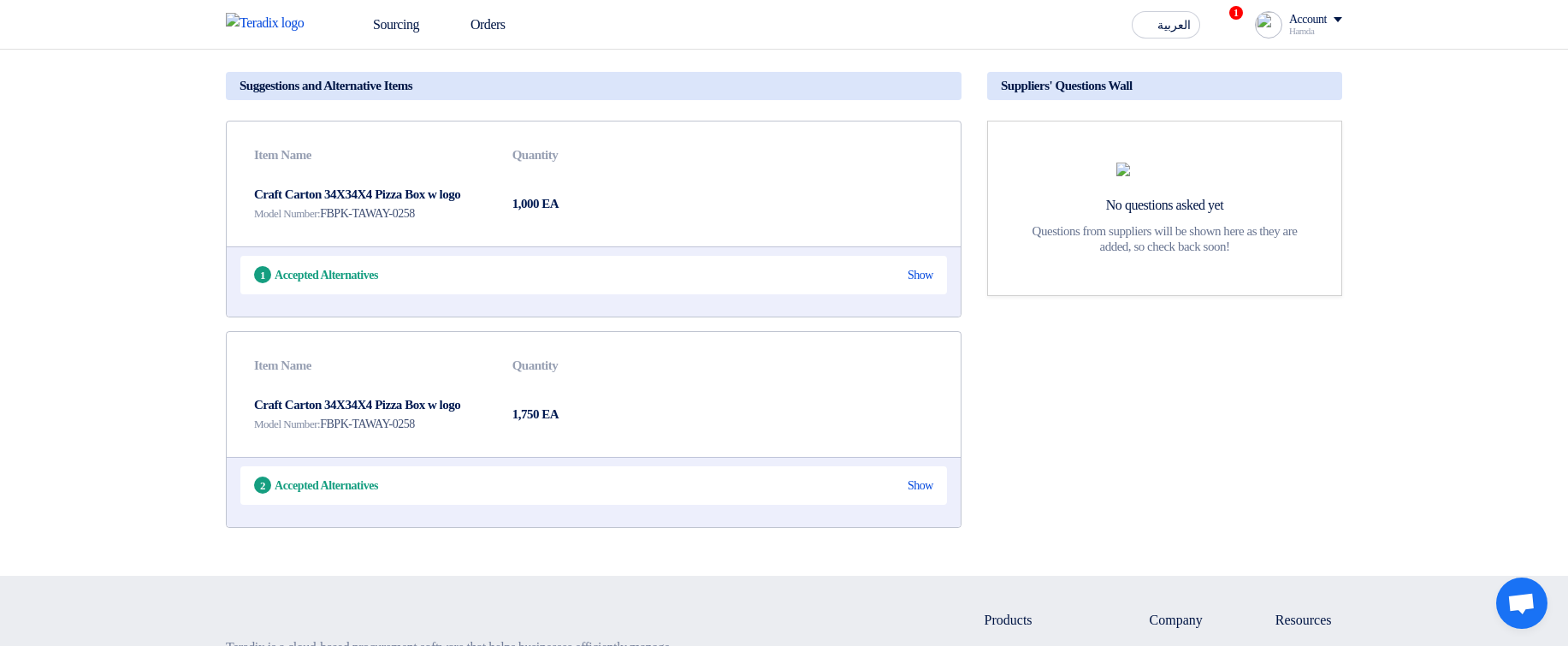
scroll to position [0, 0]
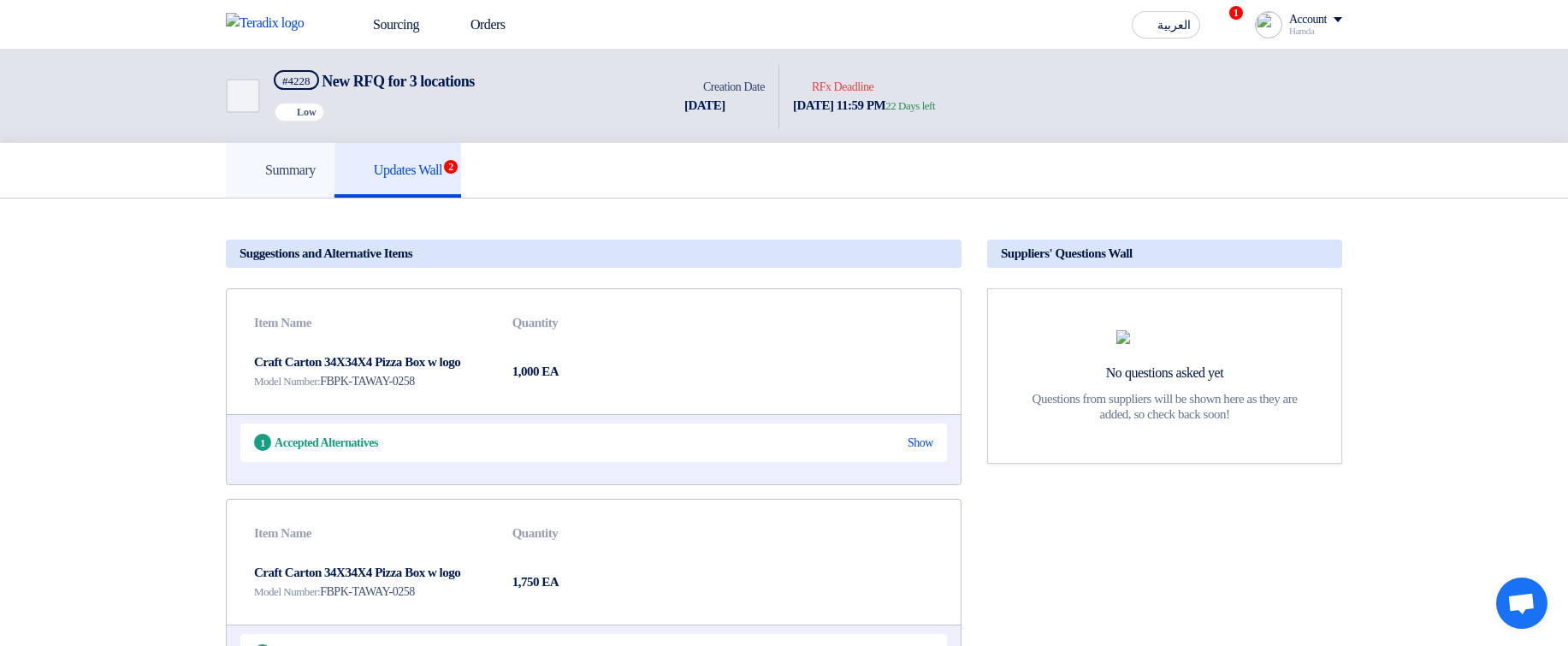
click at [275, 174] on h5 "Summary" at bounding box center [280, 170] width 71 height 17
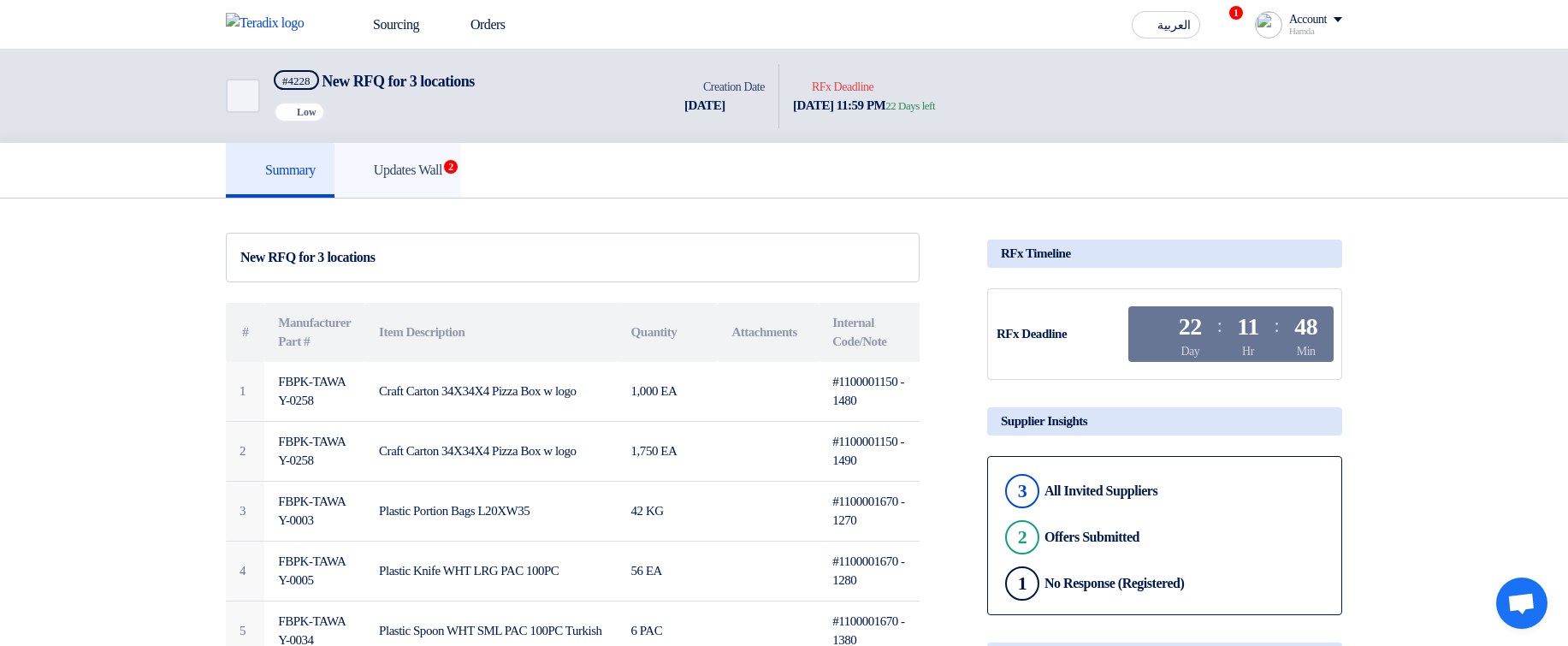
click at [390, 181] on link "Updates Wall 2" at bounding box center [398, 171] width 127 height 54
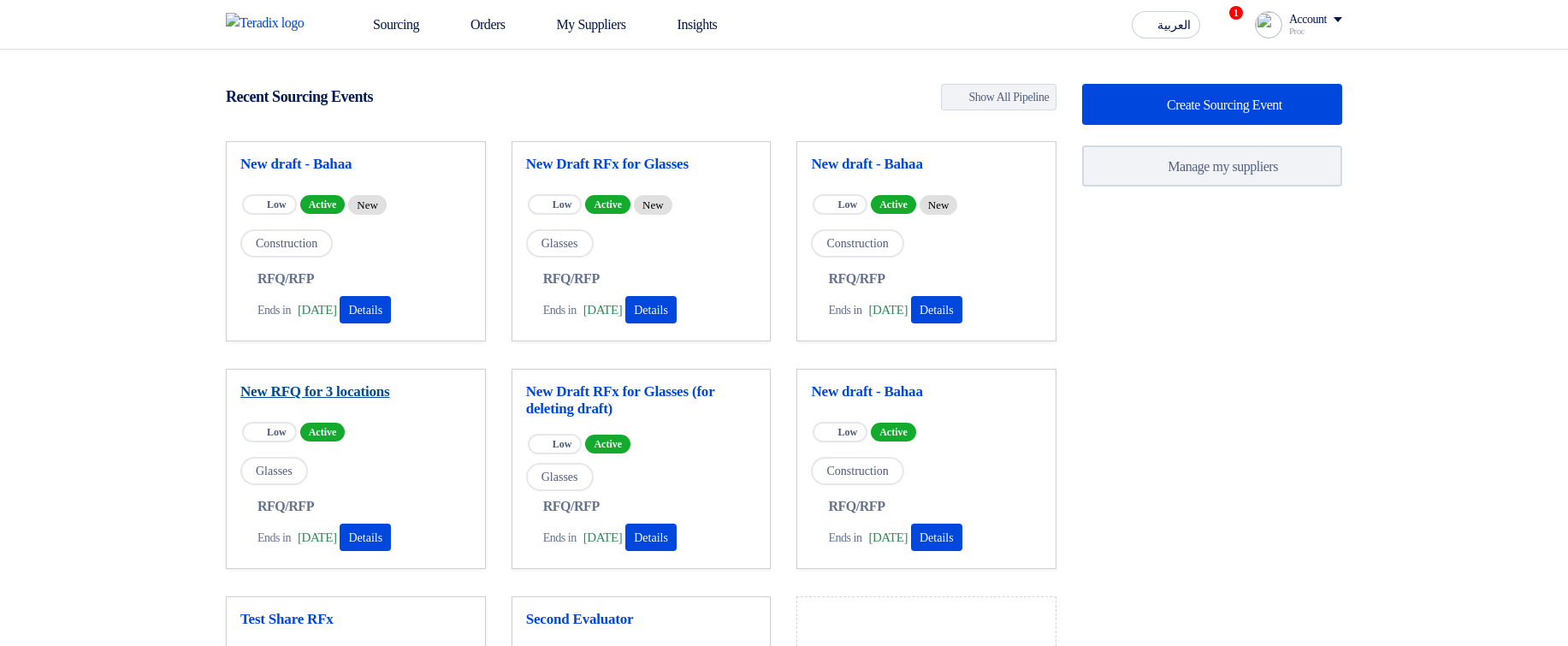
click at [315, 389] on link "New RFQ for 3 locations" at bounding box center [355, 392] width 231 height 17
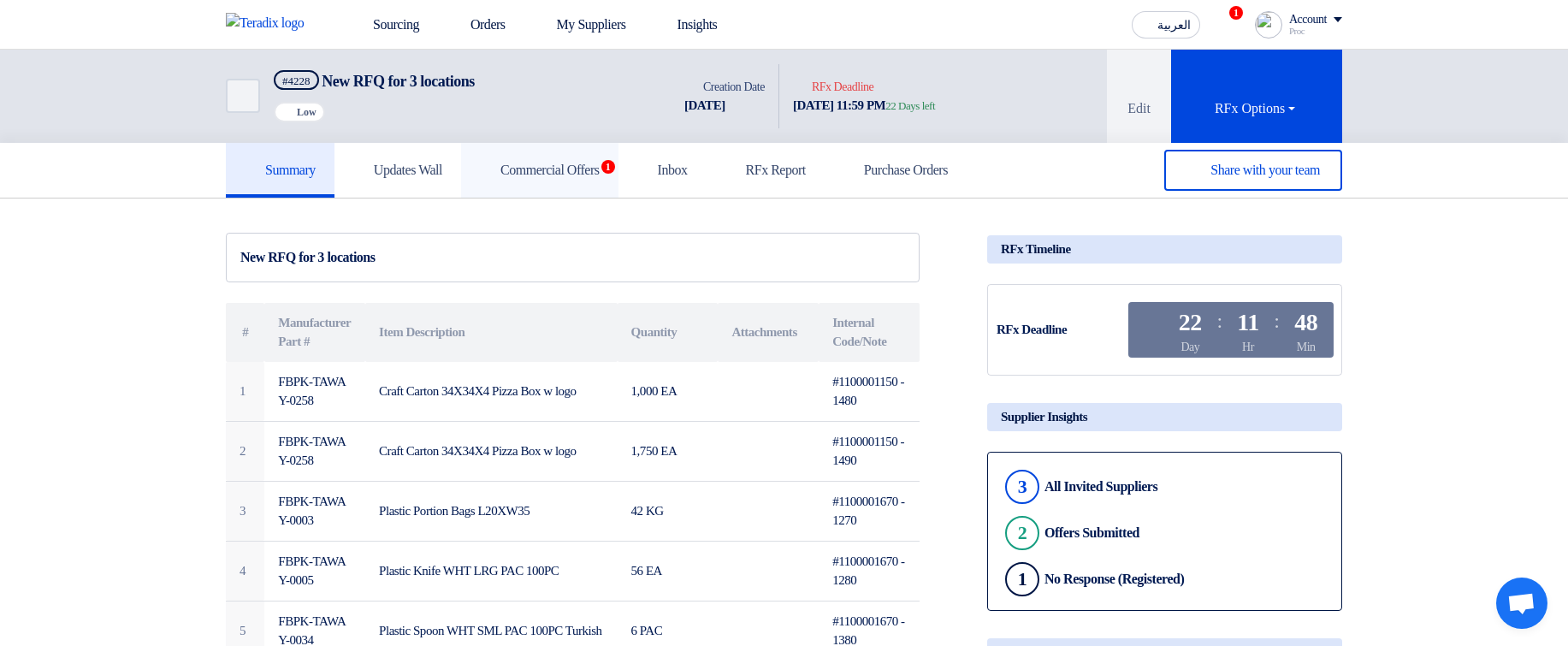
click at [618, 174] on link "Commercial Offers 1" at bounding box center [540, 171] width 158 height 54
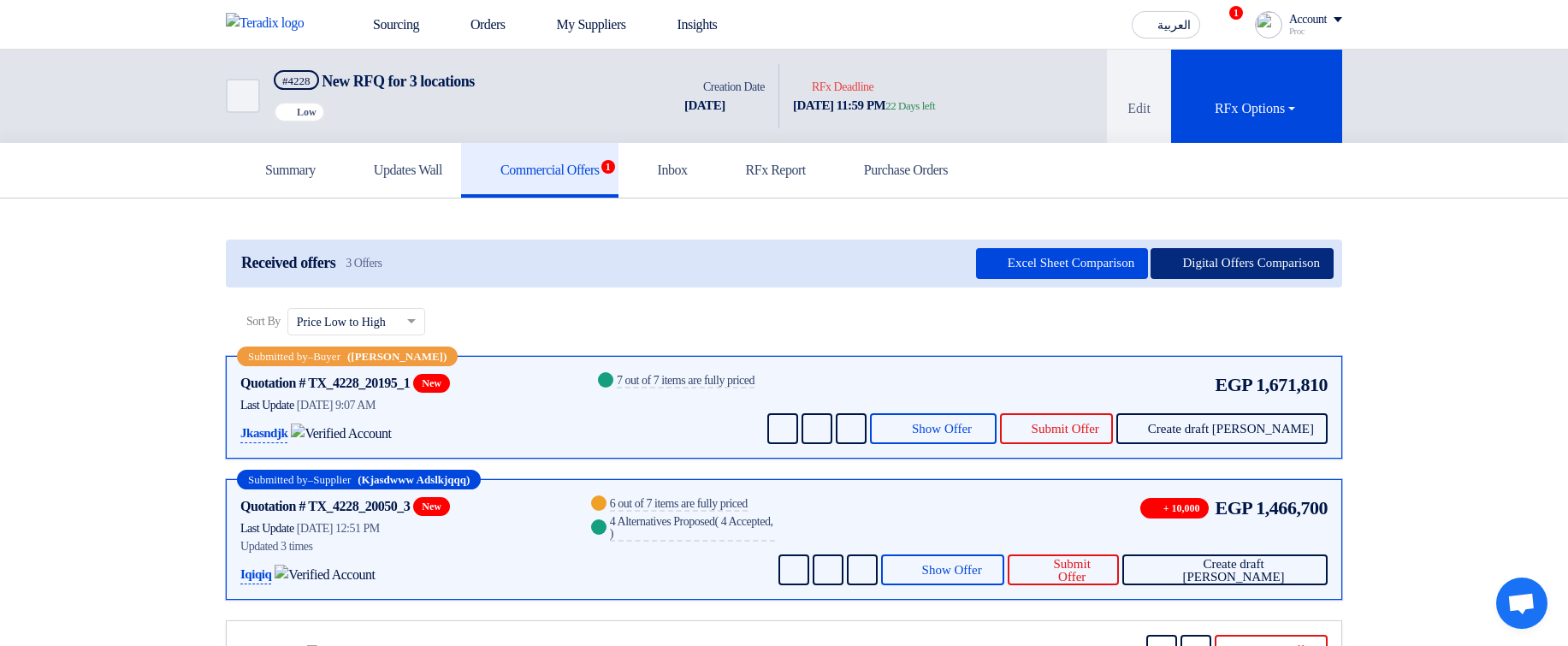
click at [1308, 259] on button "Digital Offers Comparison" at bounding box center [1242, 264] width 183 height 31
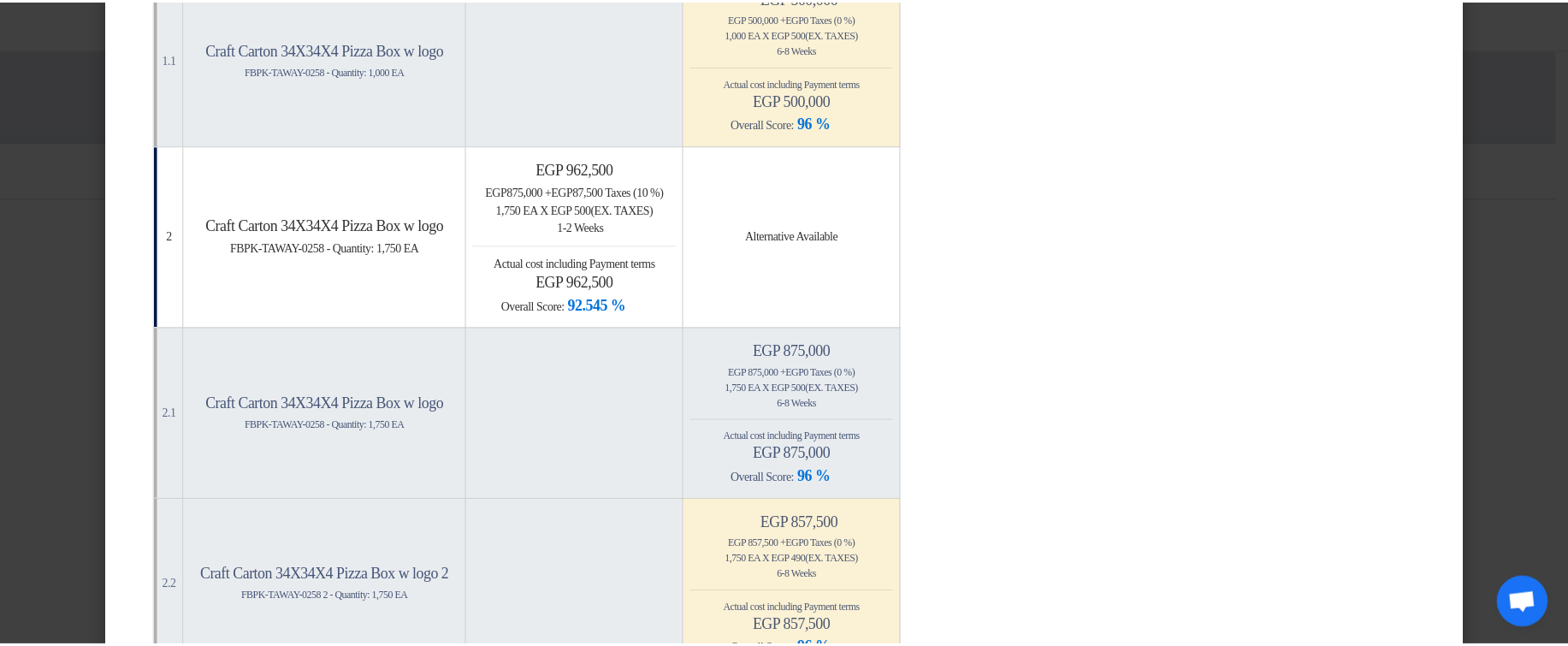
scroll to position [411, 0]
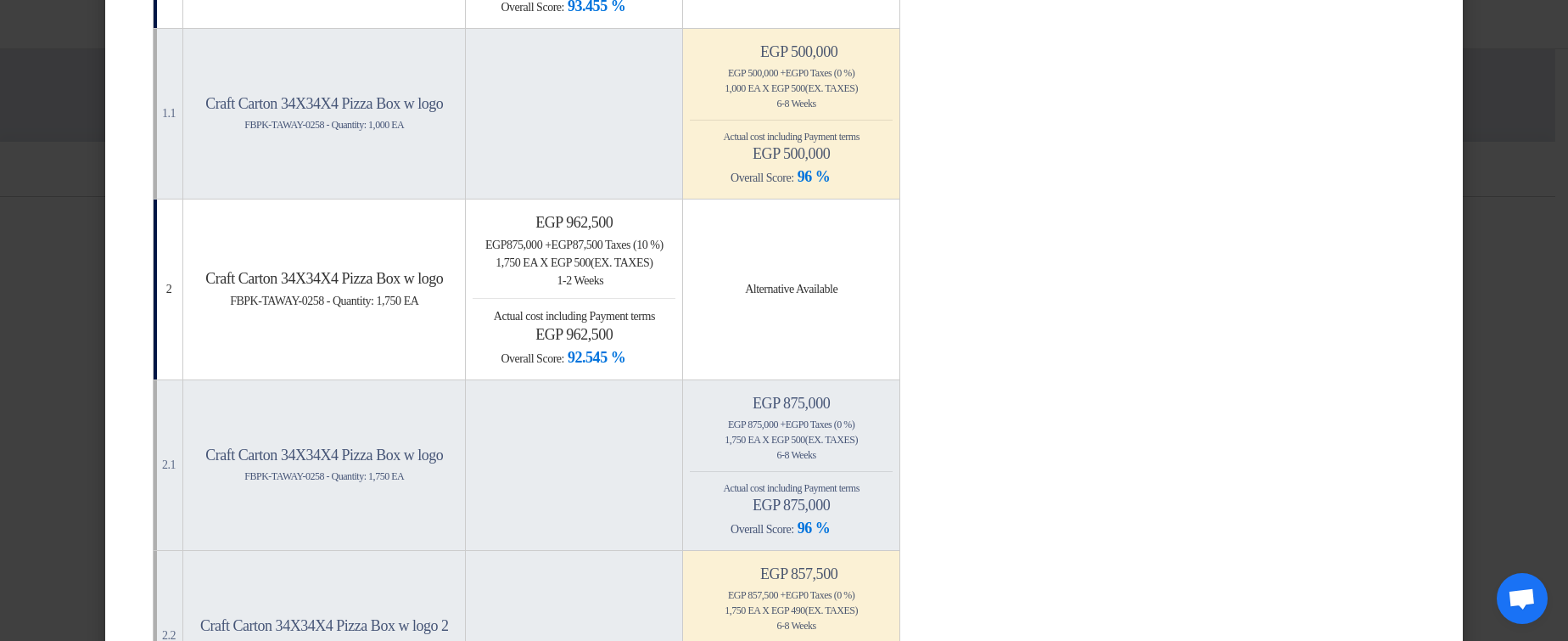
drag, startPoint x: 1518, startPoint y: 218, endPoint x: 1532, endPoint y: 230, distance: 18.4
click at [1519, 218] on modal-container "× Offers Comparison Table Bahaa Custom Criteria × Overall × Export as PDF Magic…" at bounding box center [784, 320] width 1568 height 641
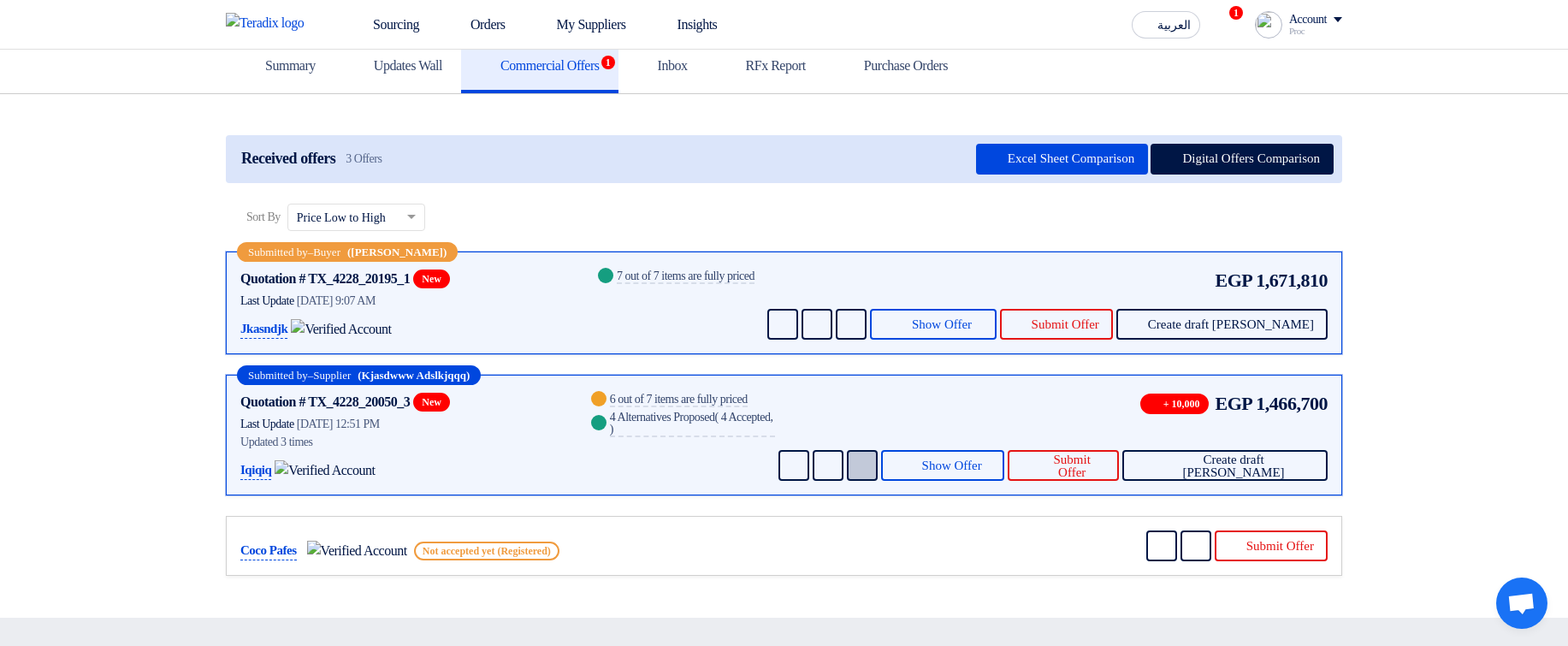
scroll to position [205, 0]
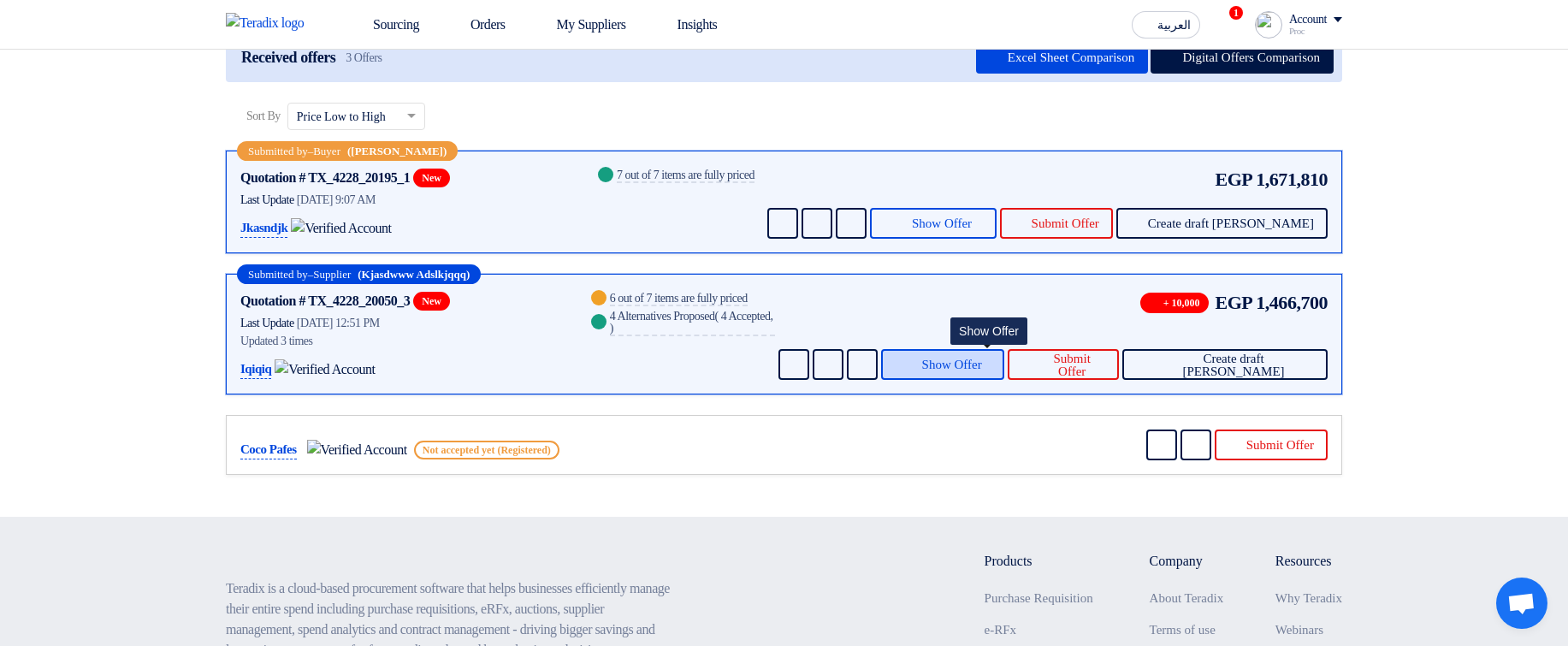
click at [982, 365] on span "Show Offer" at bounding box center [952, 365] width 60 height 13
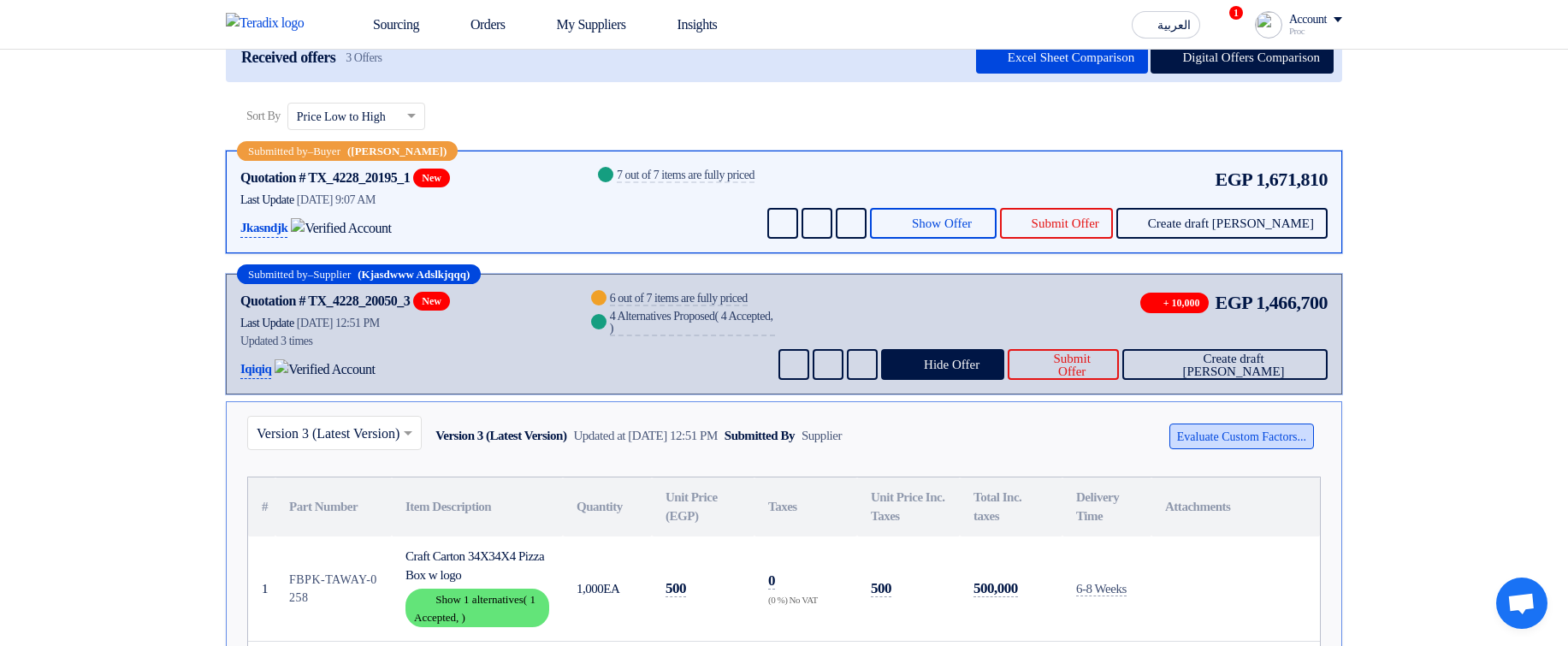
click at [1184, 435] on button "Evaluate Custom Factors..." at bounding box center [1241, 436] width 144 height 25
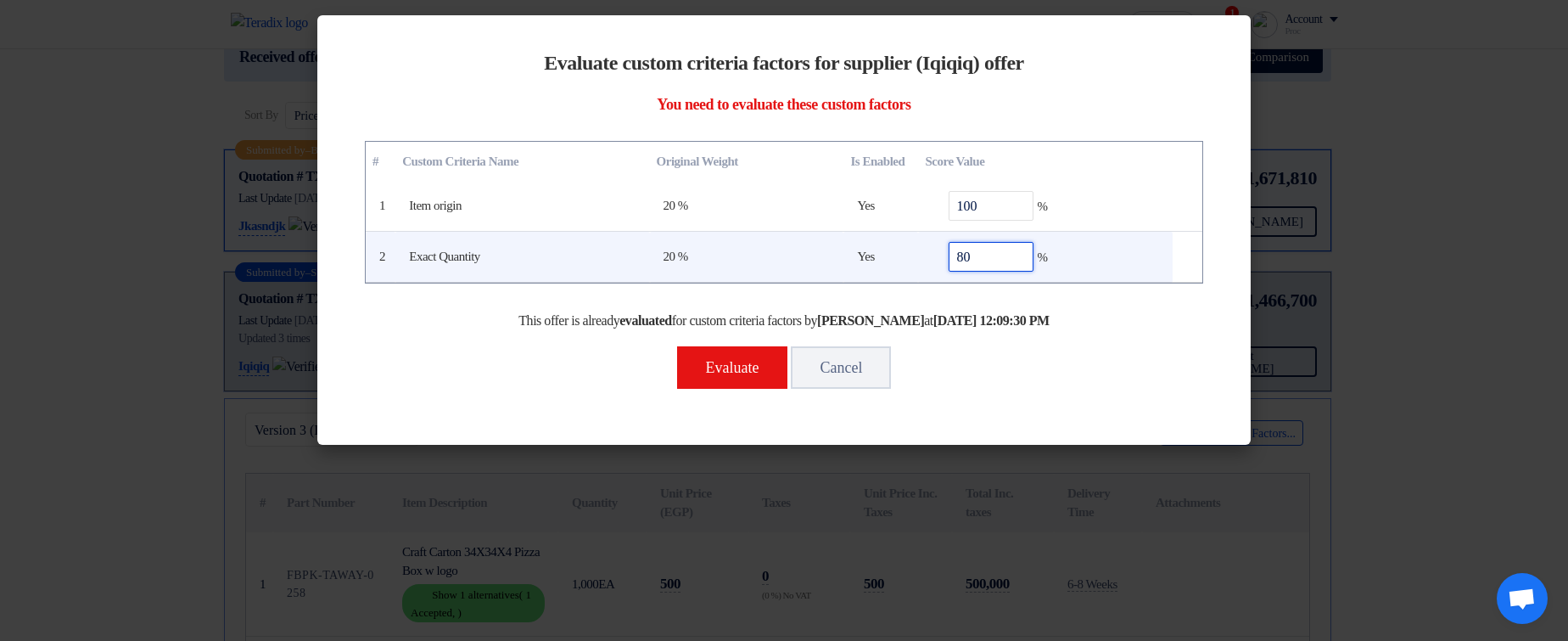
click at [999, 250] on input "80" at bounding box center [991, 257] width 85 height 30
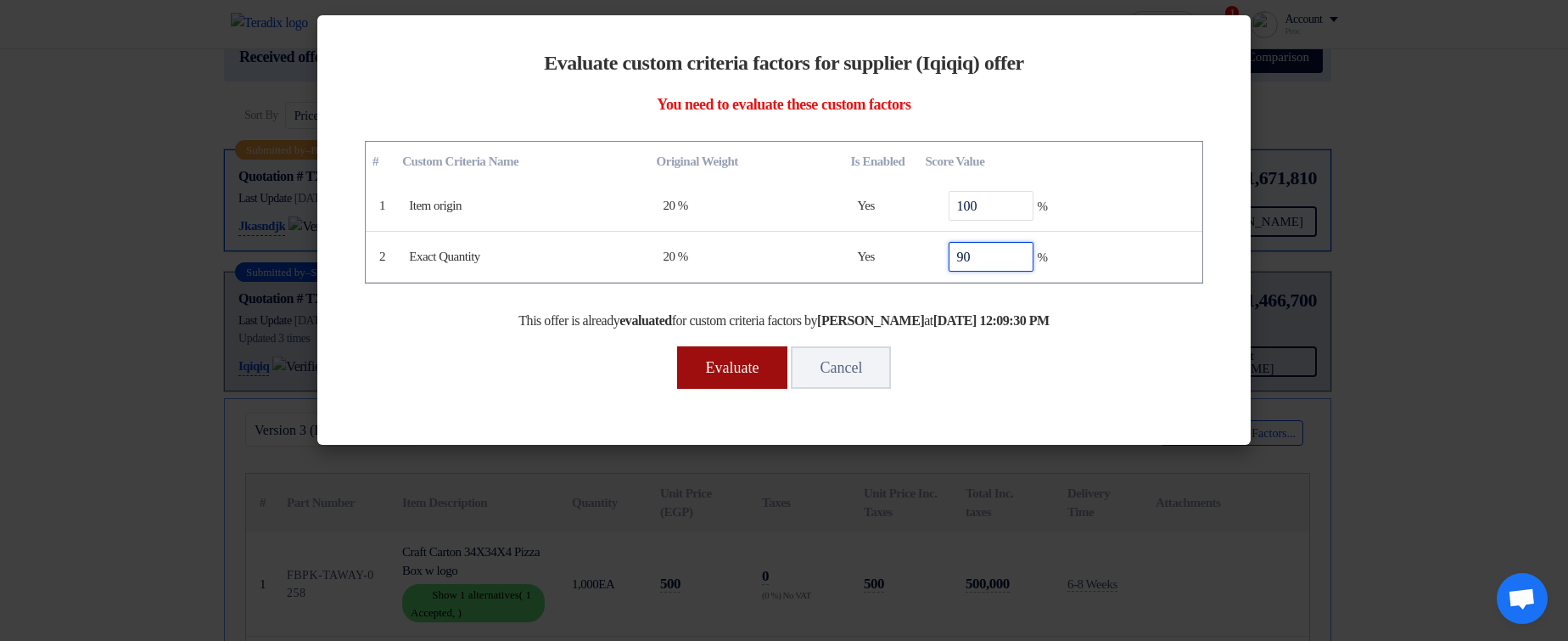
type input "90"
click at [717, 368] on button "Evaluate" at bounding box center [733, 367] width 112 height 42
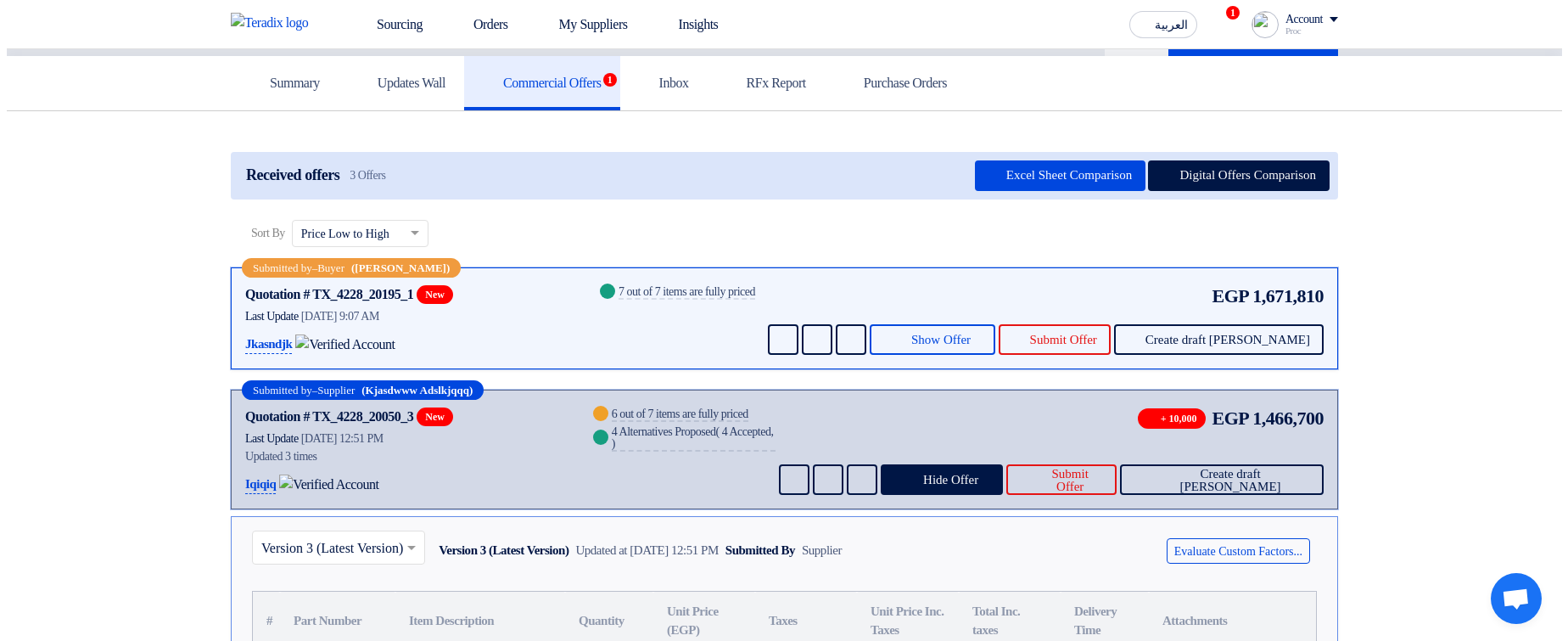
scroll to position [0, 0]
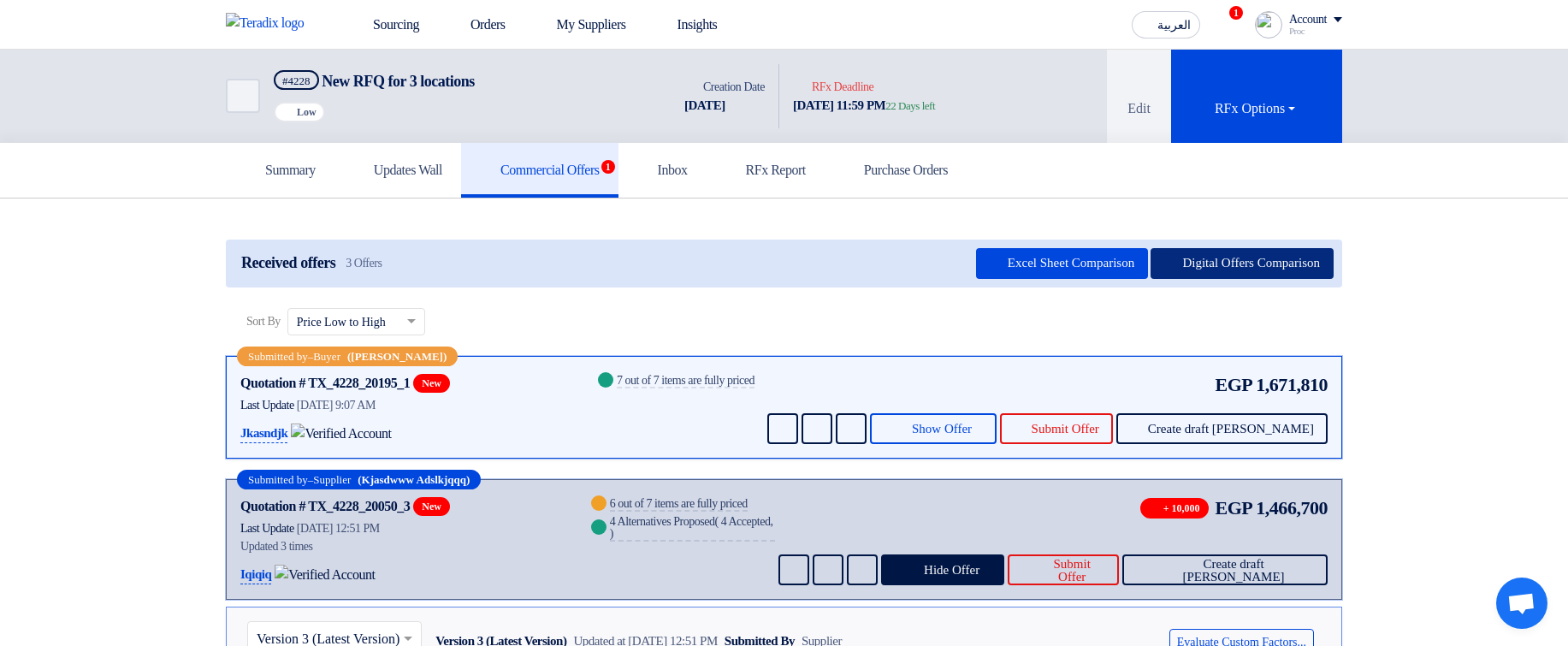
click at [1259, 253] on button "Digital Offers Comparison" at bounding box center [1242, 264] width 183 height 31
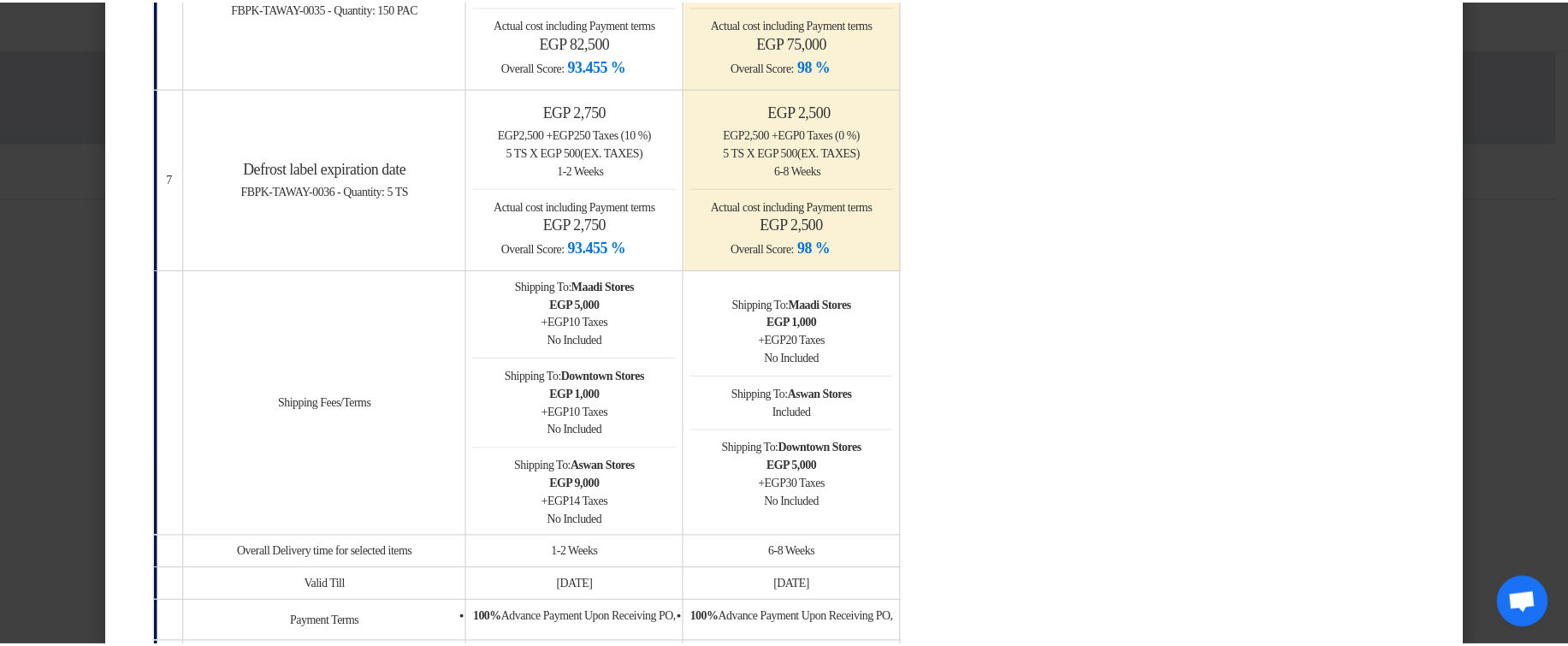
scroll to position [1952, 0]
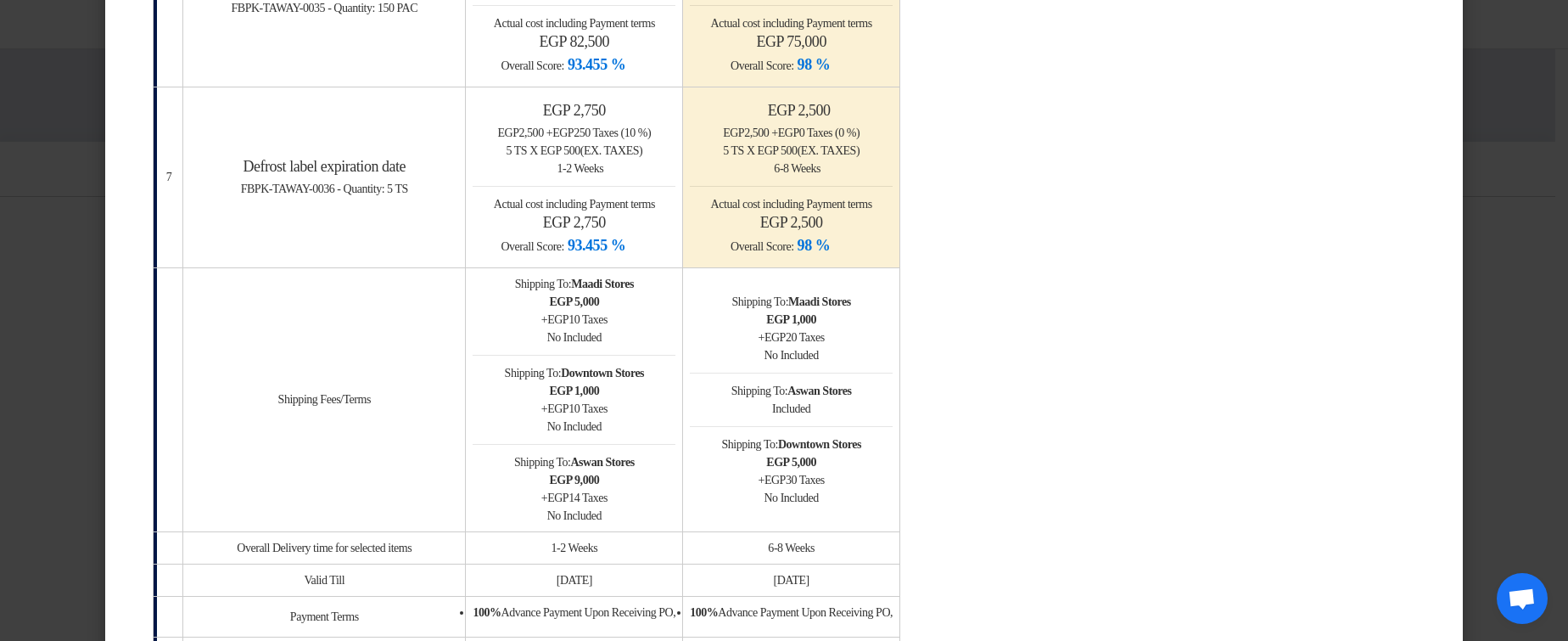
click at [1470, 128] on modal-container "× Offers Comparison Table Bahaa Custom Criteria × Overall × Export as PDF Magic…" at bounding box center [784, 320] width 1568 height 641
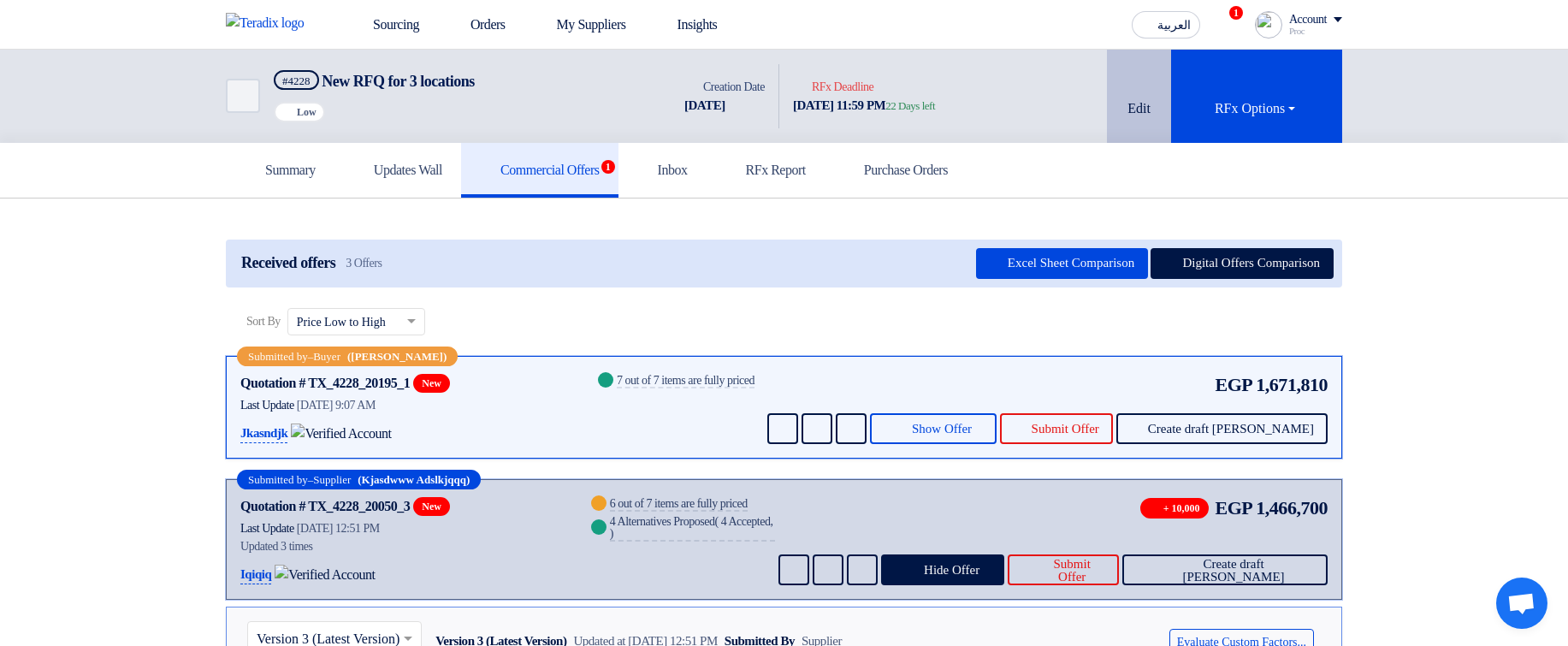
click at [1124, 93] on button "Edit" at bounding box center [1139, 96] width 64 height 93
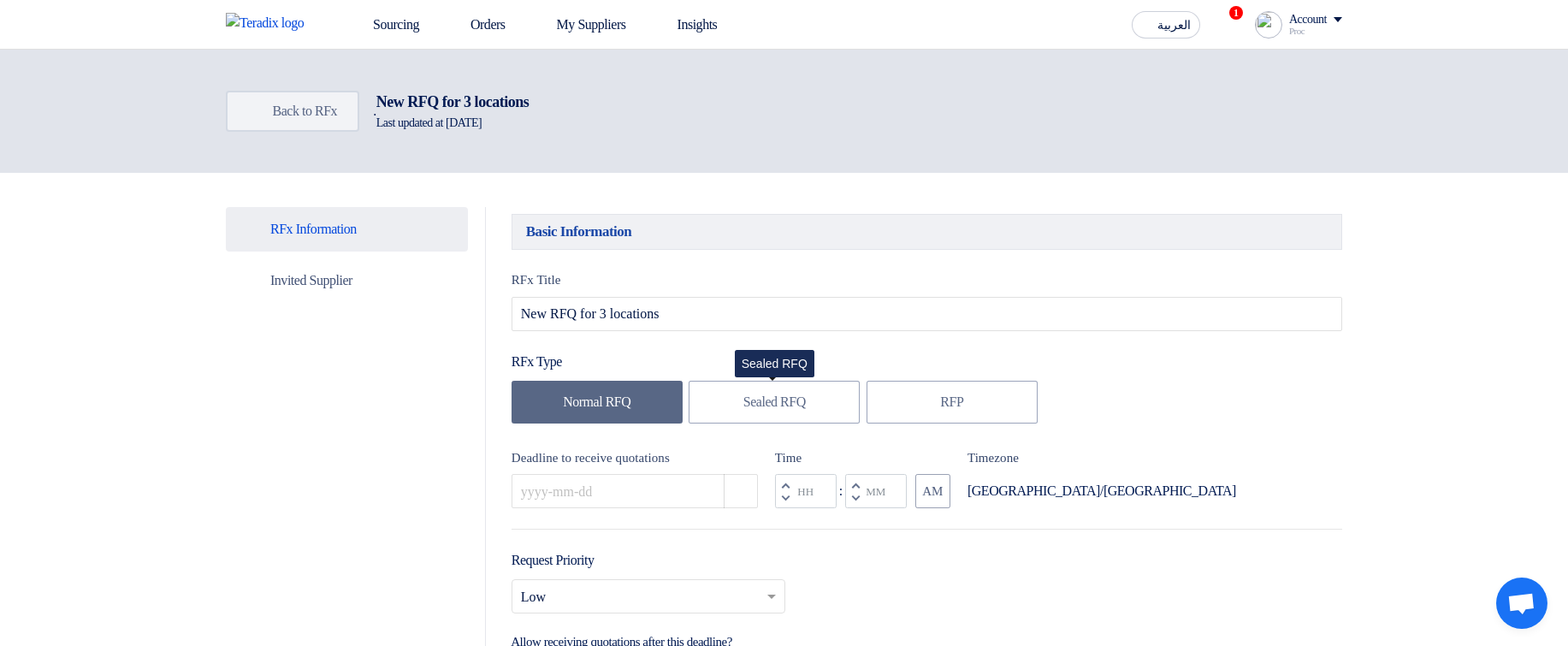
type input "9/19/2025"
type input "11"
type input "59"
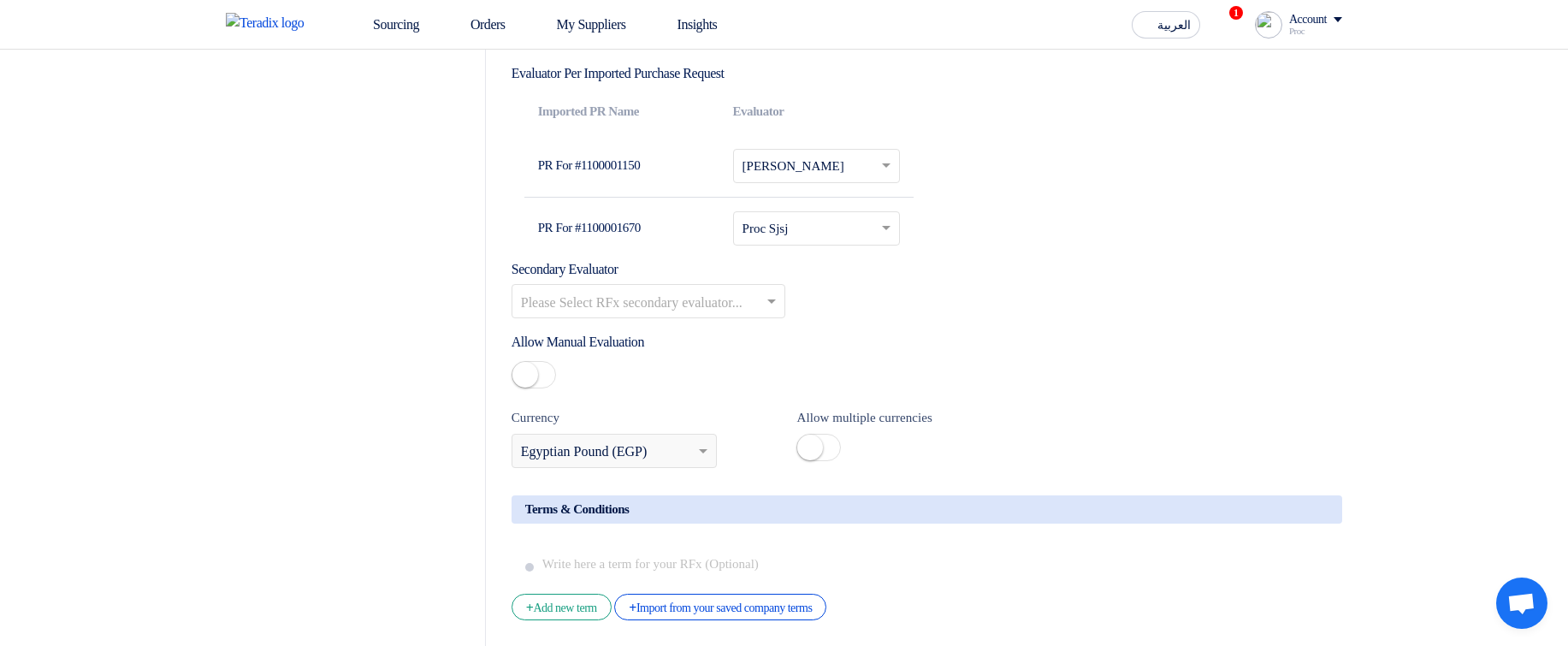
scroll to position [2259, 0]
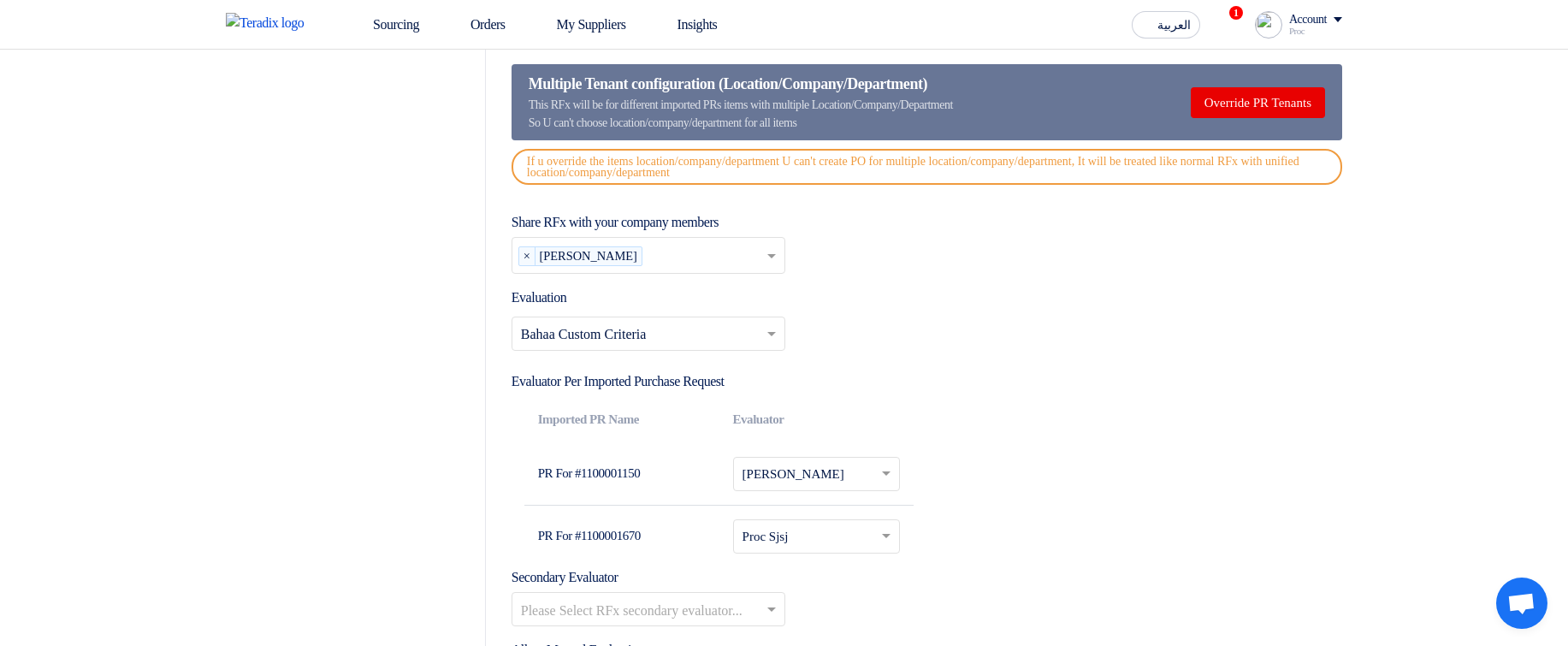
click at [631, 335] on input "text" at bounding box center [639, 336] width 238 height 28
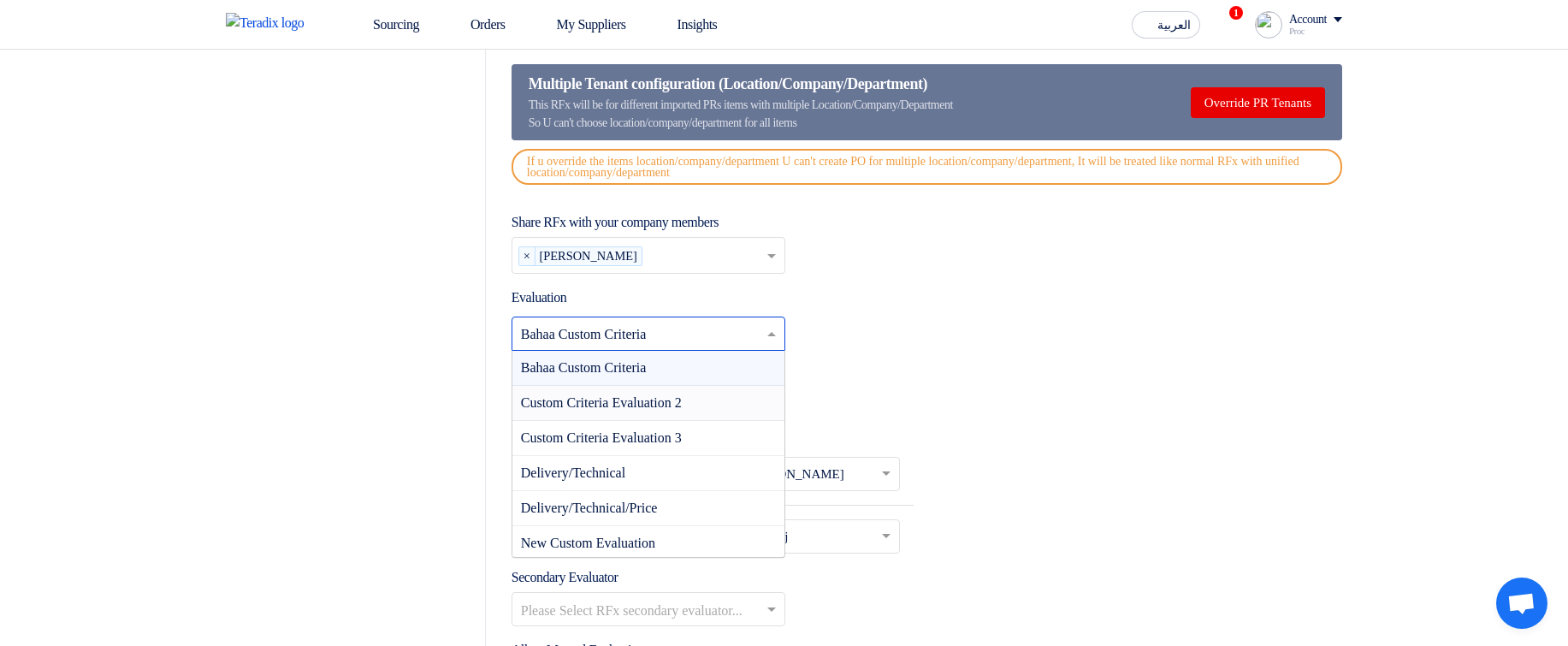
click at [640, 406] on span "Custom Criteria Evaluation 2" at bounding box center [600, 403] width 161 height 15
click at [674, 346] on input "text" at bounding box center [639, 336] width 238 height 28
click at [671, 386] on div "Bahaa Custom Criteria" at bounding box center [648, 368] width 272 height 35
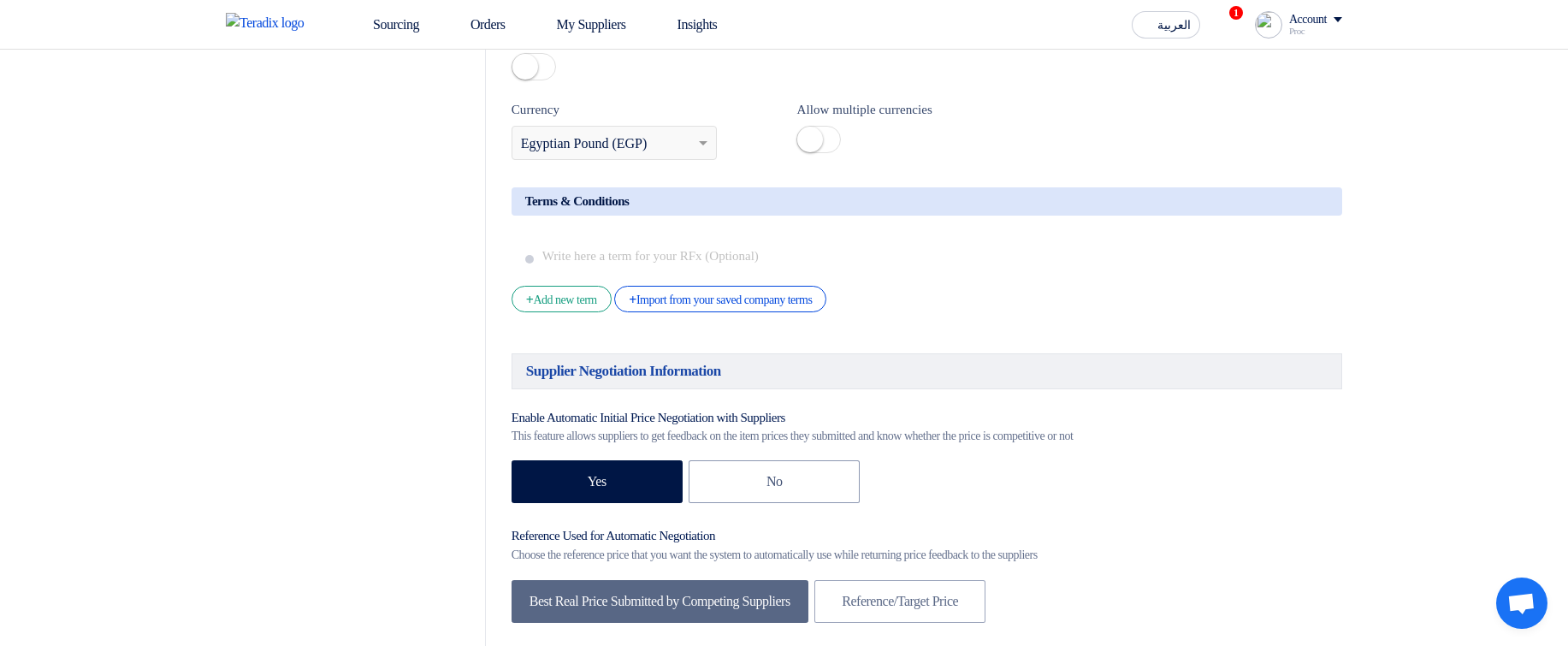
scroll to position [3352, 0]
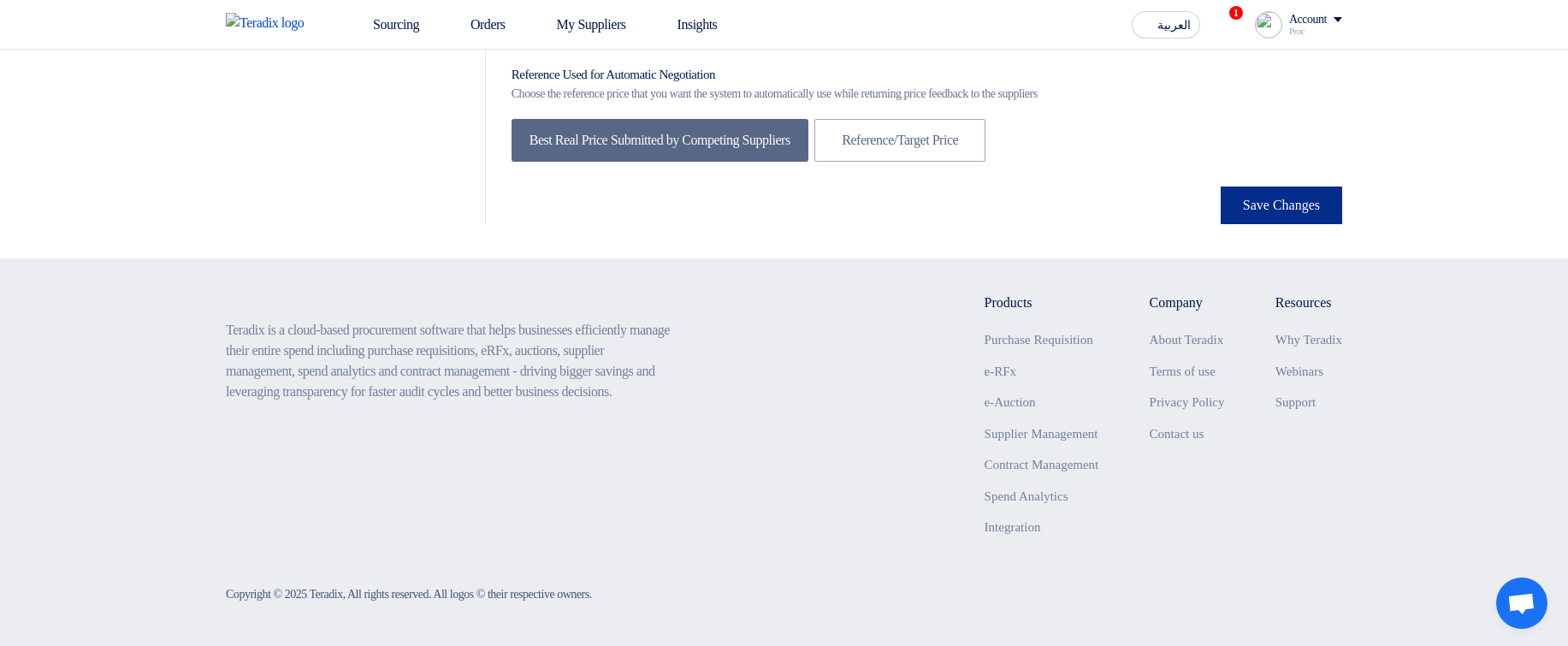
click at [1288, 217] on button "Save Changes" at bounding box center [1281, 206] width 122 height 38
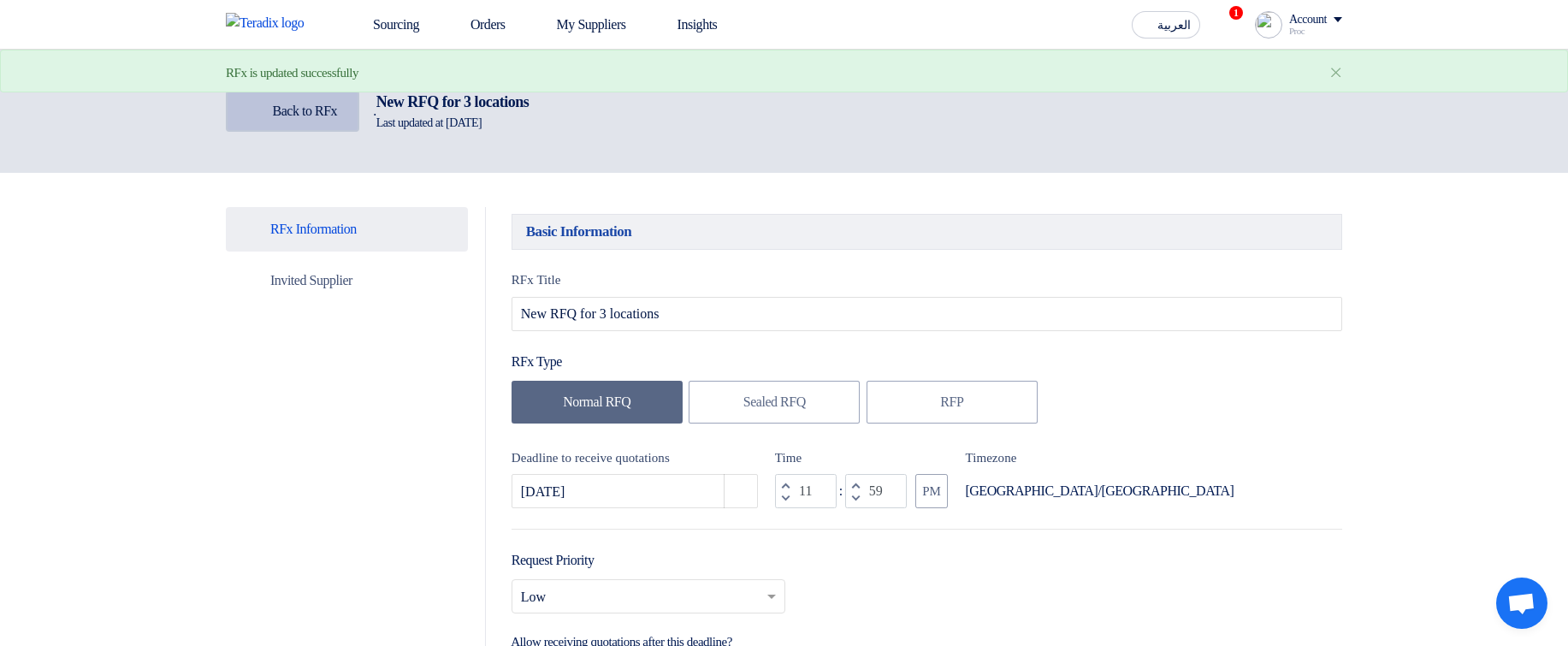
click at [336, 115] on span "Back to RFx" at bounding box center [306, 111] width 65 height 15
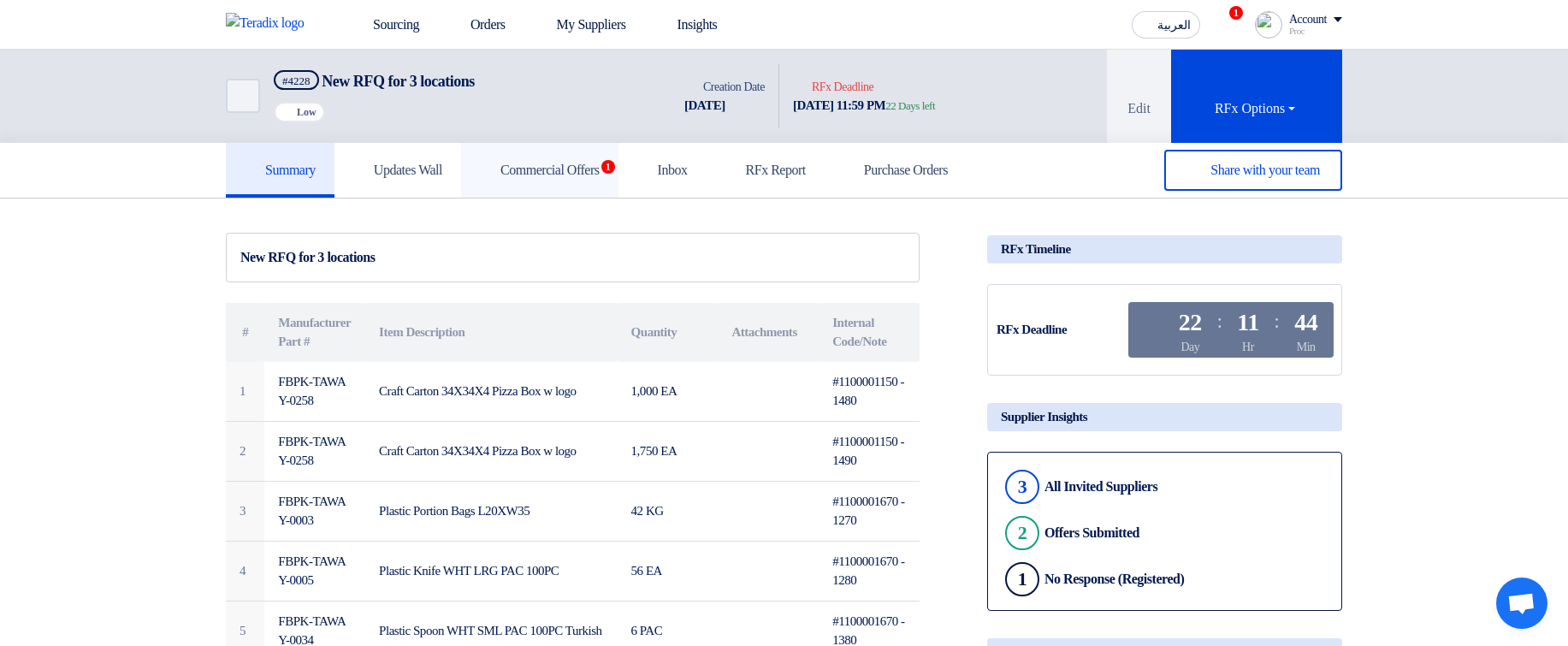
click at [599, 172] on h5 "Commercial Offers 1" at bounding box center [540, 170] width 120 height 17
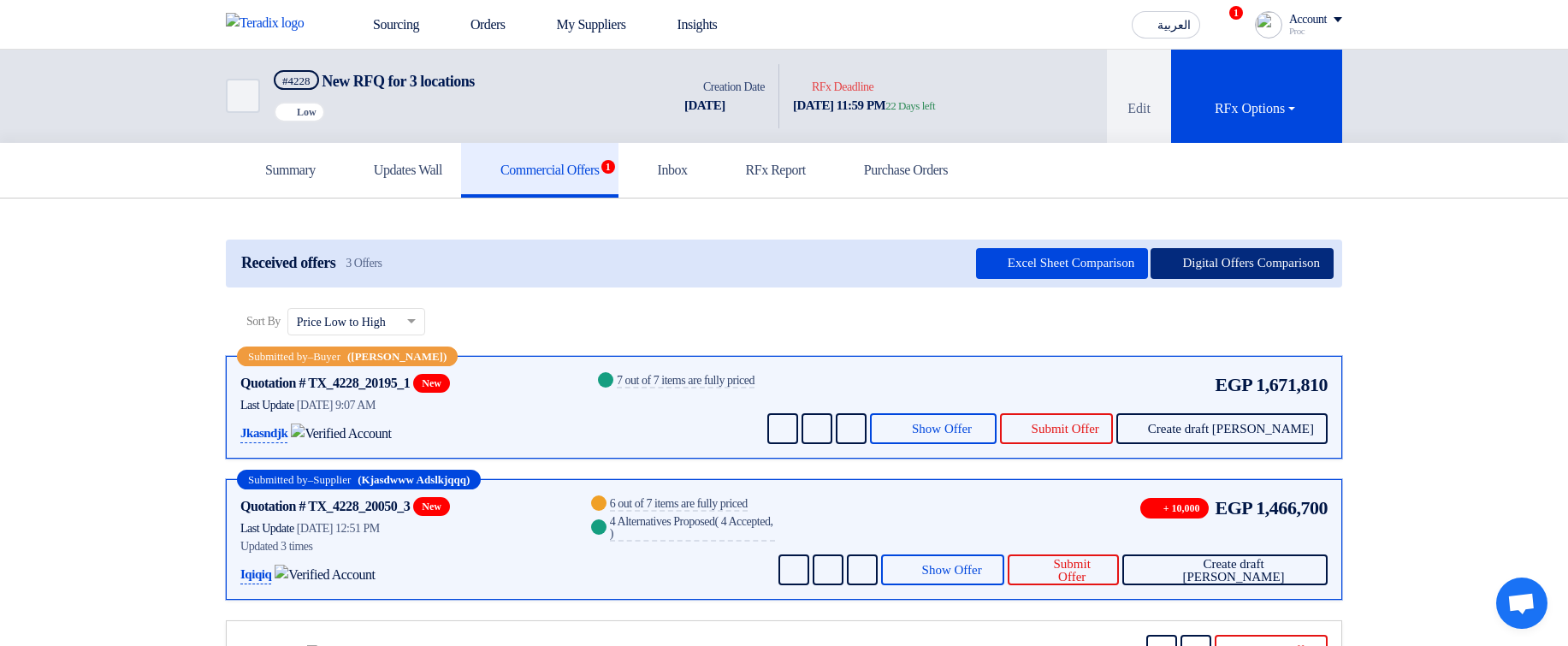
click at [1247, 264] on button "Digital Offers Comparison" at bounding box center [1242, 264] width 183 height 31
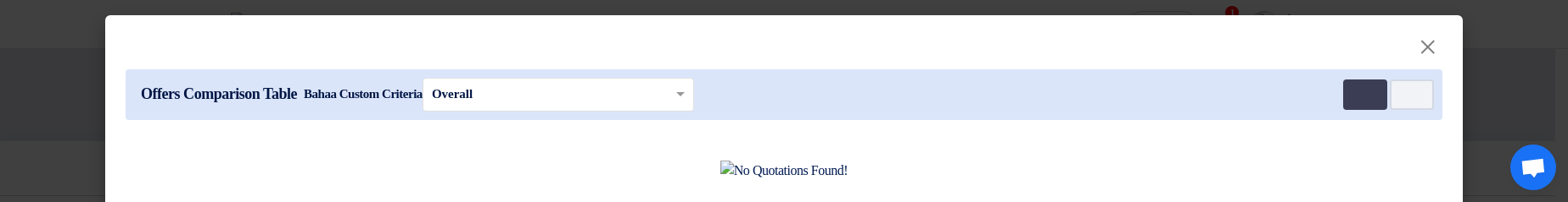
click at [1518, 108] on modal-container "× Offers Comparison Table Bahaa Custom Criteria × Overall × Multi Tenant Prefer…" at bounding box center [784, 101] width 1568 height 202
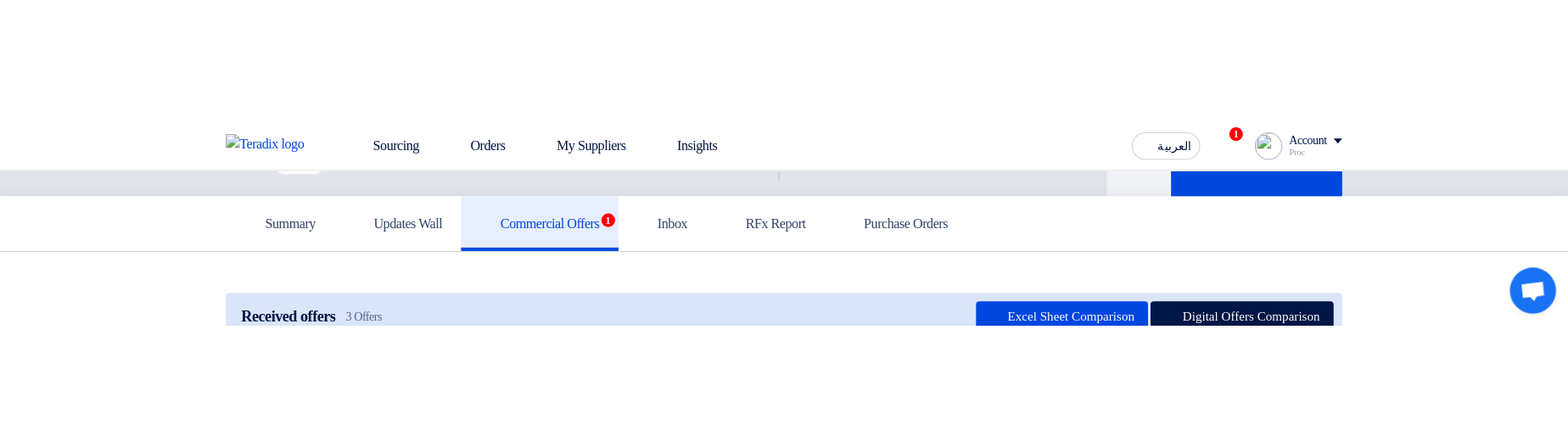
scroll to position [102, 0]
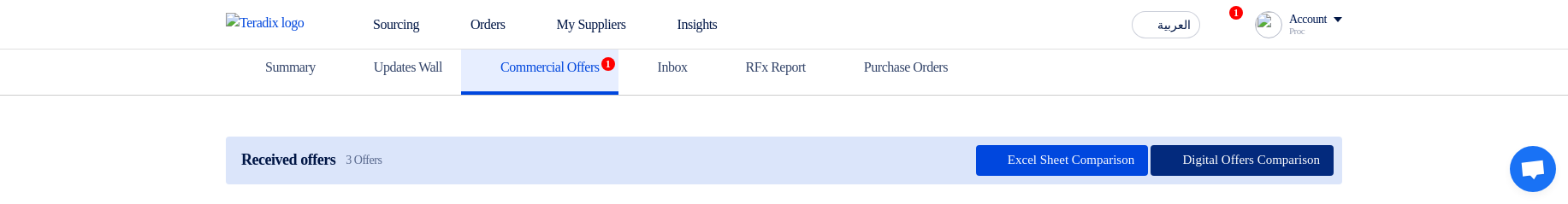
click at [1264, 163] on button "Digital Offers Comparison" at bounding box center [1242, 160] width 183 height 31
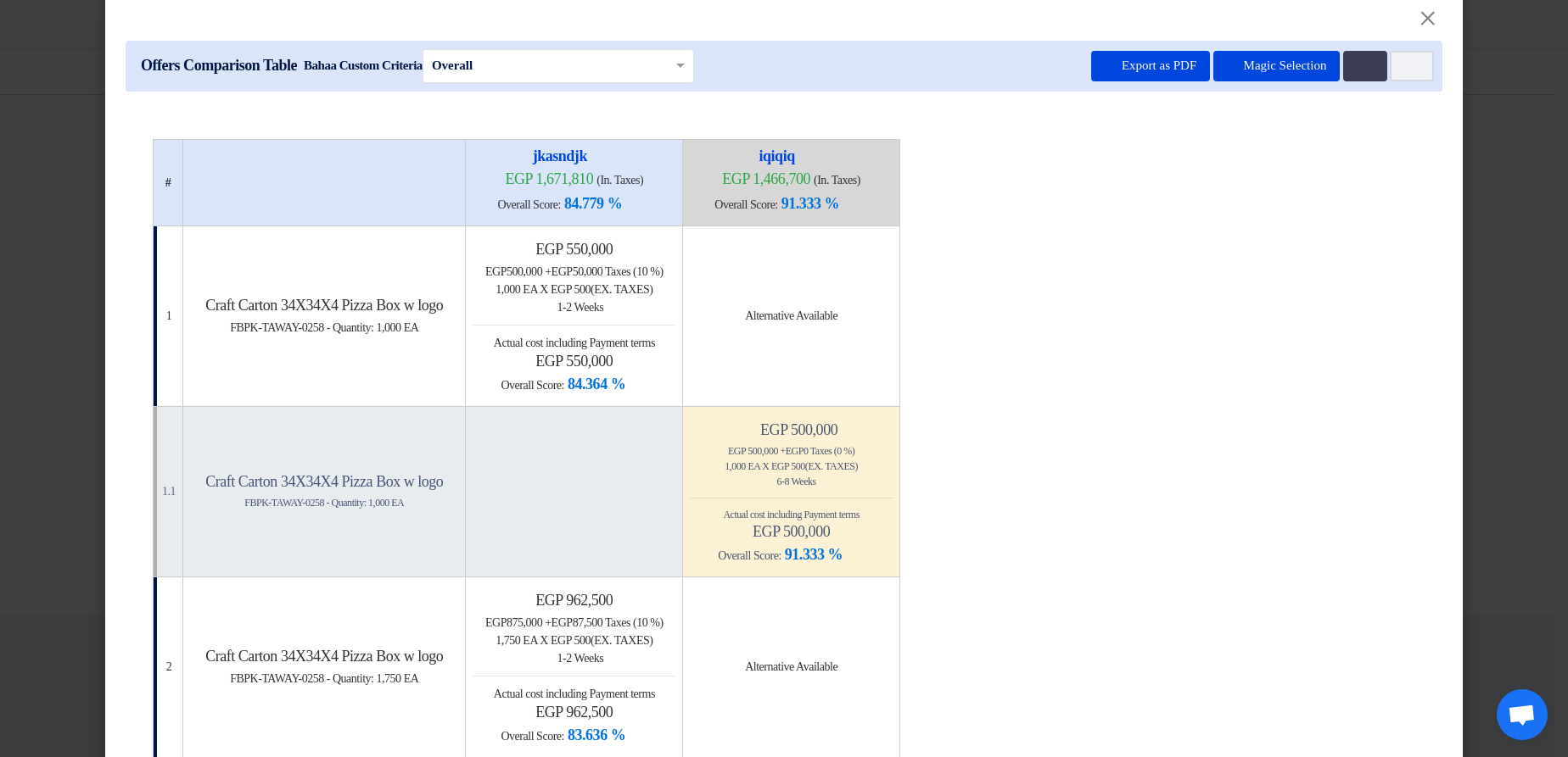
scroll to position [0, 0]
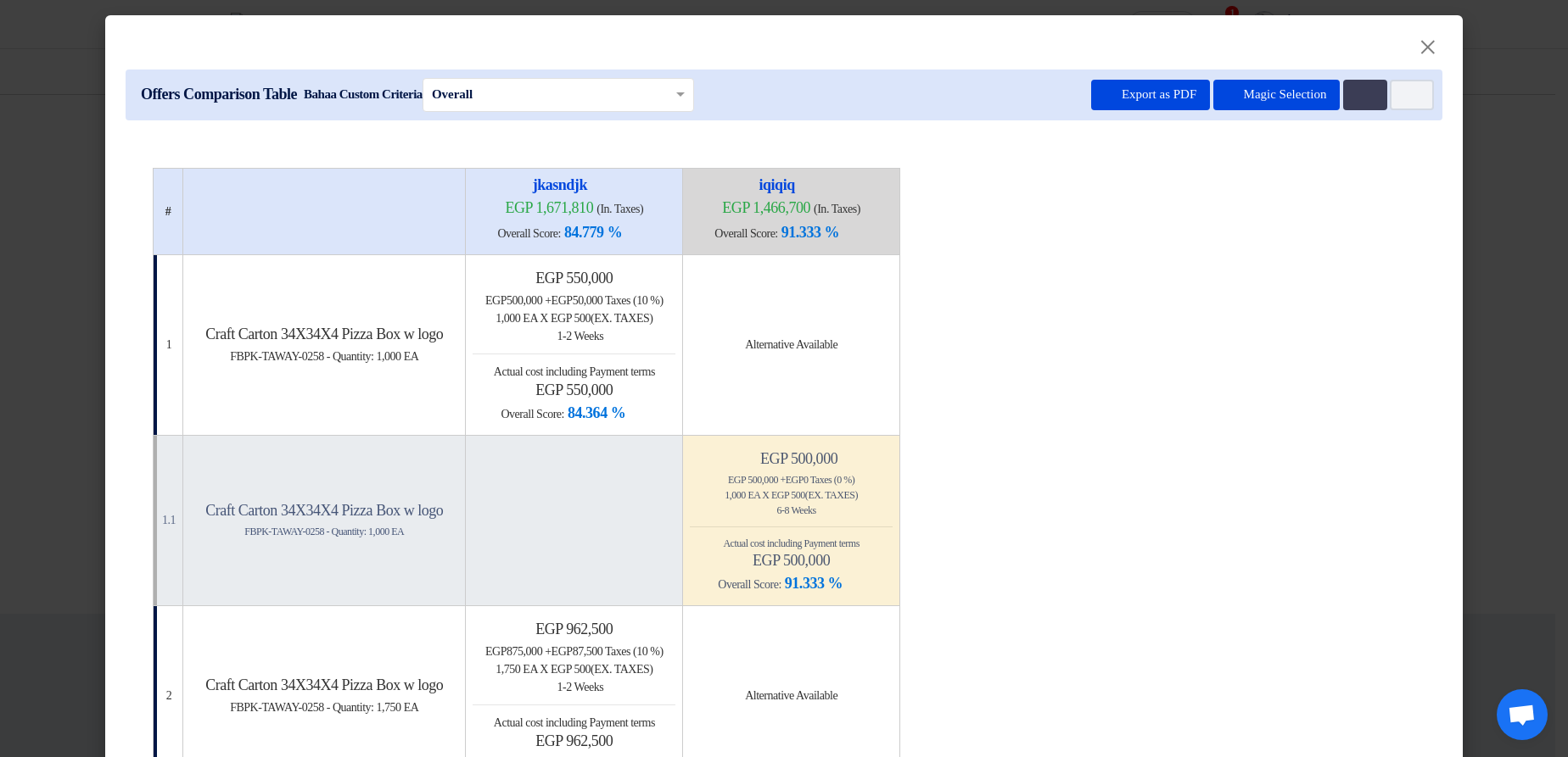
click at [1501, 179] on modal-container "× Offers Comparison Table Bahaa Custom Criteria × Overall × Export as PDF Magic…" at bounding box center [784, 378] width 1568 height 757
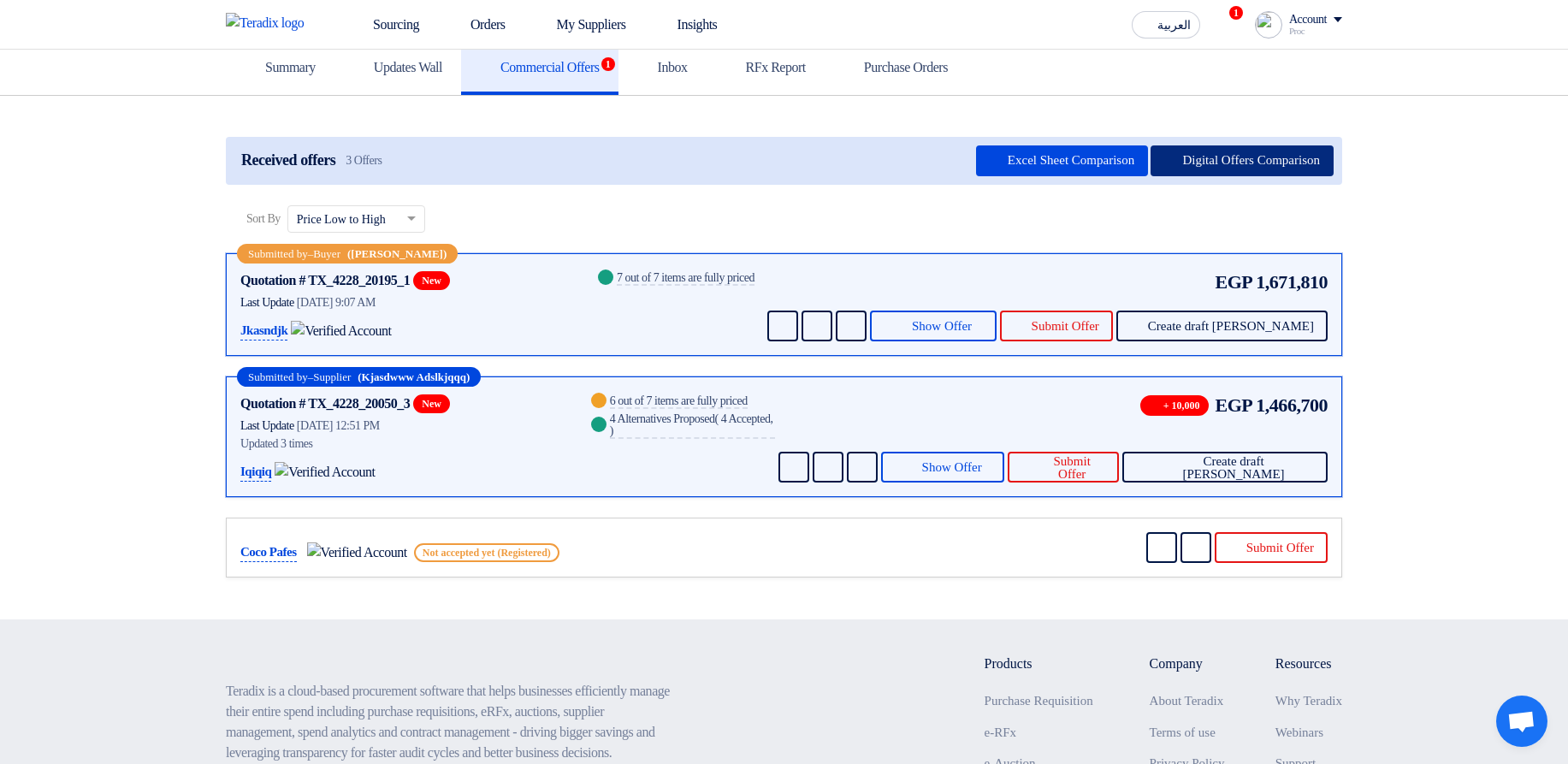
click at [1197, 156] on button "Digital Offers Comparison" at bounding box center [1242, 161] width 183 height 31
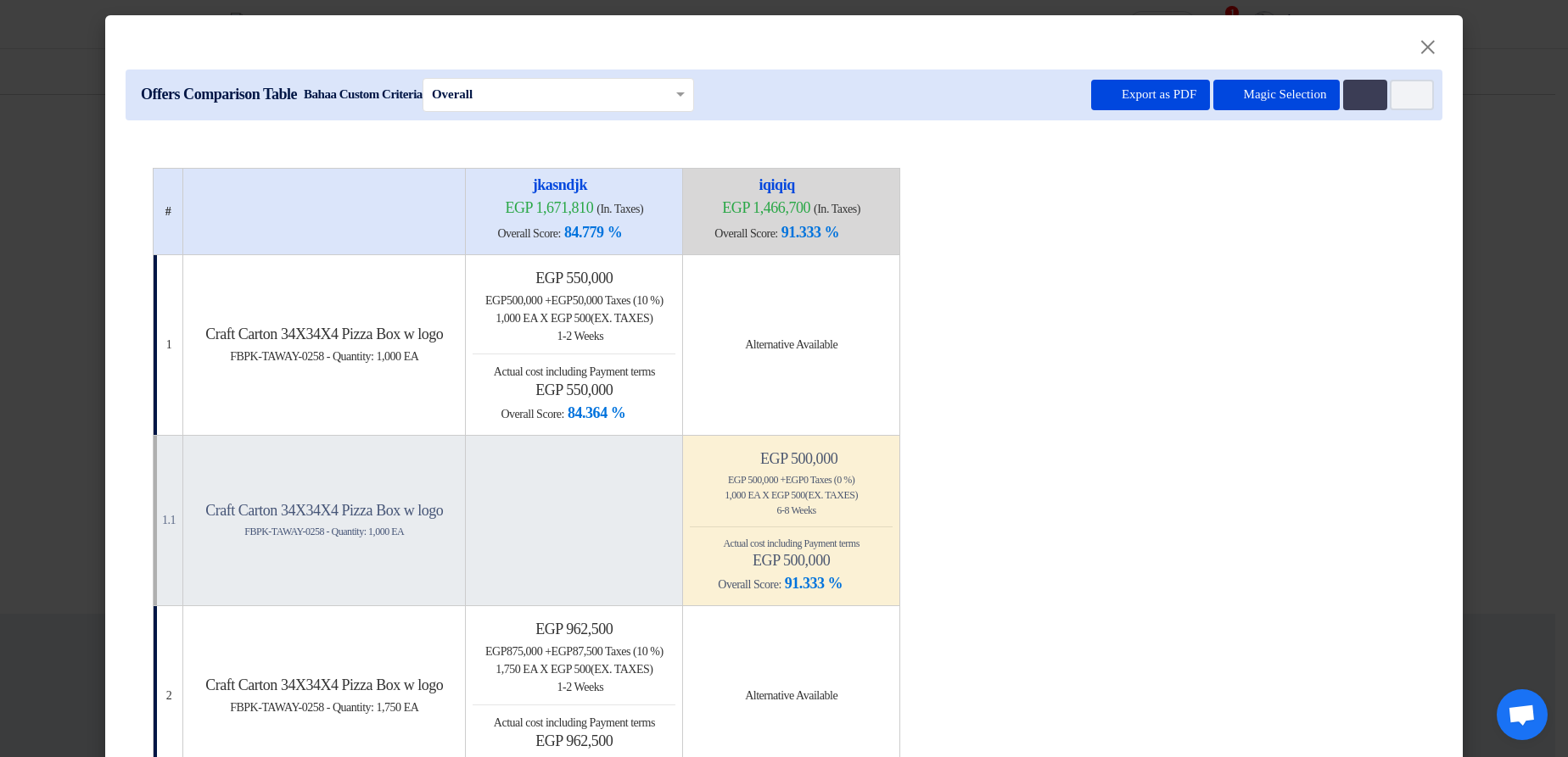
click at [1483, 214] on modal-container "× Offers Comparison Table Bahaa Custom Criteria × Overall × Export as PDF Magic…" at bounding box center [784, 378] width 1568 height 757
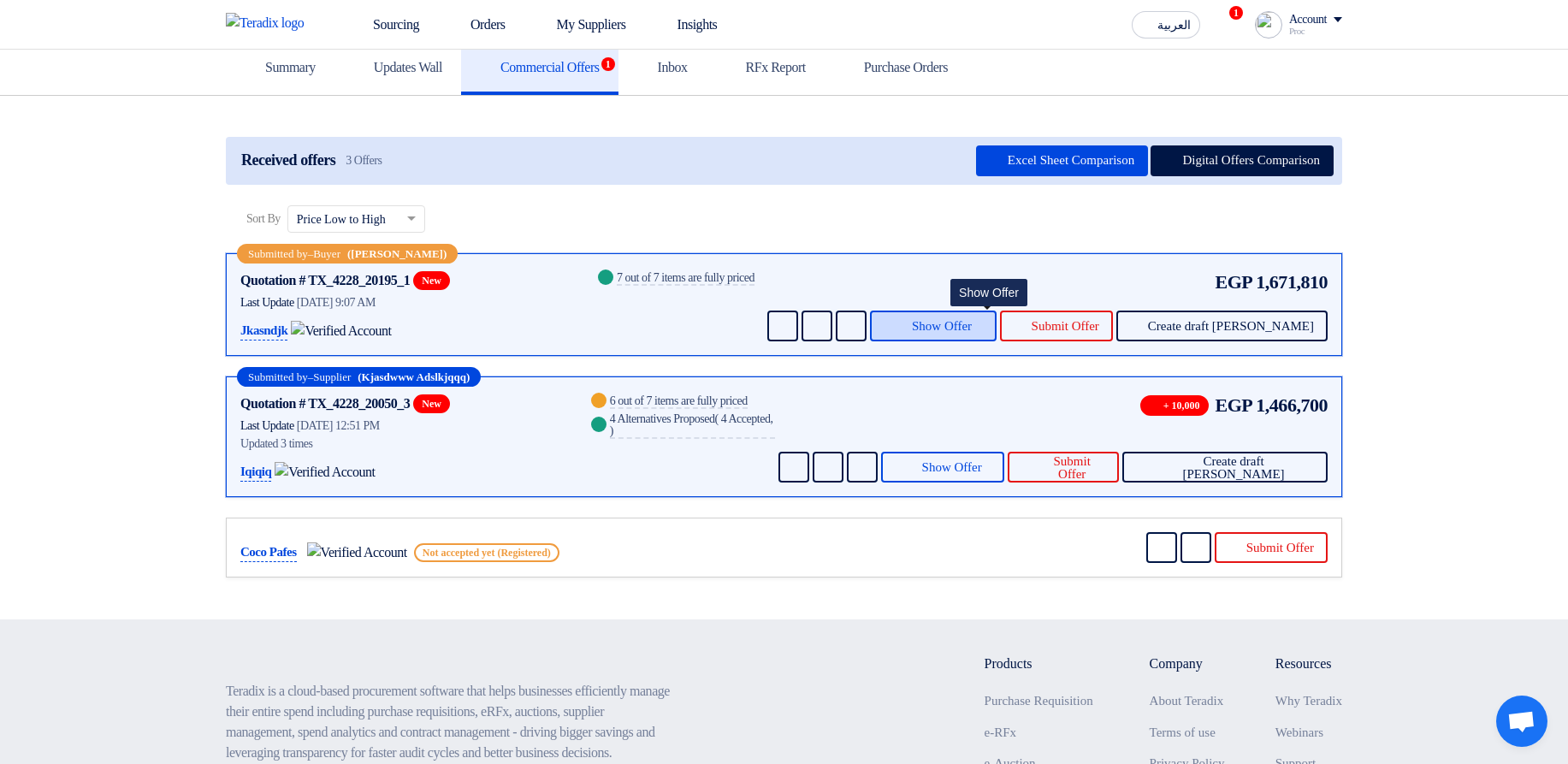
click at [971, 320] on span "Show Offer" at bounding box center [941, 327] width 60 height 13
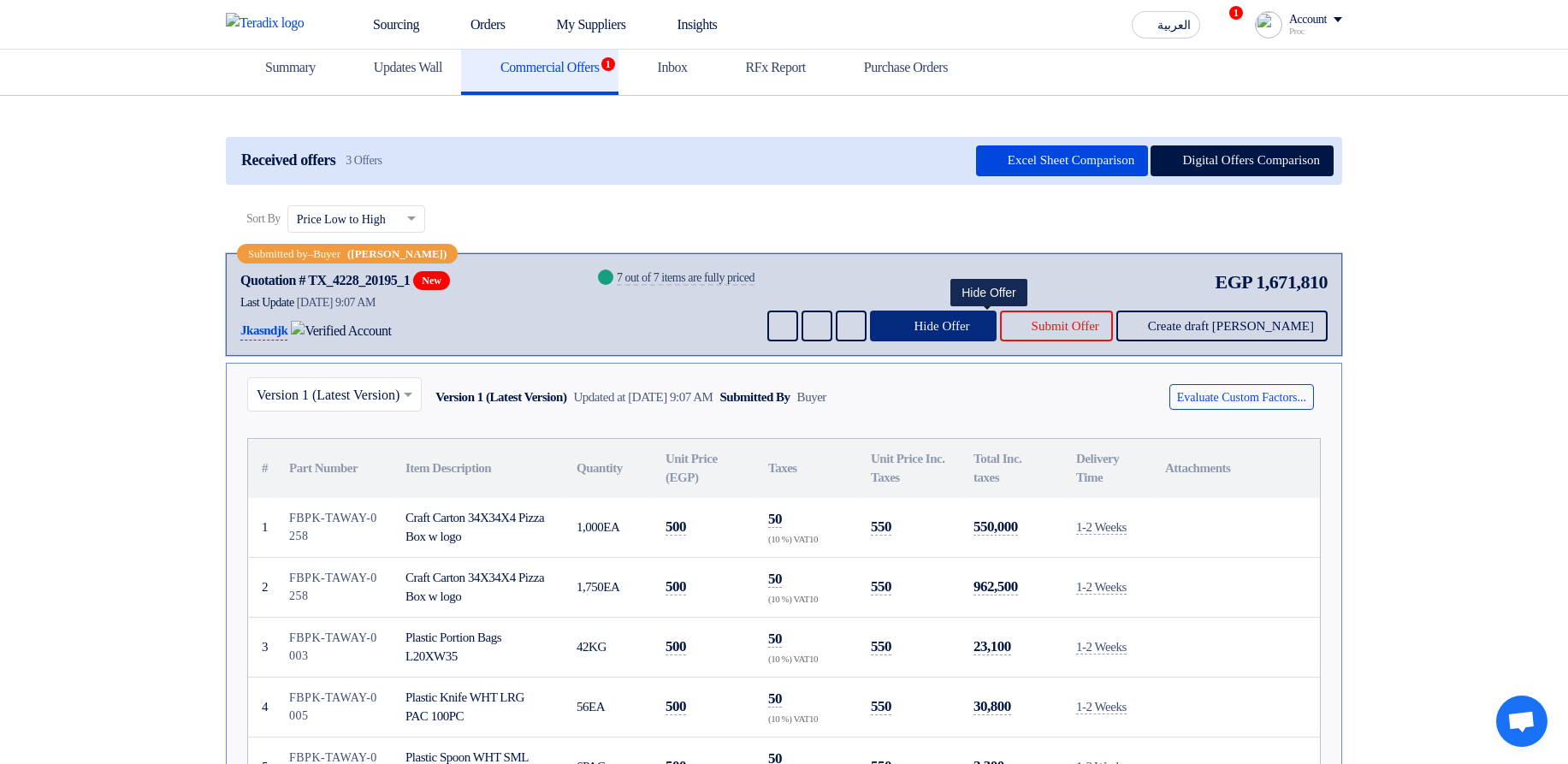
click at [969, 320] on span "Hide Offer" at bounding box center [940, 327] width 55 height 13
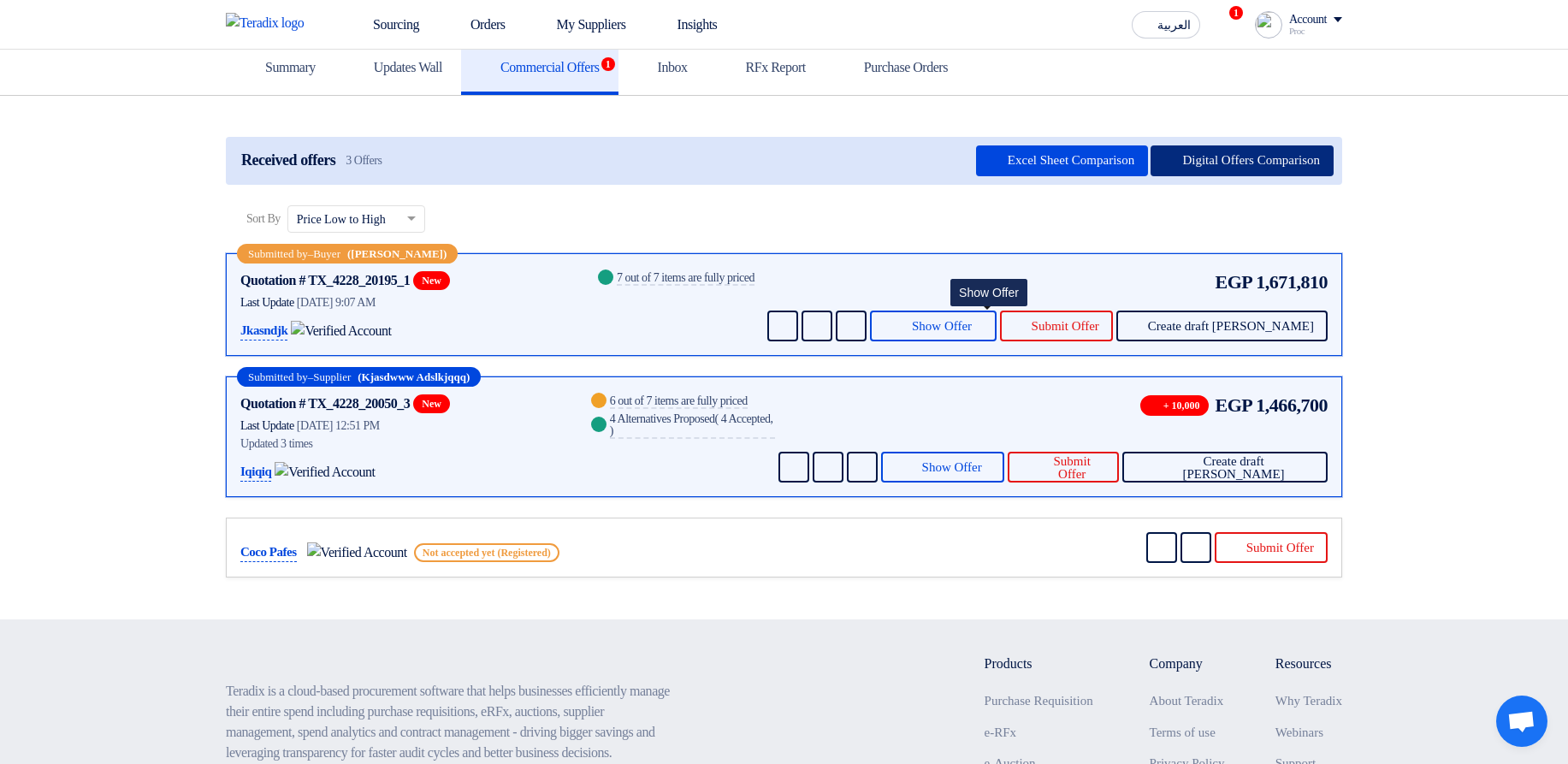
click at [1184, 164] on button "Digital Offers Comparison" at bounding box center [1242, 161] width 183 height 31
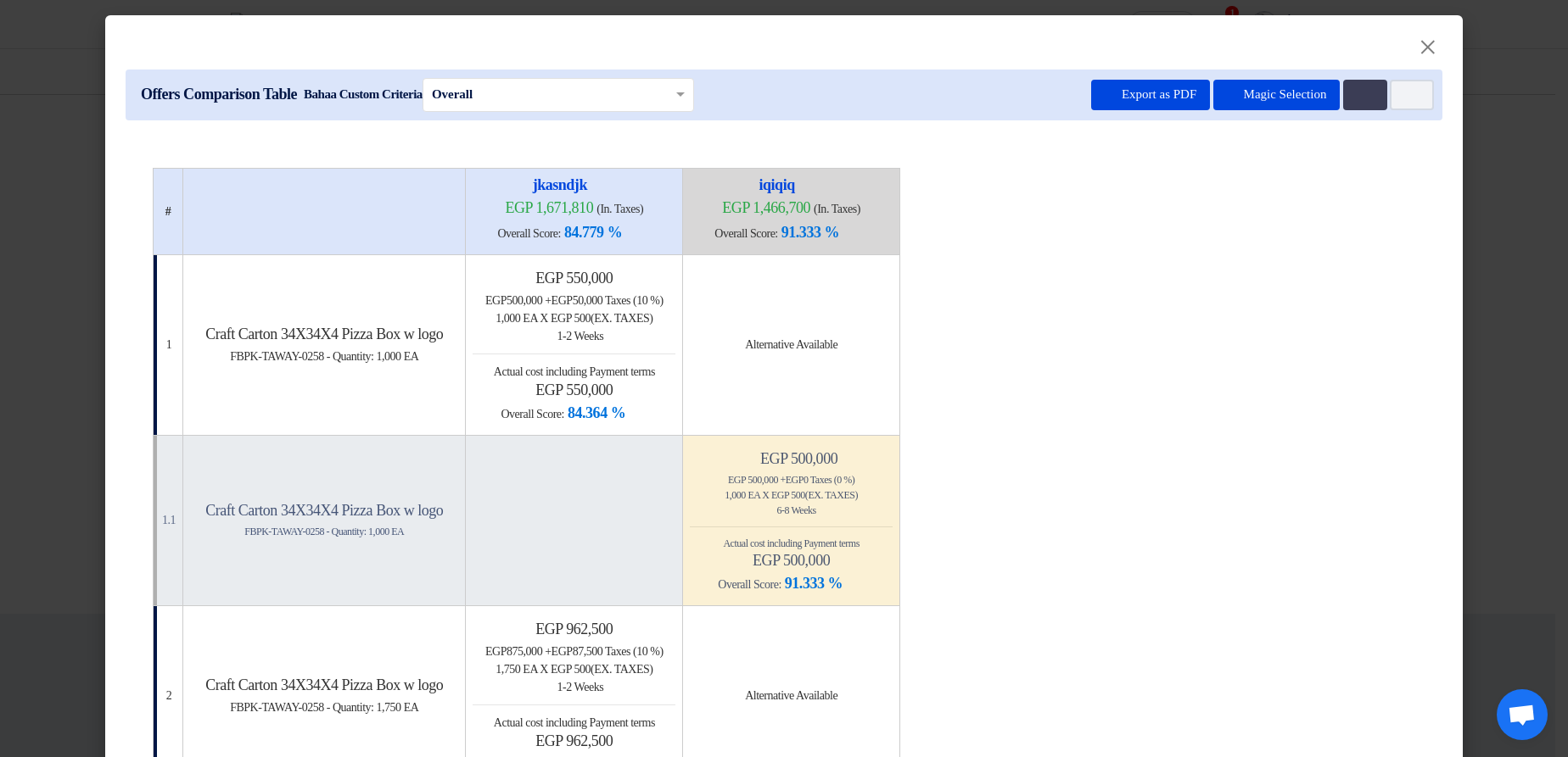
click at [1098, 111] on div "Offers Comparison Table Bahaa Custom Criteria × Overall × Export as PDF Magic S…" at bounding box center [784, 94] width 1317 height 51
click at [1096, 97] on button "Export as PDF" at bounding box center [1151, 95] width 119 height 31
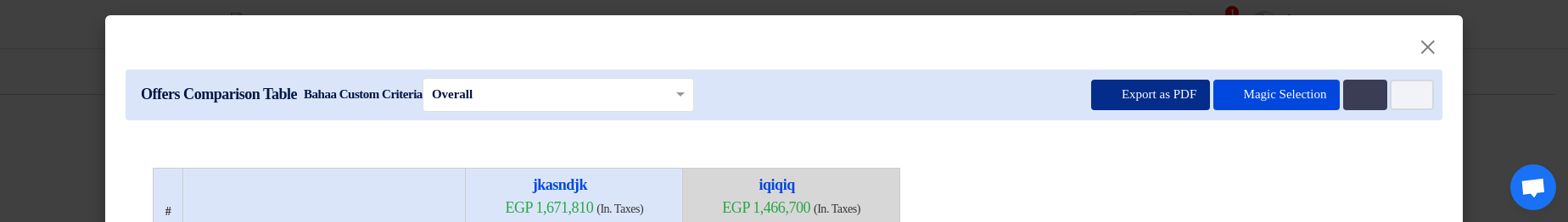
click at [1129, 93] on button "Export as PDF" at bounding box center [1151, 95] width 119 height 31
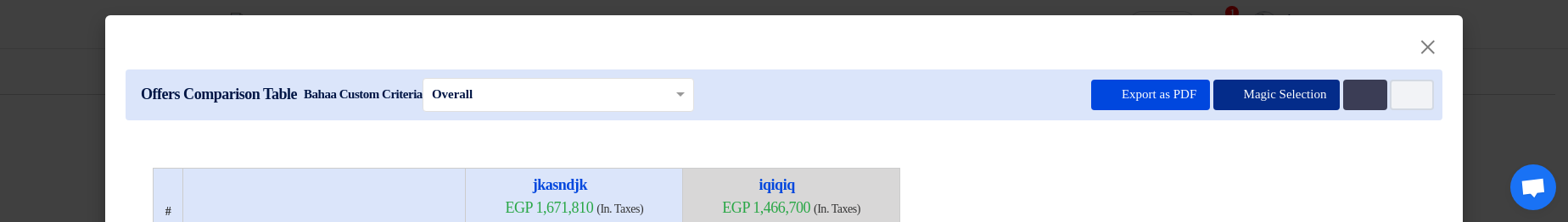
click at [1232, 95] on button "Magic Selection" at bounding box center [1277, 95] width 127 height 31
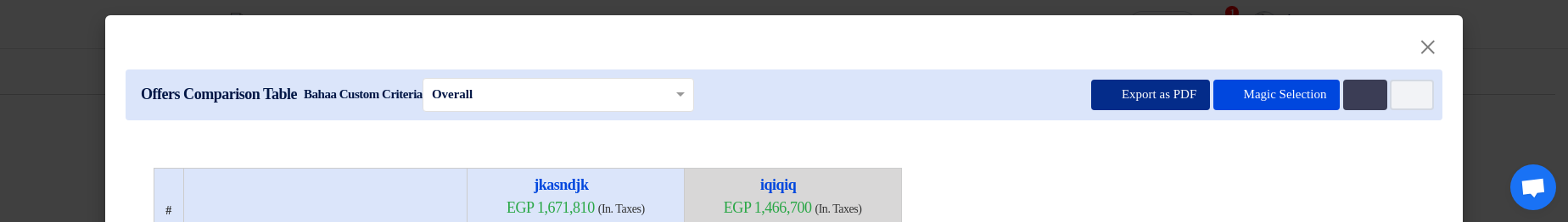
click at [1136, 90] on button "Export as PDF" at bounding box center [1151, 95] width 119 height 31
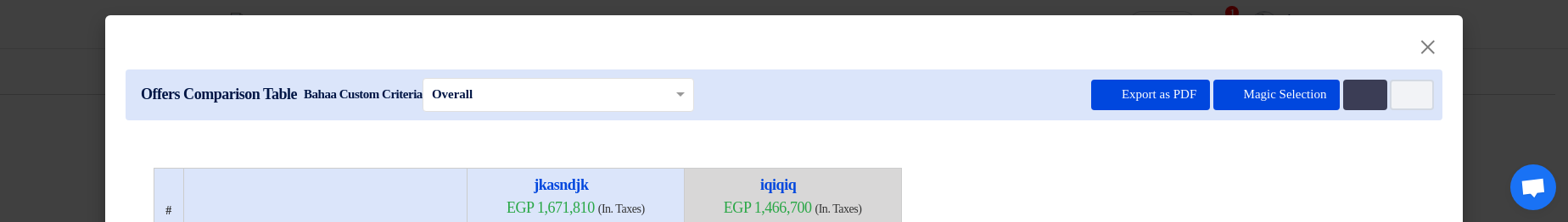
click at [1520, 125] on modal-container "× Offers Comparison Table Bahaa Custom Criteria × Overall × Export as PDF Magic…" at bounding box center [784, 111] width 1568 height 222
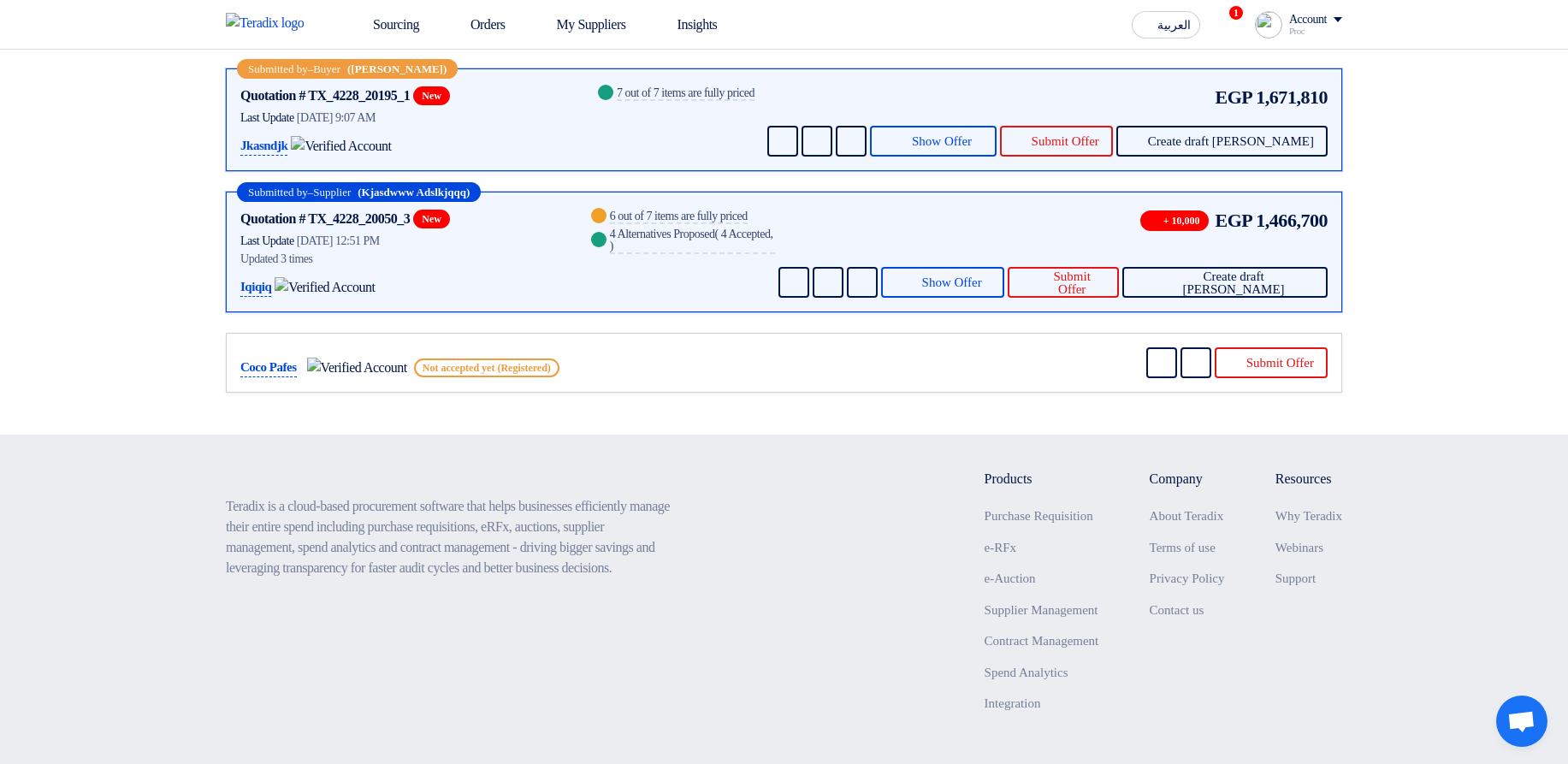
scroll to position [343, 0]
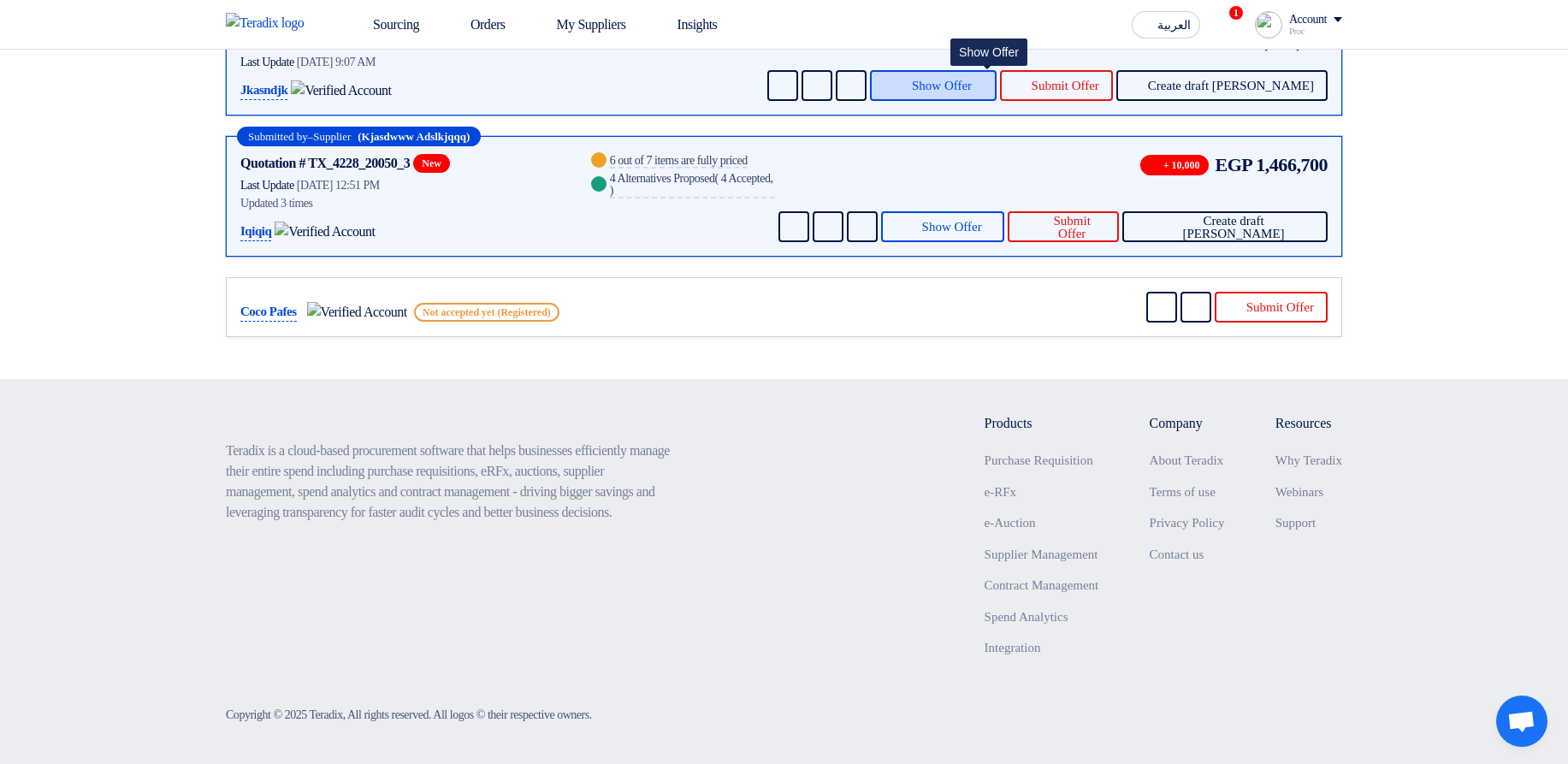
click at [971, 84] on span "Show Offer" at bounding box center [941, 86] width 60 height 13
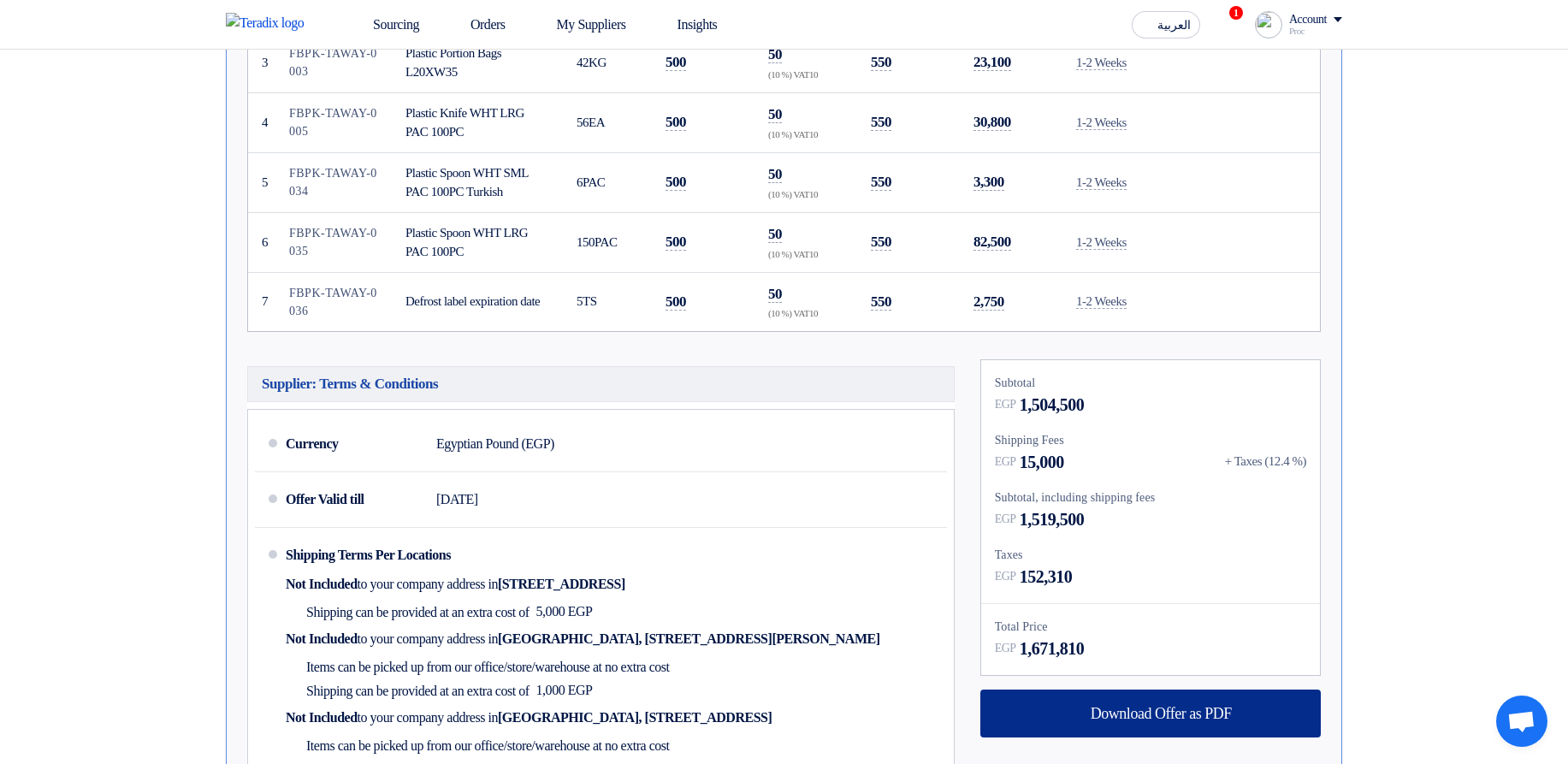
scroll to position [959, 0]
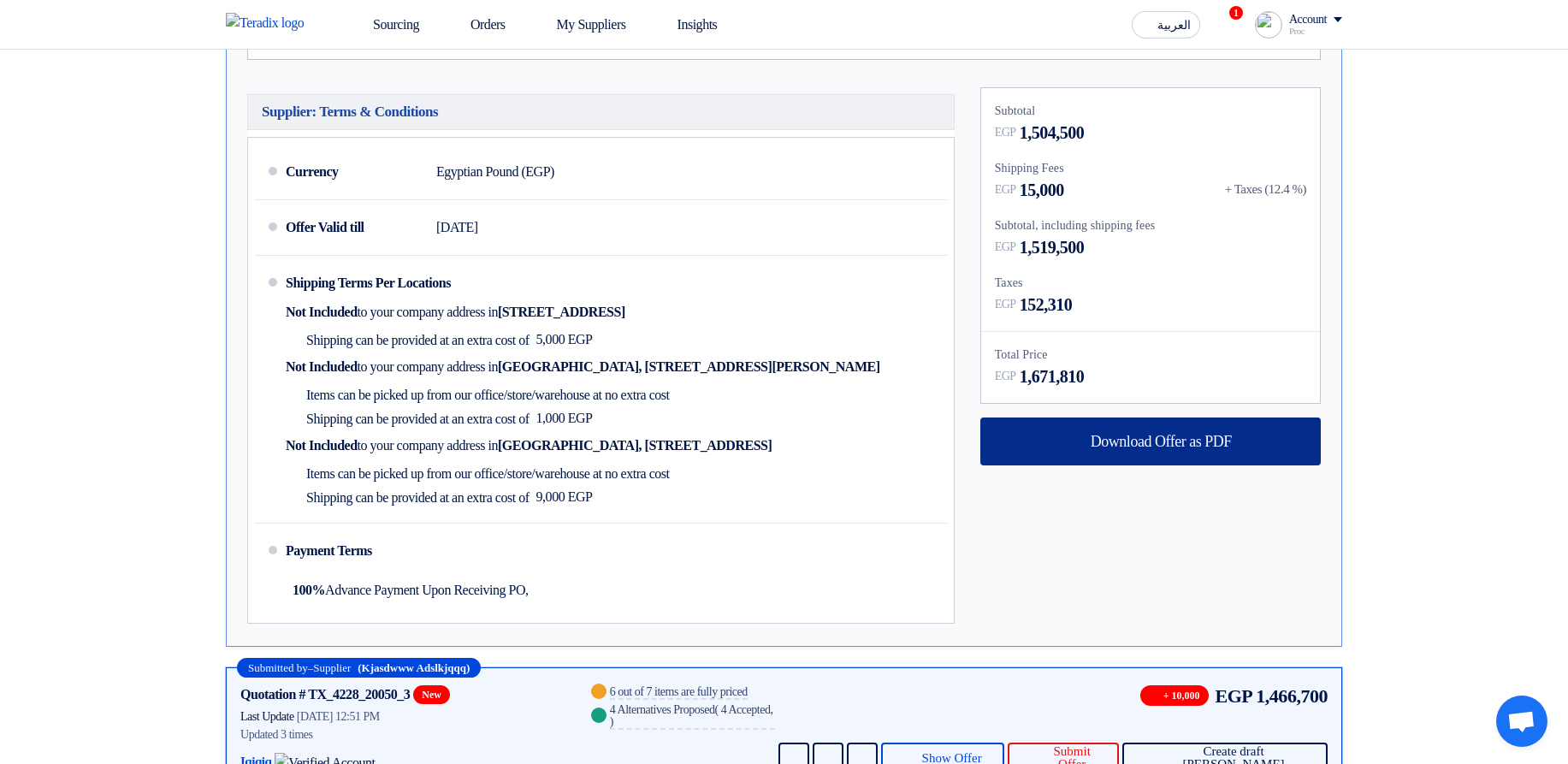
click at [1198, 438] on span "Download Offer as PDF" at bounding box center [1162, 441] width 141 height 15
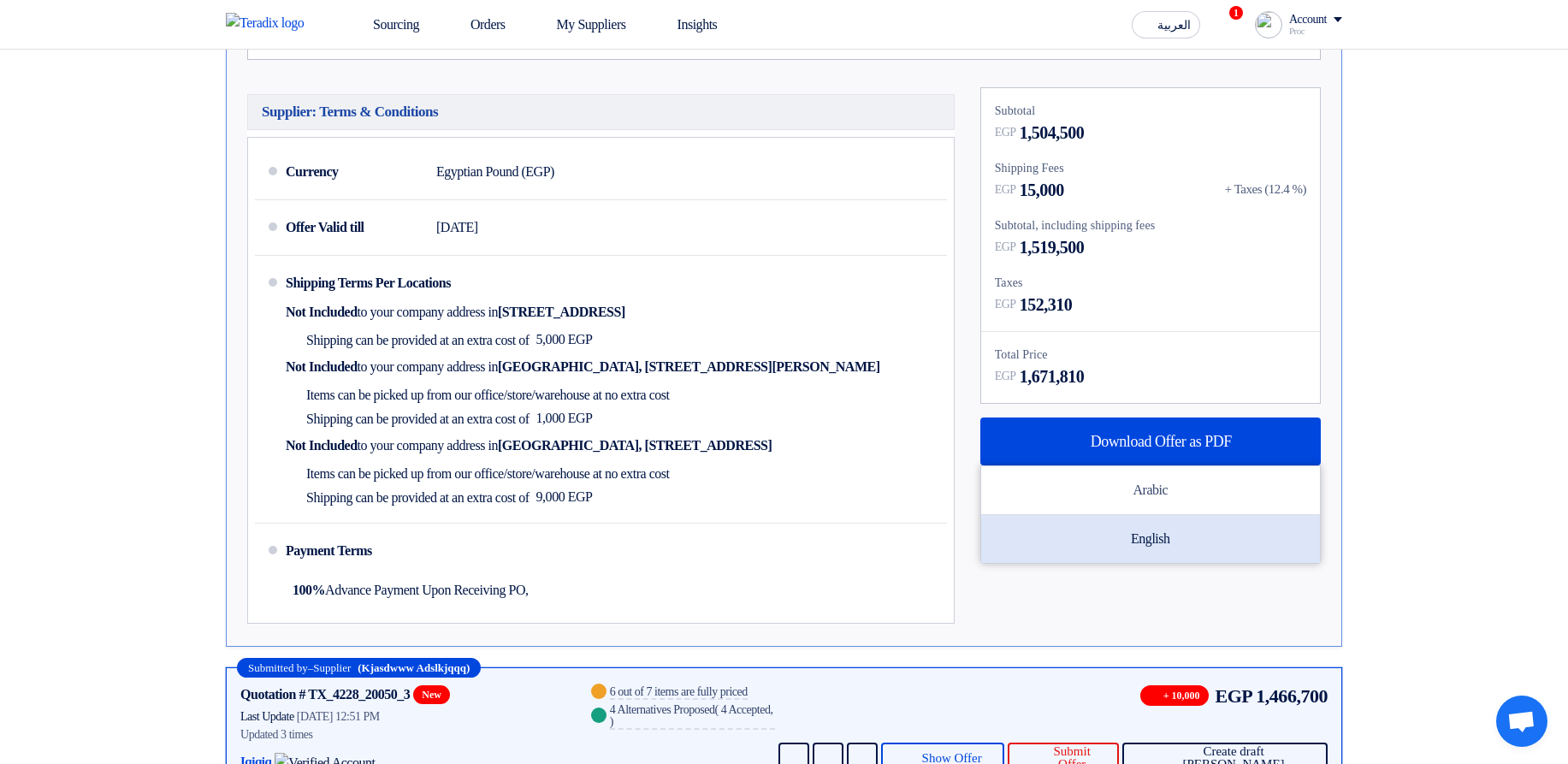
click at [1145, 535] on div "English" at bounding box center [1151, 539] width 339 height 48
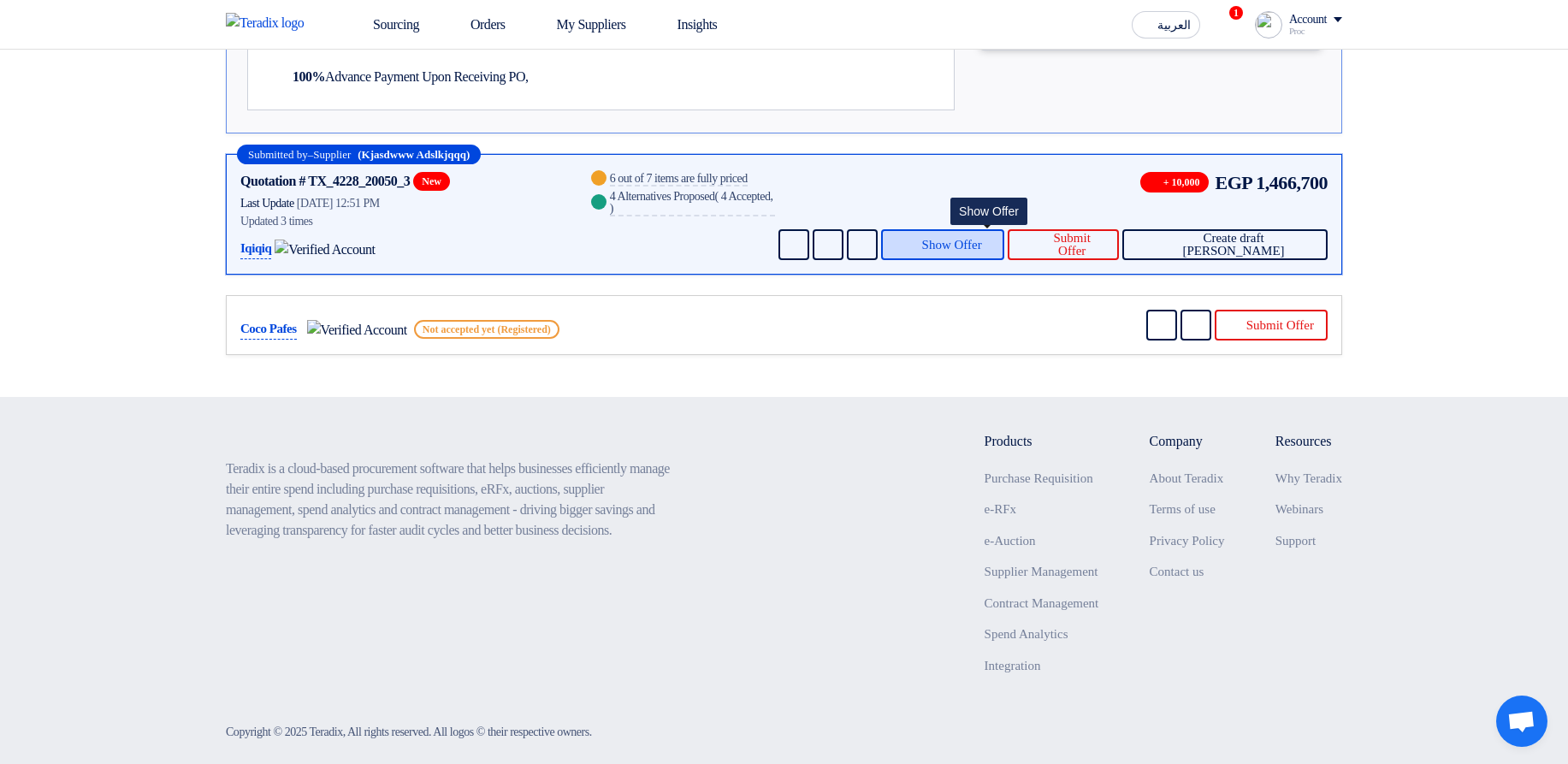
drag, startPoint x: 971, startPoint y: 233, endPoint x: 999, endPoint y: 253, distance: 34.4
click at [972, 236] on button "Show Offer" at bounding box center [943, 245] width 123 height 31
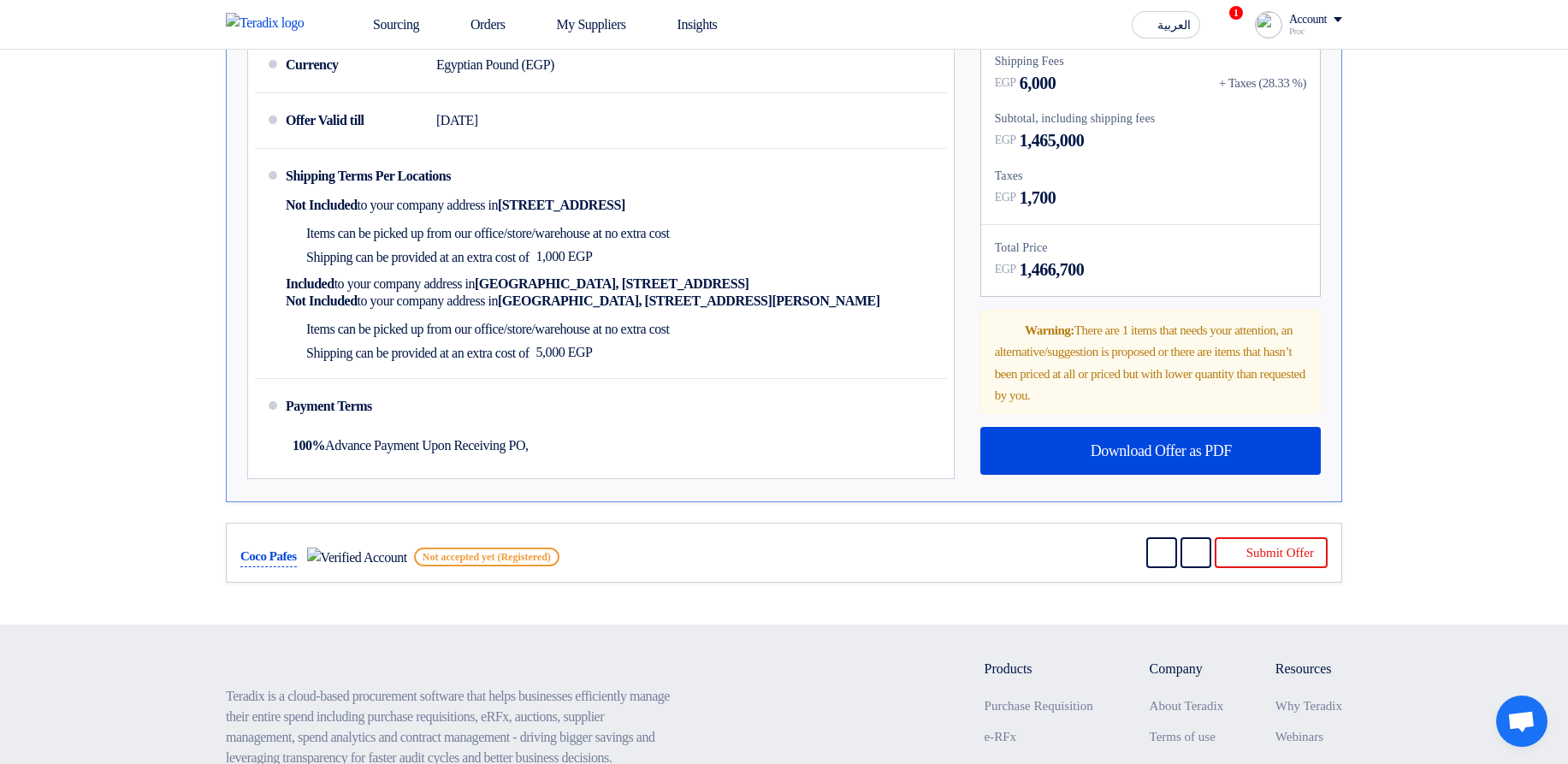
scroll to position [1197, 0]
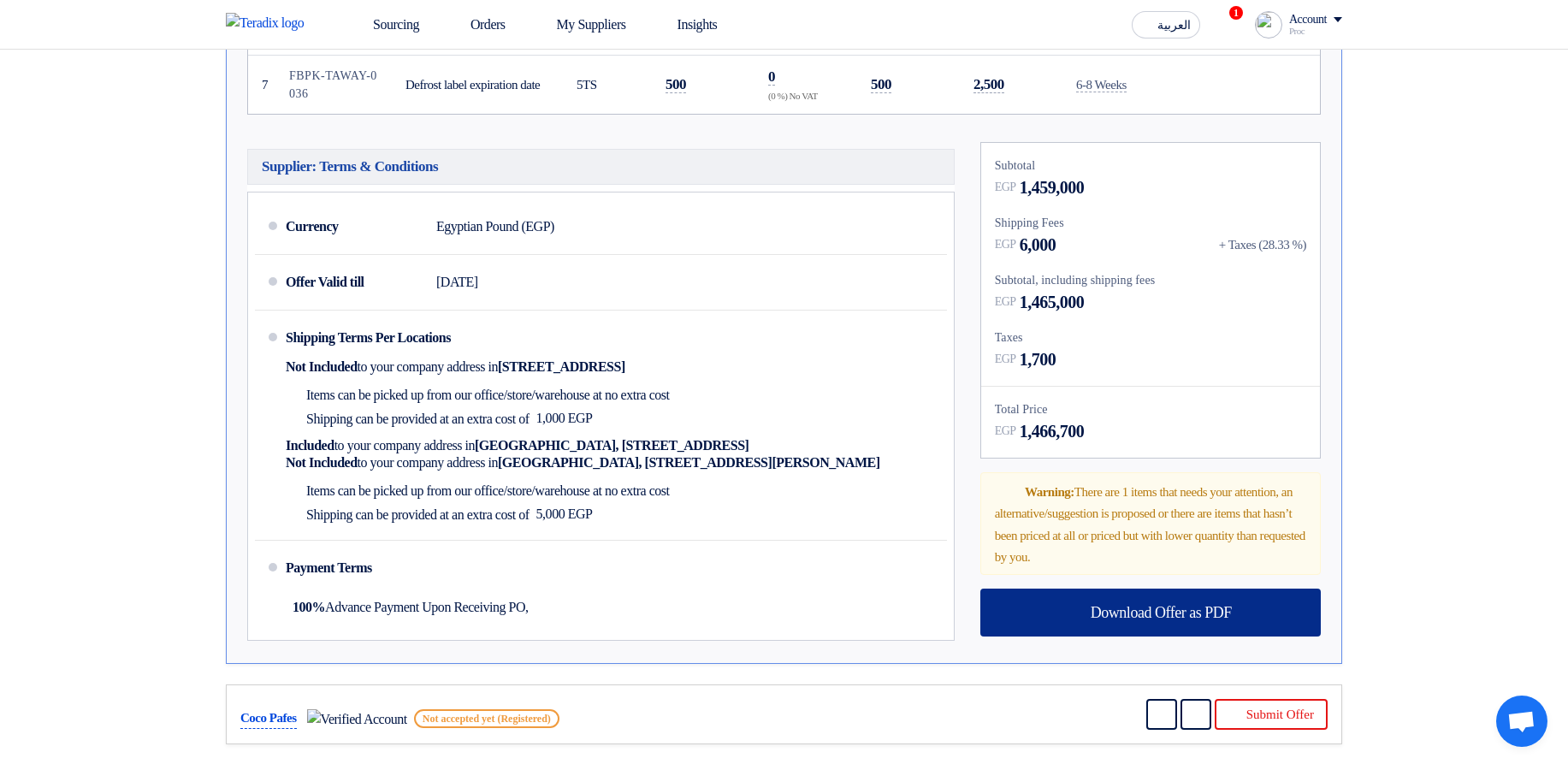
click at [1173, 618] on div "Download Offer as PDF" at bounding box center [1150, 612] width 340 height 48
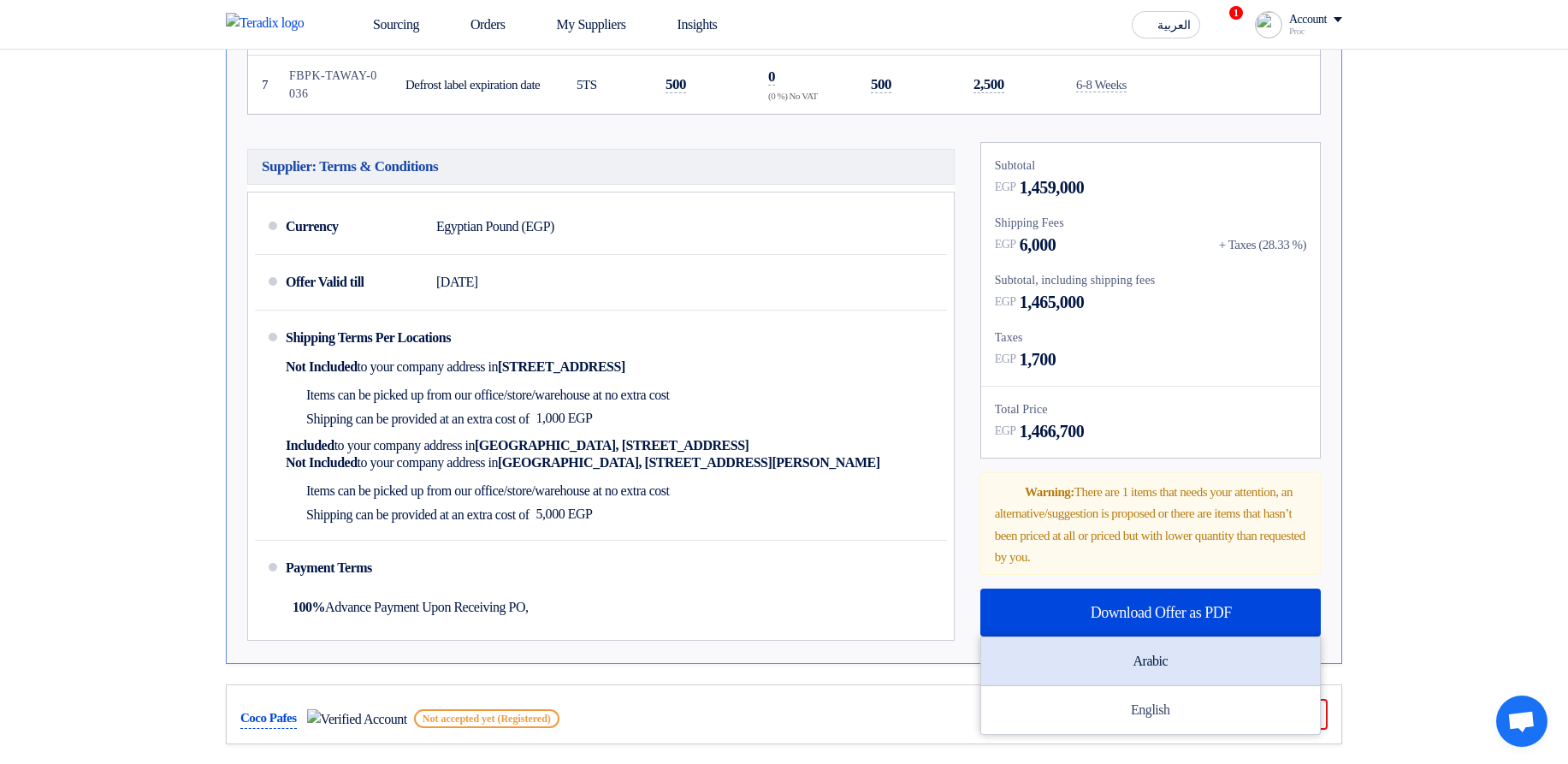
click at [1139, 651] on div "Arabic" at bounding box center [1151, 662] width 339 height 49
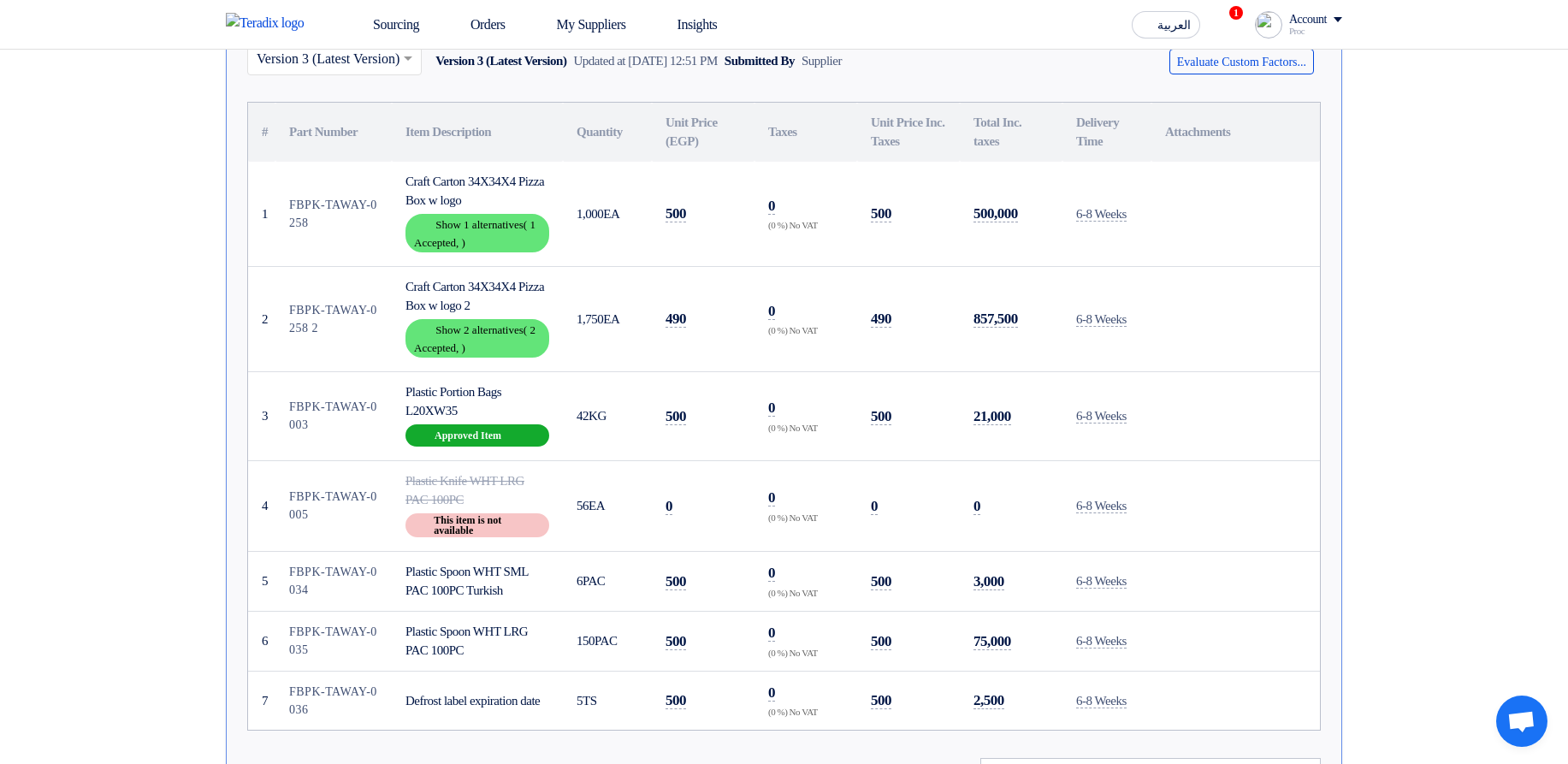
scroll to position [0, 0]
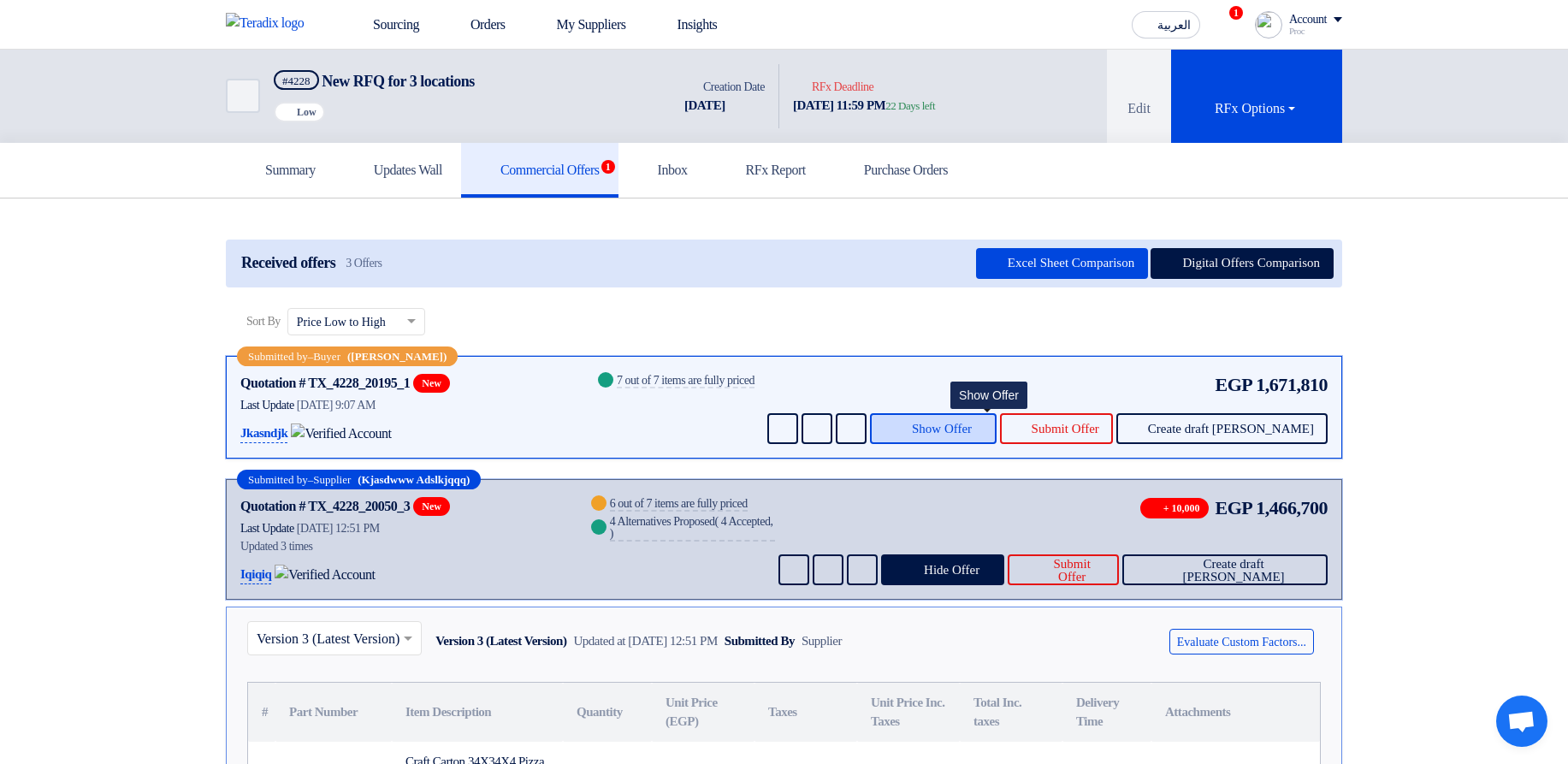
click at [971, 433] on span "Show Offer" at bounding box center [941, 429] width 60 height 13
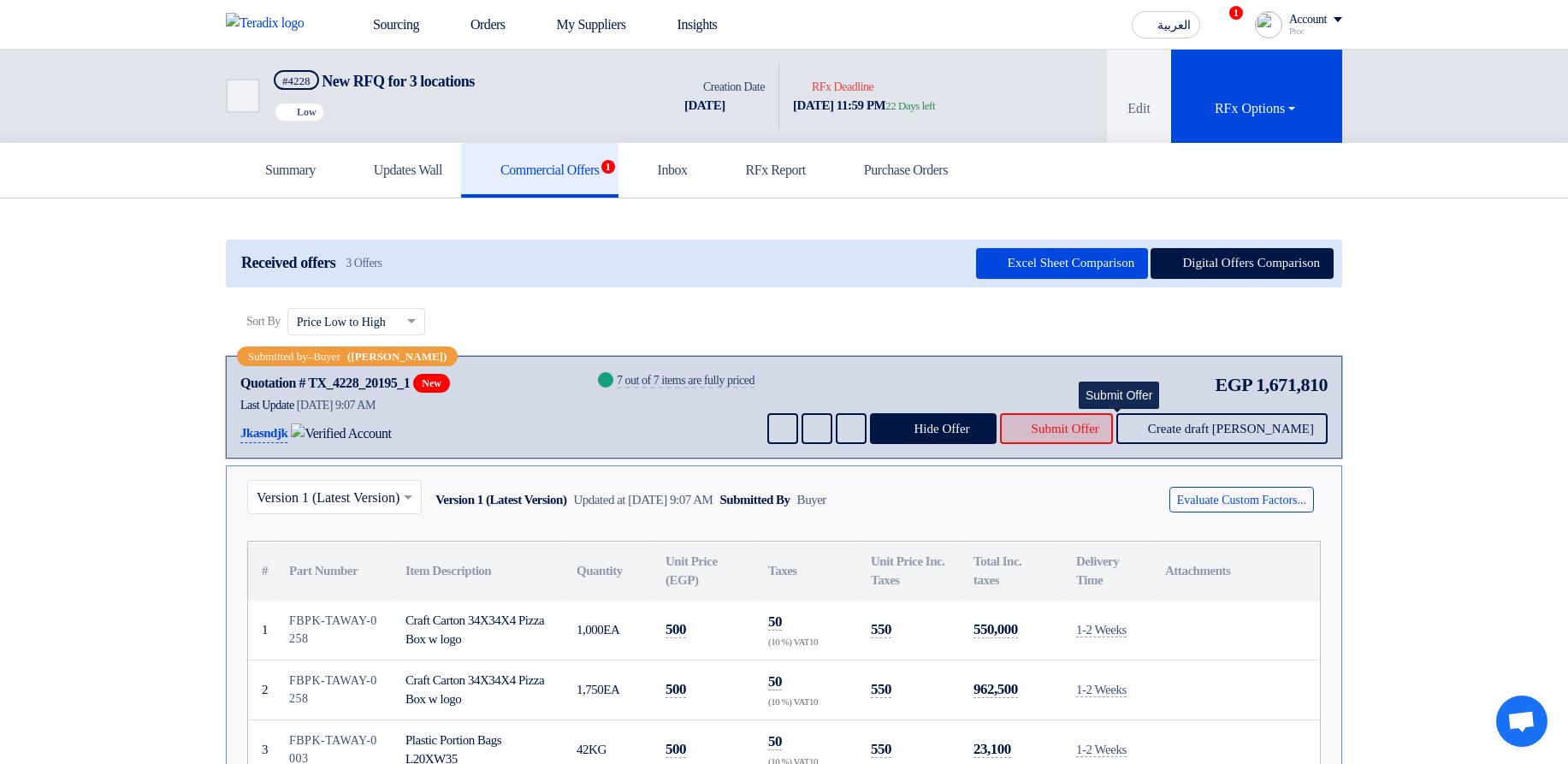
click at [1064, 430] on button "Submit Offer" at bounding box center [1057, 429] width 113 height 31
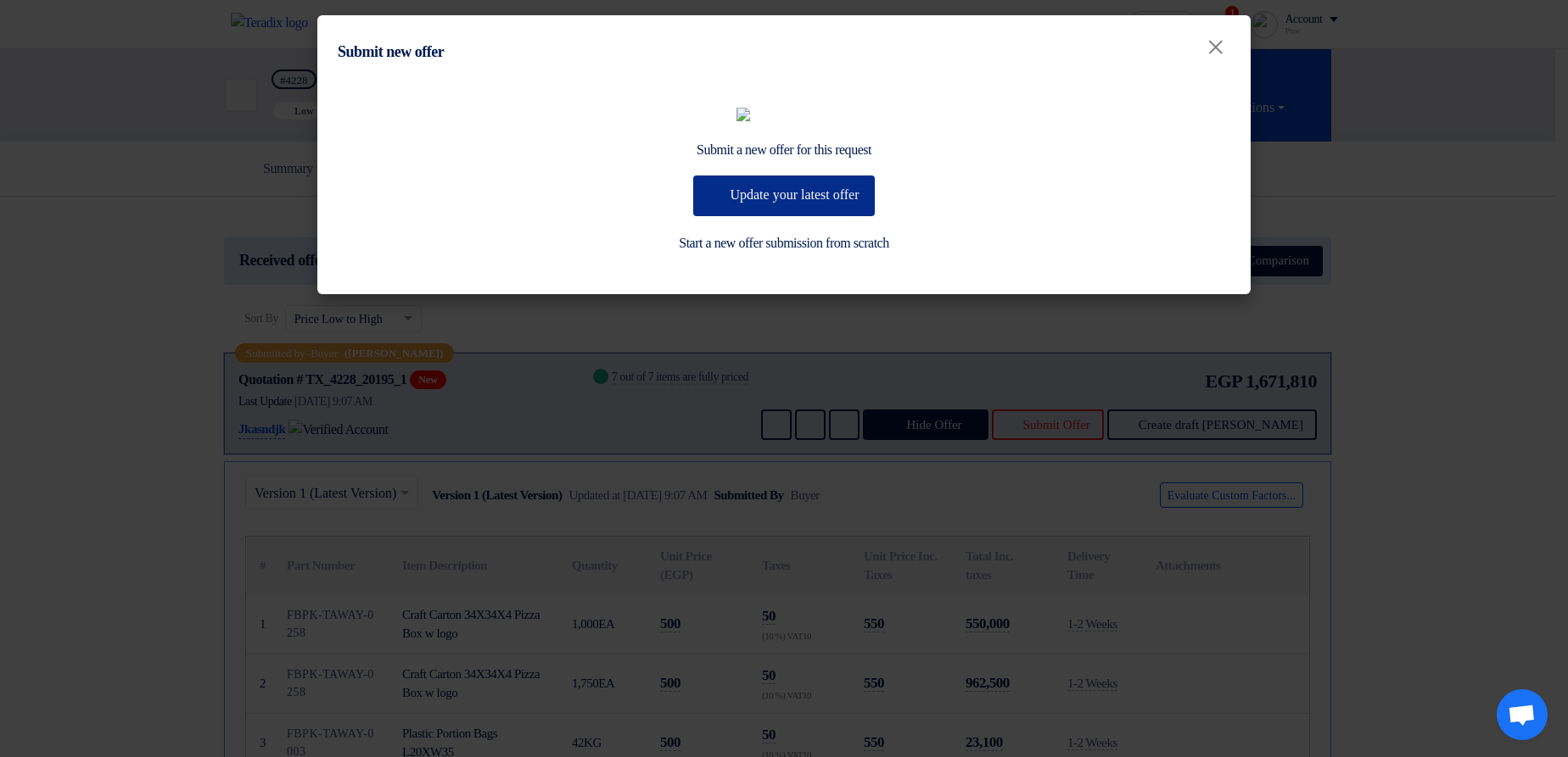
click at [766, 217] on button "Update your latest offer" at bounding box center [784, 195] width 181 height 40
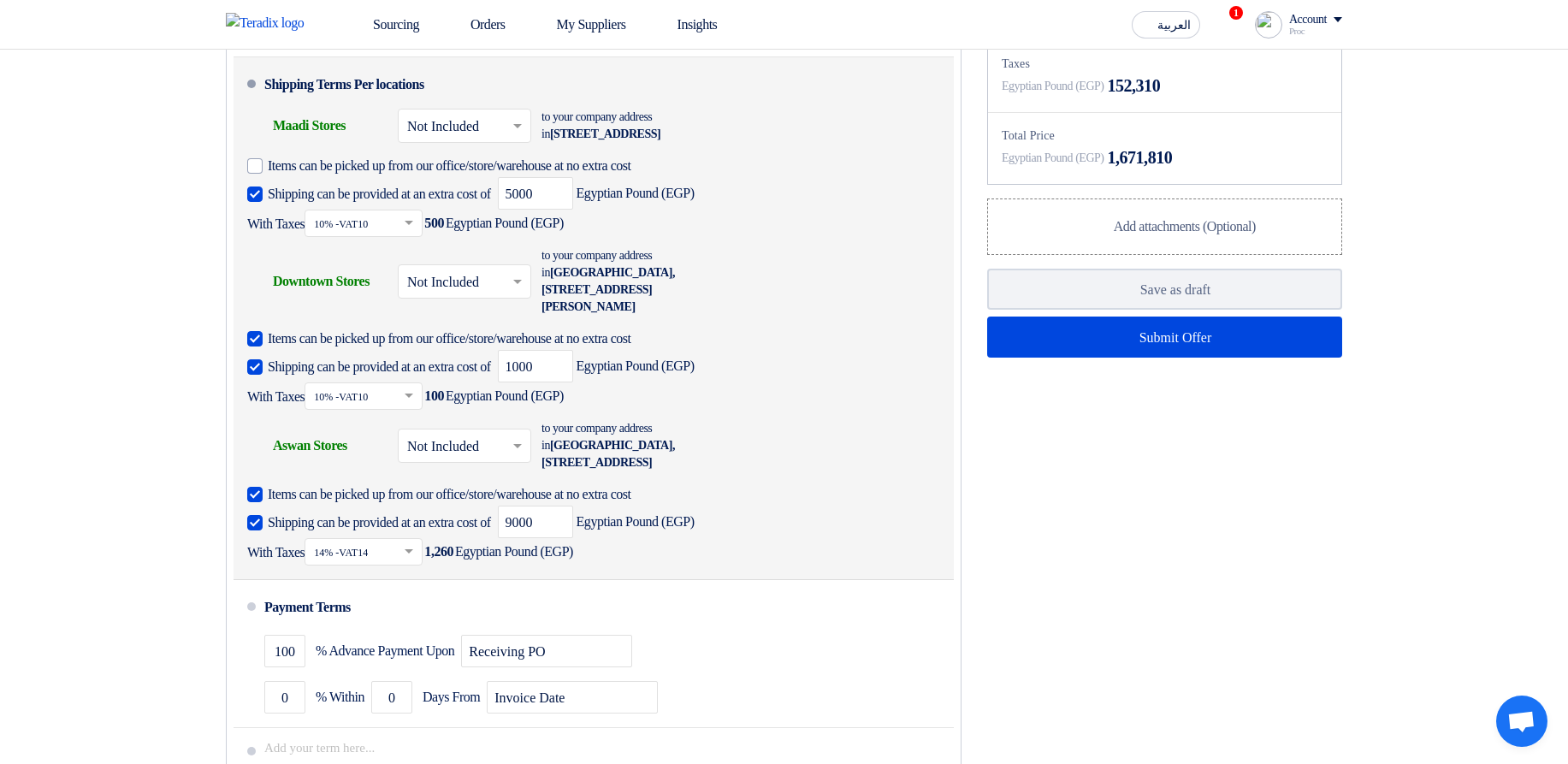
scroll to position [1335, 0]
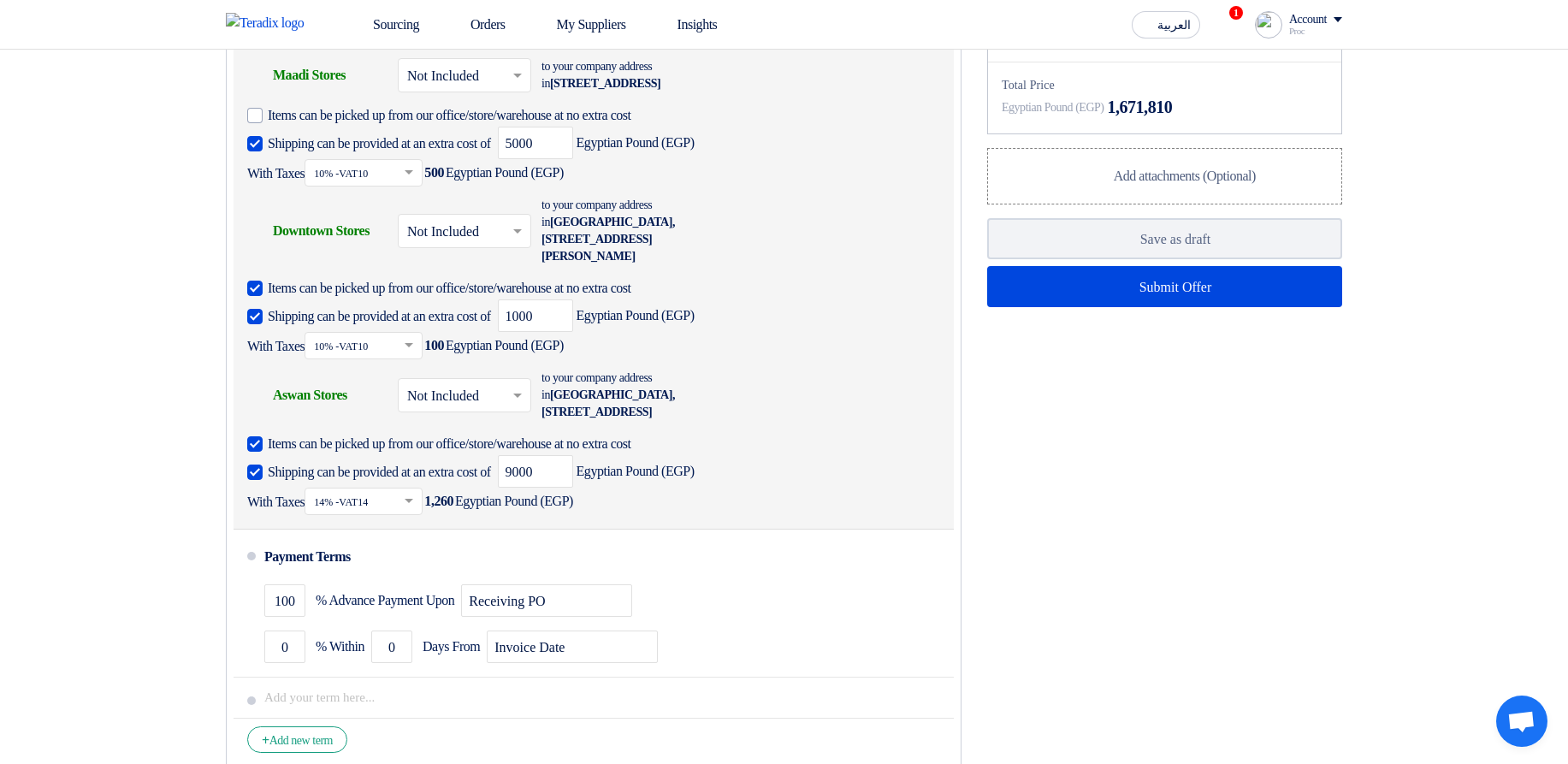
click at [475, 410] on input "text" at bounding box center [465, 397] width 116 height 24
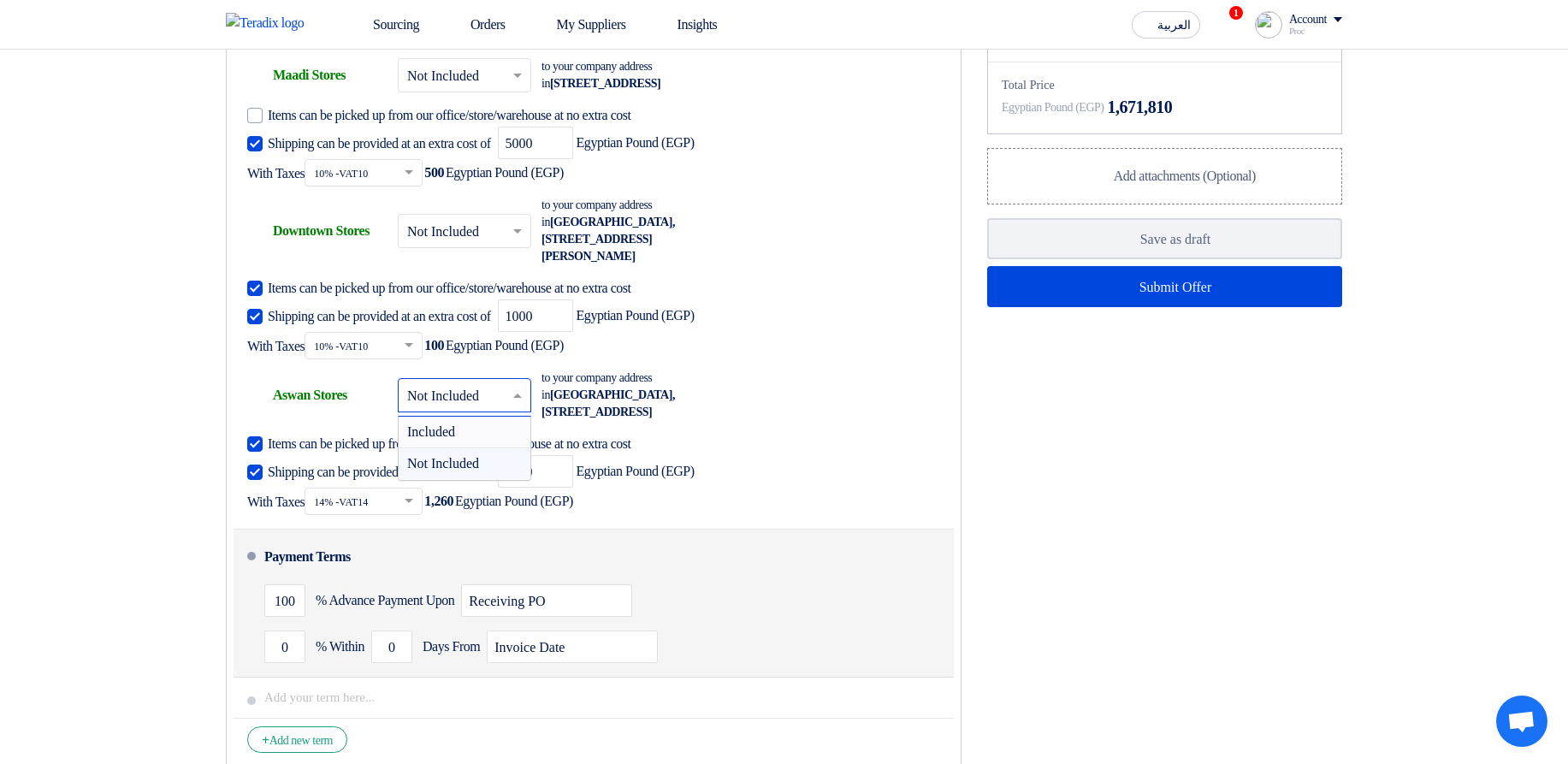
drag, startPoint x: 485, startPoint y: 457, endPoint x: 494, endPoint y: 459, distance: 9.2
click at [485, 448] on div "Included" at bounding box center [464, 432] width 131 height 32
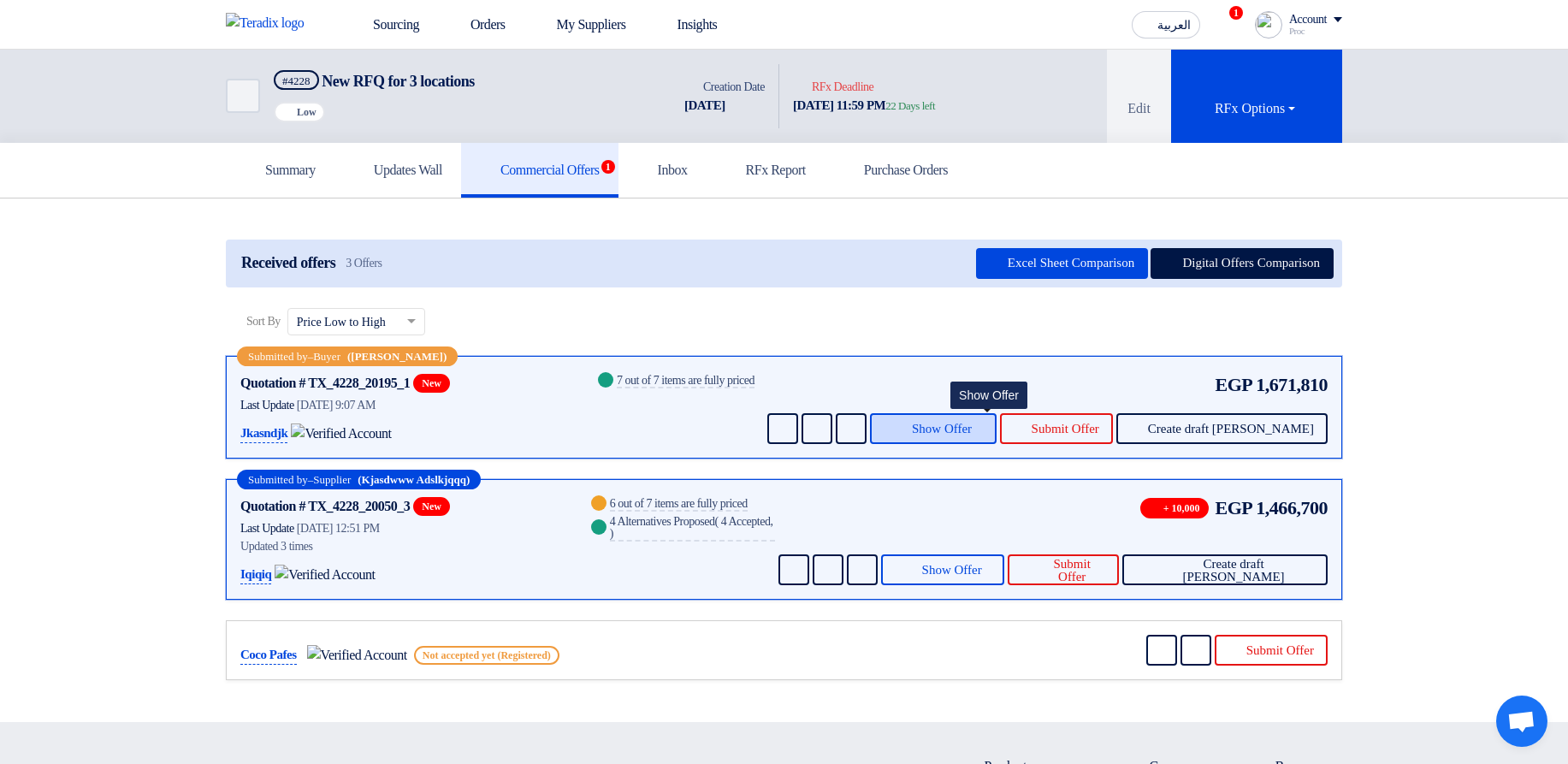
click at [971, 428] on span "Show Offer" at bounding box center [941, 429] width 60 height 13
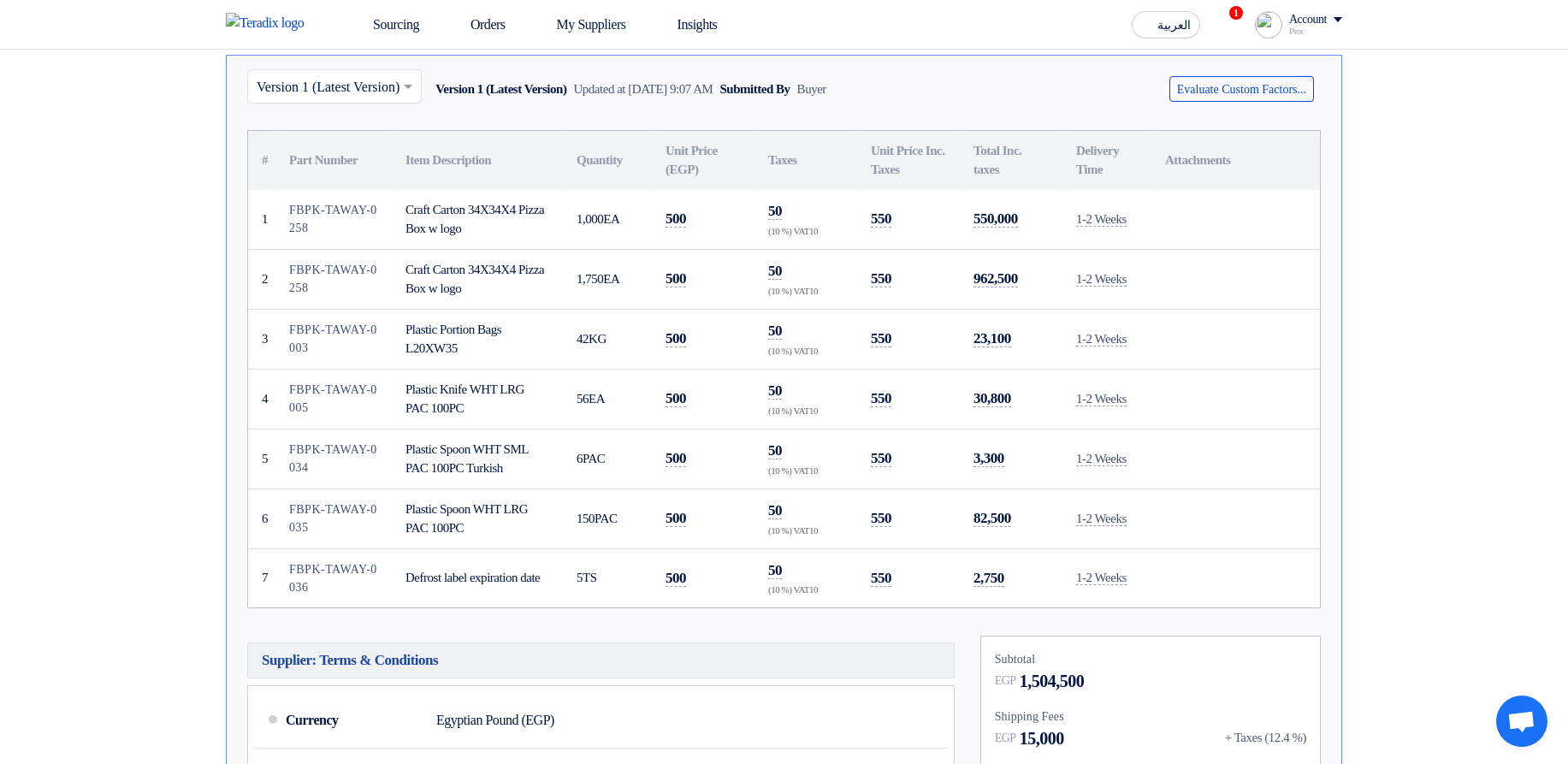
scroll to position [1027, 0]
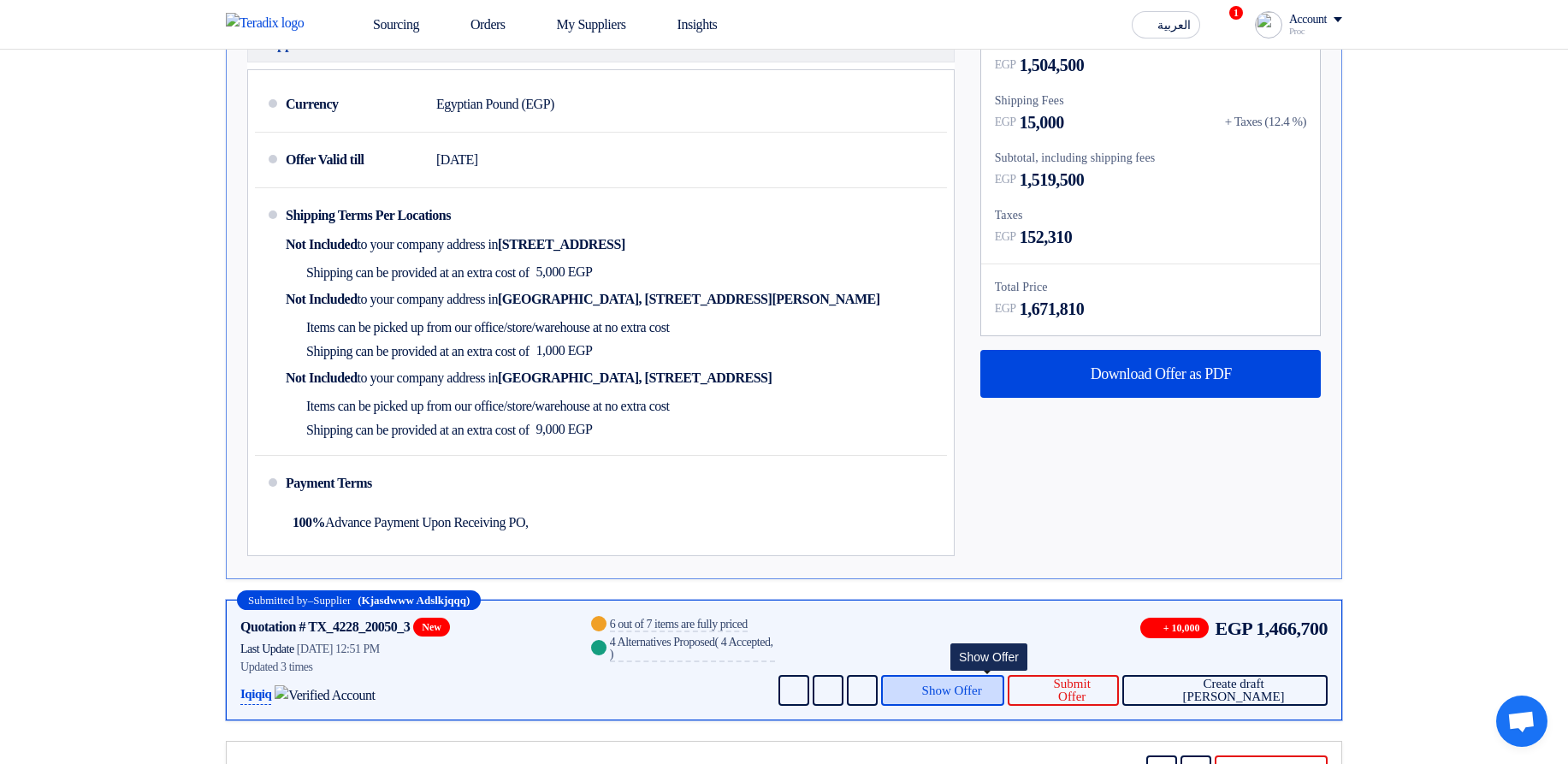
click at [999, 679] on button "Show Offer" at bounding box center [943, 691] width 123 height 31
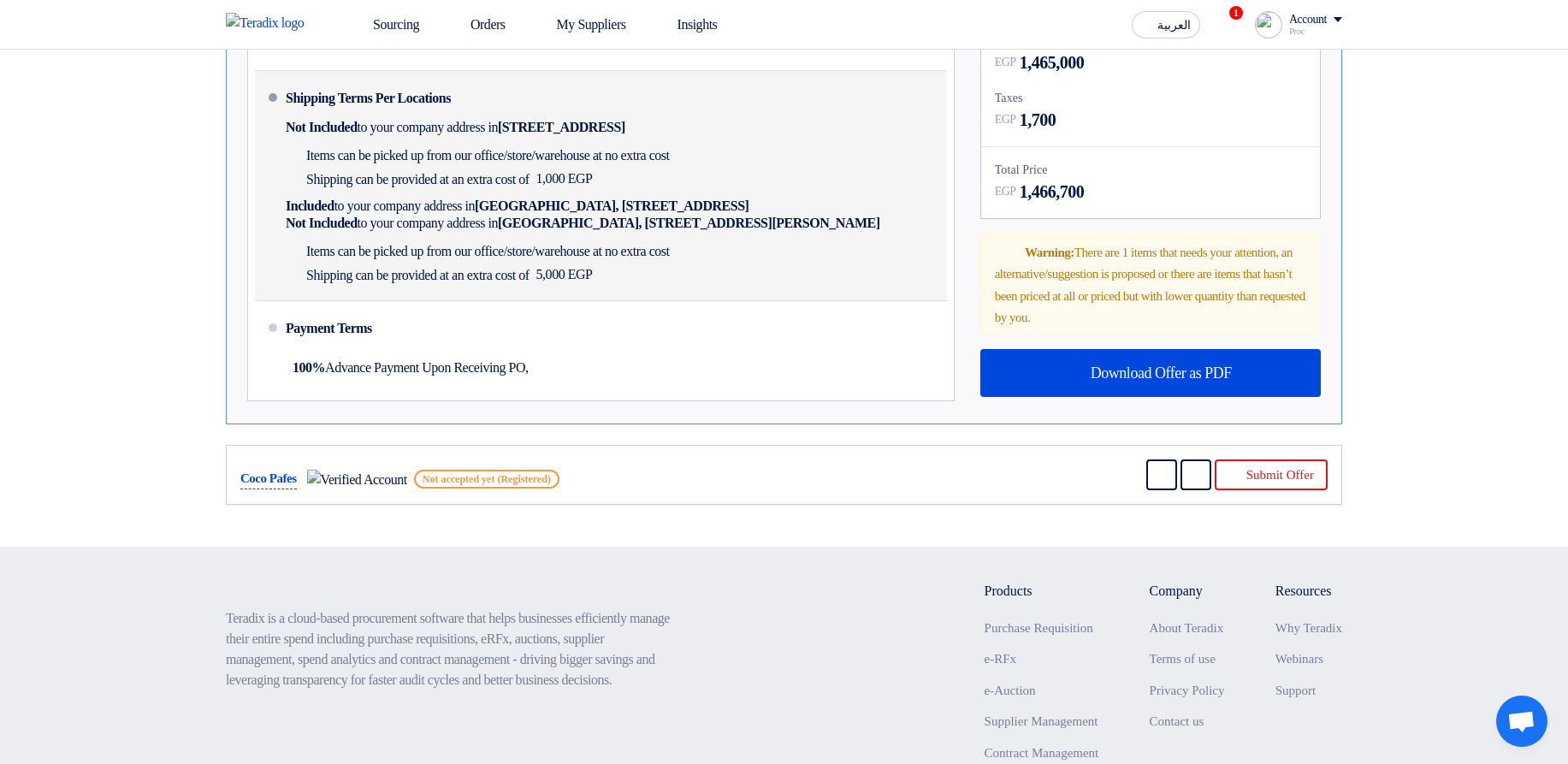
scroll to position [1130, 0]
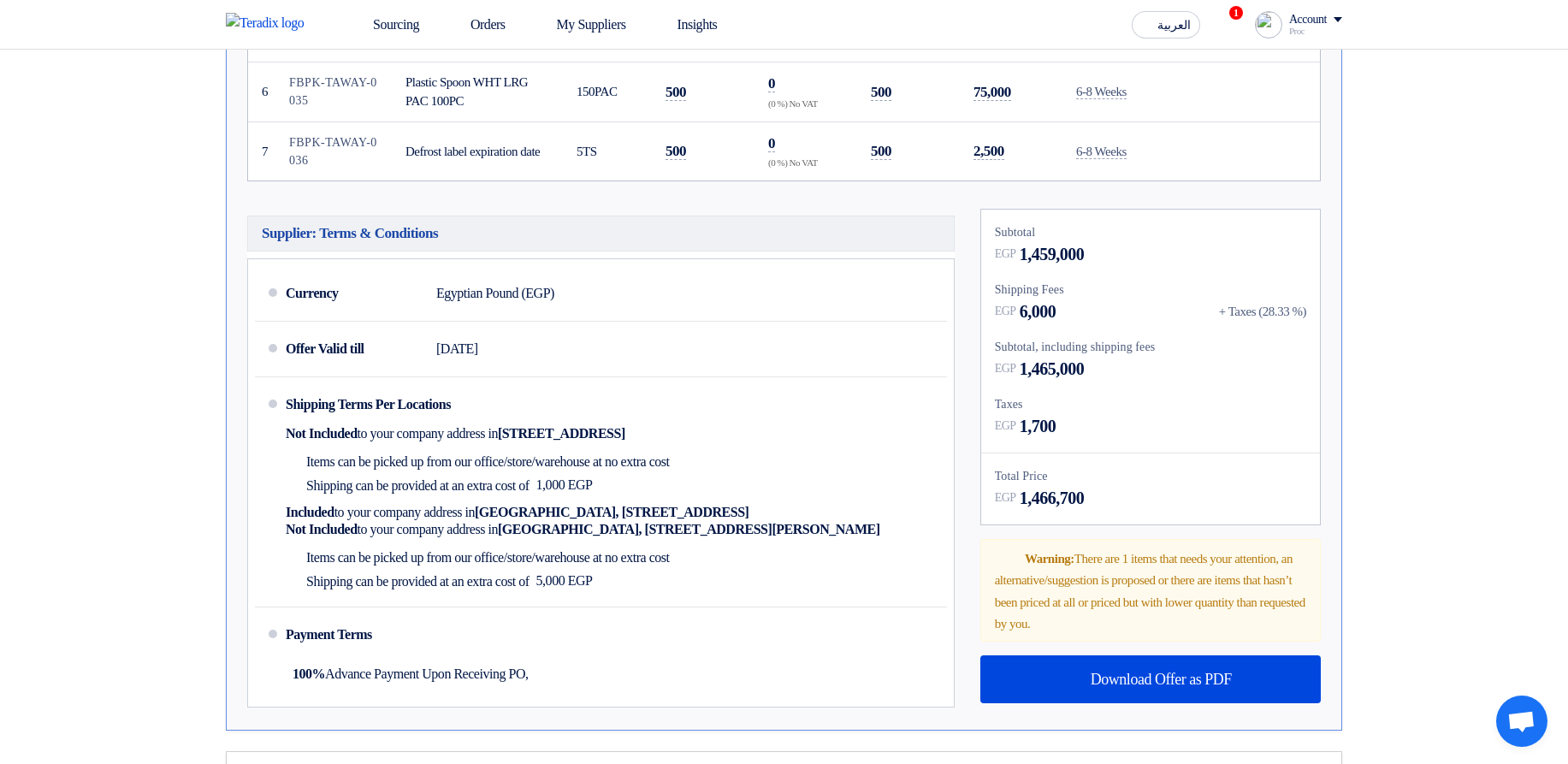
drag, startPoint x: 1160, startPoint y: 311, endPoint x: 1160, endPoint y: 422, distance: 111.0
click at [1160, 422] on div "Subtotal EGP 1,459,000 Shipping Fees EGP 6,000 + Taxes (28.33 %) Subtotal, incl…" at bounding box center [1151, 367] width 339 height 315
click at [1160, 422] on div "EGP 1,700" at bounding box center [1150, 426] width 311 height 25
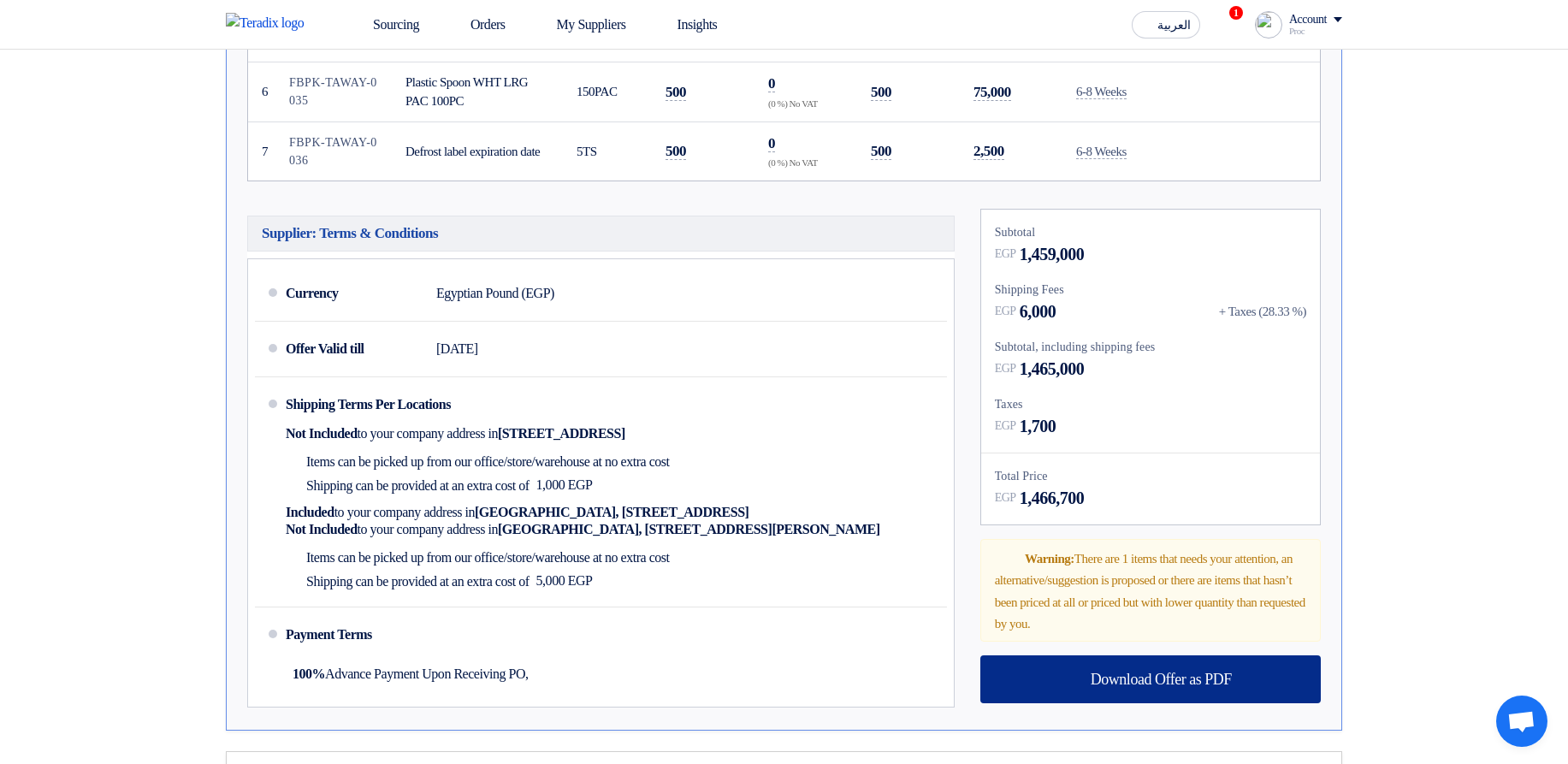
click at [1125, 680] on span "Download Offer as PDF" at bounding box center [1162, 679] width 141 height 15
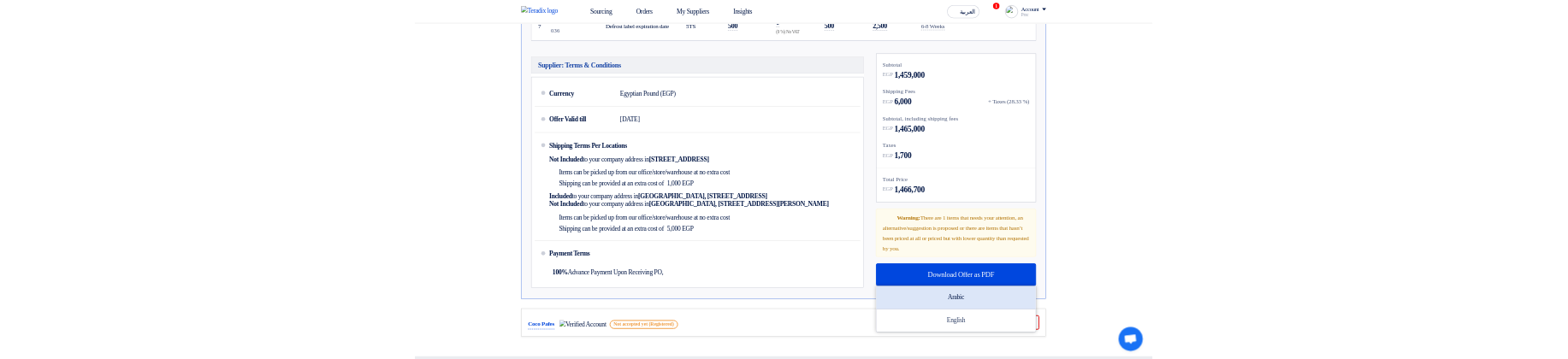
scroll to position [1334, 0]
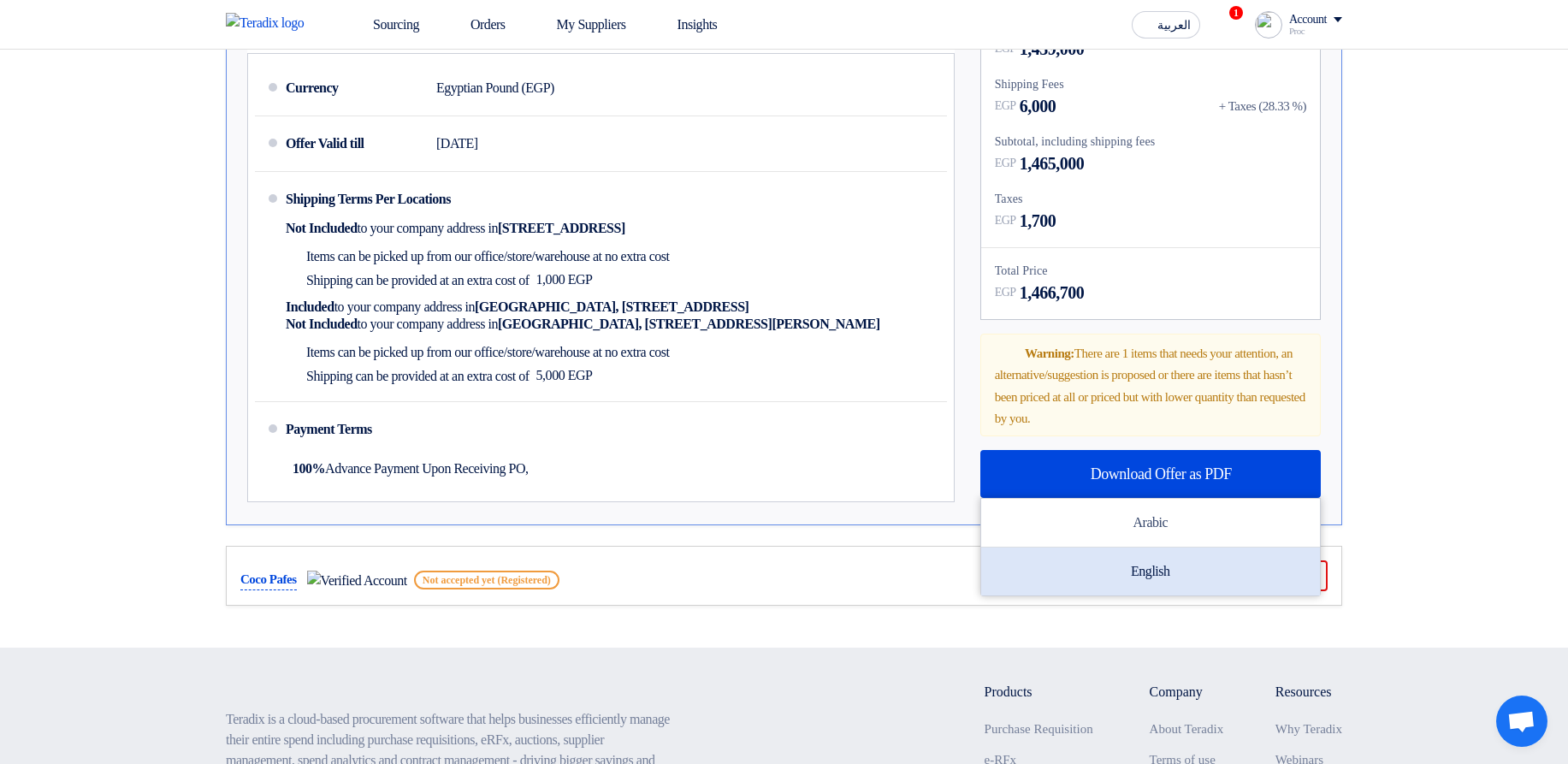
click at [1160, 566] on div "English" at bounding box center [1151, 572] width 339 height 48
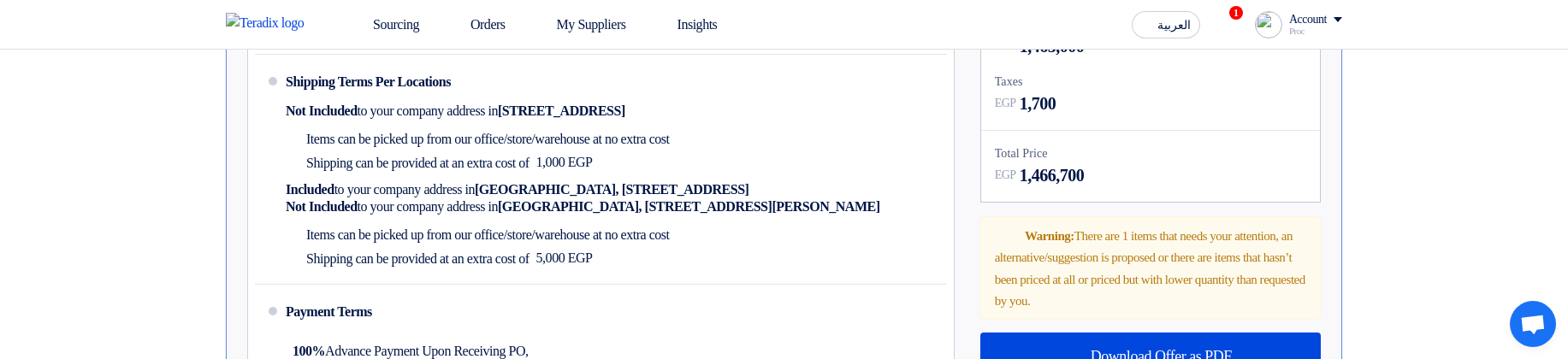
scroll to position [1539, 0]
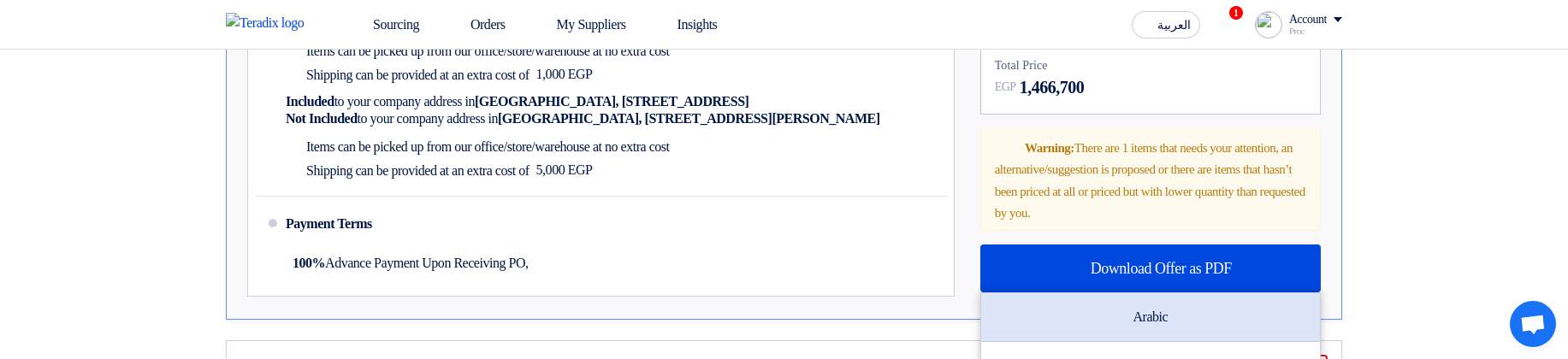
click at [1125, 318] on div "Arabic" at bounding box center [1151, 318] width 339 height 49
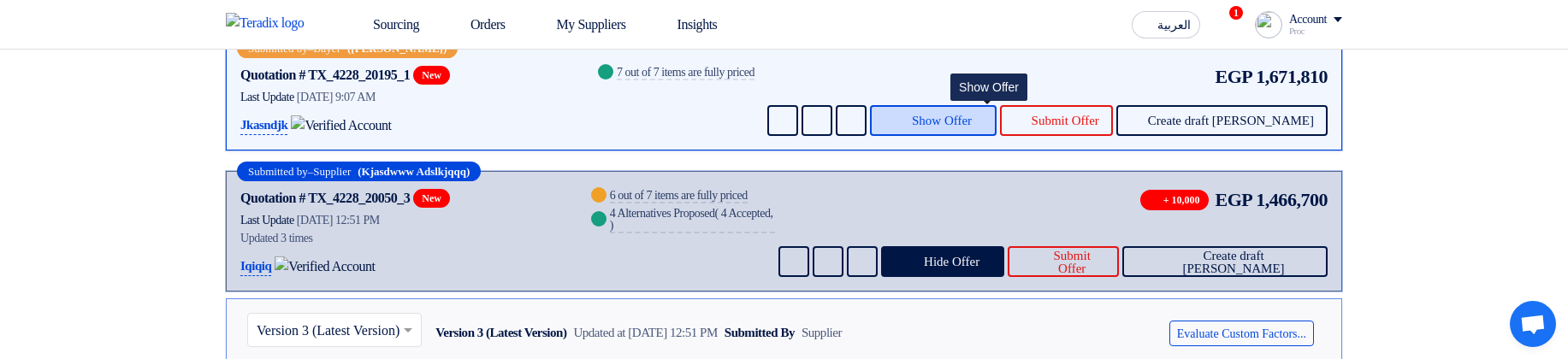
click at [971, 114] on span "Show Offer" at bounding box center [941, 121] width 60 height 13
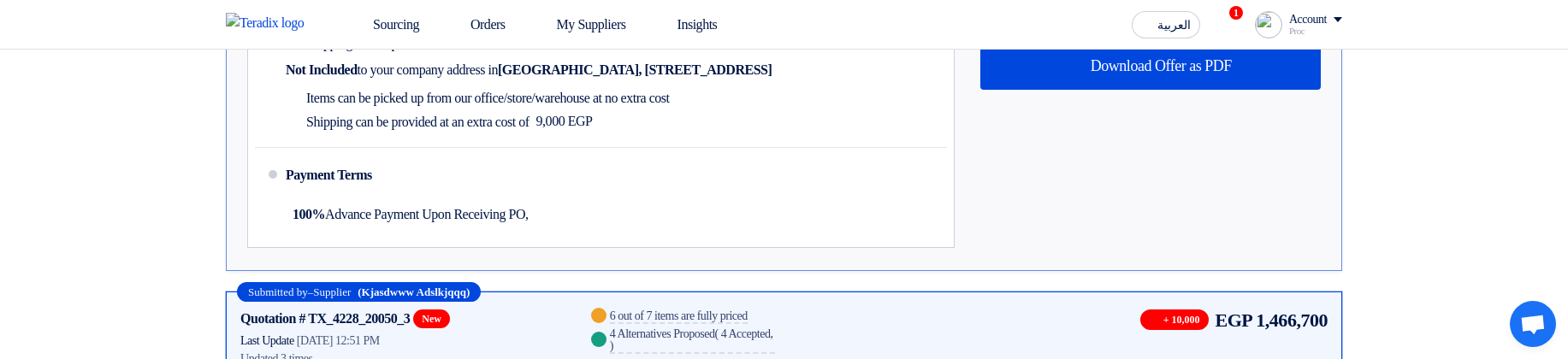
scroll to position [1129, 0]
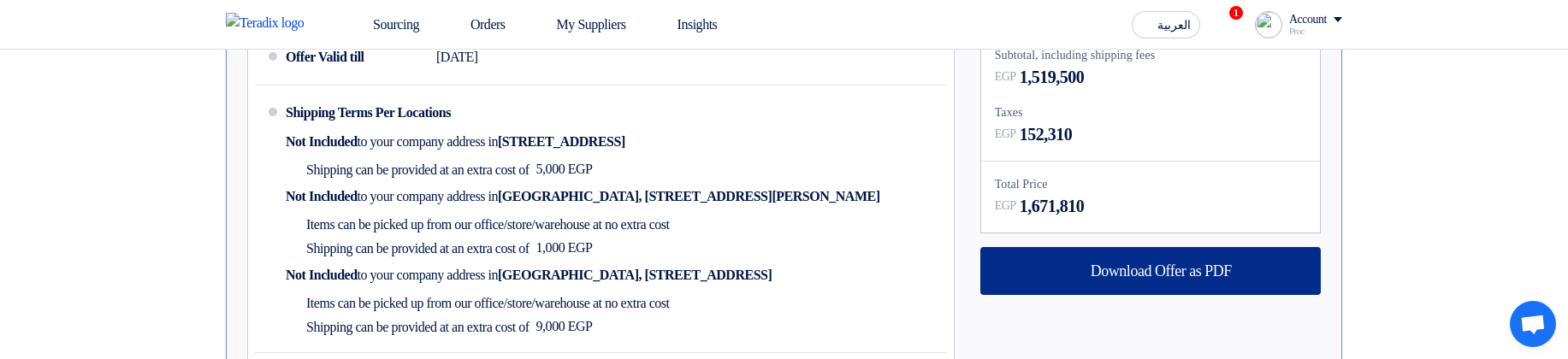
click at [1198, 261] on div "Download Offer as PDF" at bounding box center [1150, 271] width 340 height 48
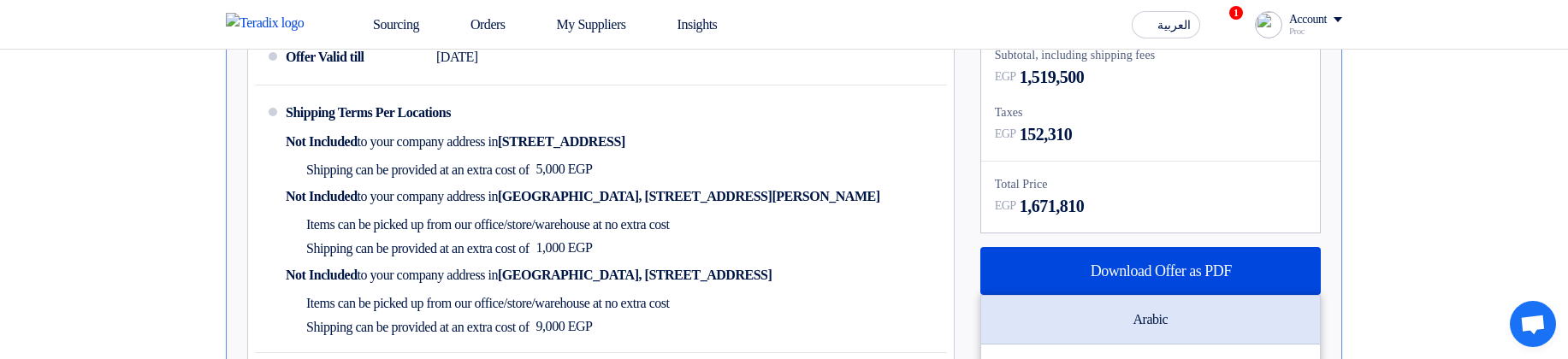
click at [1138, 314] on div "Arabic" at bounding box center [1151, 320] width 339 height 49
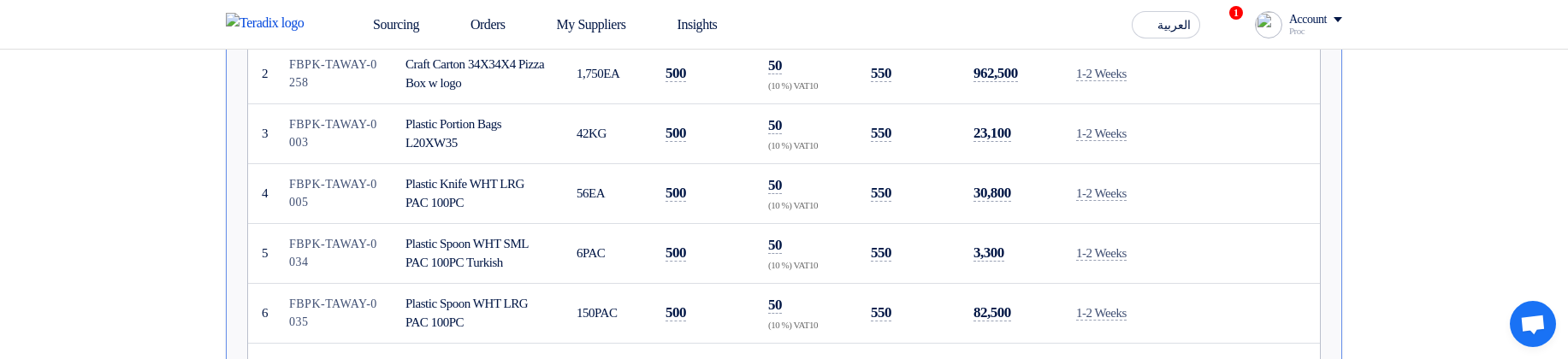
scroll to position [0, 0]
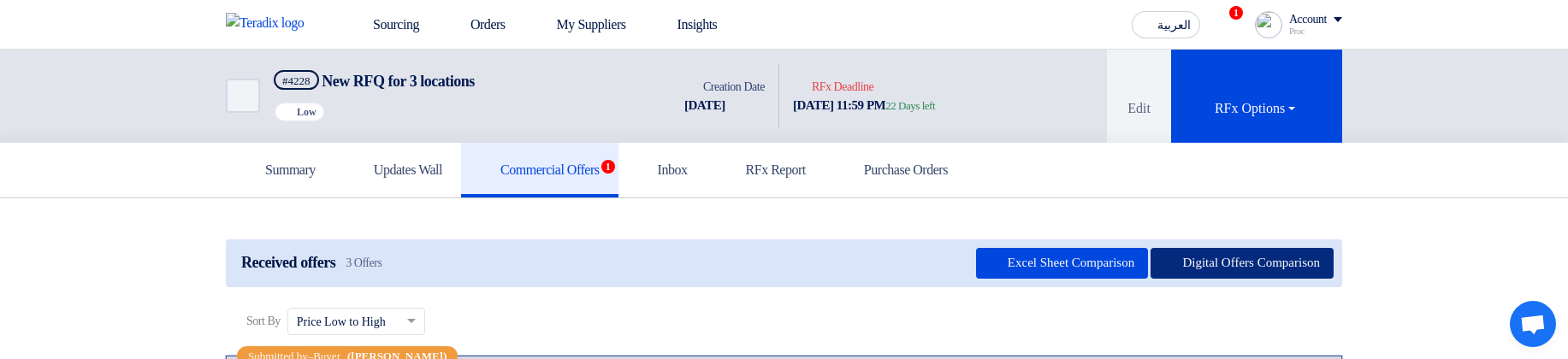
click at [1267, 265] on button "Digital Offers Comparison" at bounding box center [1242, 264] width 183 height 31
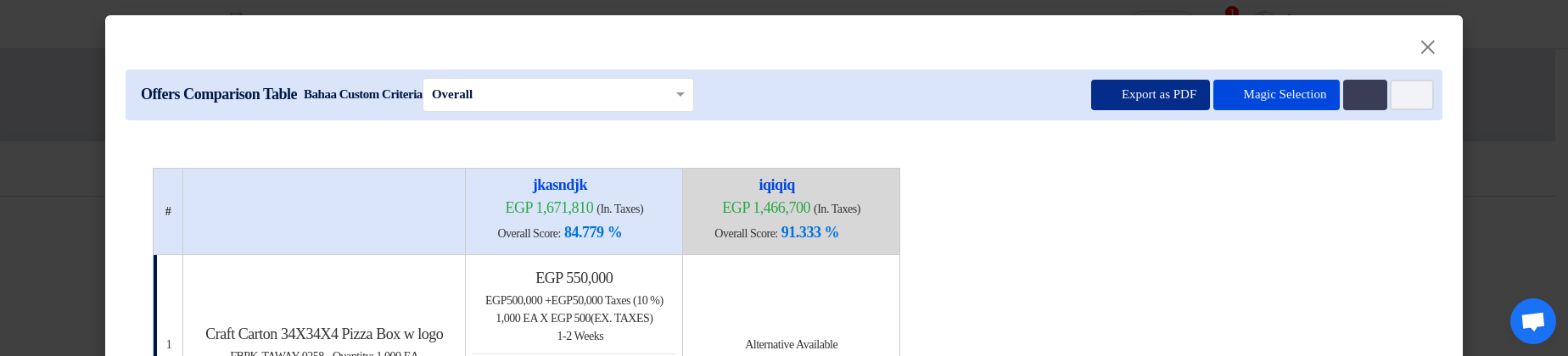
click at [1142, 97] on button "Export as PDF" at bounding box center [1151, 95] width 119 height 31
click at [1114, 104] on button "Export as PDF" at bounding box center [1151, 95] width 119 height 31
click at [1133, 98] on button "Export as PDF" at bounding box center [1151, 95] width 119 height 31
click at [1149, 110] on div "Offers Comparison Table Bahaa Custom Criteria × Overall × Export as PDF Magic S…" at bounding box center [784, 94] width 1317 height 51
click at [1142, 94] on button "Export as PDF" at bounding box center [1151, 95] width 119 height 31
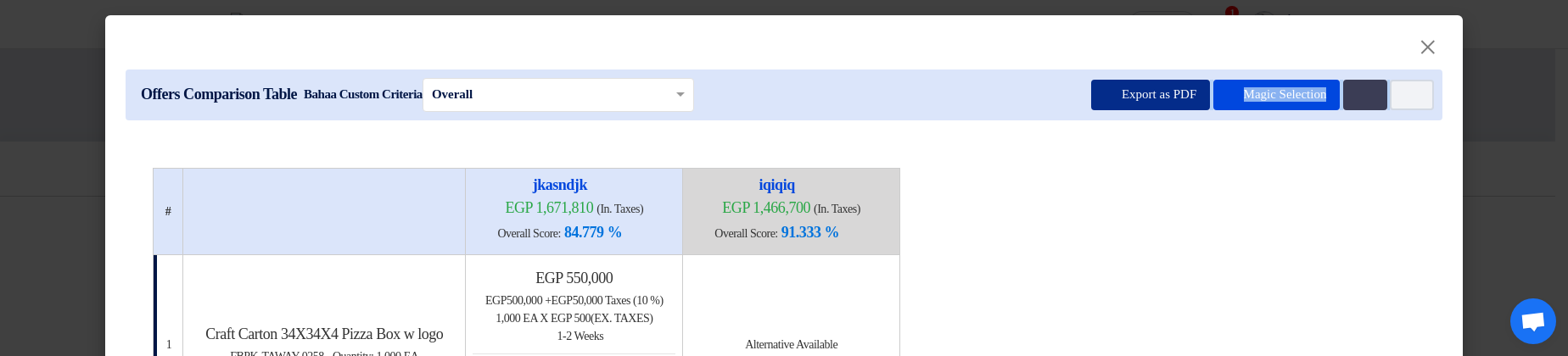
click at [1120, 93] on button "Export as PDF" at bounding box center [1151, 95] width 119 height 31
click at [1466, 175] on modal-container "× Offers Comparison Table Bahaa Custom Criteria × Overall × Export as PDF Magic…" at bounding box center [784, 178] width 1568 height 356
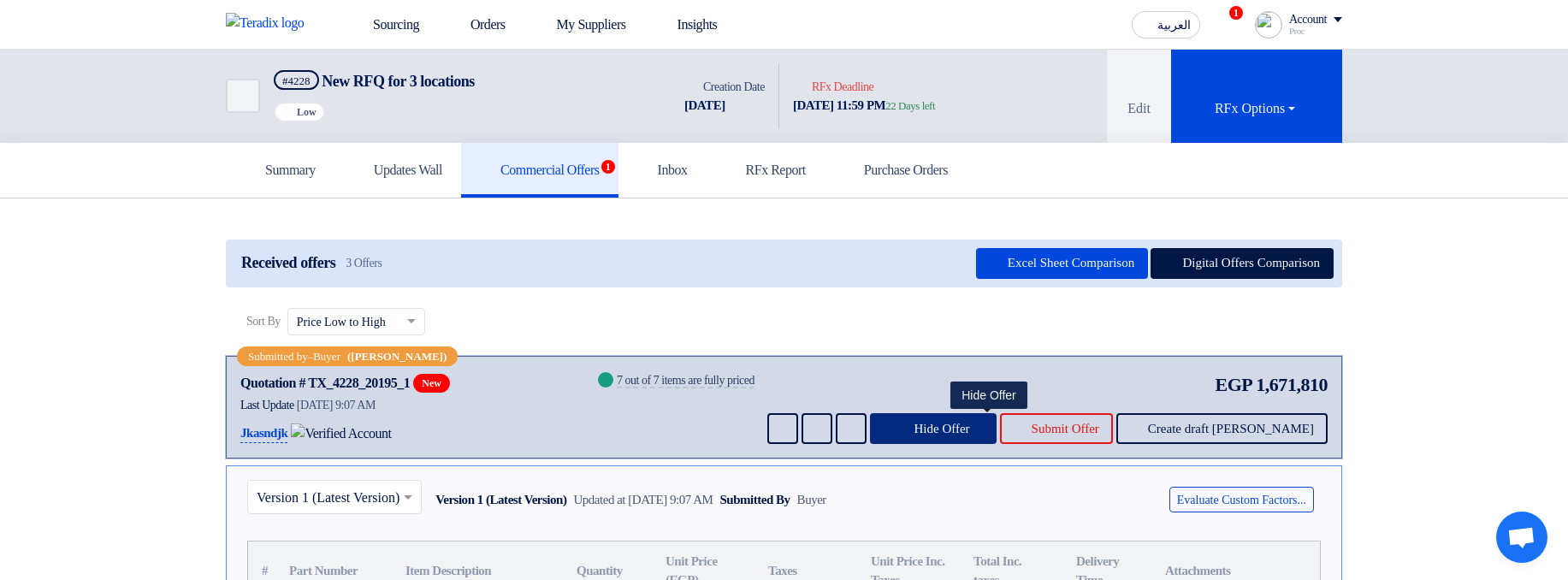
click at [969, 426] on span "Hide Offer" at bounding box center [940, 429] width 55 height 13
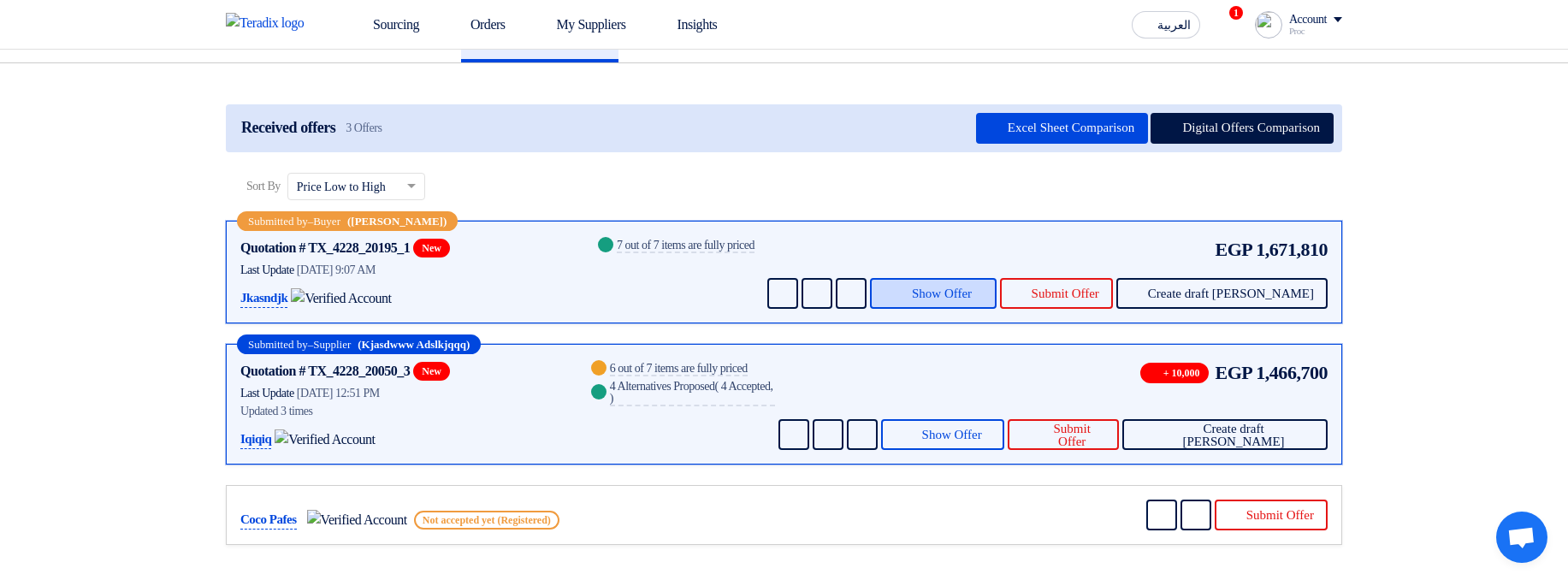
scroll to position [102, 0]
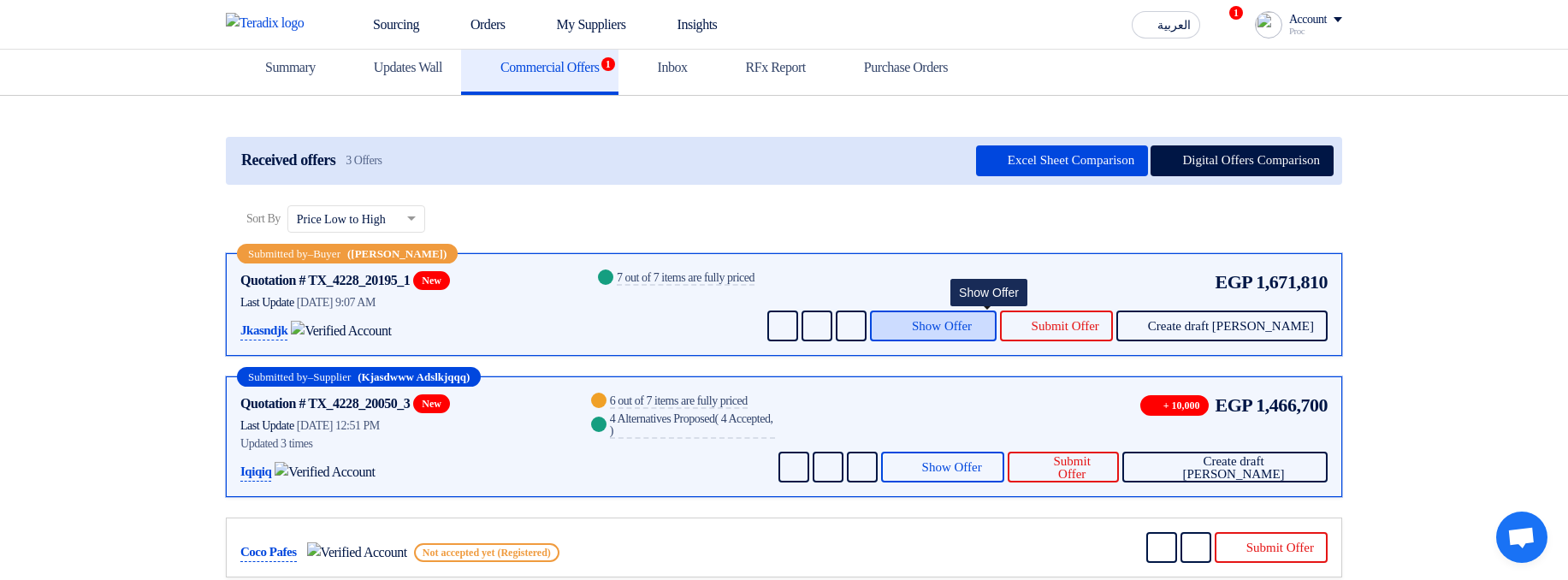
click at [971, 327] on span "Show Offer" at bounding box center [941, 326] width 60 height 13
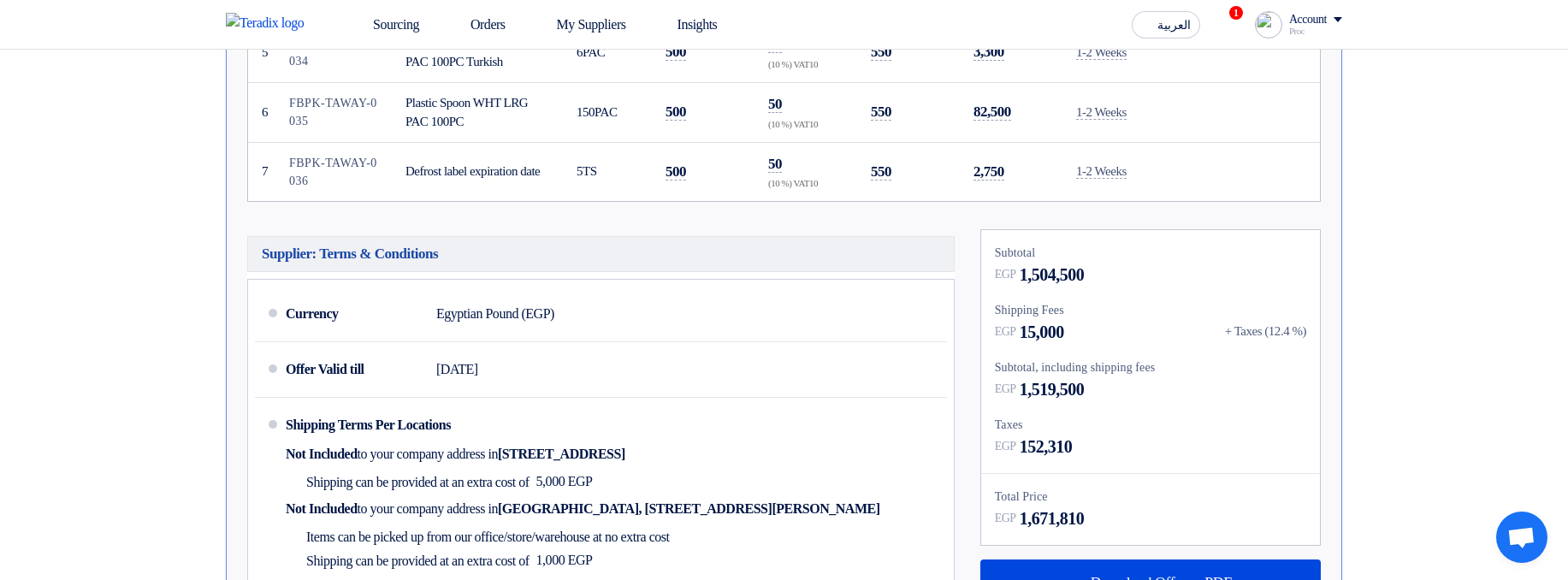
scroll to position [1128, 0]
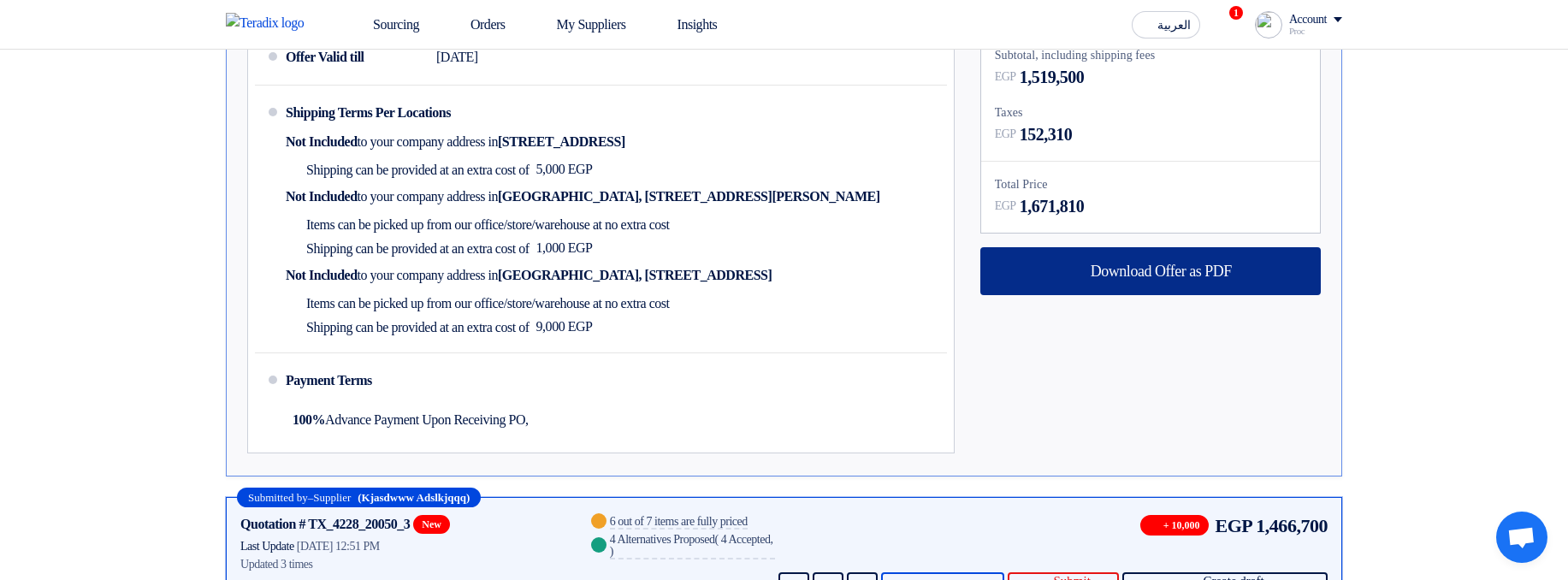
click at [1115, 285] on div "Download Offer as PDF" at bounding box center [1150, 271] width 340 height 48
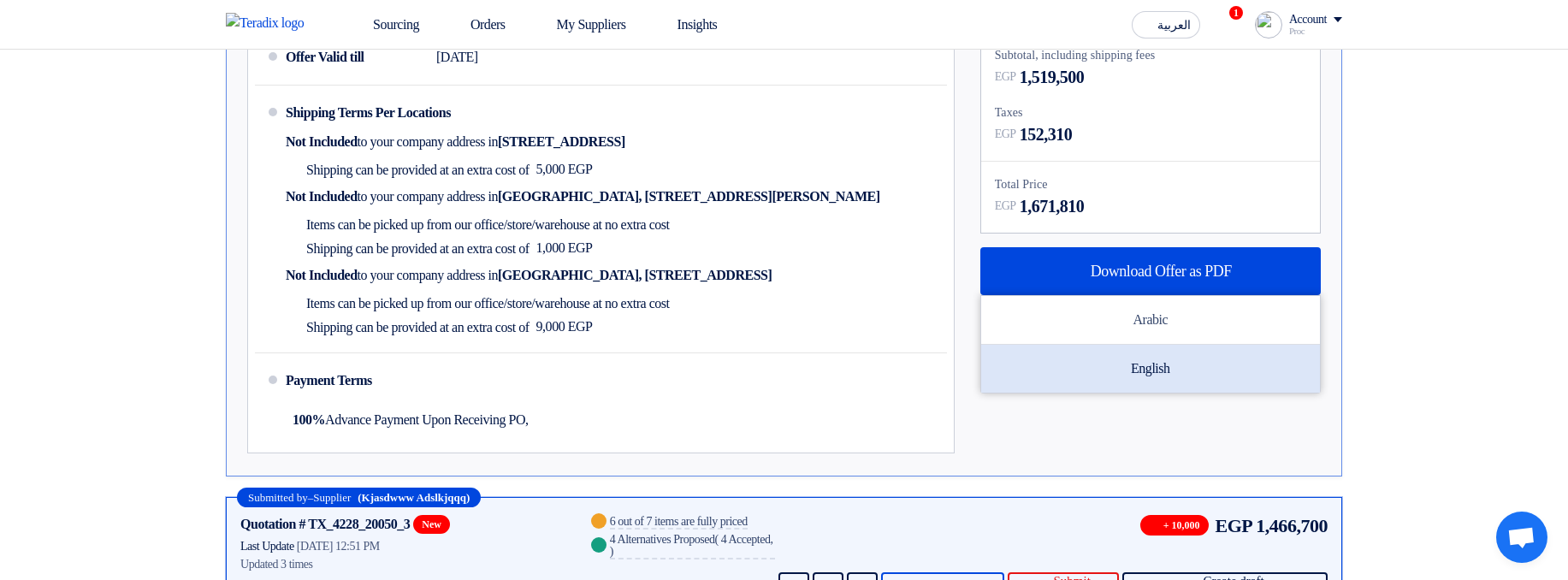
click at [1147, 358] on div "English" at bounding box center [1151, 368] width 339 height 48
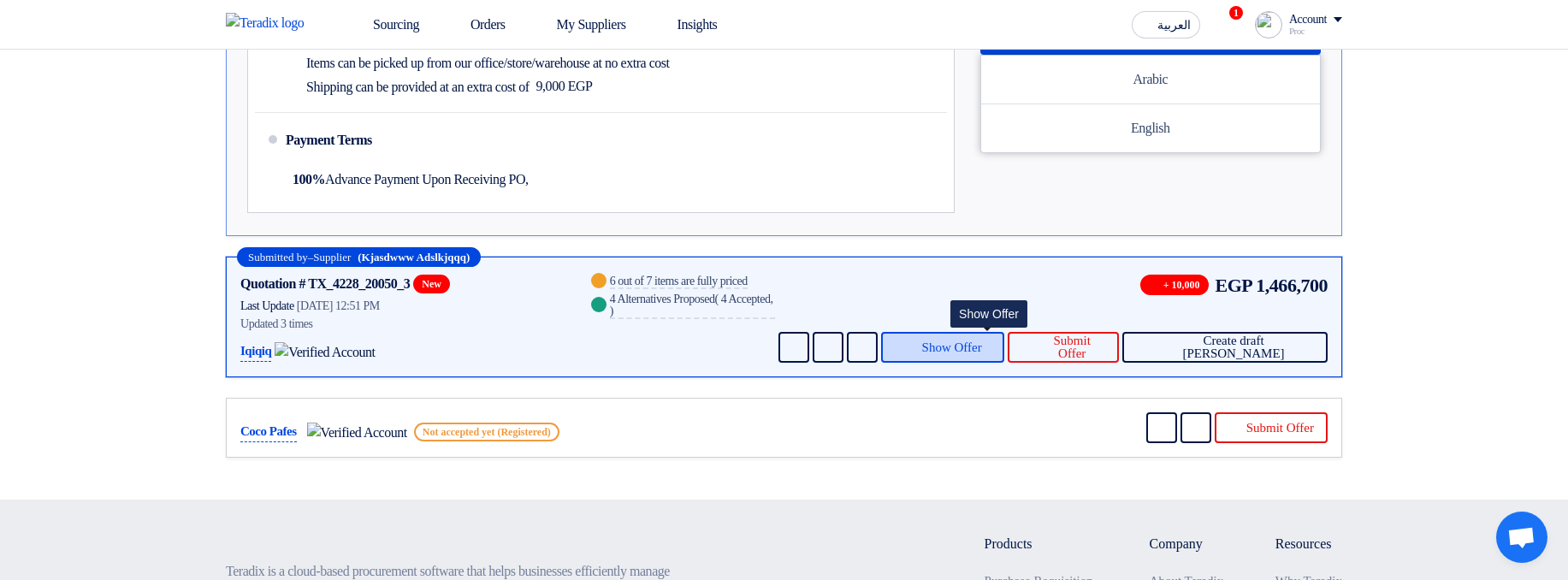
click at [979, 353] on span "Show Offer" at bounding box center [952, 347] width 60 height 13
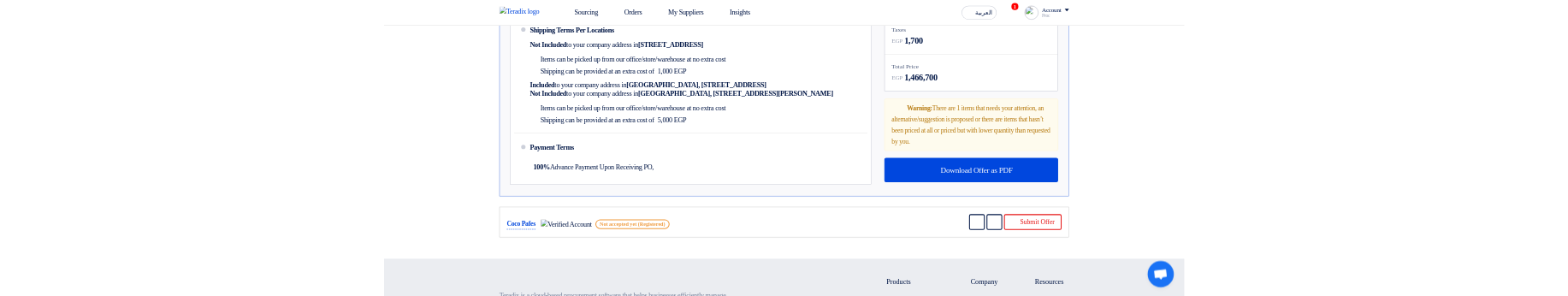
scroll to position [1381, 0]
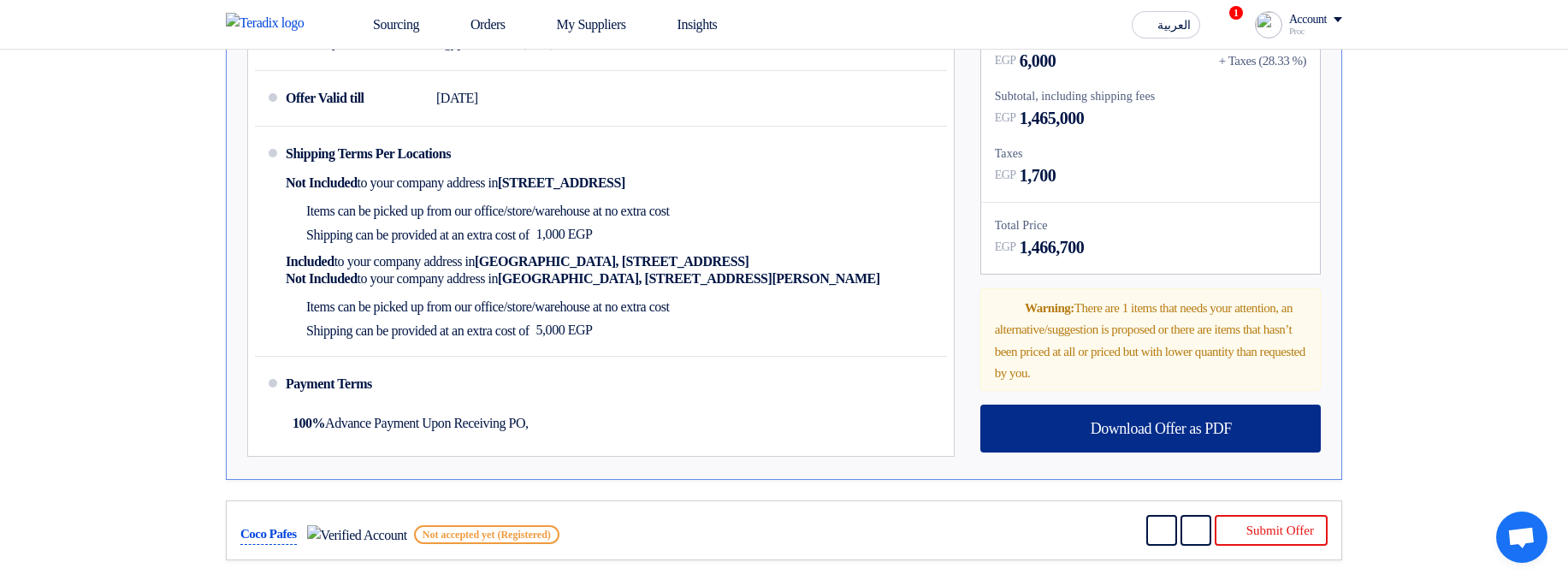
click at [1106, 438] on div "Download Offer as PDF" at bounding box center [1150, 428] width 340 height 48
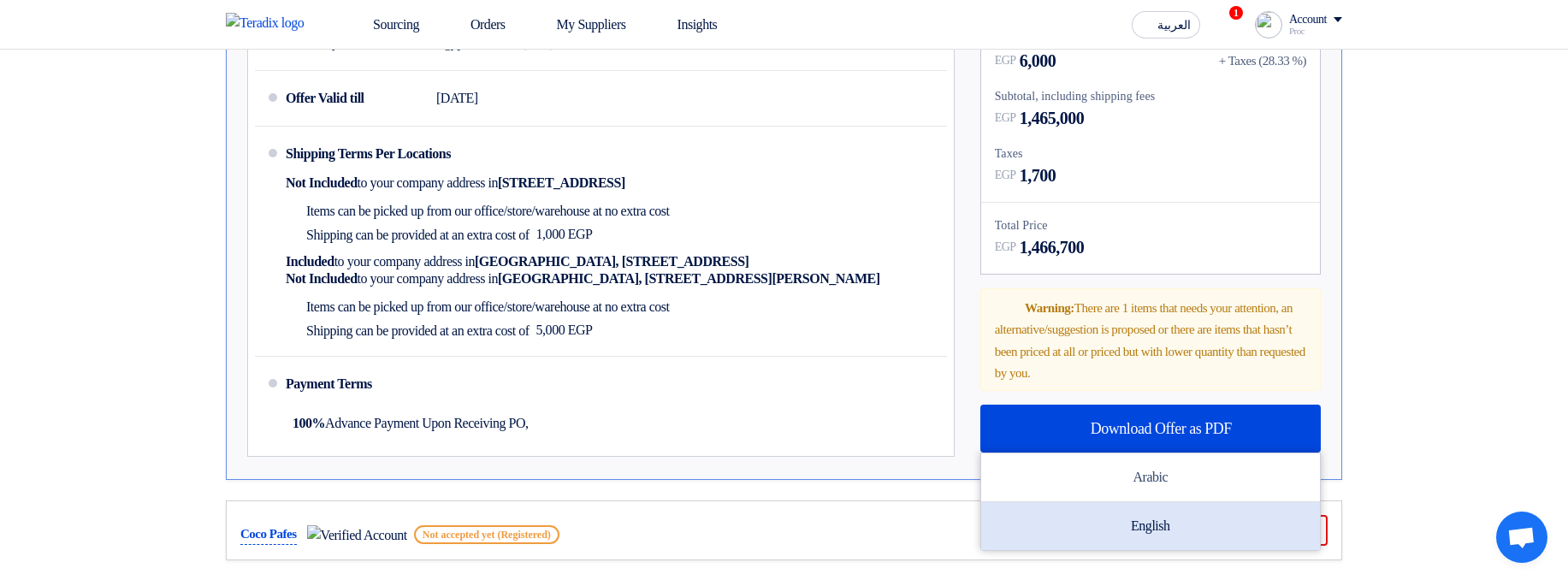
click at [1140, 508] on div "English" at bounding box center [1151, 526] width 339 height 48
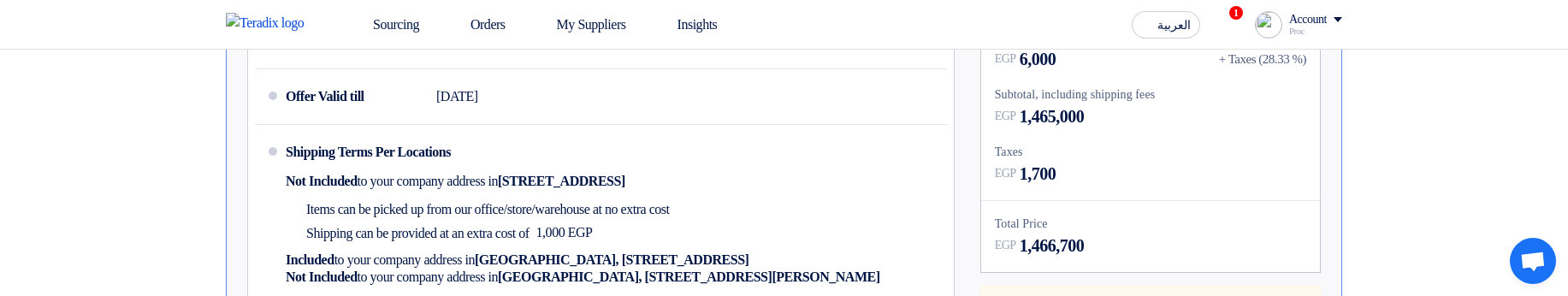
scroll to position [1690, 0]
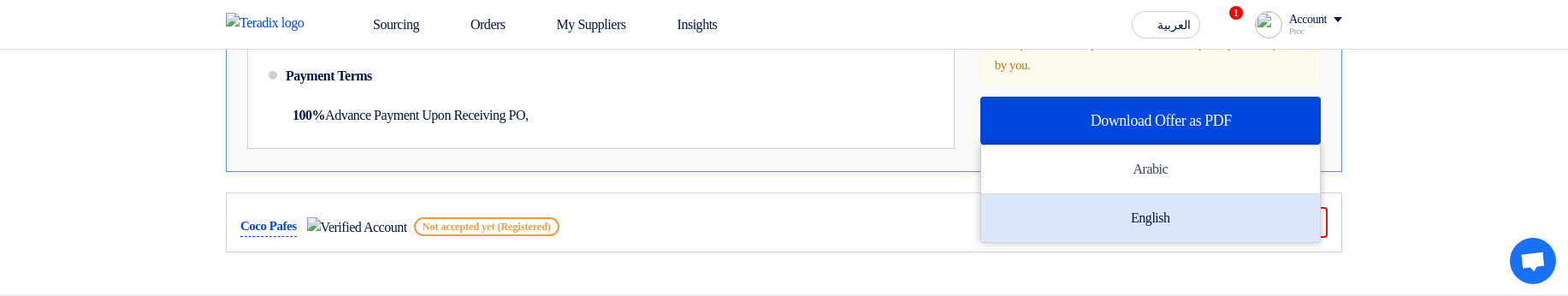
click at [1144, 212] on div "English" at bounding box center [1151, 218] width 339 height 48
click at [1132, 214] on div "English" at bounding box center [1151, 218] width 339 height 48
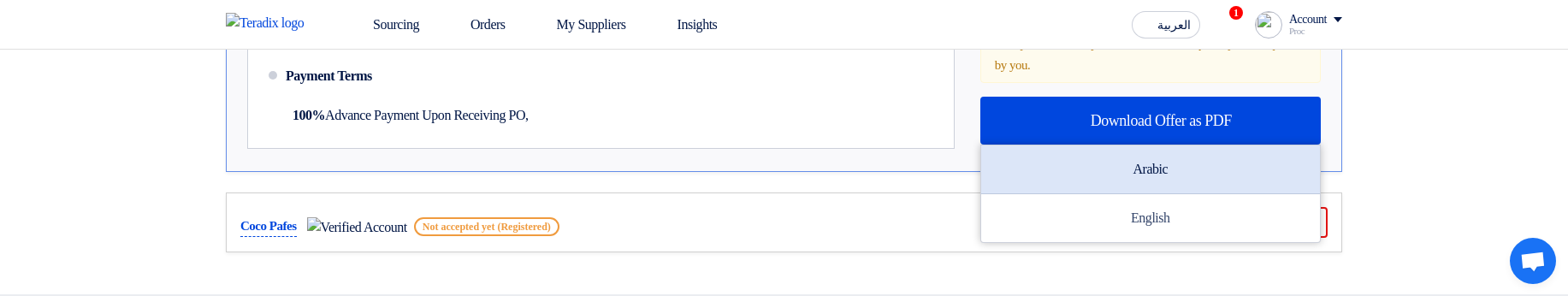
click at [1157, 157] on div "Arabic" at bounding box center [1151, 170] width 339 height 49
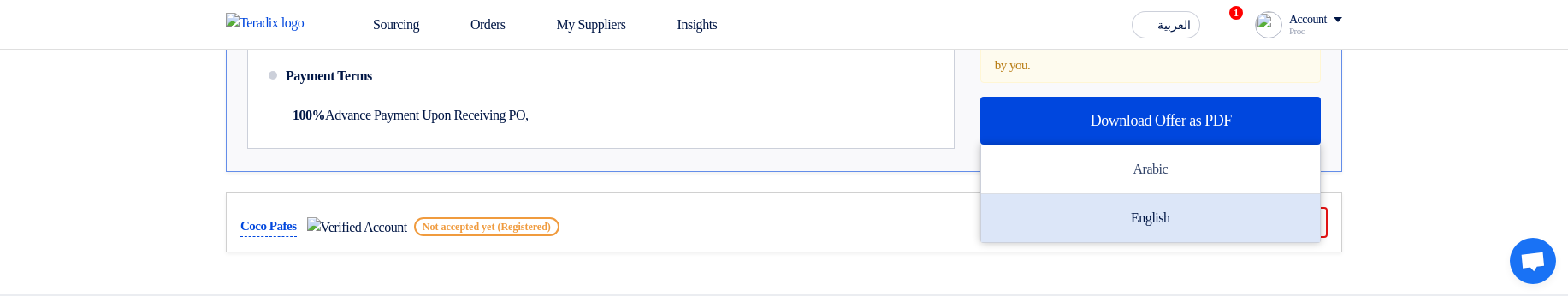
click at [1140, 212] on div "English" at bounding box center [1151, 218] width 339 height 48
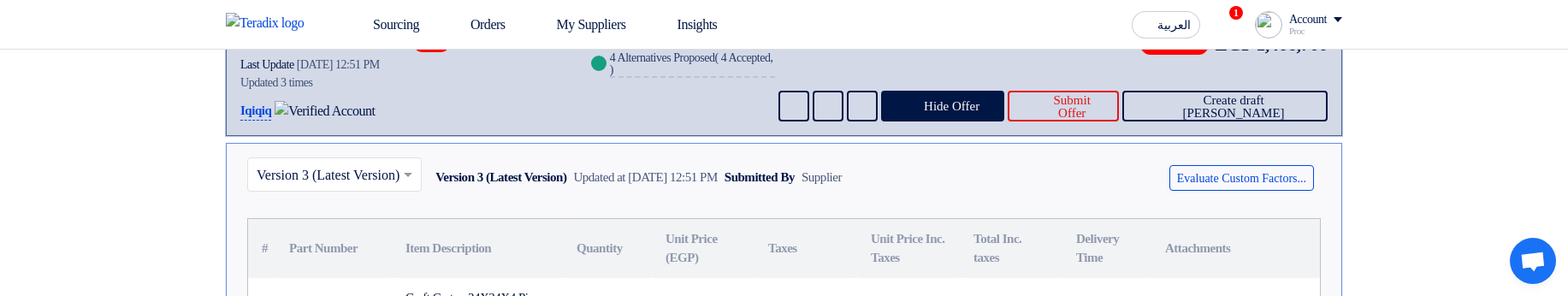
scroll to position [148, 0]
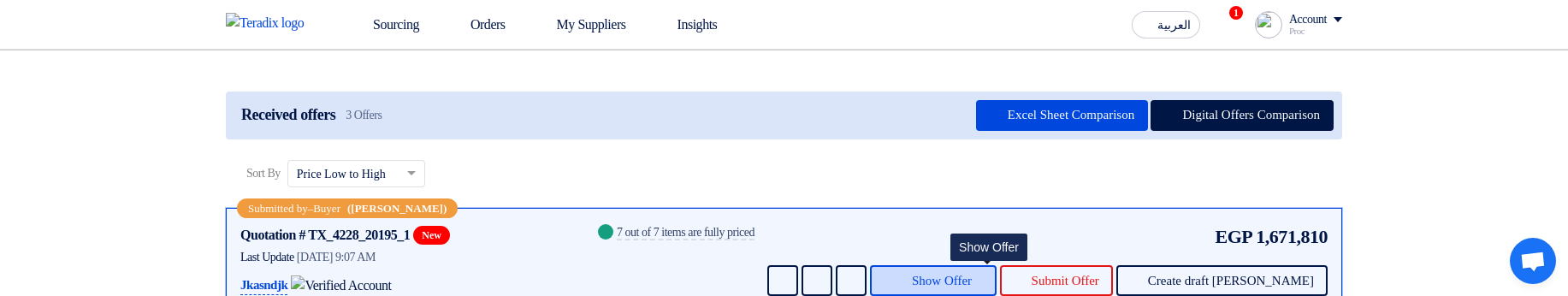
click at [971, 277] on span "Show Offer" at bounding box center [941, 281] width 60 height 13
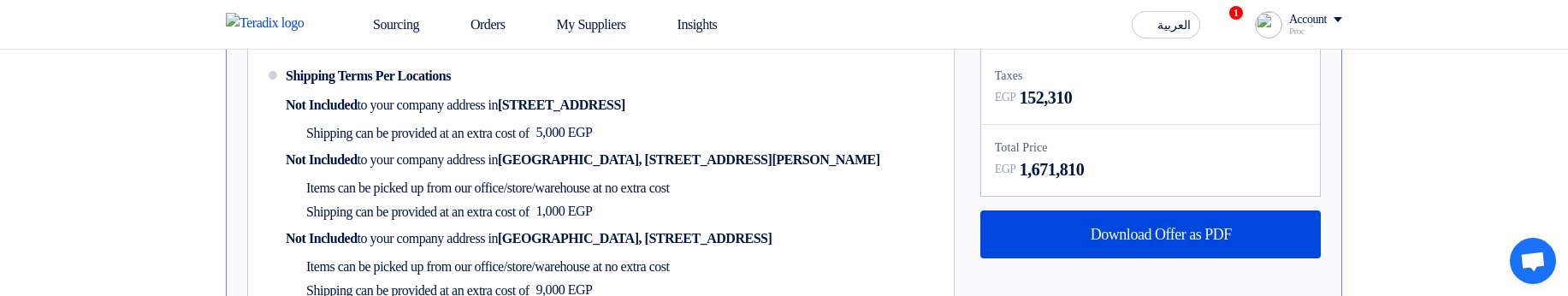
scroll to position [1278, 0]
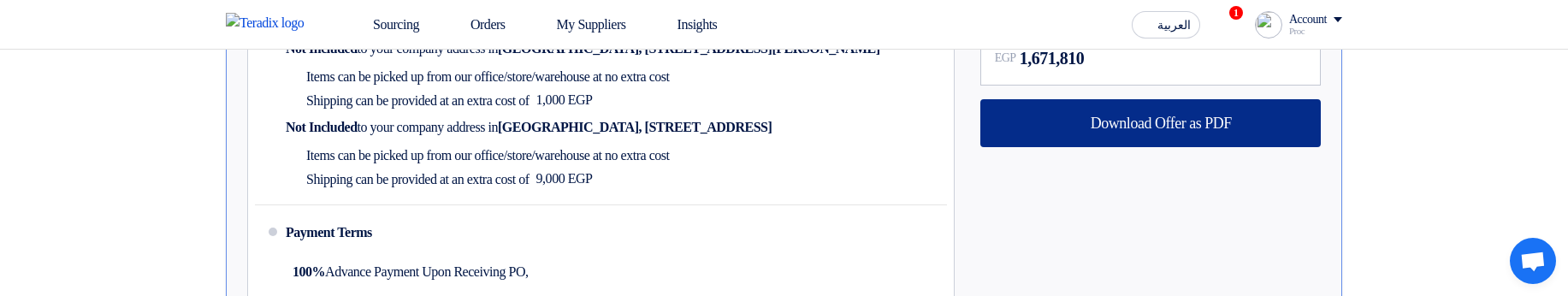
click at [1154, 131] on span "Download Offer as PDF" at bounding box center [1162, 123] width 141 height 15
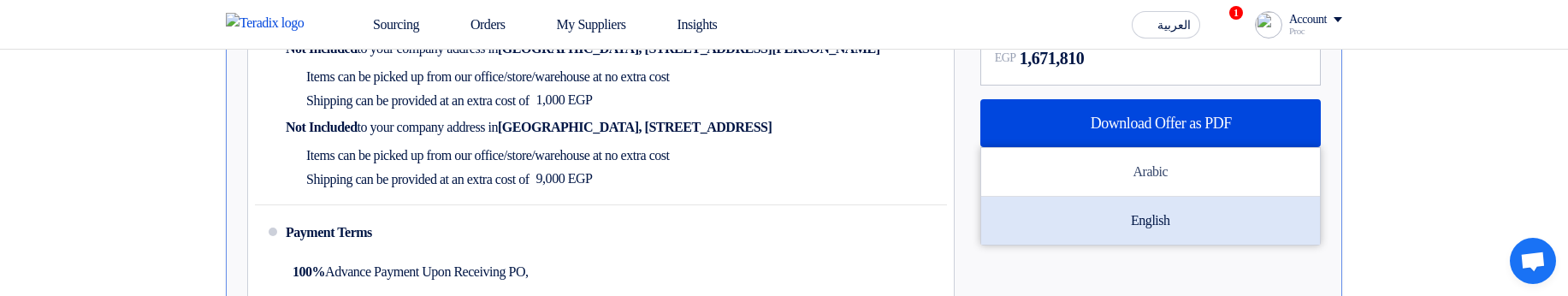
click at [1183, 213] on div "English" at bounding box center [1151, 221] width 339 height 48
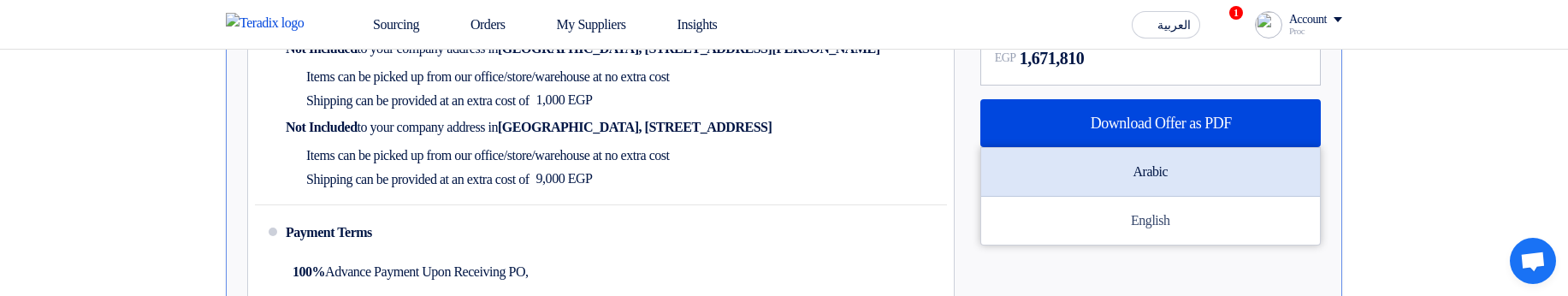
click at [1113, 184] on div "Arabic" at bounding box center [1151, 173] width 339 height 49
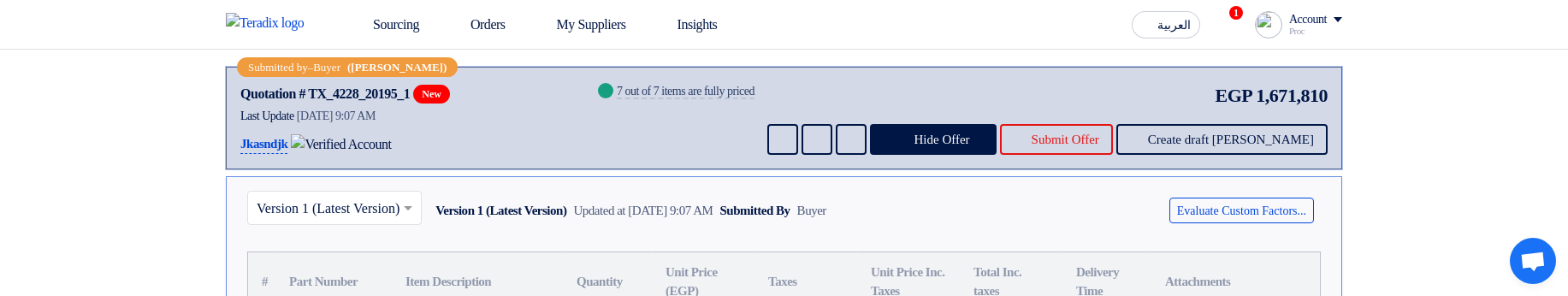
scroll to position [148, 0]
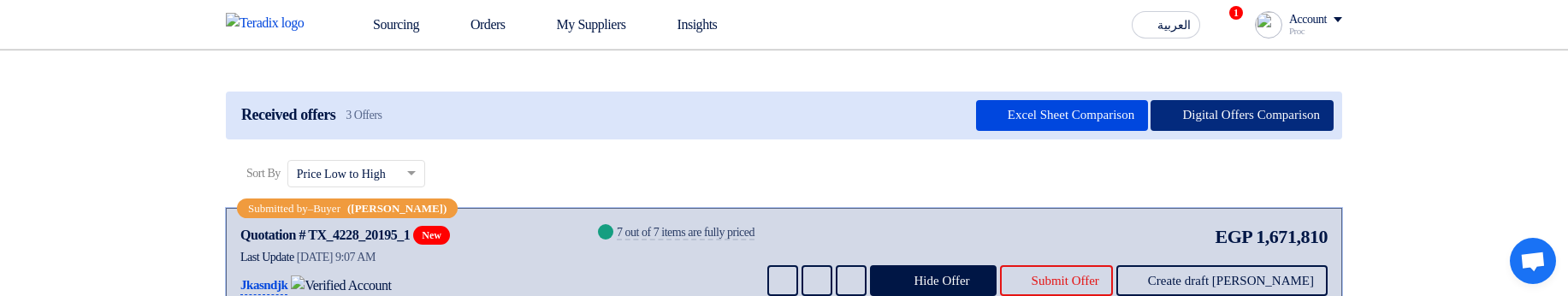
click at [1250, 124] on button "Digital Offers Comparison" at bounding box center [1242, 115] width 183 height 31
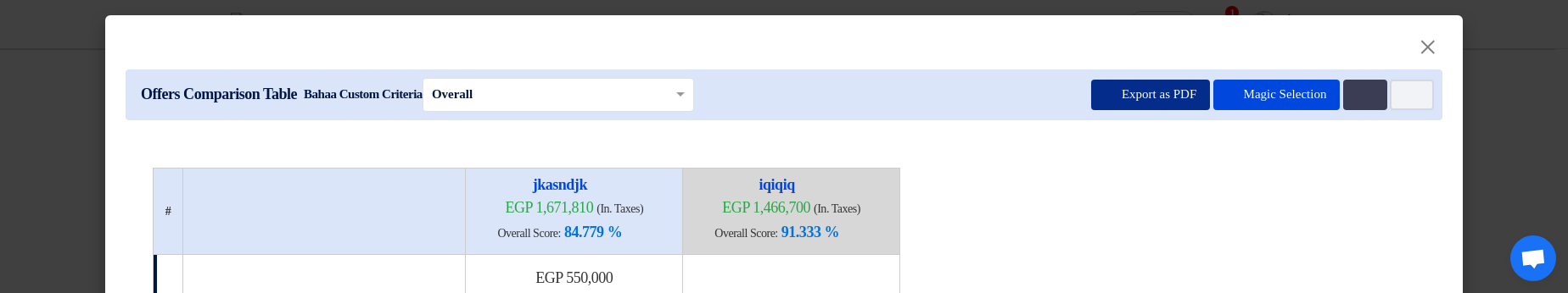
click at [1122, 98] on button "Export as PDF" at bounding box center [1151, 95] width 119 height 31
click at [1534, 74] on modal-container "× Offers Comparison Table Bahaa Custom Criteria × Overall × Export as PDF Magic…" at bounding box center [784, 146] width 1568 height 293
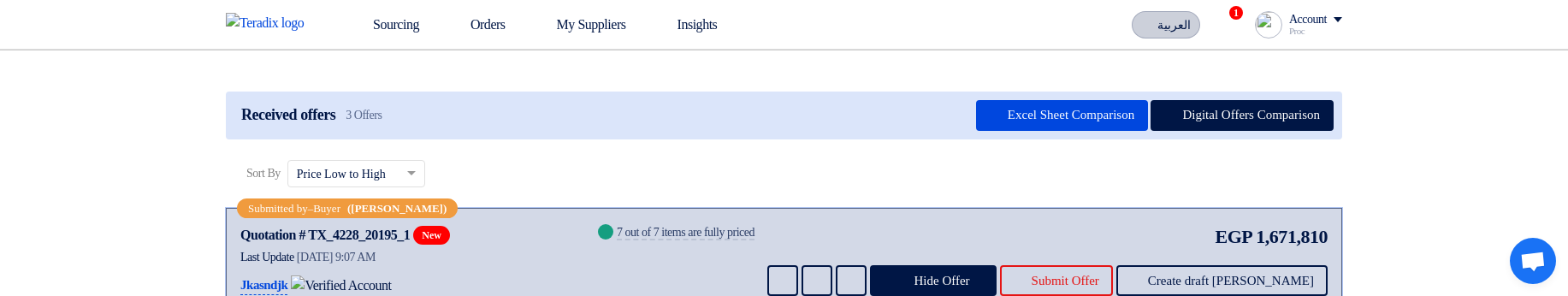
click at [1159, 23] on span "العربية" at bounding box center [1174, 25] width 34 height 12
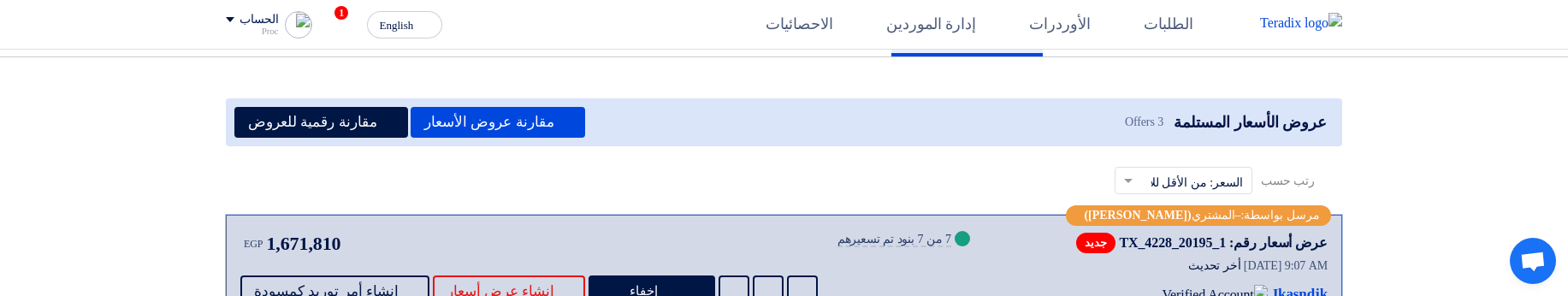
scroll to position [154, 0]
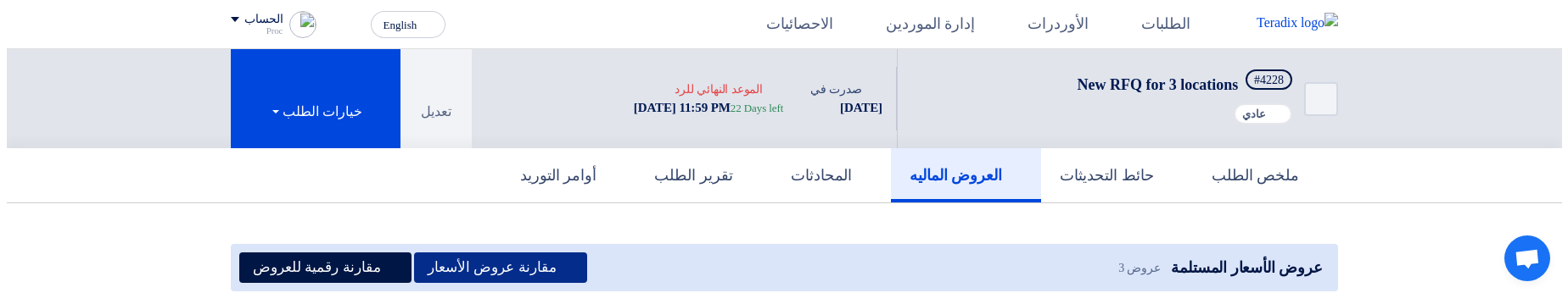
scroll to position [153, 0]
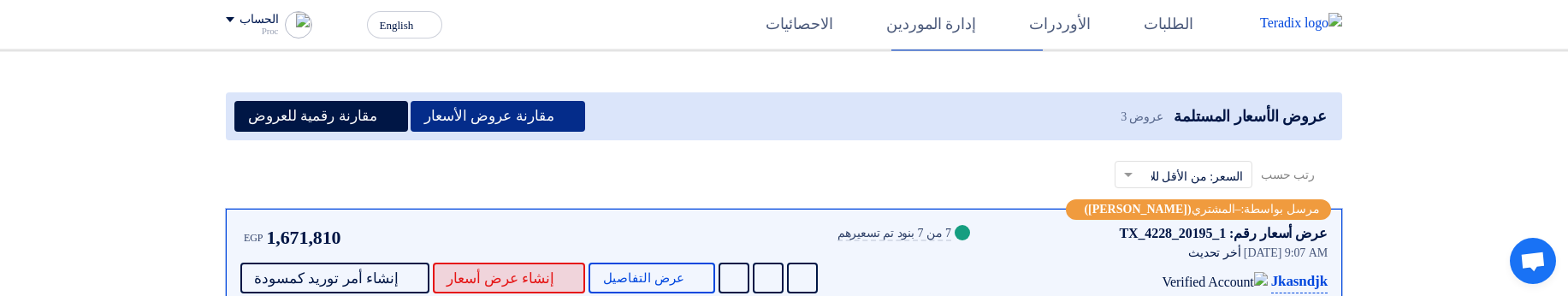
click at [492, 272] on span "إنشاء عرض أسعار" at bounding box center [501, 279] width 109 height 13
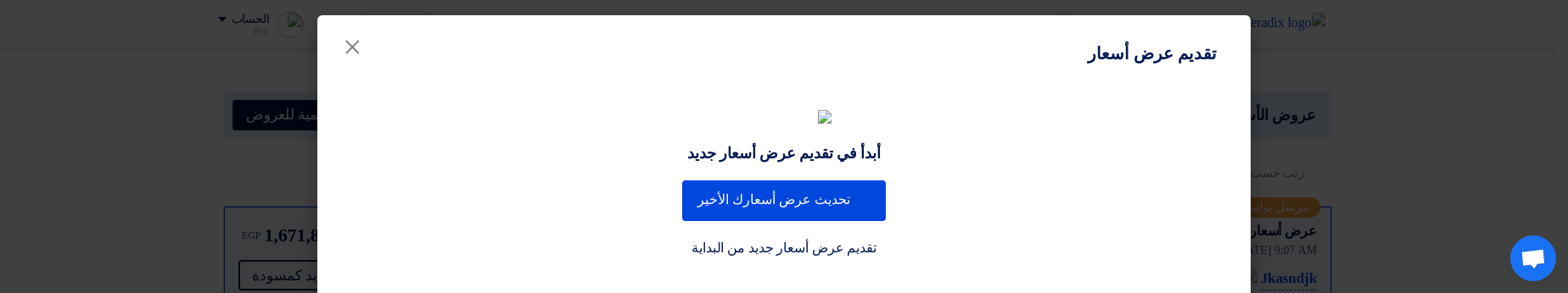
click at [1393, 104] on modal-container "تقديم عرض أسعار × أبدأ في تقديم عرض أسعار جديد تحديث عرض أسعارك الأخير تقديم عر…" at bounding box center [784, 146] width 1568 height 293
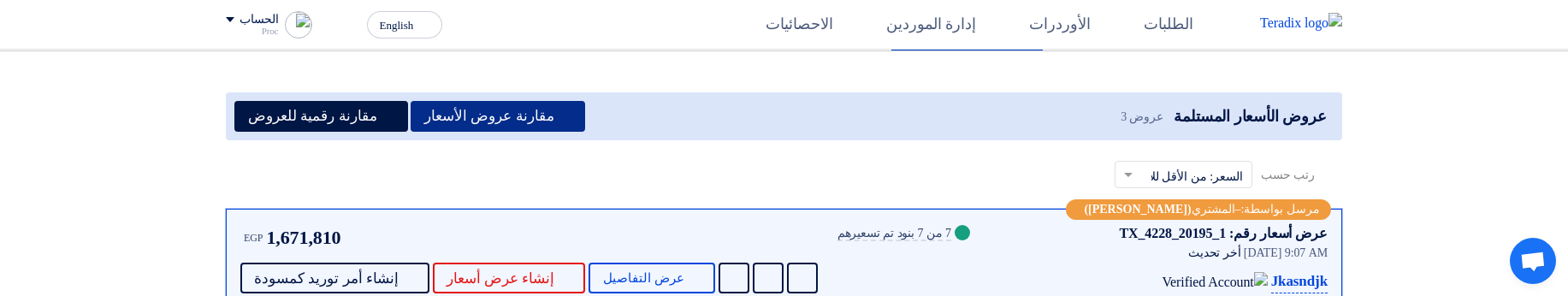
drag, startPoint x: 493, startPoint y: 118, endPoint x: 465, endPoint y: 143, distance: 37.5
click at [483, 128] on button "مقارنة عروض الأسعار" at bounding box center [498, 116] width 174 height 31
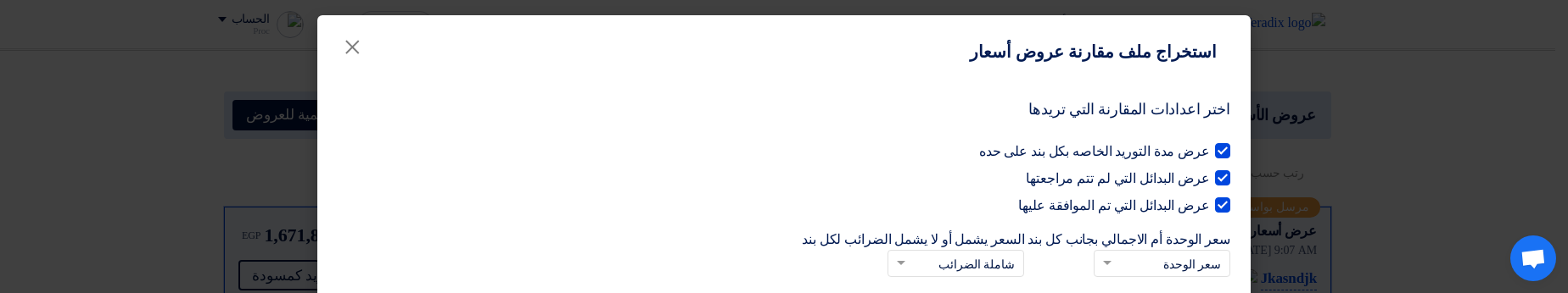
click at [1472, 102] on modal-container "استخراج ملف مقارنة عروض أسعار × اختر اعدادات المقارنة التي تريدها عرض مدة التور…" at bounding box center [784, 146] width 1568 height 293
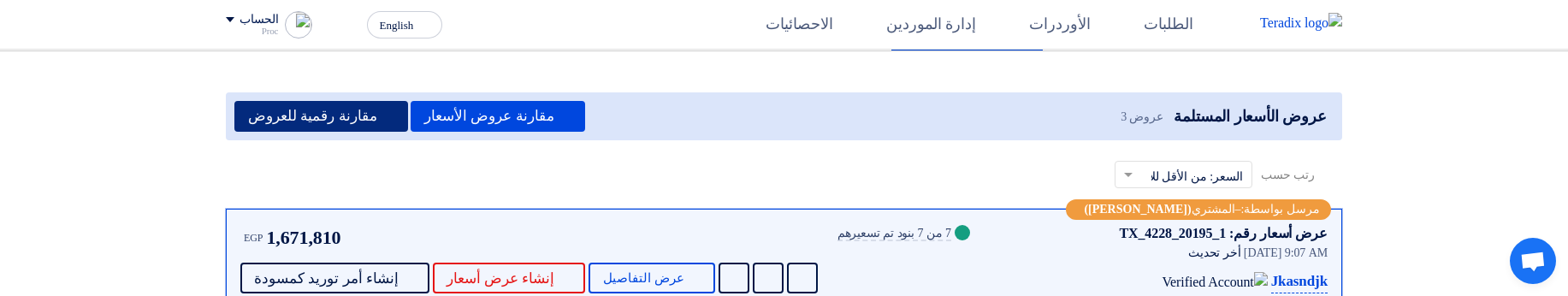
click at [327, 116] on button "مقارنة رقمية للعروض" at bounding box center [320, 116] width 173 height 31
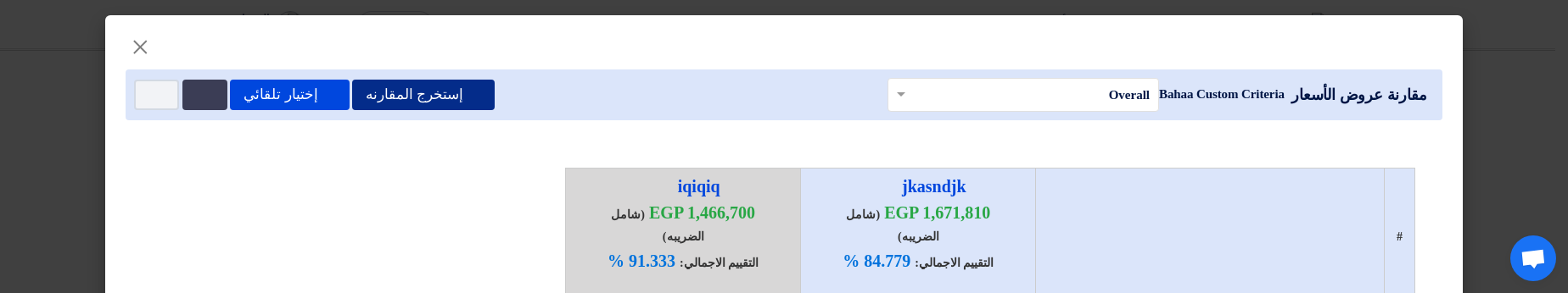
click at [404, 102] on button "إستخرج المقارنه" at bounding box center [423, 95] width 142 height 31
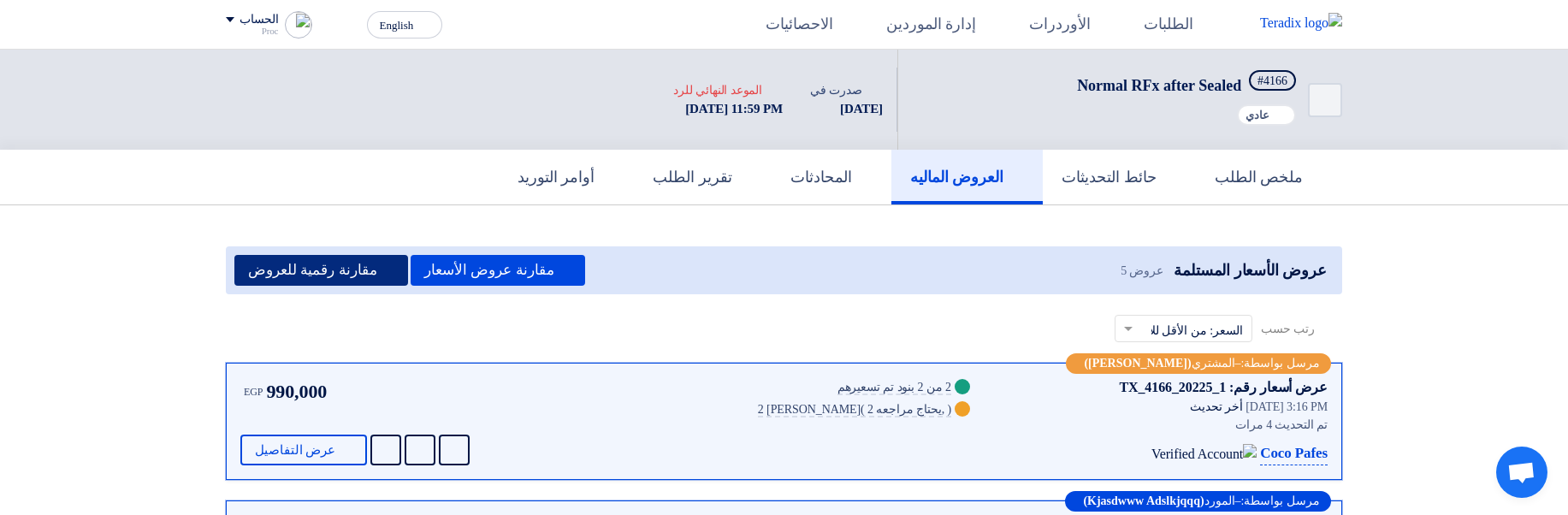
click at [354, 269] on button "مقارنة رقمية للعروض" at bounding box center [320, 270] width 173 height 31
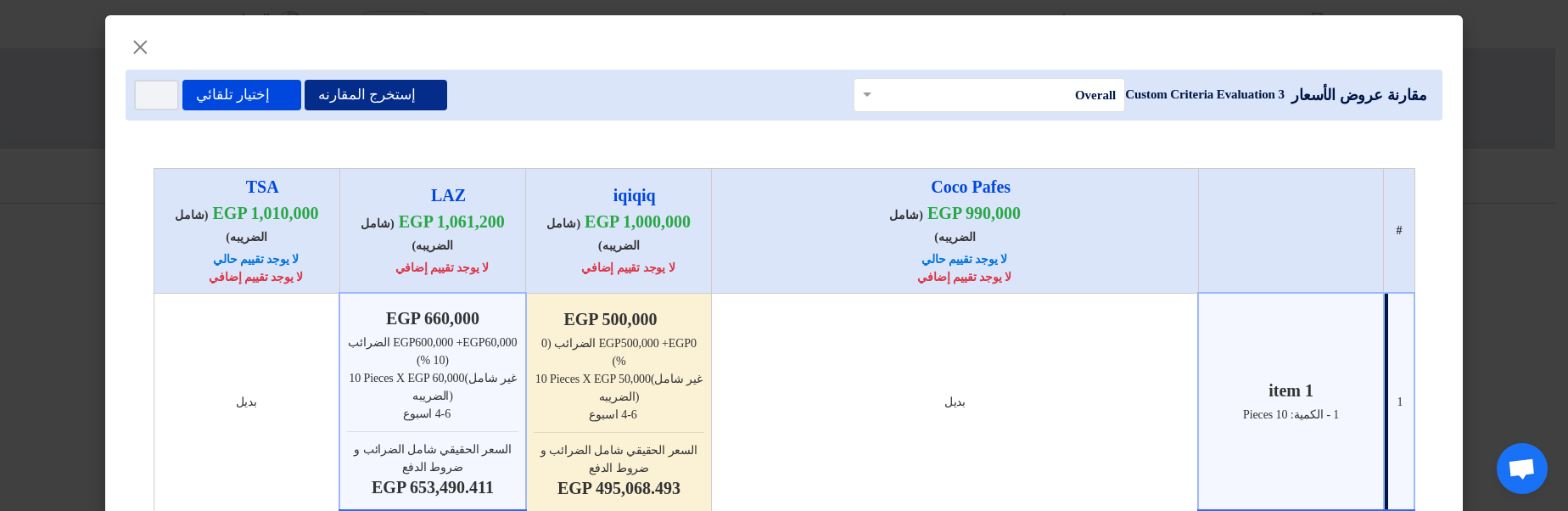
click at [419, 100] on icon at bounding box center [426, 95] width 14 height 14
